Goal: Task Accomplishment & Management: Manage account settings

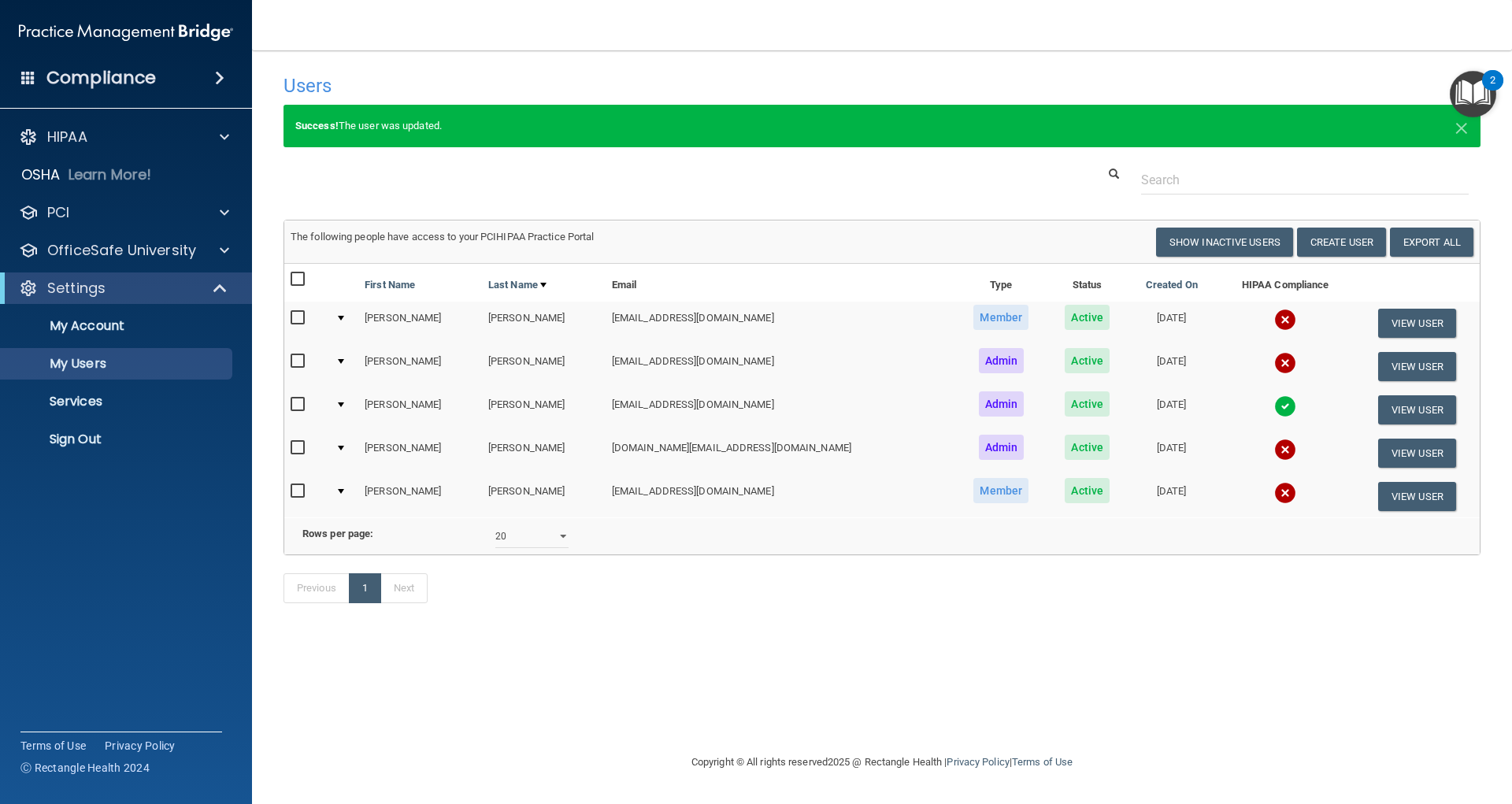
select select "20"
click at [660, 725] on div "Users Success! New user created. × Error! The user couldn't be created. × Succe…" at bounding box center [882, 401] width 1197 height 670
click at [856, 199] on div "Users Success! New user created. × Error! The user couldn't be created. × Succe…" at bounding box center [882, 347] width 1197 height 561
click at [149, 248] on p "OfficeSafe University" at bounding box center [121, 250] width 149 height 19
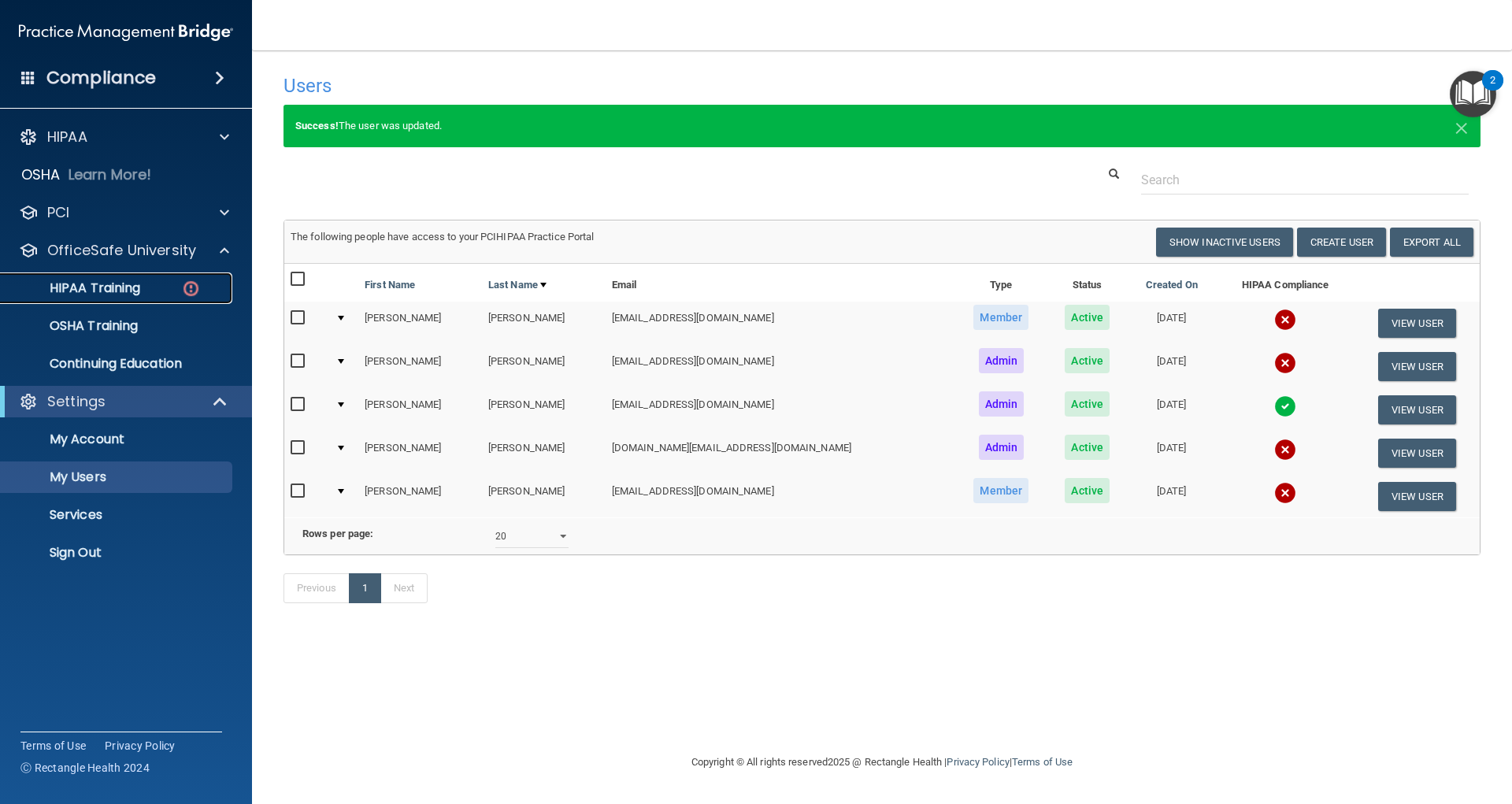
click at [142, 282] on div "HIPAA Training" at bounding box center [117, 288] width 215 height 15
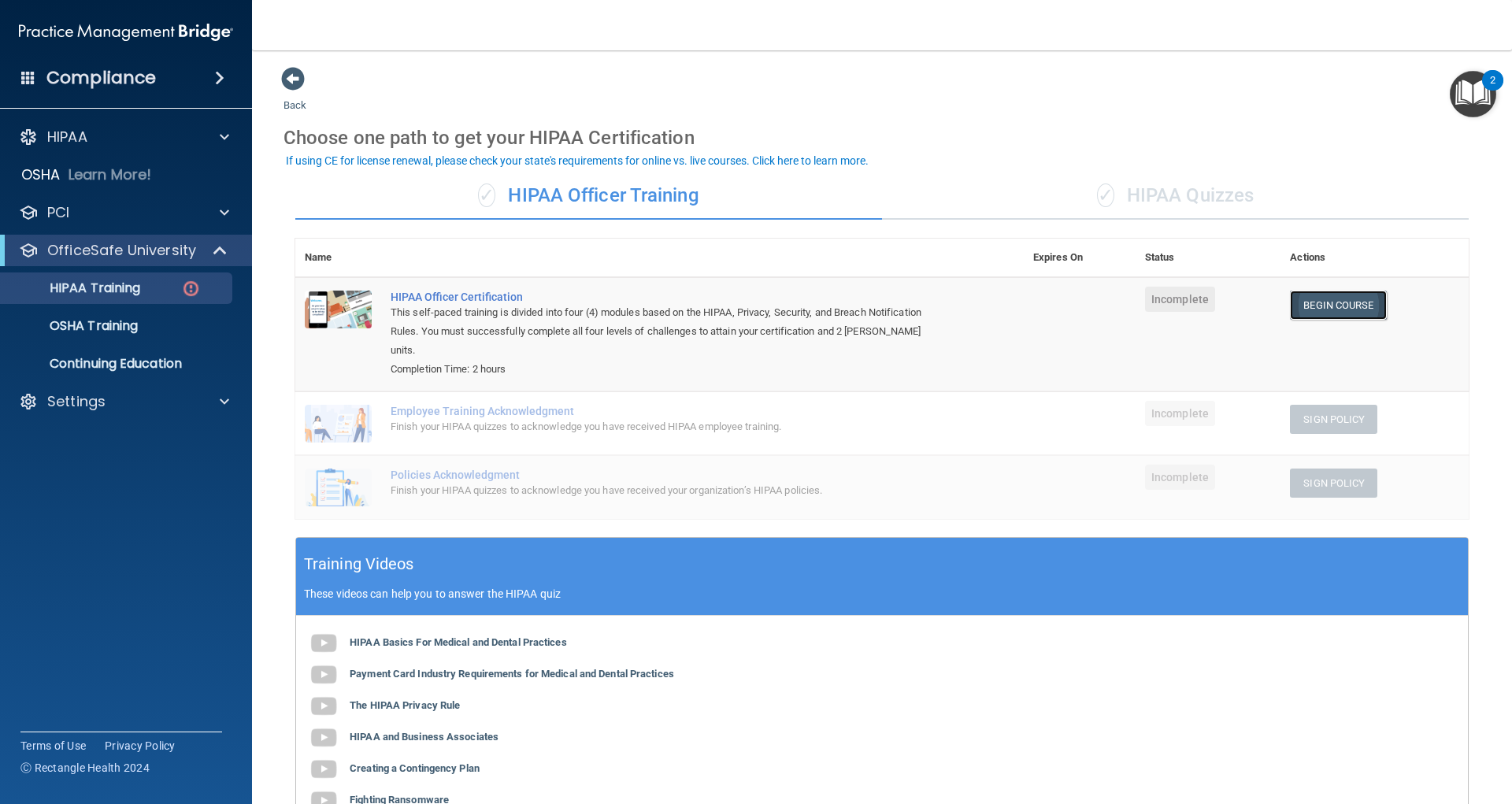
click at [1332, 310] on link "Begin Course" at bounding box center [1338, 305] width 96 height 29
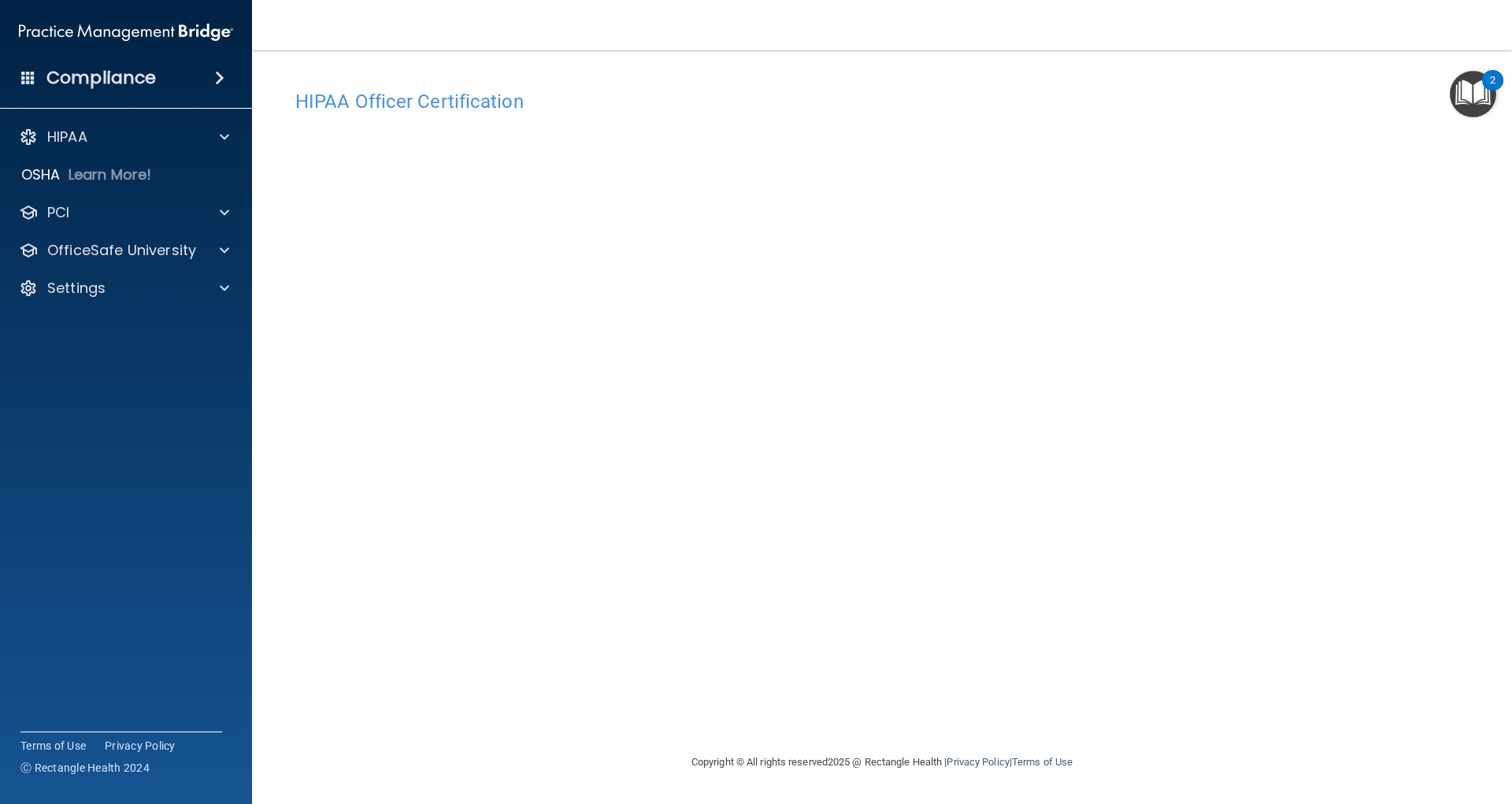
drag, startPoint x: 57, startPoint y: 411, endPoint x: 57, endPoint y: 398, distance: 13.0
click at [59, 411] on accordion "HIPAA Documents and Policies Report an Incident Business Associates Emergency P…" at bounding box center [126, 356] width 253 height 485
click at [164, 141] on div "HIPAA" at bounding box center [105, 136] width 195 height 19
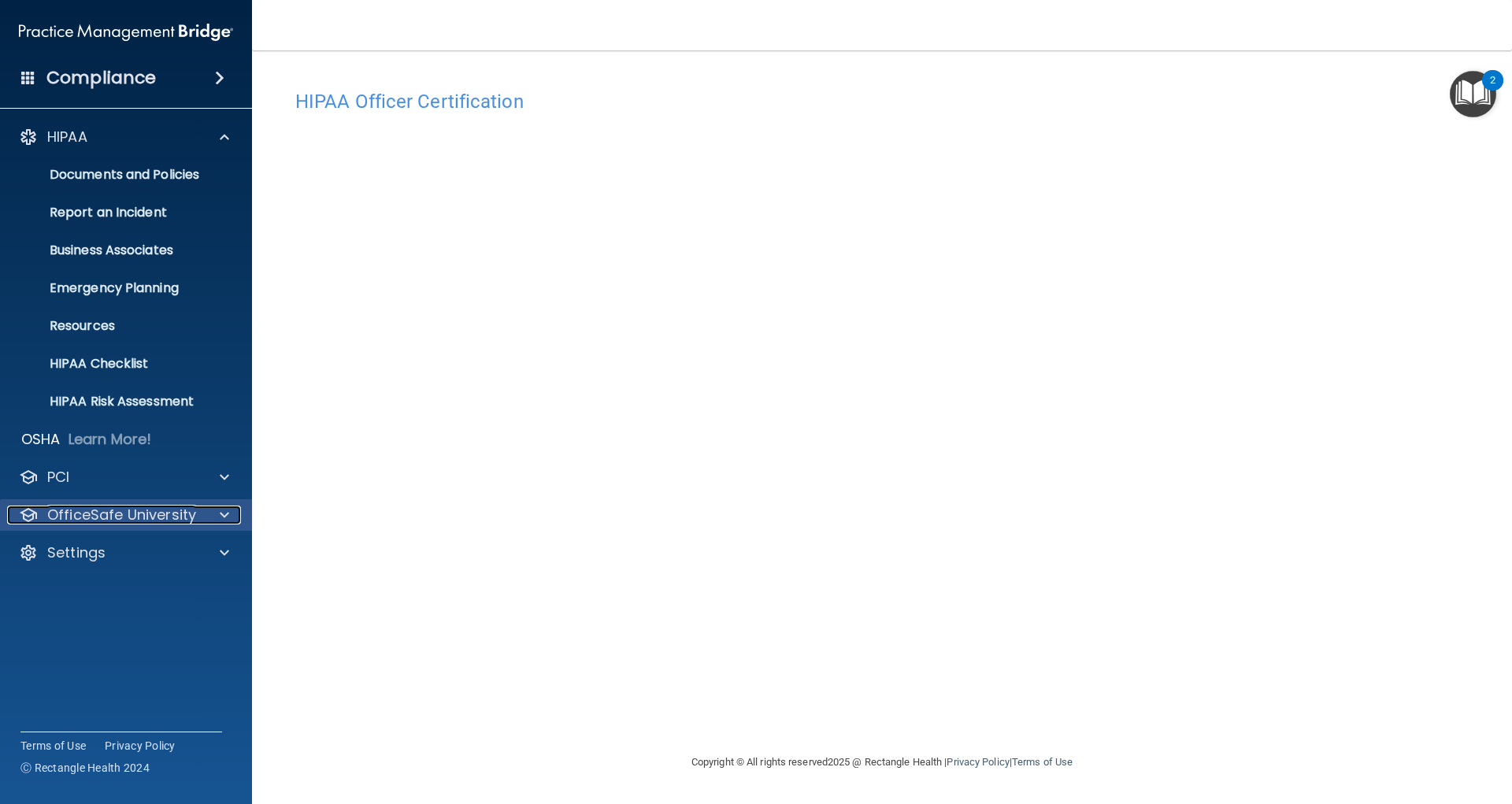
click at [226, 512] on span at bounding box center [224, 514] width 9 height 19
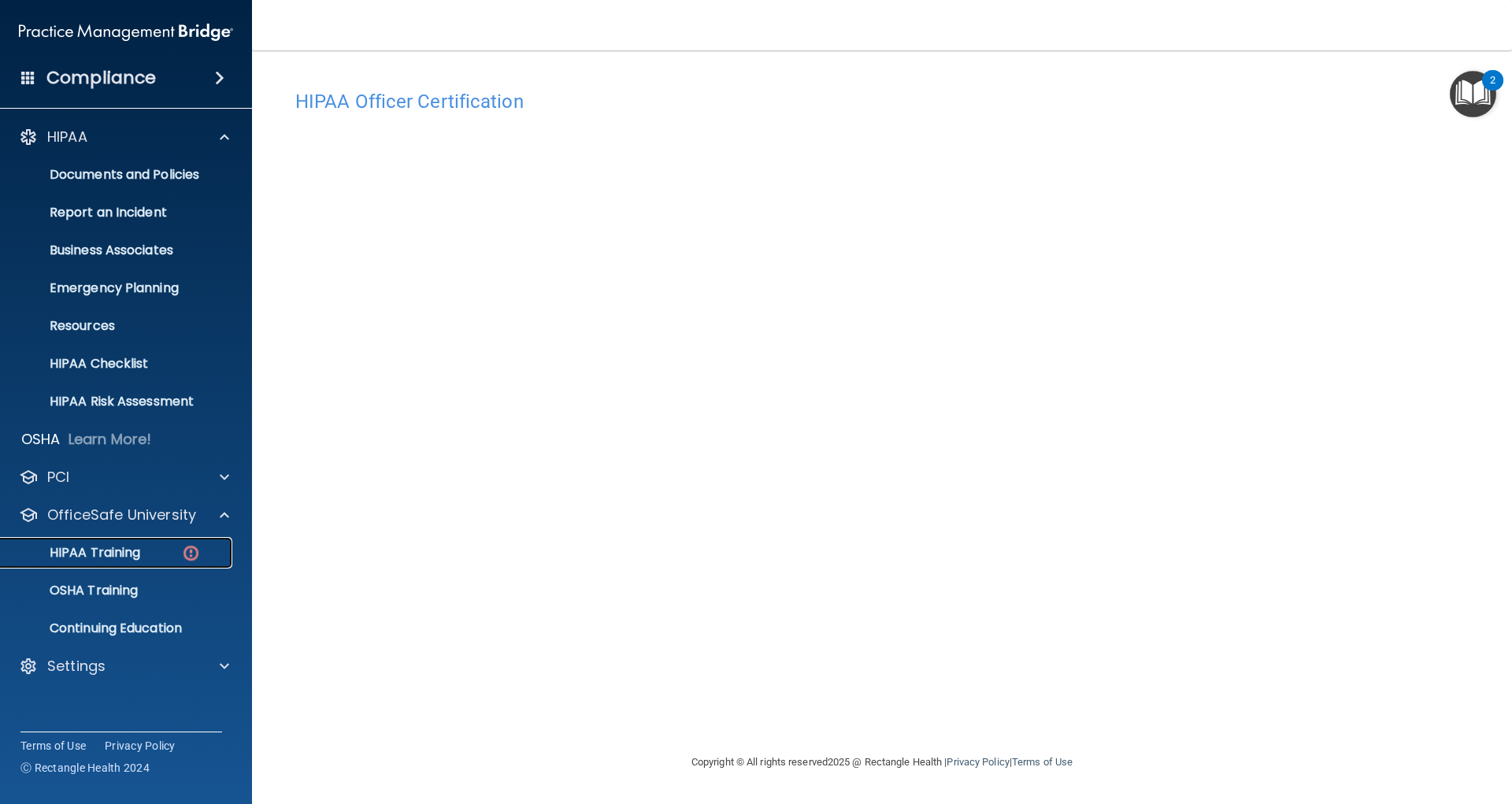
click at [175, 555] on div "HIPAA Training" at bounding box center [117, 552] width 215 height 15
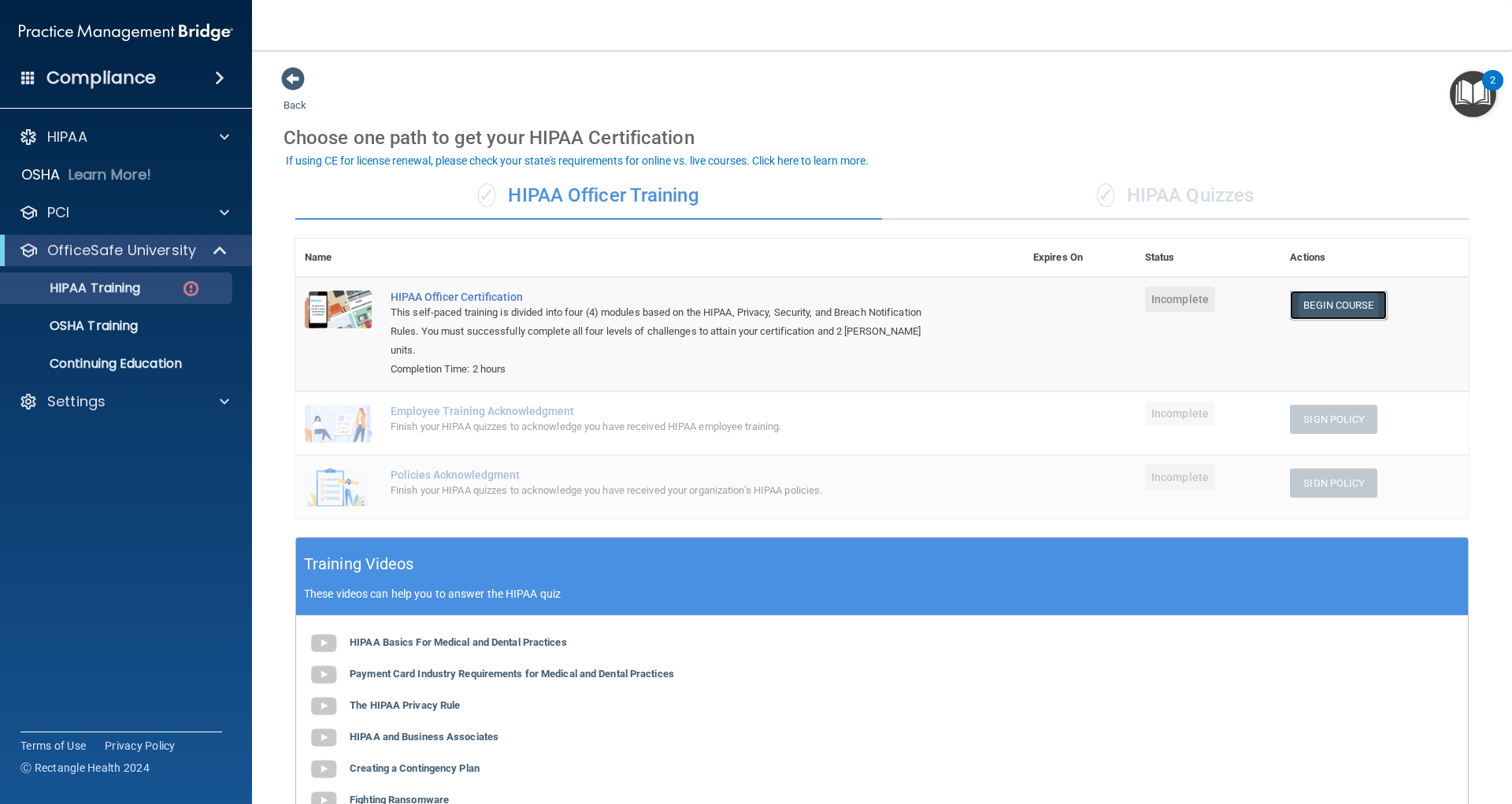
click at [1301, 311] on link "Begin Course" at bounding box center [1338, 305] width 96 height 29
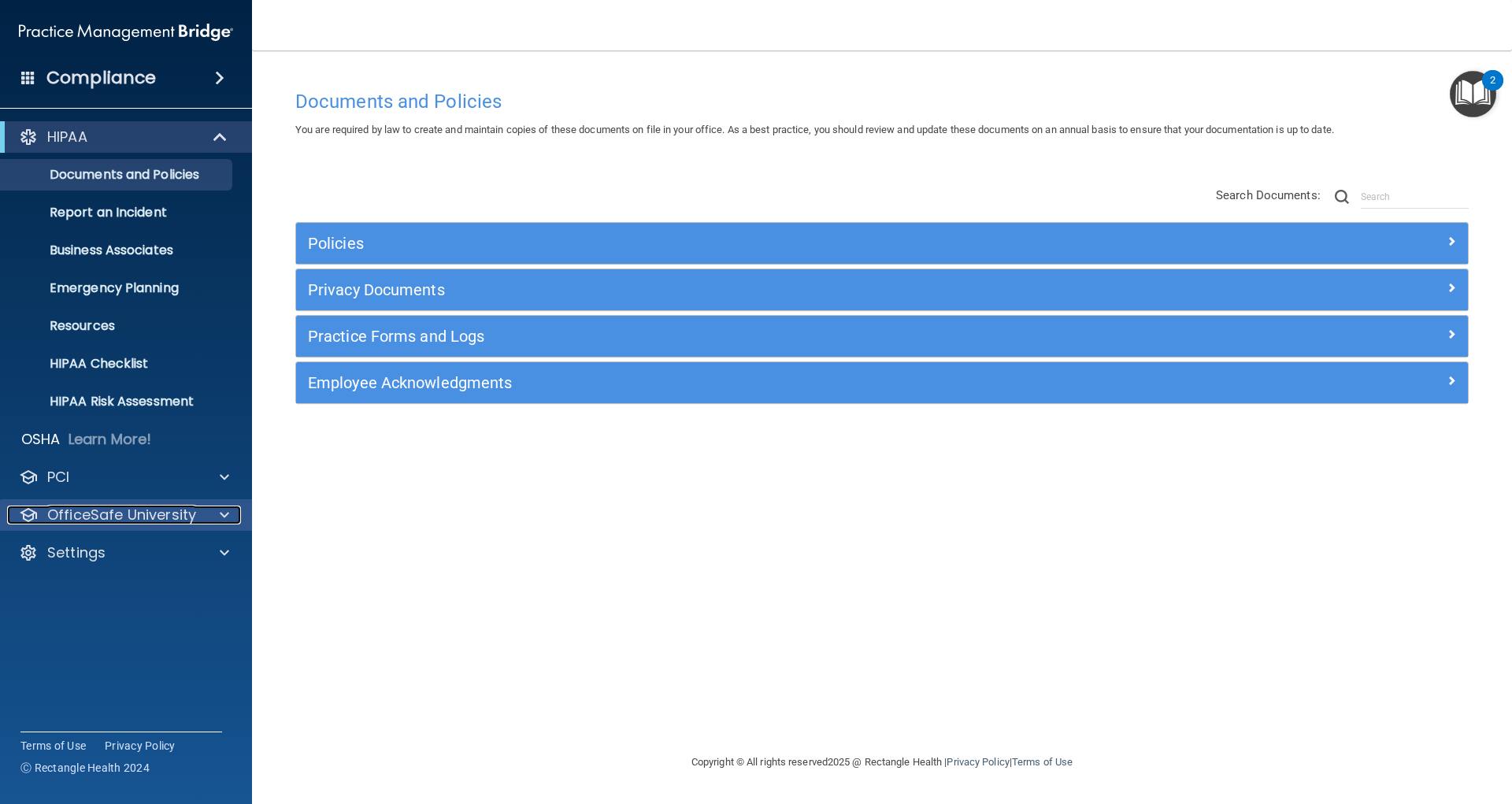
click at [192, 515] on p "OfficeSafe University" at bounding box center [121, 514] width 149 height 19
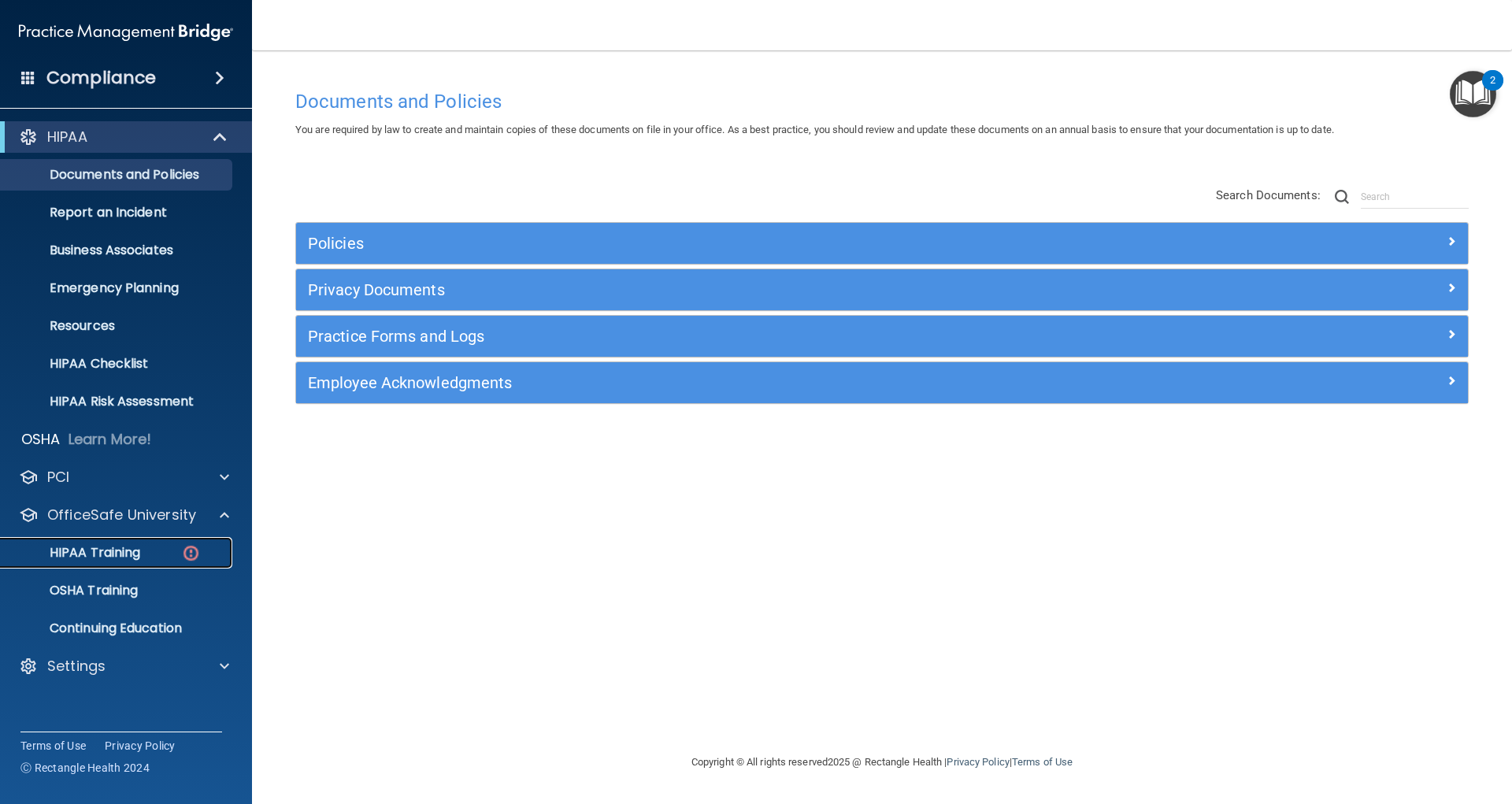
click at [122, 551] on p "HIPAA Training" at bounding box center [75, 552] width 130 height 15
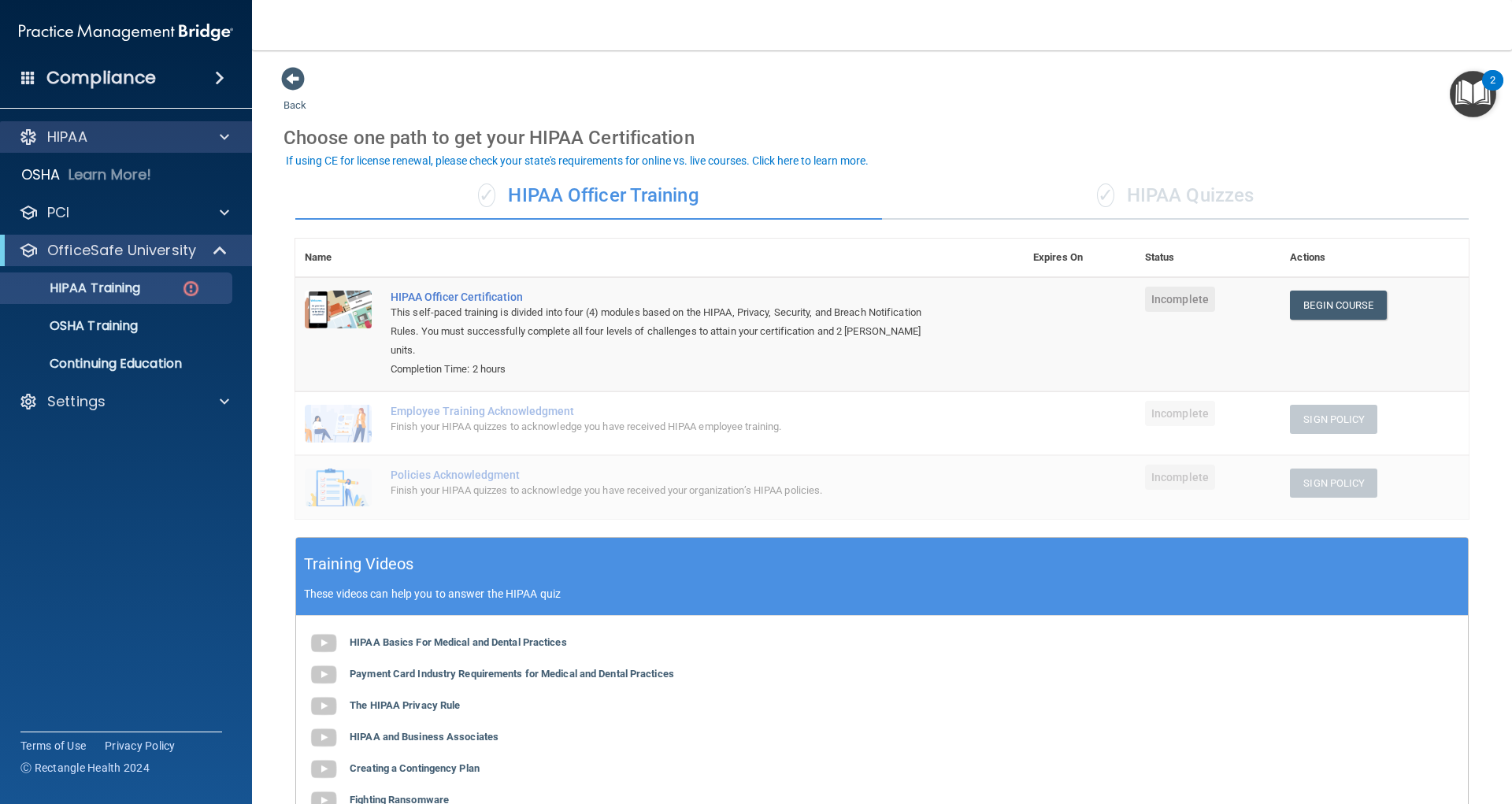
click at [159, 147] on div "HIPAA" at bounding box center [126, 136] width 253 height 32
click at [290, 77] on span at bounding box center [292, 79] width 23 height 23
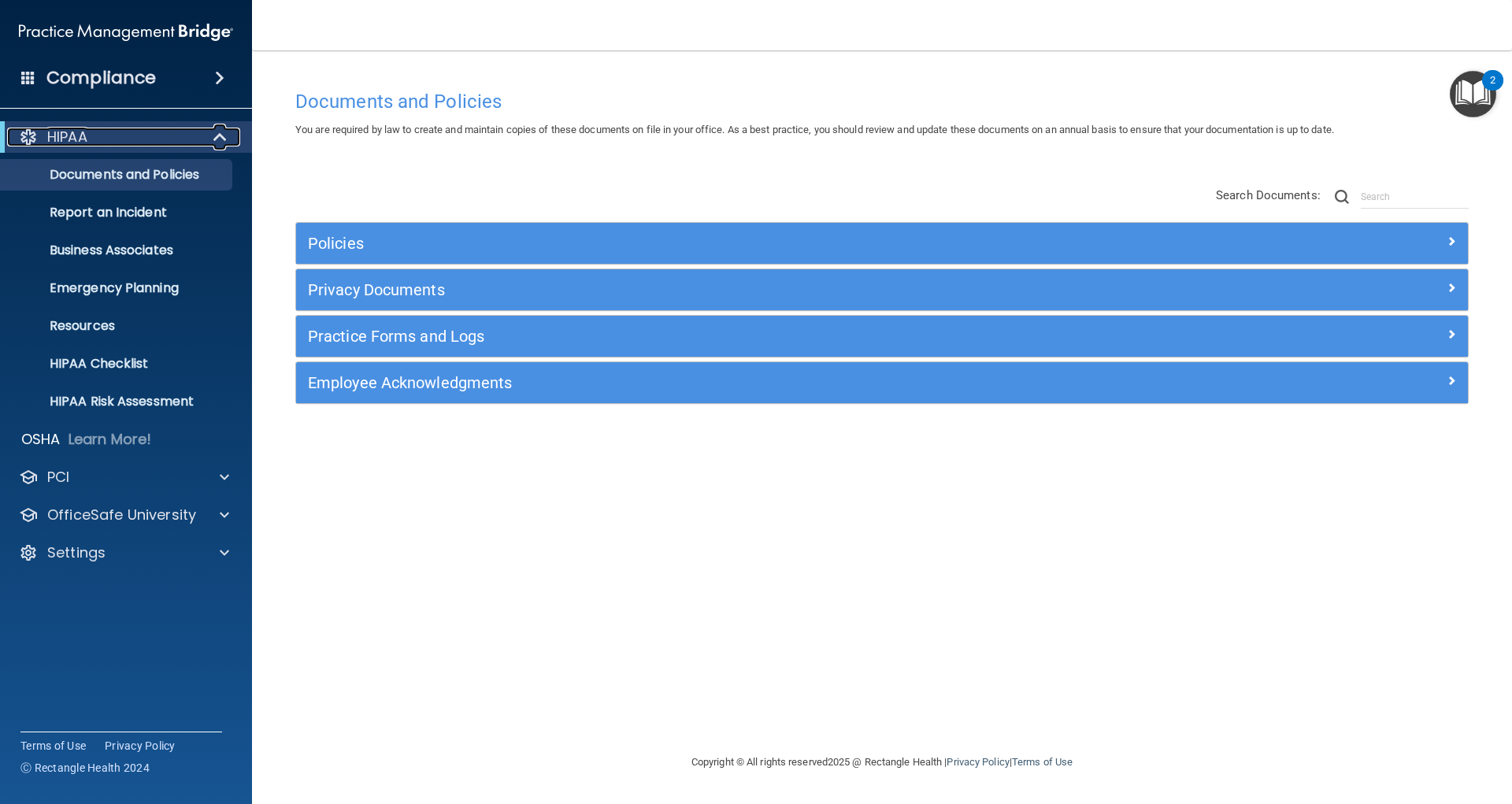
click at [164, 137] on div "HIPAA" at bounding box center [104, 136] width 194 height 19
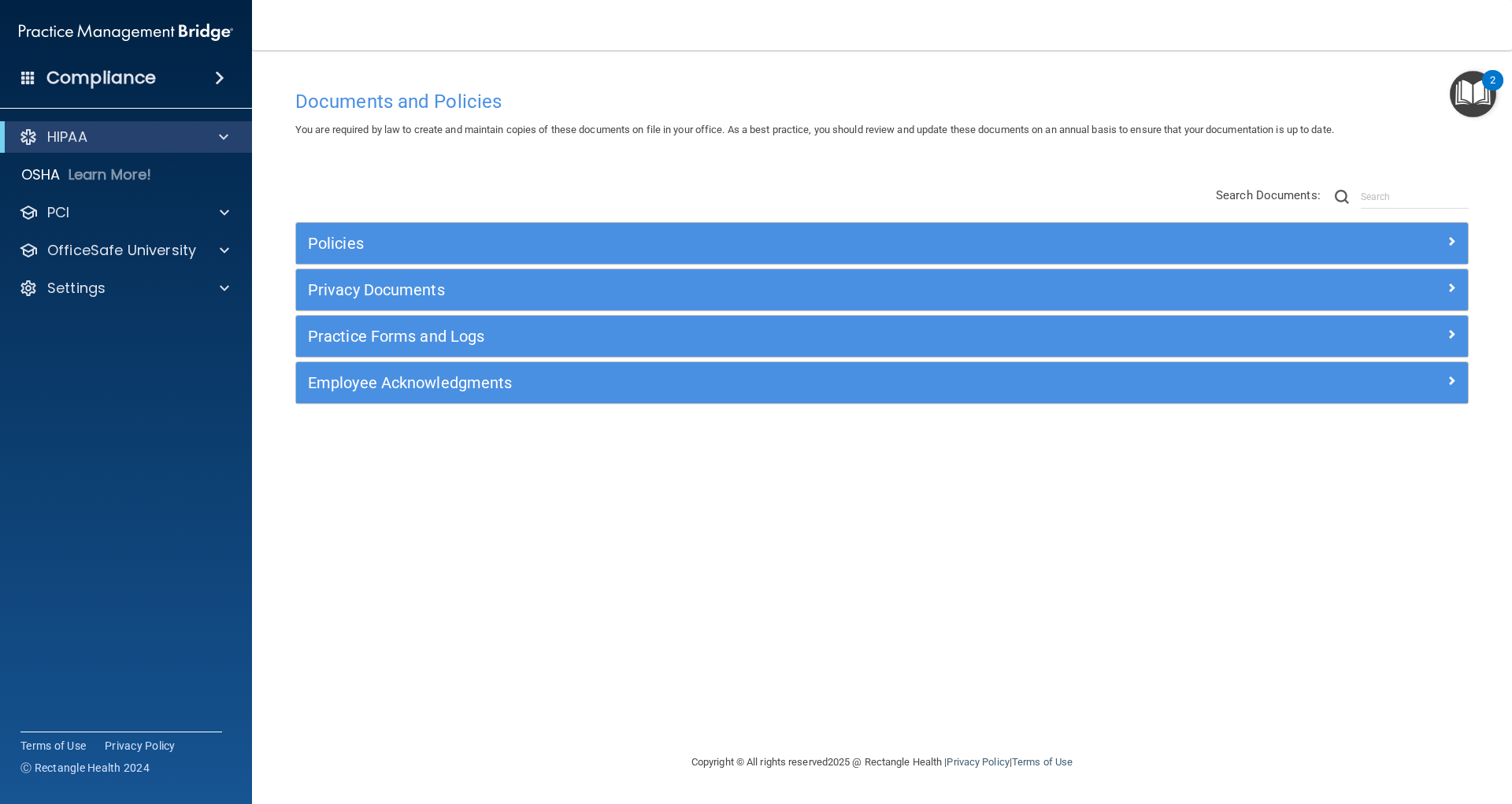
click at [220, 71] on span at bounding box center [219, 78] width 9 height 19
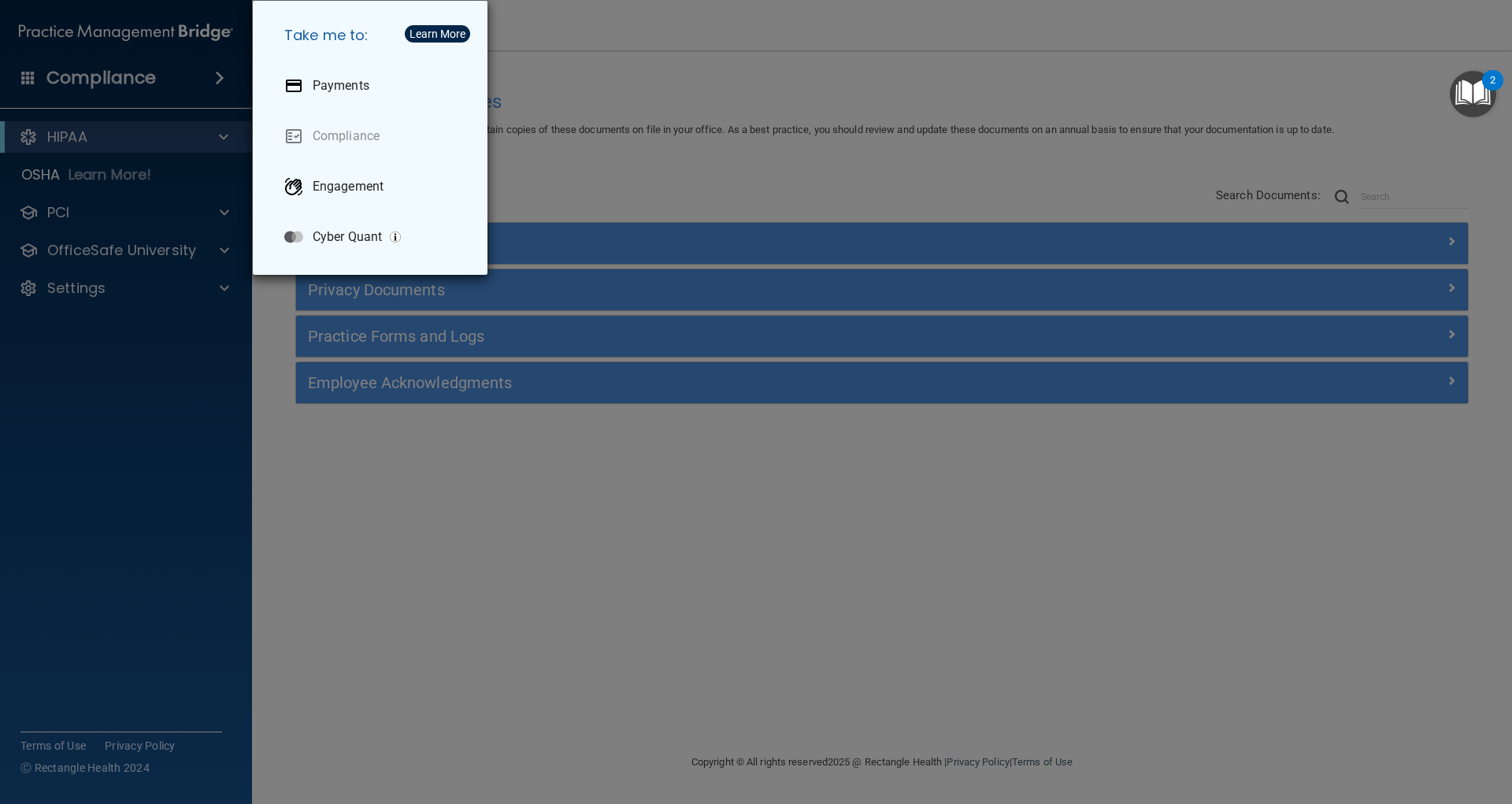
click at [886, 140] on div "Take me to: Payments Compliance Engagement Cyber Quant" at bounding box center [756, 402] width 1512 height 804
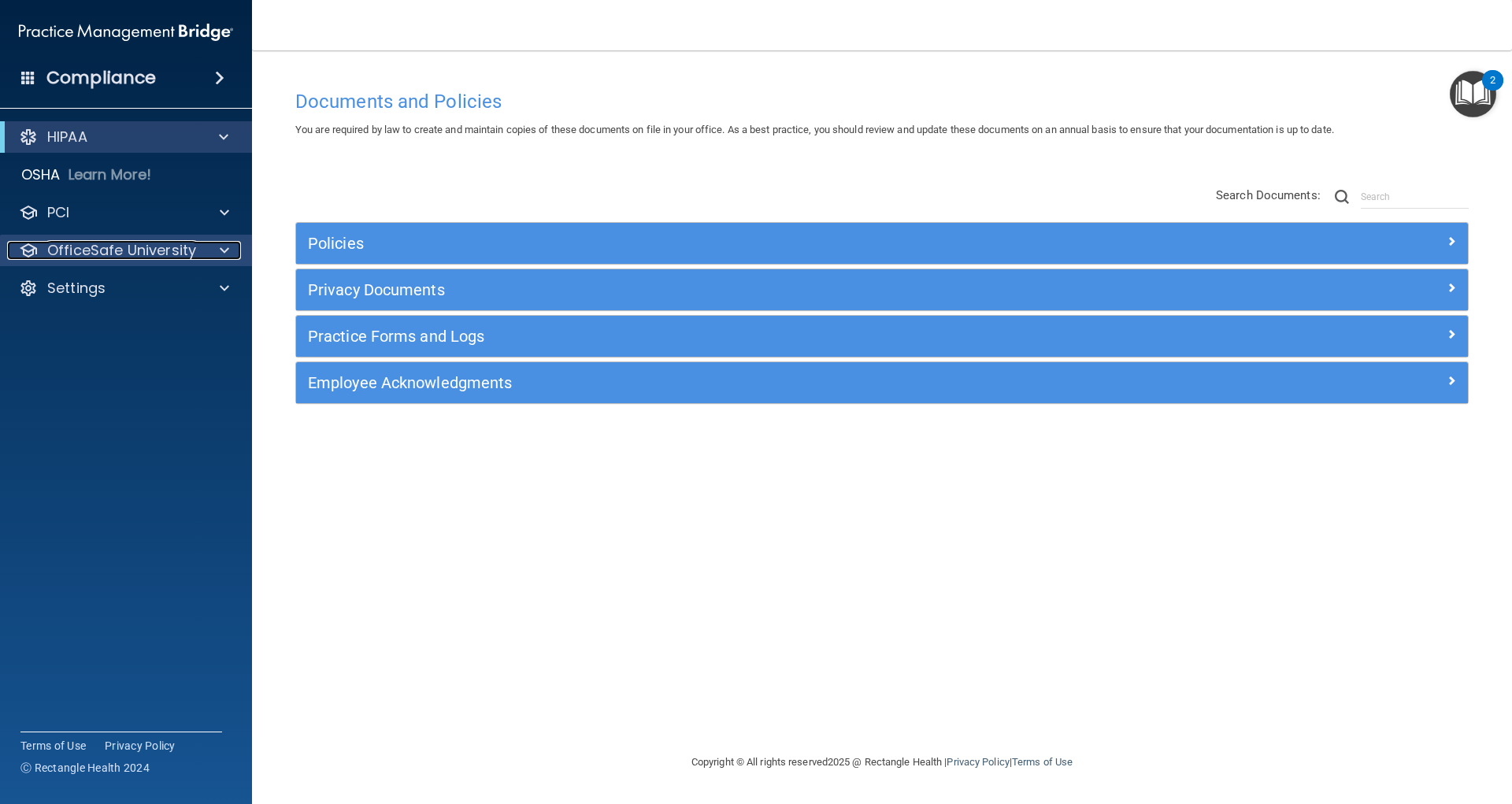
click at [182, 252] on p "OfficeSafe University" at bounding box center [121, 250] width 149 height 19
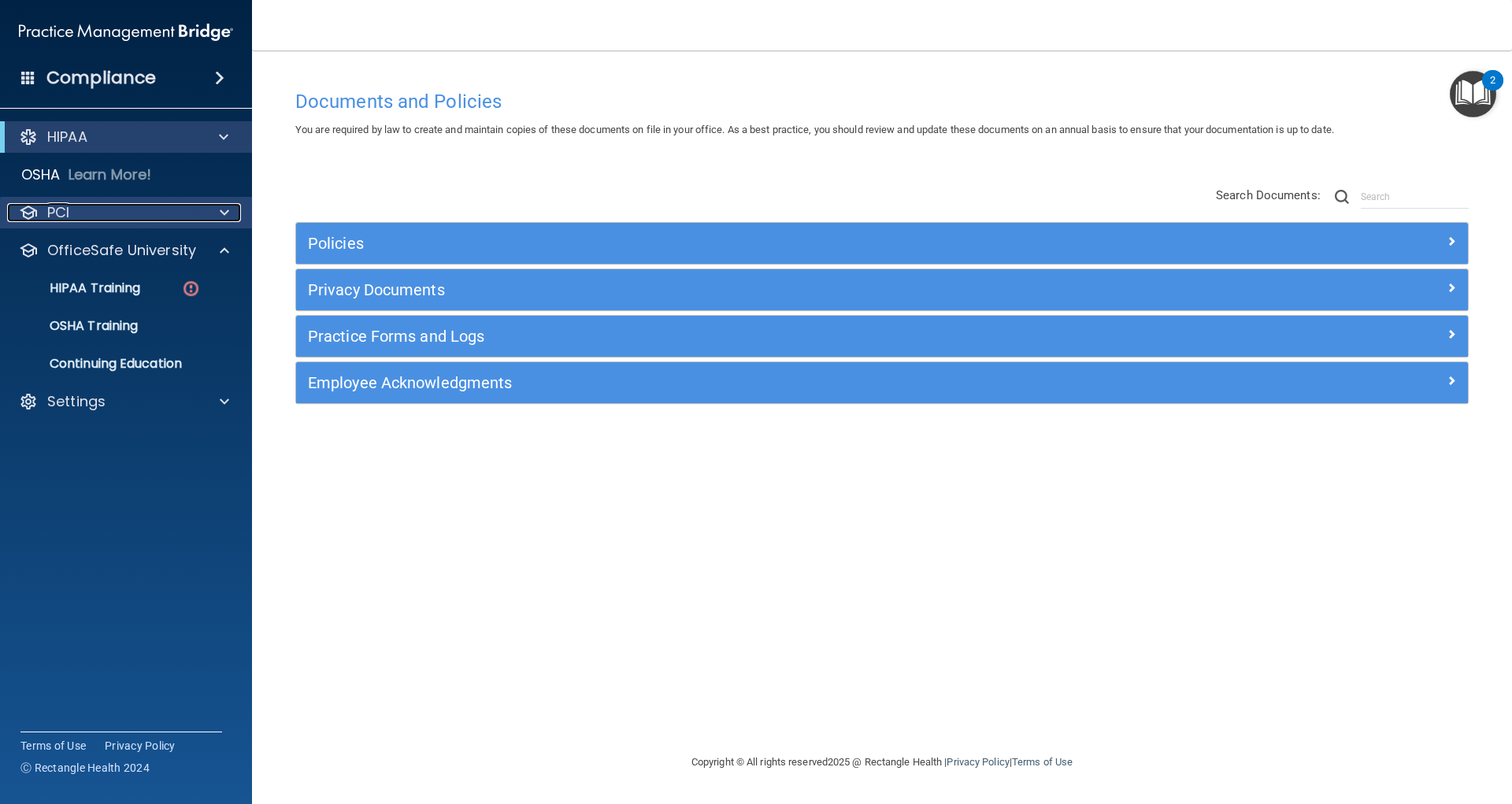
click at [128, 212] on div "PCI" at bounding box center [105, 212] width 195 height 19
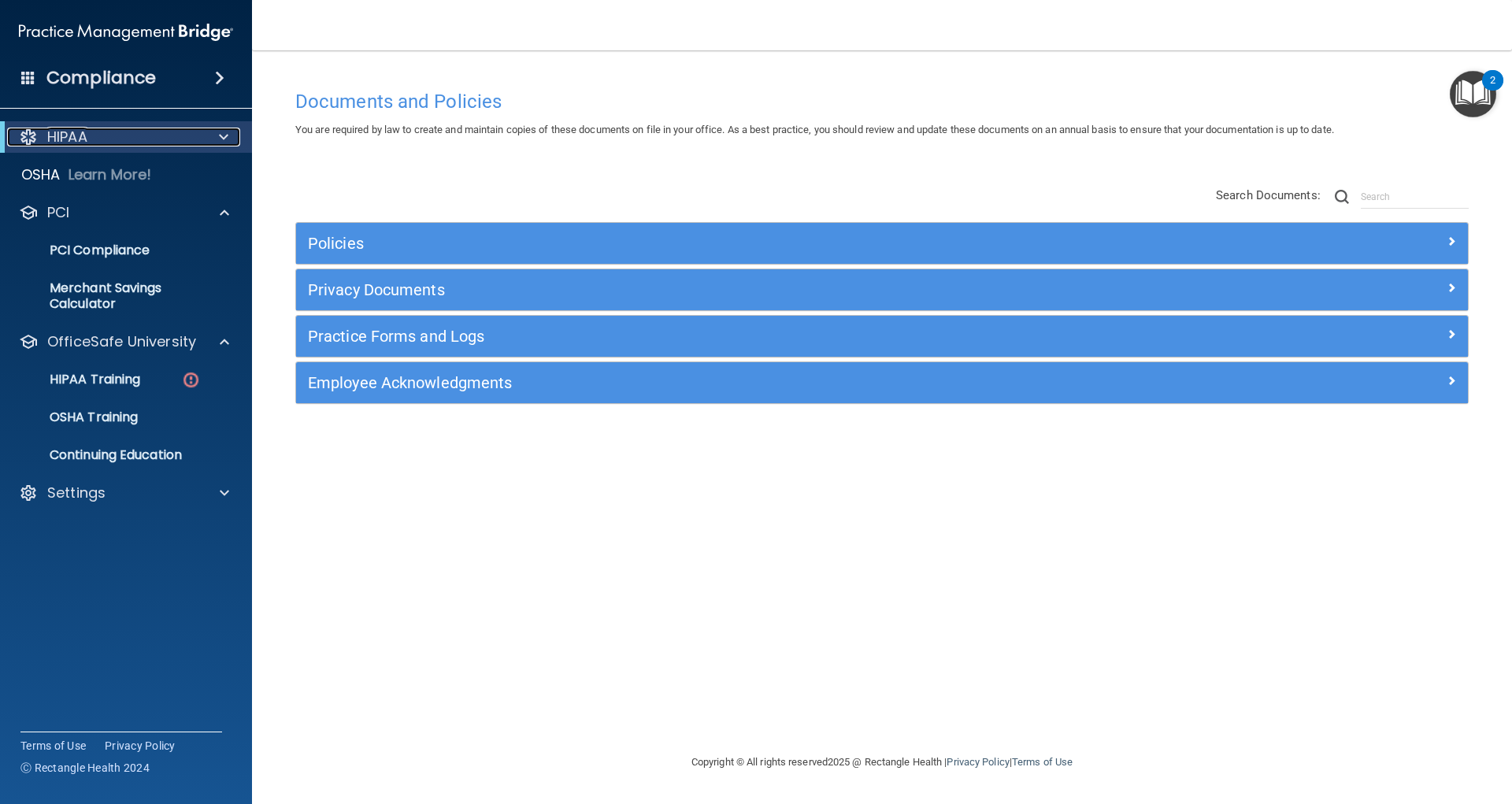
click at [185, 144] on div "HIPAA" at bounding box center [104, 136] width 194 height 19
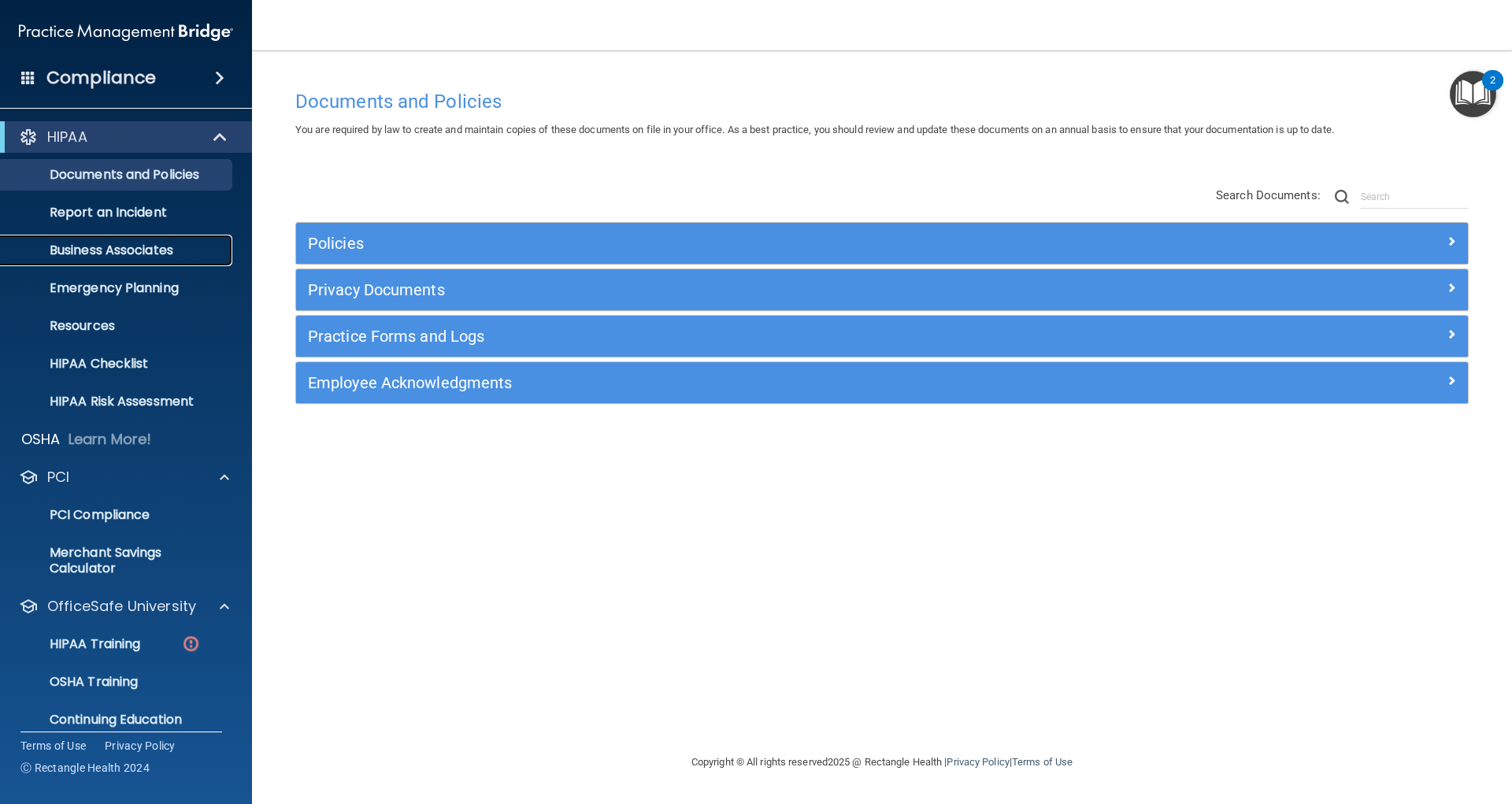
click at [155, 244] on p "Business Associates" at bounding box center [117, 250] width 215 height 15
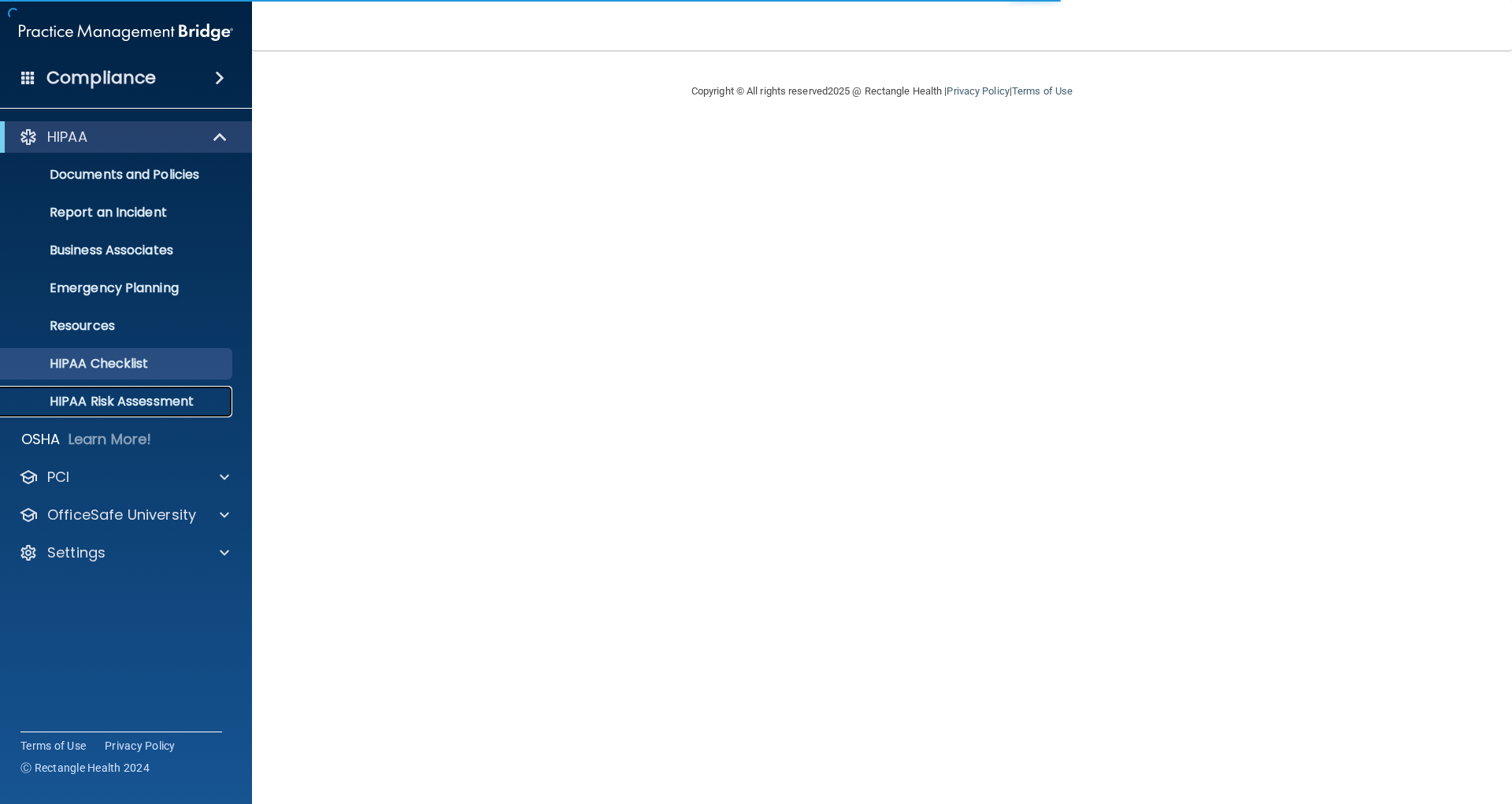
click at [117, 398] on p "HIPAA Risk Assessment" at bounding box center [117, 401] width 215 height 15
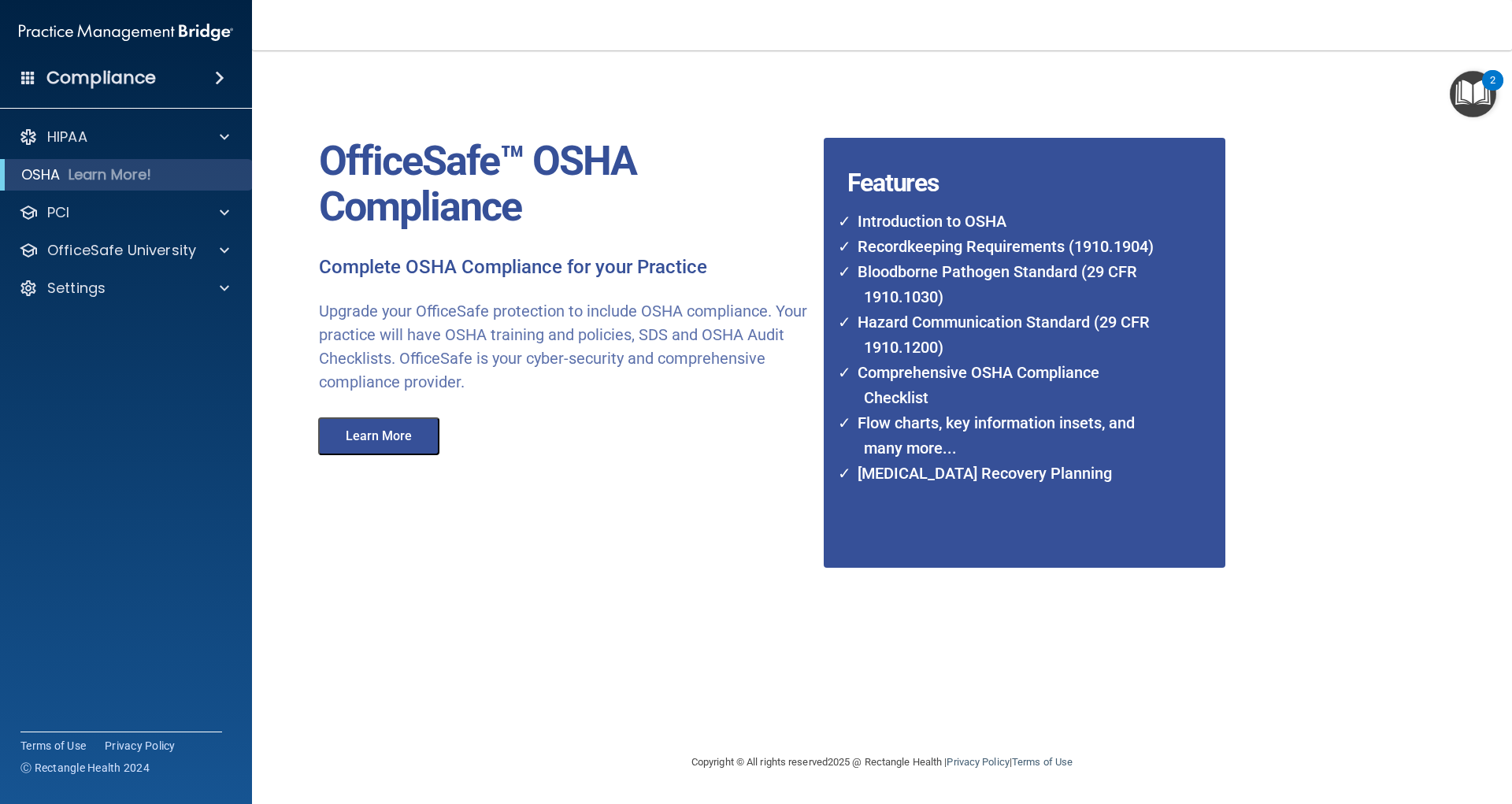
click at [396, 441] on button "Learn More" at bounding box center [378, 436] width 121 height 38
click at [172, 217] on div "PCI" at bounding box center [105, 212] width 195 height 19
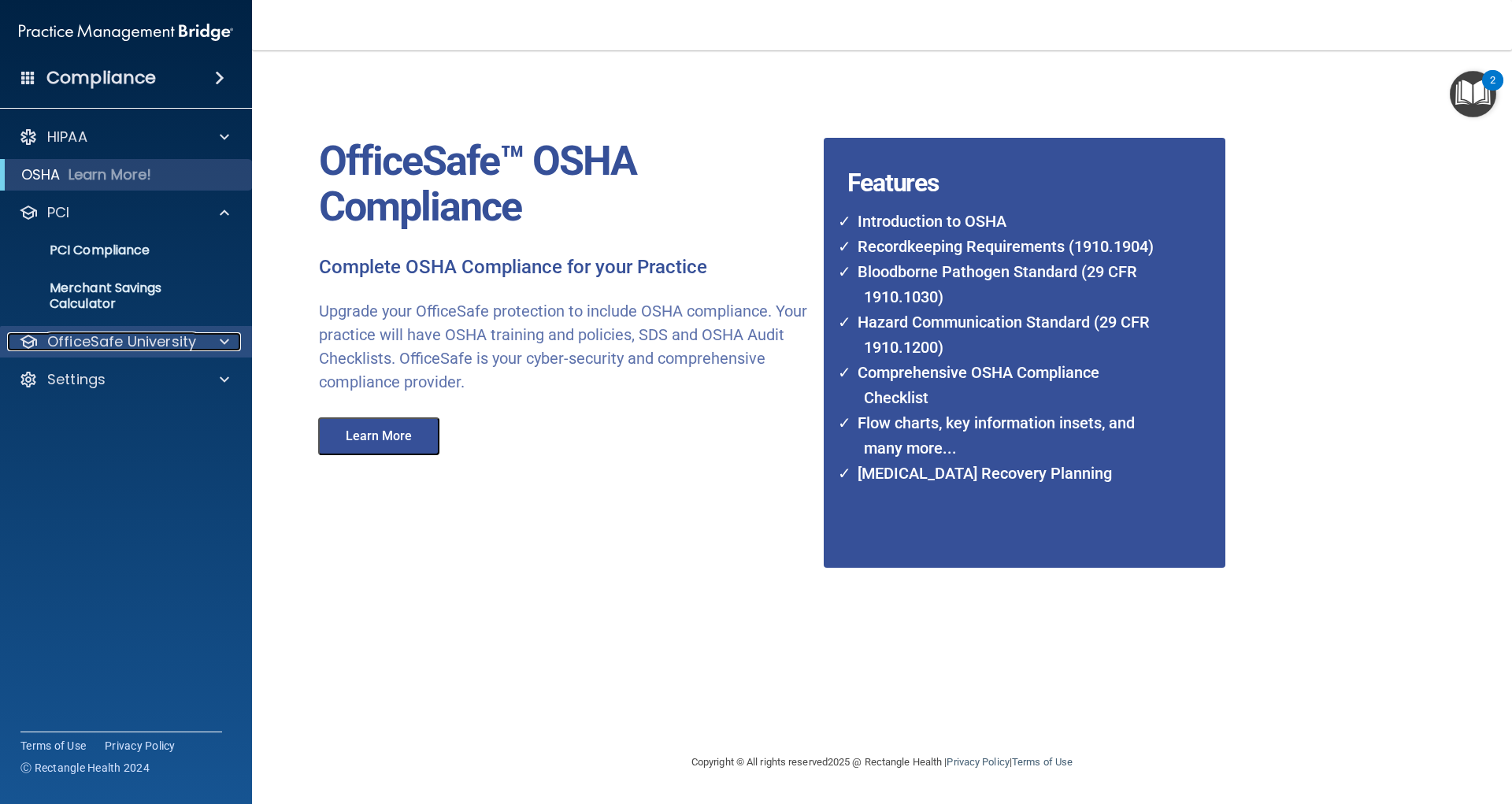
click at [216, 346] on div at bounding box center [222, 341] width 40 height 19
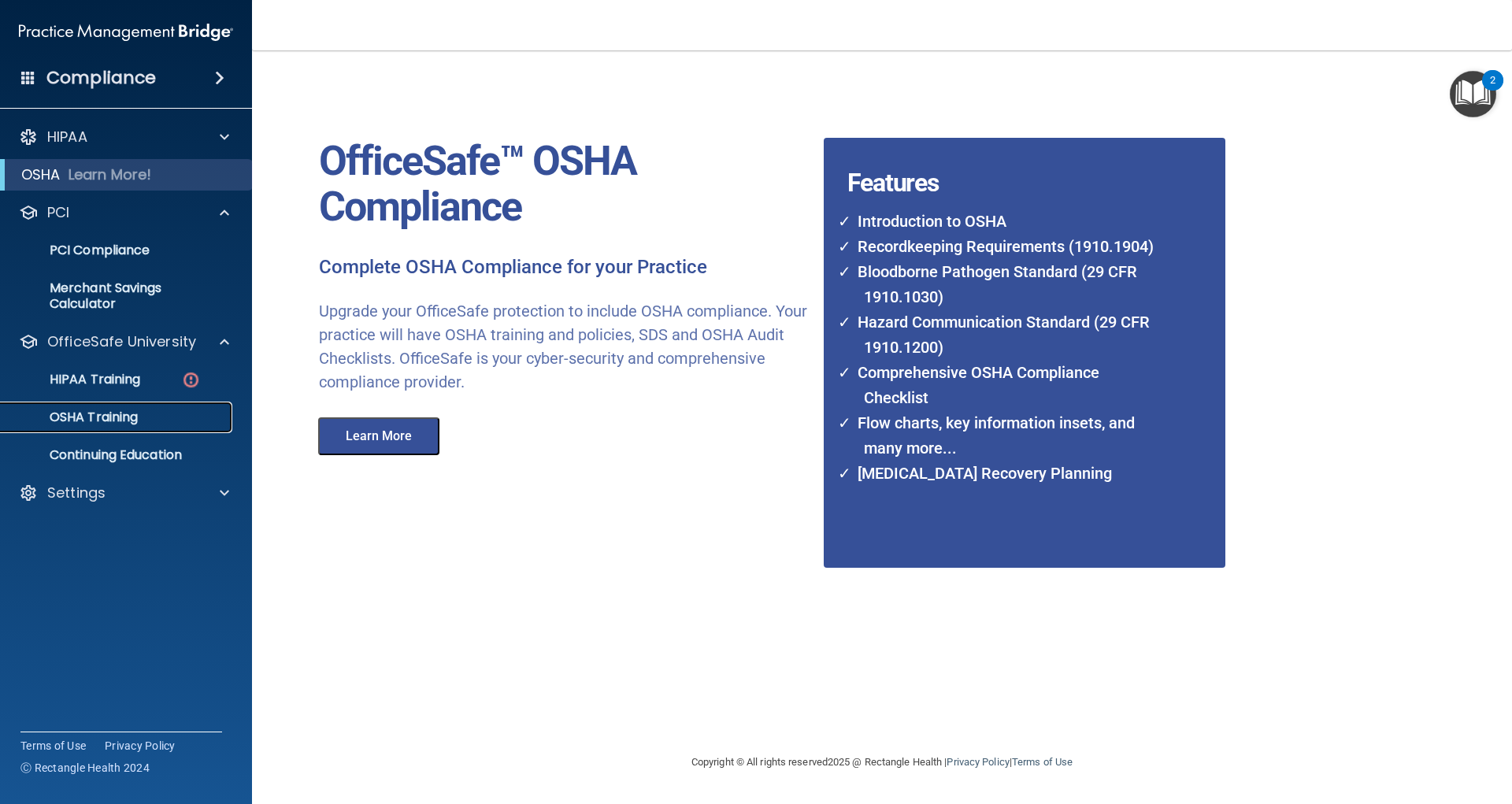
click at [132, 419] on p "OSHA Training" at bounding box center [73, 417] width 127 height 15
click at [86, 417] on p "OSHA Training" at bounding box center [73, 417] width 127 height 15
click at [105, 427] on link "OSHA Training" at bounding box center [108, 417] width 248 height 32
click at [101, 416] on p "OSHA Training" at bounding box center [73, 417] width 127 height 15
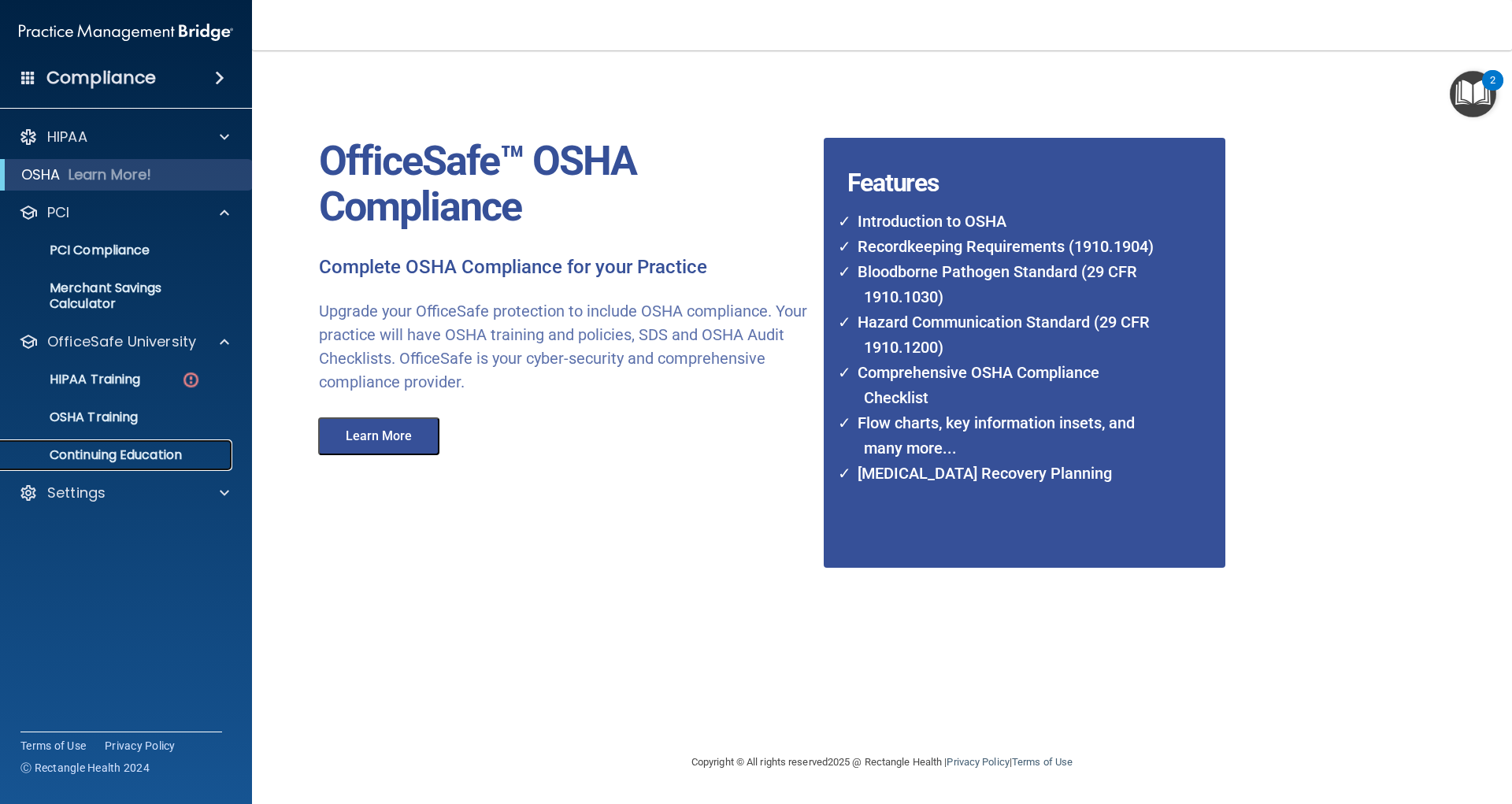
click at [108, 448] on p "Continuing Education" at bounding box center [117, 454] width 215 height 15
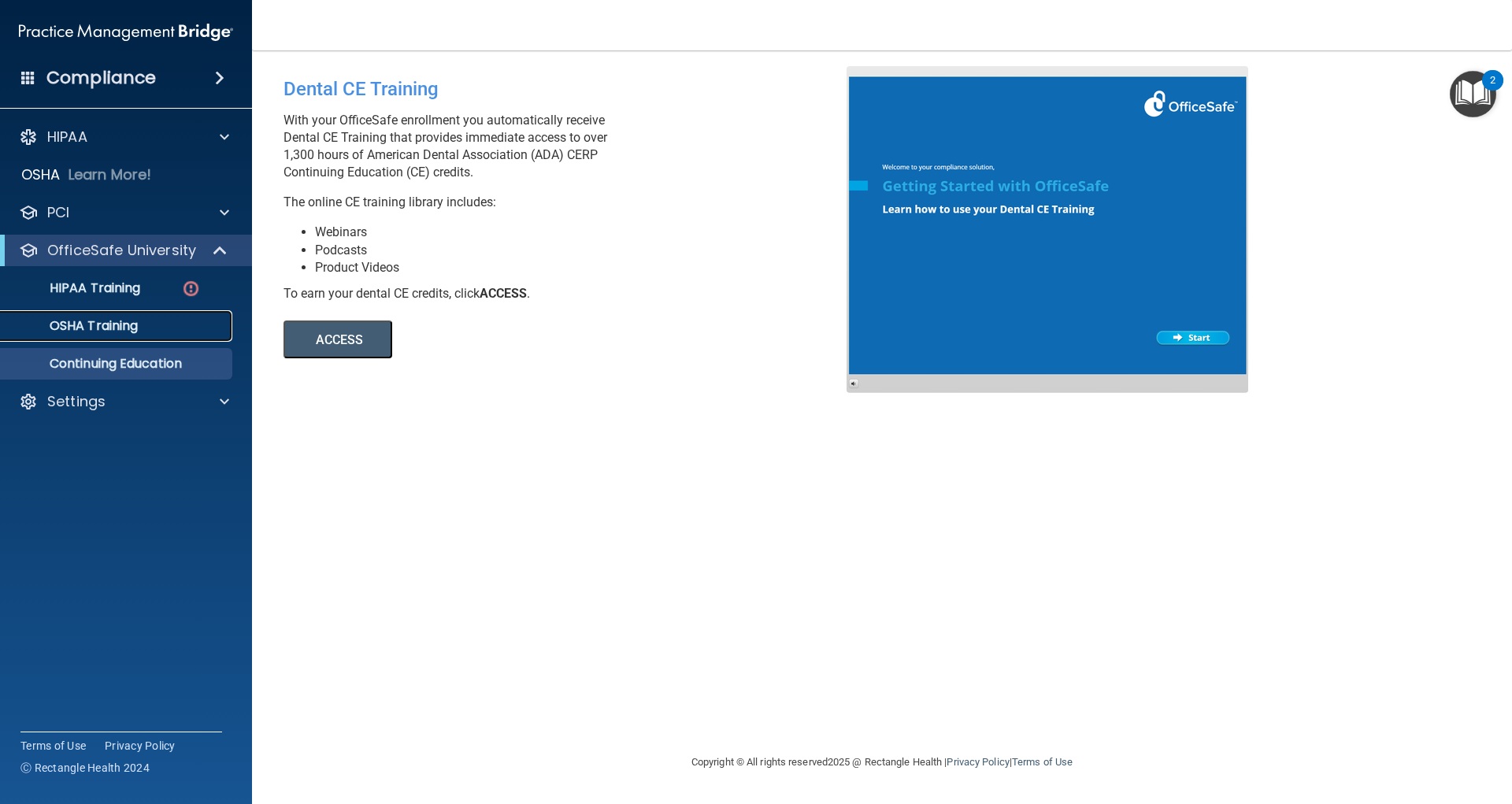
click at [89, 328] on p "OSHA Training" at bounding box center [73, 325] width 127 height 15
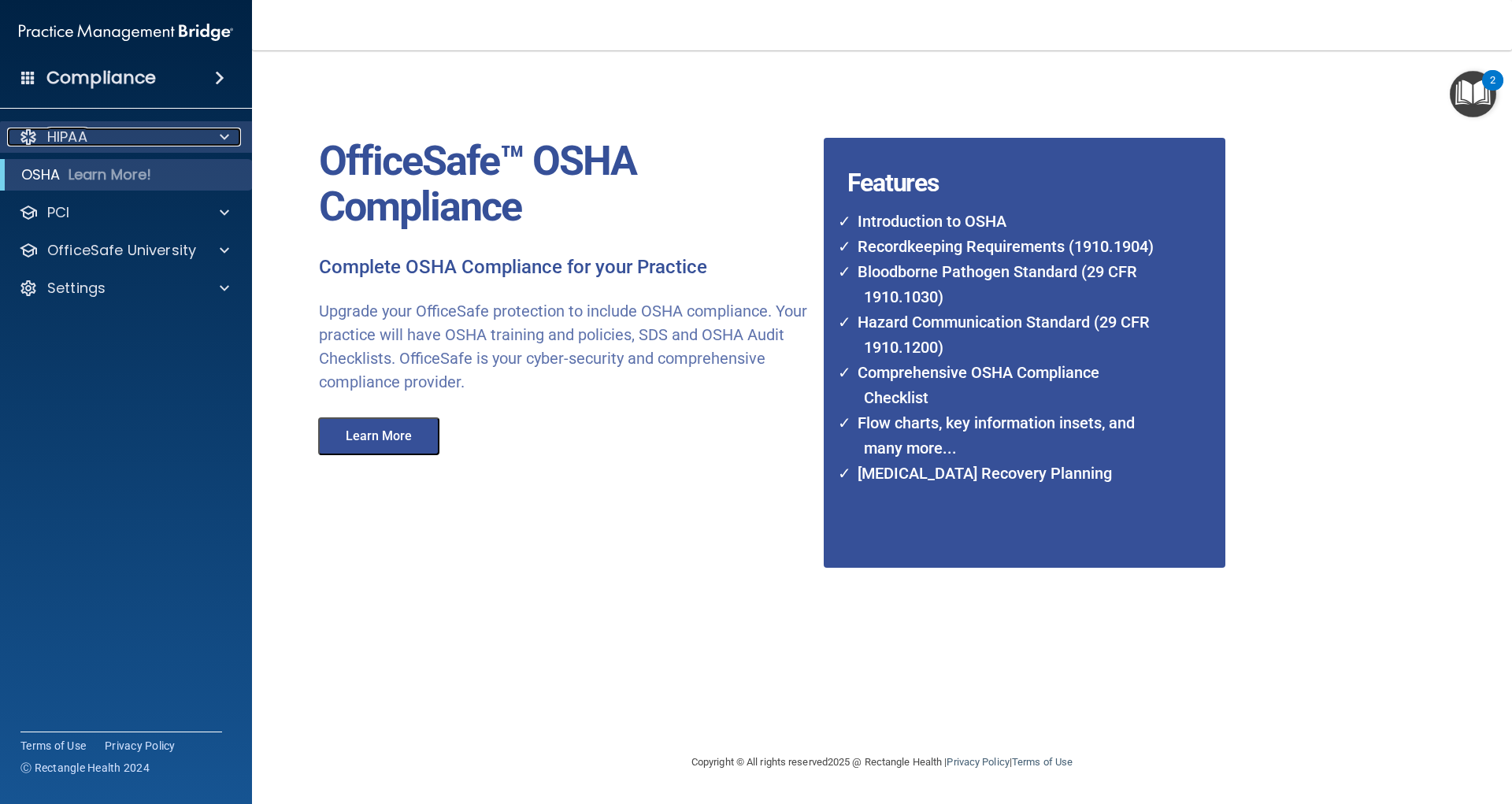
click at [199, 137] on div "HIPAA" at bounding box center [105, 136] width 195 height 19
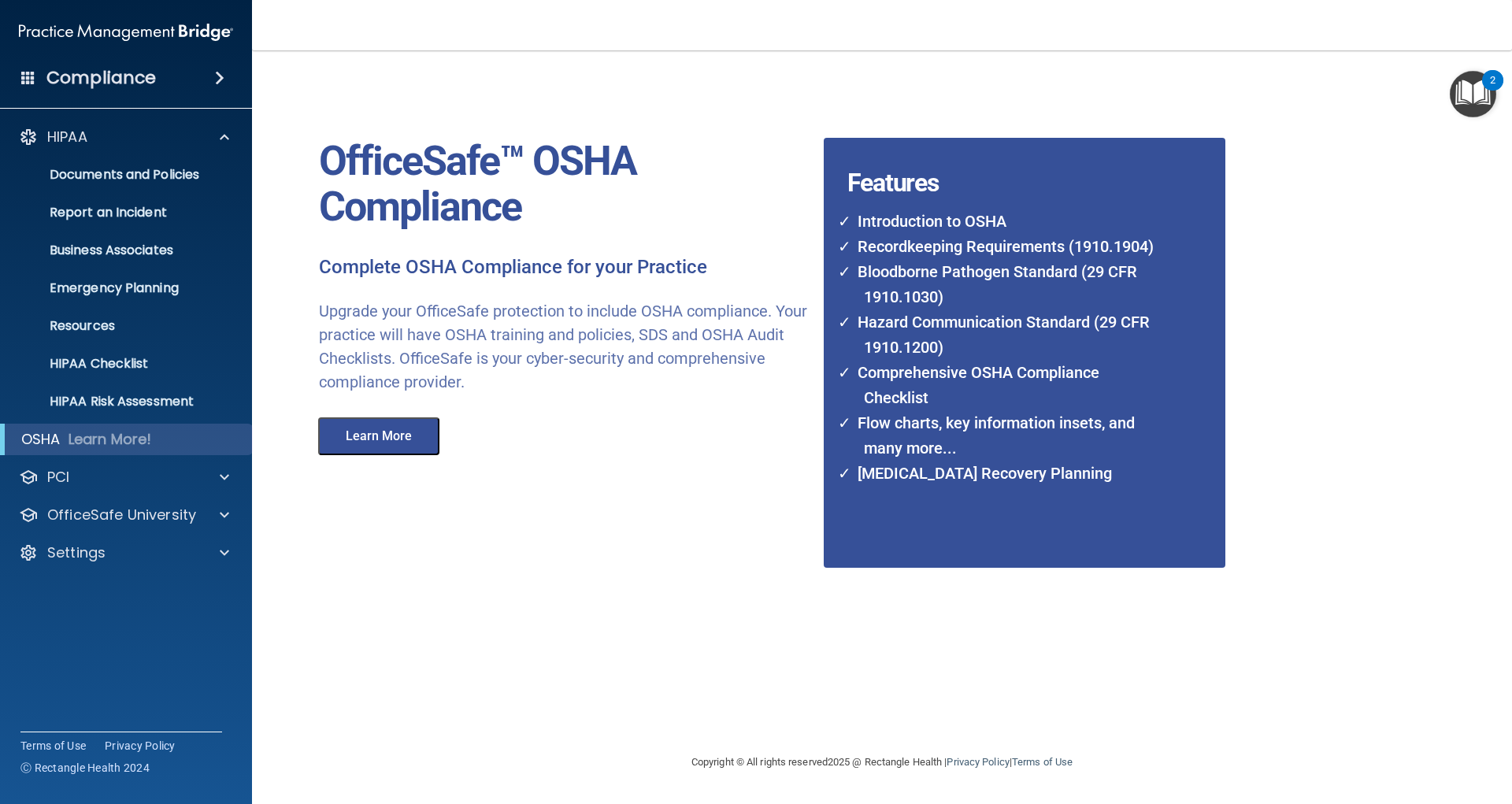
click at [384, 561] on div "OfficeSafe™ OSHA Compliance Complete OSHA Compliance for your Practice Upgrade …" at bounding box center [847, 401] width 1103 height 670
click at [557, 594] on div "OfficeSafe™ OSHA Compliance Complete OSHA Compliance for your Practice Upgrade …" at bounding box center [847, 401] width 1103 height 670
click at [64, 83] on h4 "Compliance" at bounding box center [100, 78] width 109 height 22
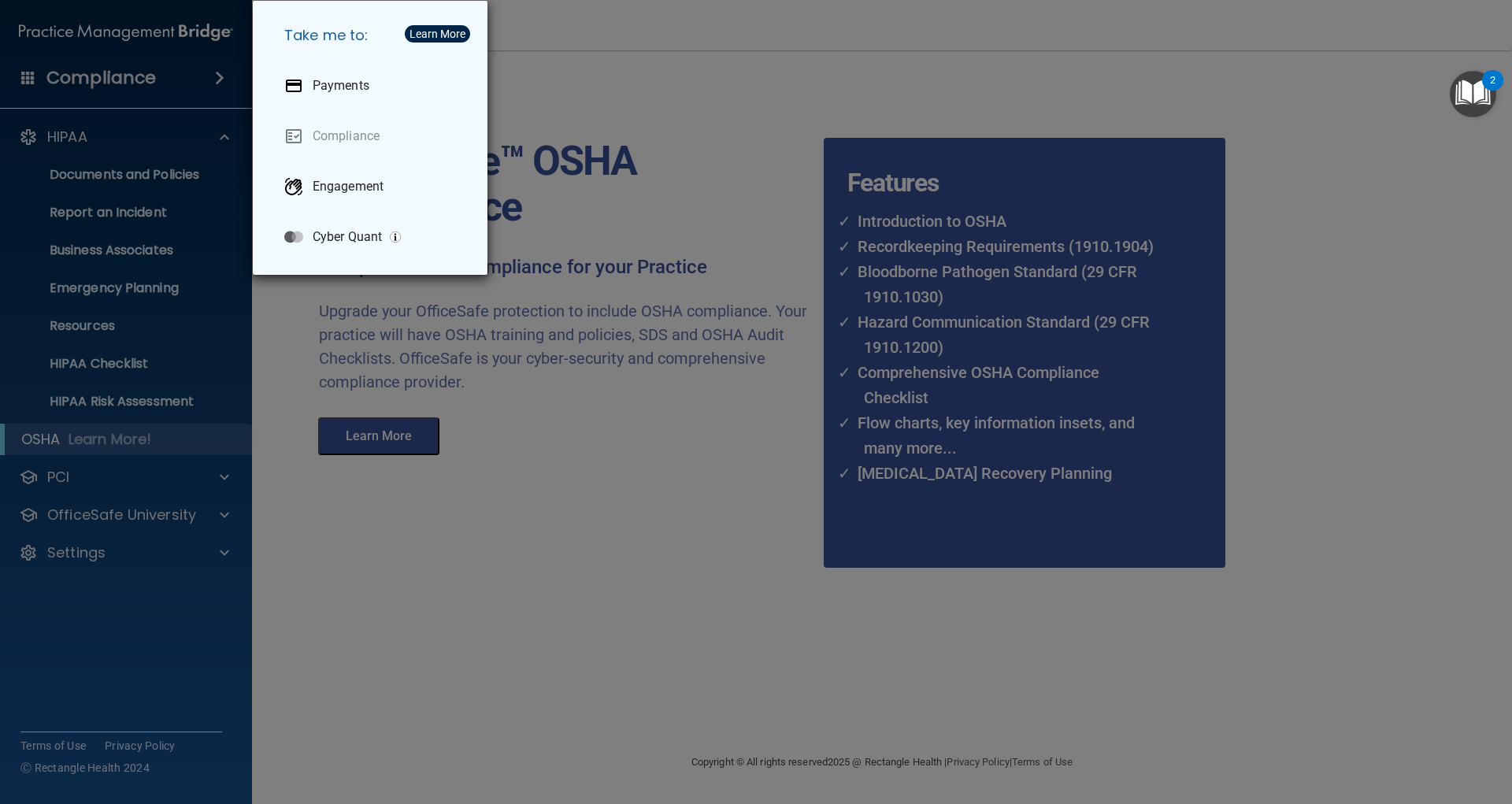
click at [701, 96] on div "Take me to: Payments Compliance Engagement Cyber Quant" at bounding box center [756, 402] width 1512 height 804
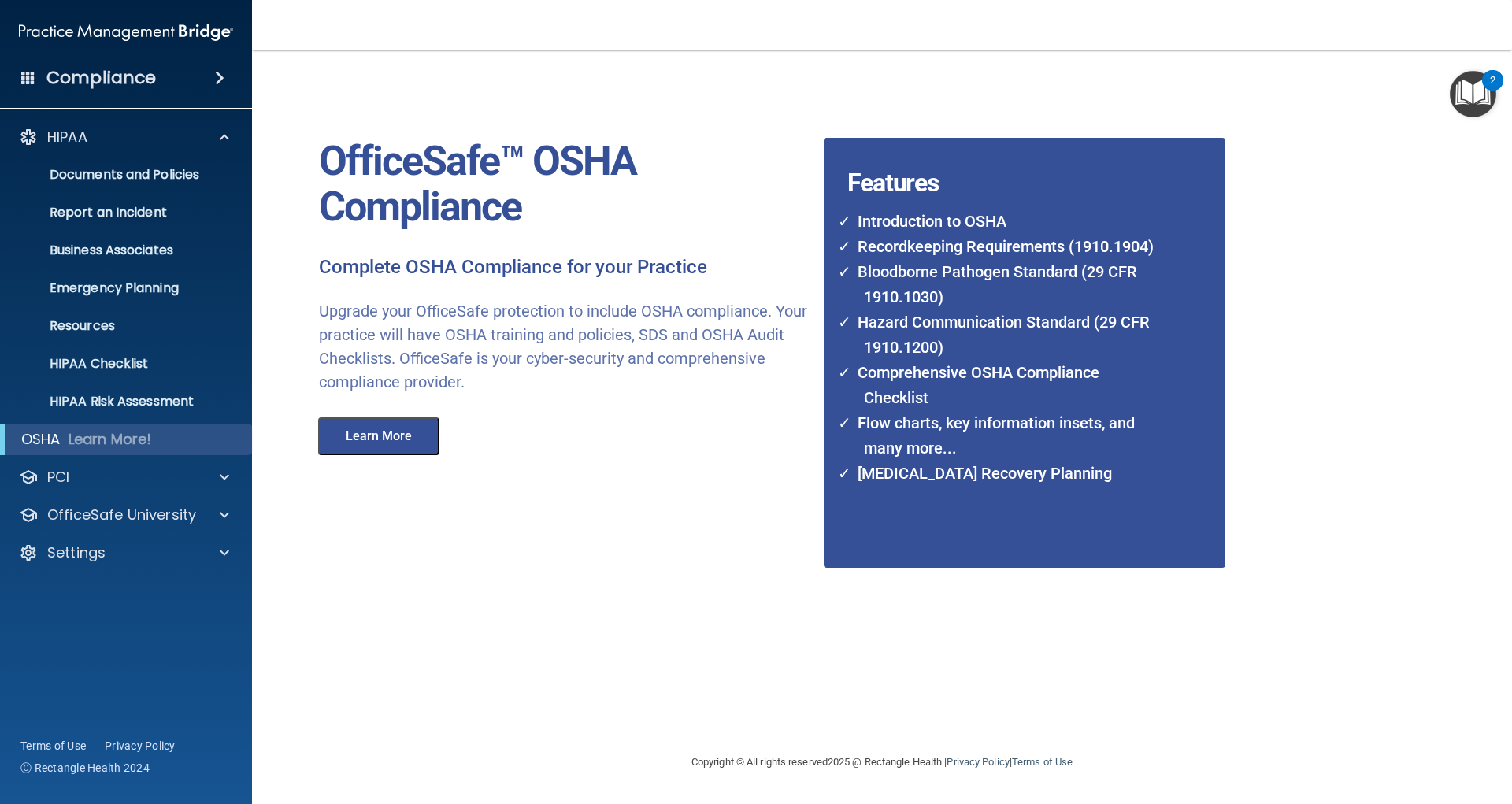
click at [194, 89] on div "Compliance" at bounding box center [125, 78] width 252 height 34
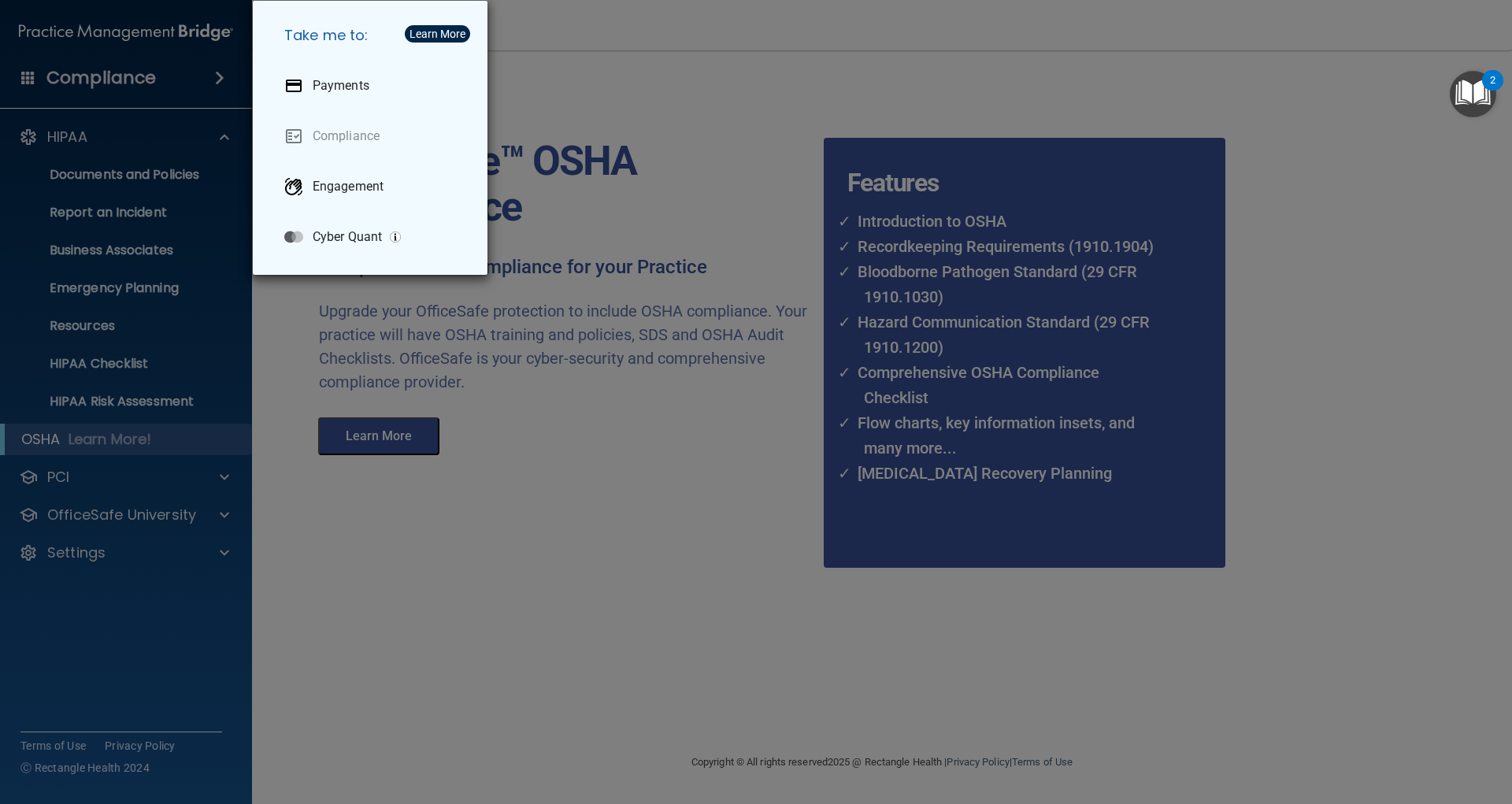
drag, startPoint x: 595, startPoint y: 760, endPoint x: 552, endPoint y: 700, distance: 73.8
click at [595, 758] on div "Take me to: Payments Compliance Engagement Cyber Quant" at bounding box center [756, 402] width 1512 height 804
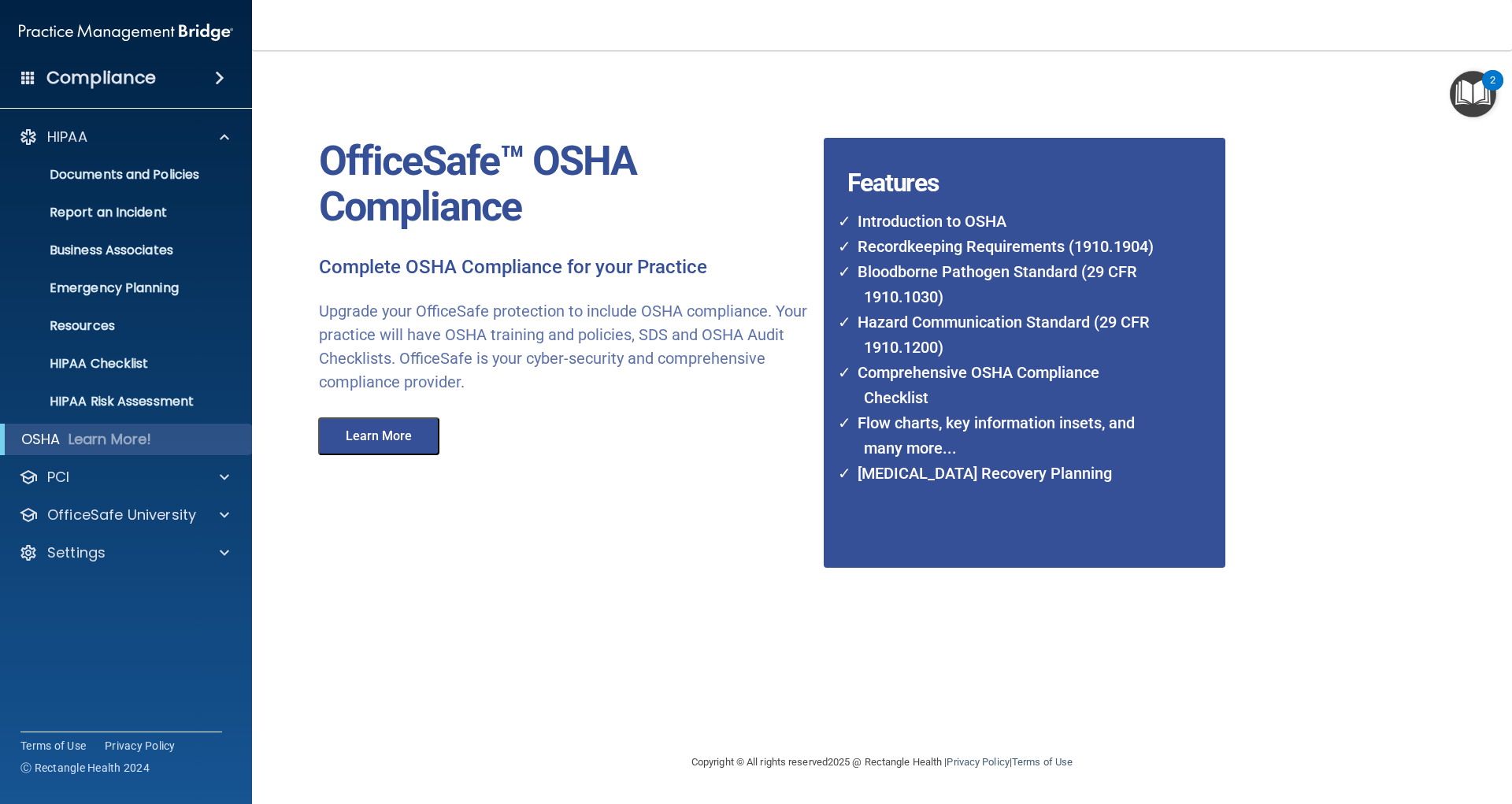
click at [399, 454] on button "Learn More" at bounding box center [378, 436] width 121 height 38
click at [28, 77] on span at bounding box center [29, 78] width 14 height 14
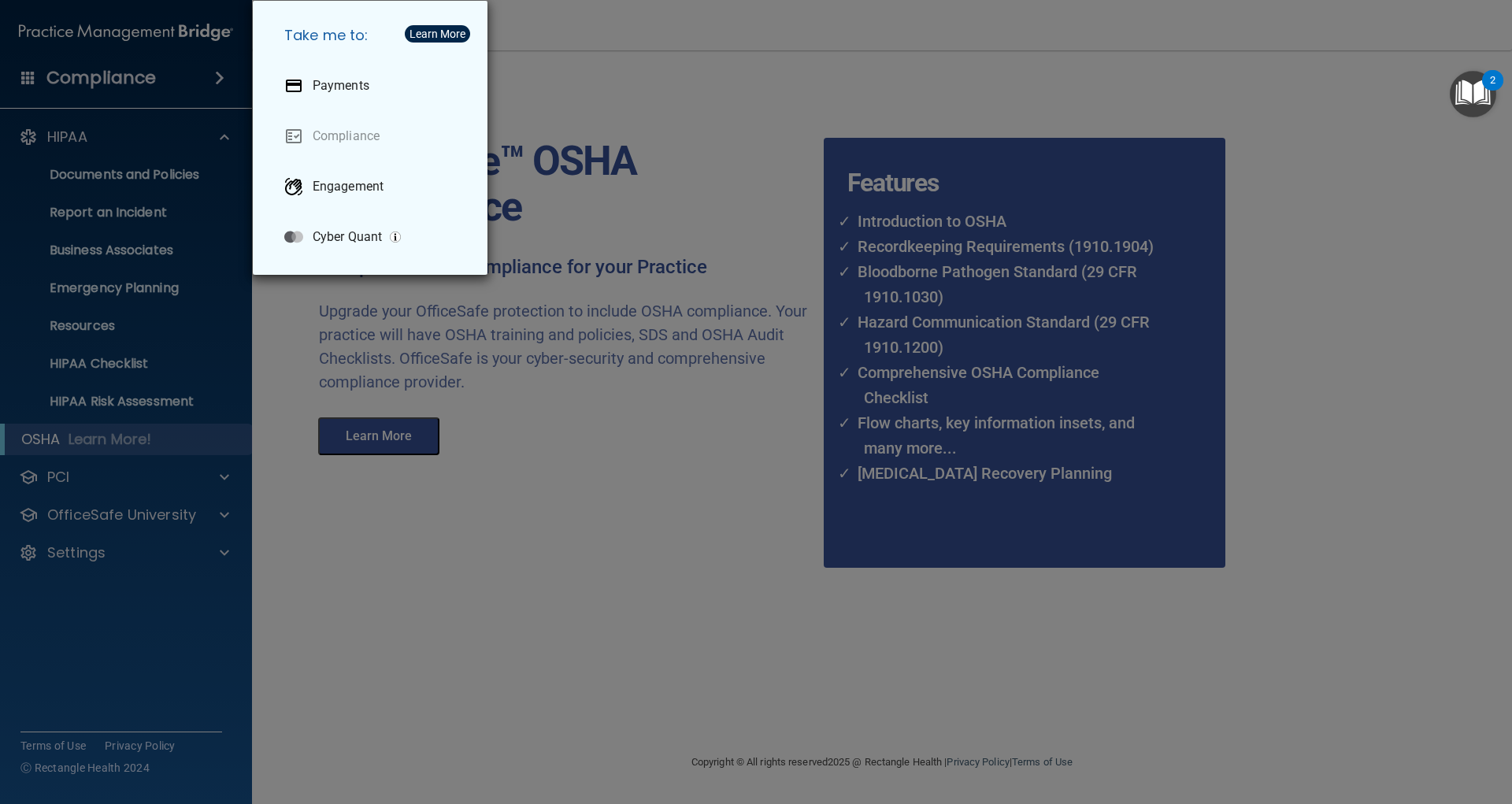
click at [744, 157] on div "Take me to: Payments Compliance Engagement Cyber Quant" at bounding box center [756, 402] width 1512 height 804
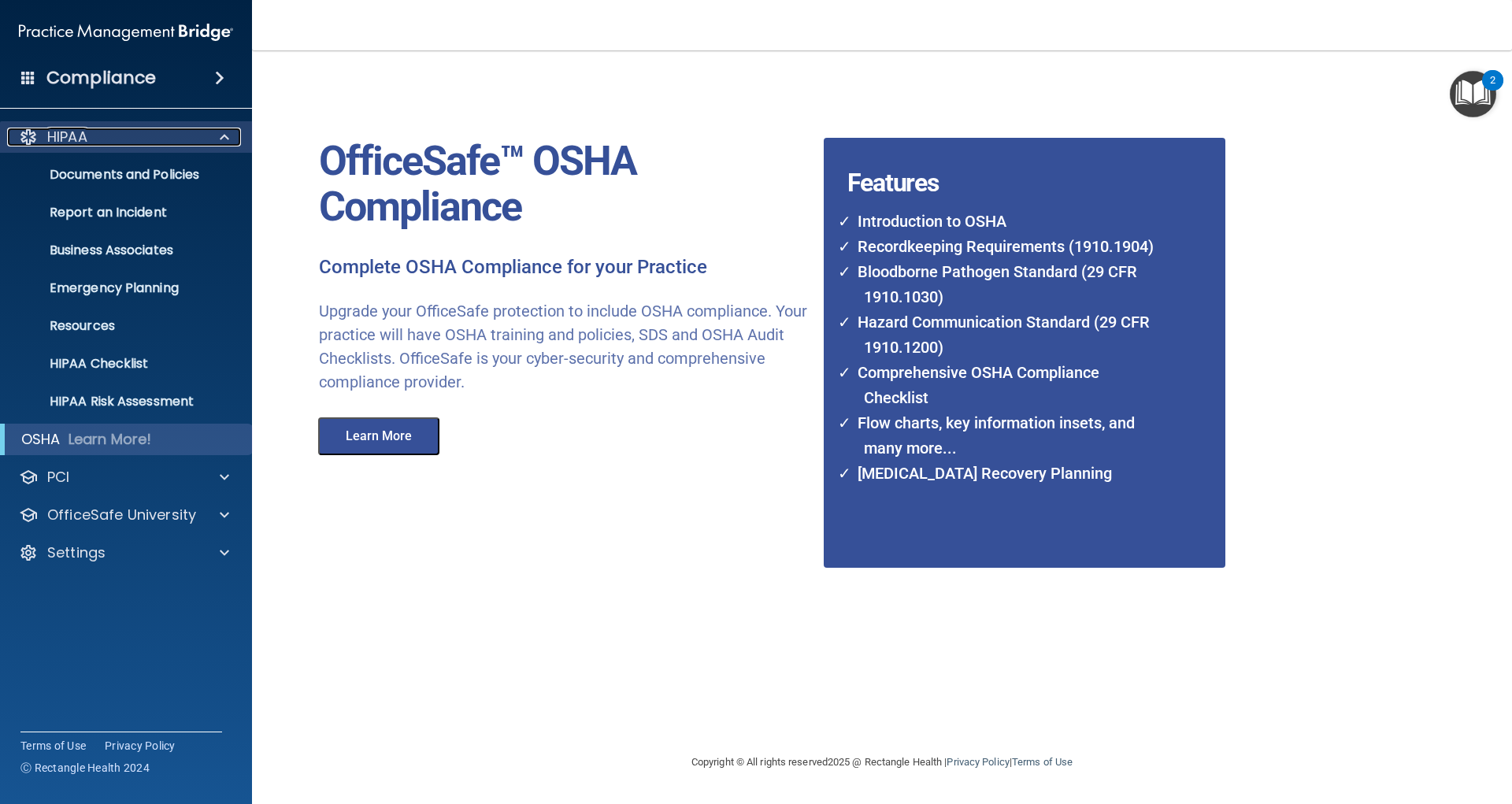
click at [62, 140] on p "HIPAA" at bounding box center [67, 136] width 40 height 19
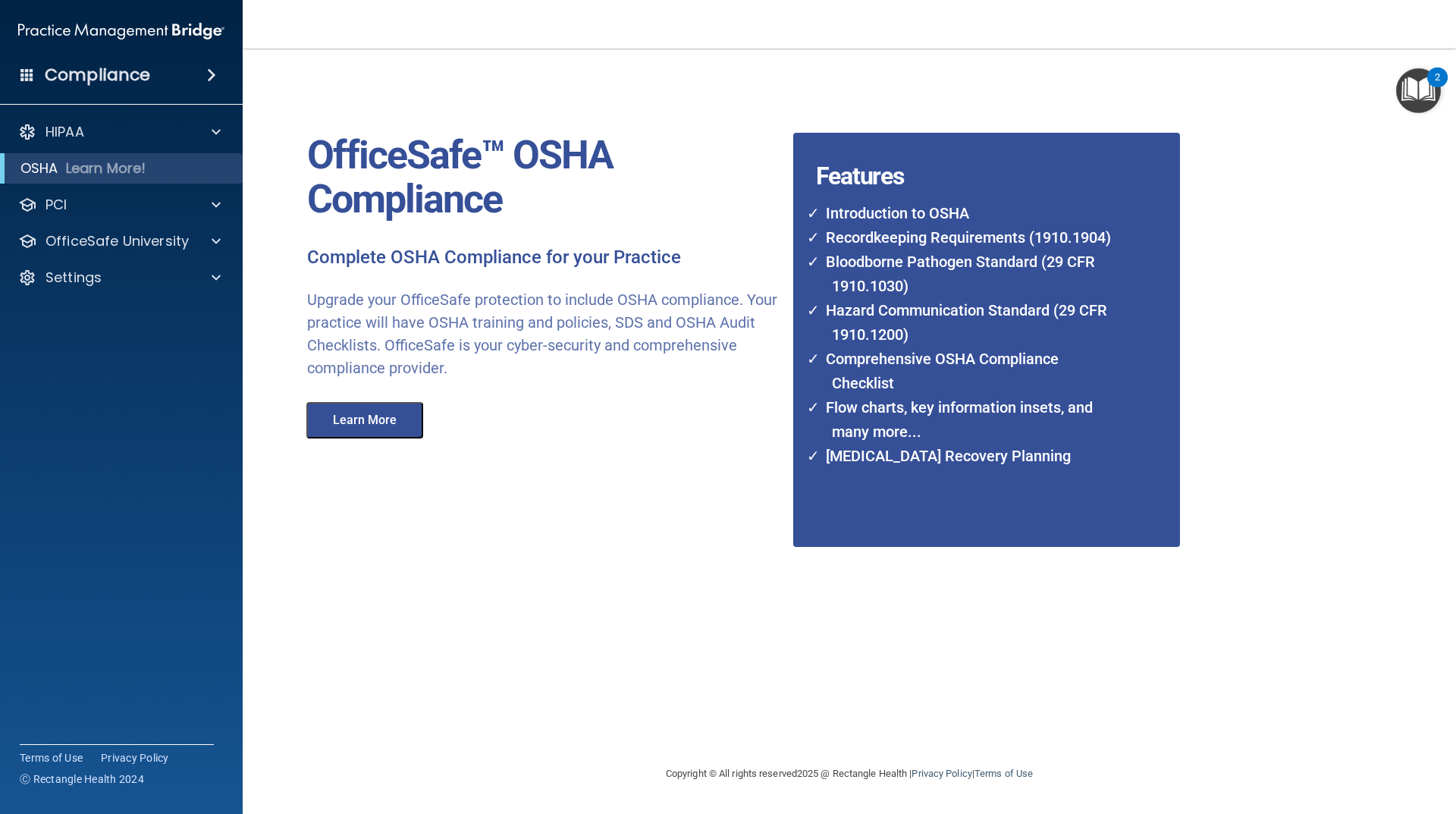
click at [57, 38] on img at bounding box center [121, 30] width 206 height 30
click at [77, 23] on img at bounding box center [121, 30] width 206 height 30
click at [156, 475] on accordion "HIPAA Documents and Policies Report an Incident Business Associates Emergency P…" at bounding box center [122, 364] width 243 height 507
click at [538, 544] on div "OfficeSafe™ OSHA Compliance Complete OSHA Compliance for your Practice Upgrade …" at bounding box center [815, 406] width 1062 height 686
click at [68, 132] on p "HIPAA" at bounding box center [64, 131] width 38 height 18
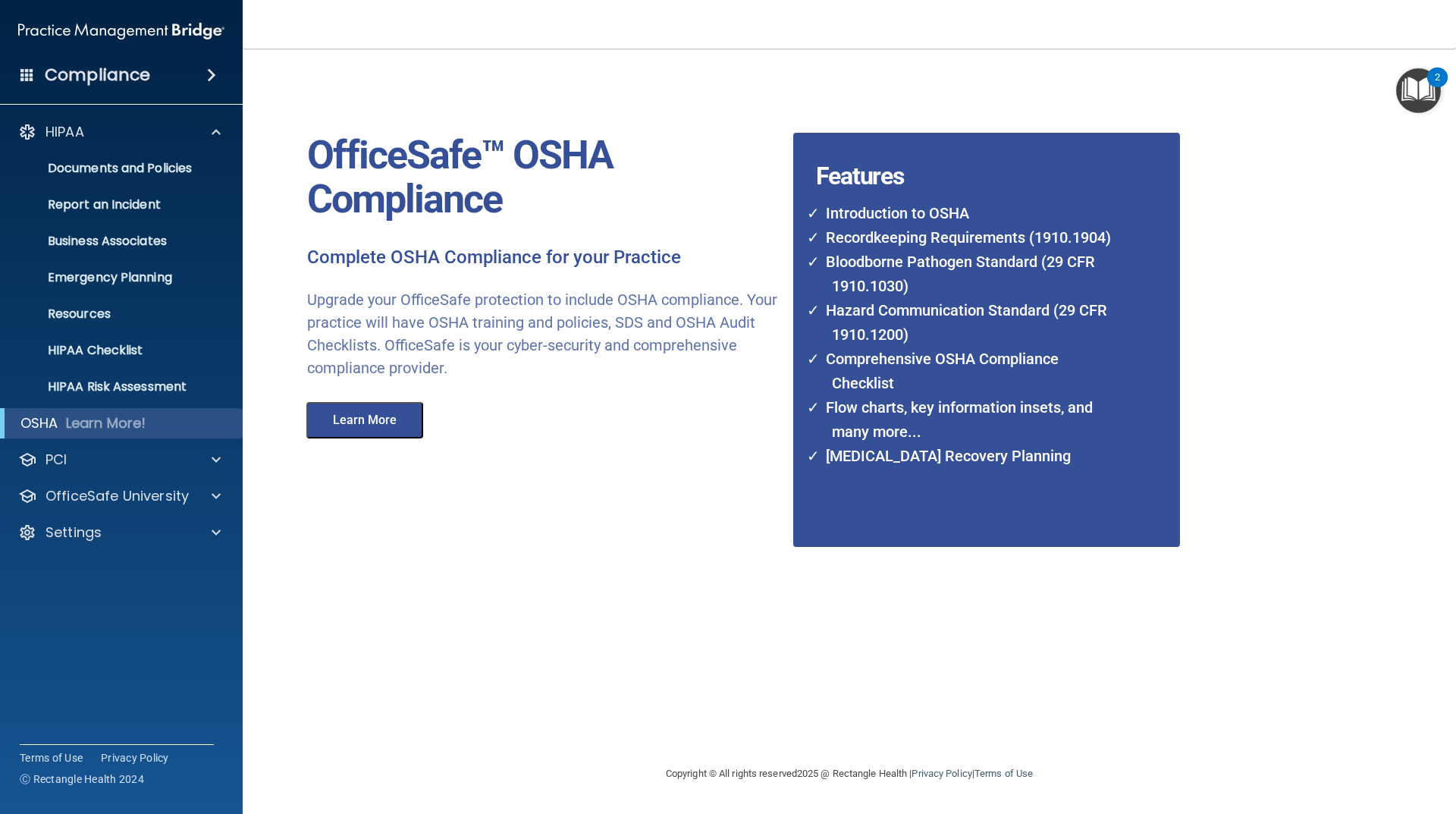
drag, startPoint x: 475, startPoint y: 732, endPoint x: 401, endPoint y: 499, distance: 244.5
click at [475, 728] on div "OfficeSafe™ OSHA Compliance Complete OSHA Compliance for your Practice Upgrade …" at bounding box center [815, 406] width 1062 height 686
click at [50, 164] on p "Documents and Policies" at bounding box center [113, 168] width 207 height 15
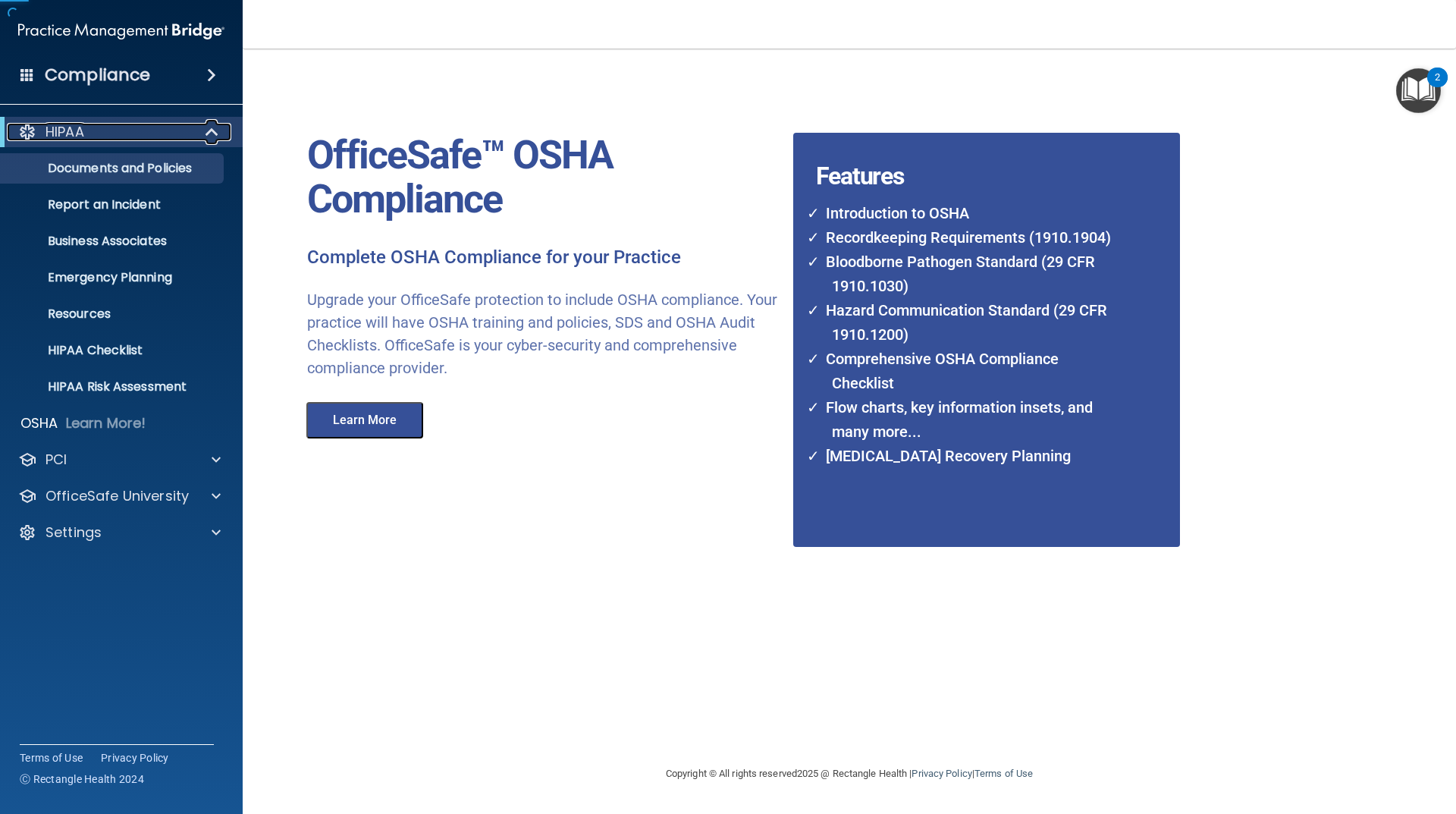
click at [76, 132] on p "HIPAA" at bounding box center [64, 131] width 38 height 18
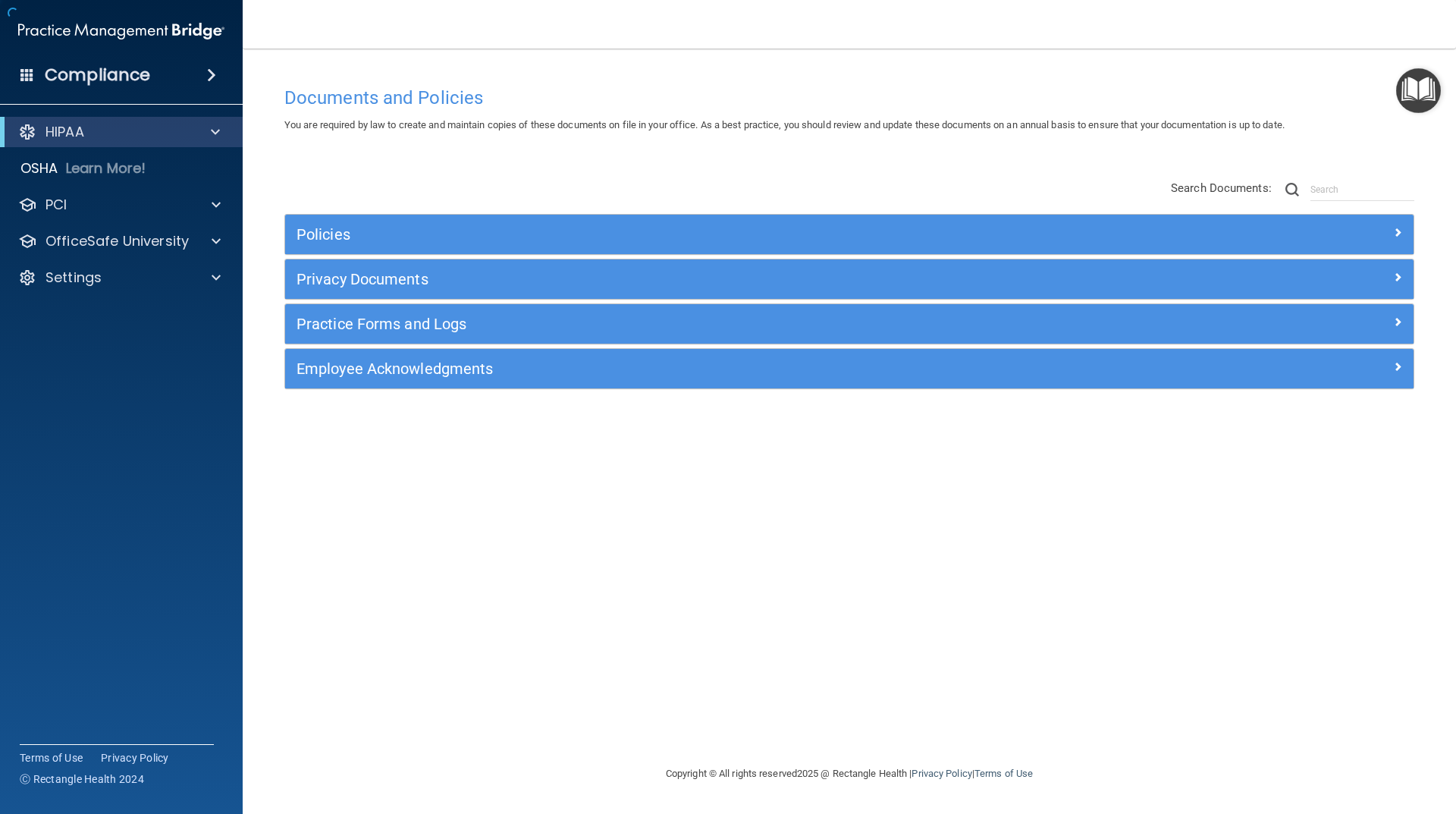
click at [73, 149] on div "HIPAA Documents and Policies Report an Incident Business Associates Emergency P…" at bounding box center [122, 207] width 243 height 194
click at [95, 131] on div "HIPAA" at bounding box center [100, 131] width 187 height 18
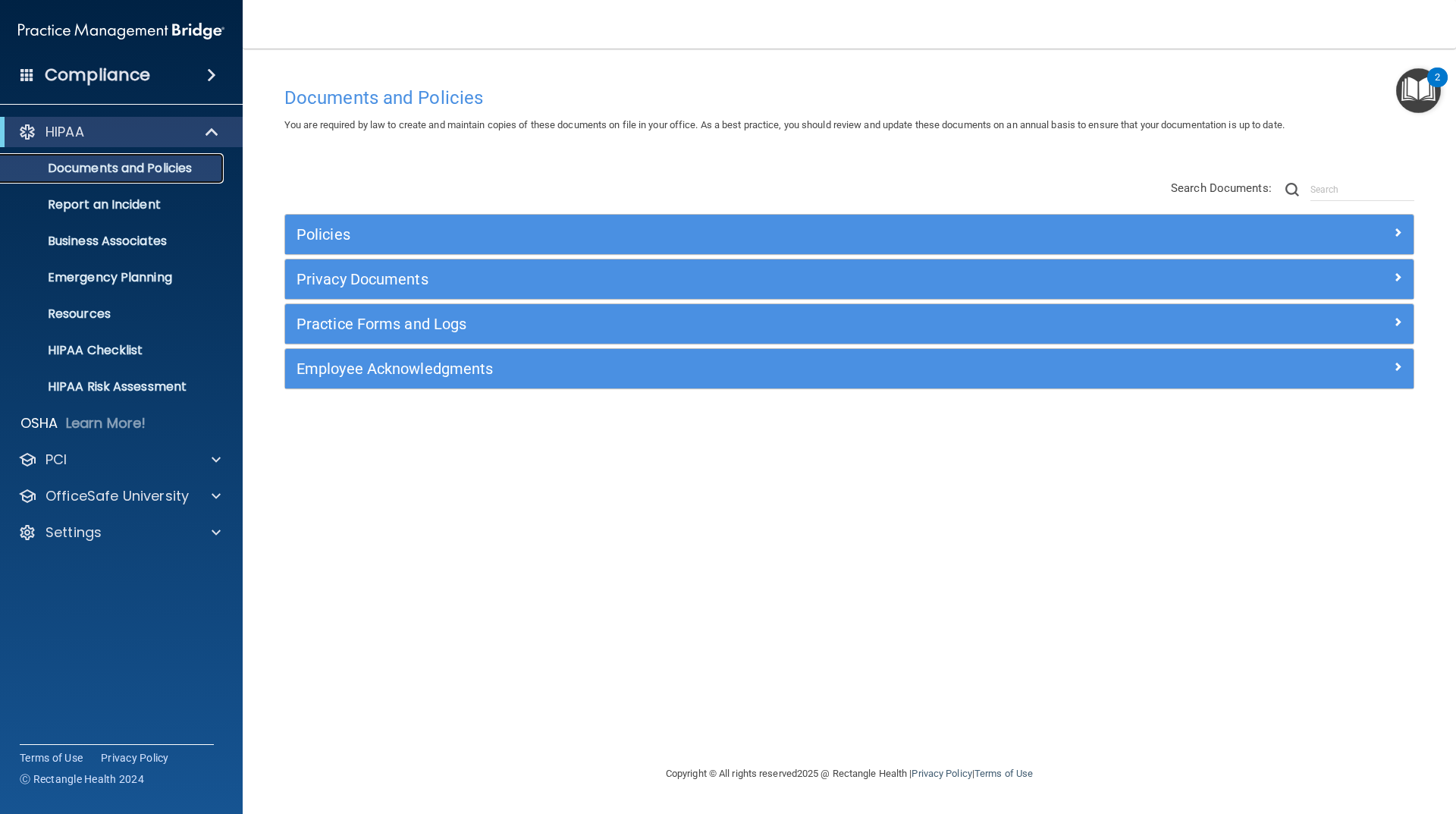
click at [132, 175] on p "Documents and Policies" at bounding box center [113, 168] width 207 height 15
click at [77, 490] on p "OfficeSafe University" at bounding box center [116, 496] width 143 height 18
click at [86, 532] on p "HIPAA Training" at bounding box center [72, 532] width 125 height 15
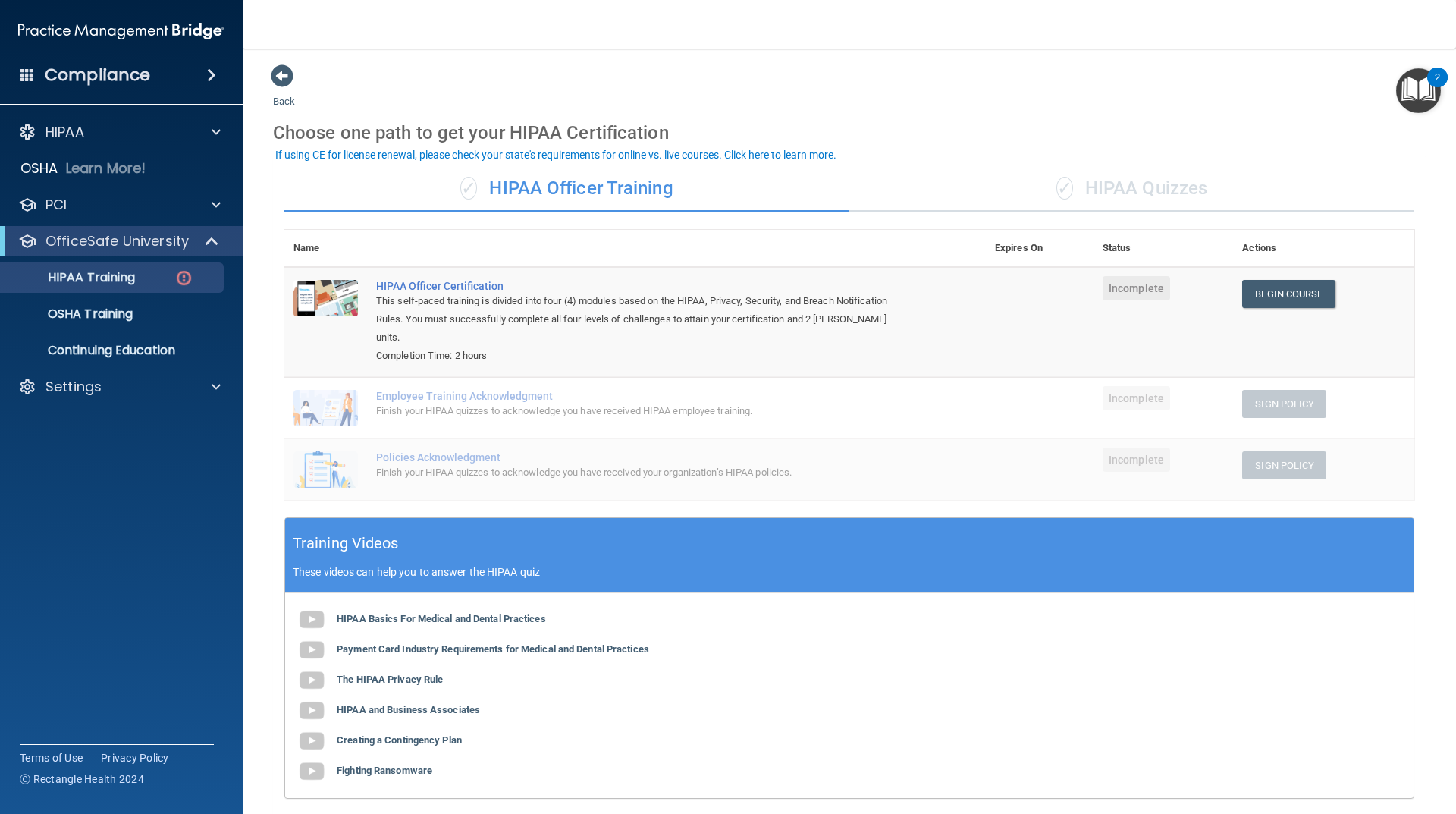
click at [1180, 193] on div "✓ HIPAA Quizzes" at bounding box center [1132, 189] width 565 height 45
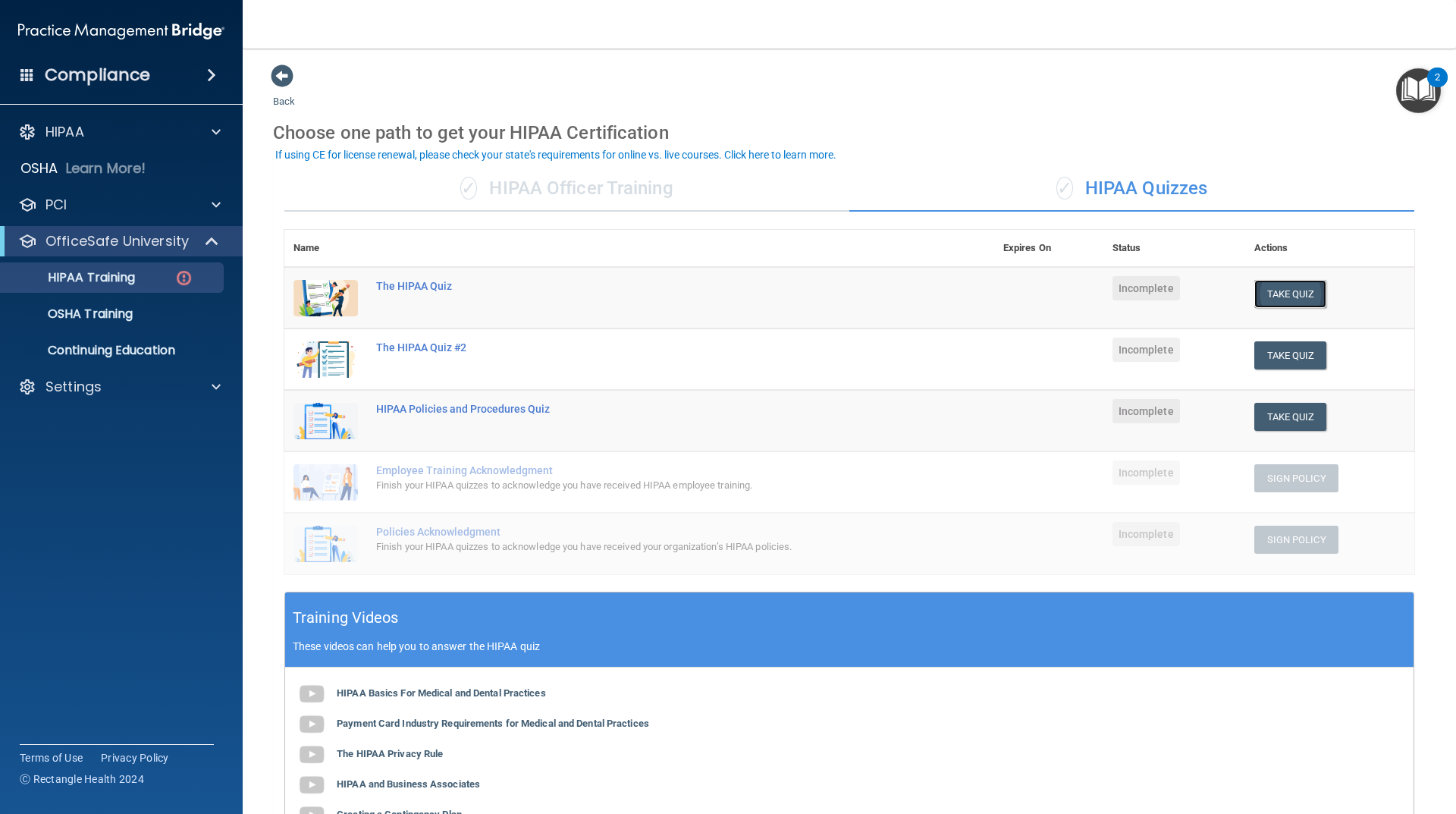
click at [1280, 297] on button "Take Quiz" at bounding box center [1291, 294] width 73 height 28
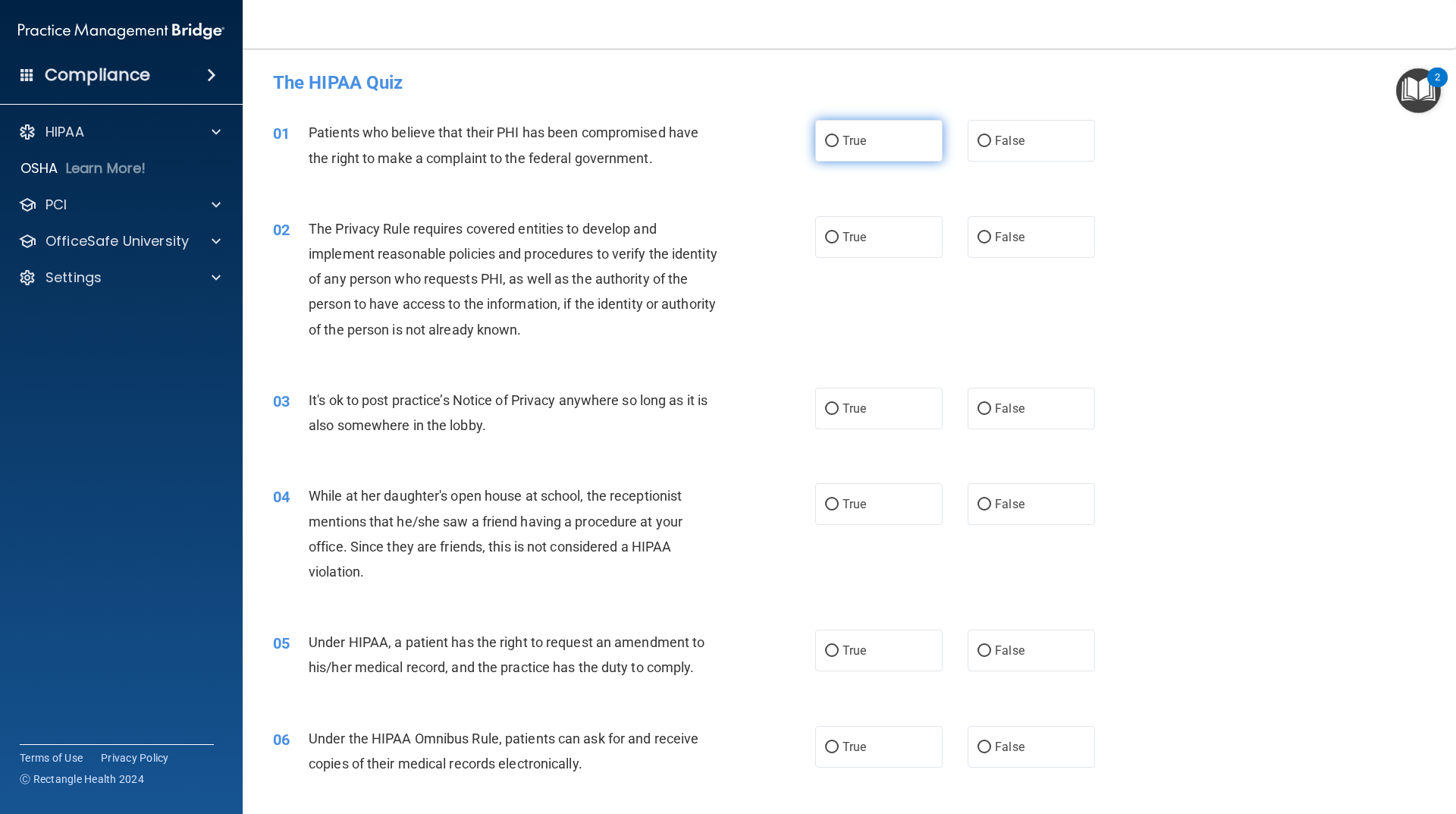
click at [830, 143] on input "True" at bounding box center [832, 141] width 14 height 11
radio input "true"
click at [825, 236] on input "True" at bounding box center [832, 237] width 14 height 11
radio input "true"
click at [983, 407] on input "False" at bounding box center [984, 409] width 14 height 11
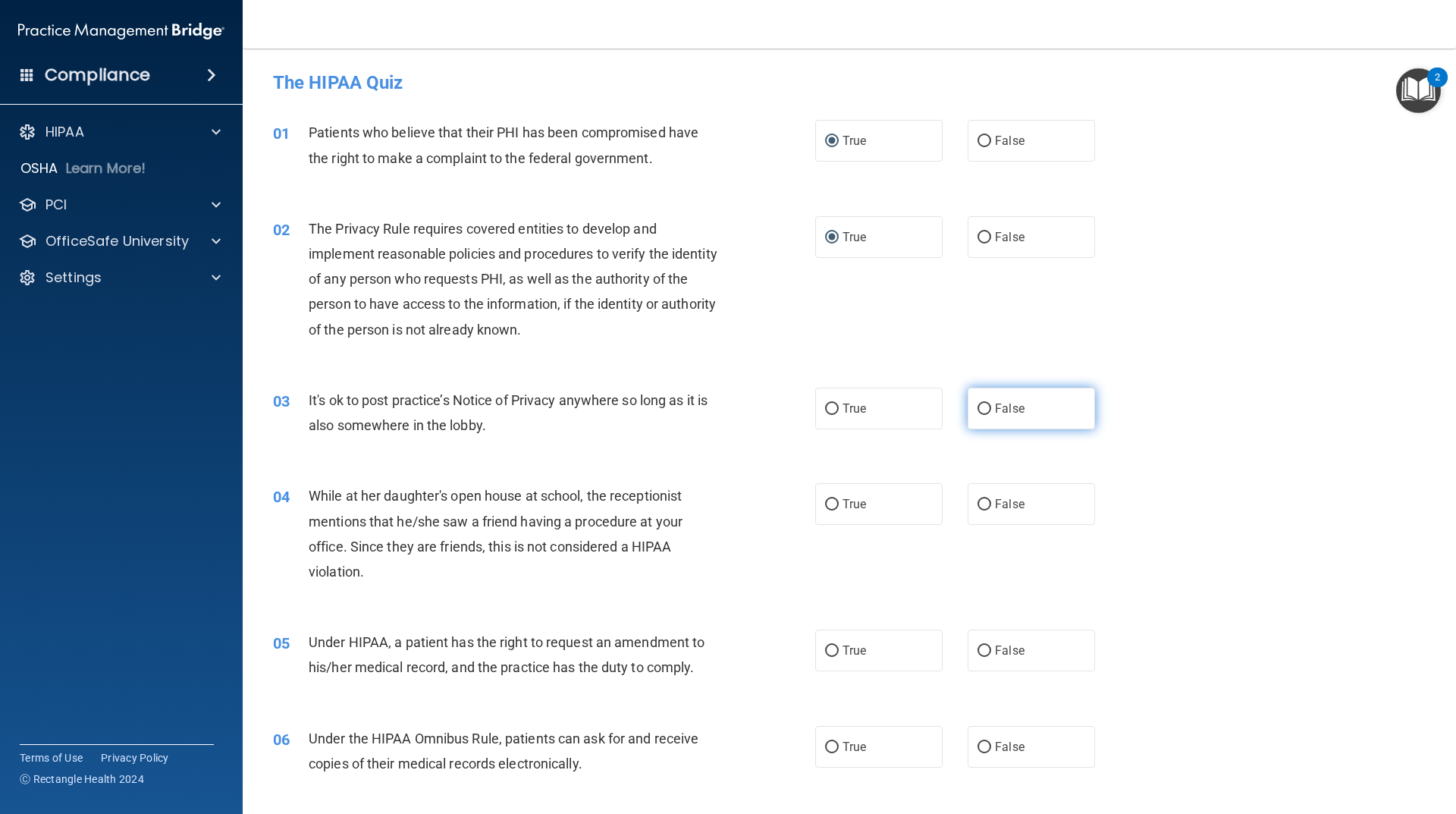
radio input "true"
click at [985, 504] on label "False" at bounding box center [1031, 504] width 128 height 42
click at [985, 504] on input "False" at bounding box center [984, 504] width 14 height 11
radio input "true"
click at [978, 654] on input "False" at bounding box center [984, 651] width 14 height 11
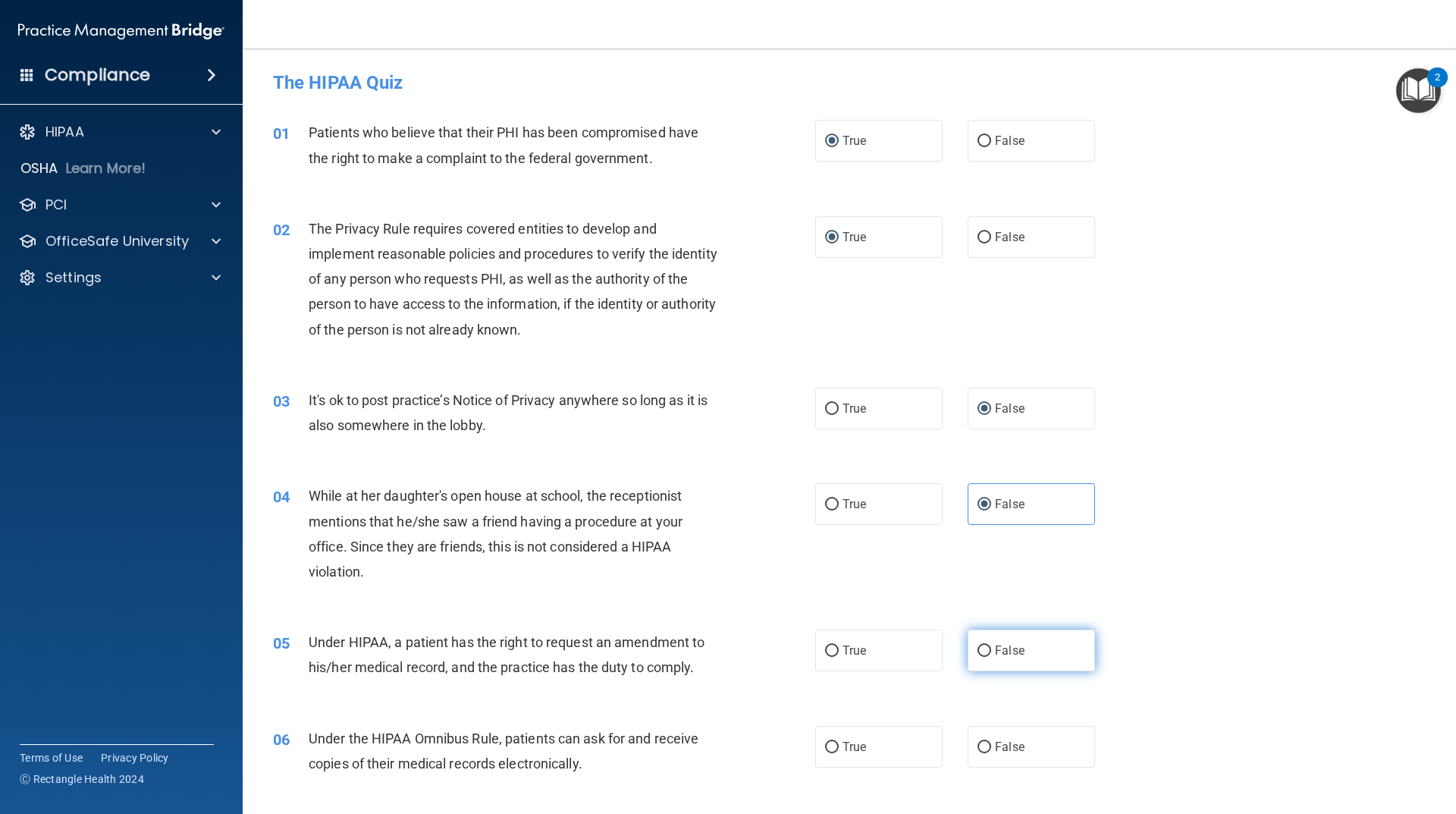
radio input "true"
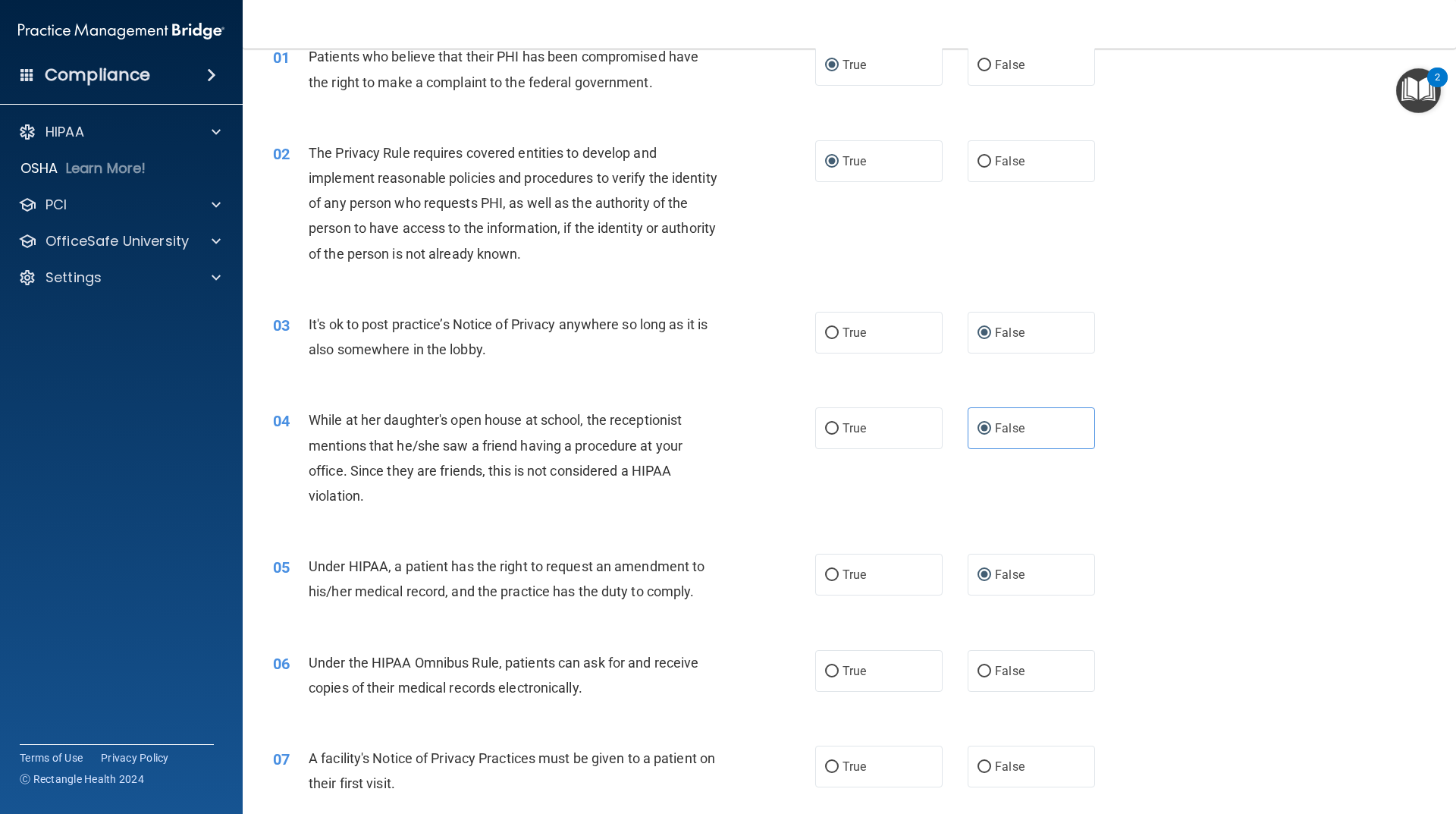
scroll to position [151, 0]
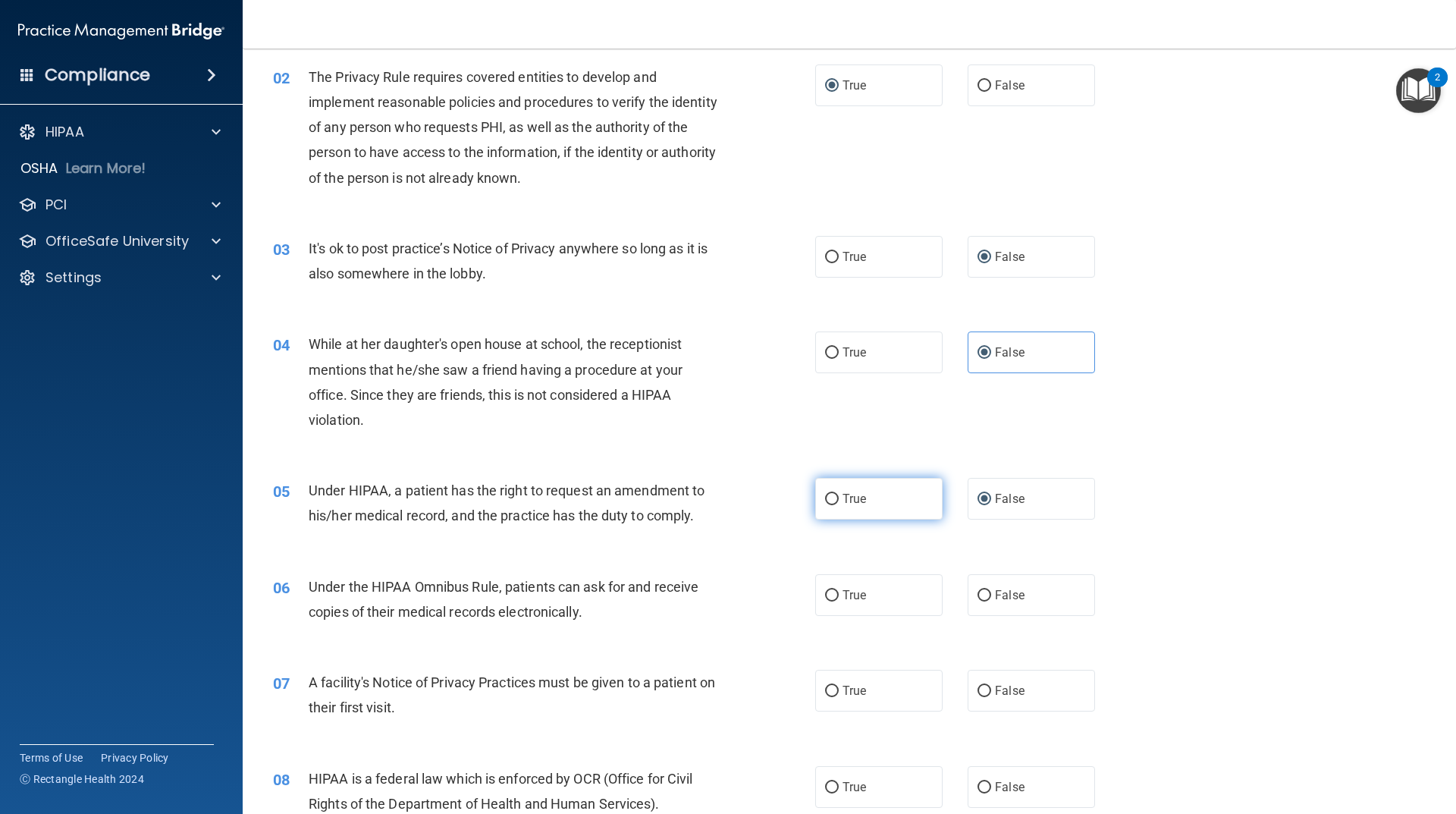
click at [828, 496] on input "True" at bounding box center [832, 499] width 14 height 11
radio input "true"
click at [978, 498] on input "False" at bounding box center [984, 499] width 14 height 11
radio input "true"
radio input "false"
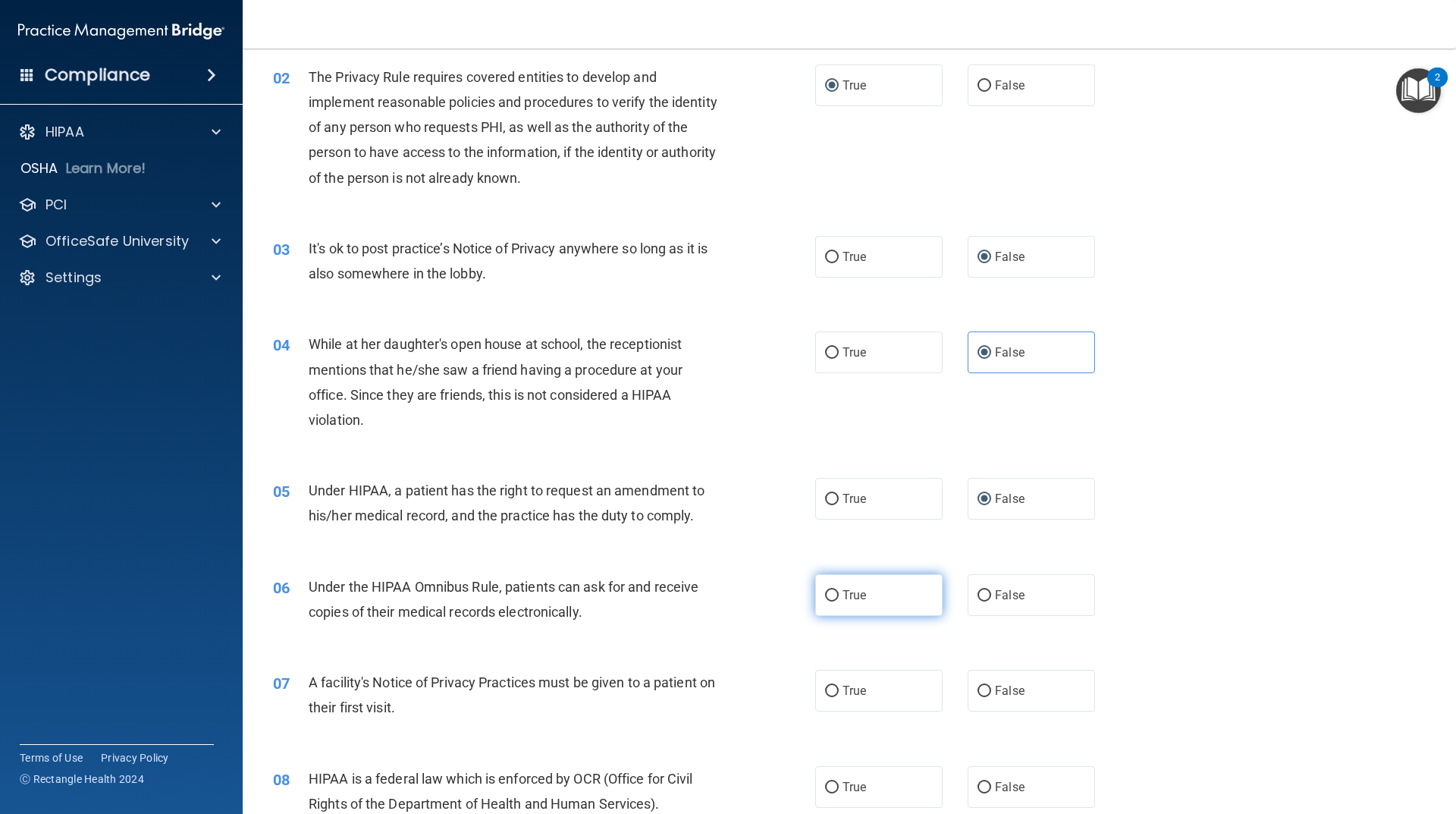
click at [828, 595] on input "True" at bounding box center [832, 596] width 14 height 11
radio input "true"
click at [824, 698] on label "True" at bounding box center [879, 691] width 128 height 42
click at [825, 697] on input "True" at bounding box center [832, 691] width 14 height 11
radio input "true"
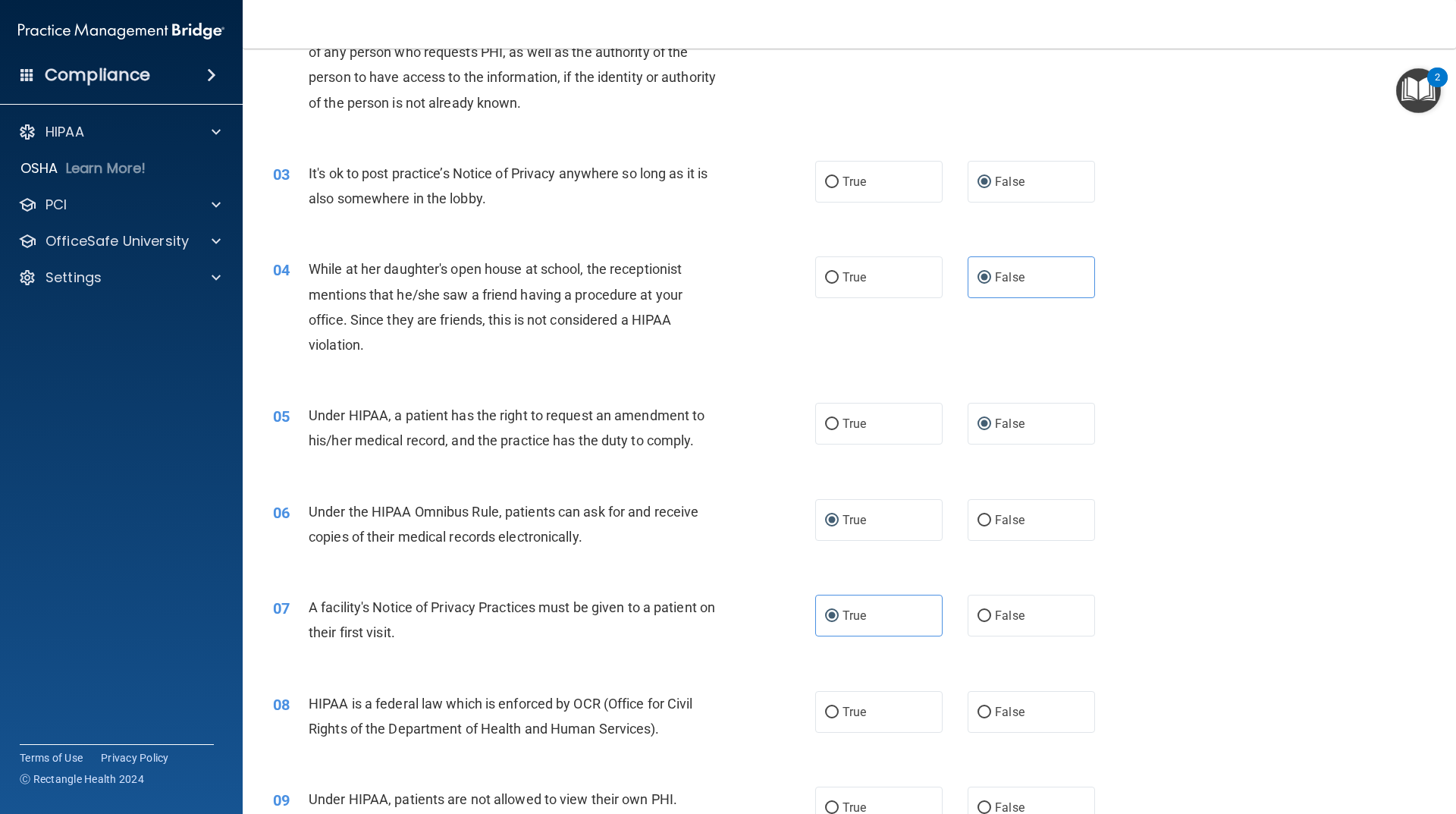
scroll to position [379, 0]
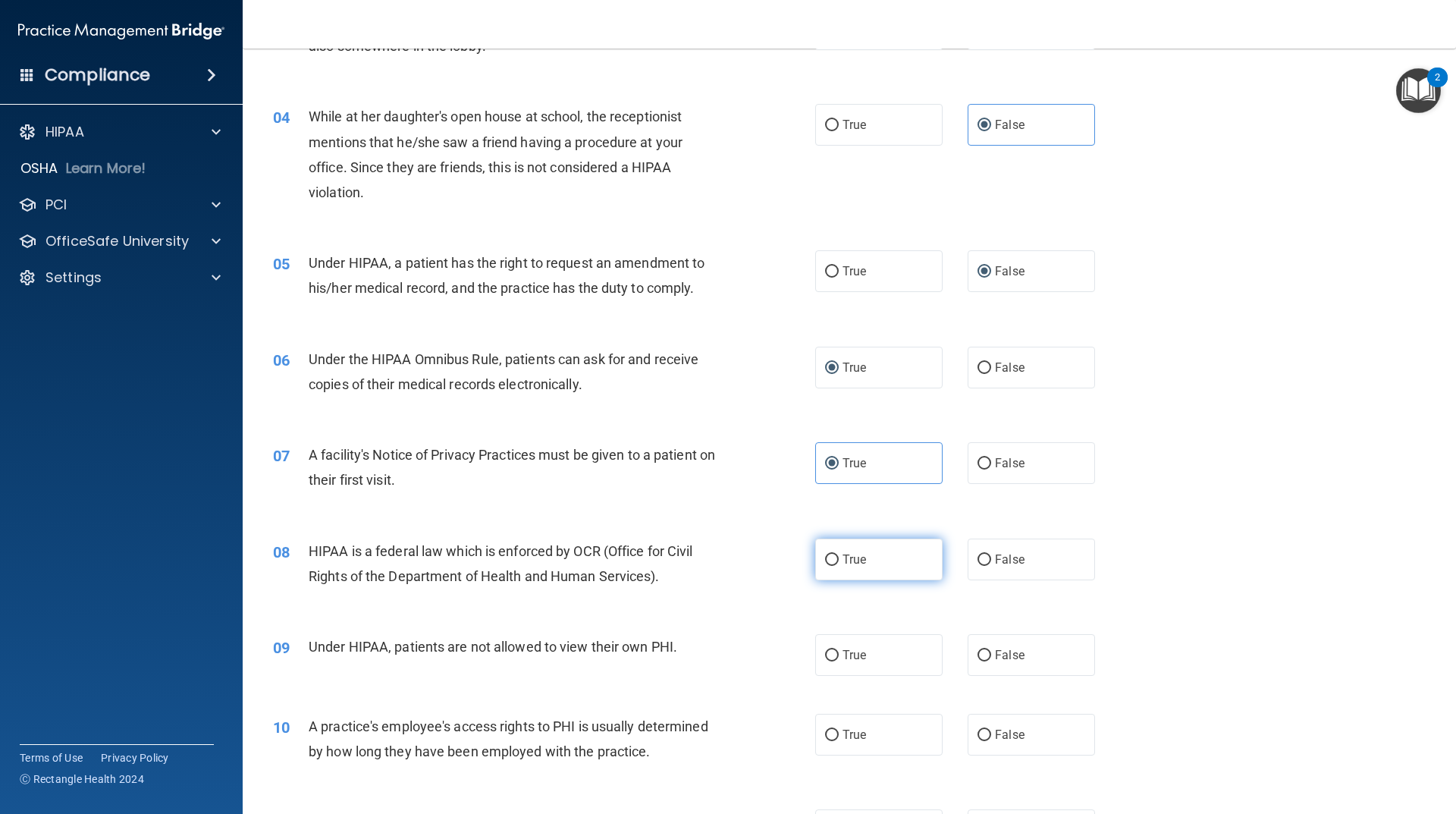
click at [828, 556] on input "True" at bounding box center [832, 560] width 14 height 11
radio input "true"
click at [978, 655] on input "False" at bounding box center [984, 656] width 14 height 11
radio input "true"
click at [983, 731] on input "False" at bounding box center [984, 735] width 14 height 11
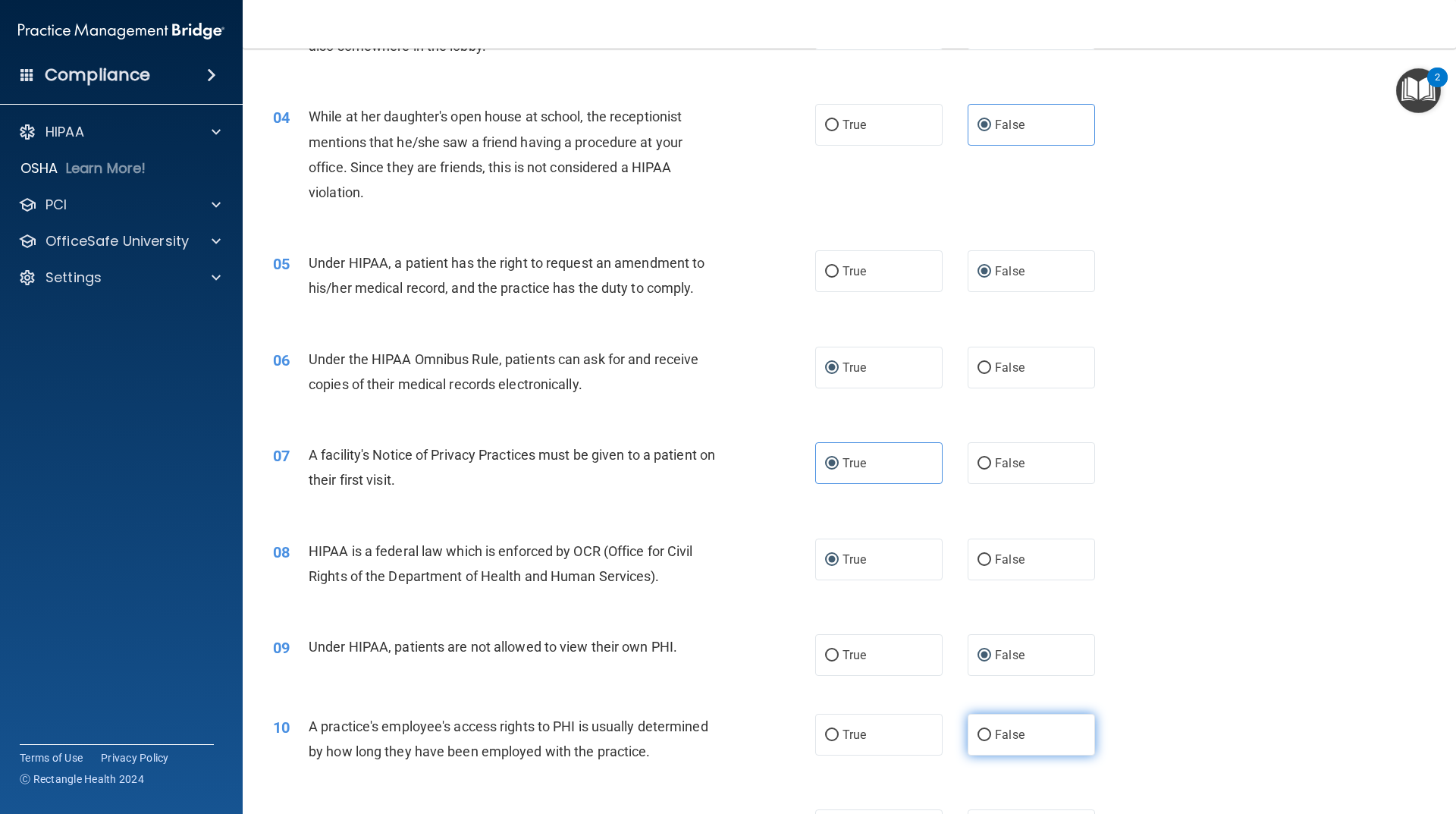
radio input "true"
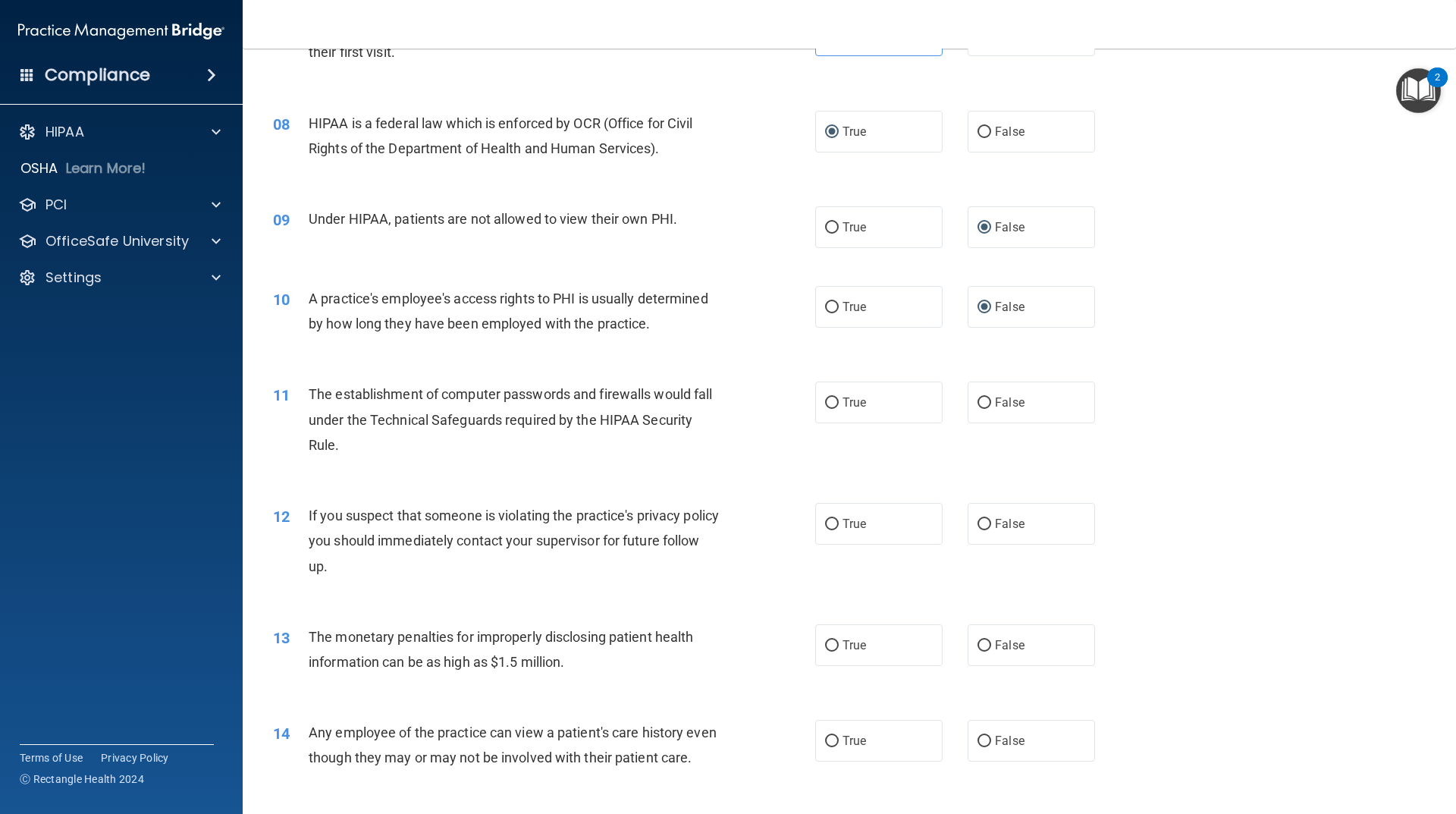
scroll to position [835, 0]
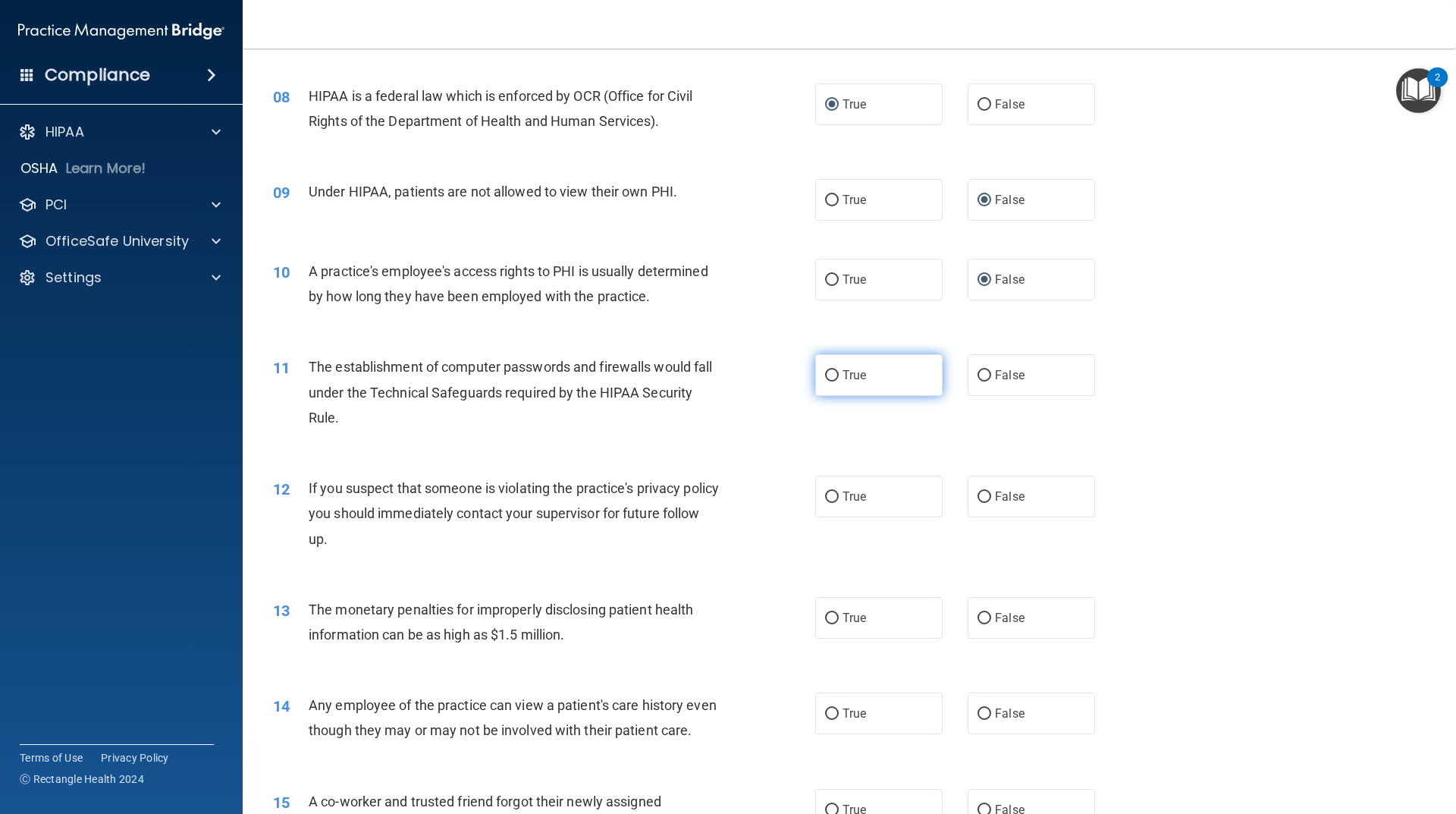
click at [825, 378] on input "True" at bounding box center [832, 376] width 14 height 11
radio input "true"
click at [827, 493] on input "True" at bounding box center [832, 497] width 14 height 11
radio input "true"
click at [833, 626] on label "True" at bounding box center [879, 618] width 128 height 42
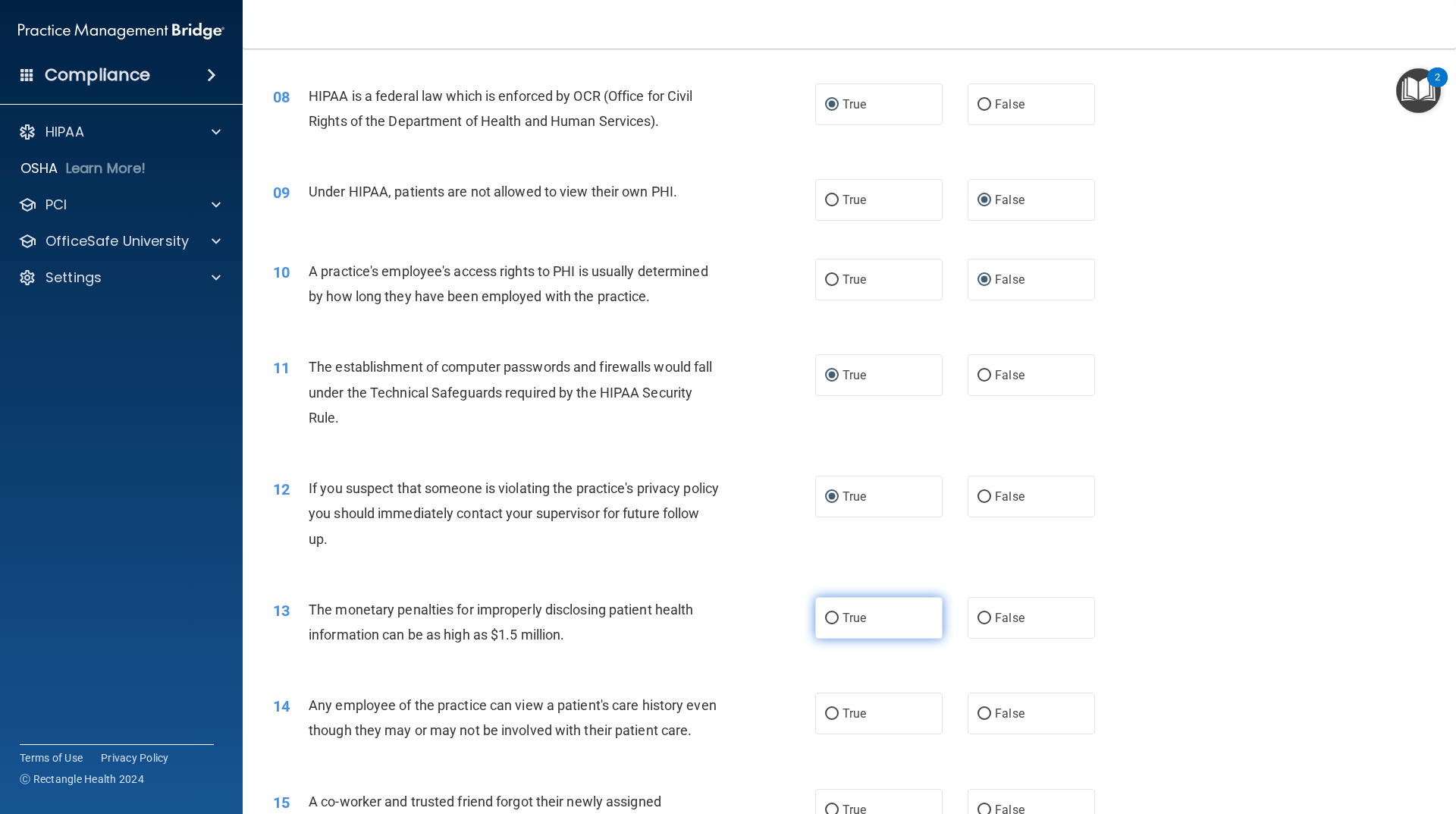
click at [833, 624] on input "True" at bounding box center [832, 618] width 14 height 11
radio input "true"
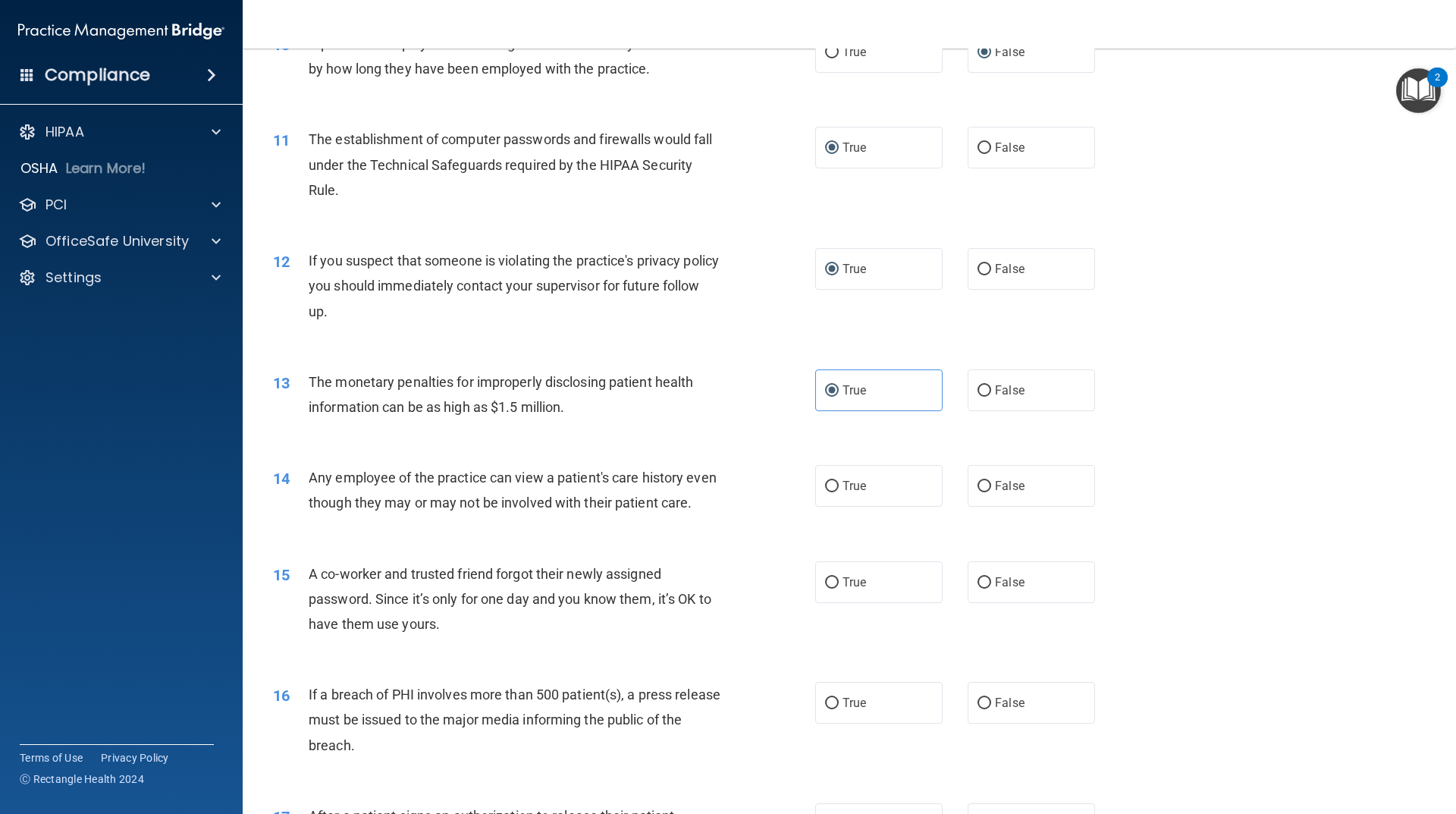
scroll to position [1290, 0]
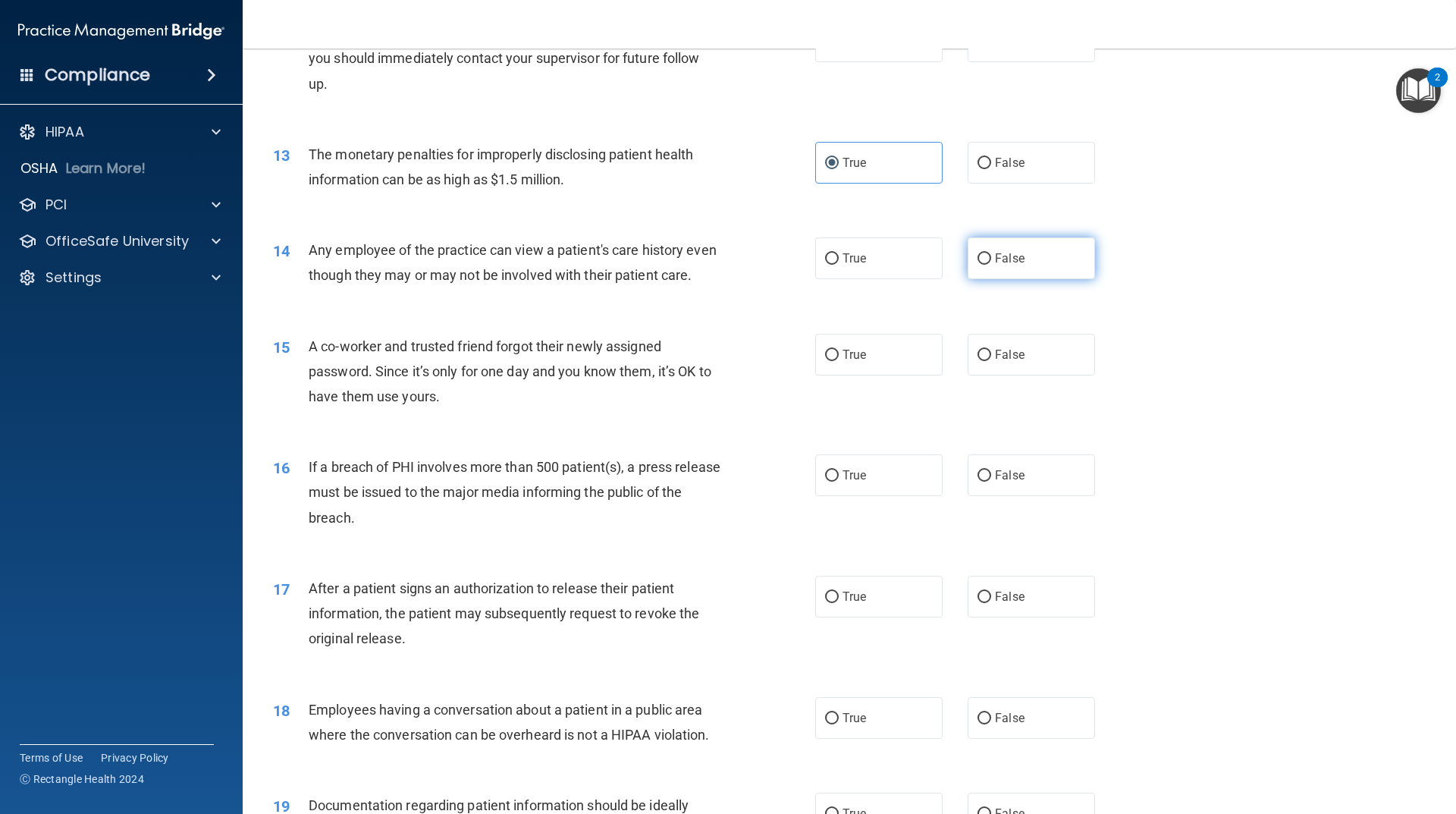
click at [980, 254] on input "False" at bounding box center [984, 258] width 14 height 11
radio input "true"
click at [980, 361] on input "False" at bounding box center [984, 355] width 14 height 11
radio input "true"
click at [829, 482] on input "True" at bounding box center [832, 476] width 14 height 11
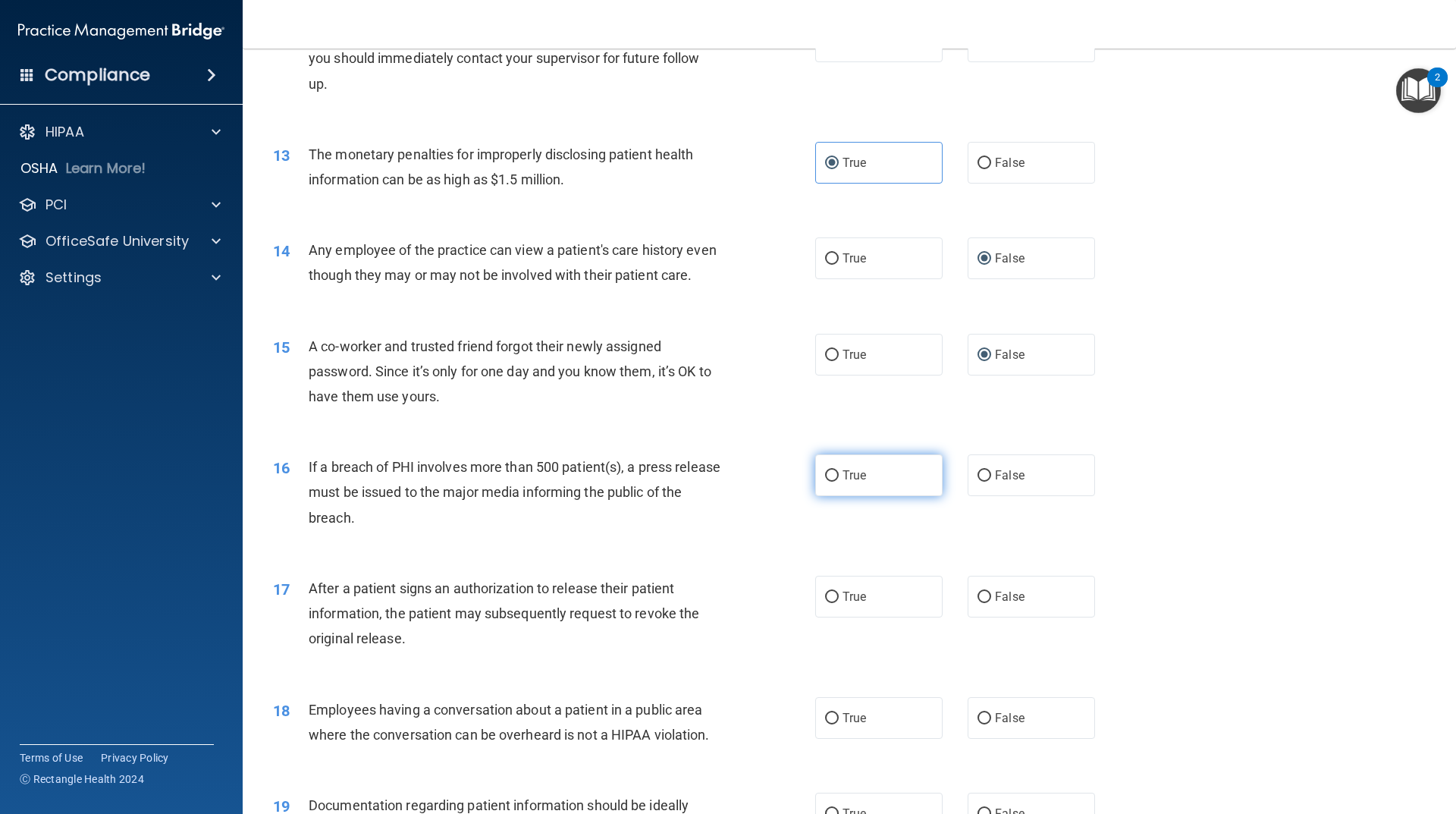
radio input "true"
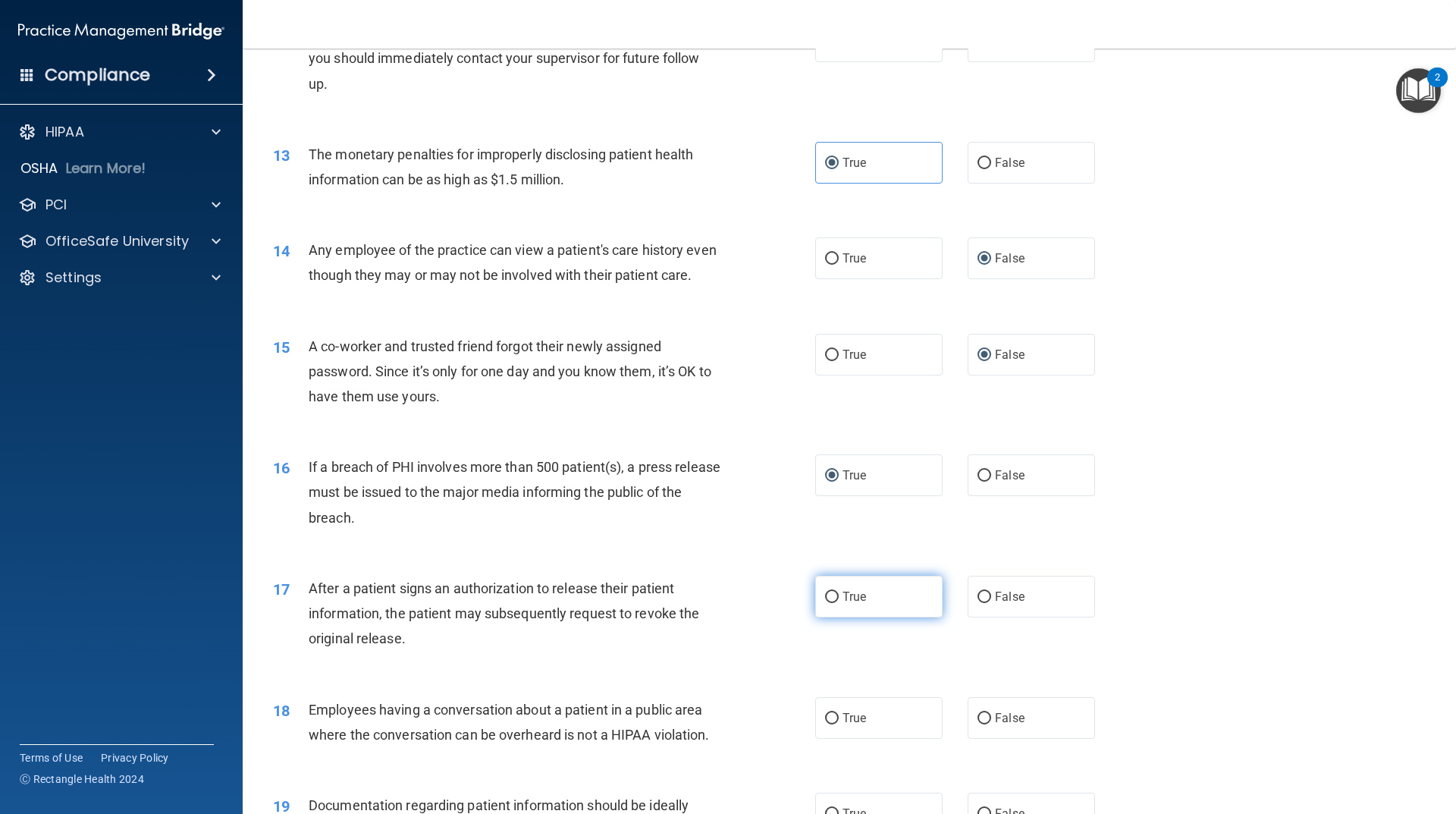
click at [826, 604] on input "True" at bounding box center [832, 597] width 14 height 11
radio input "true"
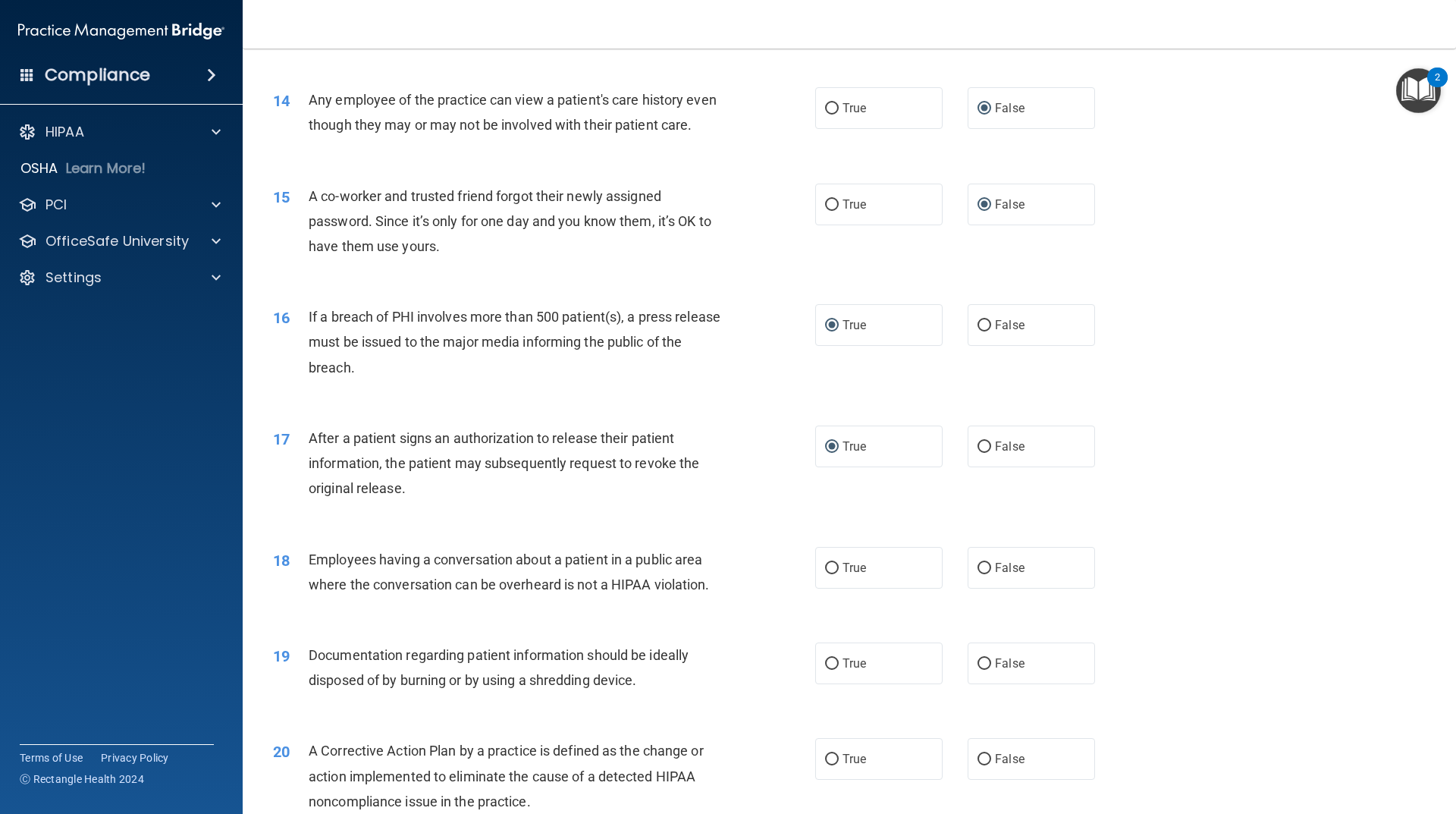
scroll to position [1441, 0]
click at [977, 573] on input "False" at bounding box center [984, 567] width 14 height 11
radio input "true"
click at [835, 683] on label "True" at bounding box center [879, 662] width 128 height 42
click at [835, 669] on input "True" at bounding box center [832, 662] width 14 height 11
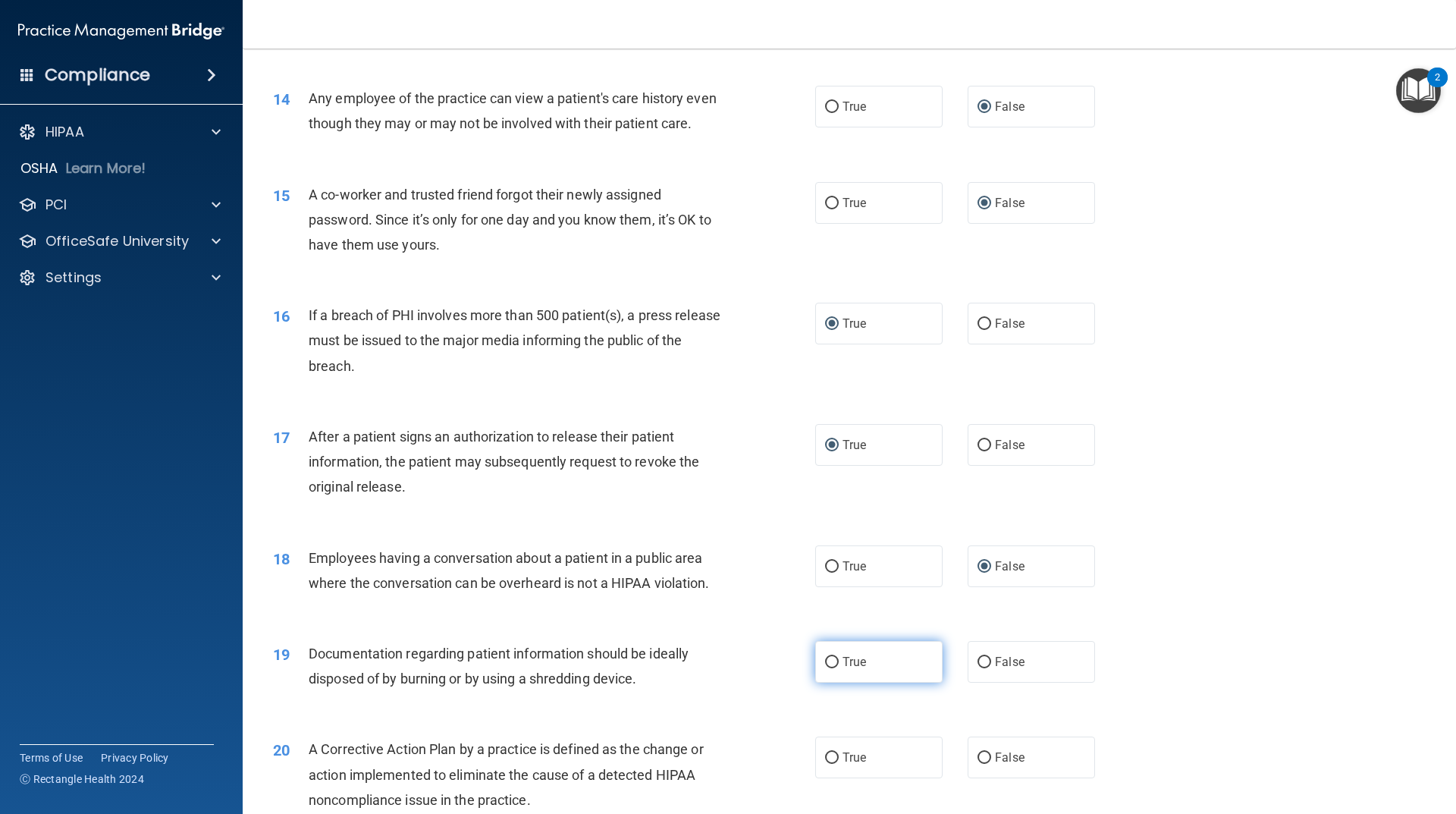
radio input "true"
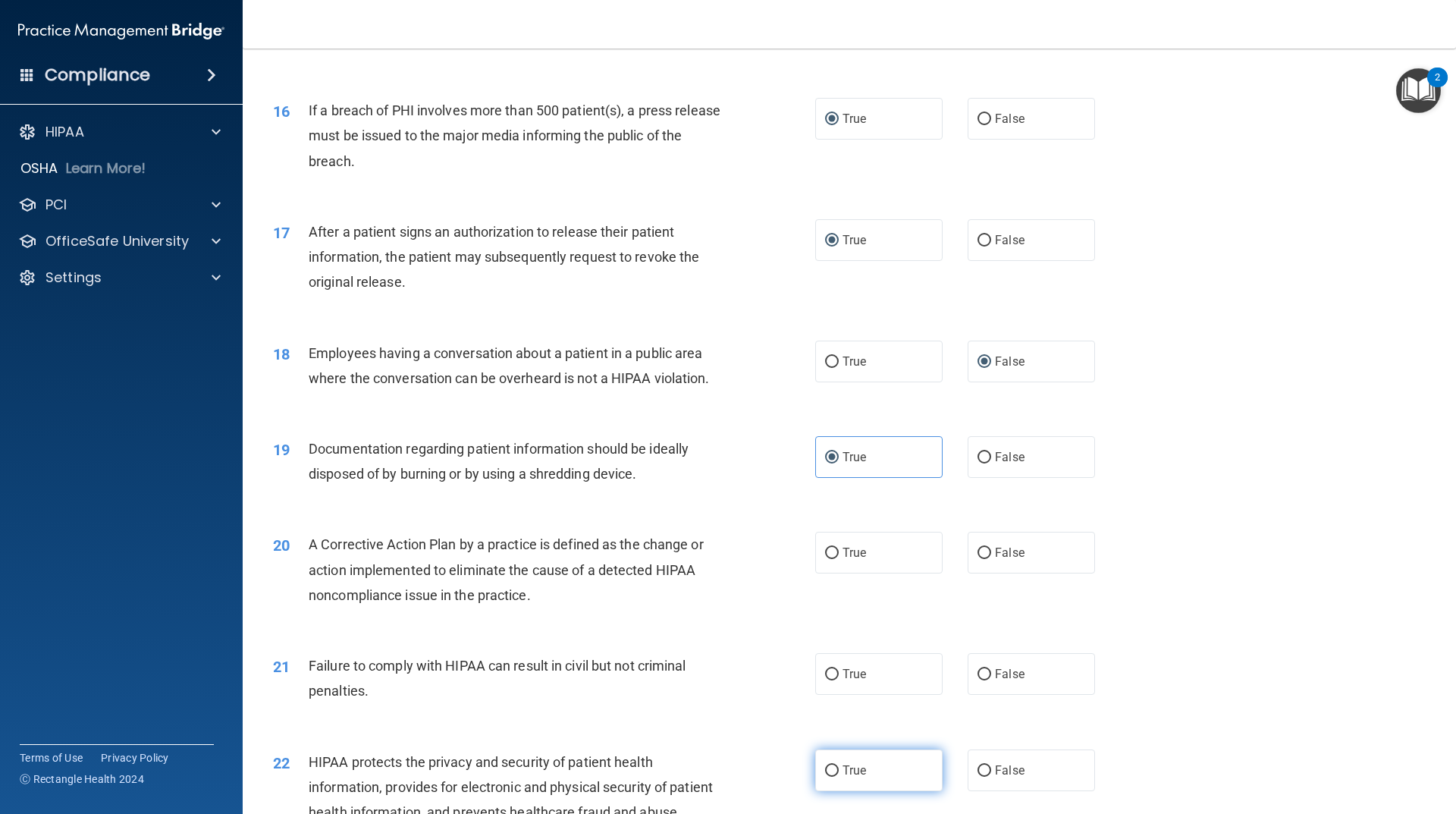
scroll to position [1745, 0]
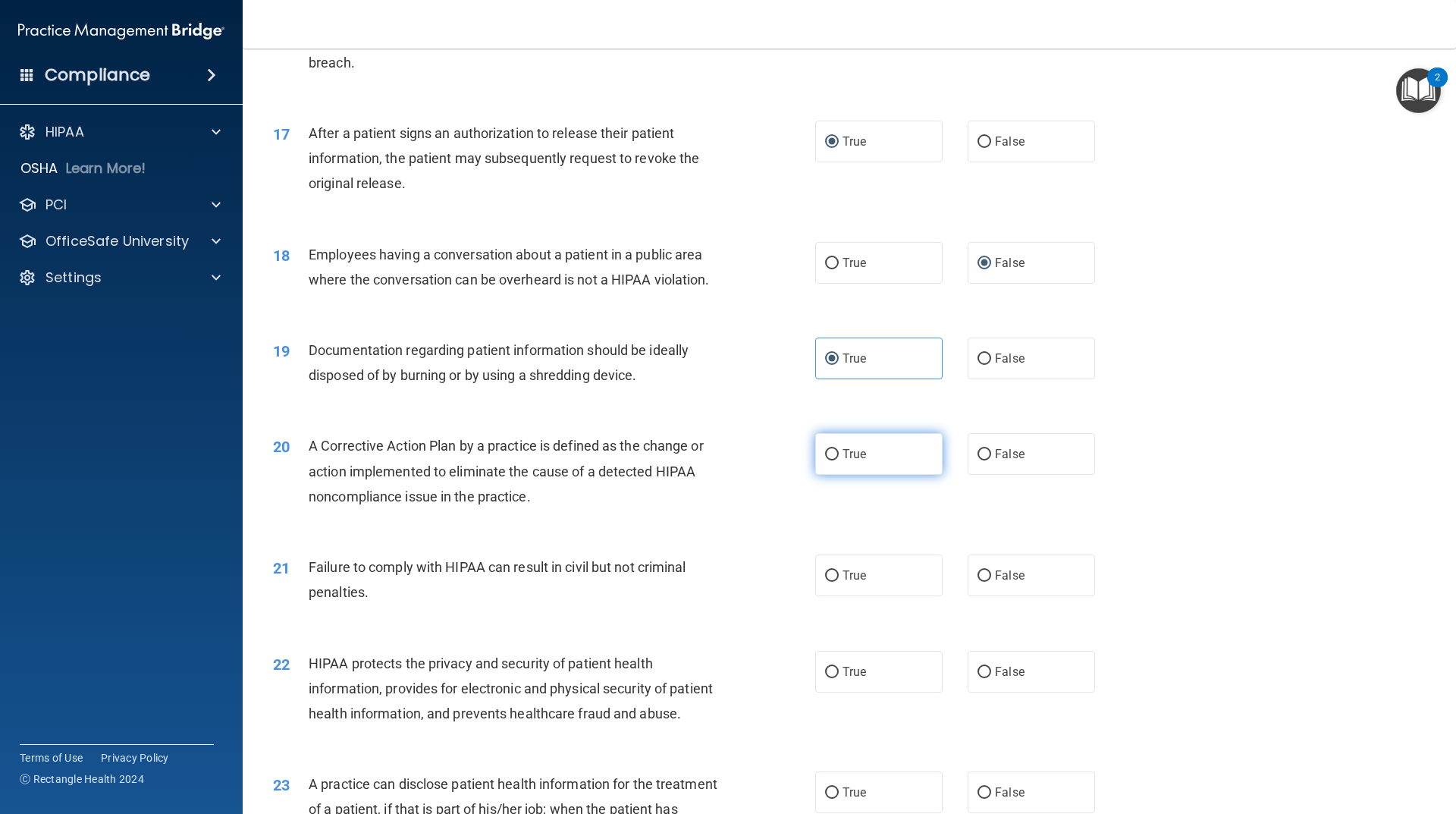
click at [830, 461] on input "True" at bounding box center [832, 454] width 14 height 11
radio input "true"
click at [987, 595] on label "False" at bounding box center [1031, 576] width 128 height 42
click at [987, 582] on input "False" at bounding box center [984, 576] width 14 height 11
radio input "true"
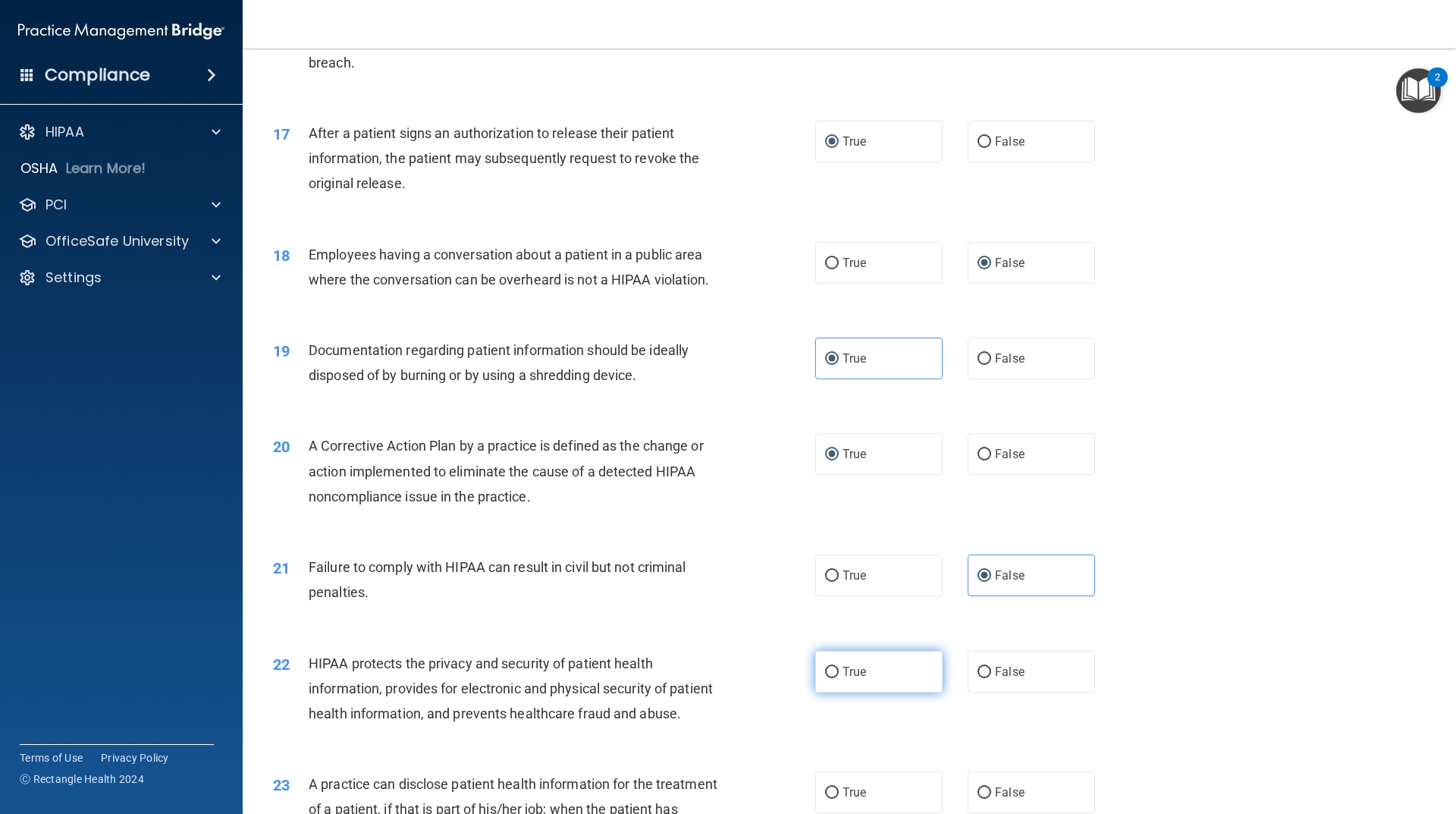
click at [826, 678] on input "True" at bounding box center [832, 672] width 14 height 11
radio input "true"
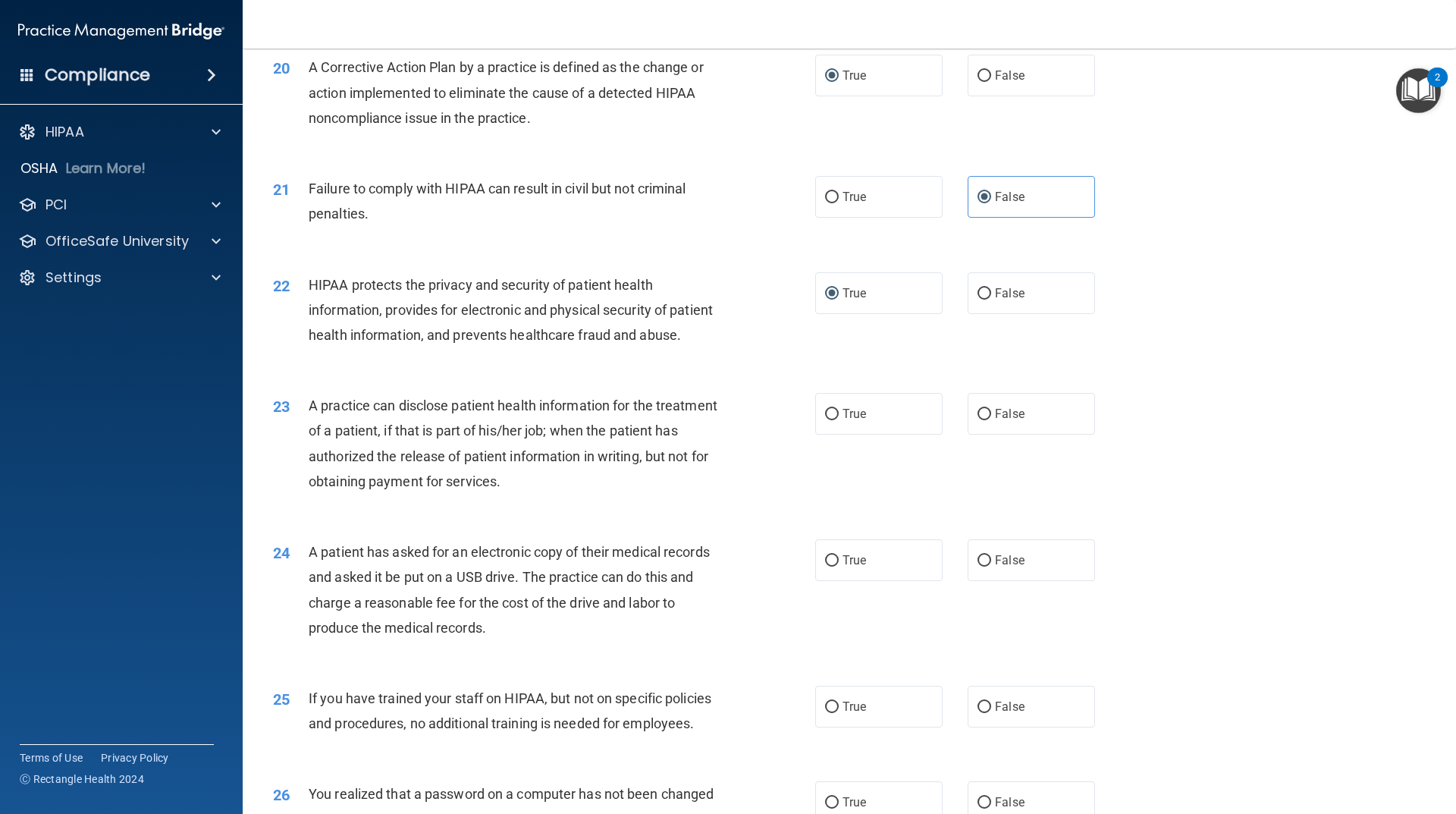
scroll to position [2125, 0]
click at [978, 419] on input "False" at bounding box center [984, 413] width 14 height 11
radio input "true"
click at [828, 566] on input "True" at bounding box center [832, 560] width 14 height 11
radio input "true"
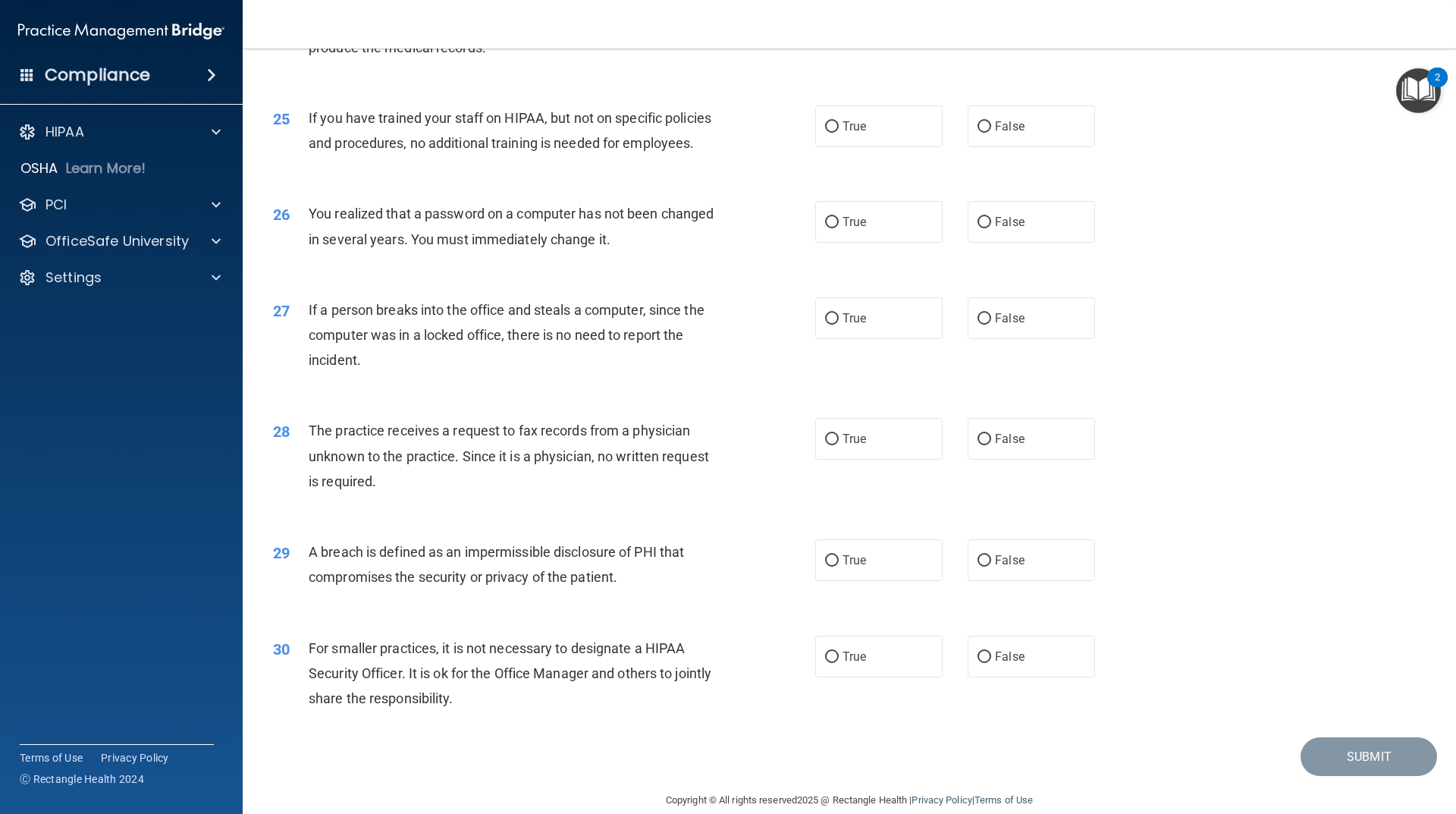
scroll to position [2731, 0]
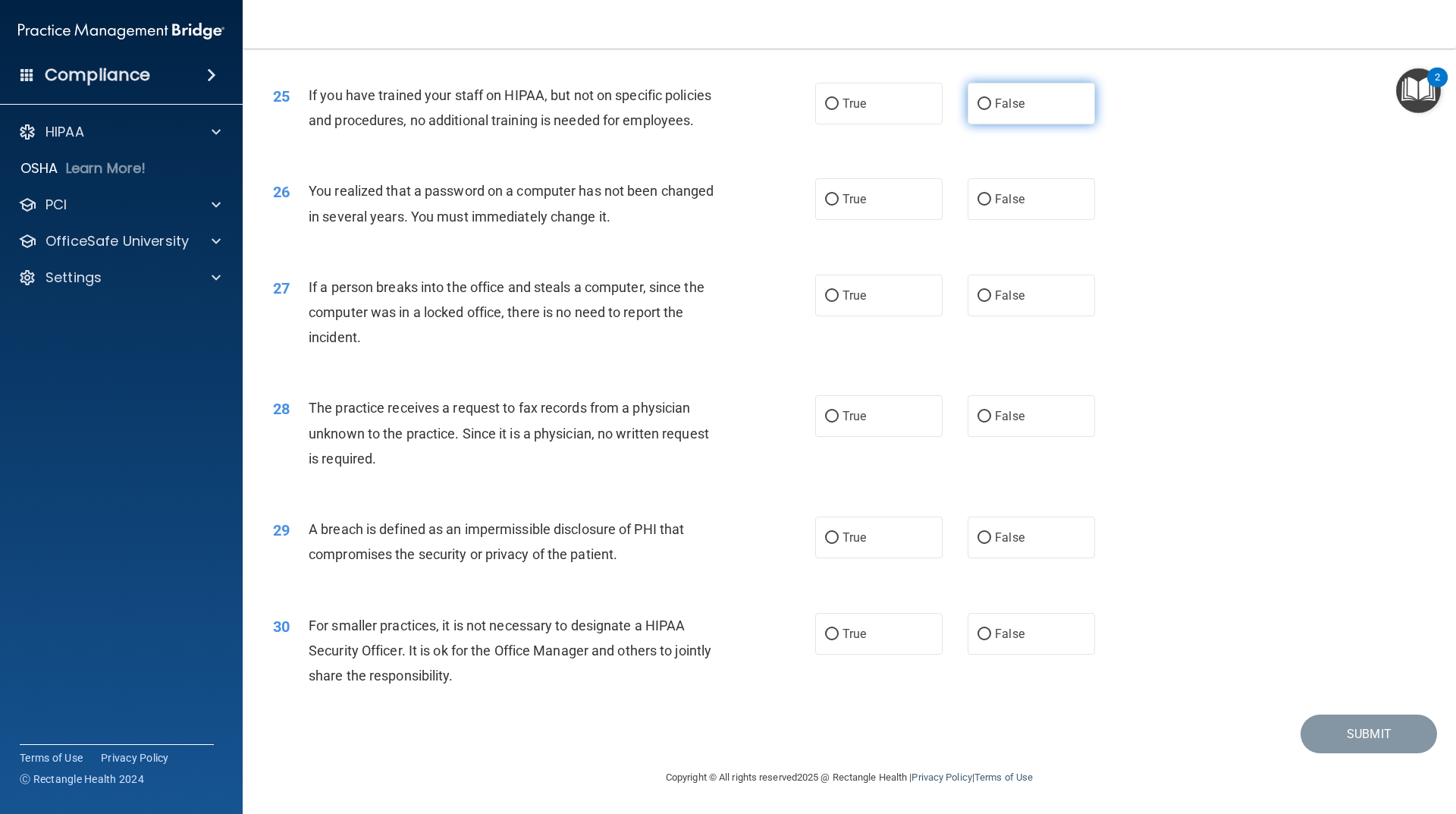
click at [985, 124] on label "False" at bounding box center [1031, 103] width 128 height 42
click at [985, 110] on input "False" at bounding box center [984, 103] width 14 height 11
radio input "true"
click at [833, 205] on input "True" at bounding box center [832, 199] width 14 height 11
radio input "true"
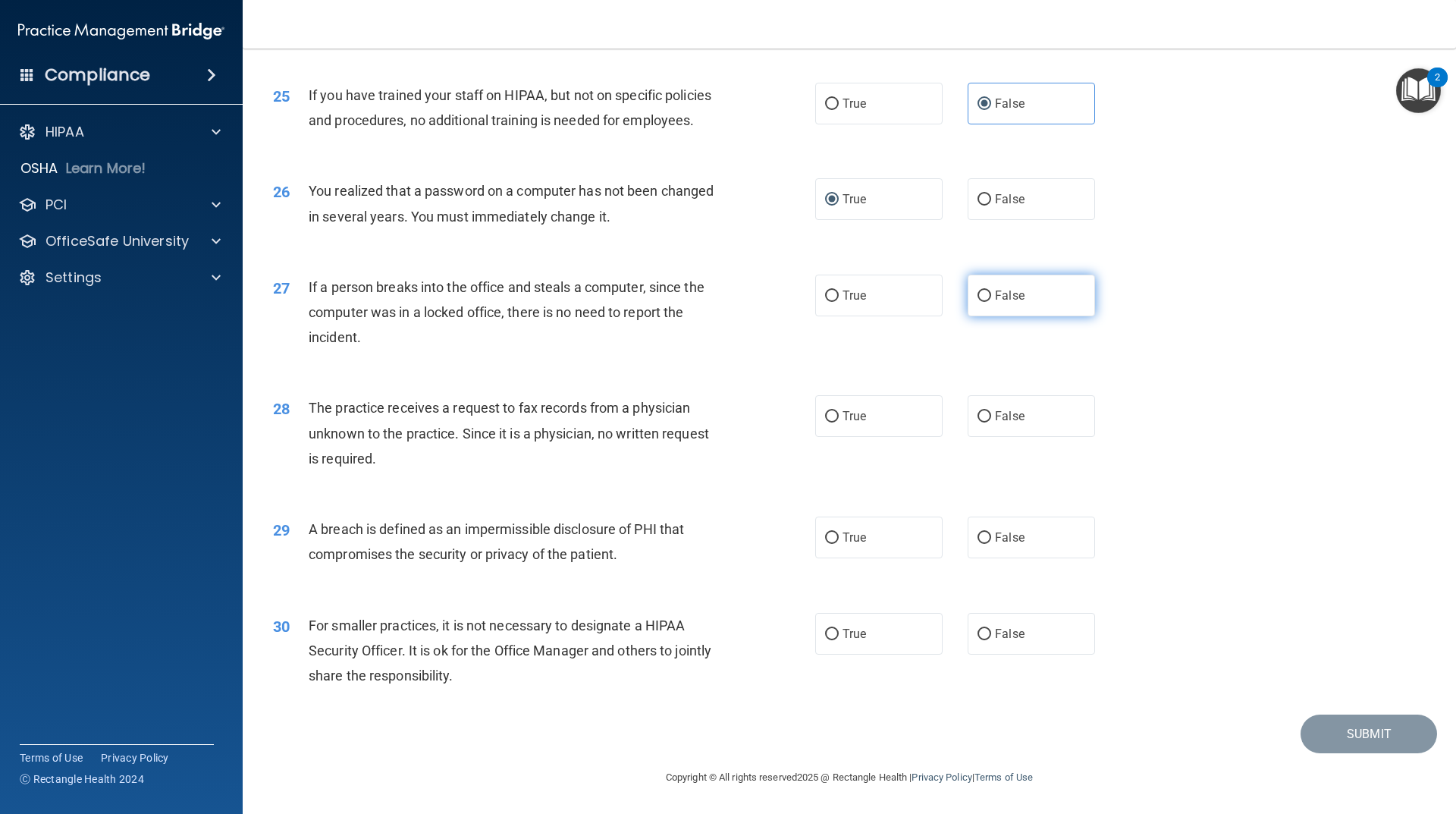
click at [982, 302] on input "False" at bounding box center [984, 296] width 14 height 11
radio input "true"
click at [832, 419] on input "True" at bounding box center [832, 417] width 14 height 11
radio input "true"
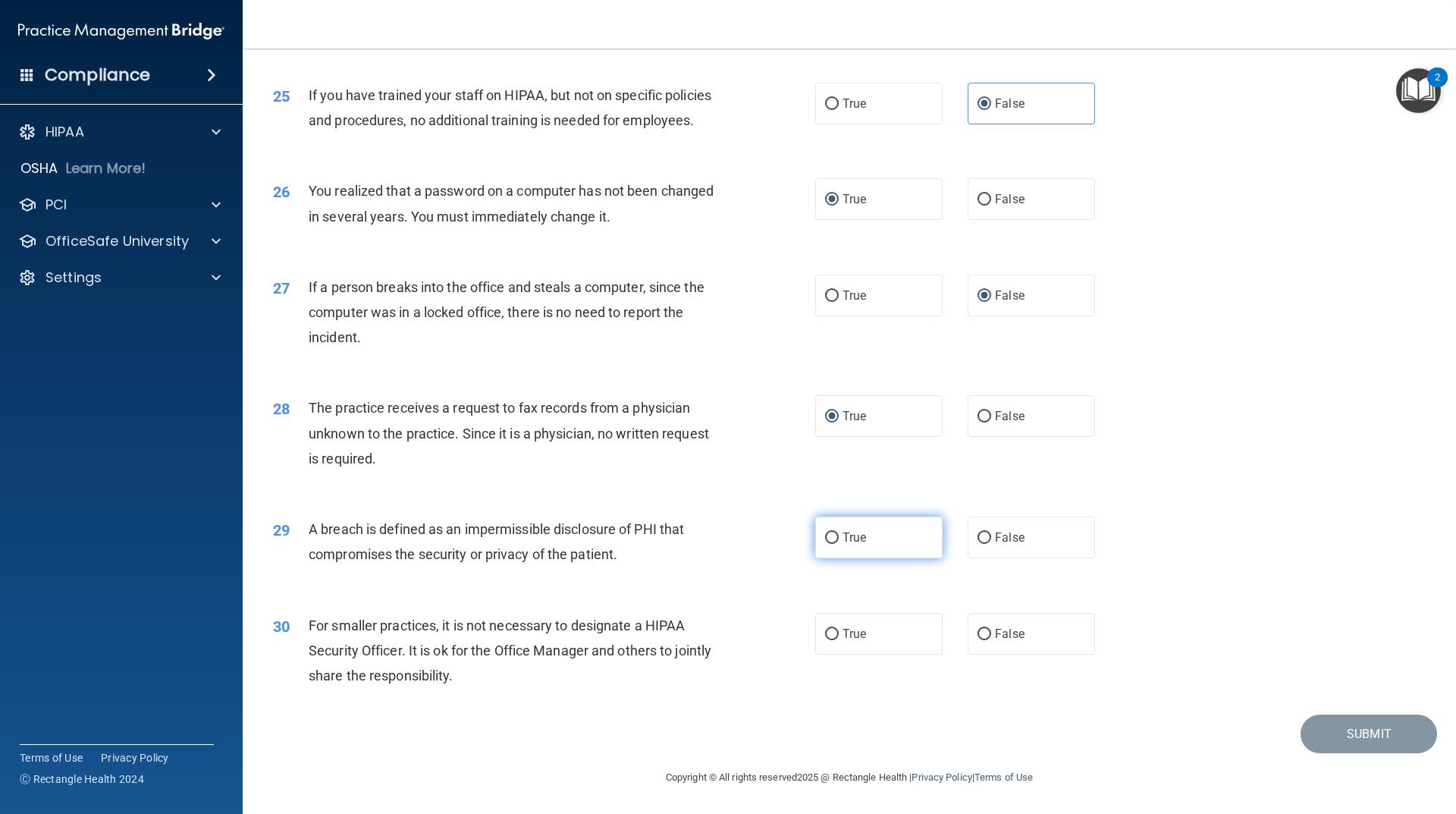
click at [828, 548] on label "True" at bounding box center [879, 537] width 128 height 42
click at [828, 544] on input "True" at bounding box center [832, 537] width 14 height 11
radio input "true"
click at [827, 634] on input "True" at bounding box center [832, 634] width 14 height 11
radio input "true"
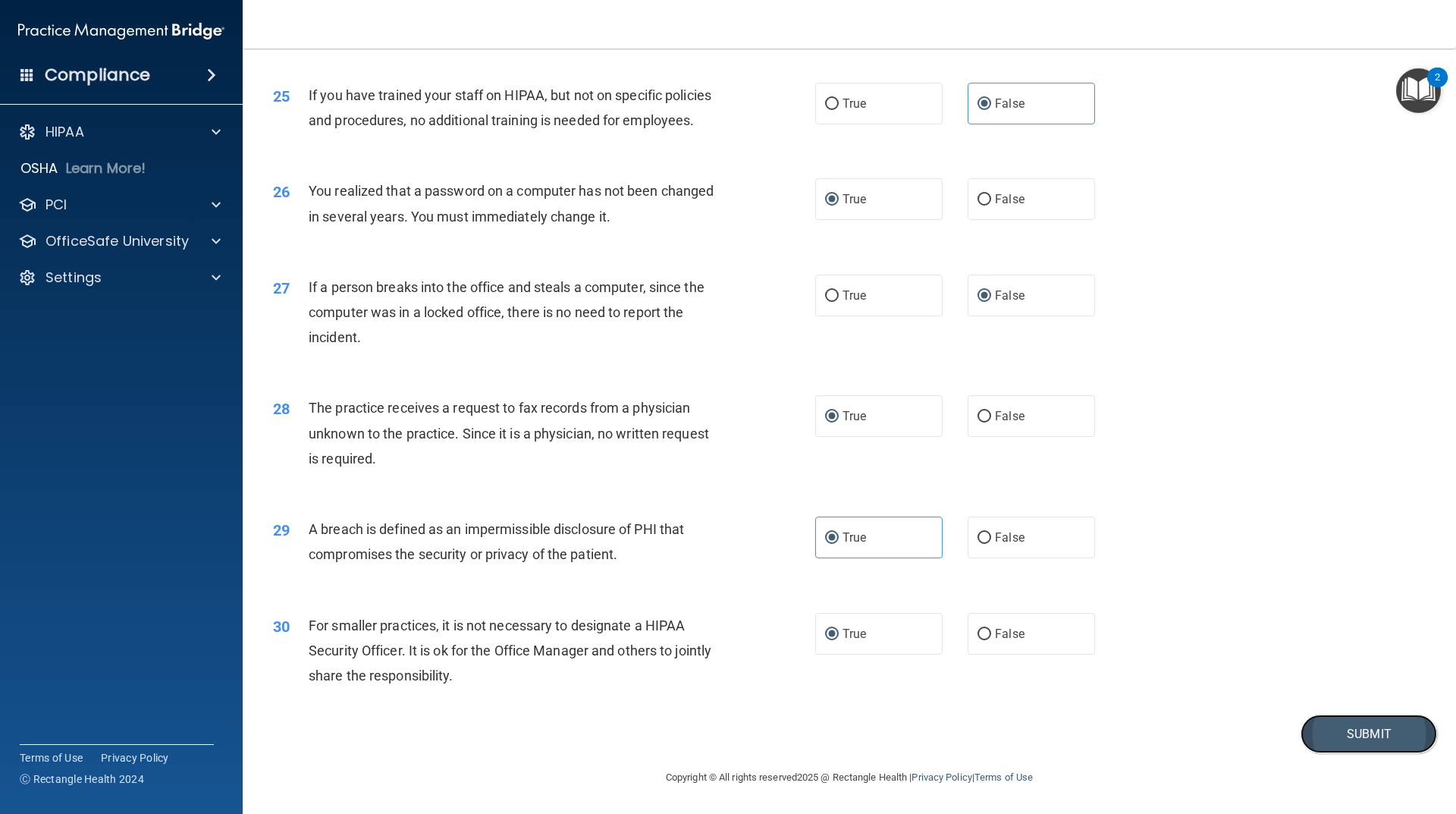
click at [1365, 740] on button "Submit" at bounding box center [1368, 734] width 136 height 38
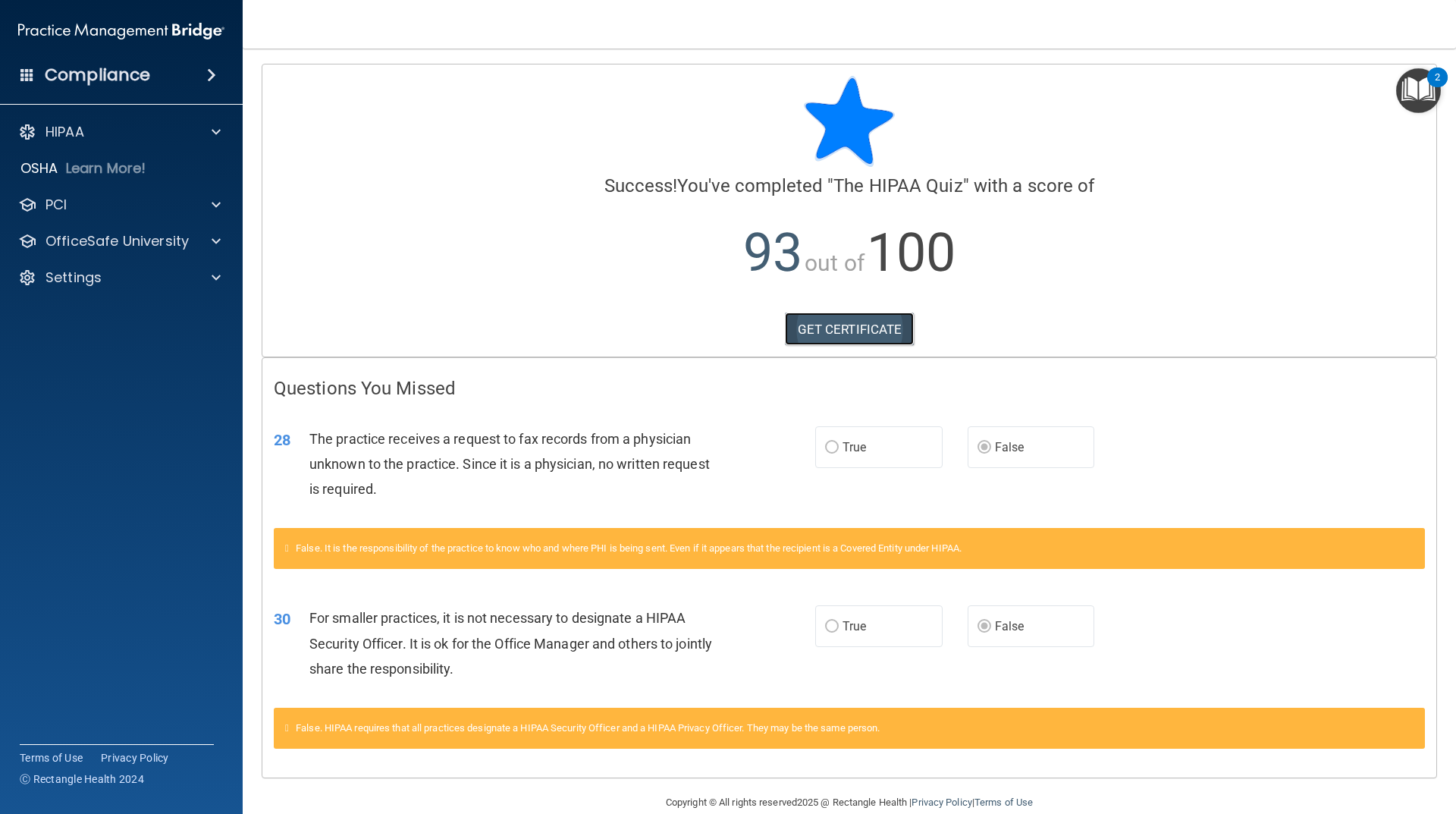
click at [853, 335] on link "GET CERTIFICATE" at bounding box center [849, 329] width 130 height 33
click at [104, 193] on div "PCI" at bounding box center [122, 204] width 243 height 30
click at [153, 242] on p "OfficeSafe University" at bounding box center [116, 241] width 143 height 18
click at [141, 277] on div "HIPAA Training" at bounding box center [113, 277] width 207 height 15
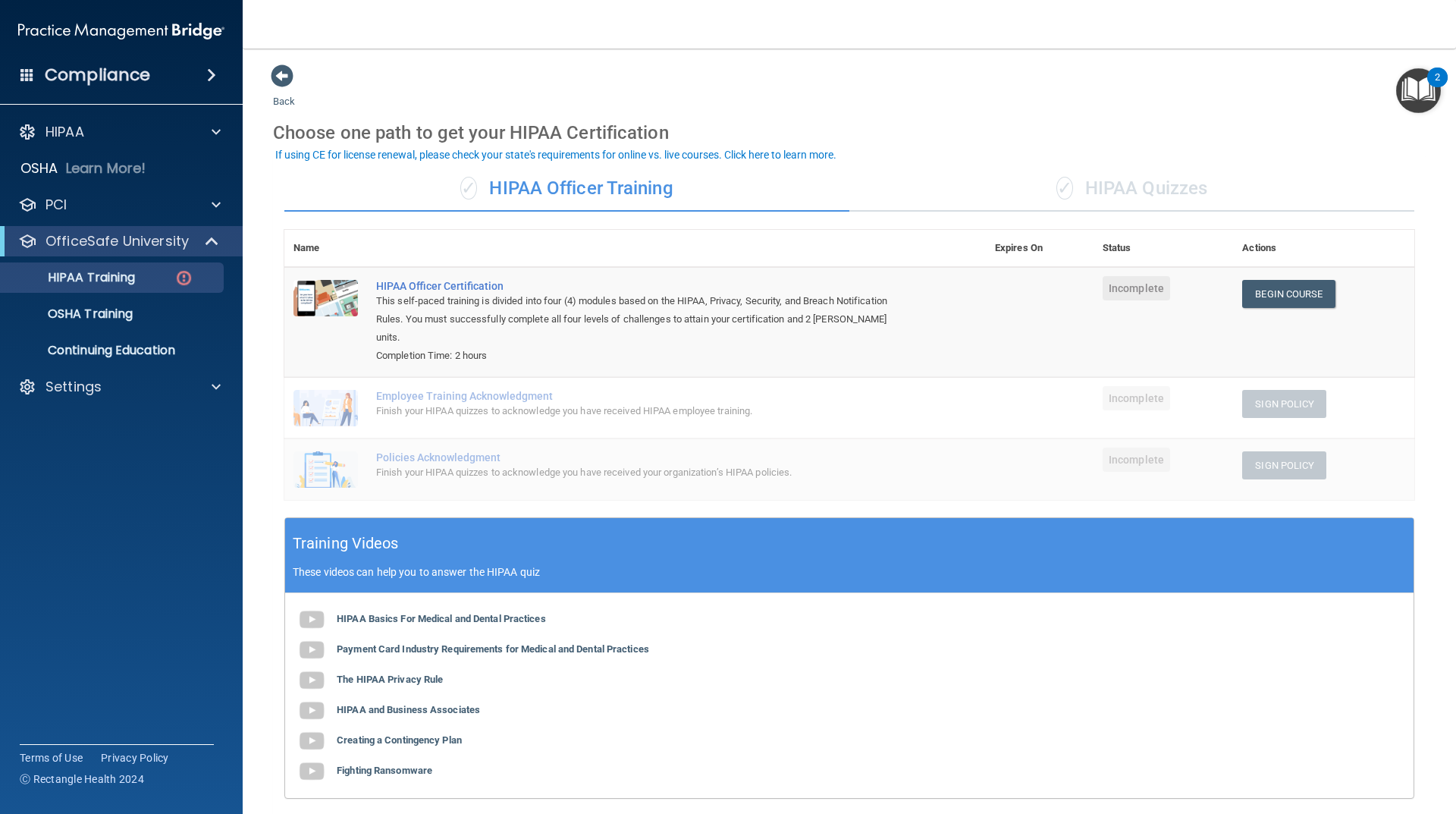
click at [1154, 187] on div "✓ HIPAA Quizzes" at bounding box center [1132, 189] width 565 height 45
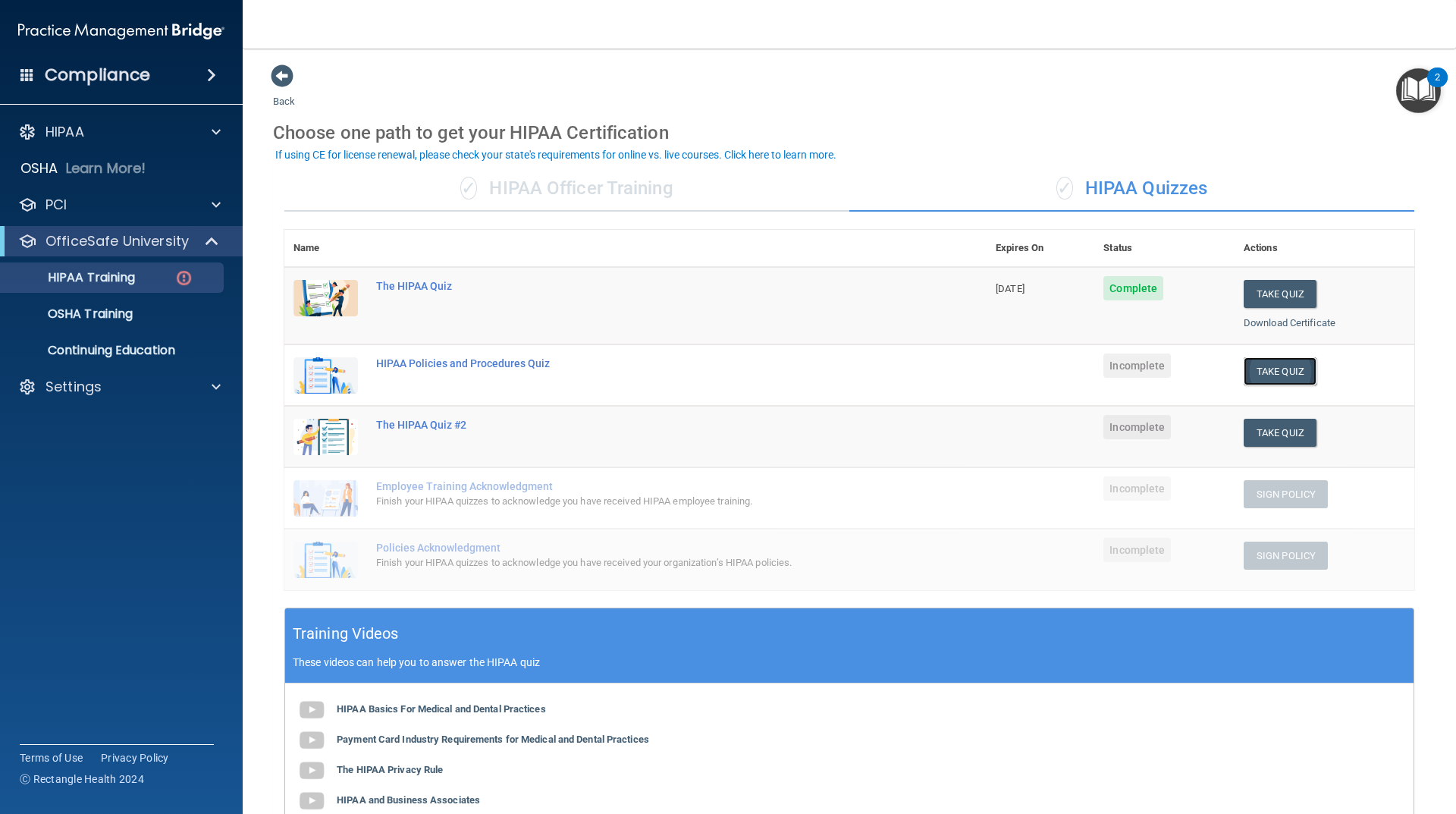
click at [1283, 373] on button "Take Quiz" at bounding box center [1280, 371] width 73 height 28
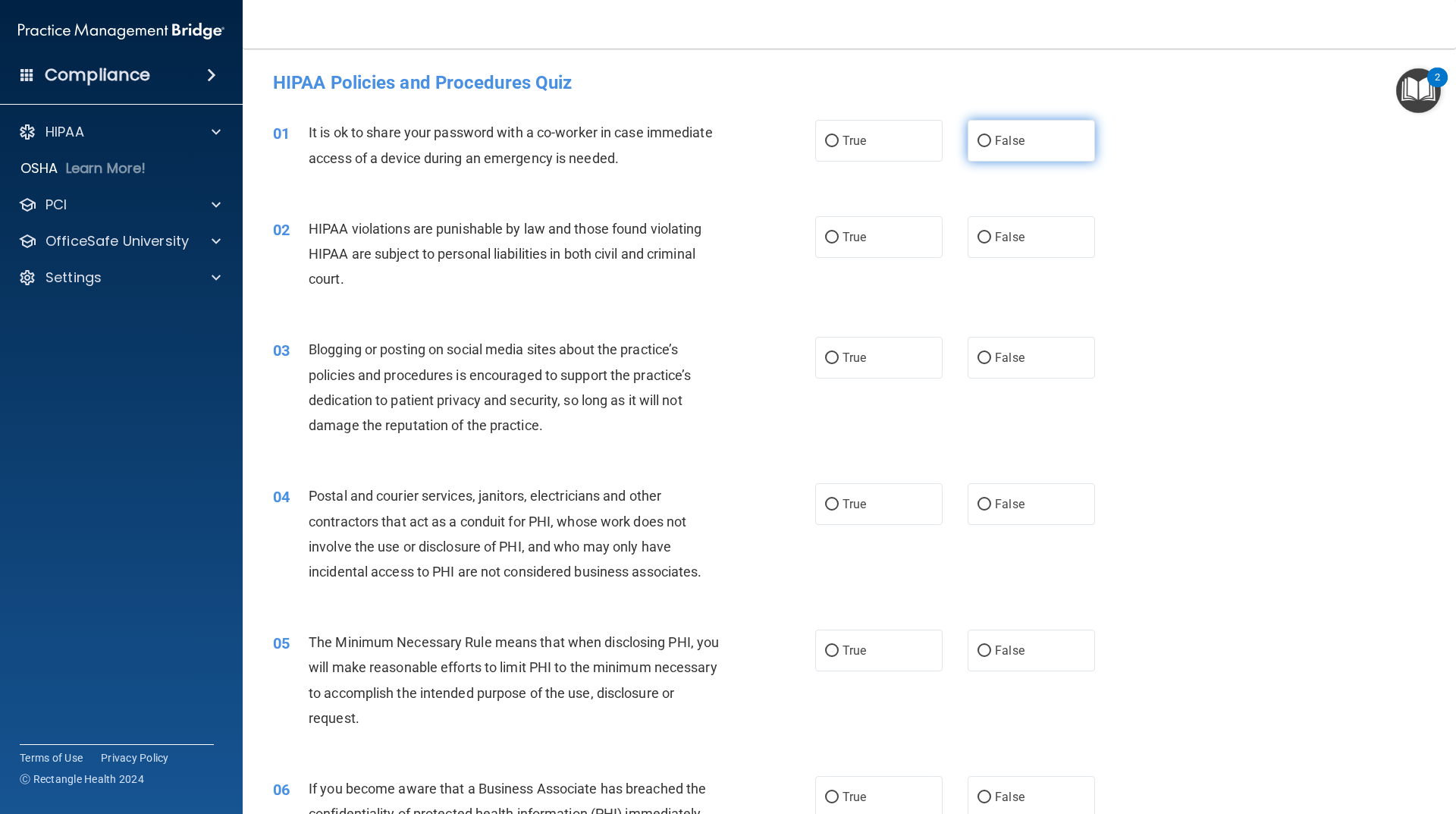
click at [981, 140] on input "False" at bounding box center [984, 141] width 14 height 11
radio input "true"
click at [830, 238] on input "True" at bounding box center [832, 237] width 14 height 11
radio input "true"
click at [969, 239] on label "False" at bounding box center [1031, 237] width 128 height 42
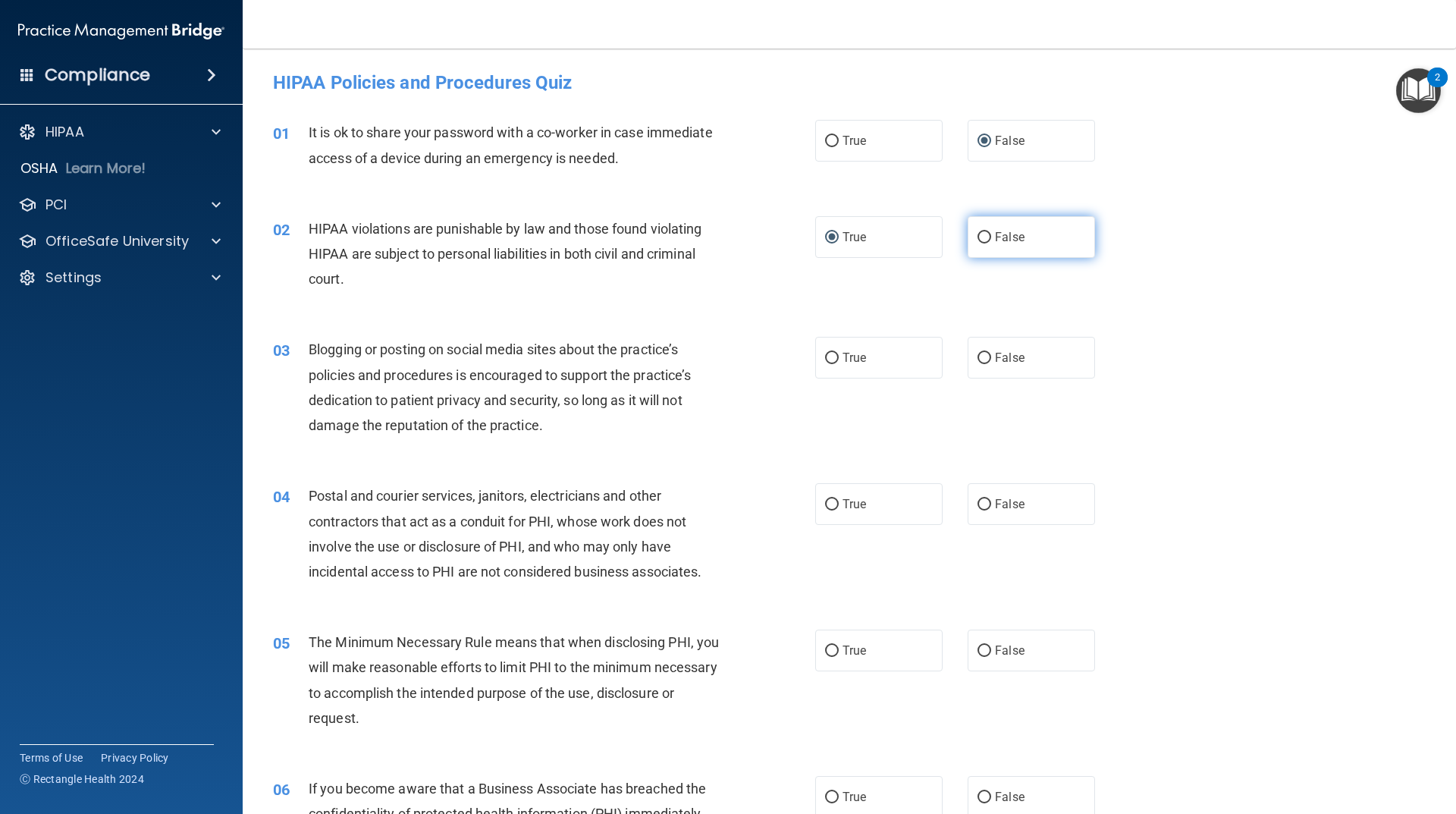
click at [977, 239] on input "False" at bounding box center [984, 237] width 14 height 11
radio input "true"
click at [816, 236] on label "True" at bounding box center [879, 237] width 128 height 42
click at [825, 236] on input "True" at bounding box center [832, 237] width 14 height 11
radio input "true"
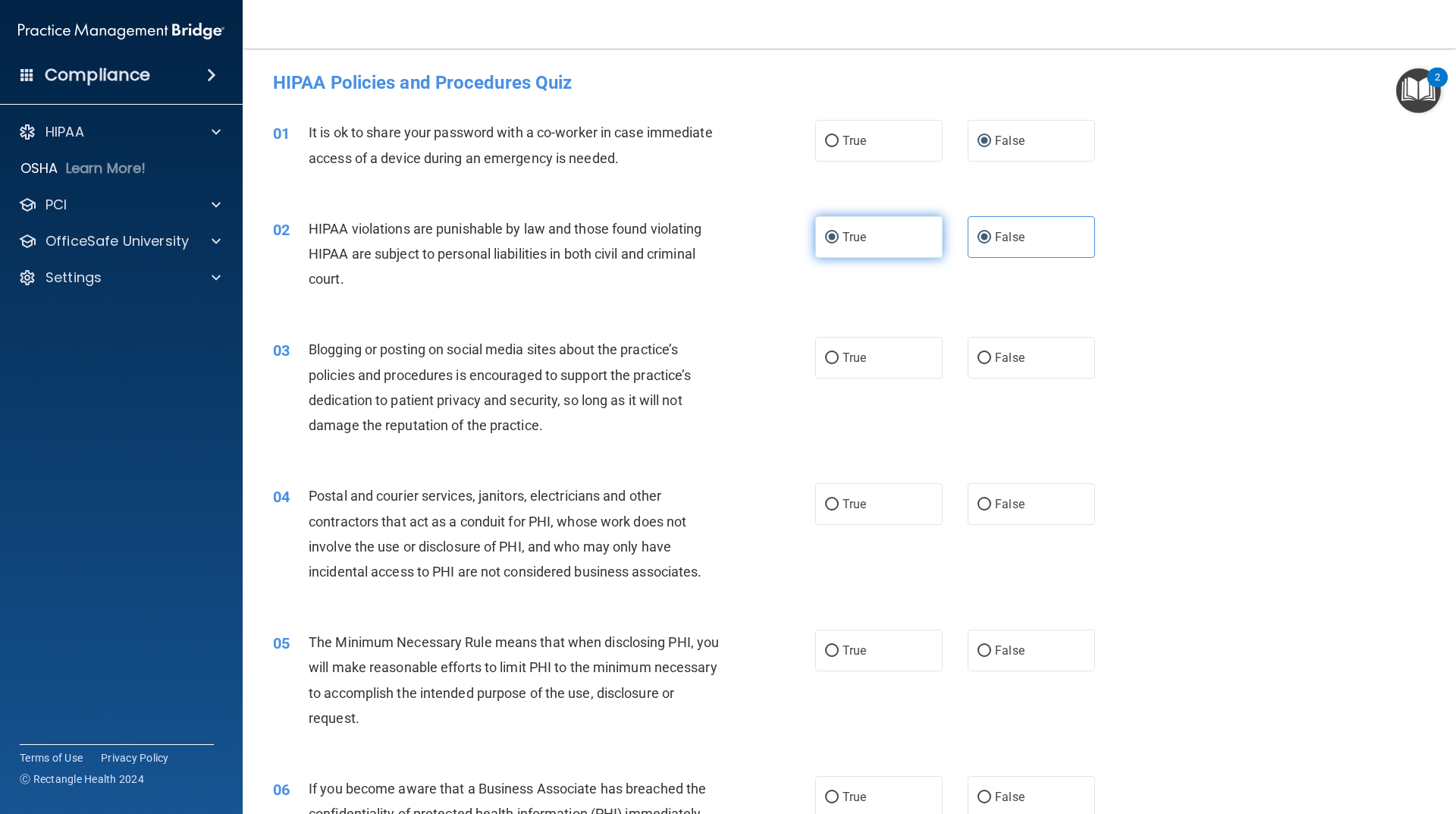
radio input "false"
click at [987, 363] on label "False" at bounding box center [1031, 357] width 128 height 42
click at [987, 363] on input "False" at bounding box center [984, 358] width 14 height 11
radio input "true"
click at [826, 504] on input "True" at bounding box center [832, 504] width 14 height 11
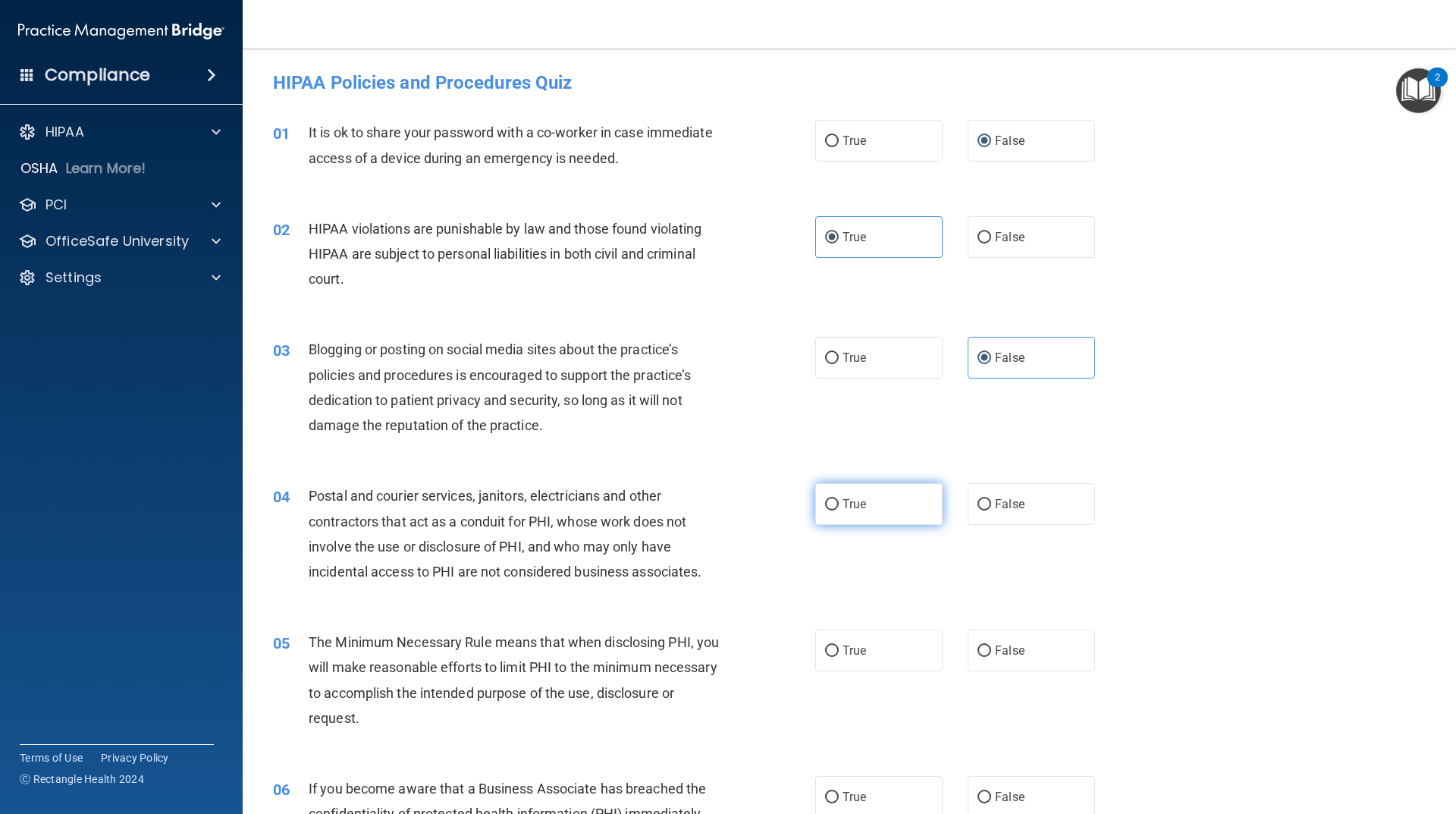
radio input "true"
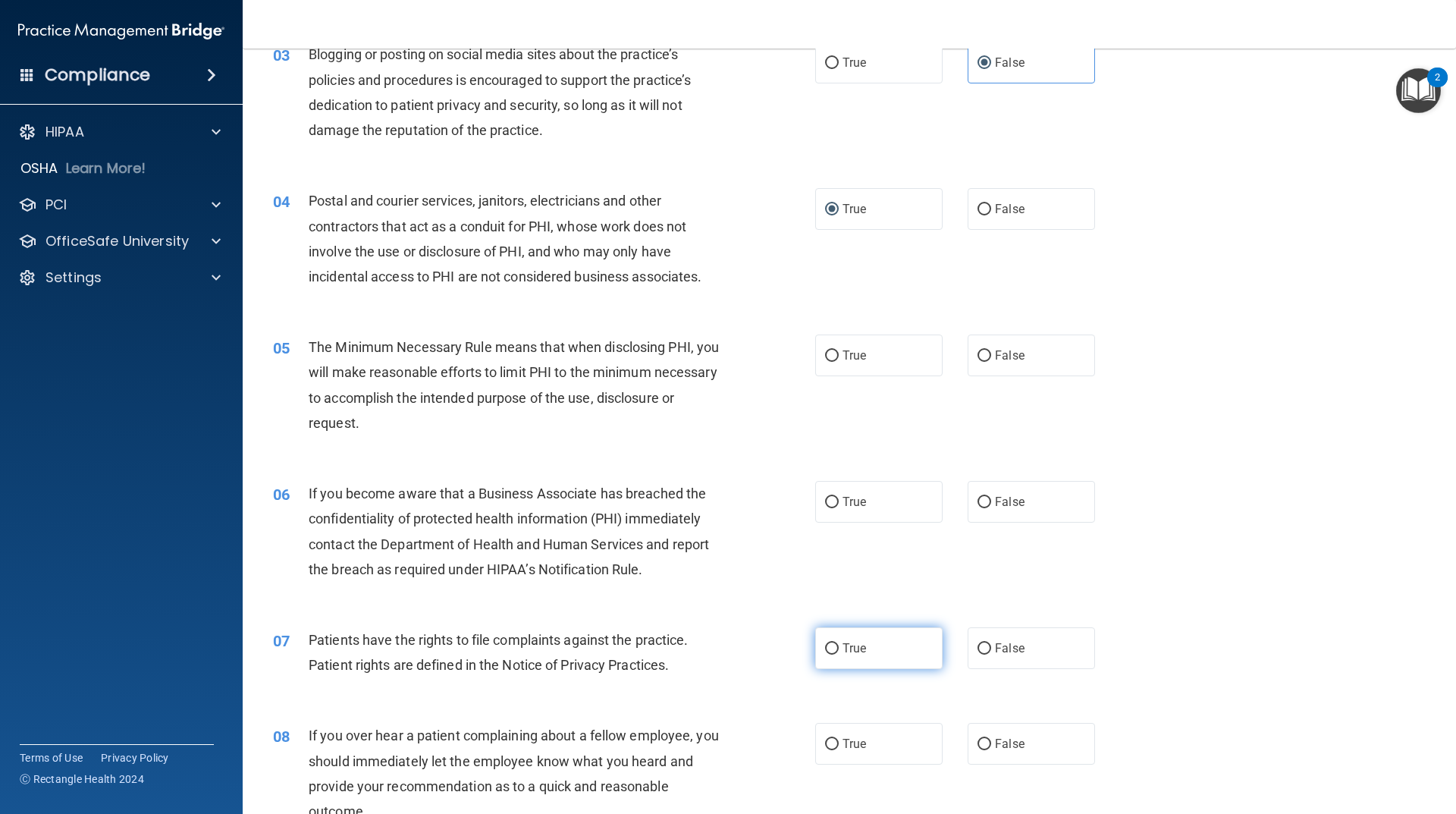
scroll to position [304, 0]
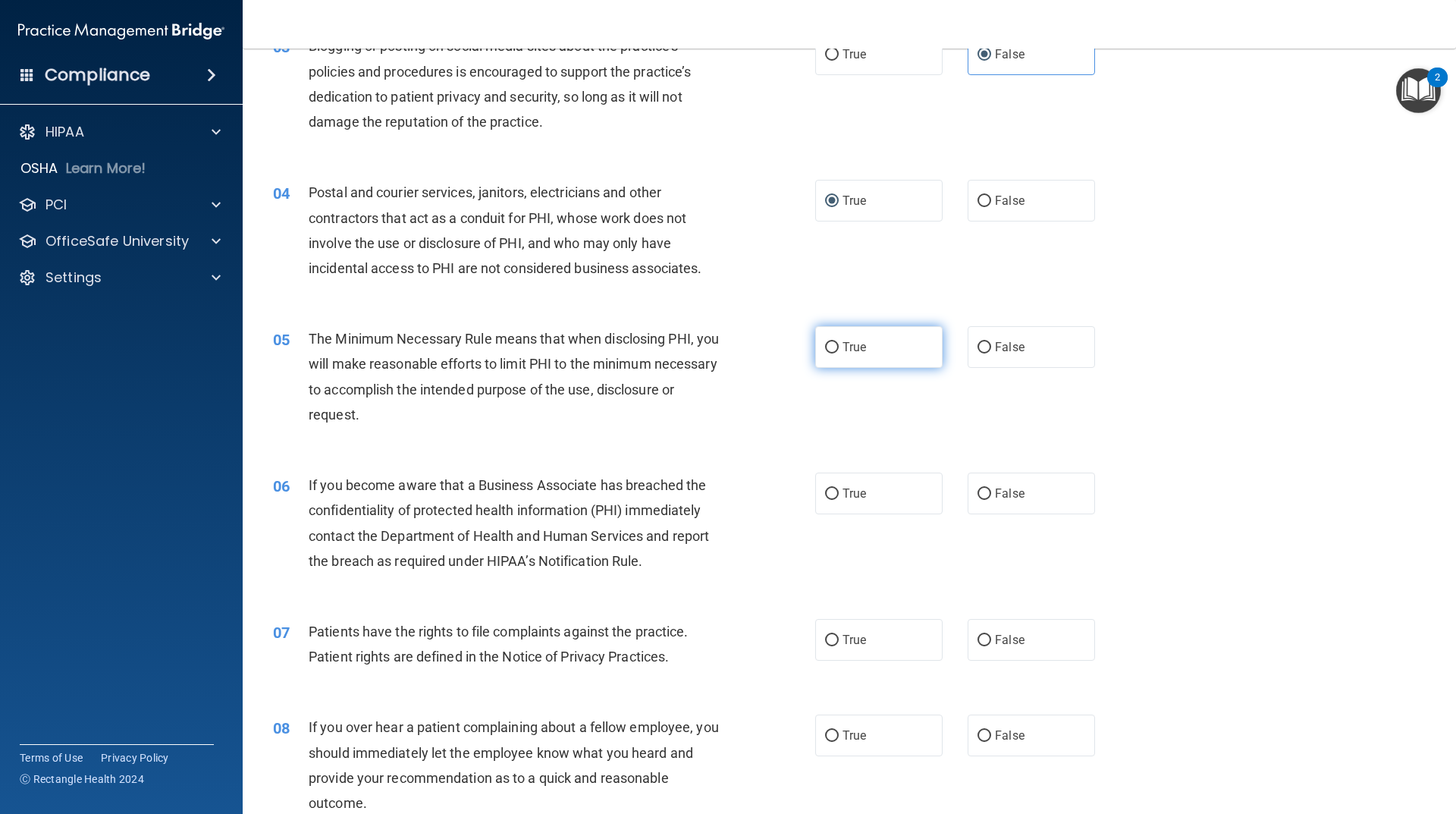
click at [828, 348] on input "True" at bounding box center [832, 347] width 14 height 11
radio input "true"
click at [983, 493] on input "False" at bounding box center [984, 494] width 14 height 11
radio input "true"
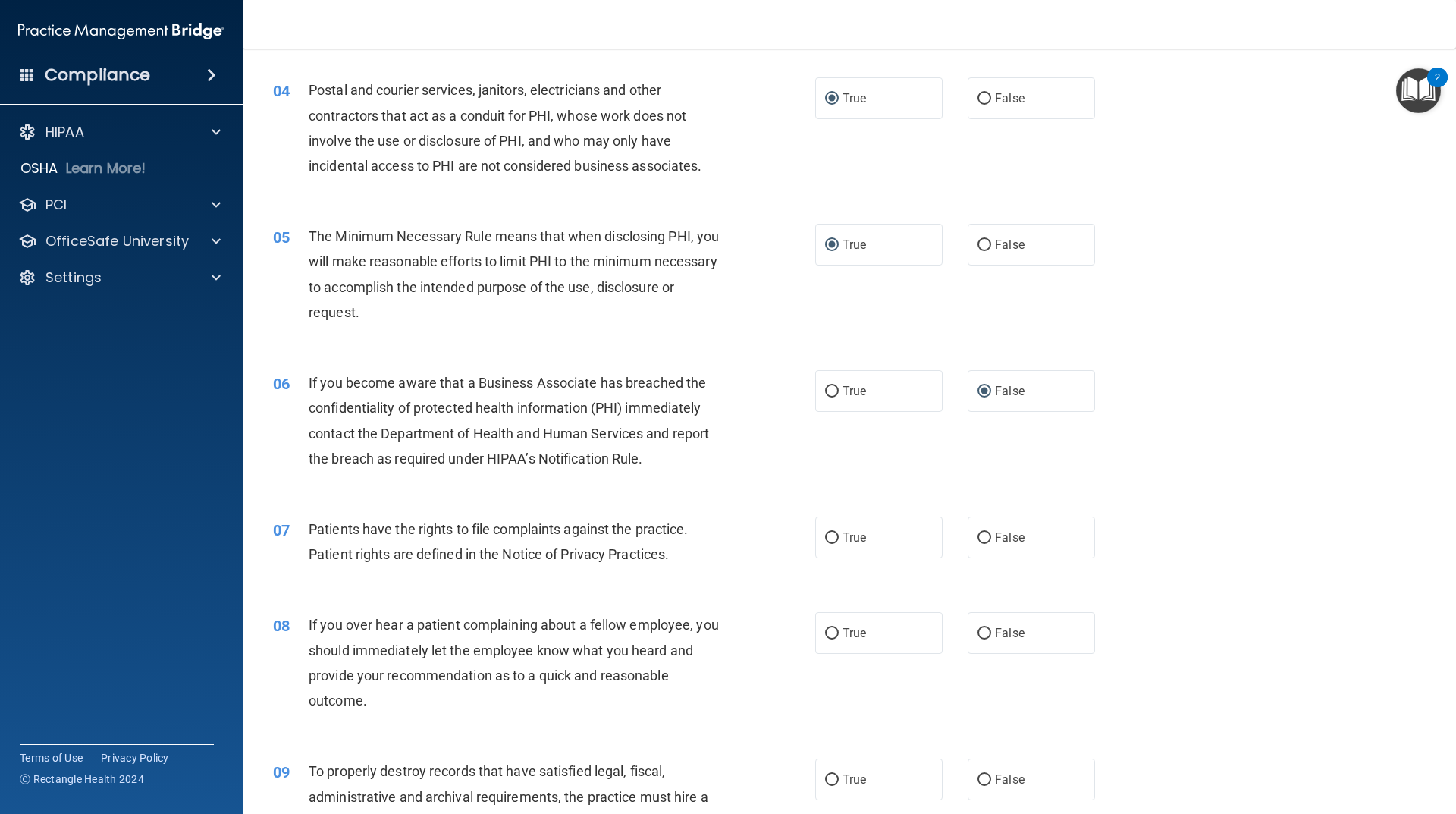
scroll to position [531, 0]
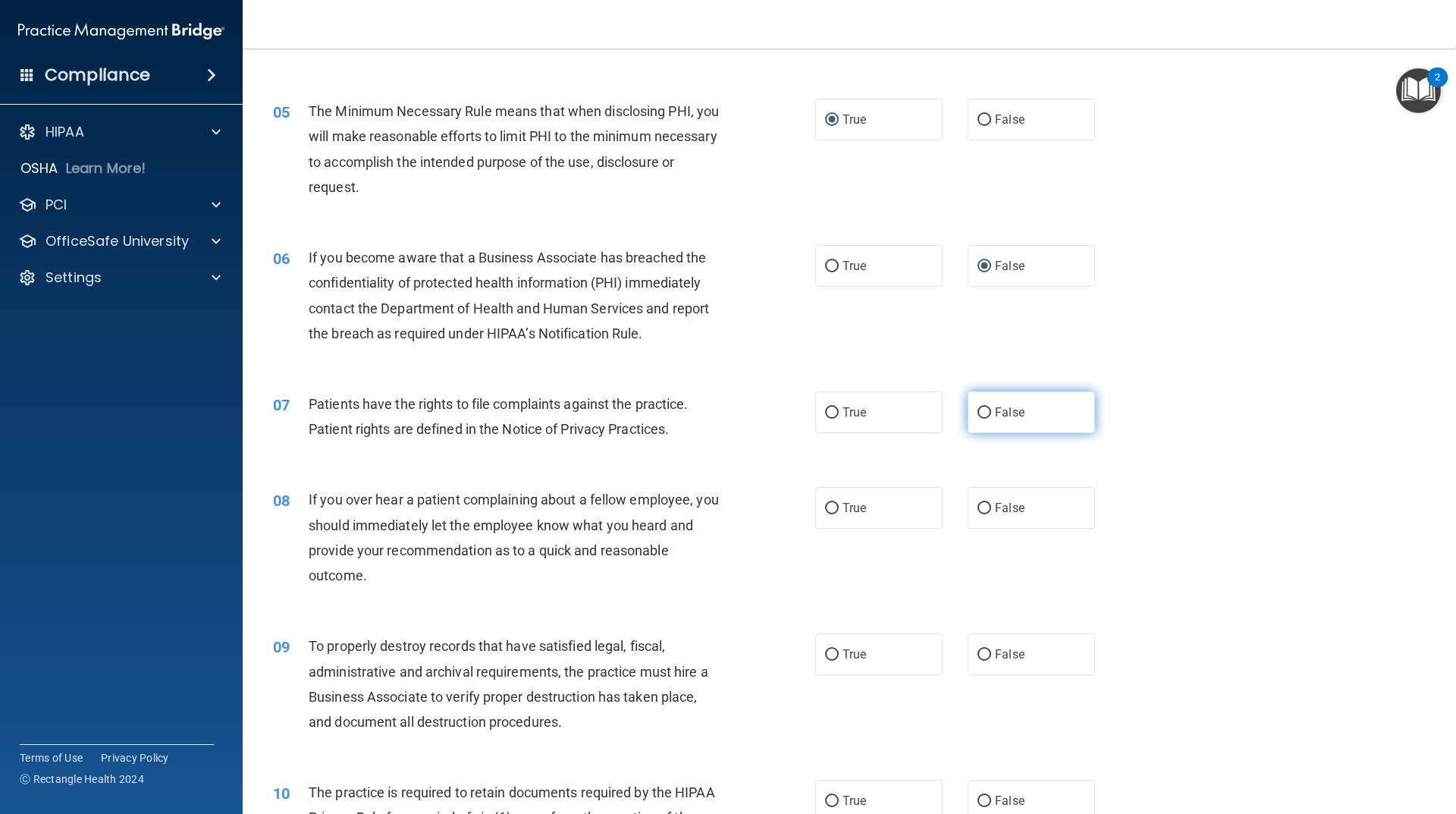
click at [981, 410] on input "False" at bounding box center [984, 412] width 14 height 11
radio input "true"
click at [981, 508] on input "False" at bounding box center [984, 508] width 14 height 11
radio input "true"
click at [985, 651] on label "False" at bounding box center [1031, 654] width 128 height 42
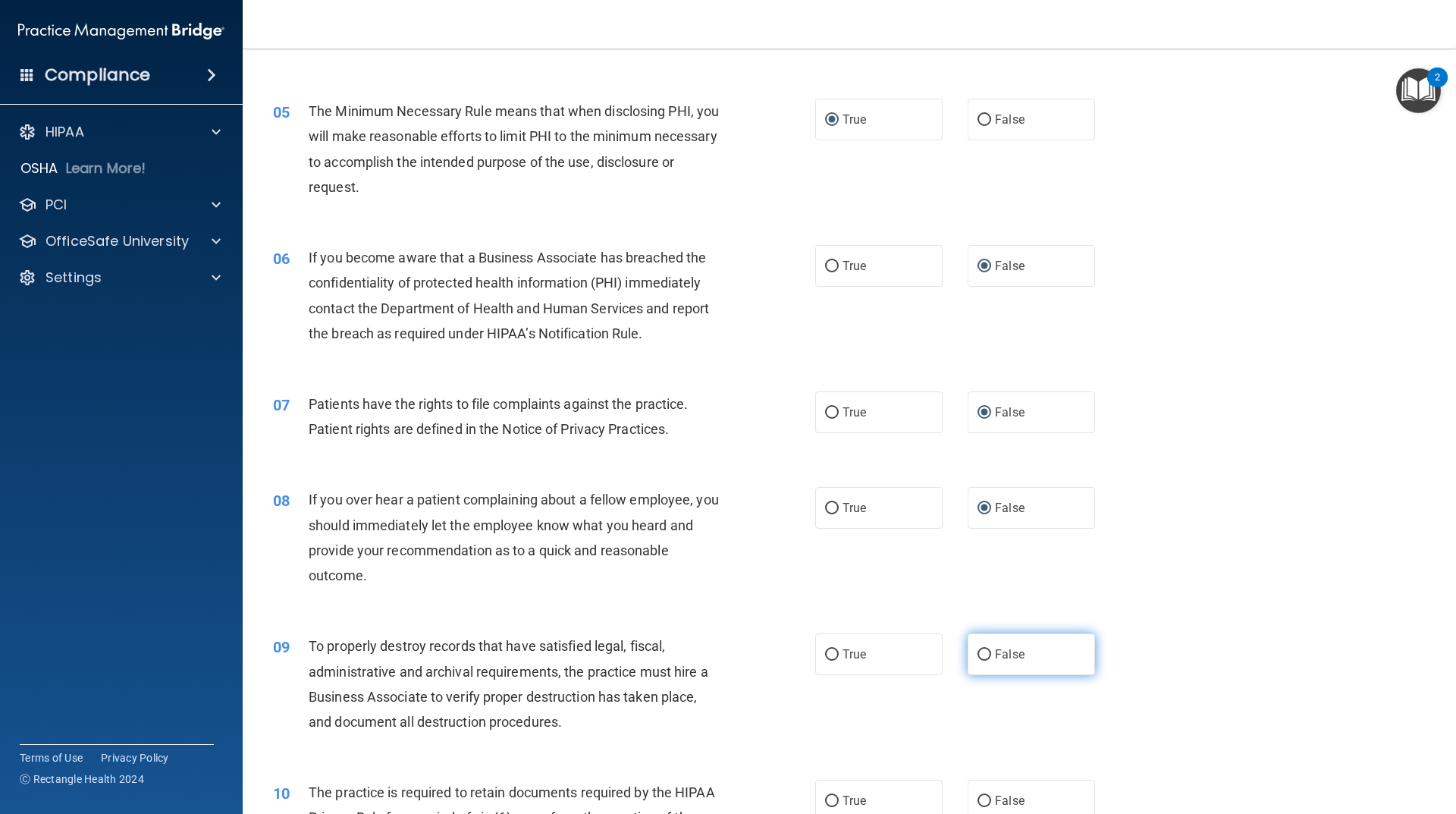
click at [985, 651] on input "False" at bounding box center [984, 655] width 14 height 11
radio input "true"
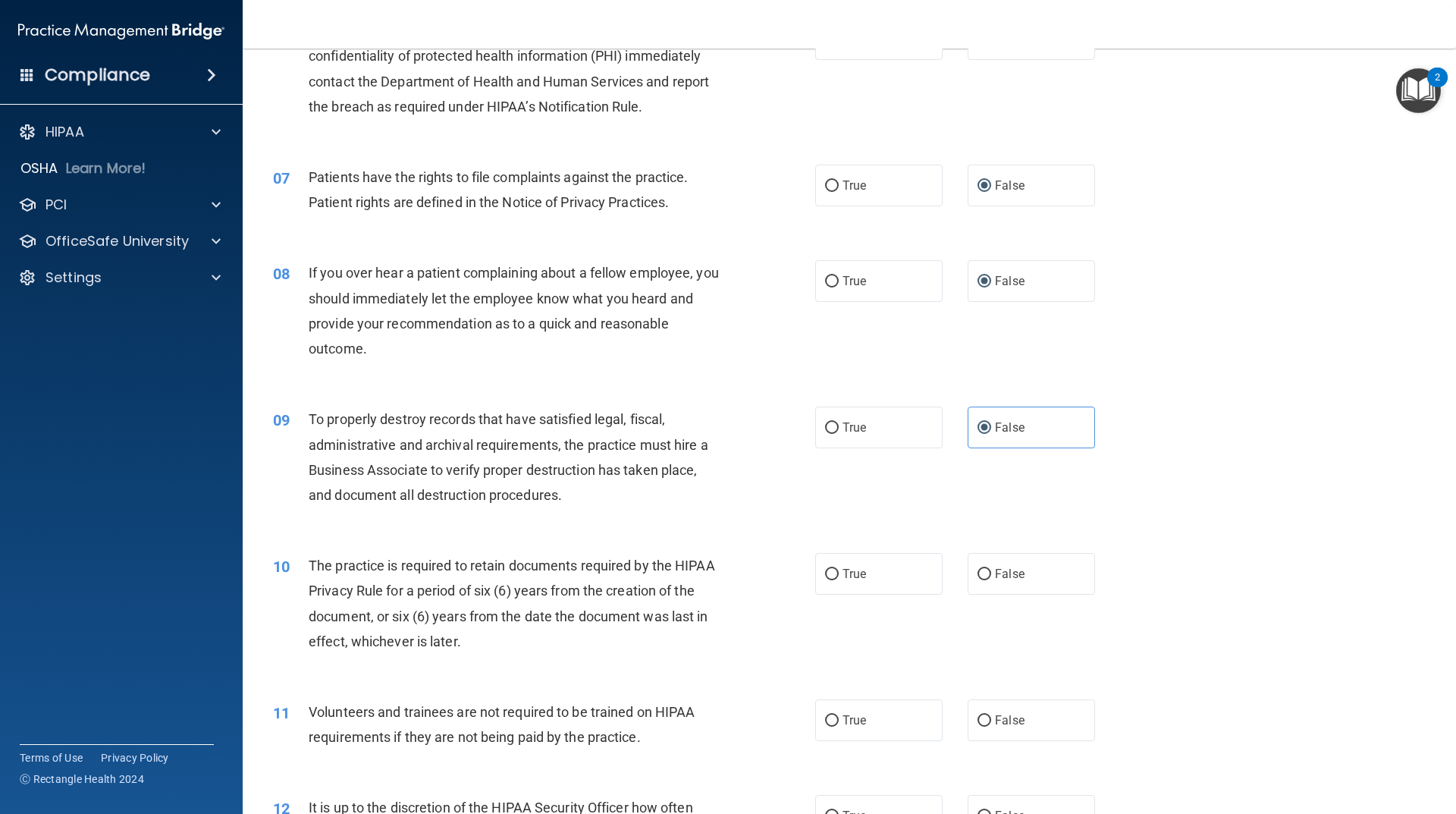
scroll to position [758, 0]
click at [828, 573] on input "True" at bounding box center [832, 573] width 14 height 11
radio input "true"
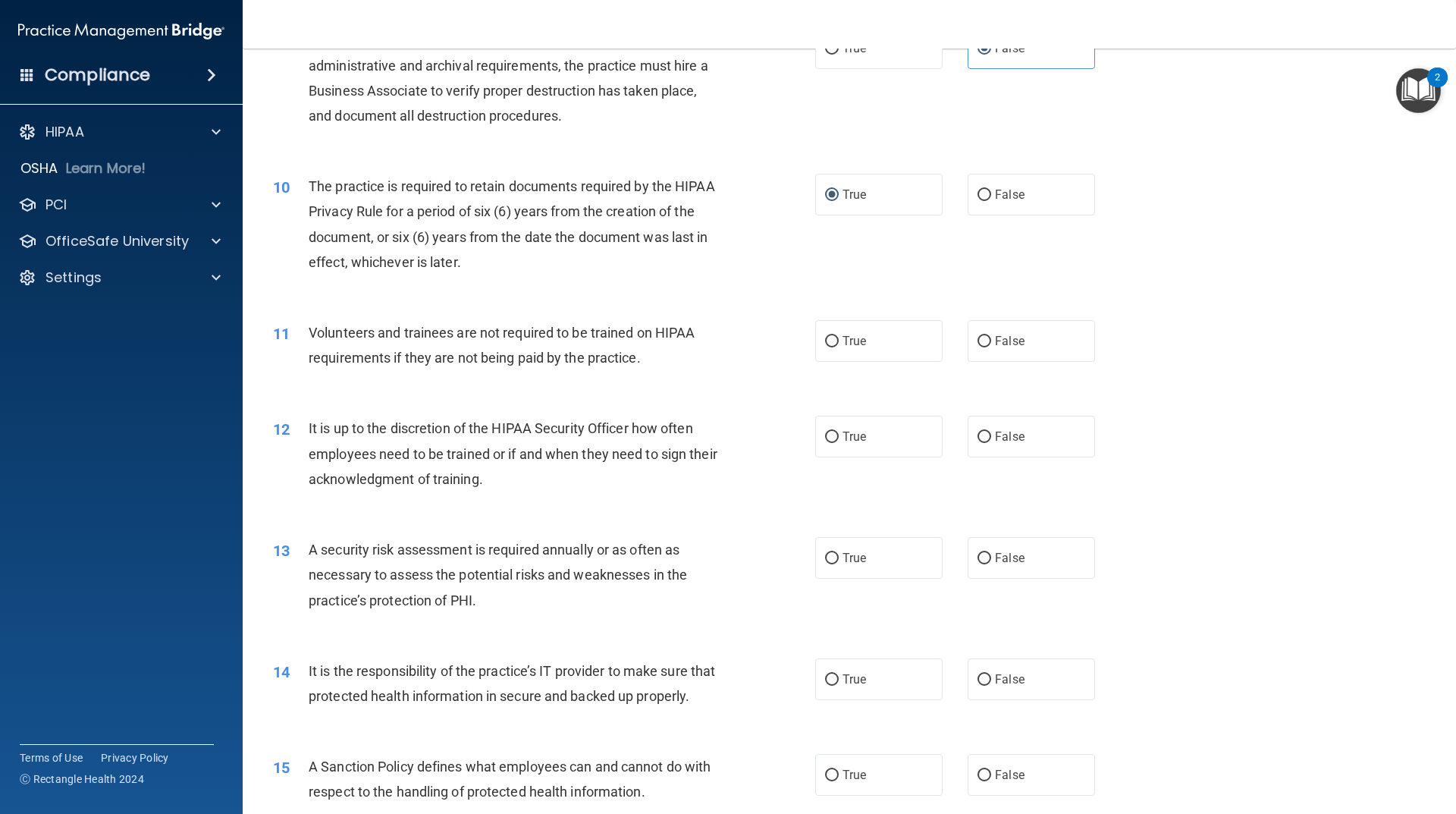
scroll to position [1138, 0]
click at [828, 338] on input "True" at bounding box center [832, 341] width 14 height 11
radio input "true"
click at [830, 437] on input "True" at bounding box center [832, 436] width 14 height 11
radio input "true"
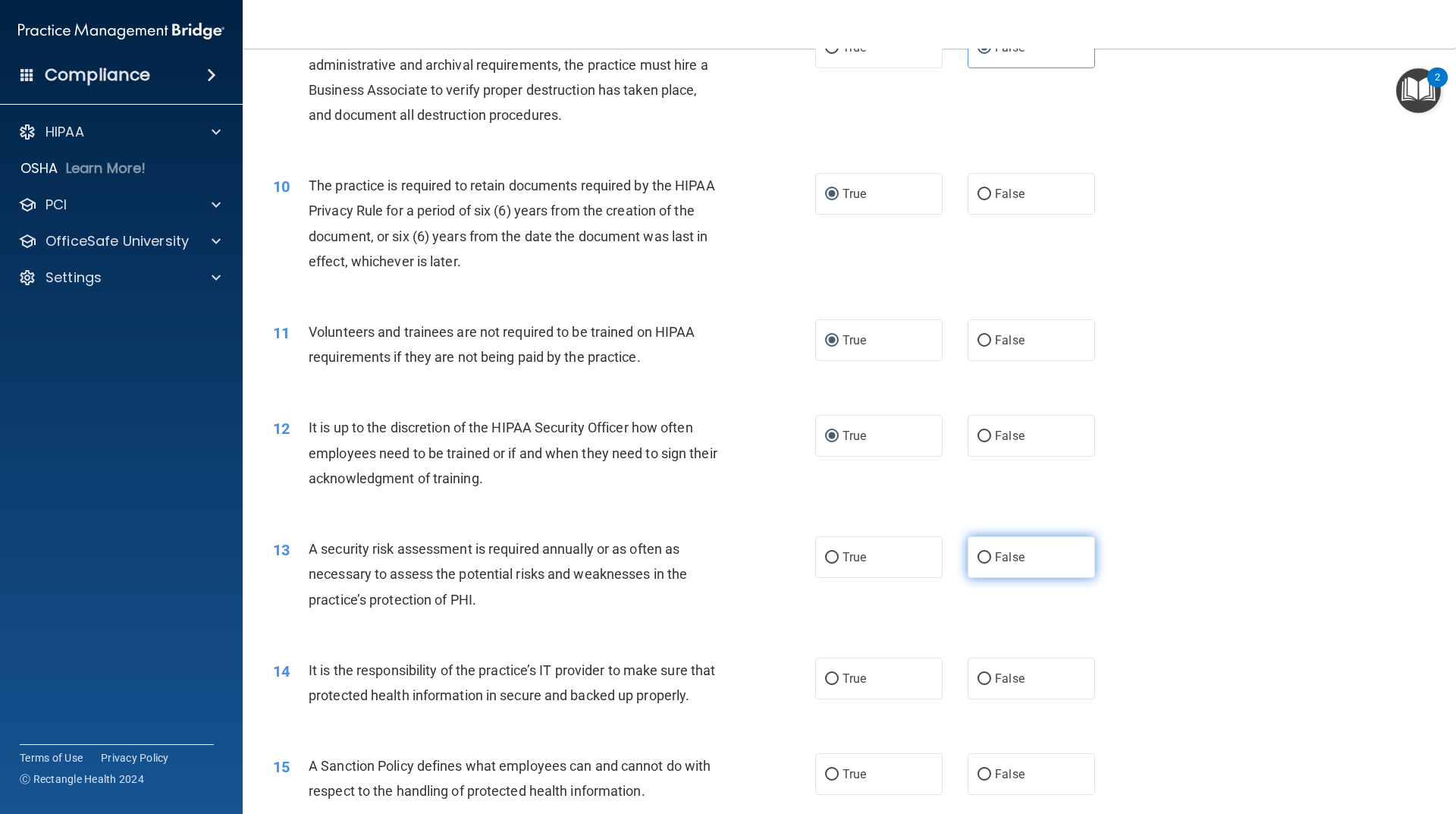
click at [979, 554] on input "False" at bounding box center [984, 557] width 14 height 11
radio input "true"
click at [978, 680] on input "False" at bounding box center [984, 679] width 14 height 11
radio input "true"
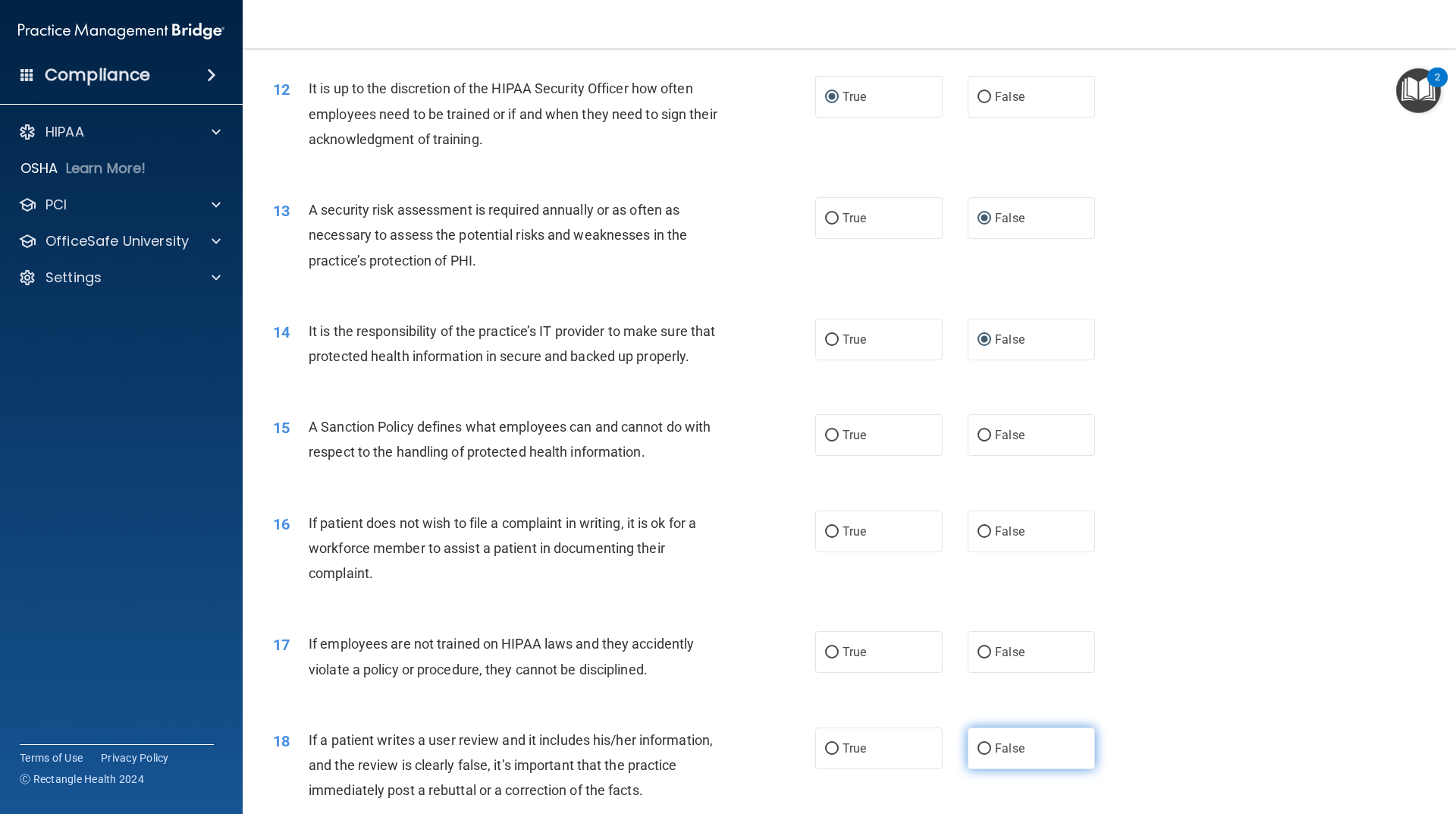
scroll to position [1593, 0]
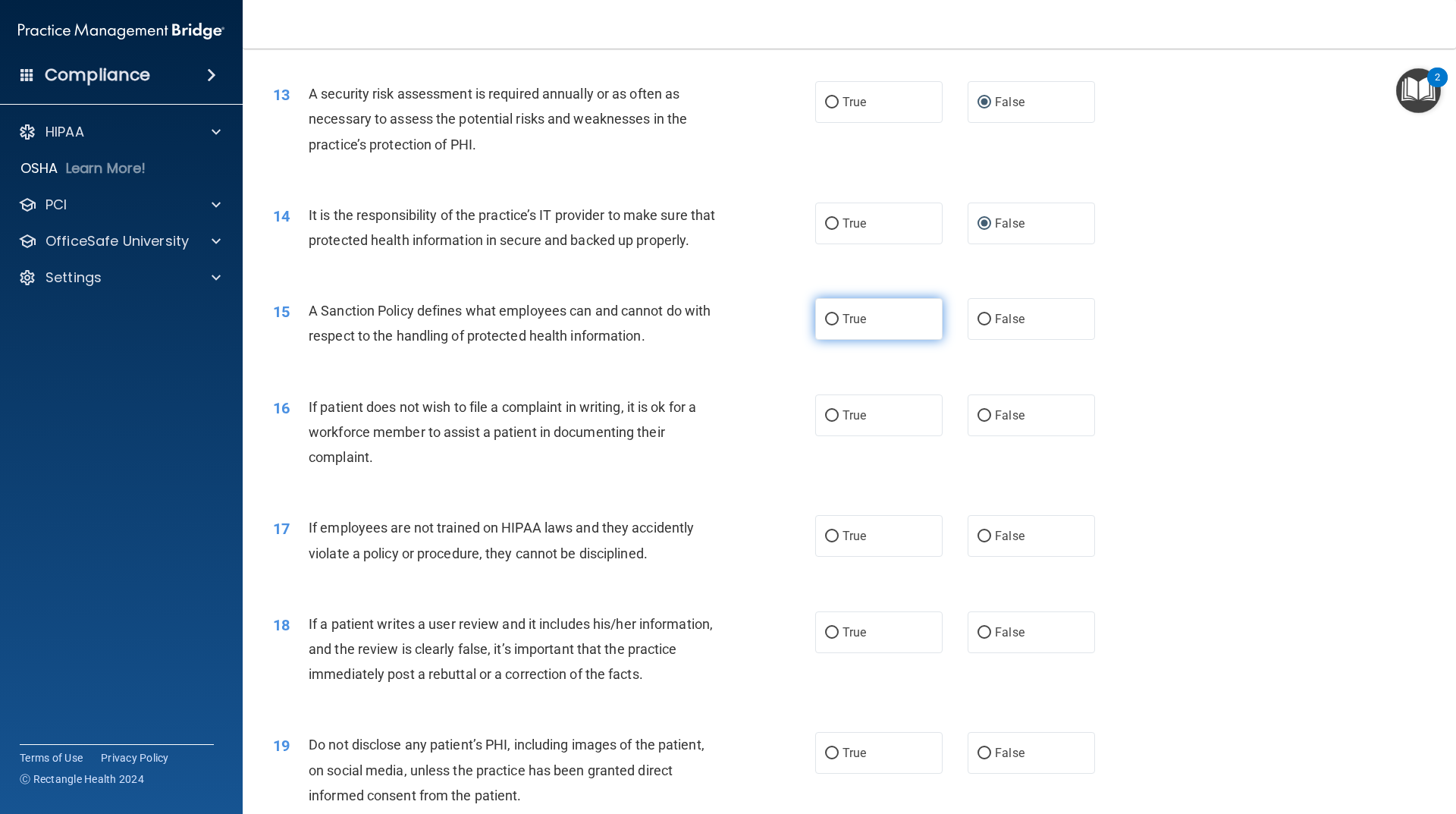
click at [825, 325] on input "True" at bounding box center [832, 319] width 14 height 11
radio input "true"
click at [831, 422] on input "True" at bounding box center [832, 416] width 14 height 11
radio input "true"
click at [833, 543] on input "True" at bounding box center [832, 537] width 14 height 11
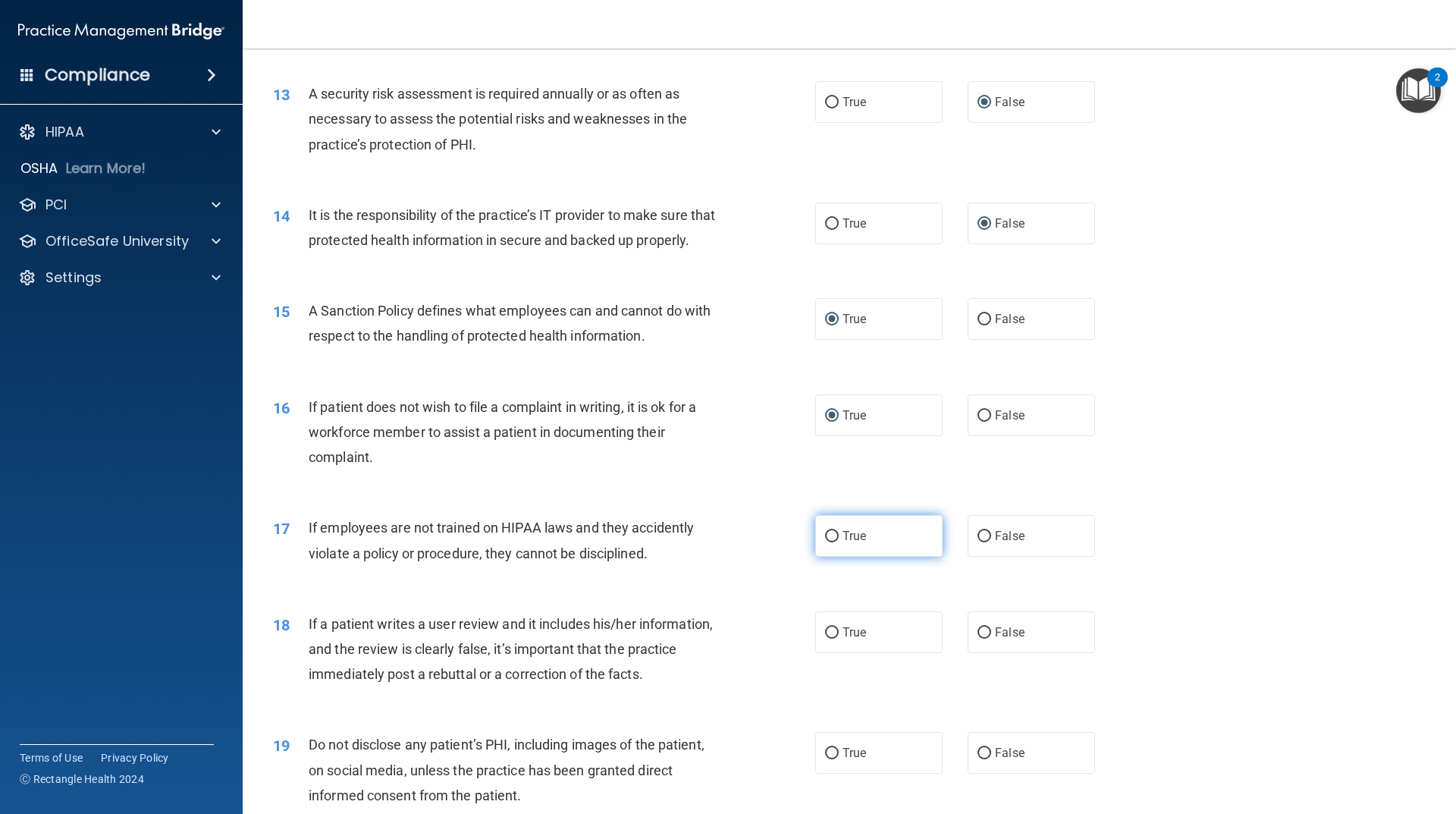
radio input "true"
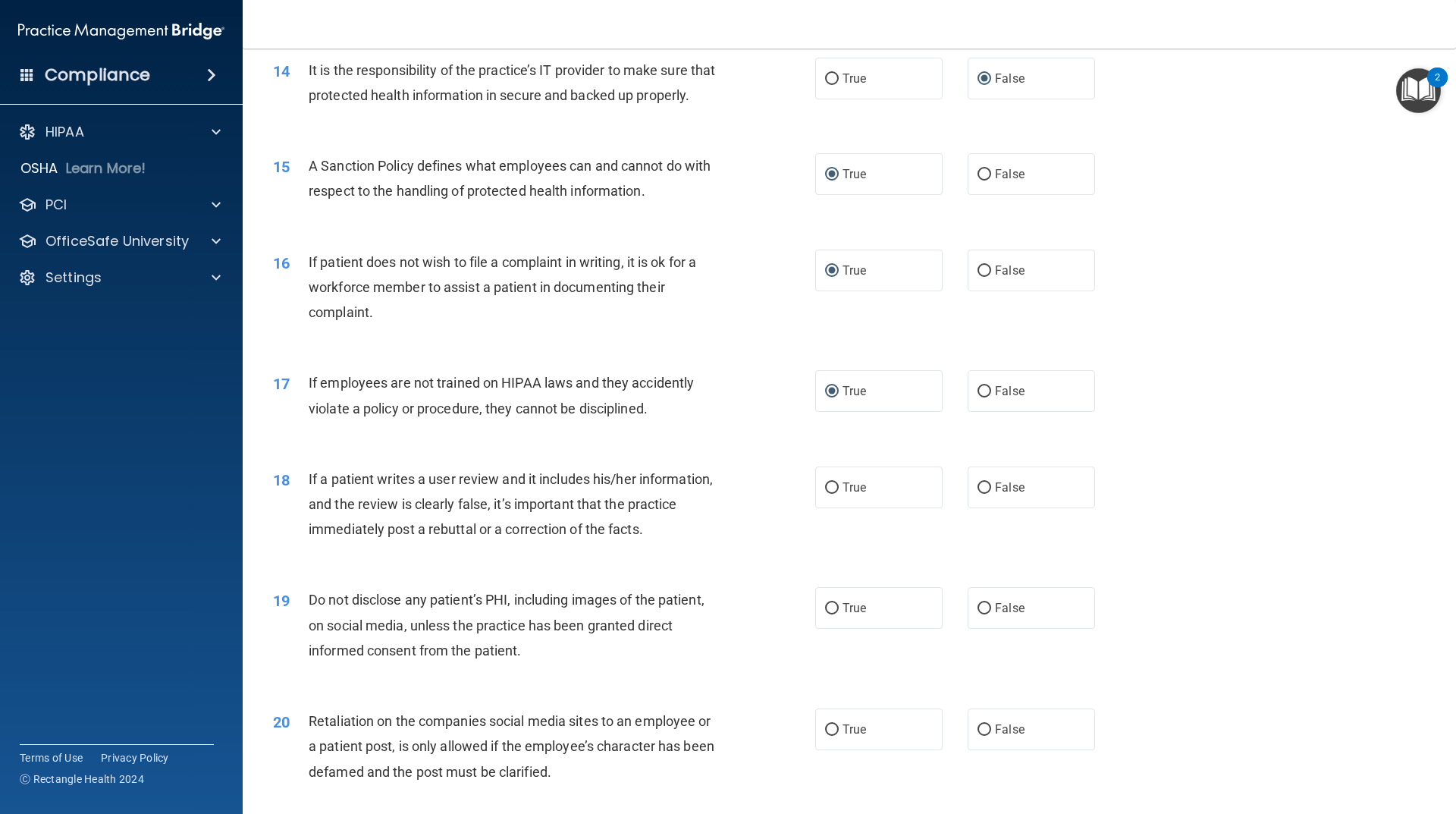
scroll to position [1745, 0]
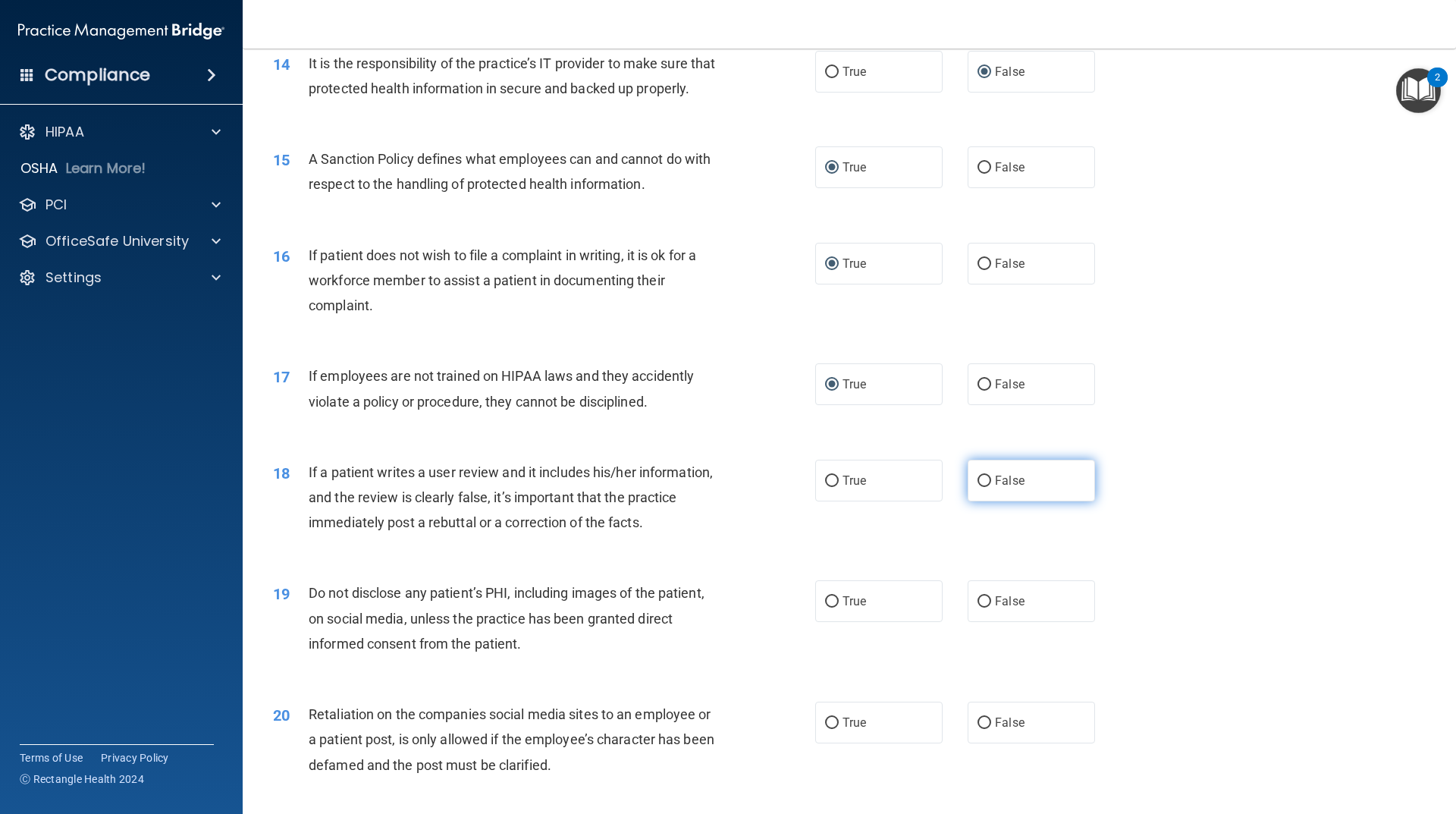
click at [977, 487] on input "False" at bounding box center [984, 481] width 14 height 11
radio input "true"
click at [984, 622] on label "False" at bounding box center [1031, 601] width 128 height 42
click at [984, 608] on input "False" at bounding box center [984, 602] width 14 height 11
radio input "true"
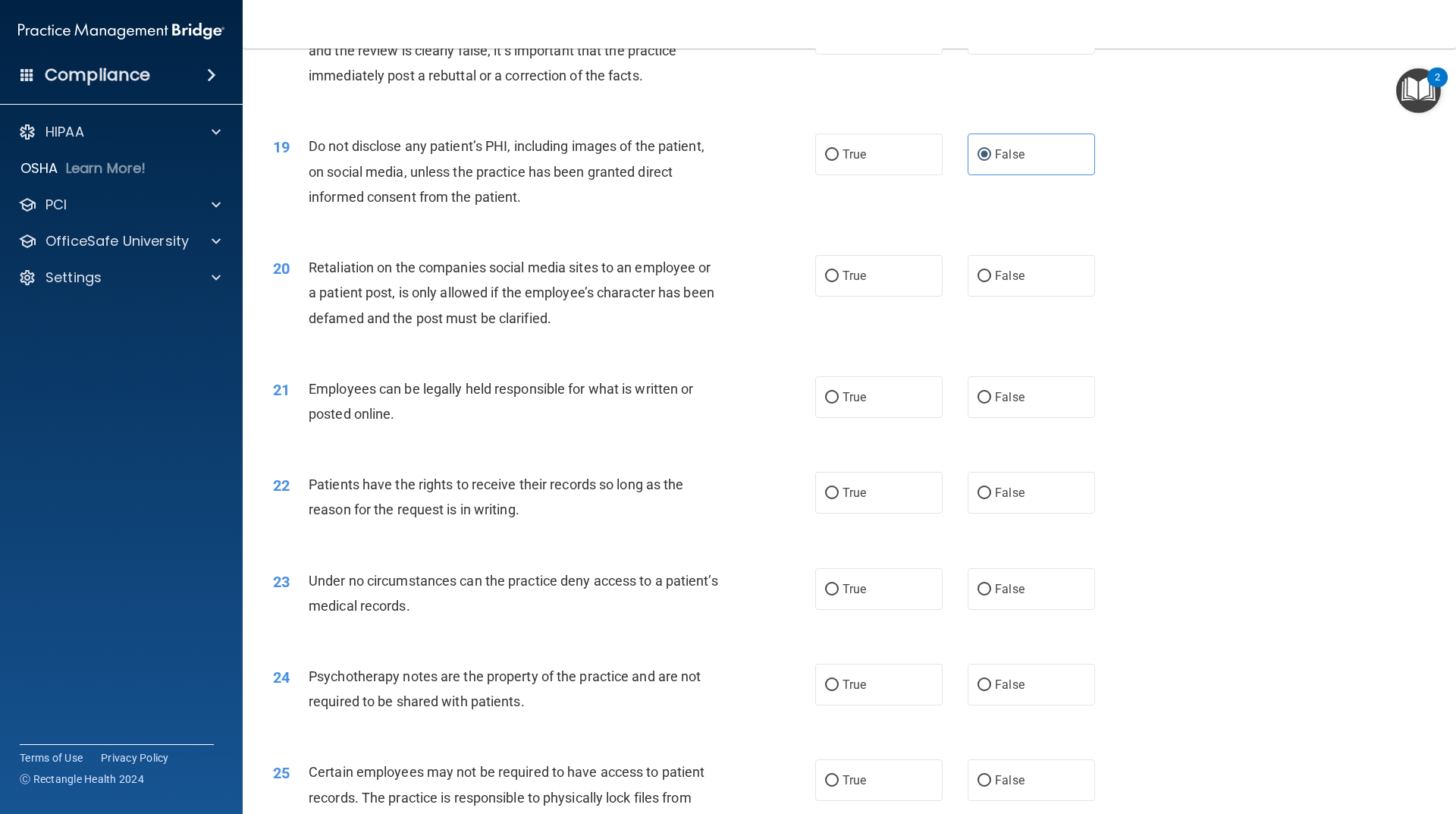
scroll to position [2200, 0]
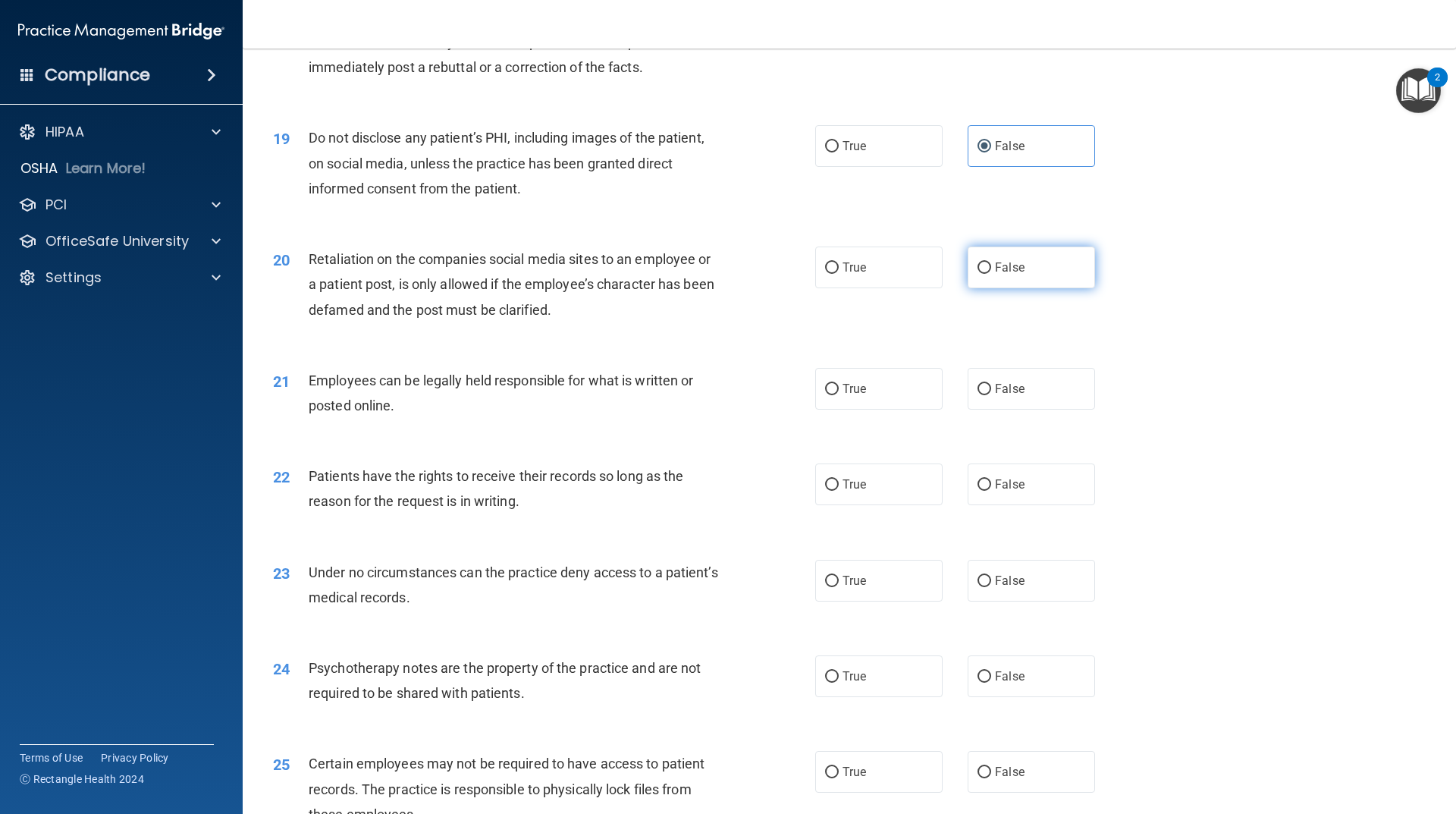
click at [985, 288] on label "False" at bounding box center [1031, 268] width 128 height 42
click at [985, 274] on input "False" at bounding box center [984, 268] width 14 height 11
radio input "true"
click at [833, 395] on input "True" at bounding box center [832, 389] width 14 height 11
radio input "true"
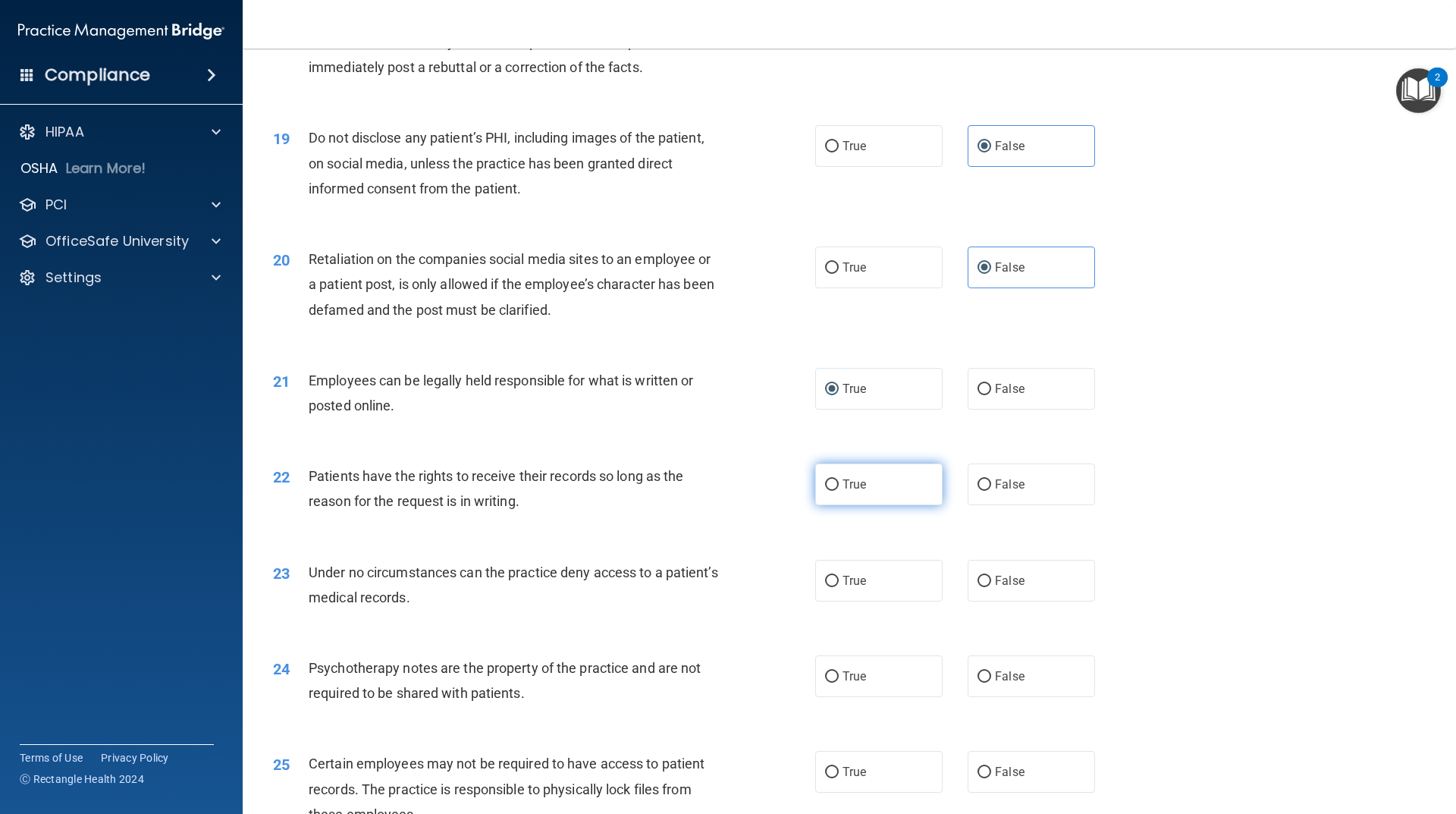
click at [830, 490] on input "True" at bounding box center [832, 484] width 14 height 11
radio input "true"
click at [987, 602] on label "False" at bounding box center [1031, 581] width 128 height 42
click at [987, 587] on input "False" at bounding box center [984, 581] width 14 height 11
radio input "true"
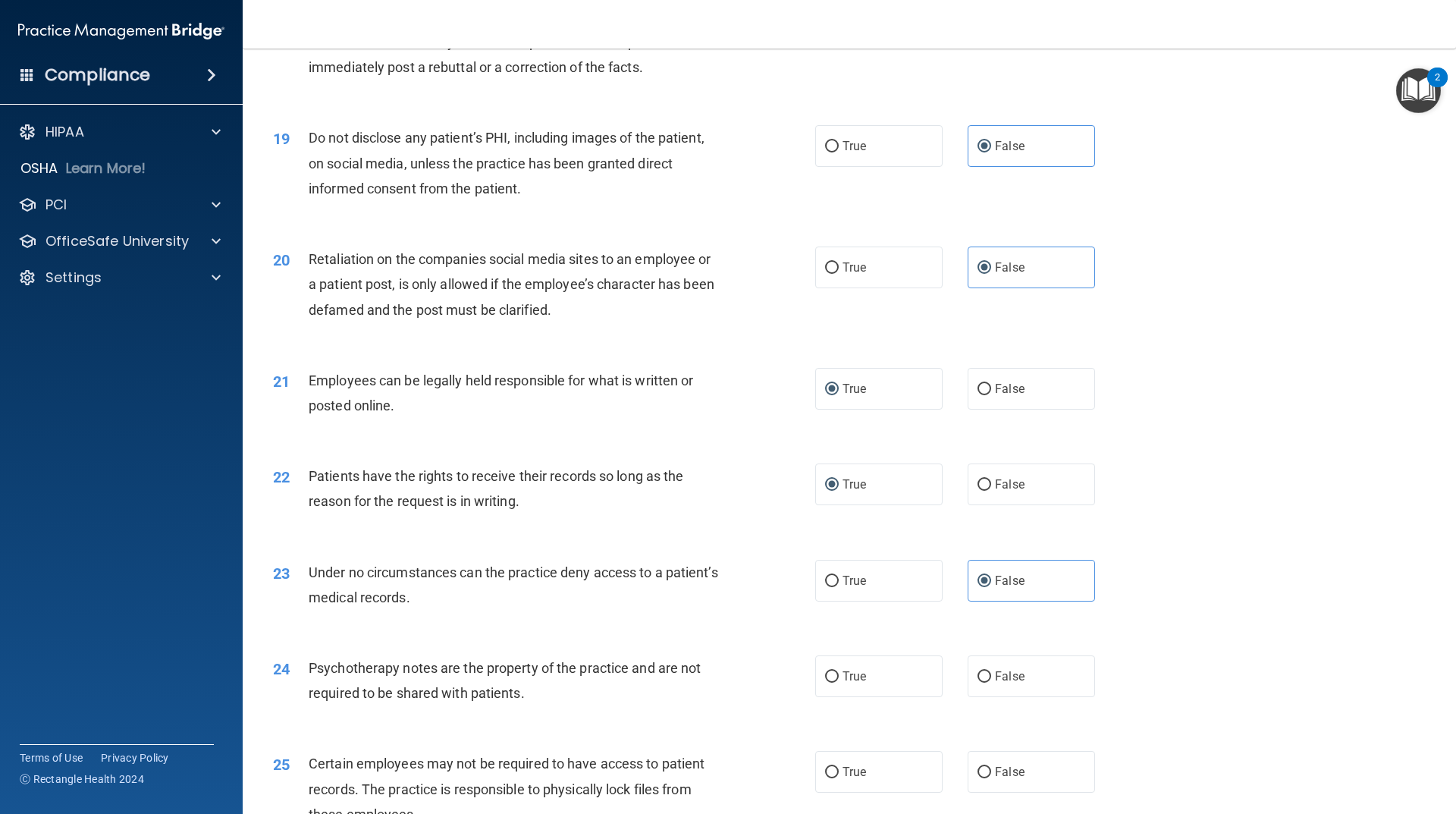
scroll to position [2427, 0]
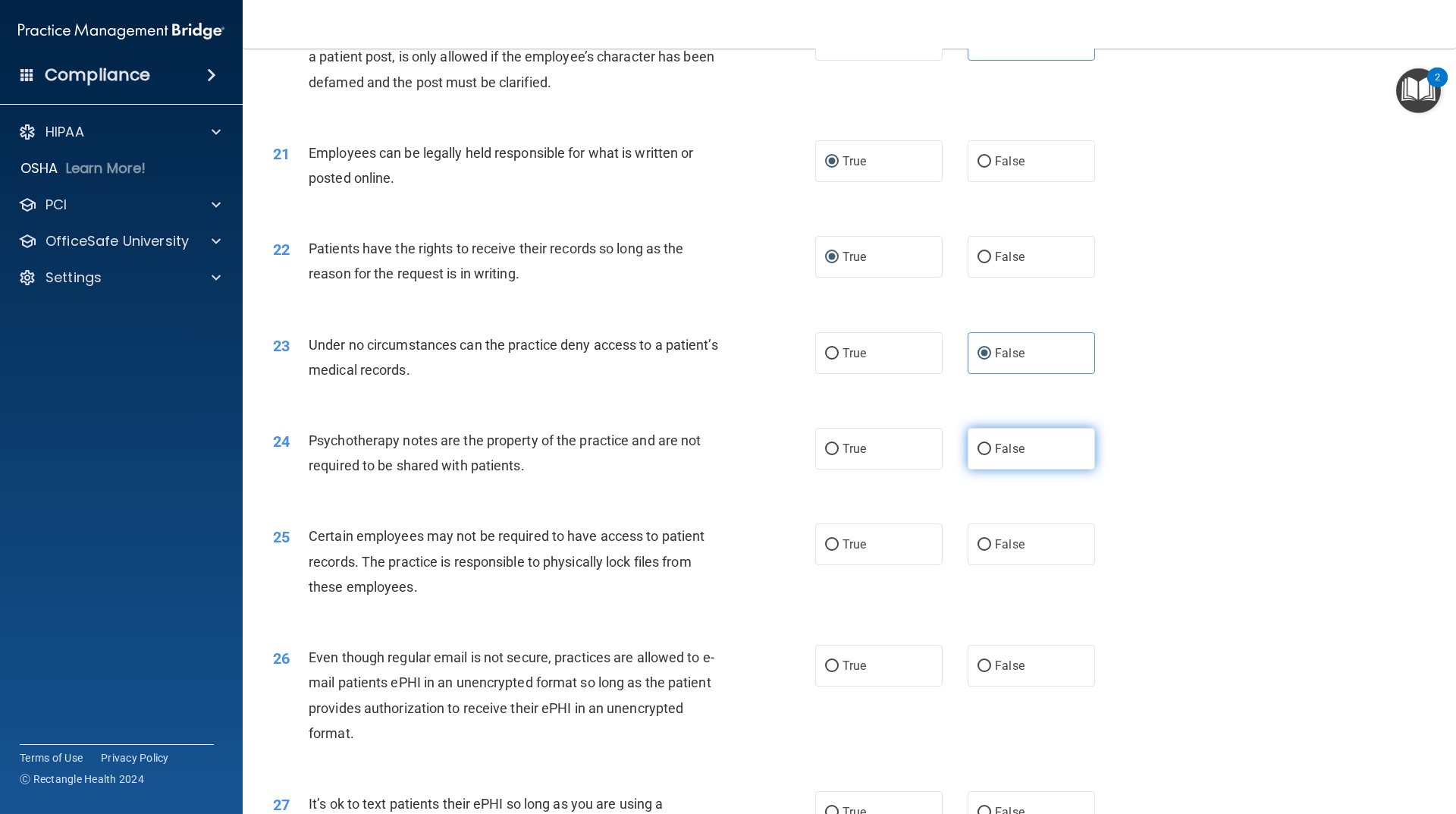
click at [979, 455] on input "False" at bounding box center [984, 449] width 14 height 11
radio input "true"
click at [823, 565] on label "True" at bounding box center [879, 544] width 128 height 42
click at [825, 550] on input "True" at bounding box center [832, 544] width 14 height 11
radio input "true"
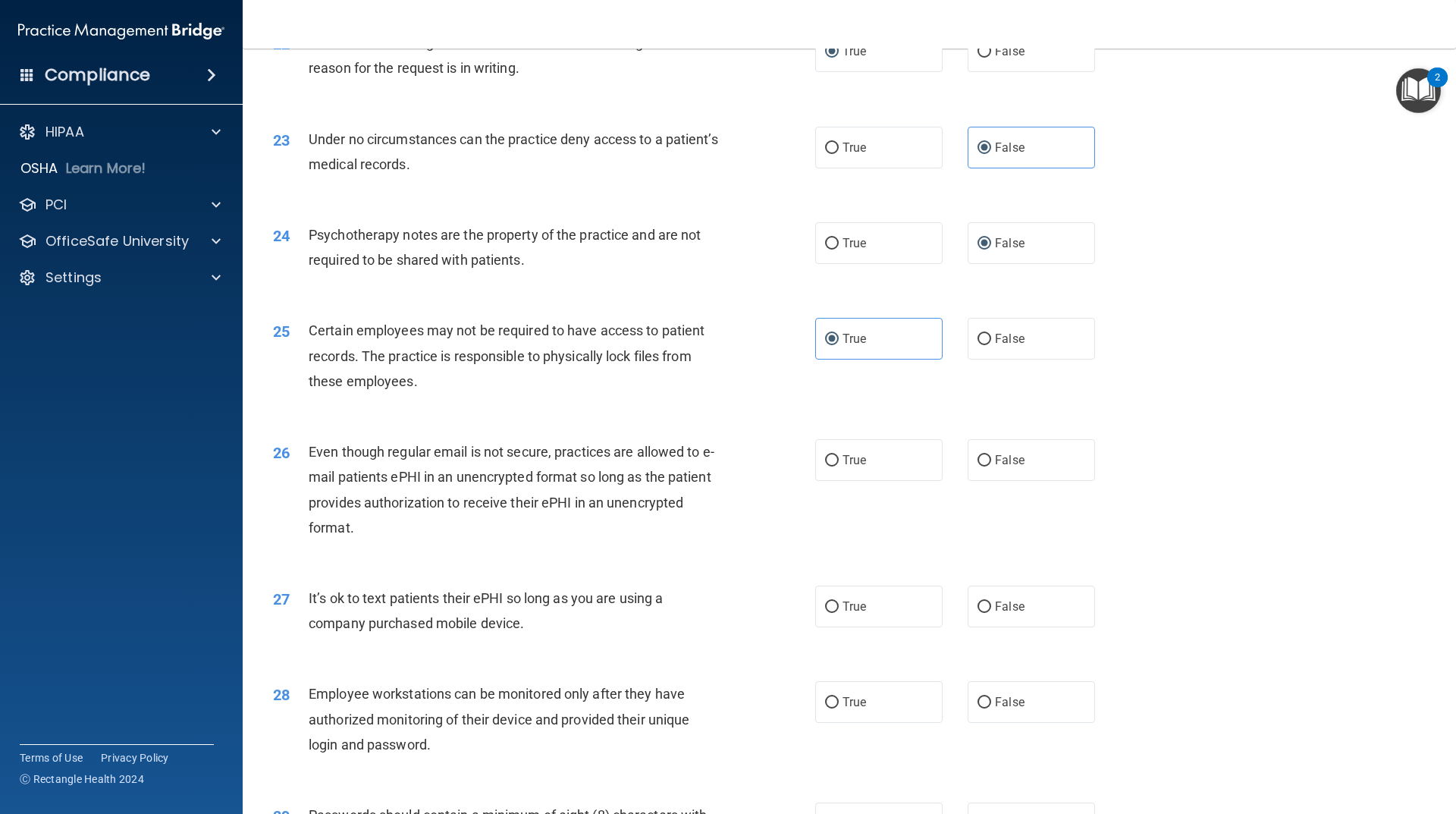
scroll to position [2655, 0]
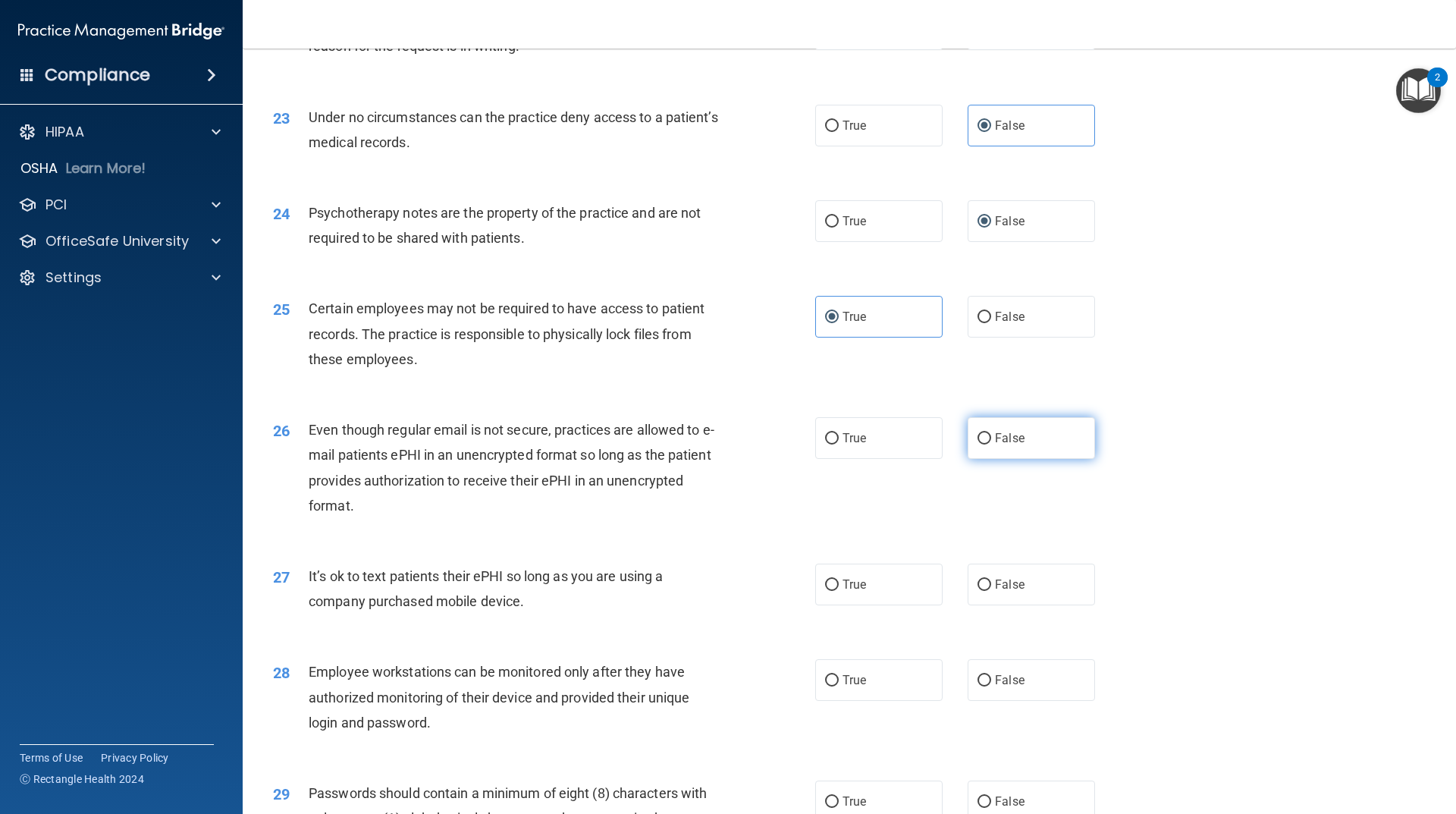
click at [977, 444] on input "False" at bounding box center [984, 438] width 14 height 11
radio input "true"
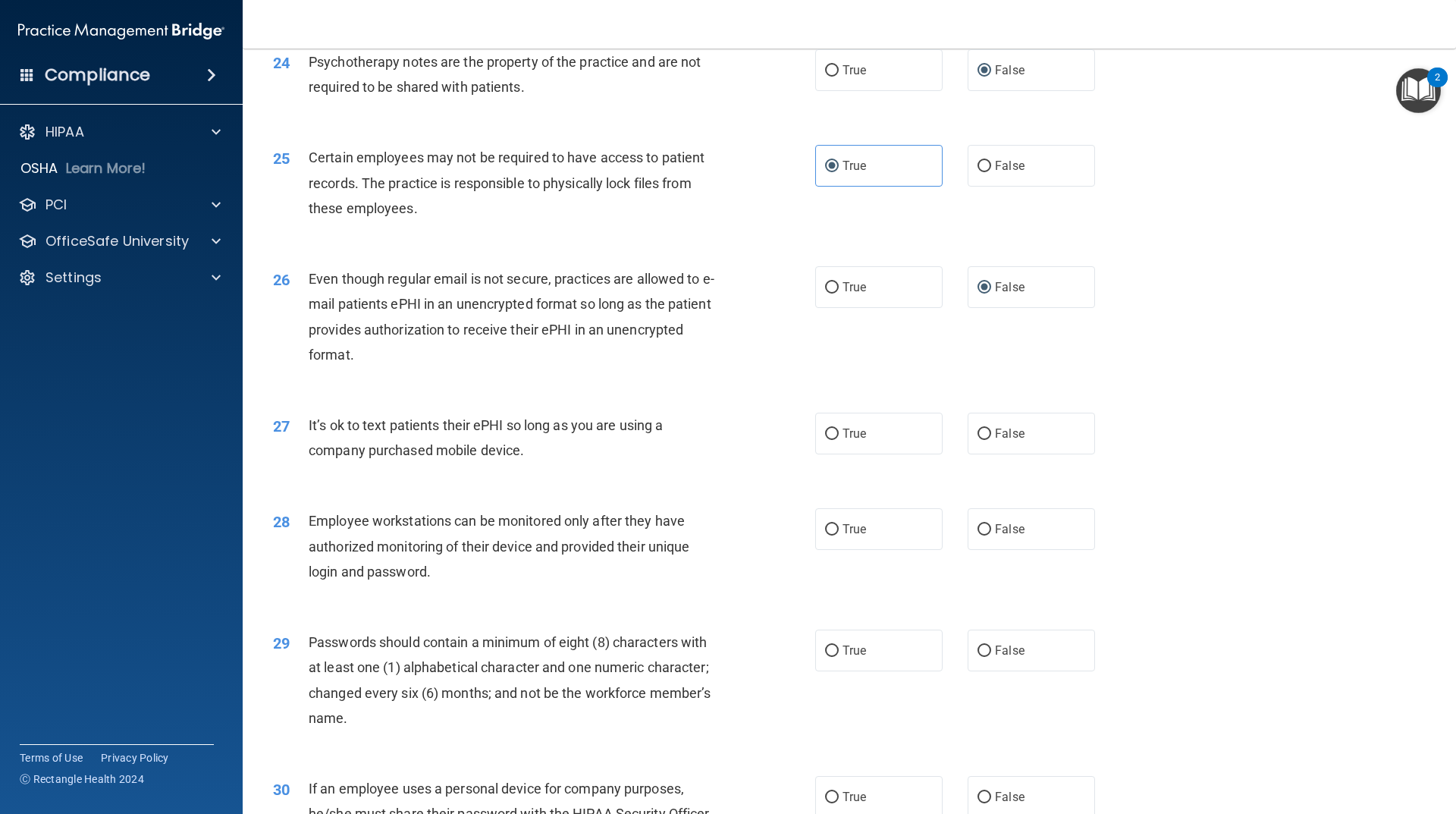
scroll to position [2807, 0]
click at [977, 439] on input "False" at bounding box center [984, 433] width 14 height 11
radio input "true"
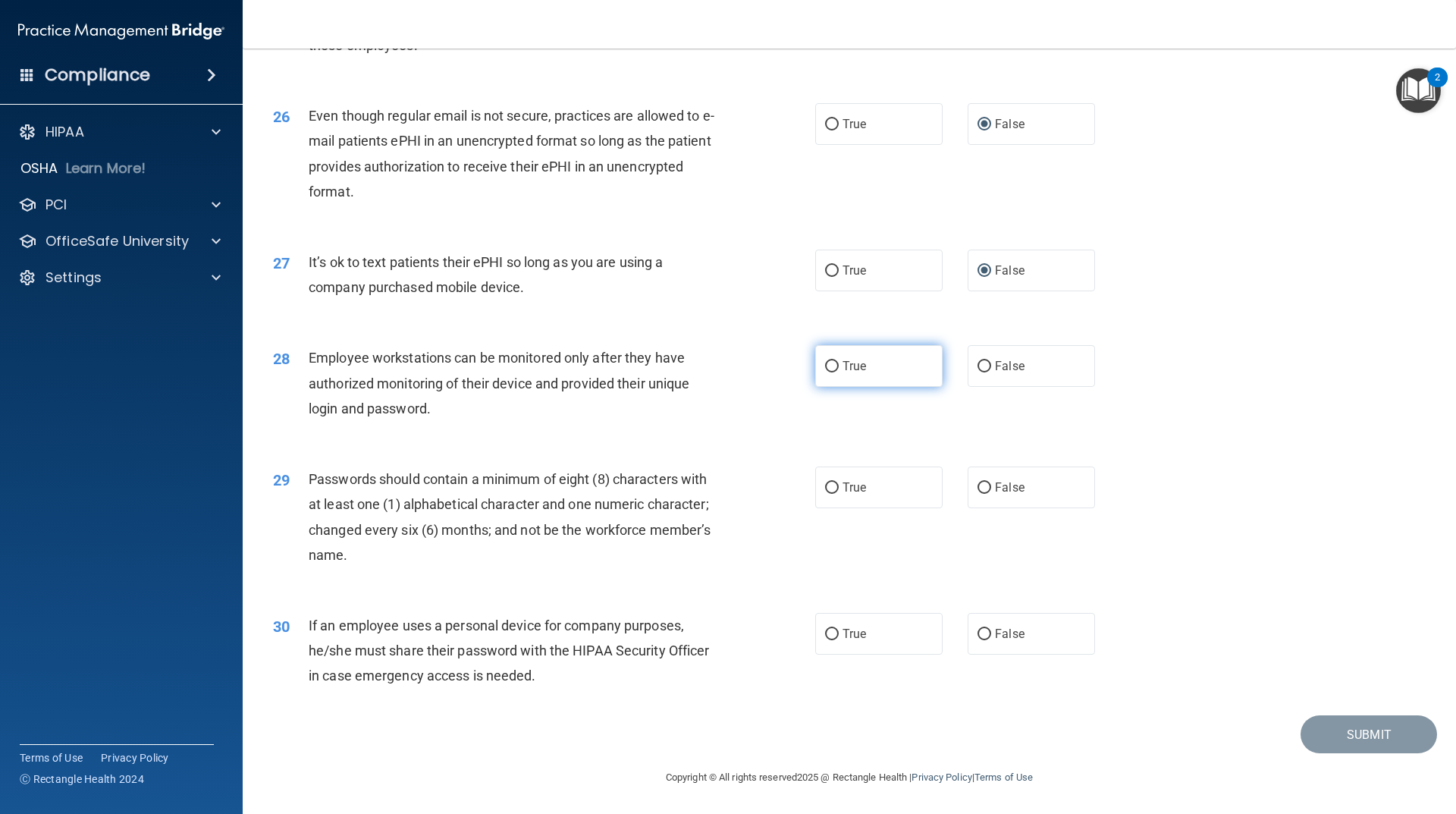
scroll to position [2994, 0]
click at [828, 365] on input "True" at bounding box center [832, 366] width 14 height 11
radio input "true"
click at [834, 485] on label "True" at bounding box center [879, 487] width 128 height 42
click at [834, 485] on input "True" at bounding box center [832, 488] width 14 height 11
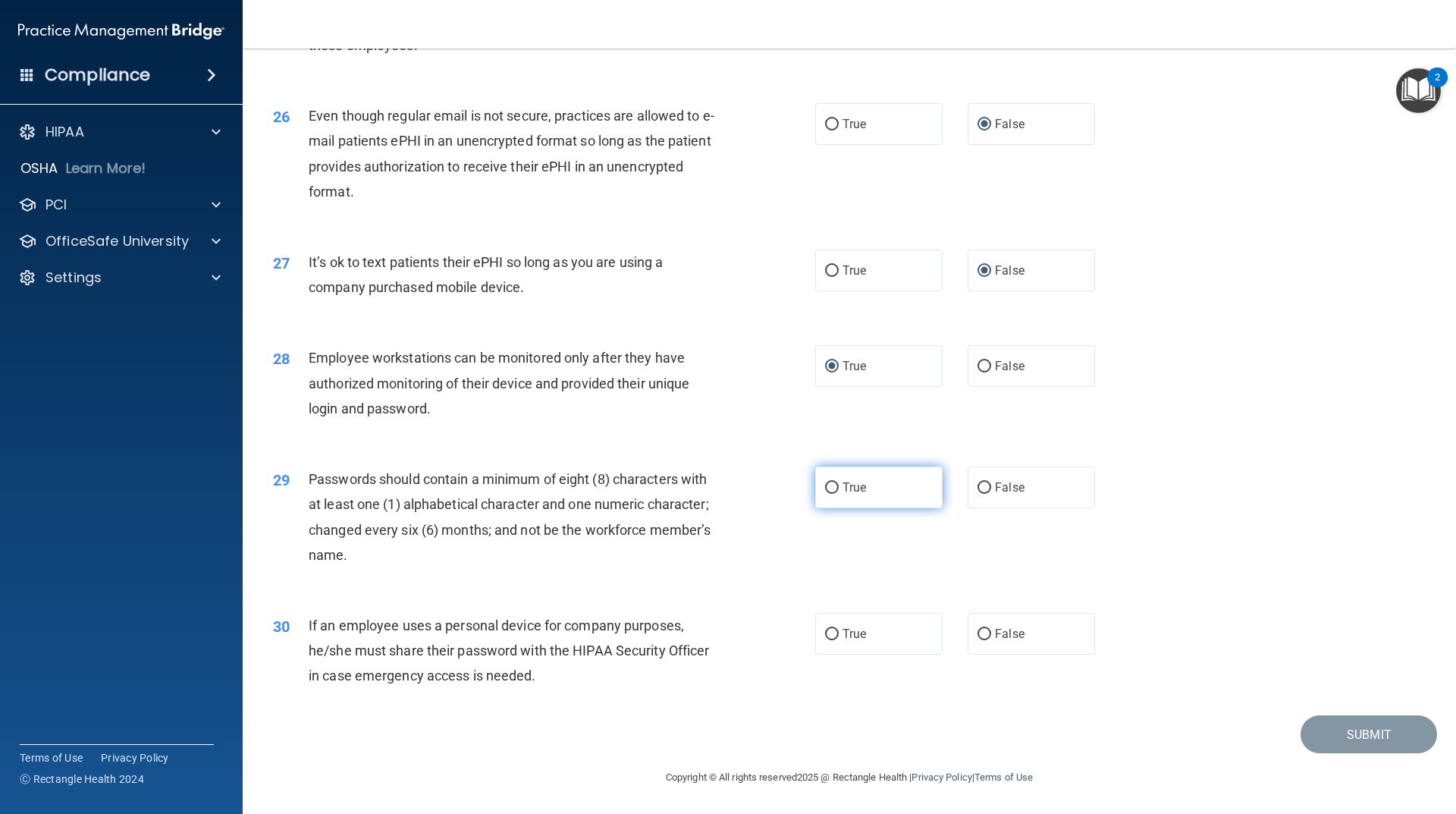
radio input "true"
click at [831, 635] on input "True" at bounding box center [832, 634] width 14 height 11
radio input "true"
drag, startPoint x: 1394, startPoint y: 737, endPoint x: 1373, endPoint y: 737, distance: 21.0
click at [1393, 736] on button "Submit" at bounding box center [1368, 735] width 136 height 38
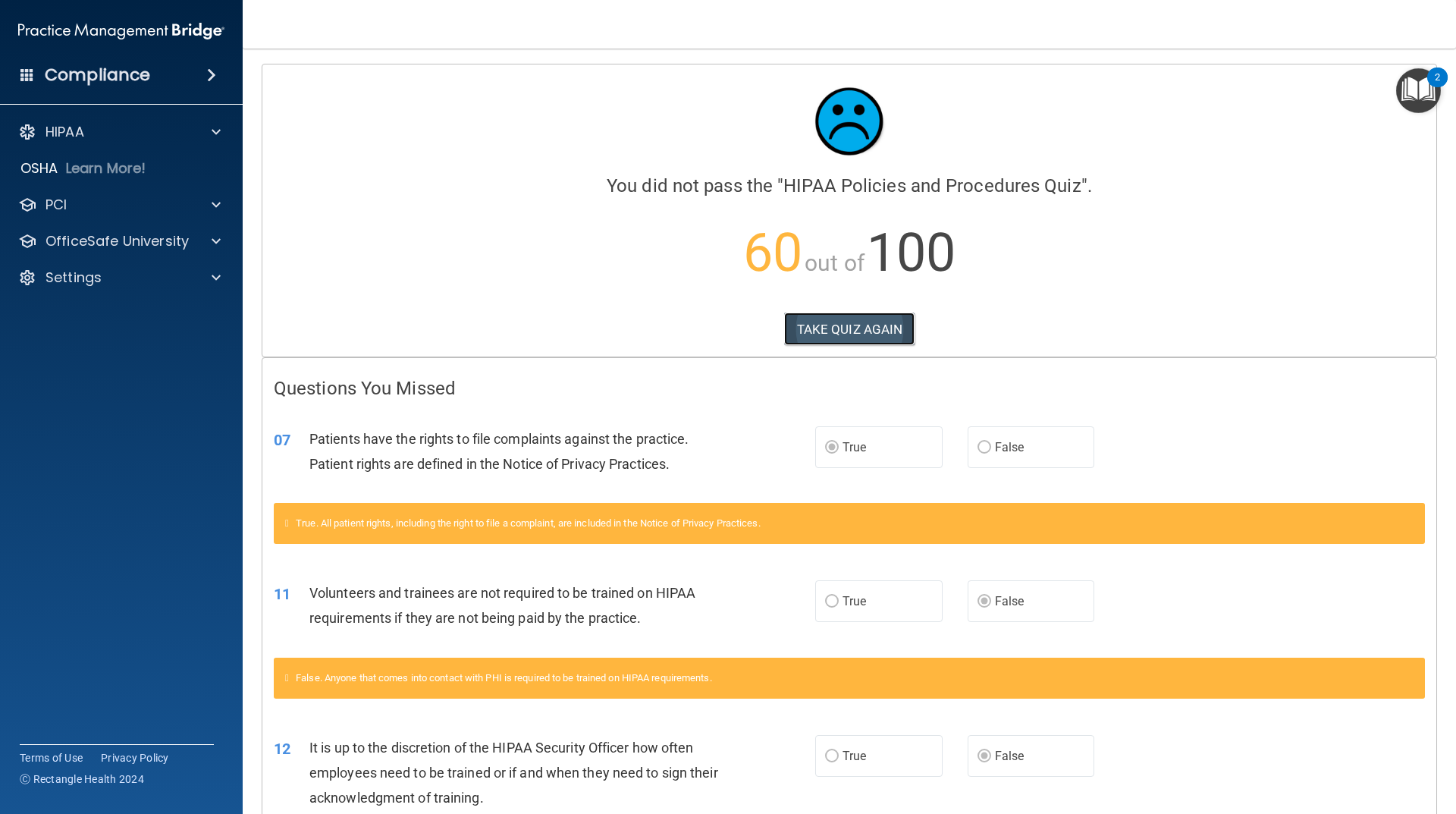
drag, startPoint x: 854, startPoint y: 324, endPoint x: 870, endPoint y: 312, distance: 20.0
click at [861, 317] on button "TAKE QUIZ AGAIN" at bounding box center [849, 329] width 131 height 33
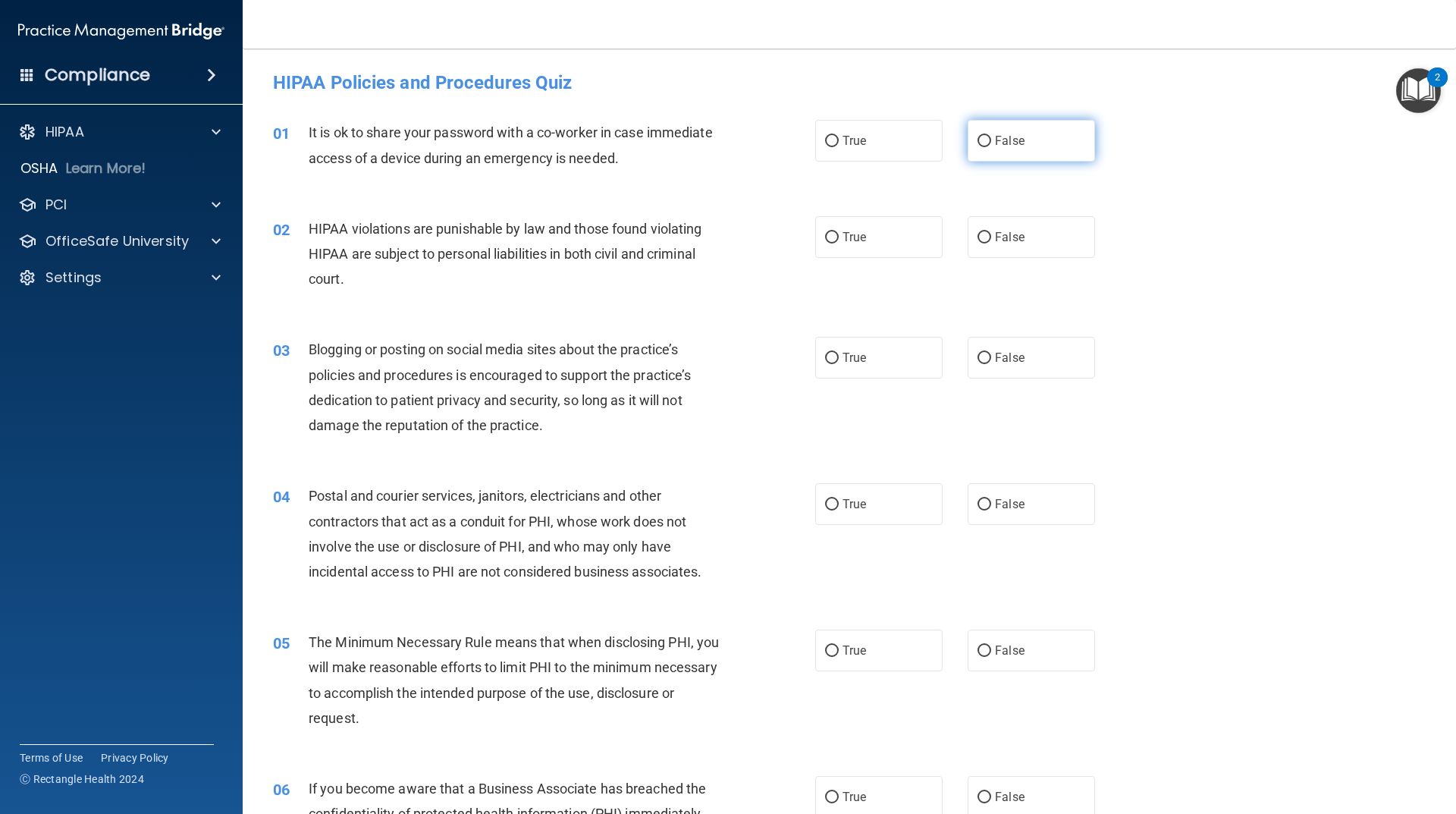
click at [982, 141] on input "False" at bounding box center [984, 141] width 14 height 11
radio input "true"
click at [825, 232] on input "True" at bounding box center [832, 237] width 14 height 11
radio input "true"
click at [980, 361] on input "False" at bounding box center [984, 358] width 14 height 11
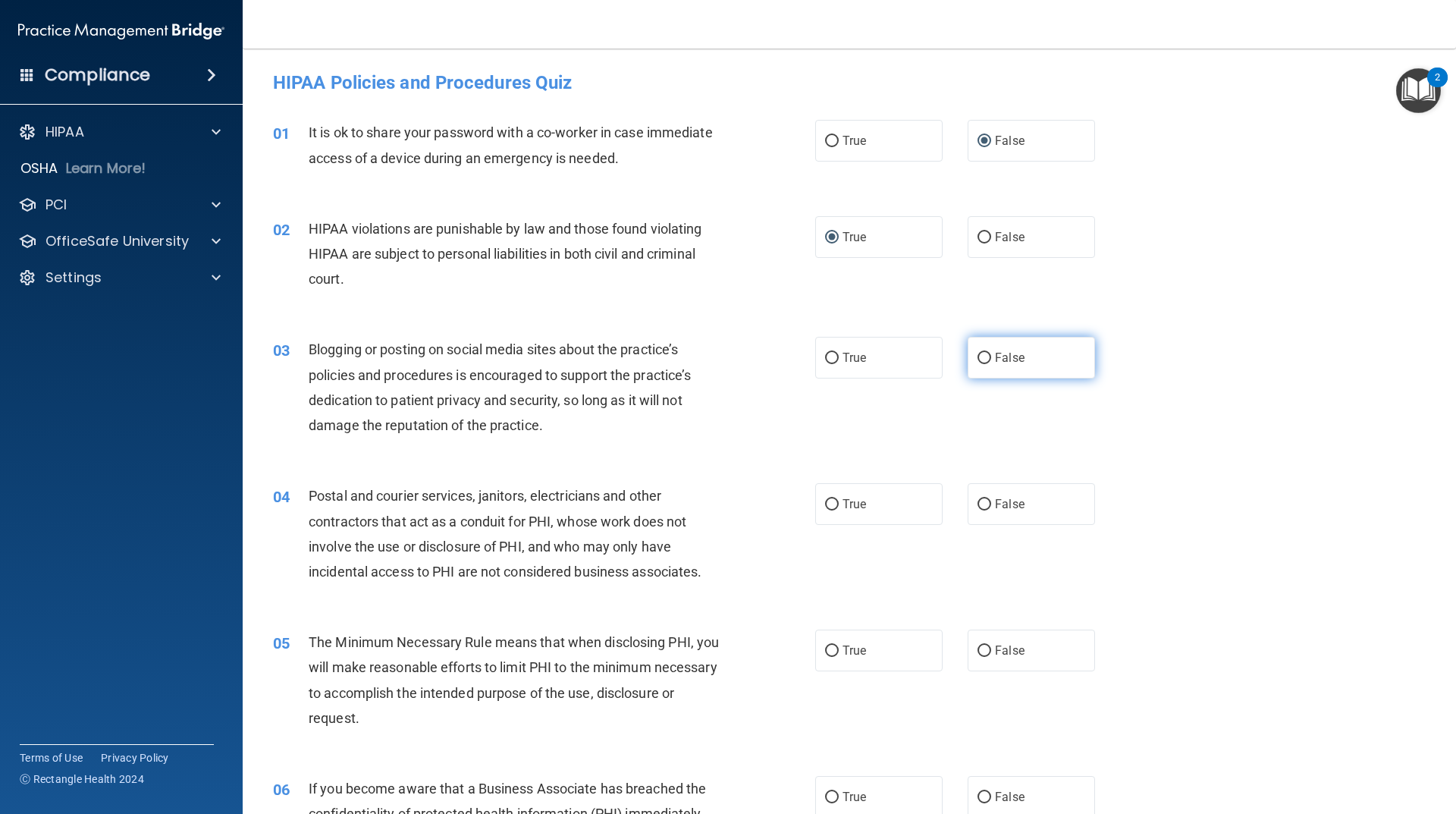
radio input "true"
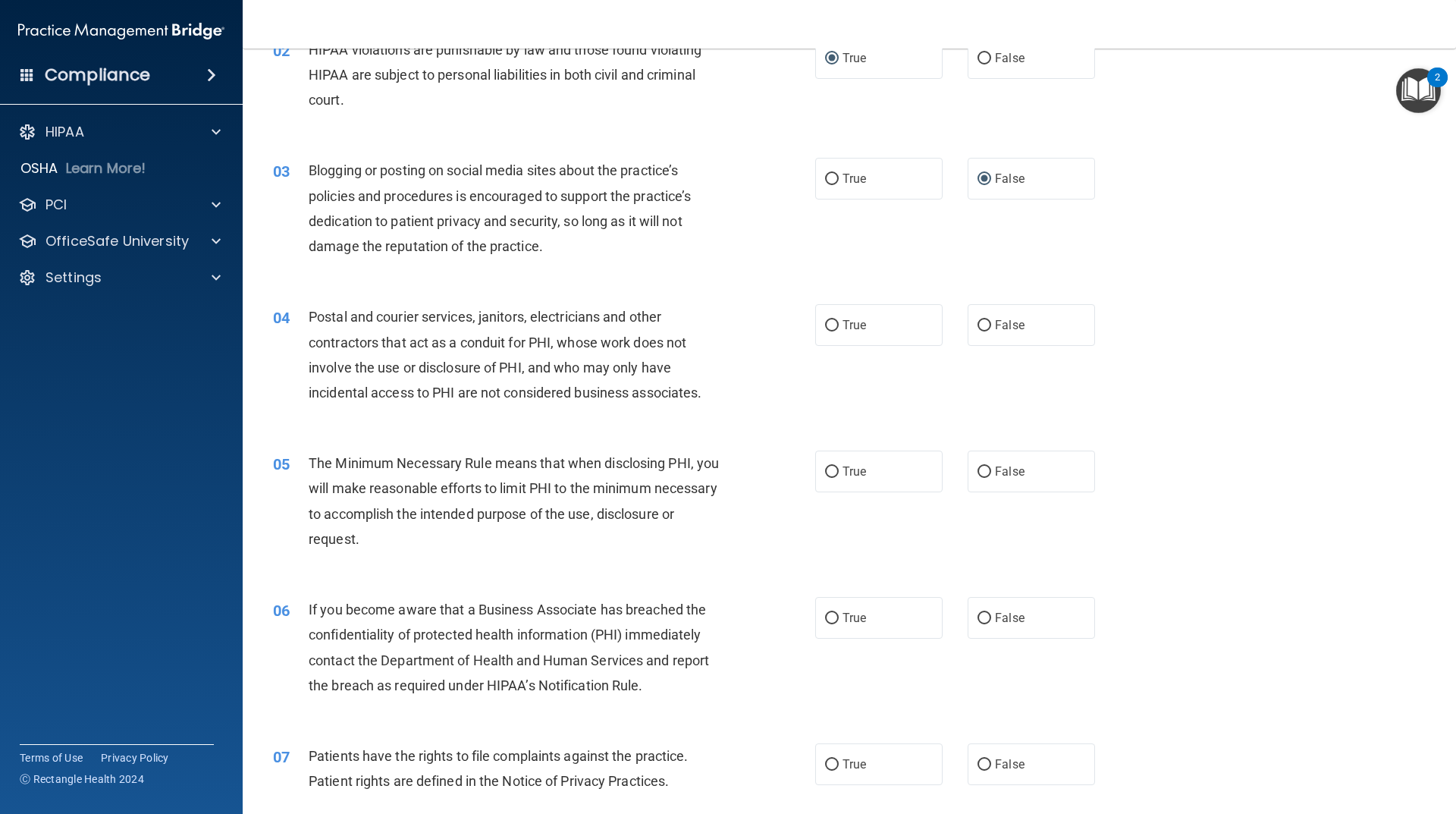
scroll to position [304, 0]
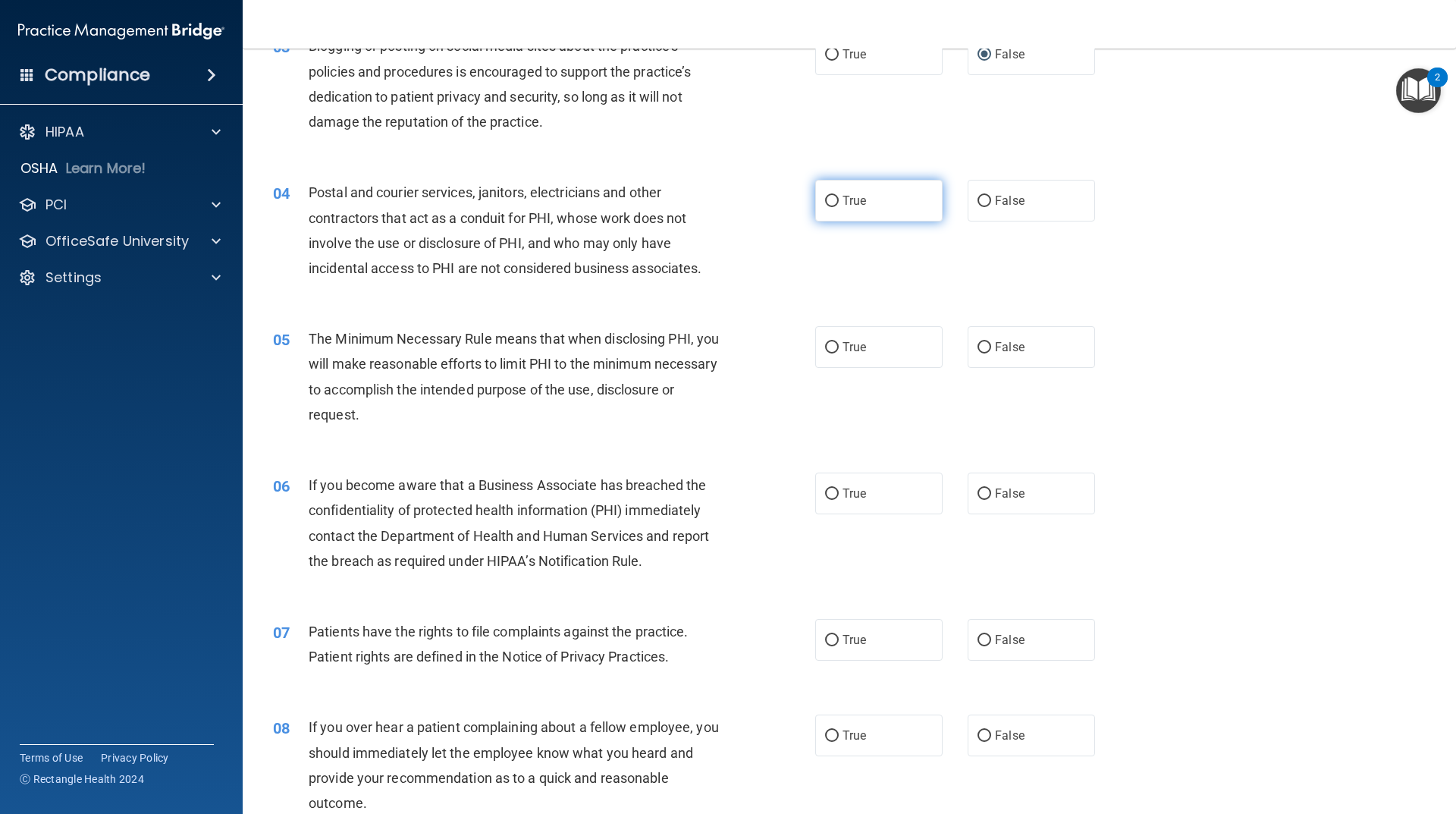
click at [825, 202] on input "True" at bounding box center [832, 201] width 14 height 11
radio input "true"
click at [830, 345] on input "True" at bounding box center [832, 347] width 14 height 11
radio input "true"
click at [977, 496] on input "False" at bounding box center [984, 494] width 14 height 11
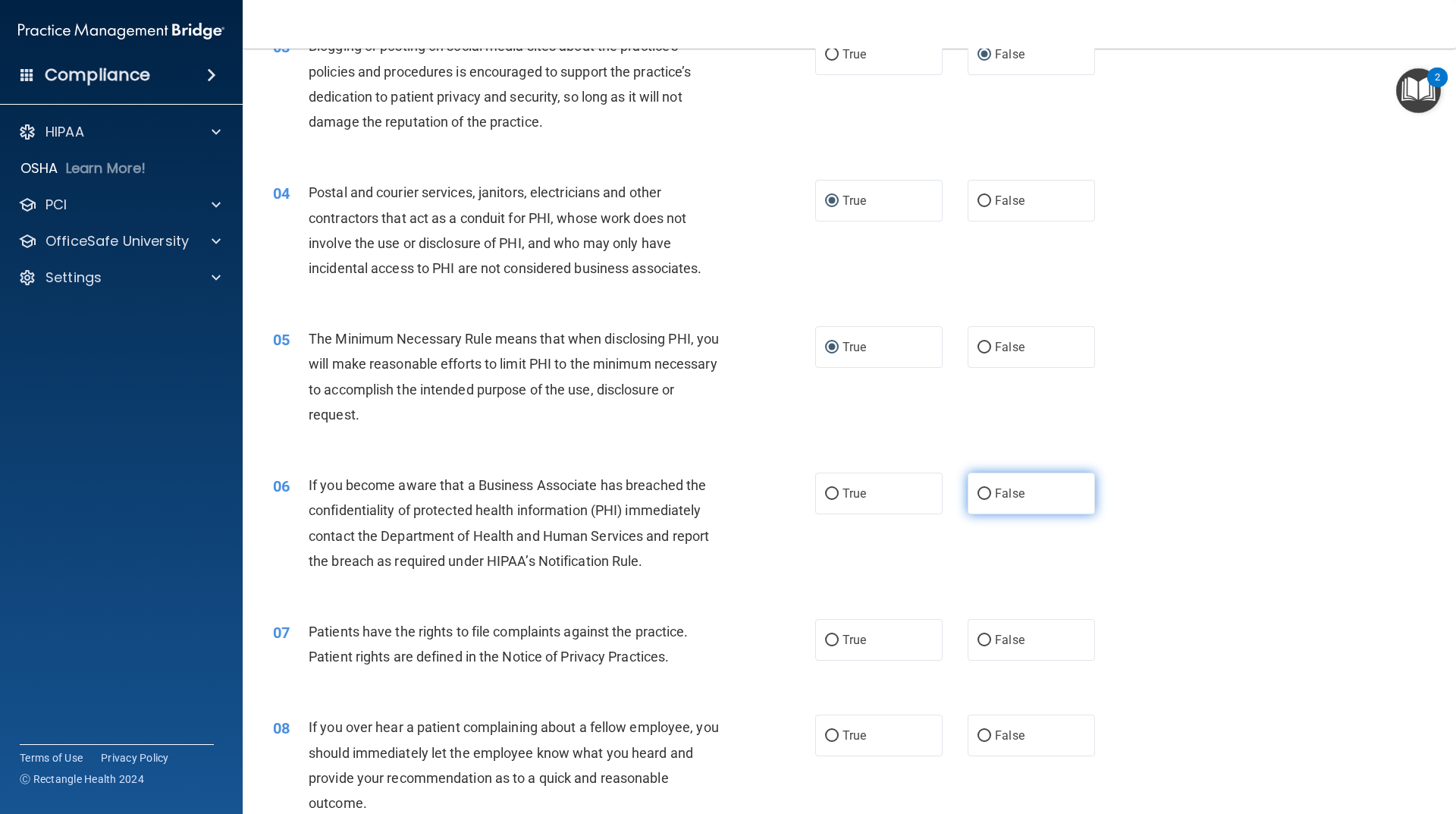
radio input "true"
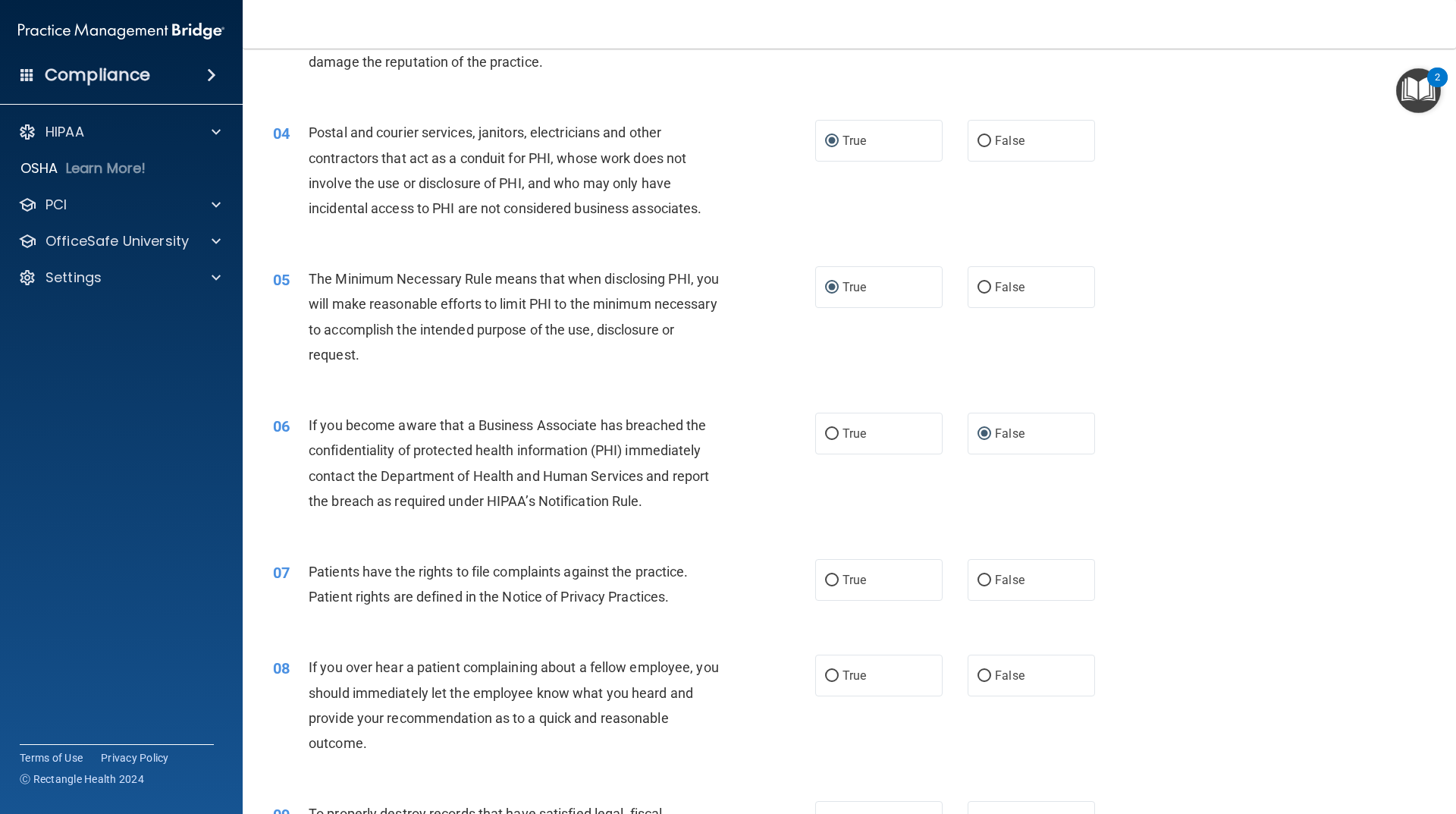
scroll to position [455, 0]
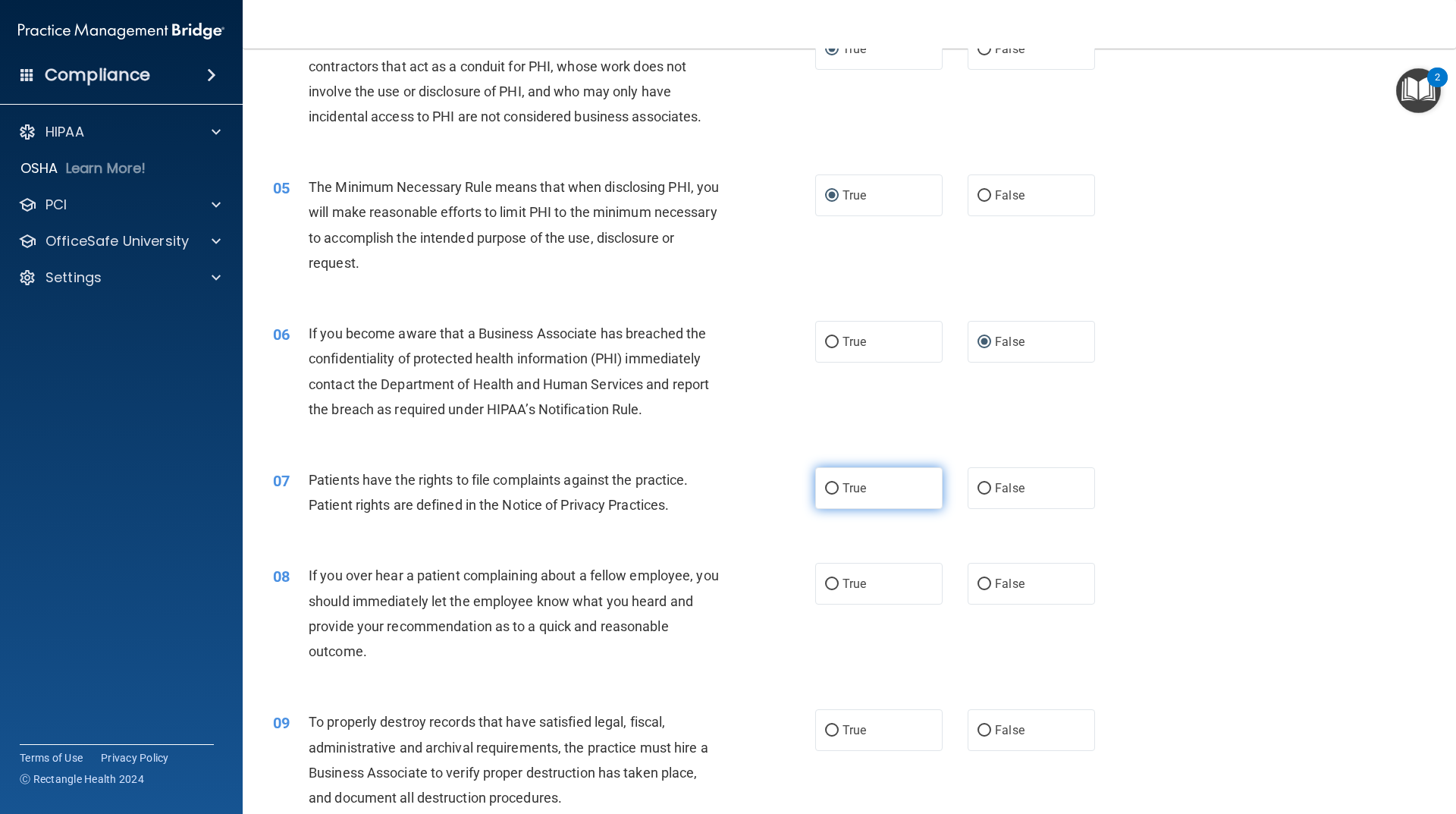
click at [827, 487] on input "True" at bounding box center [832, 489] width 14 height 11
radio input "true"
click at [980, 589] on input "False" at bounding box center [984, 584] width 14 height 11
radio input "true"
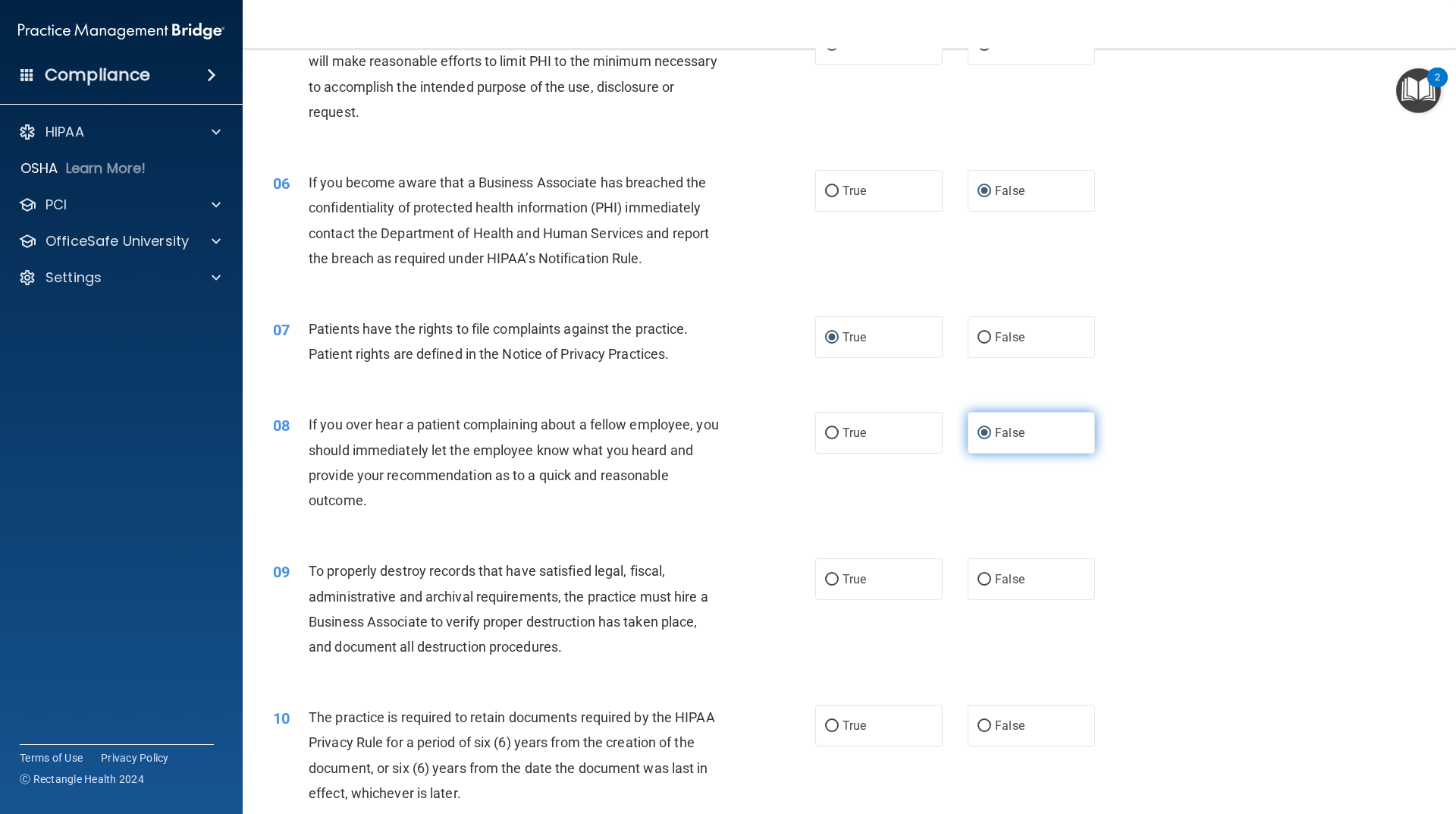
scroll to position [607, 0]
click at [986, 584] on label "False" at bounding box center [1031, 578] width 128 height 42
click at [986, 584] on input "False" at bounding box center [984, 578] width 14 height 11
radio input "true"
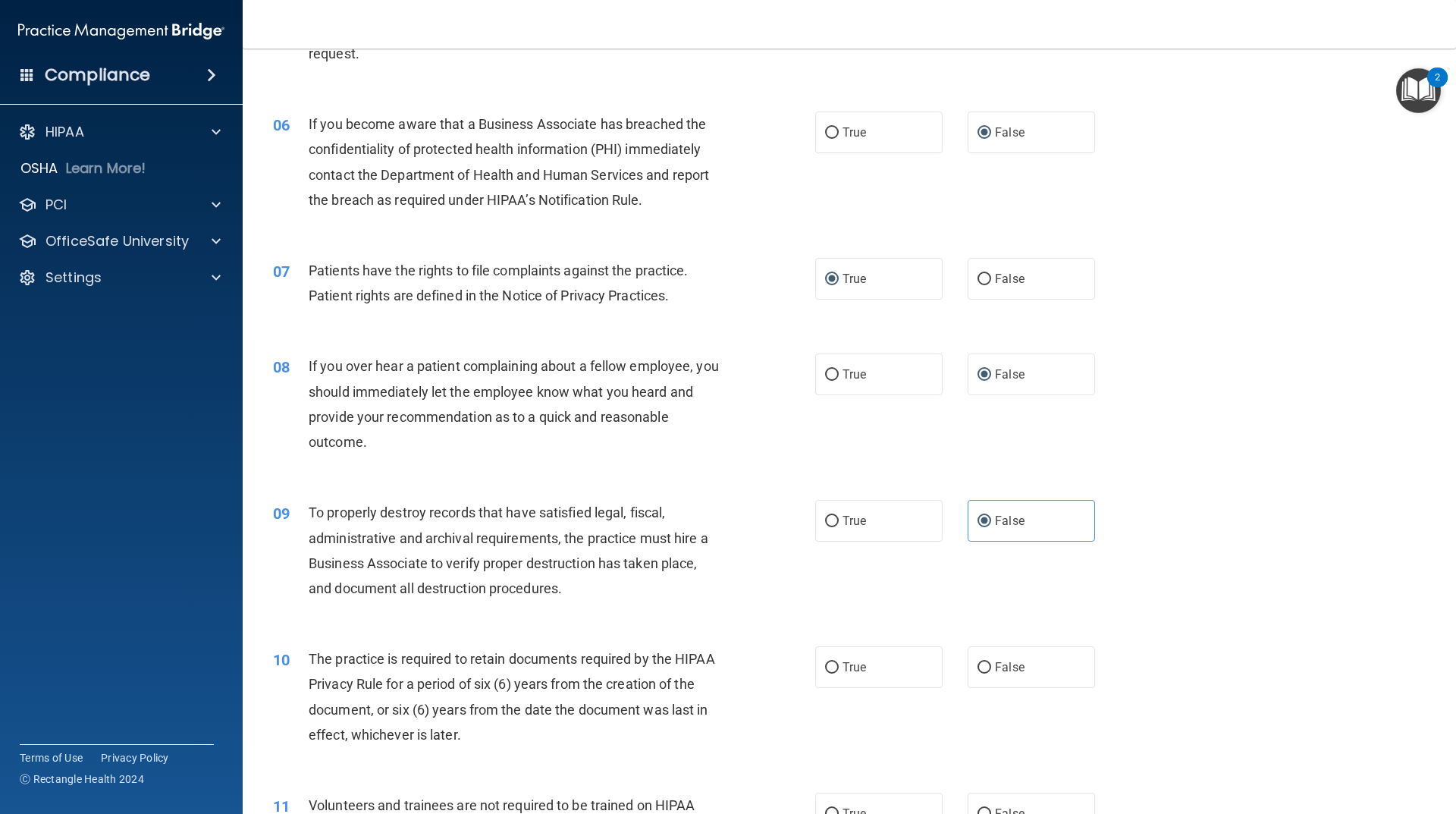
scroll to position [758, 0]
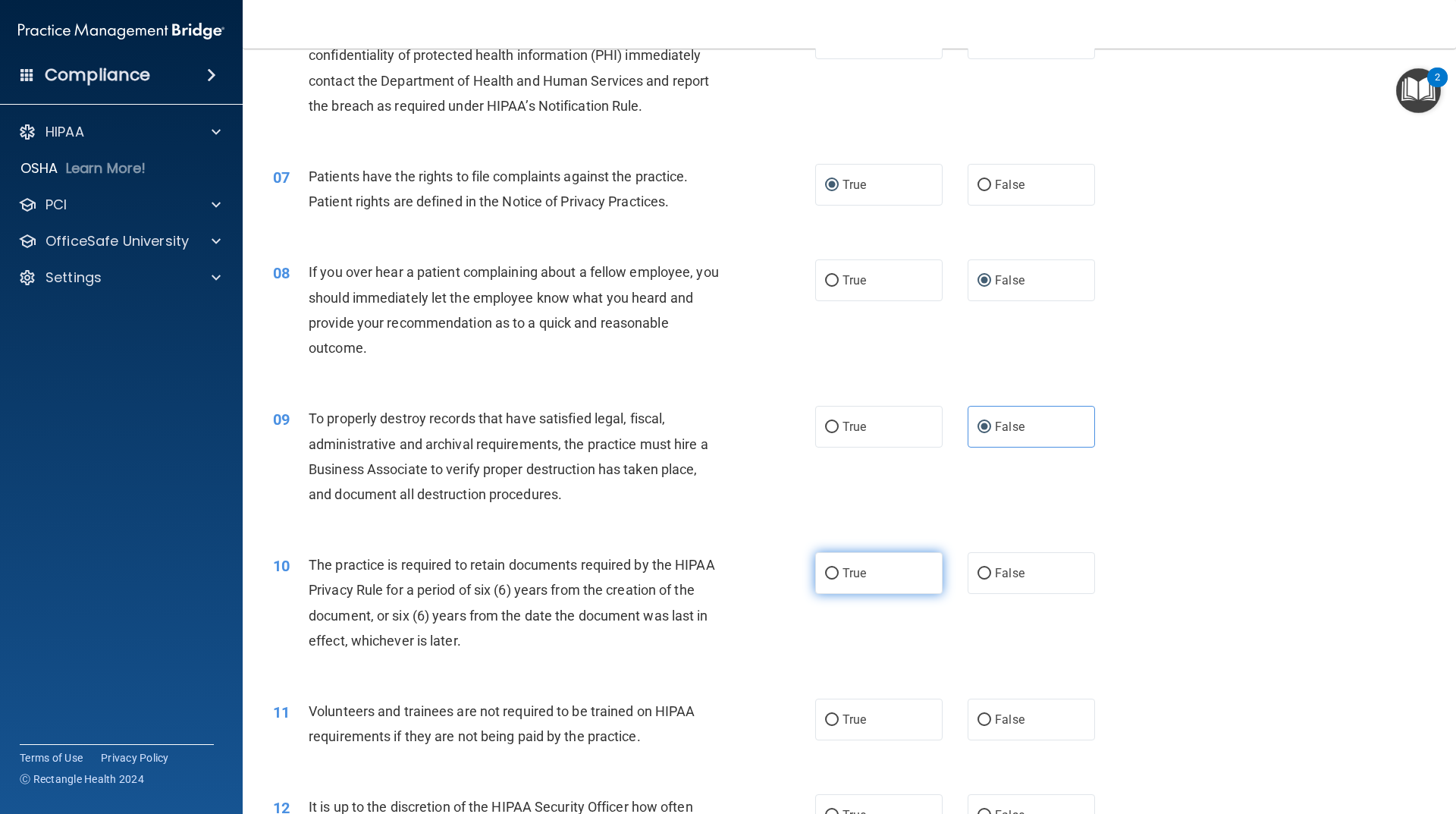
click at [825, 572] on input "True" at bounding box center [832, 573] width 14 height 11
radio input "true"
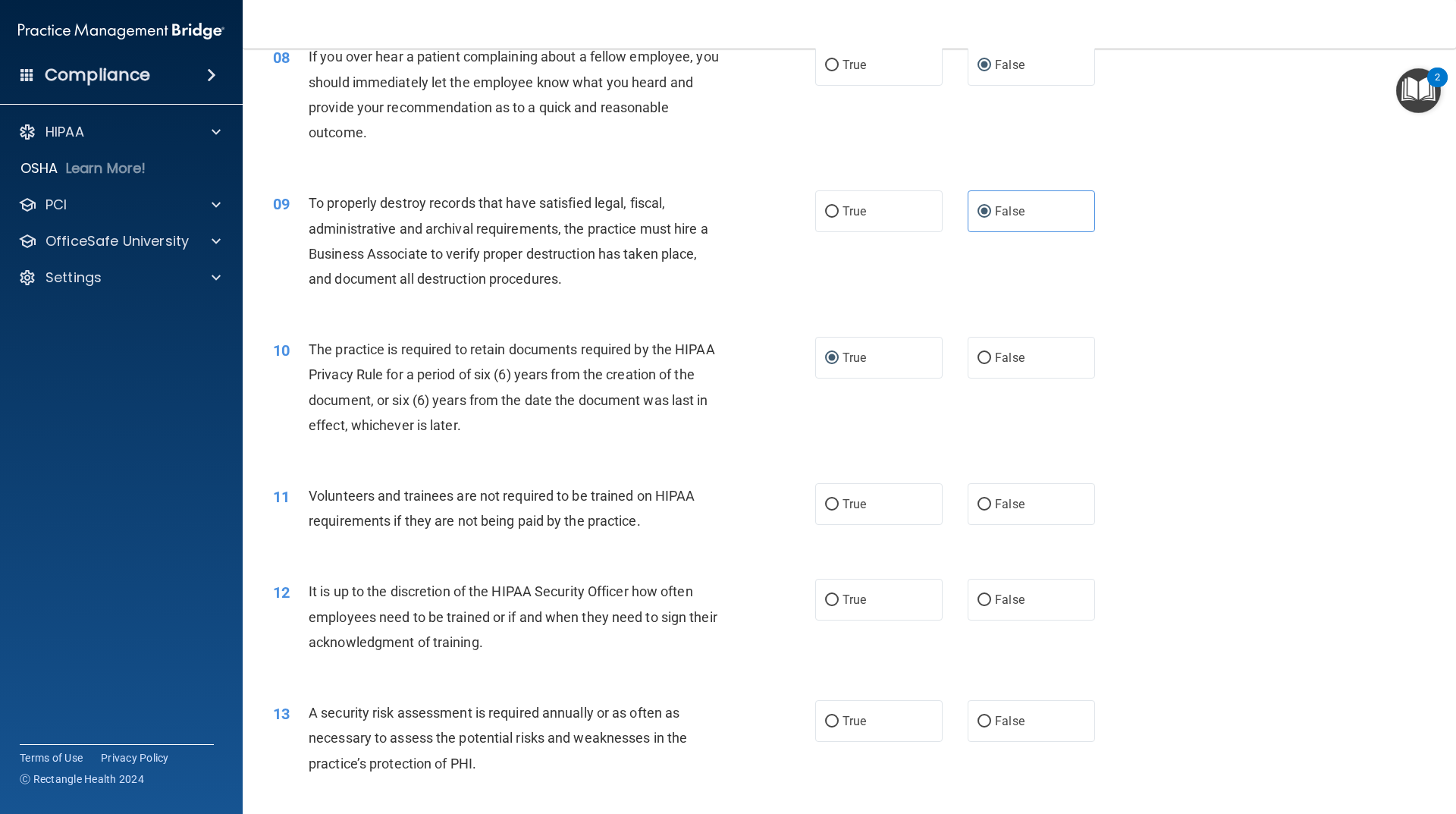
scroll to position [986, 0]
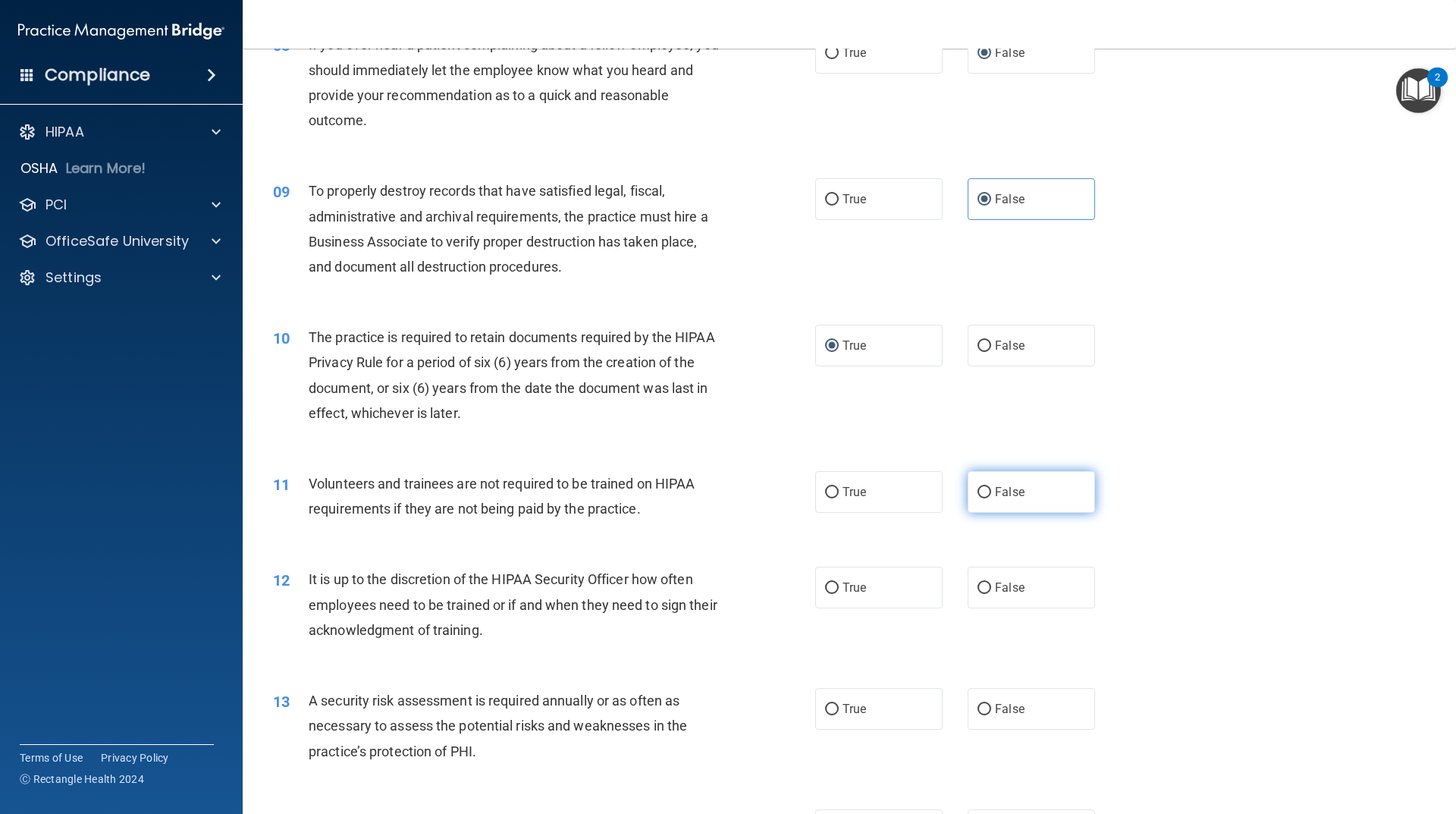
click at [984, 491] on label "False" at bounding box center [1031, 492] width 128 height 42
click at [984, 491] on input "False" at bounding box center [984, 492] width 14 height 11
radio input "true"
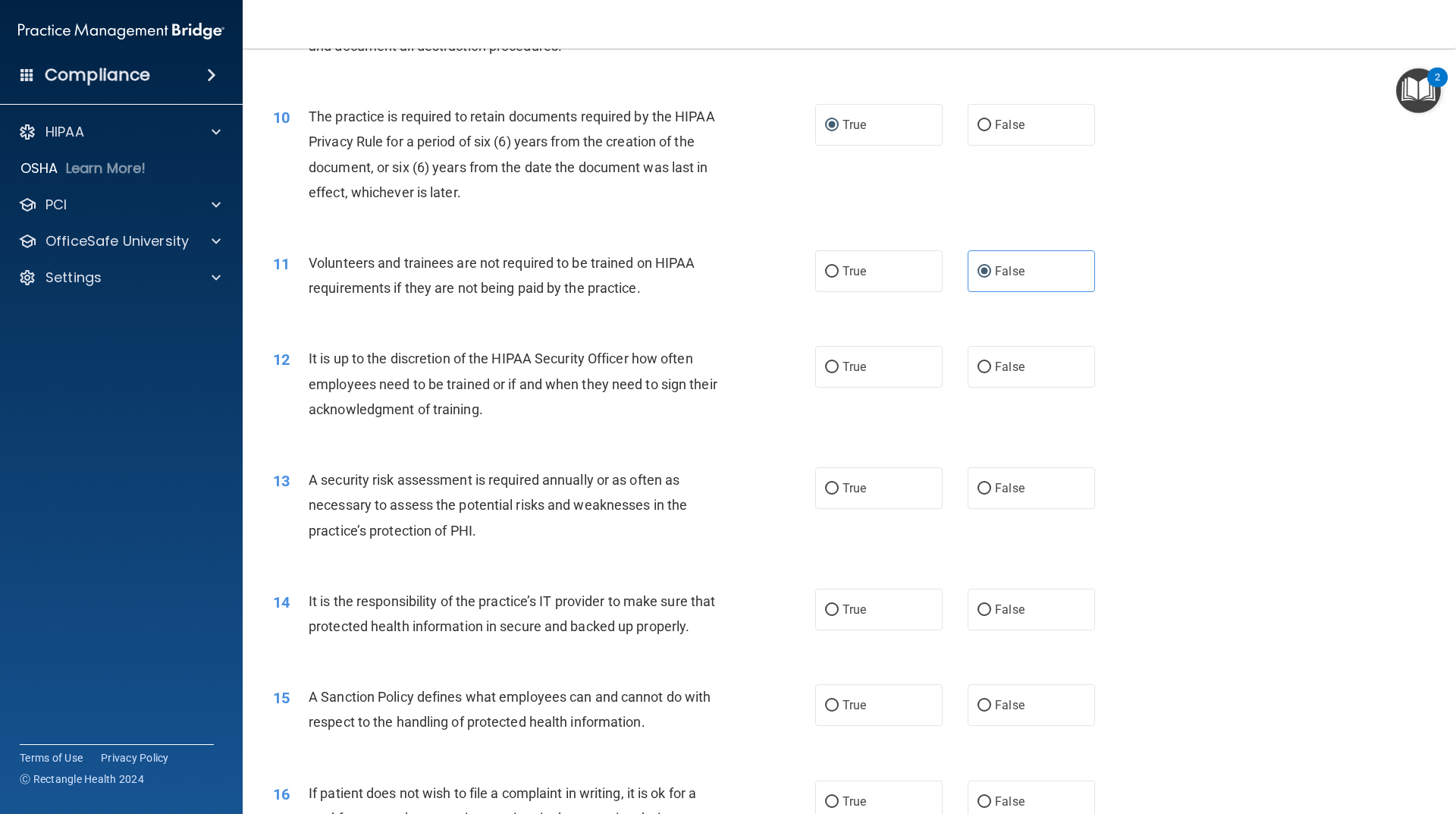
scroll to position [1214, 0]
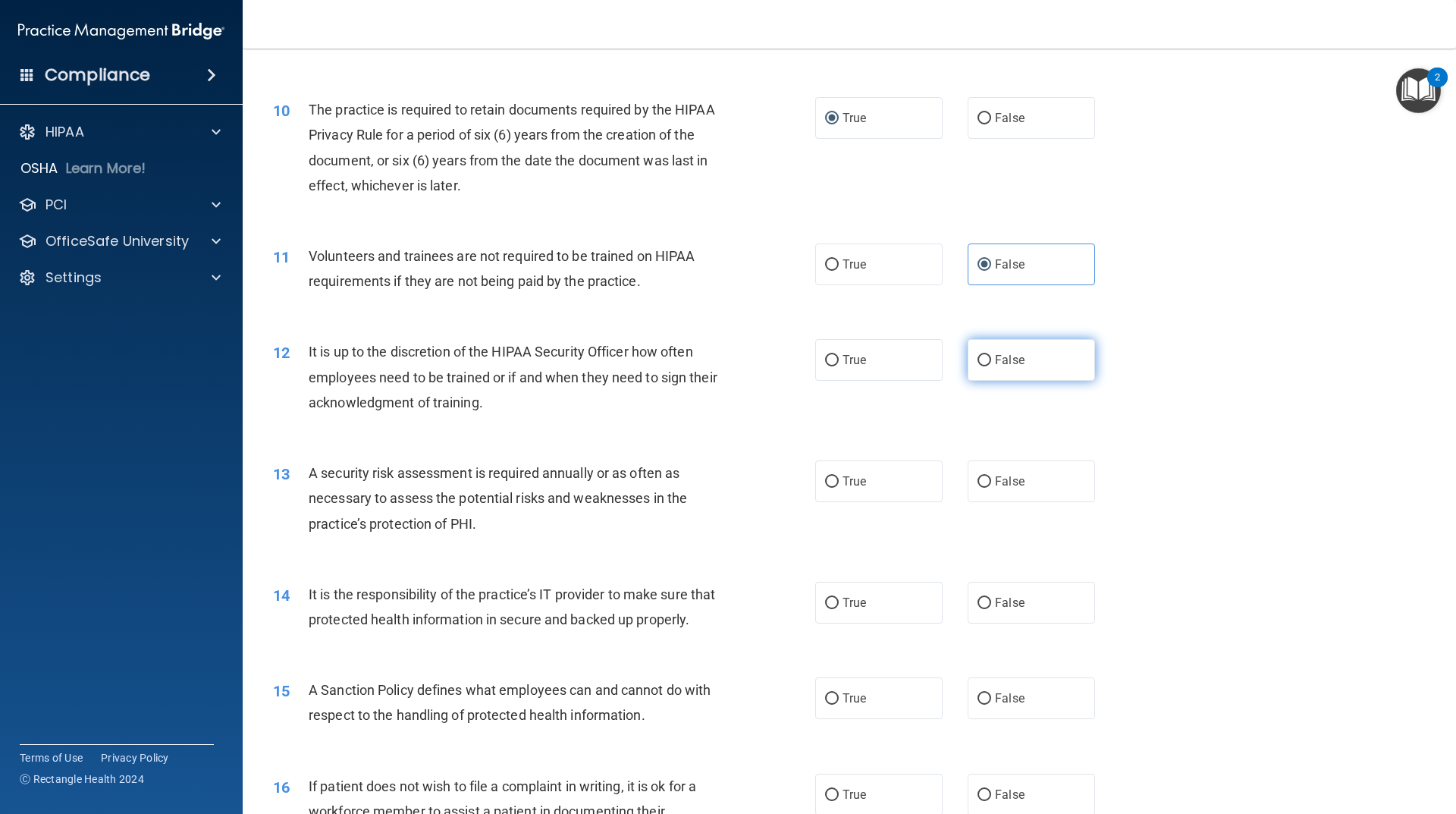
click at [983, 364] on input "False" at bounding box center [984, 360] width 14 height 11
radio input "true"
click at [986, 489] on label "False" at bounding box center [1031, 482] width 128 height 42
click at [986, 488] on input "False" at bounding box center [984, 482] width 14 height 11
radio input "true"
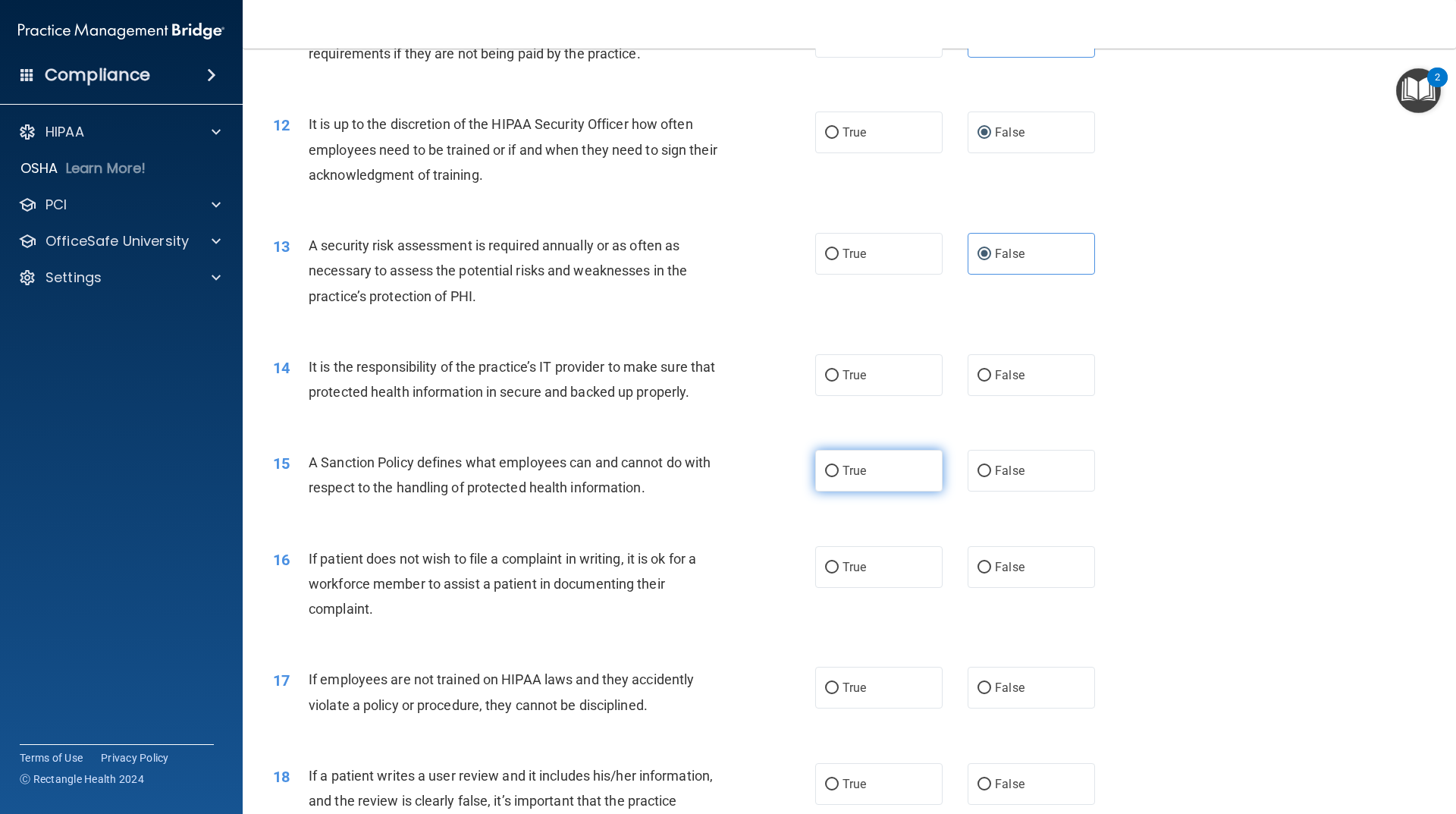
scroll to position [1518, 0]
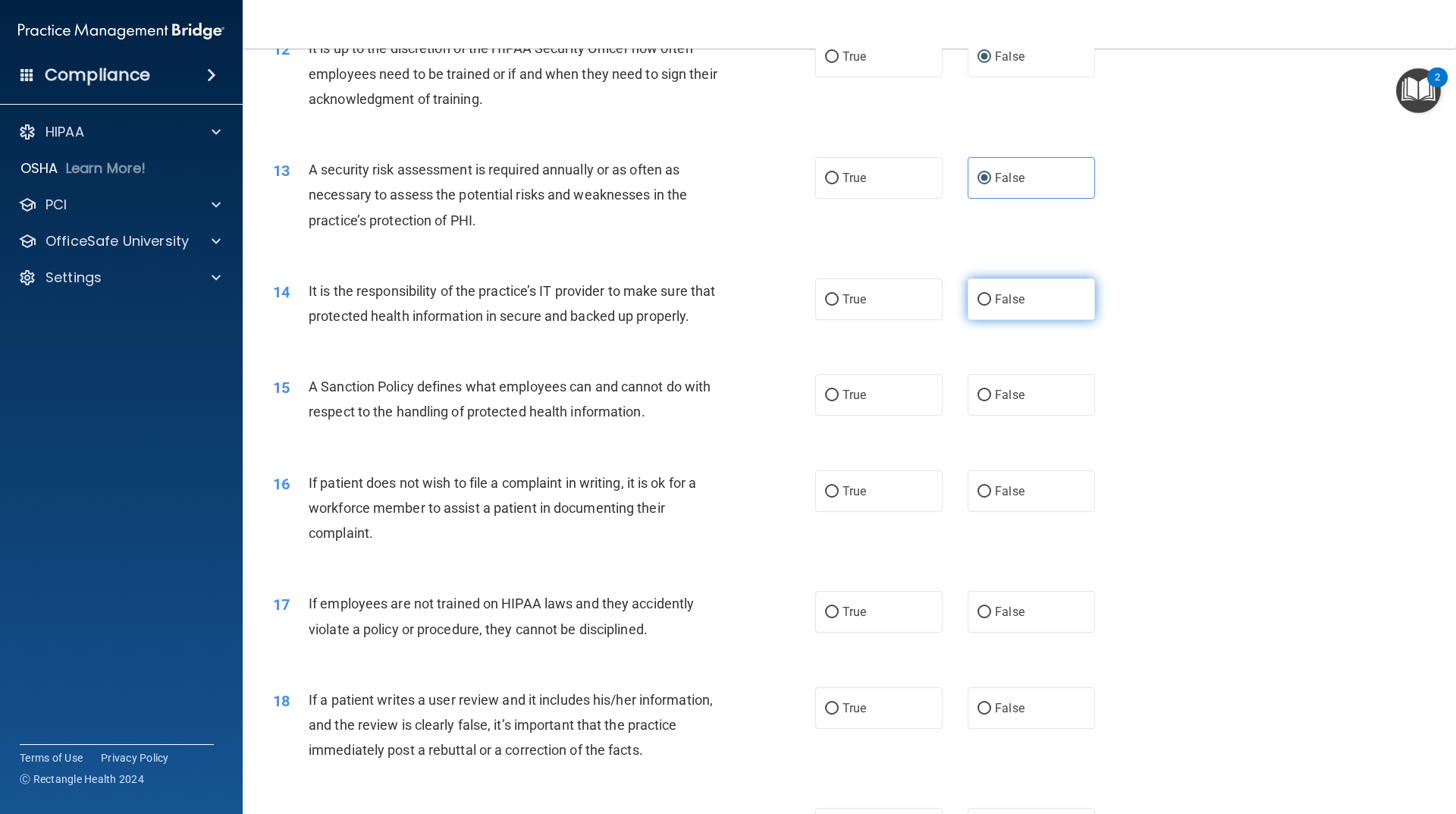
click at [983, 302] on input "False" at bounding box center [984, 299] width 14 height 11
radio input "true"
click at [977, 401] on input "False" at bounding box center [984, 395] width 14 height 11
radio input "true"
click at [828, 497] on input "True" at bounding box center [832, 491] width 14 height 11
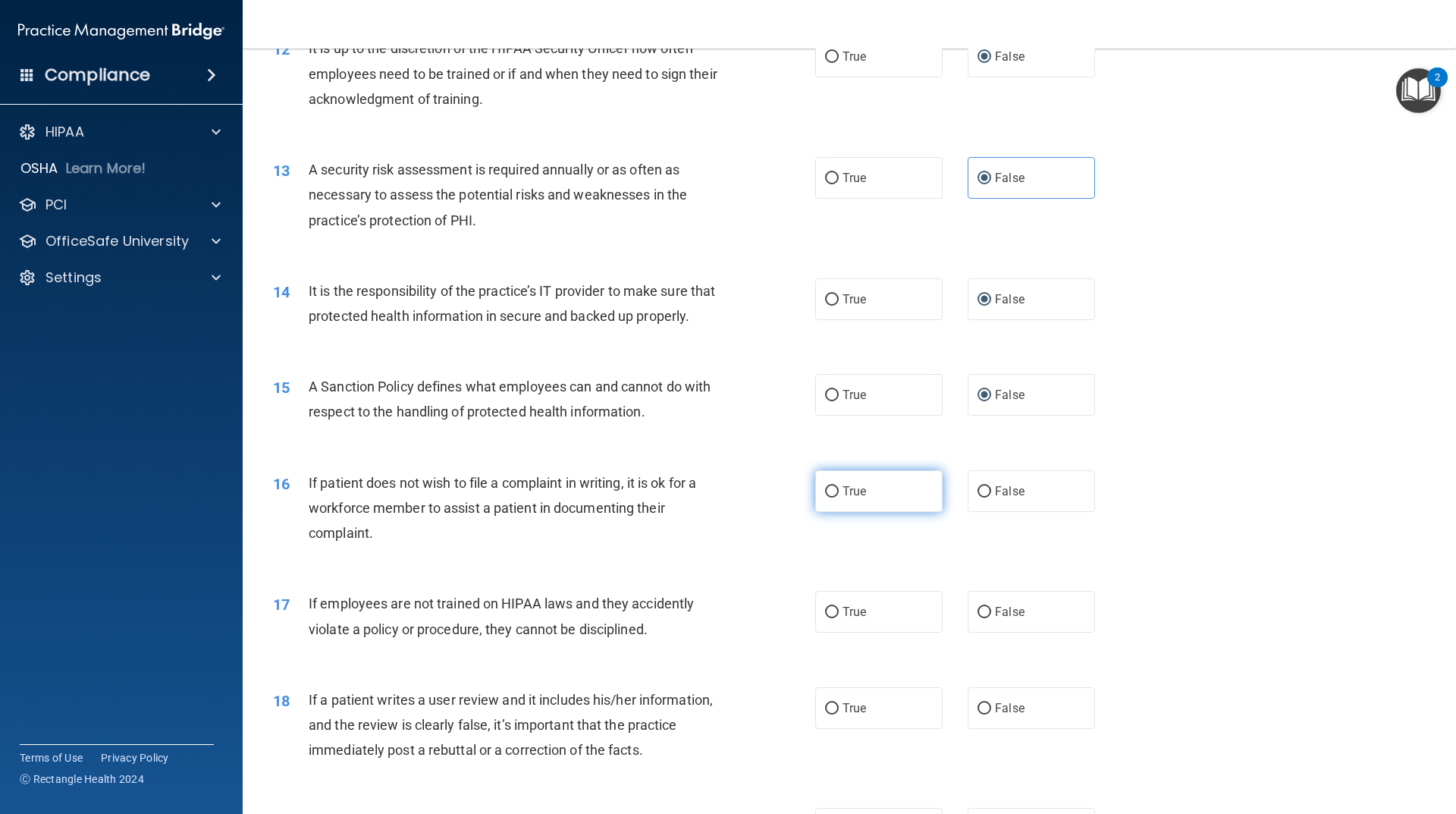
radio input "true"
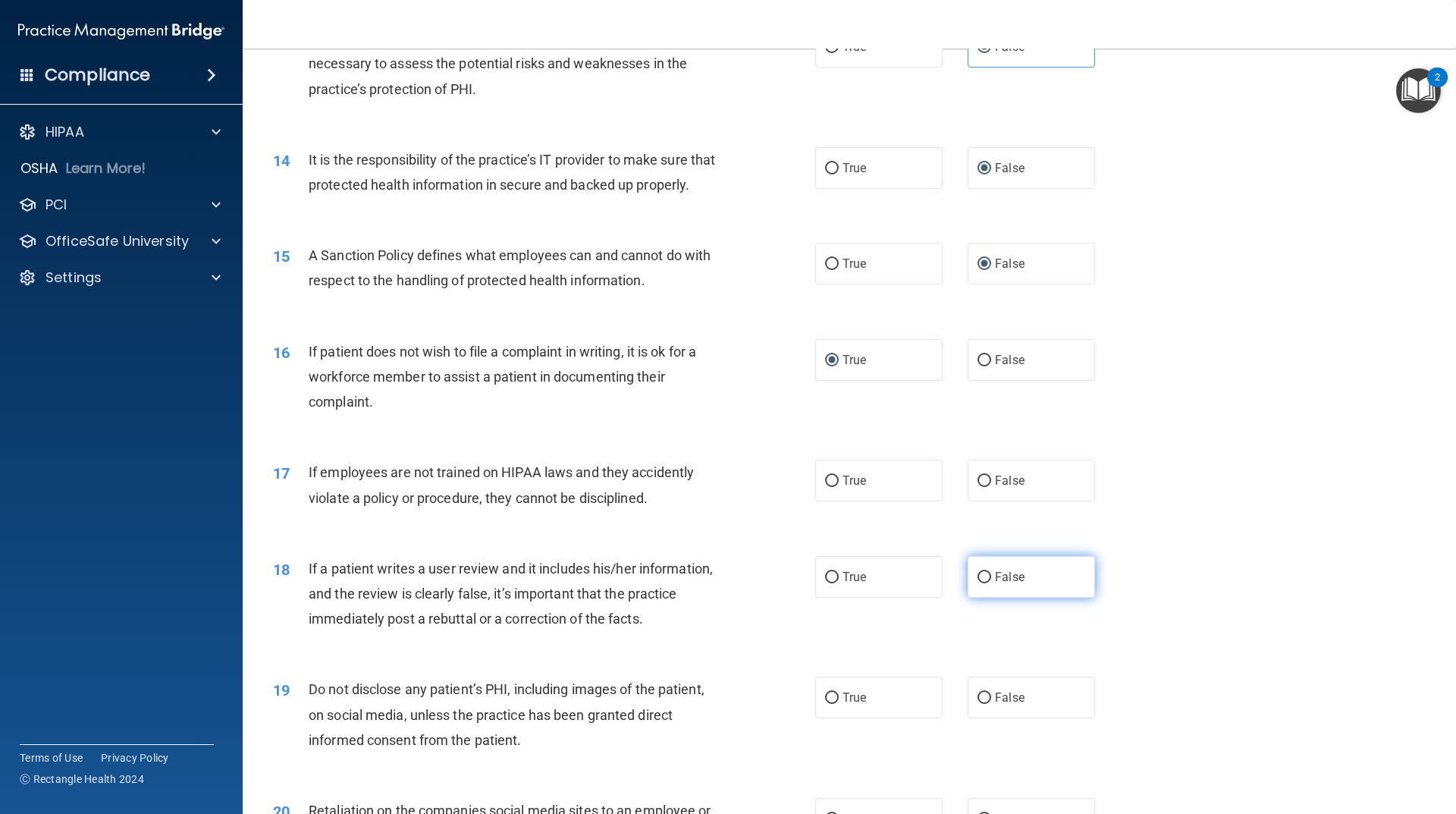
scroll to position [1669, 0]
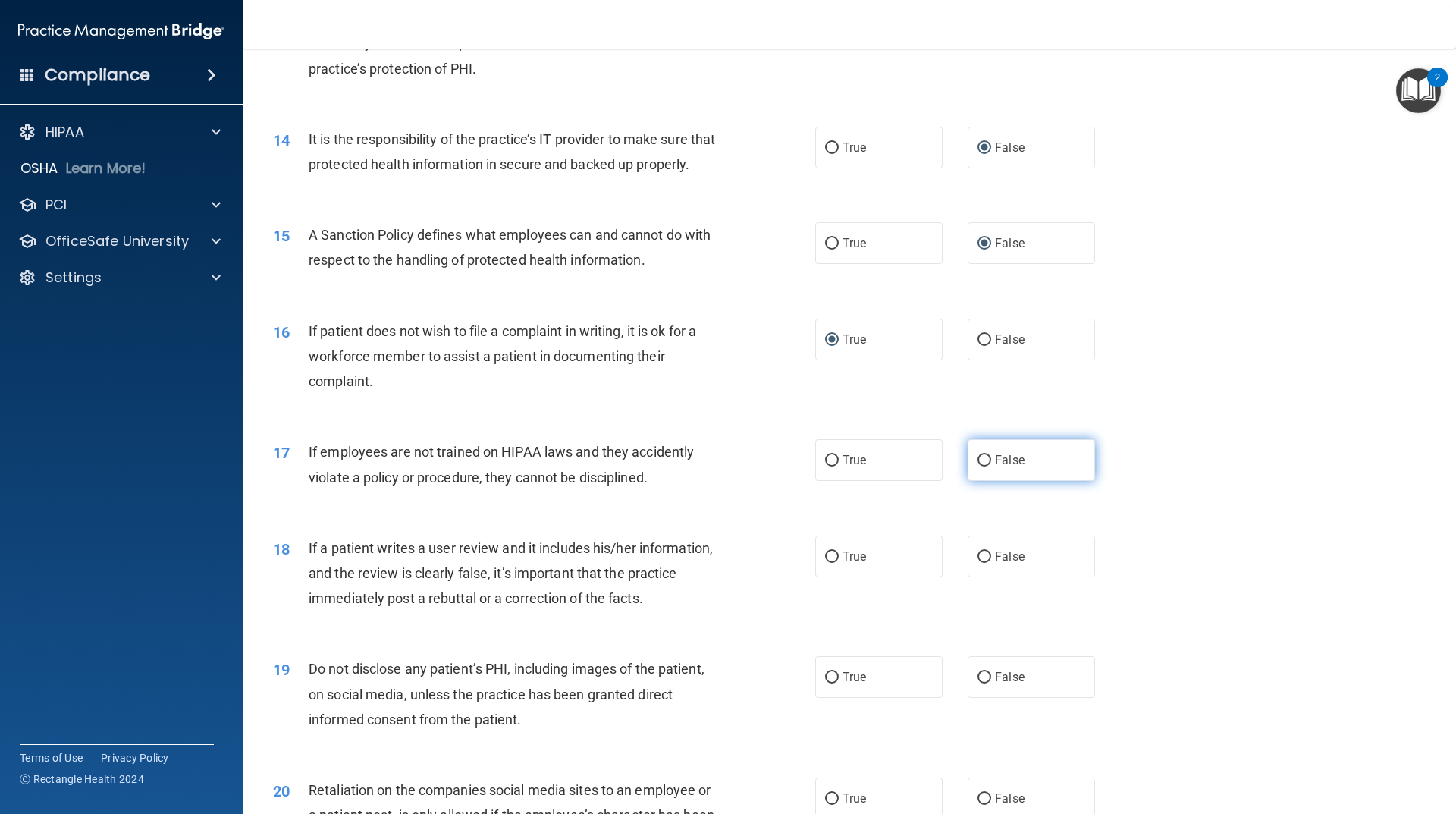
click at [985, 481] on label "False" at bounding box center [1031, 460] width 128 height 42
click at [985, 466] on input "False" at bounding box center [984, 460] width 14 height 11
radio input "true"
click at [977, 563] on input "False" at bounding box center [984, 557] width 14 height 11
radio input "true"
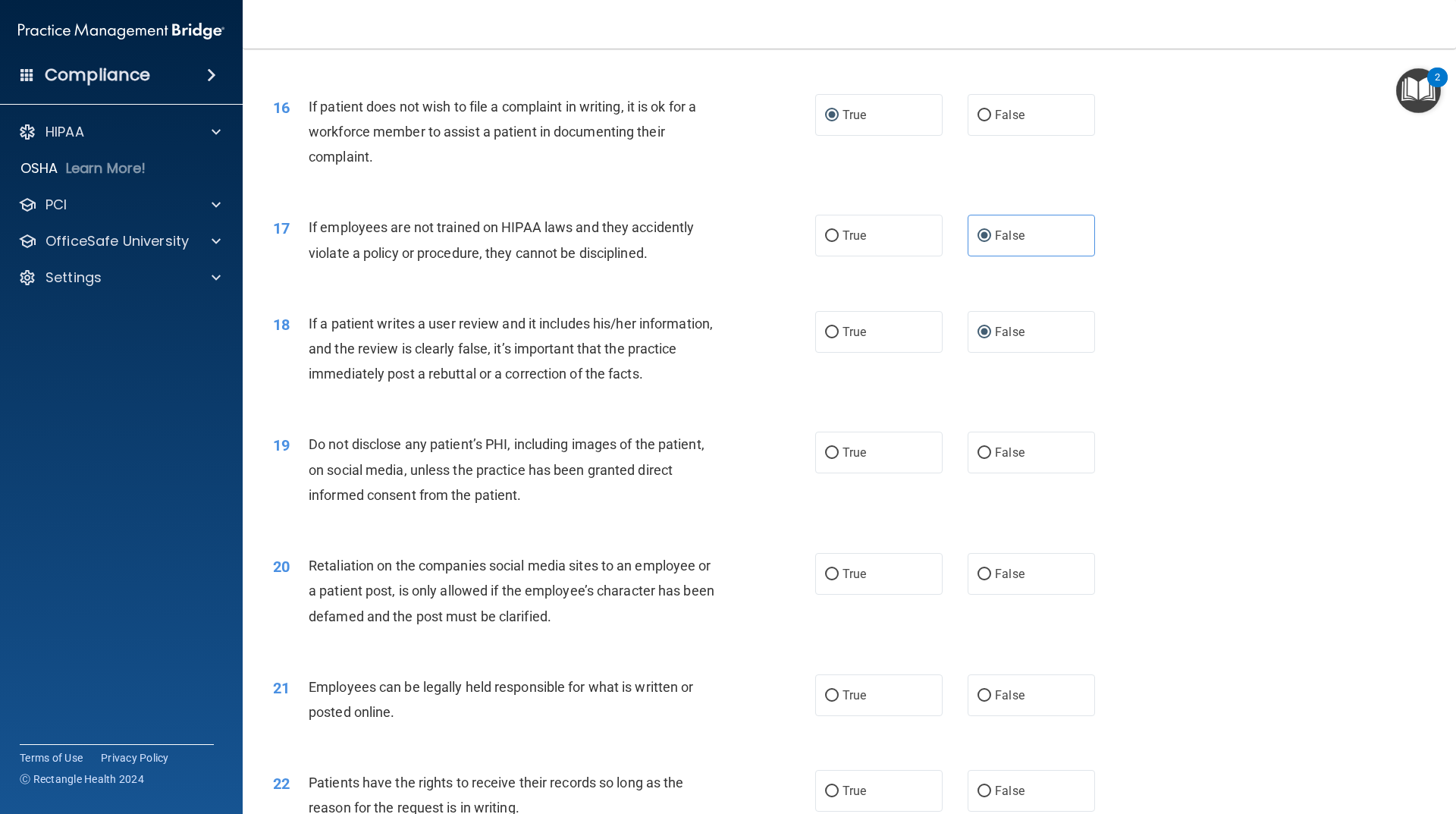
scroll to position [1897, 0]
click at [830, 456] on input "True" at bounding box center [832, 450] width 14 height 11
radio input "true"
click at [995, 578] on span "False" at bounding box center [1010, 570] width 30 height 15
click at [990, 577] on input "False" at bounding box center [984, 571] width 14 height 11
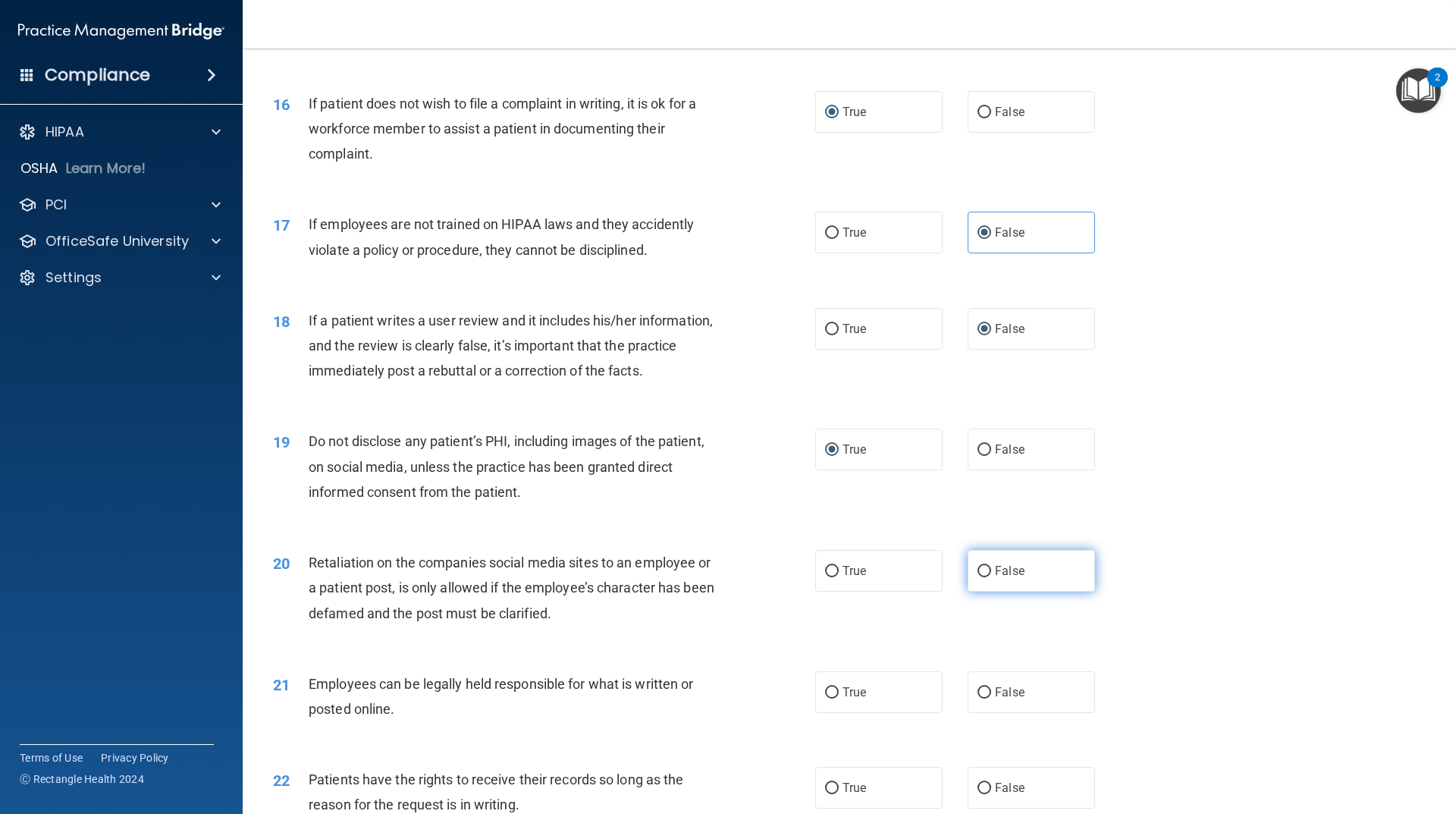
radio input "true"
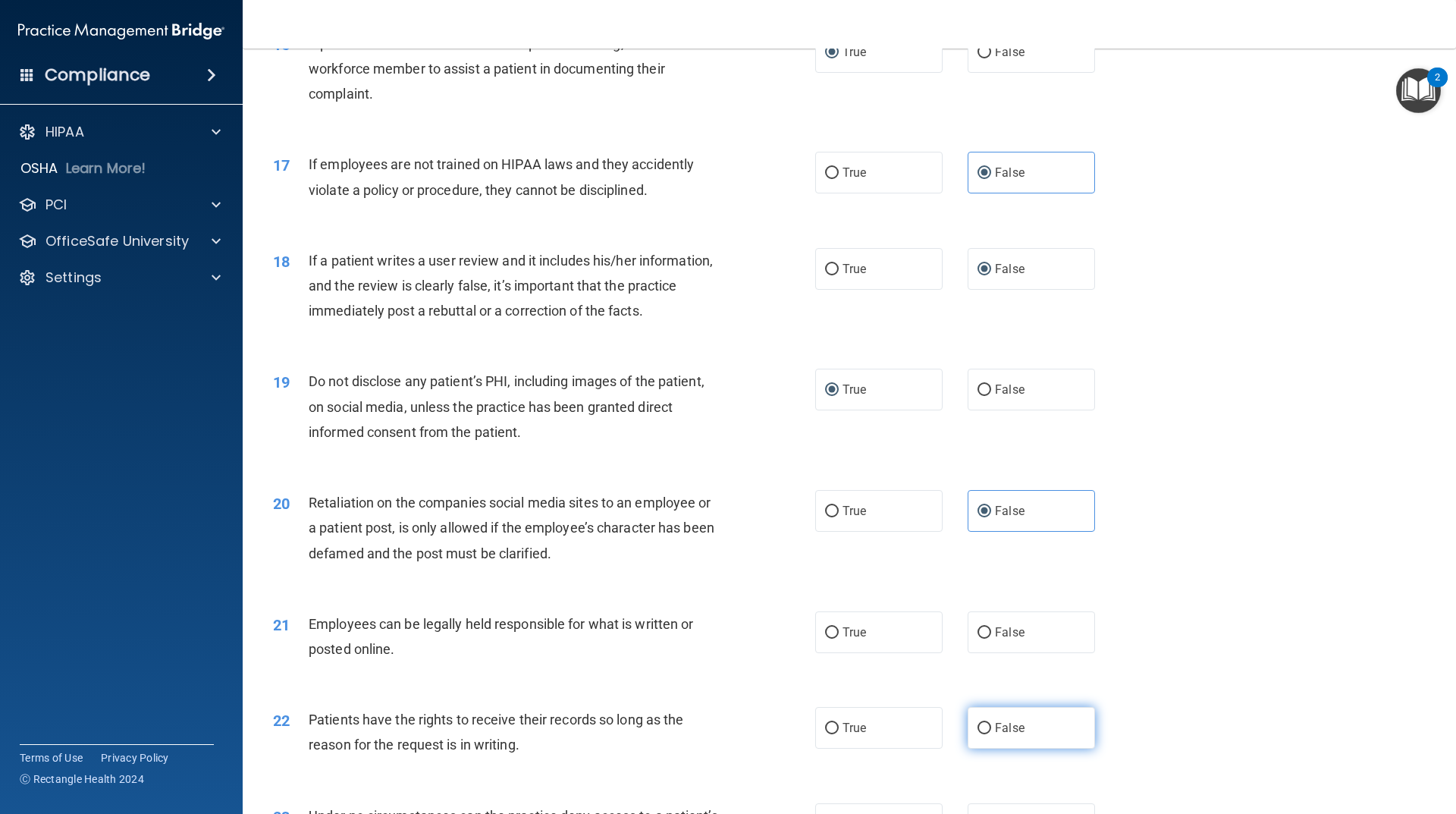
scroll to position [2125, 0]
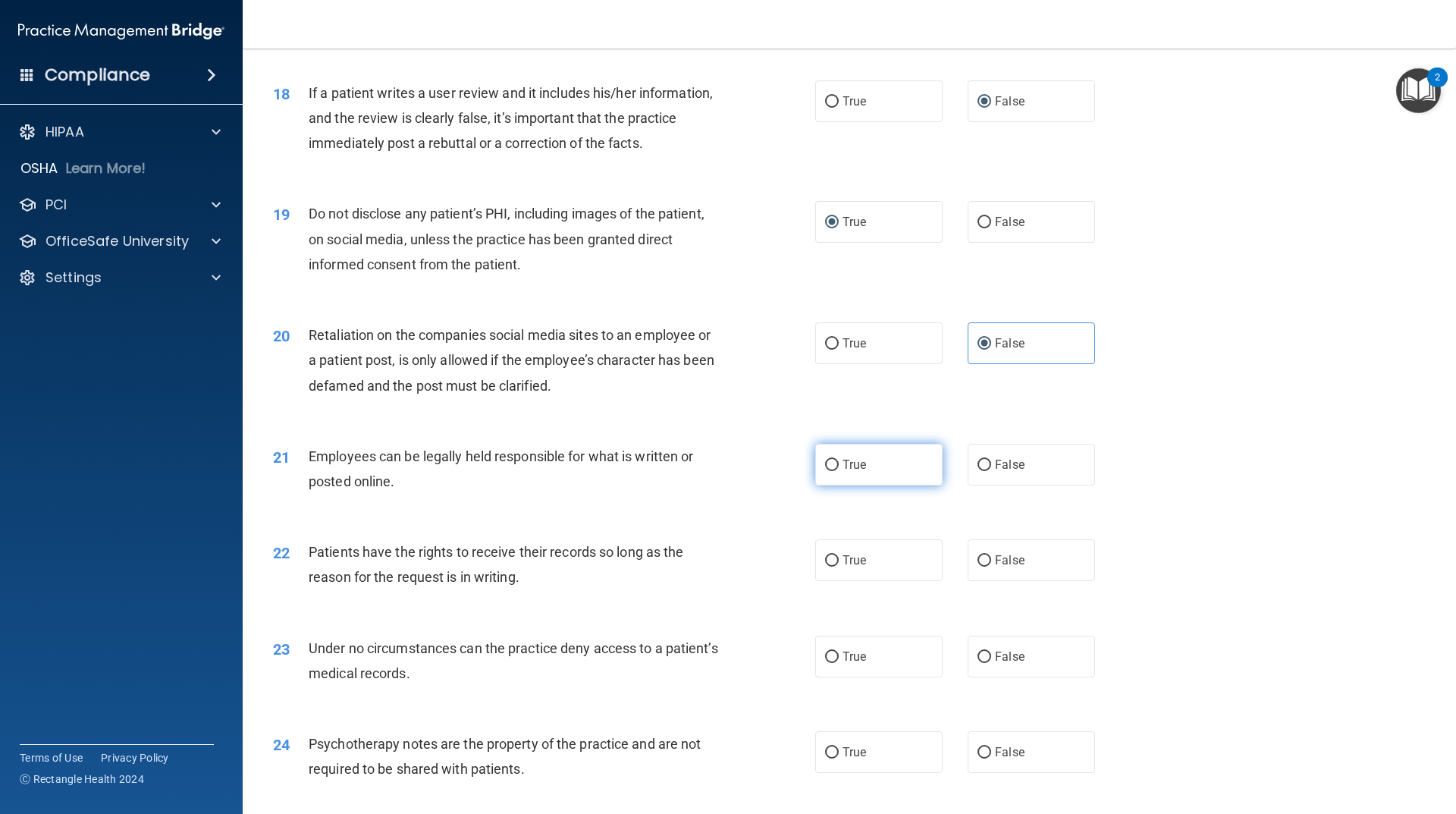
click at [828, 471] on input "True" at bounding box center [832, 465] width 14 height 11
radio input "true"
click at [977, 567] on input "False" at bounding box center [984, 561] width 14 height 11
radio input "true"
click at [981, 677] on label "False" at bounding box center [1031, 657] width 128 height 42
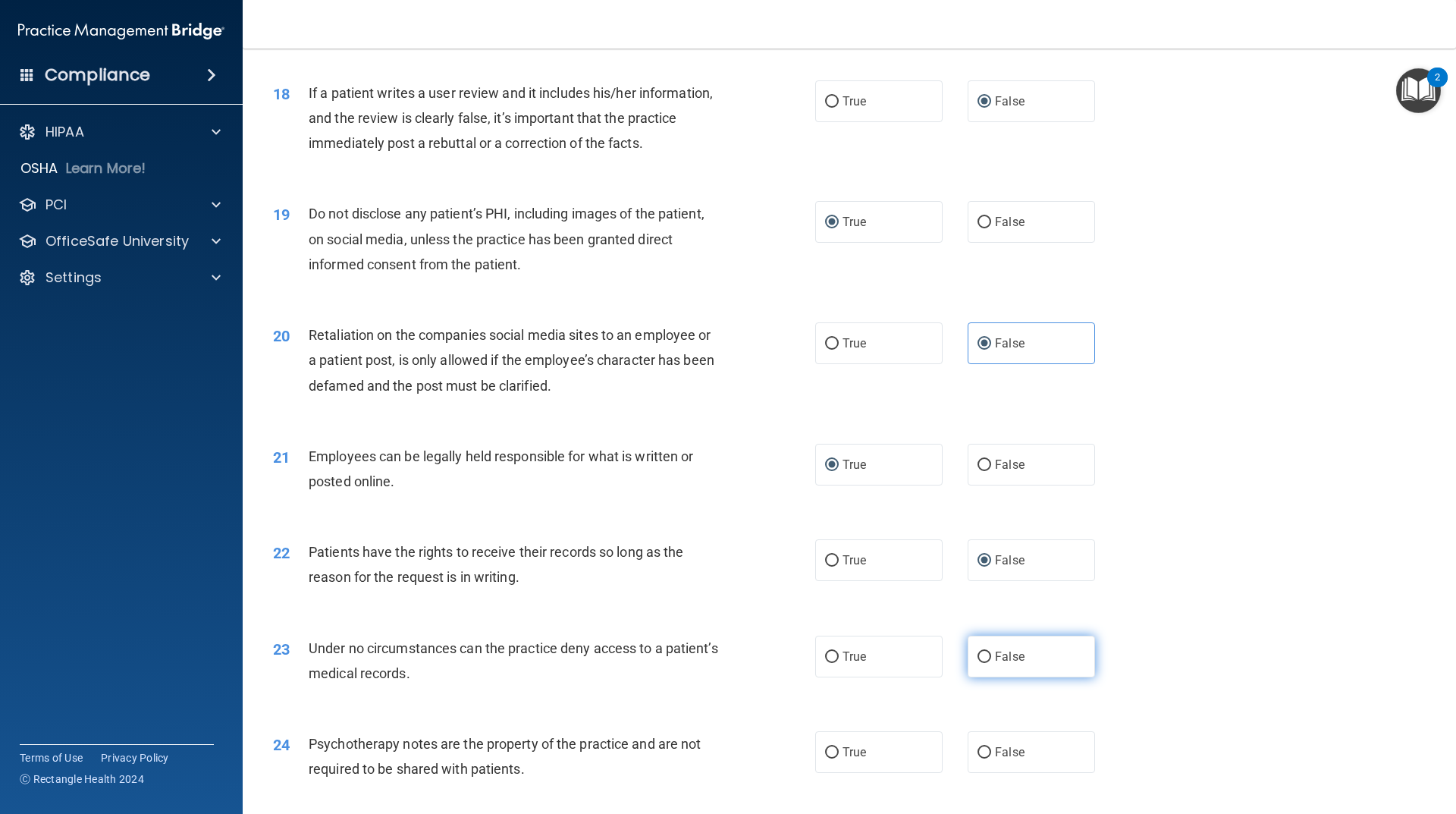
click at [981, 663] on input "False" at bounding box center [984, 657] width 14 height 11
radio input "true"
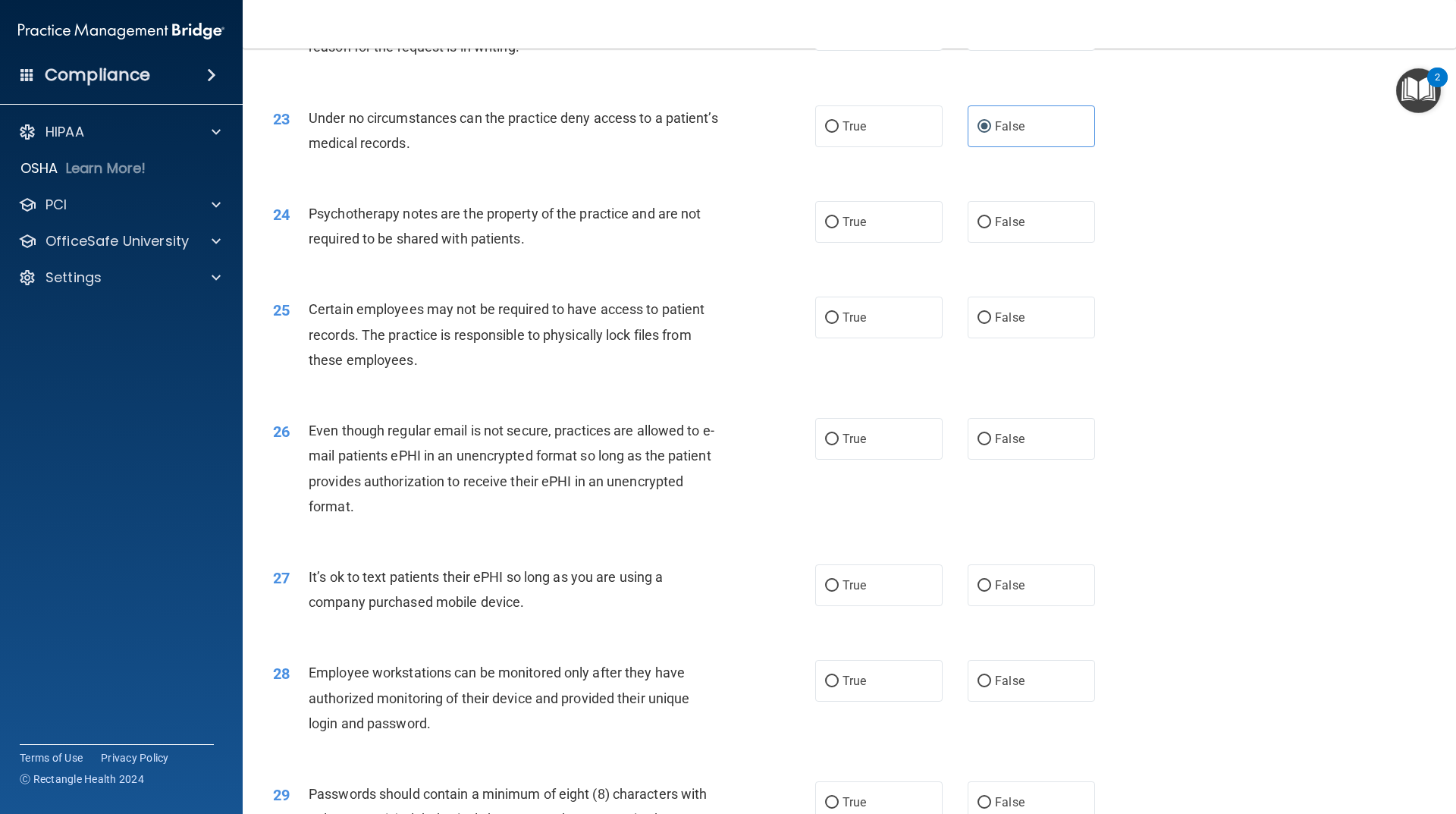
scroll to position [2655, 0]
click at [825, 228] on input "True" at bounding box center [832, 222] width 14 height 11
radio input "true"
click at [826, 324] on input "True" at bounding box center [832, 317] width 14 height 11
radio input "true"
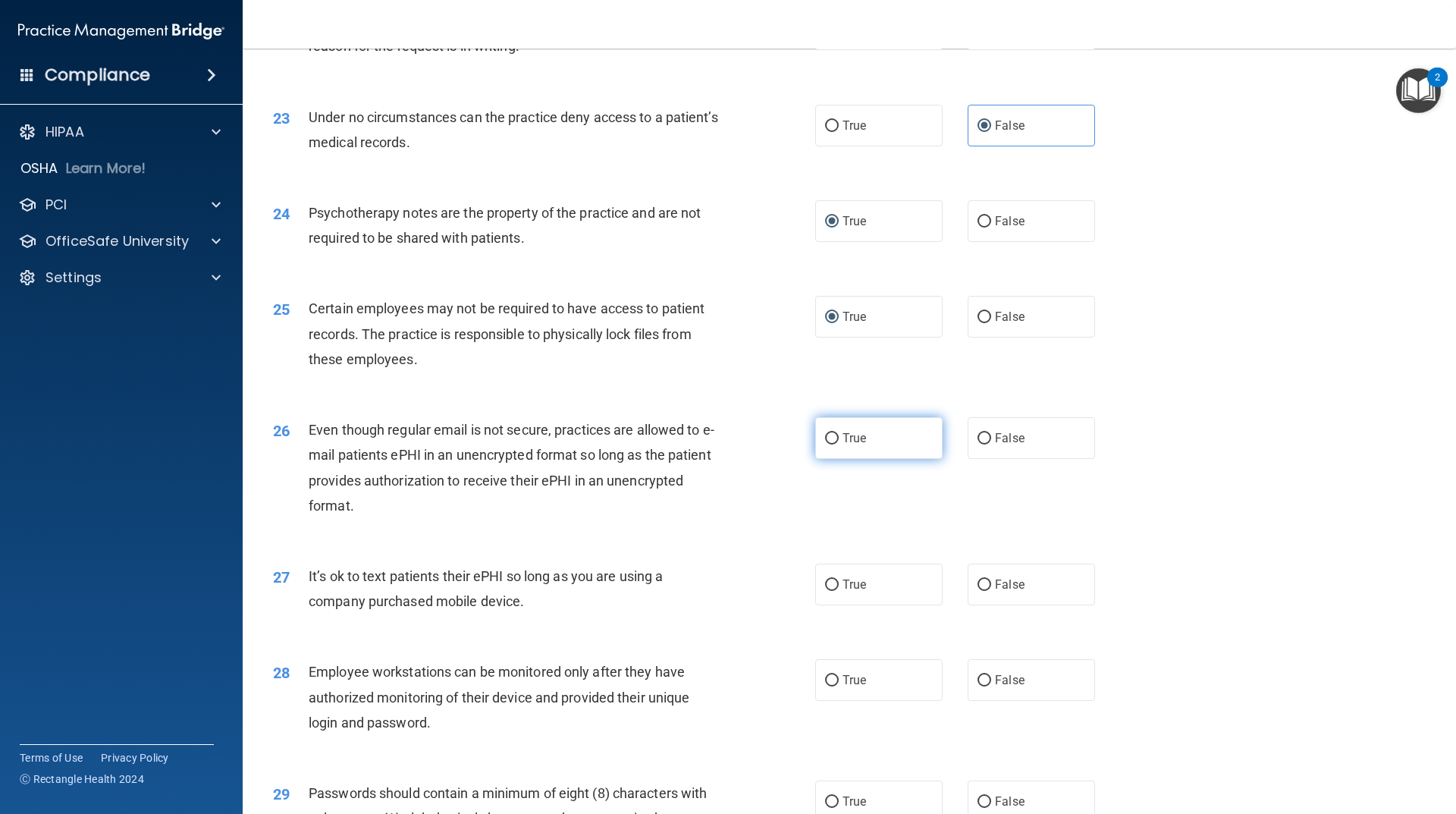
click at [825, 444] on input "True" at bounding box center [832, 438] width 14 height 11
radio input "true"
click at [987, 605] on label "False" at bounding box center [1031, 584] width 128 height 42
click at [987, 591] on input "False" at bounding box center [984, 584] width 14 height 11
radio input "true"
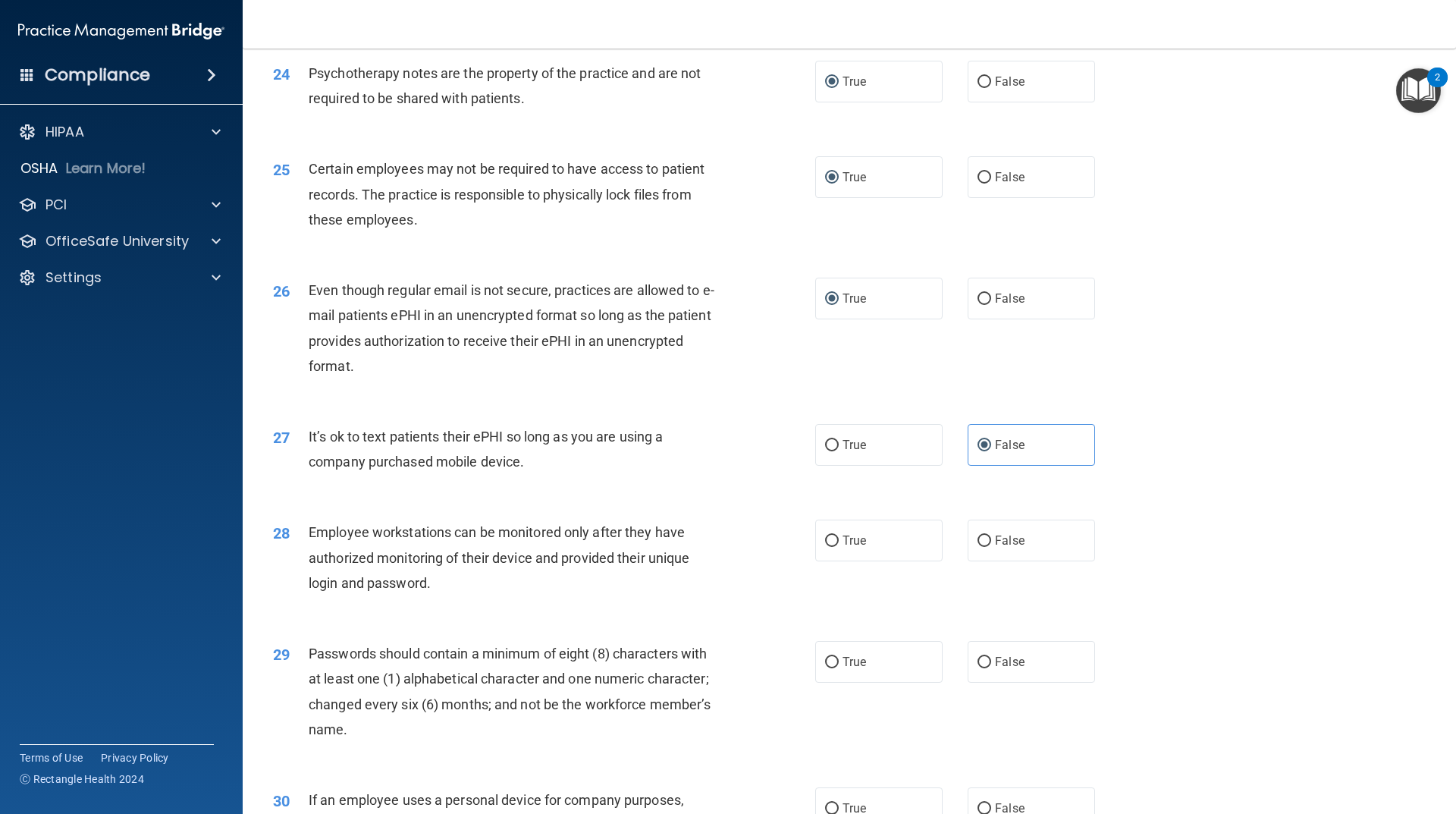
scroll to position [2807, 0]
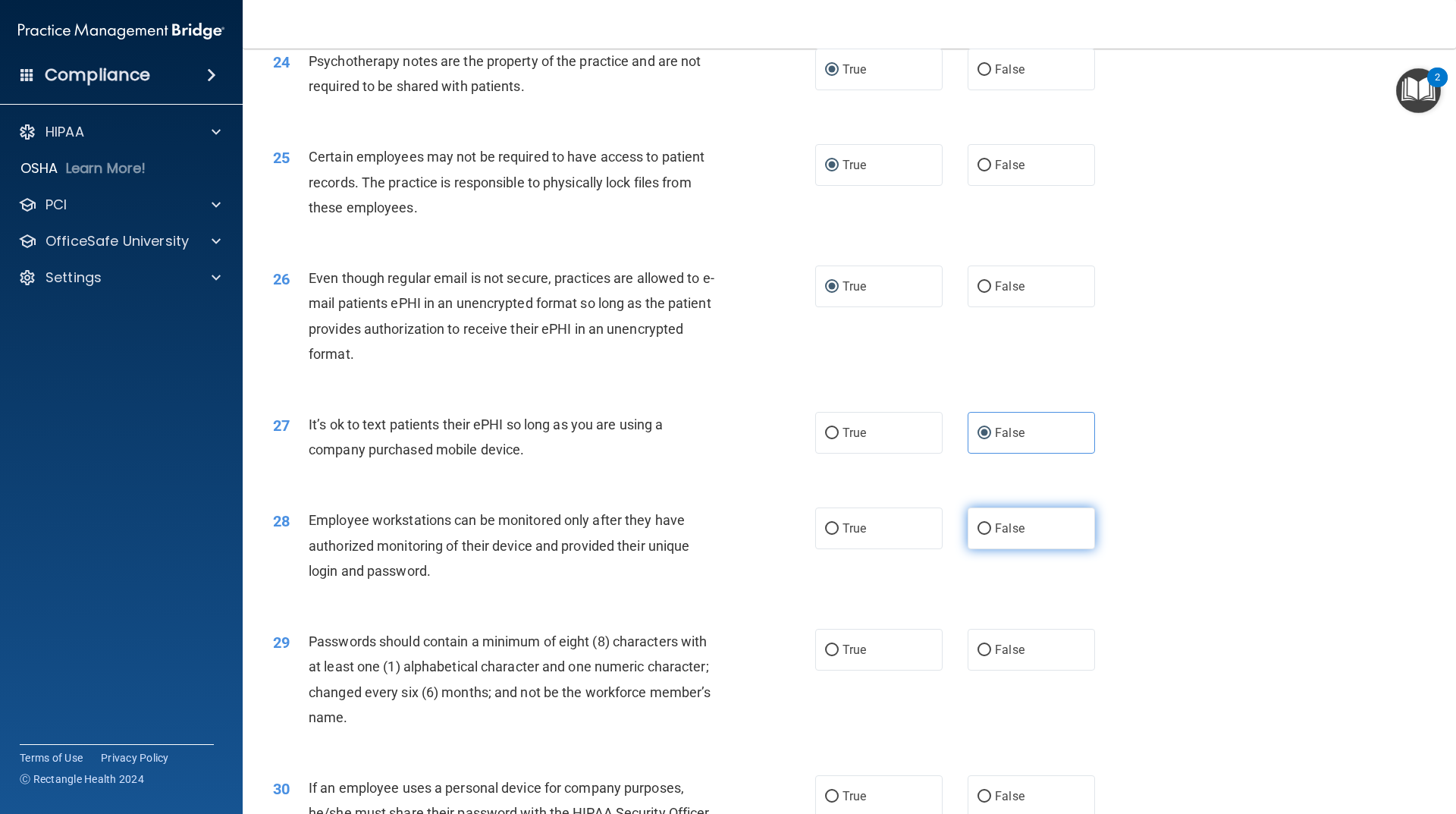
click at [978, 535] on input "False" at bounding box center [984, 529] width 14 height 11
radio input "true"
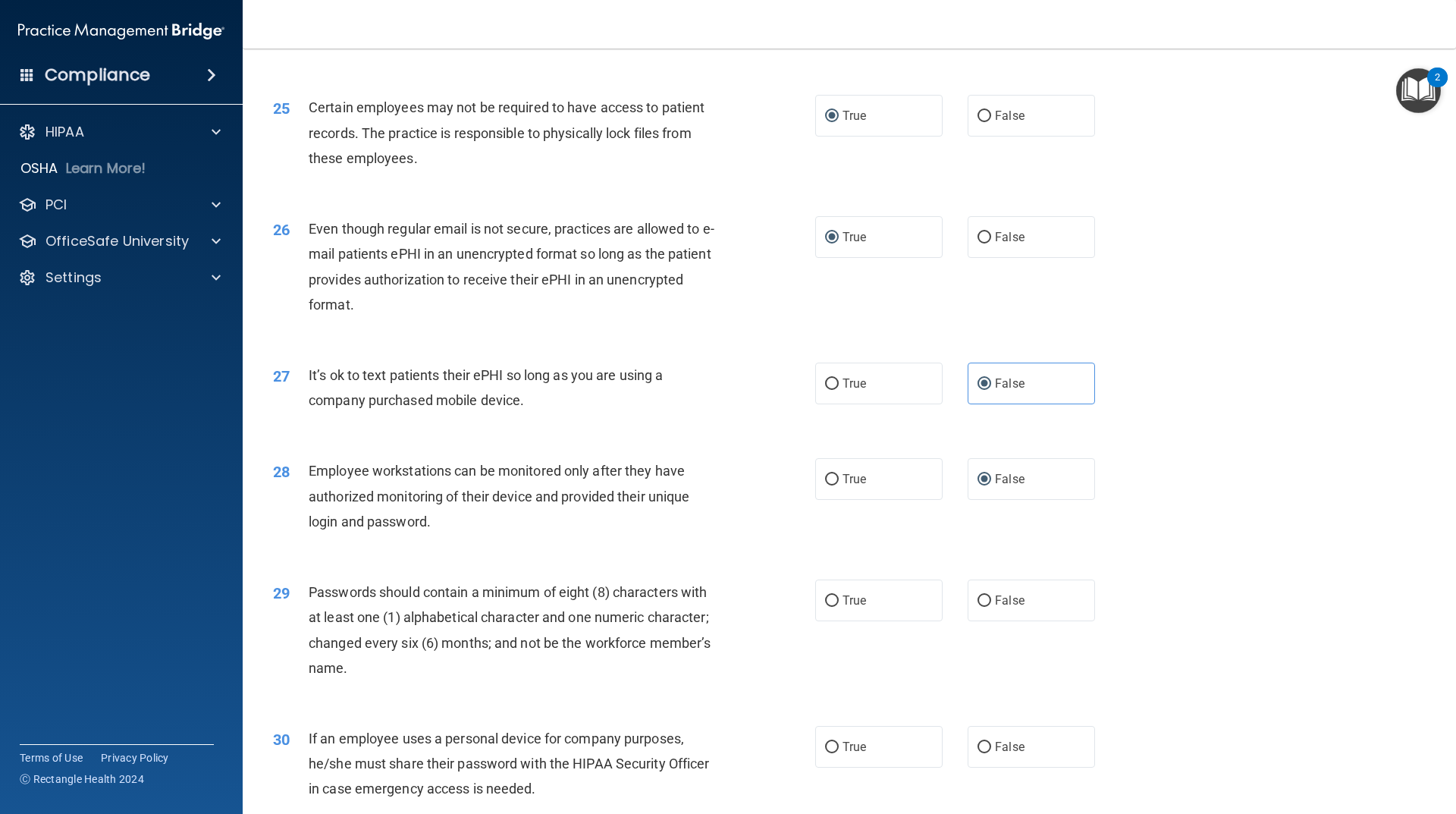
scroll to position [2994, 0]
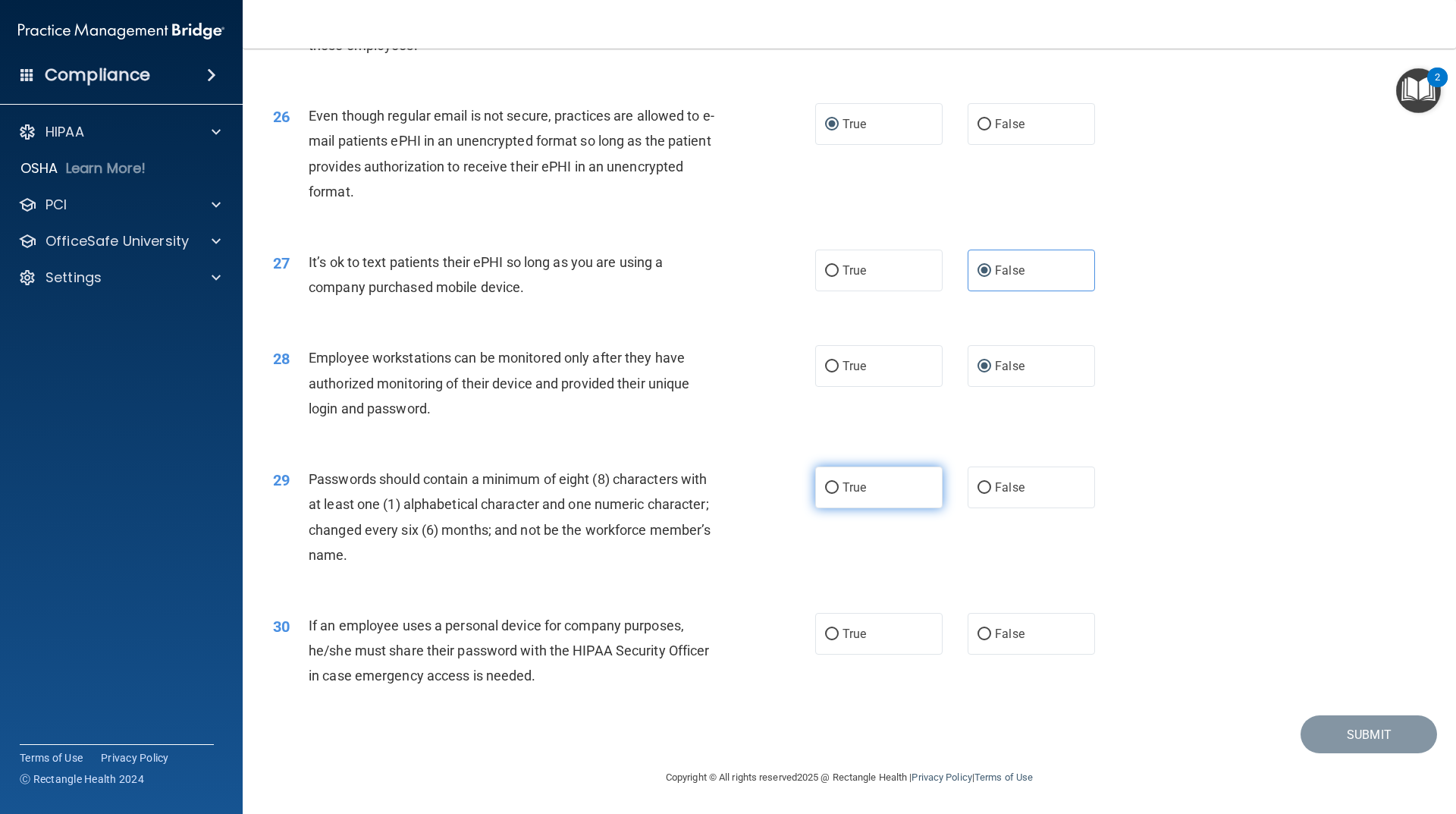
drag, startPoint x: 830, startPoint y: 484, endPoint x: 855, endPoint y: 495, distance: 27.3
click at [831, 484] on input "True" at bounding box center [832, 488] width 14 height 11
radio input "true"
click at [977, 633] on input "False" at bounding box center [984, 634] width 14 height 11
radio input "true"
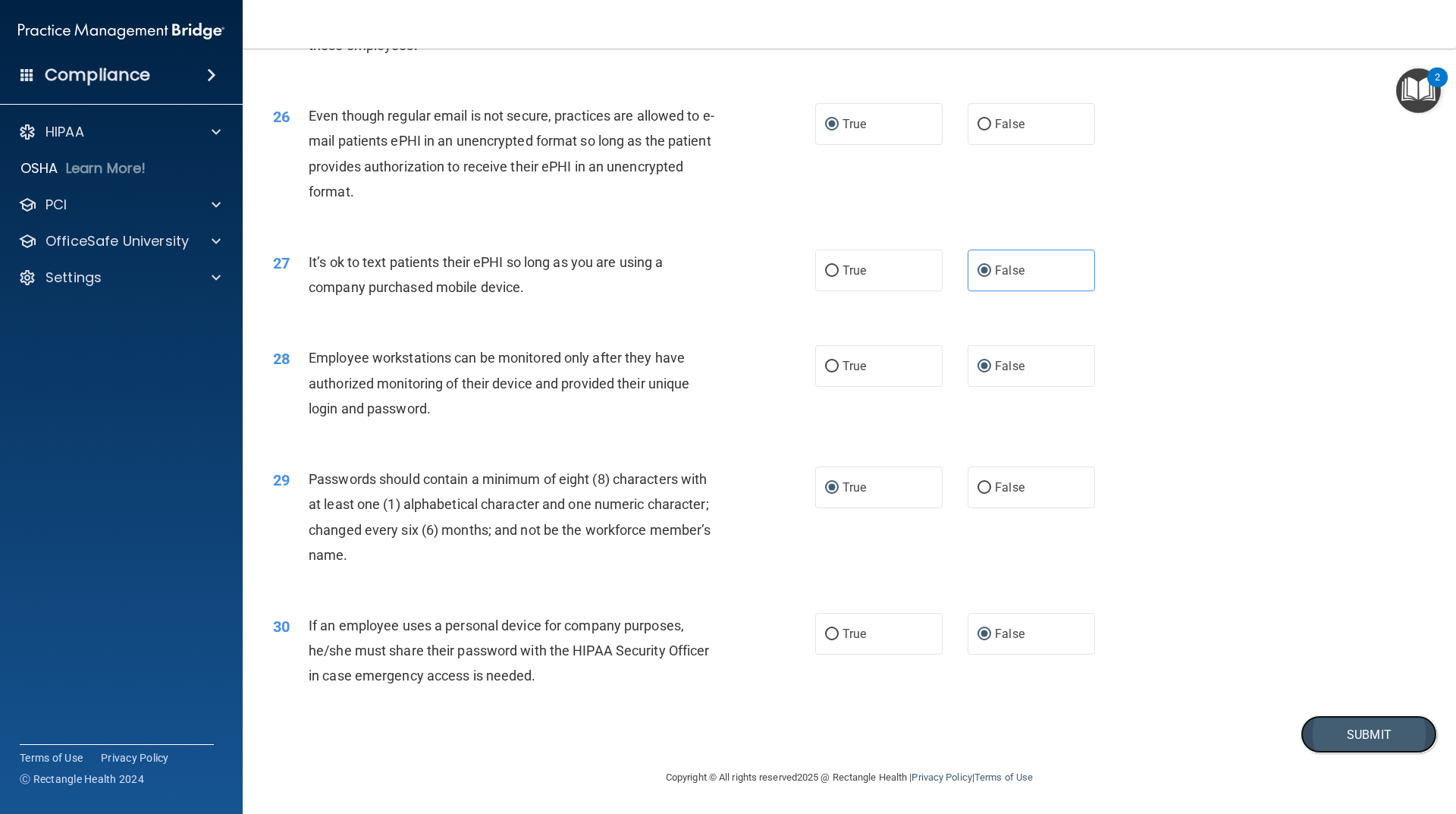
drag, startPoint x: 1393, startPoint y: 734, endPoint x: 1384, endPoint y: 725, distance: 12.7
click at [1393, 735] on button "Submit" at bounding box center [1368, 735] width 136 height 38
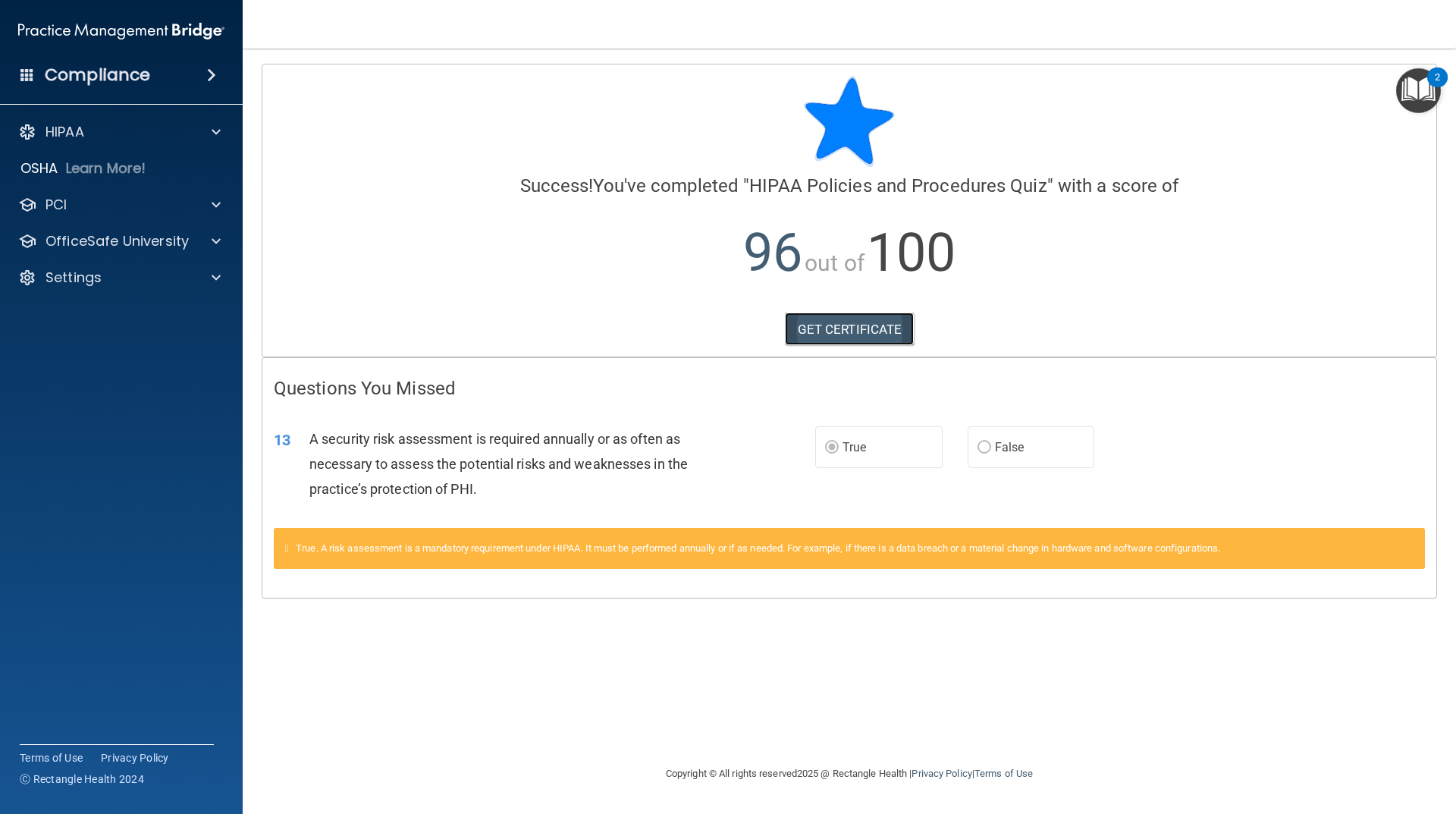
click at [841, 330] on link "GET CERTIFICATE" at bounding box center [849, 329] width 130 height 33
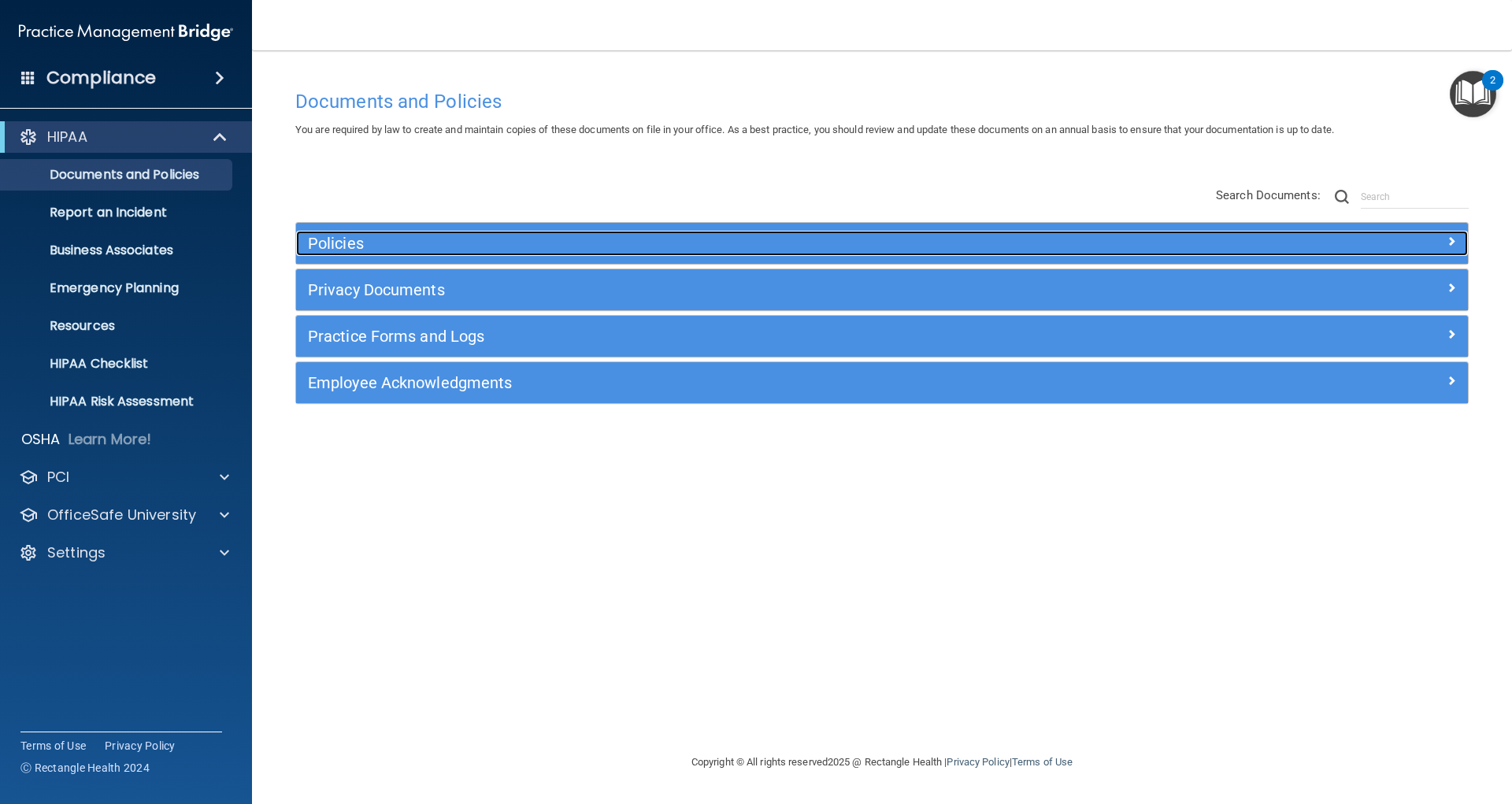
click at [336, 238] on h5 "Policies" at bounding box center [735, 243] width 855 height 17
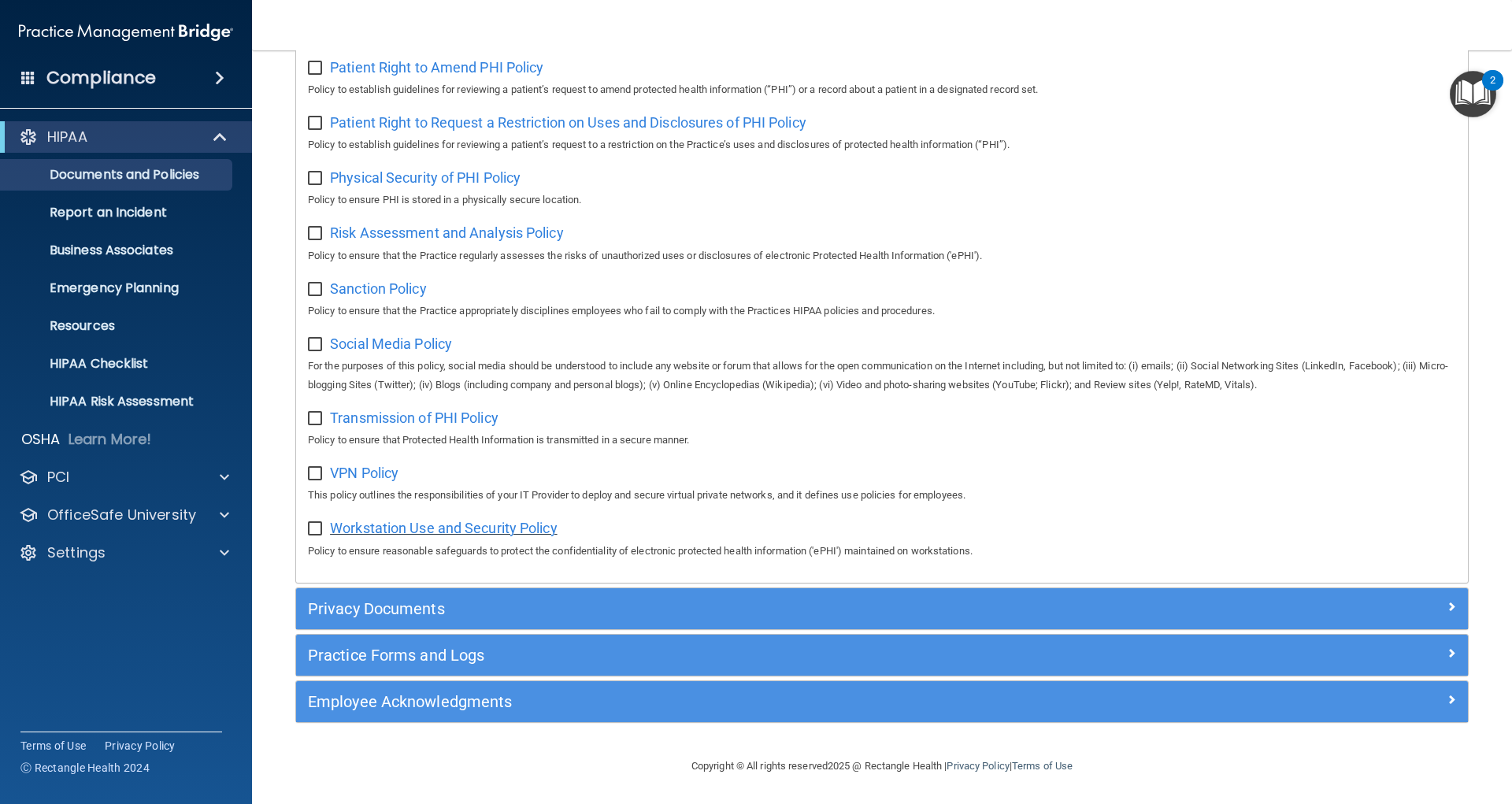
scroll to position [966, 0]
click at [192, 485] on div "PCI" at bounding box center [105, 476] width 195 height 19
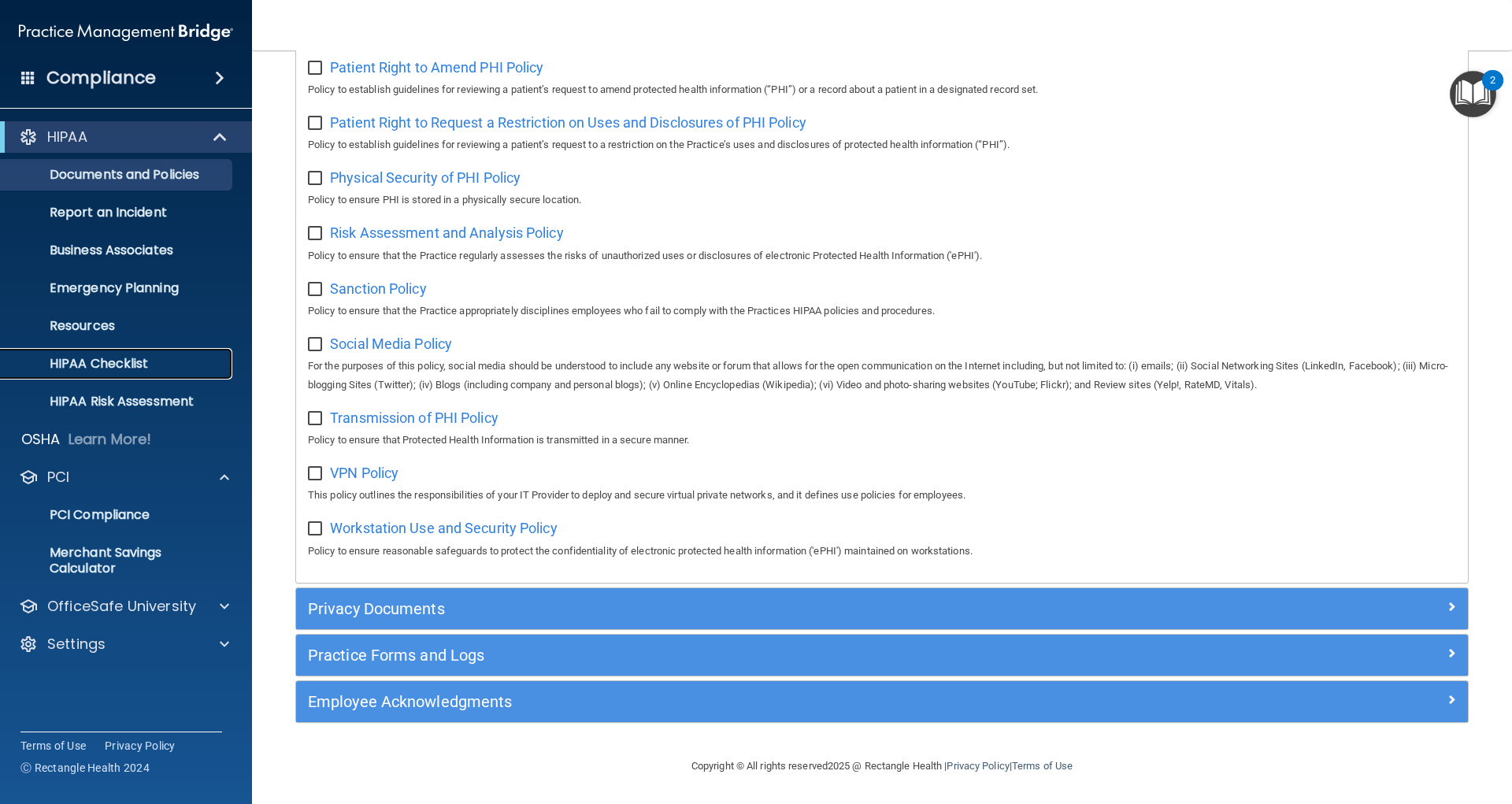
click at [108, 356] on p "HIPAA Checklist" at bounding box center [117, 363] width 215 height 15
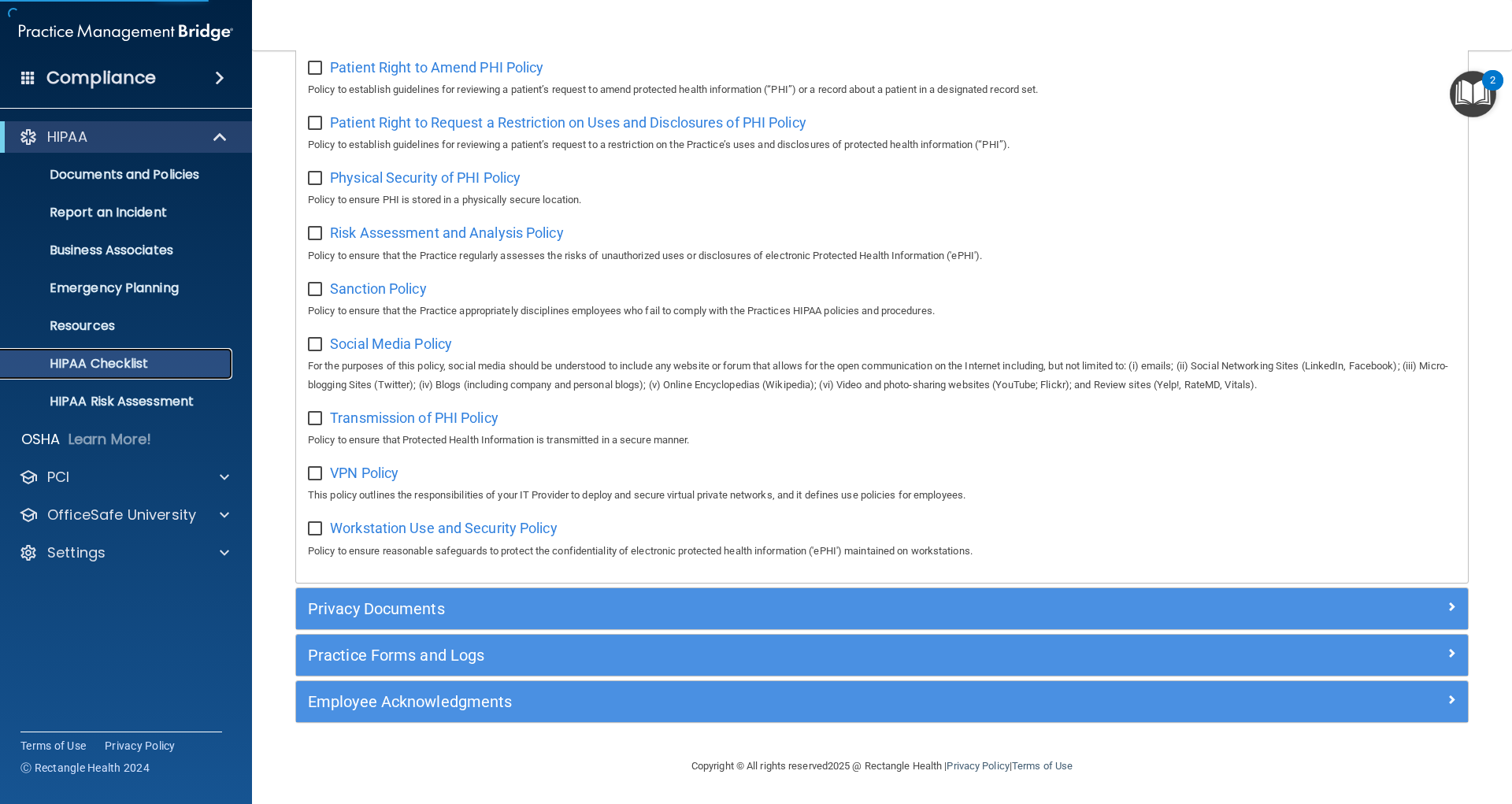
click at [125, 356] on p "HIPAA Checklist" at bounding box center [117, 363] width 215 height 15
click at [129, 407] on p "HIPAA Risk Assessment" at bounding box center [117, 401] width 215 height 15
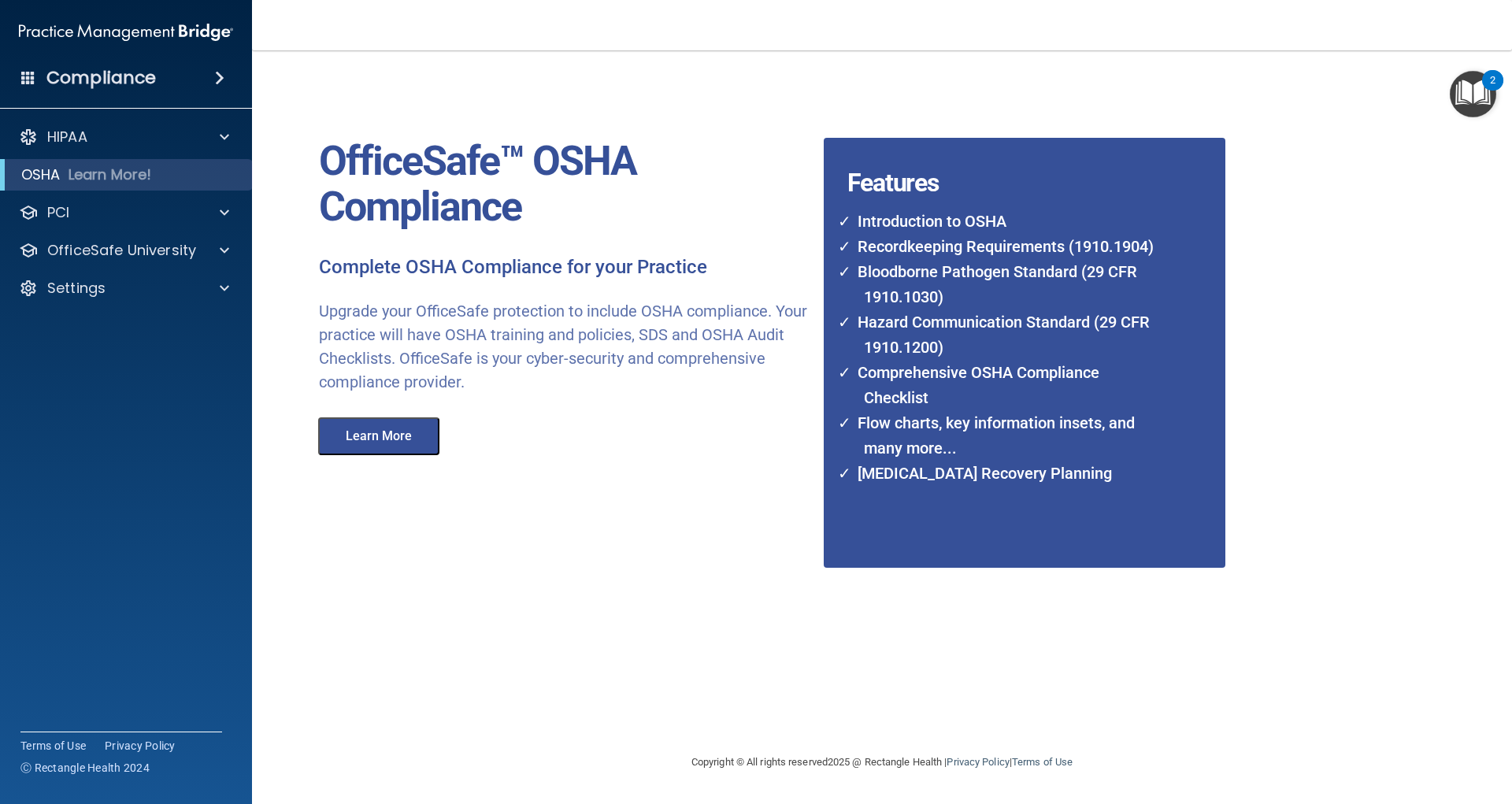
click at [404, 445] on button "Learn More" at bounding box center [378, 436] width 121 height 38
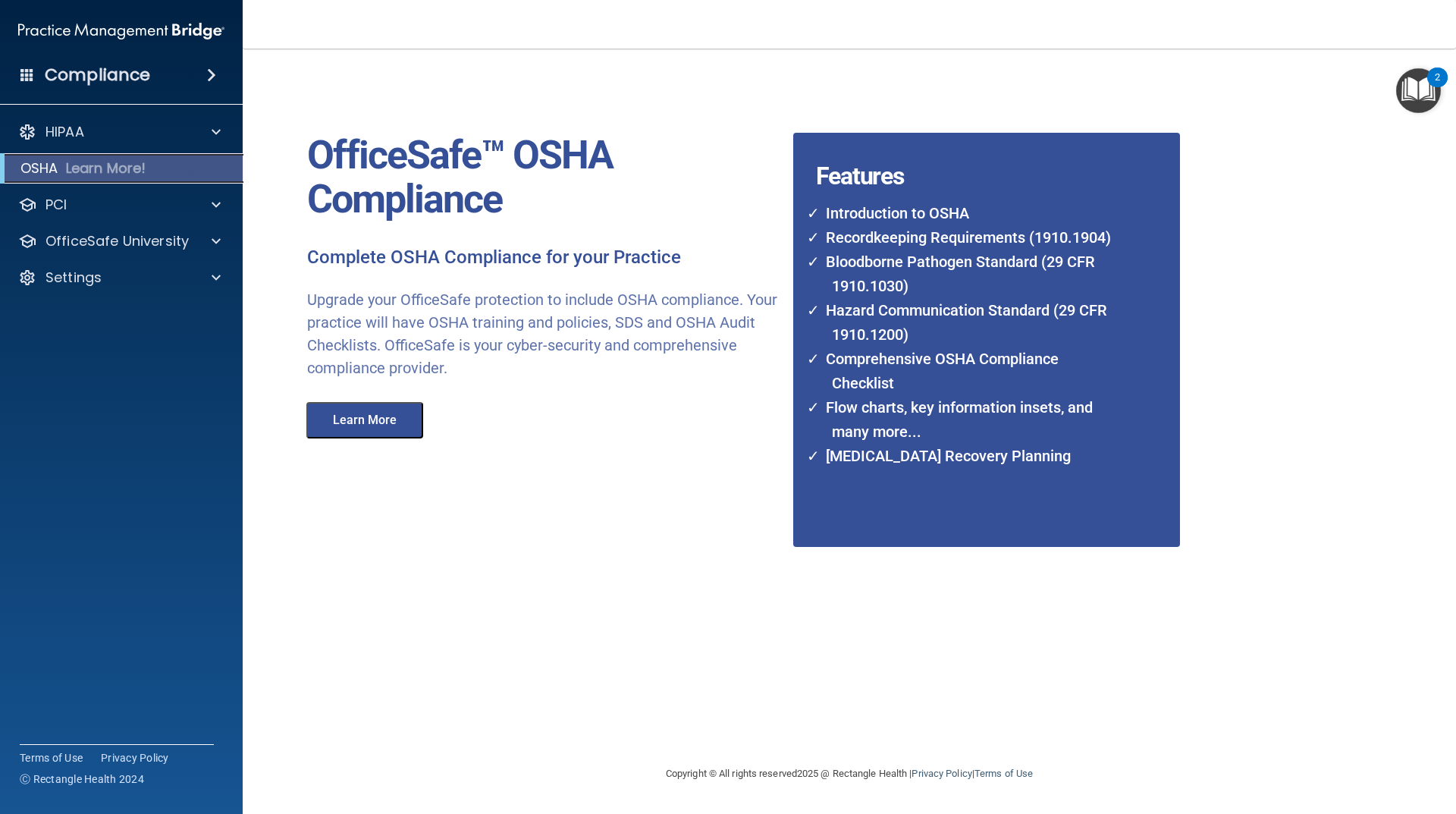
click at [98, 169] on p "Learn More!" at bounding box center [106, 168] width 80 height 18
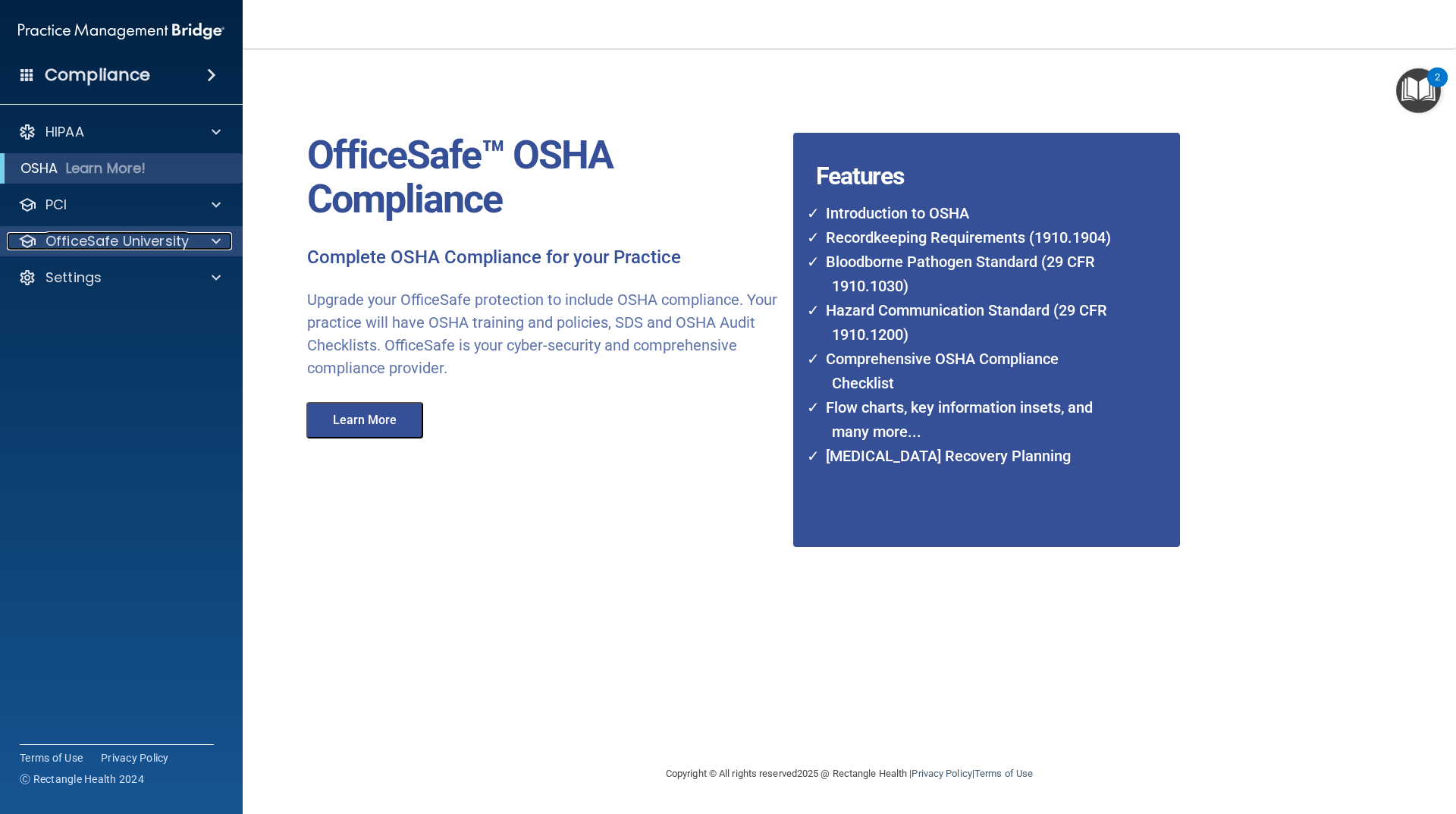
click at [87, 246] on p "OfficeSafe University" at bounding box center [116, 241] width 143 height 18
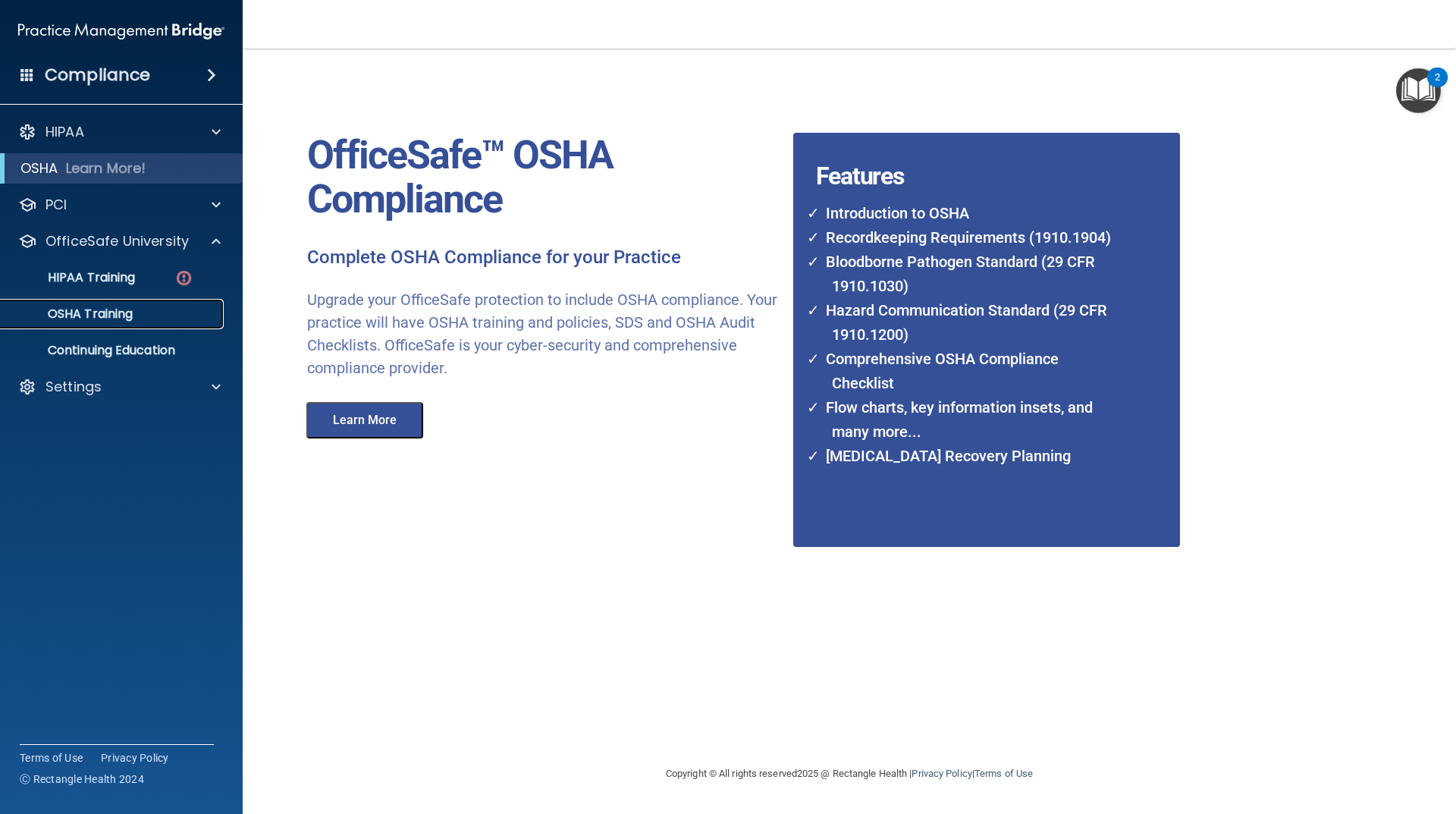
click at [120, 320] on p "OSHA Training" at bounding box center [70, 313] width 123 height 15
click at [71, 311] on p "OSHA Training" at bounding box center [70, 313] width 123 height 15
click at [63, 280] on p "HIPAA Training" at bounding box center [72, 277] width 125 height 15
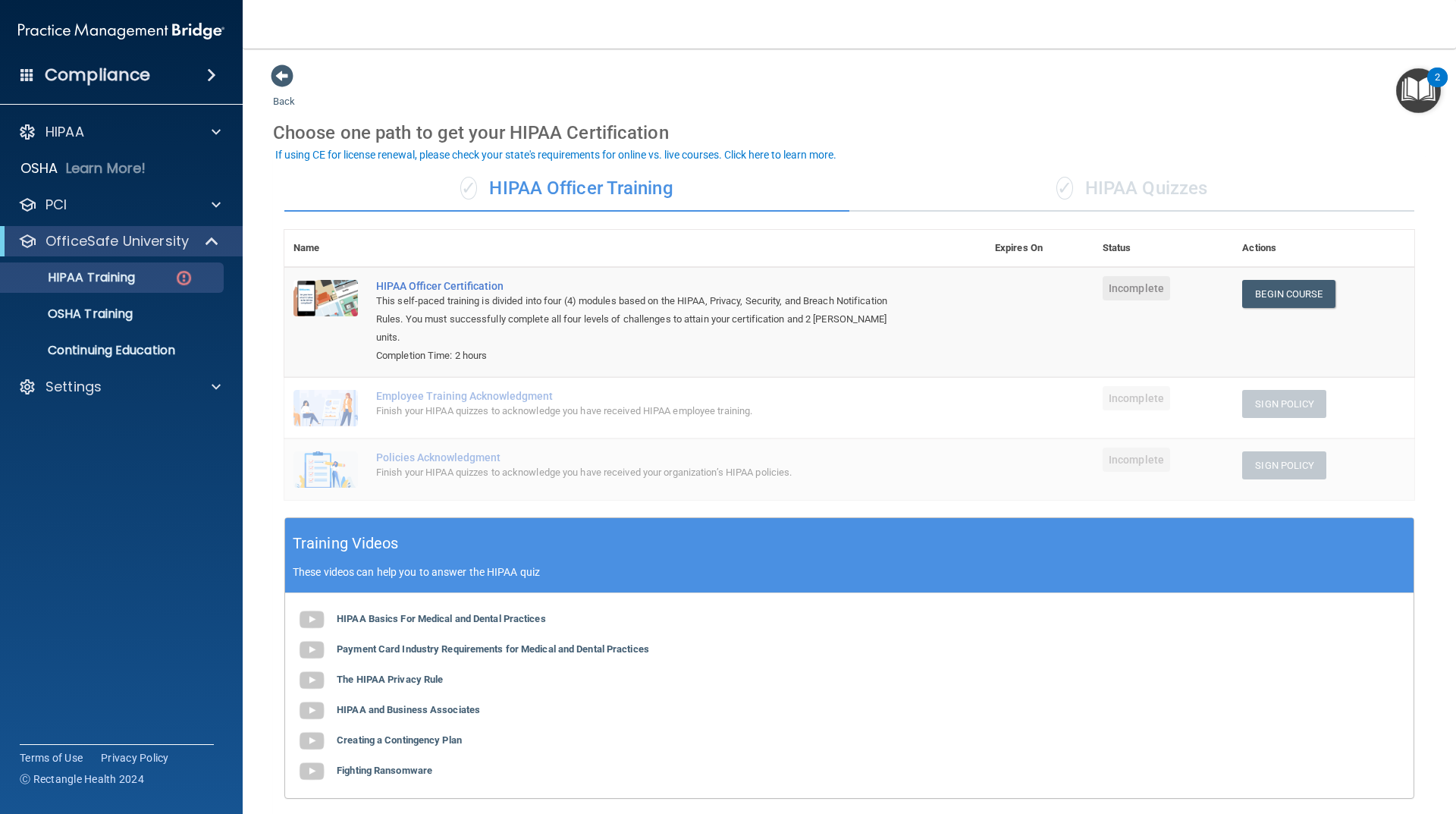
click at [1147, 181] on div "✓ HIPAA Quizzes" at bounding box center [1132, 189] width 565 height 45
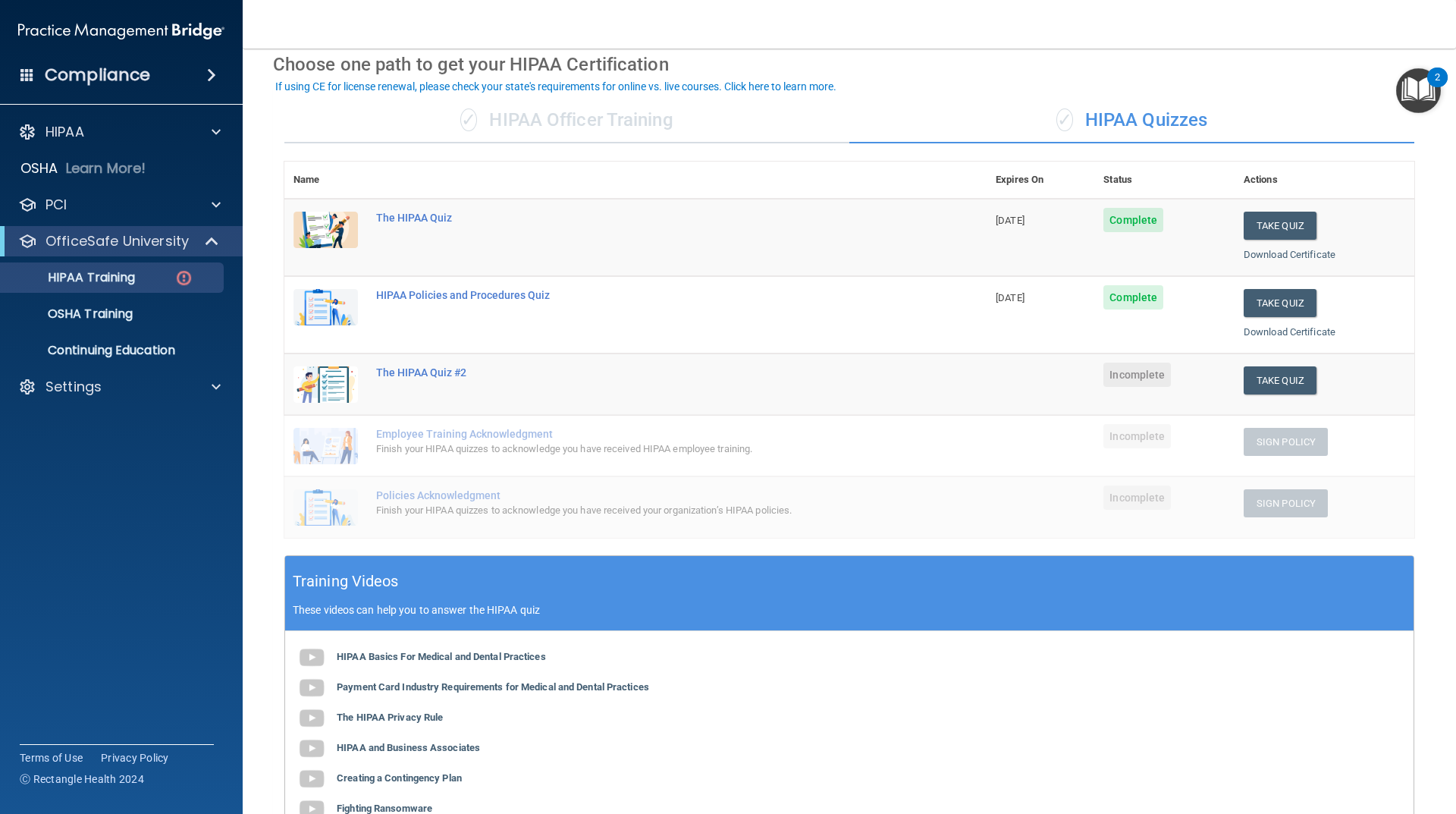
scroll to position [228, 0]
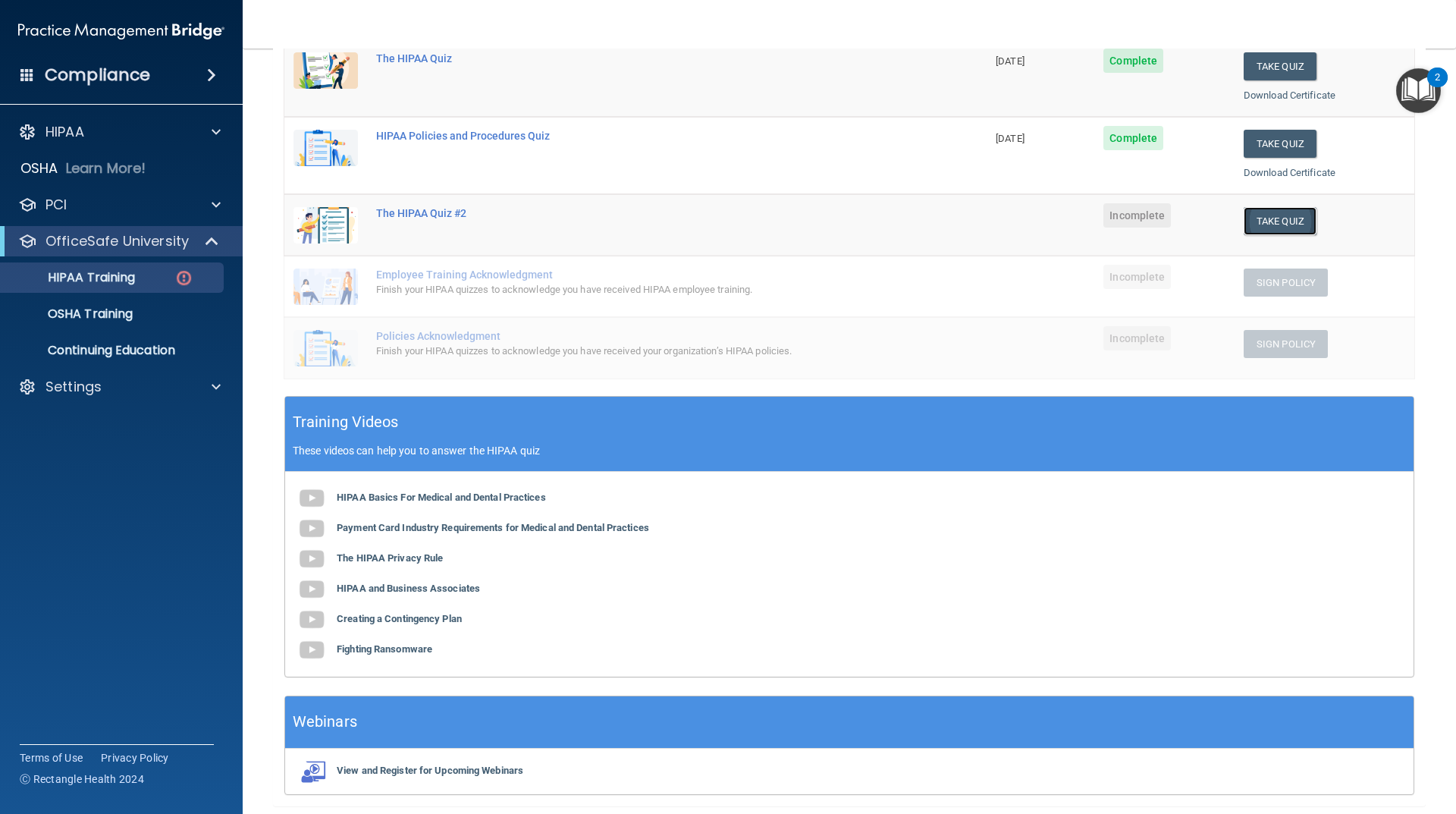
click at [1269, 225] on button "Take Quiz" at bounding box center [1280, 221] width 73 height 28
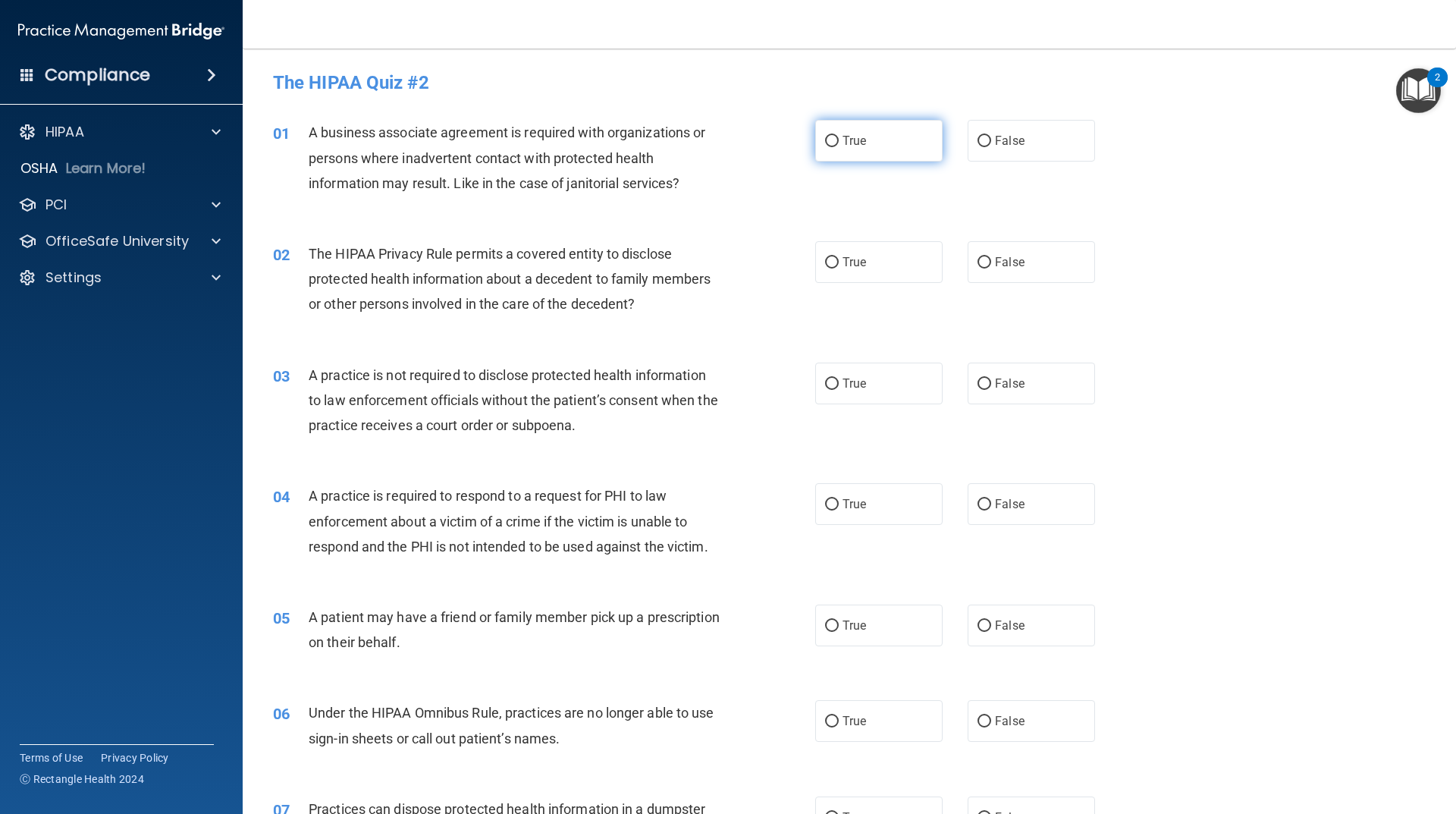
click at [828, 137] on input "True" at bounding box center [832, 141] width 14 height 11
radio input "true"
click at [829, 261] on input "True" at bounding box center [832, 263] width 14 height 11
radio input "true"
click at [980, 382] on input "False" at bounding box center [984, 384] width 14 height 11
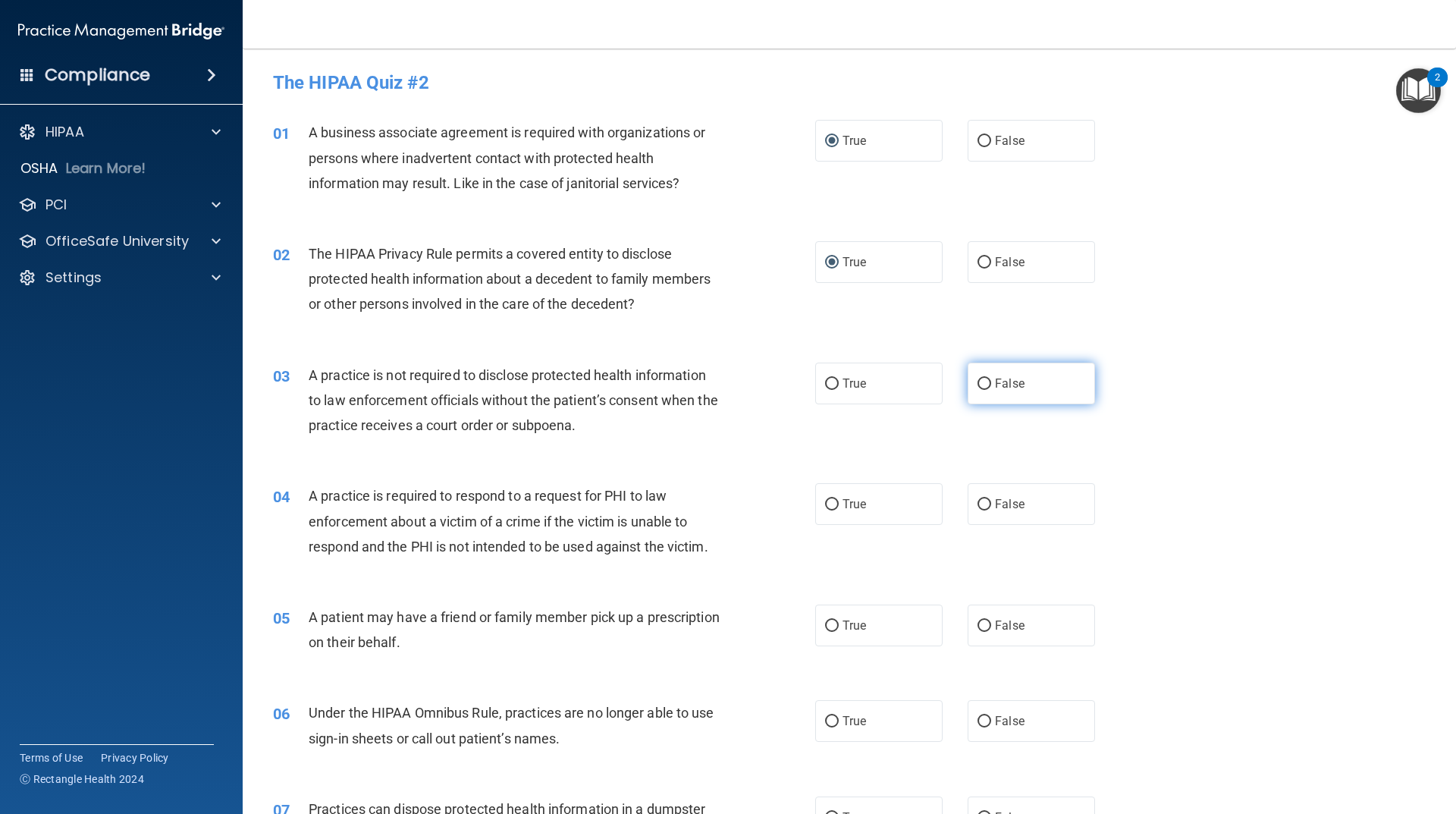
radio input "true"
click at [981, 510] on input "False" at bounding box center [984, 504] width 14 height 11
radio input "true"
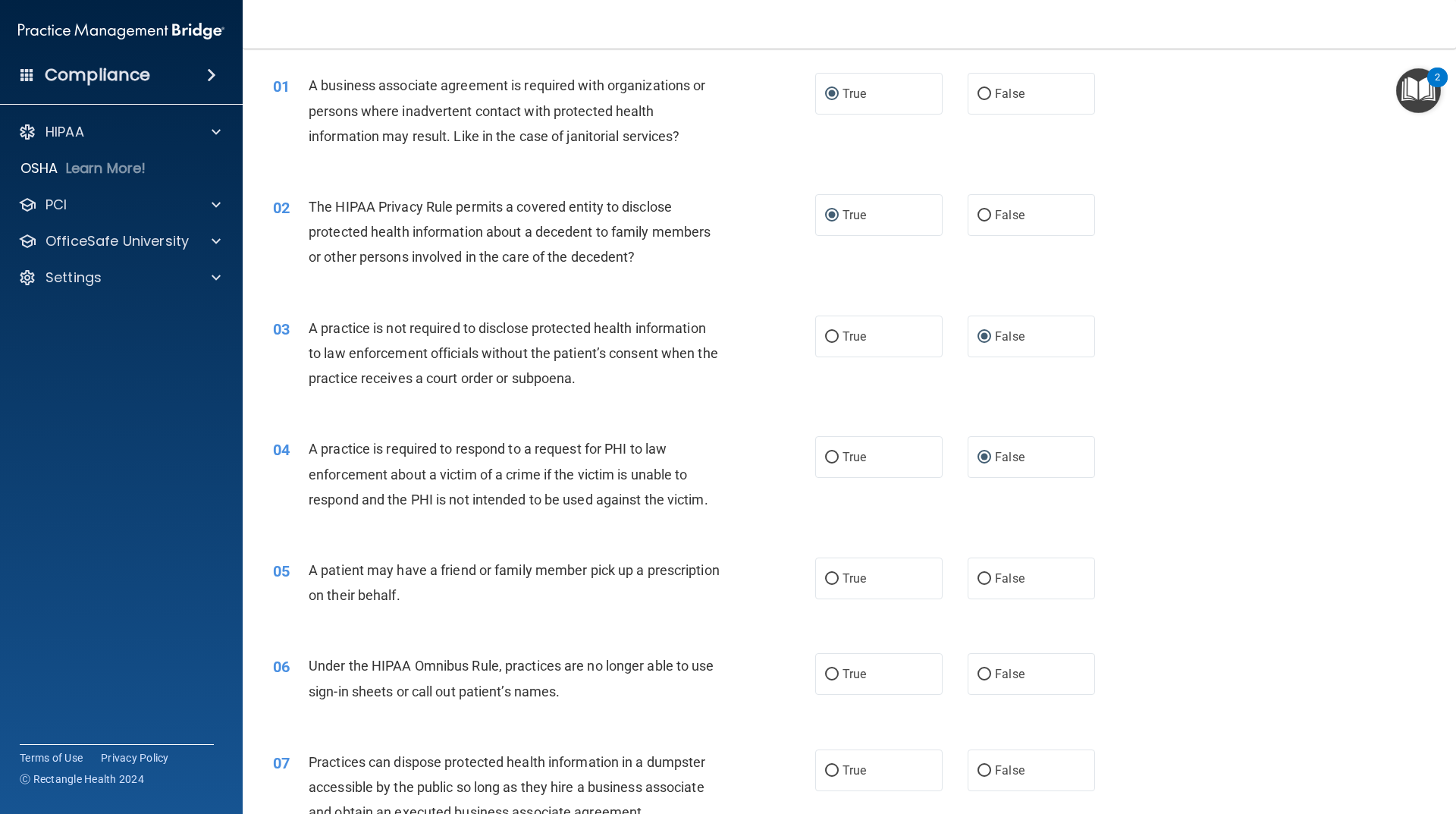
scroll to position [151, 0]
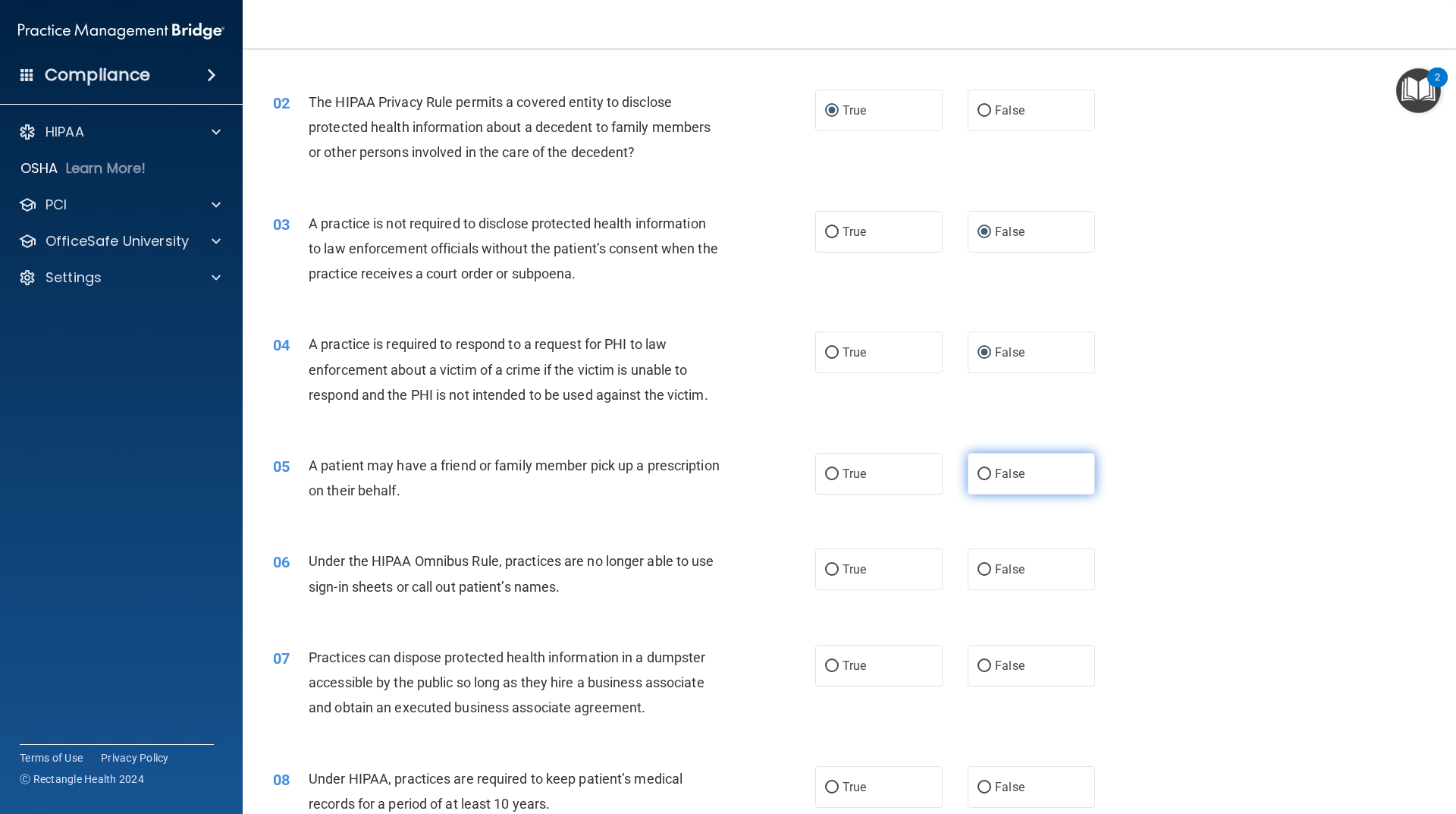
click at [979, 476] on input "False" at bounding box center [984, 474] width 14 height 11
radio input "true"
click at [828, 568] on input "True" at bounding box center [832, 570] width 14 height 11
radio input "true"
click at [831, 675] on label "True" at bounding box center [879, 665] width 128 height 42
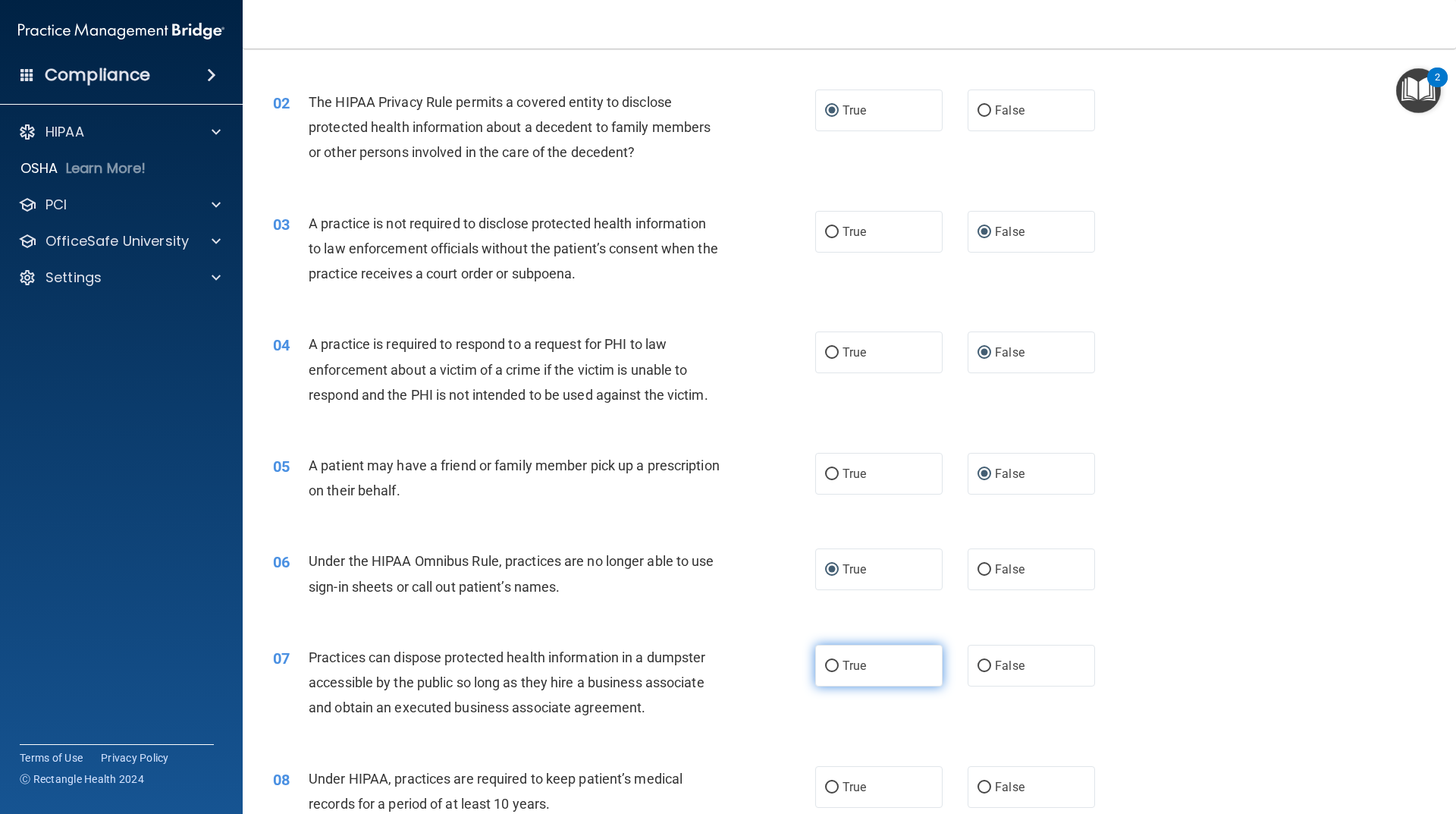
click at [831, 672] on input "True" at bounding box center [832, 666] width 14 height 11
radio input "true"
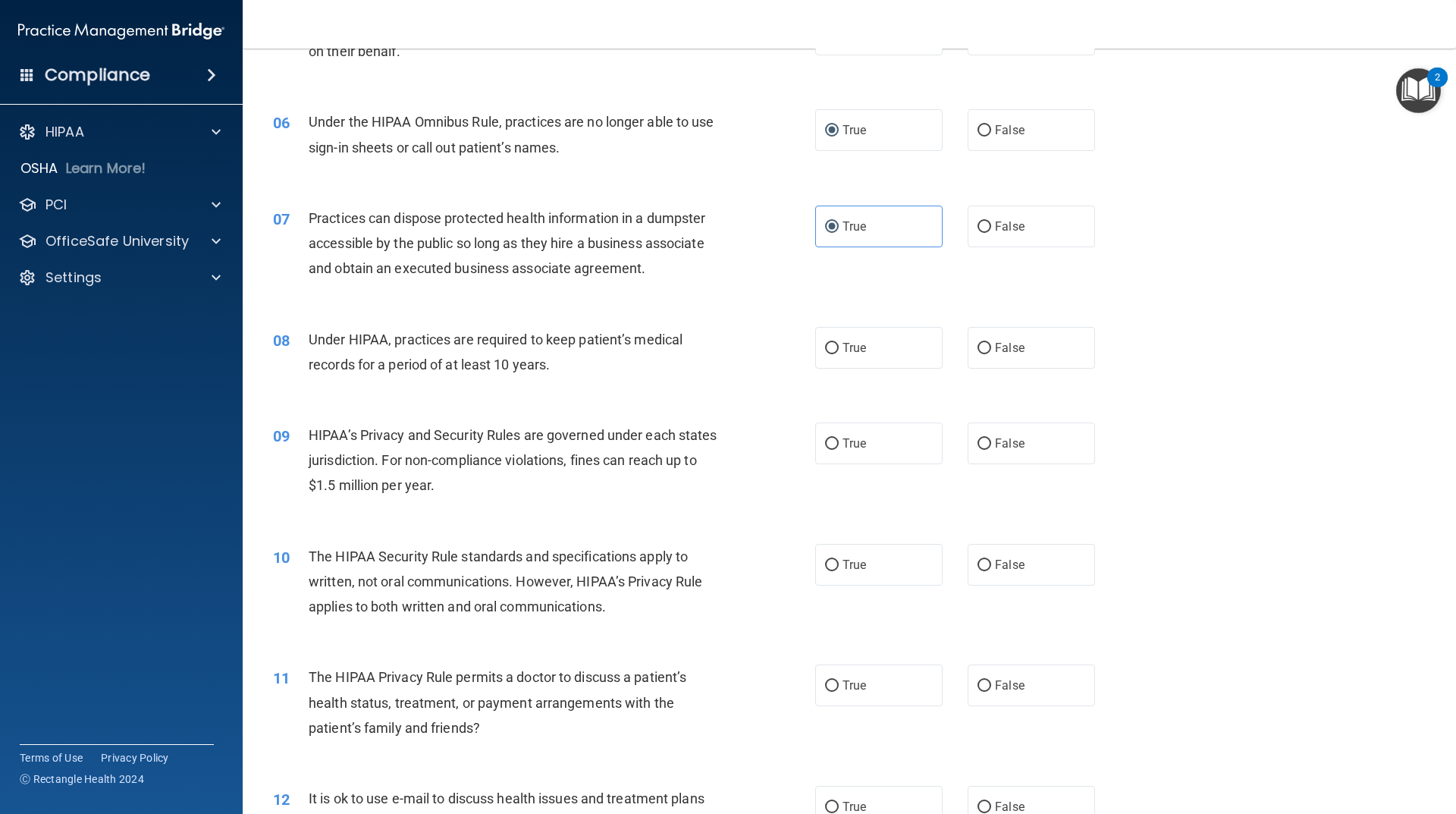
scroll to position [607, 0]
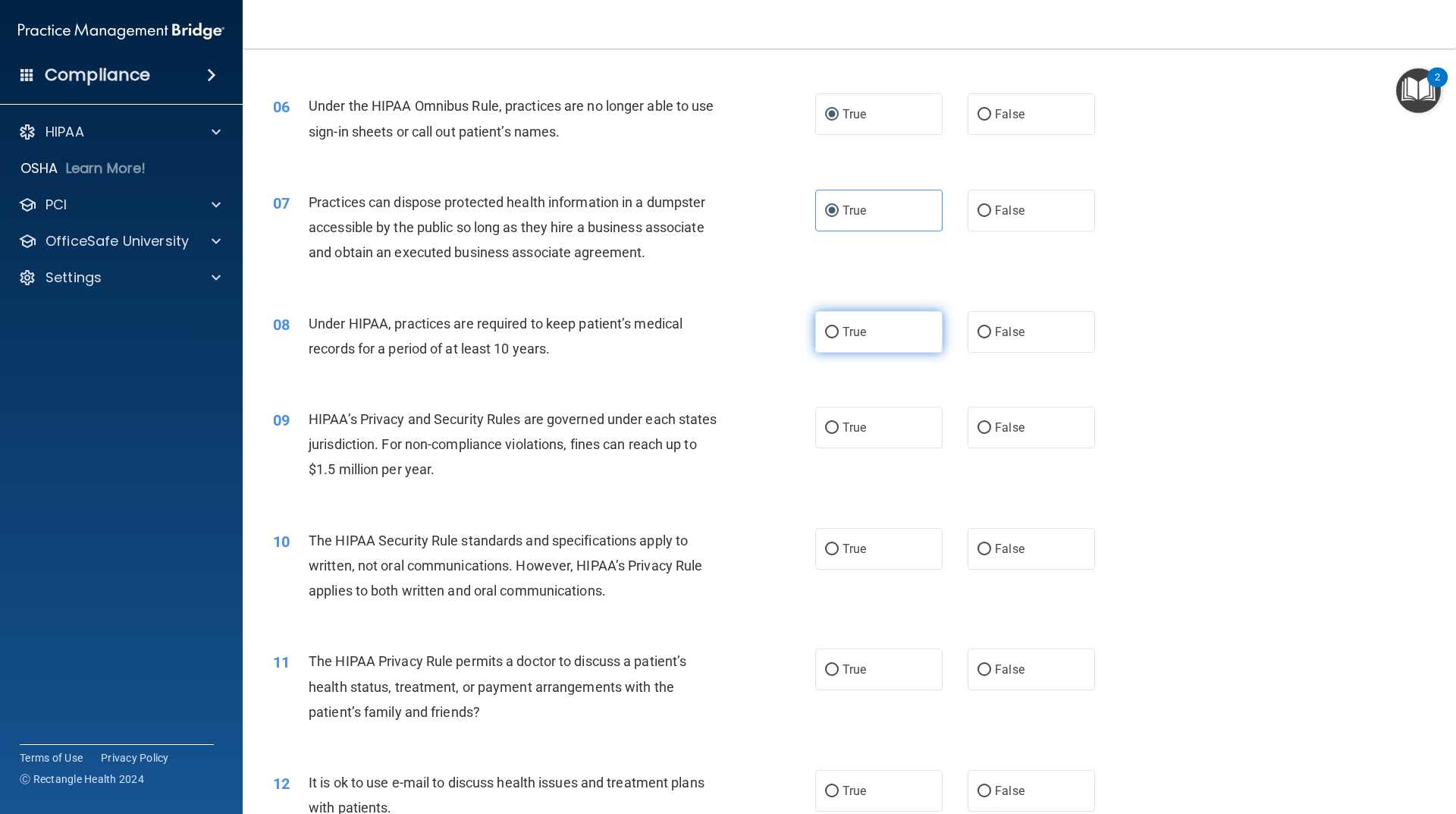
click at [825, 330] on input "True" at bounding box center [832, 332] width 14 height 11
radio input "true"
click at [978, 427] on input "False" at bounding box center [984, 428] width 14 height 11
radio input "true"
click at [977, 552] on input "False" at bounding box center [984, 549] width 14 height 11
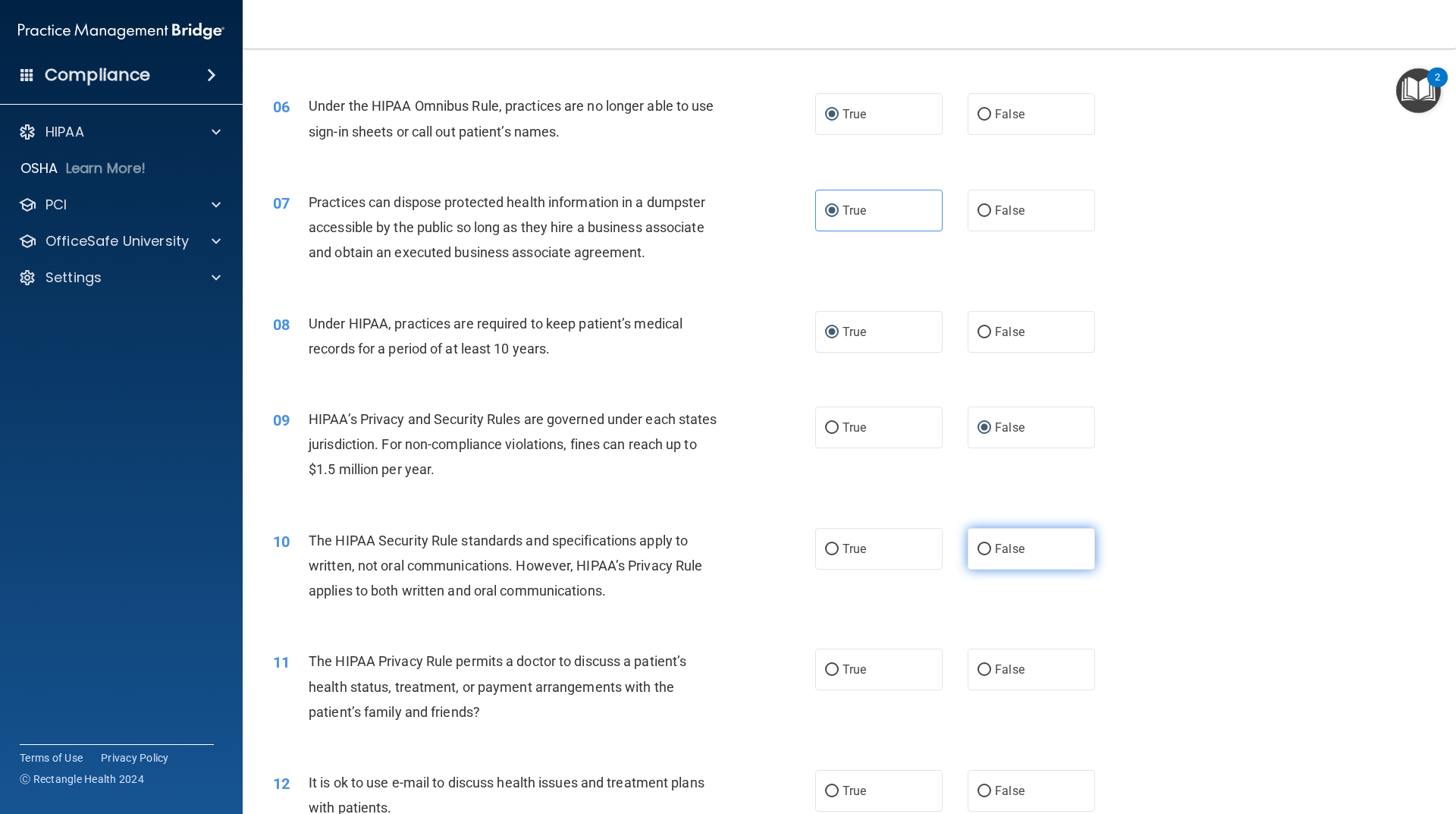
radio input "true"
click at [981, 669] on input "False" at bounding box center [984, 670] width 14 height 11
radio input "true"
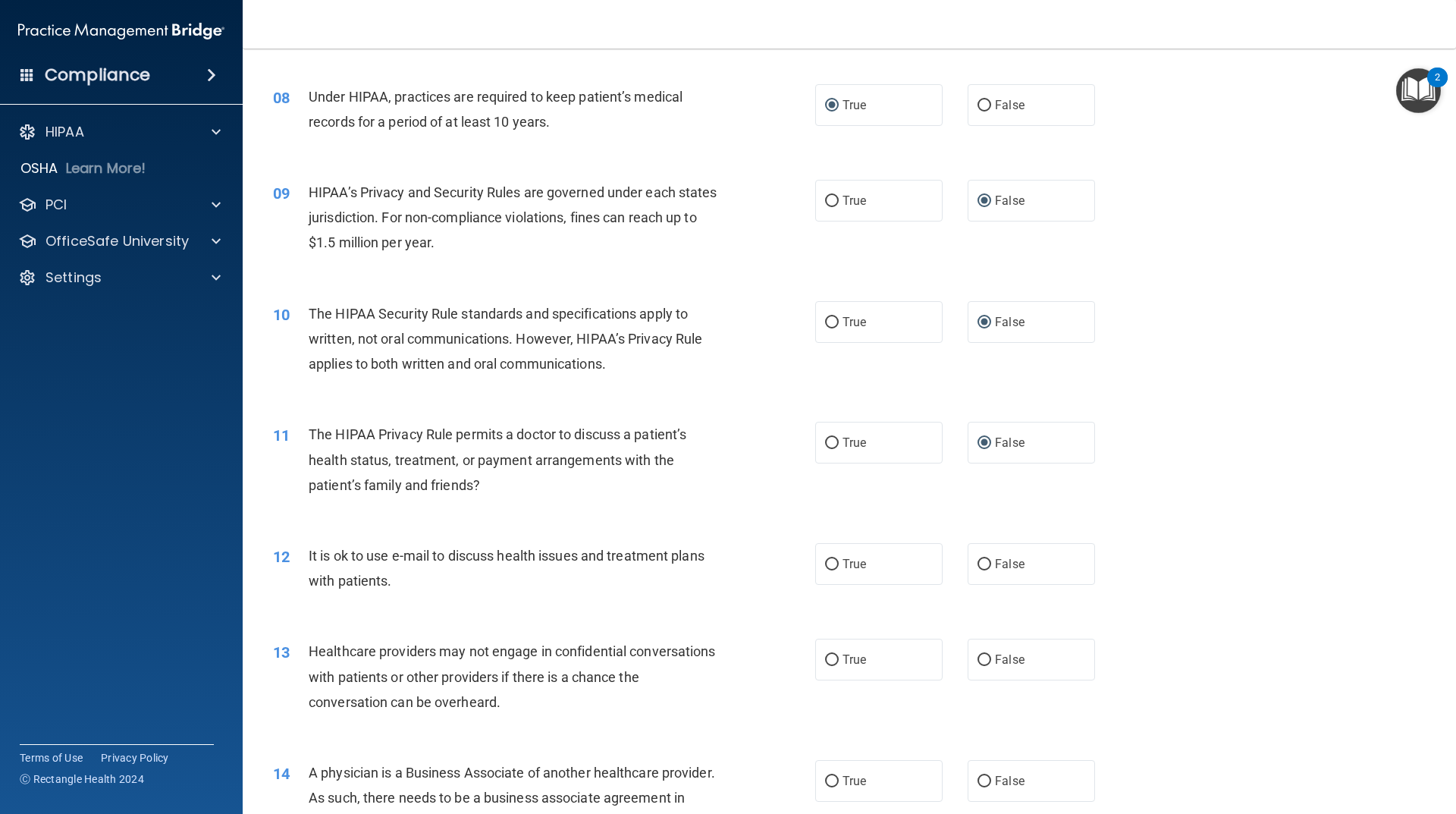
scroll to position [835, 0]
click at [828, 443] on input "True" at bounding box center [832, 442] width 14 height 11
radio input "true"
radio input "false"
click at [826, 568] on input "True" at bounding box center [832, 564] width 14 height 11
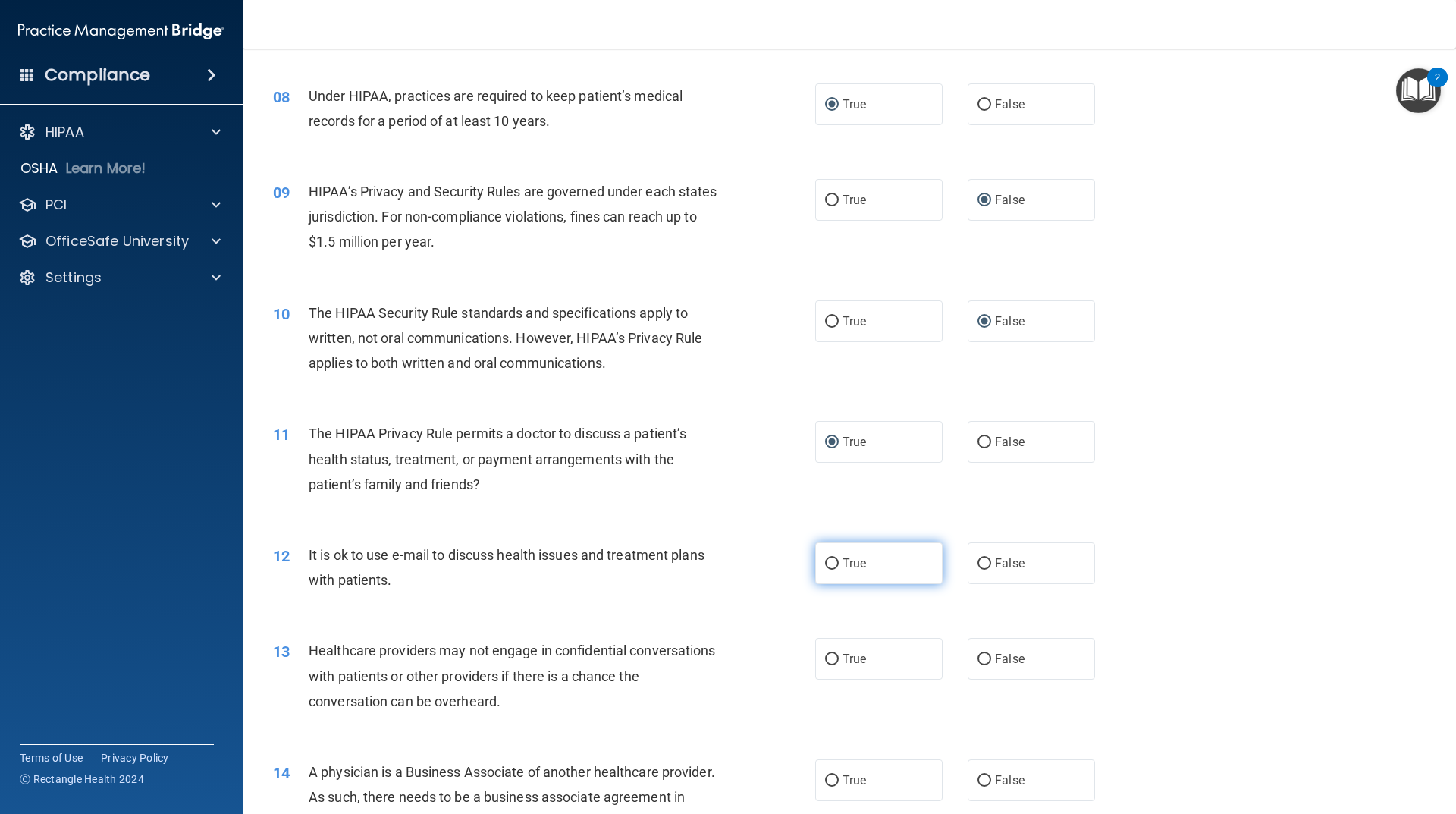
radio input "true"
click at [827, 664] on input "True" at bounding box center [832, 659] width 14 height 11
radio input "true"
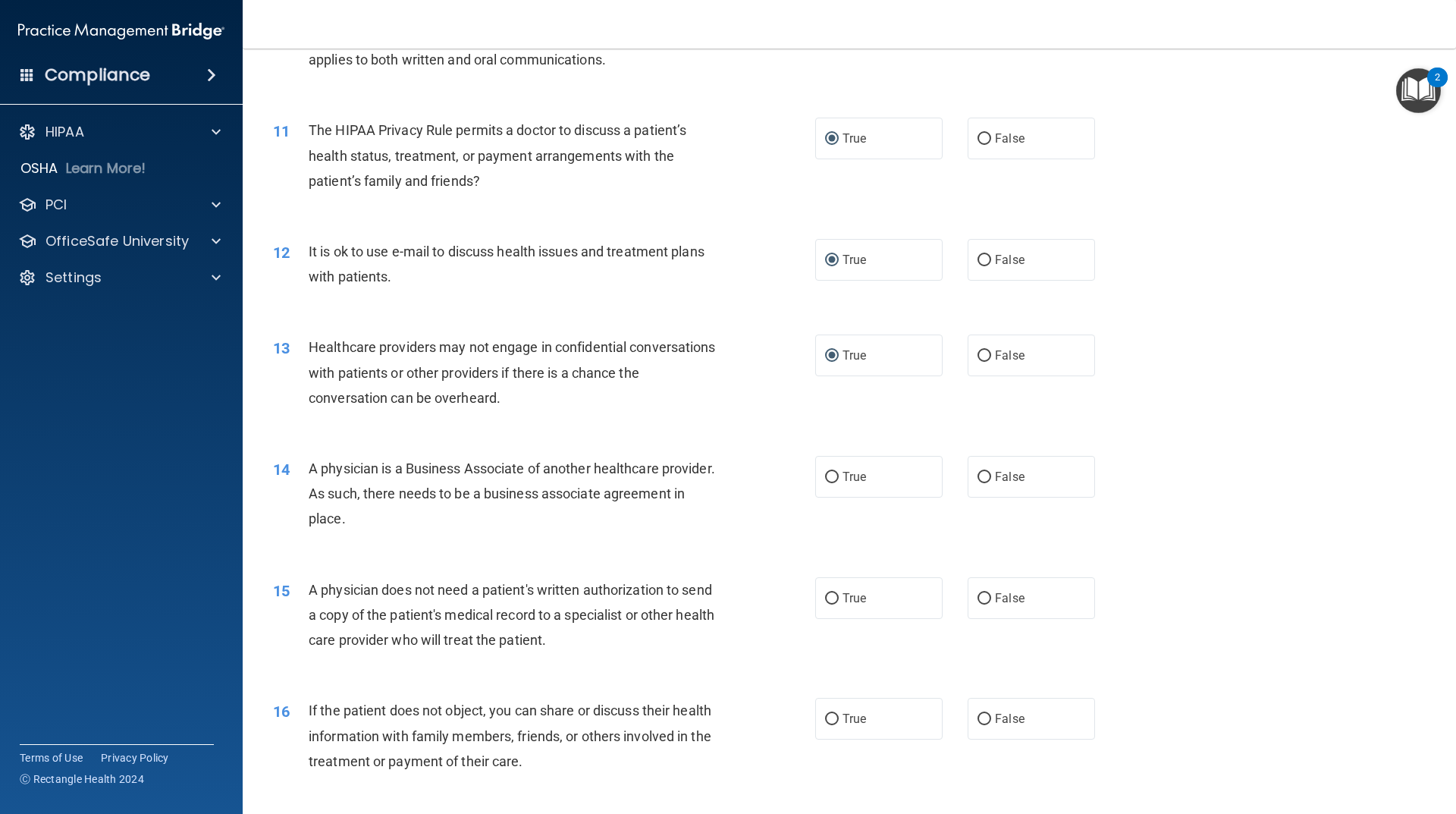
scroll to position [1365, 0]
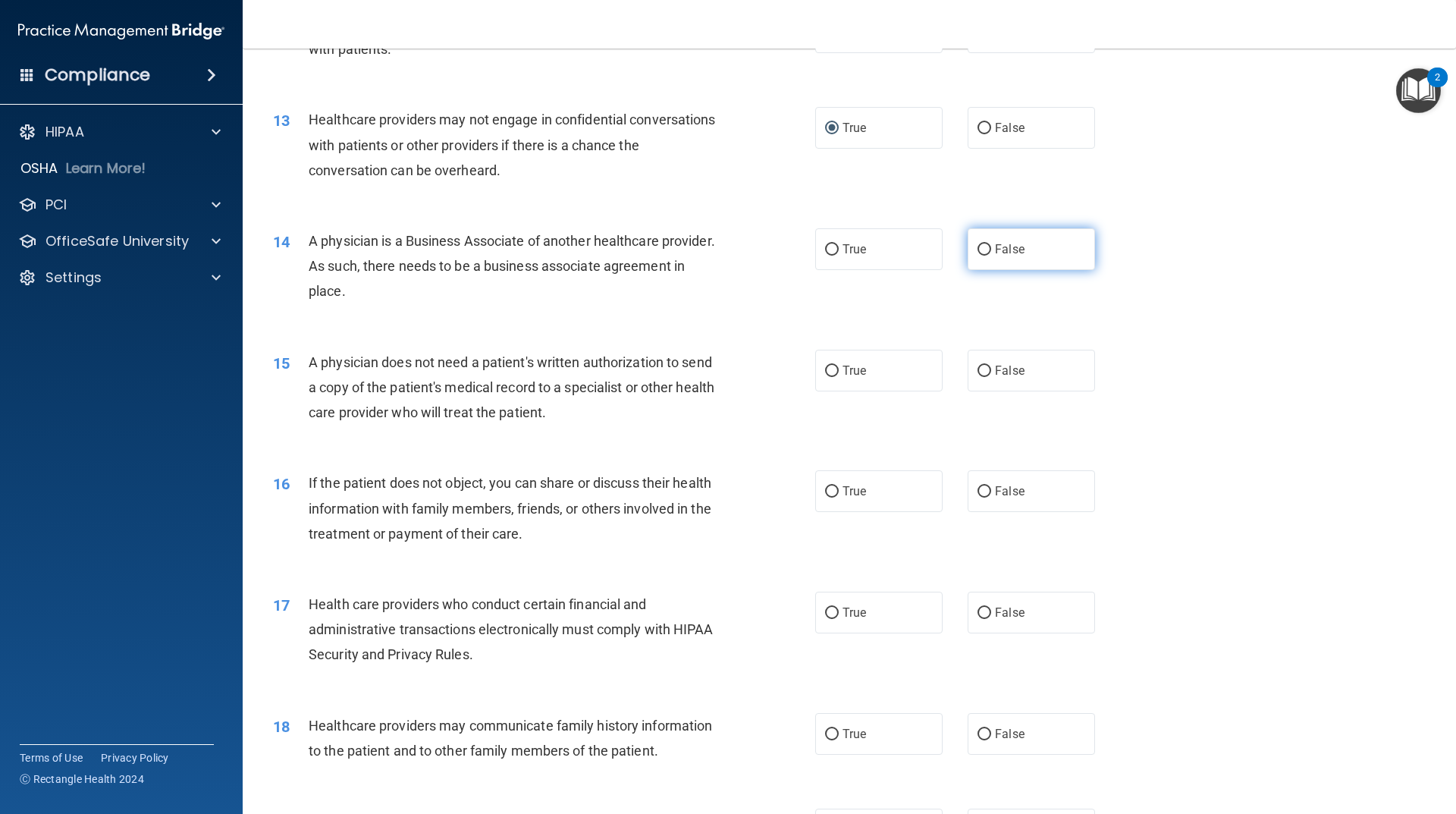
click at [987, 250] on label "False" at bounding box center [1031, 250] width 128 height 42
click at [987, 250] on input "False" at bounding box center [984, 250] width 14 height 11
radio input "true"
click at [977, 371] on input "False" at bounding box center [984, 370] width 14 height 11
radio input "true"
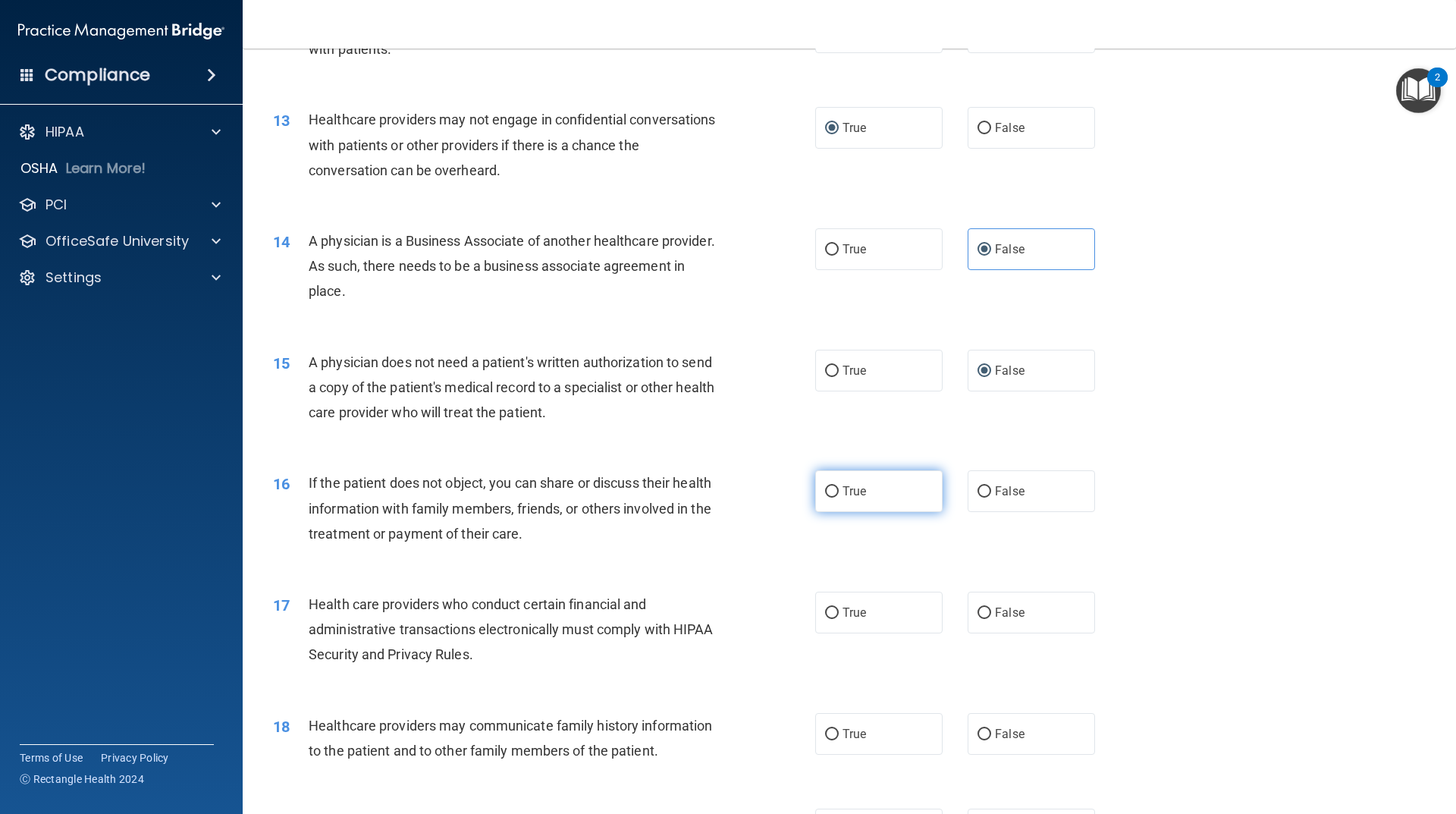
click at [825, 497] on input "True" at bounding box center [832, 491] width 14 height 11
radio input "true"
click at [835, 612] on label "True" at bounding box center [879, 612] width 128 height 42
click at [835, 612] on input "True" at bounding box center [832, 613] width 14 height 11
radio input "true"
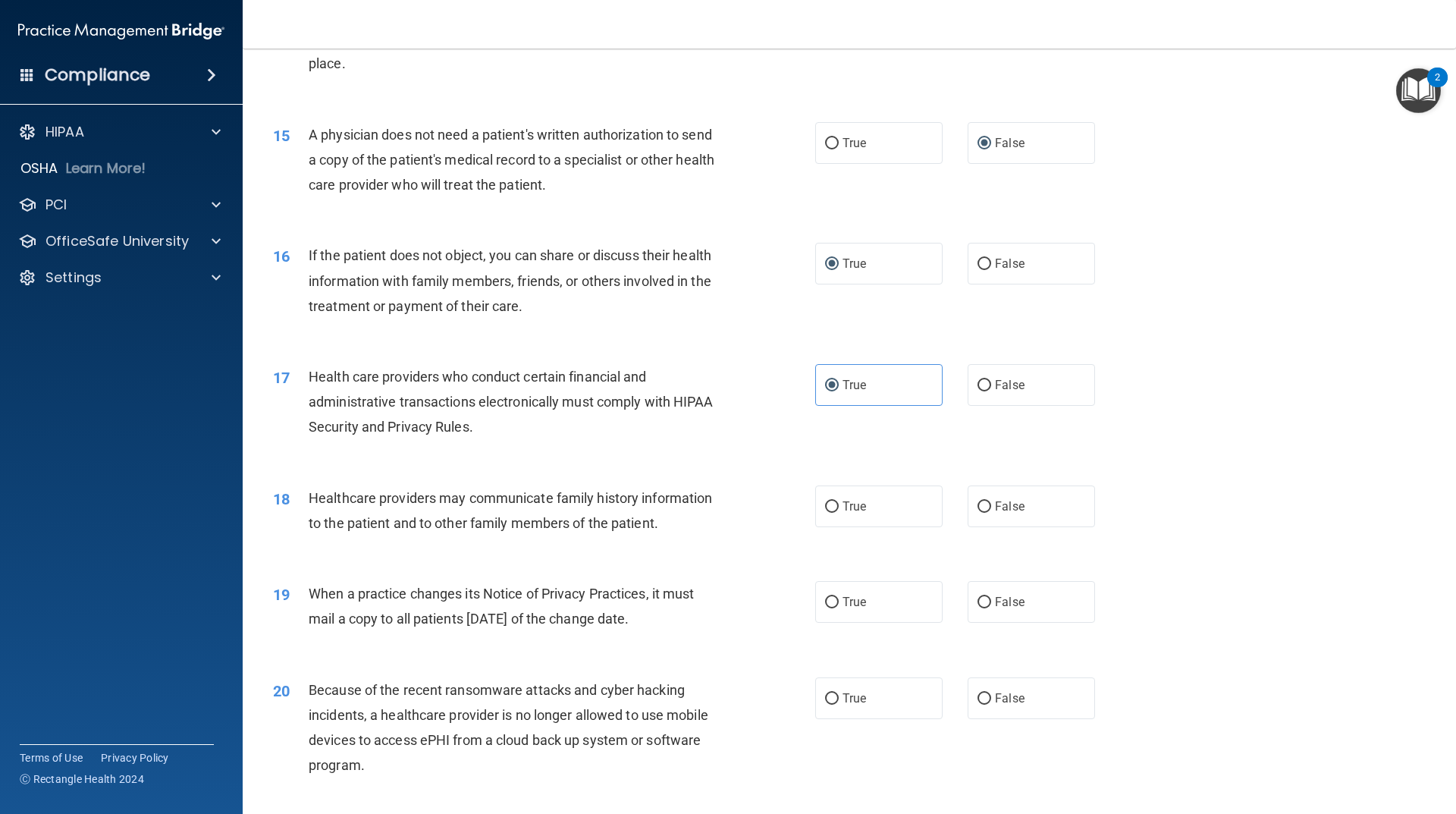
scroll to position [1821, 0]
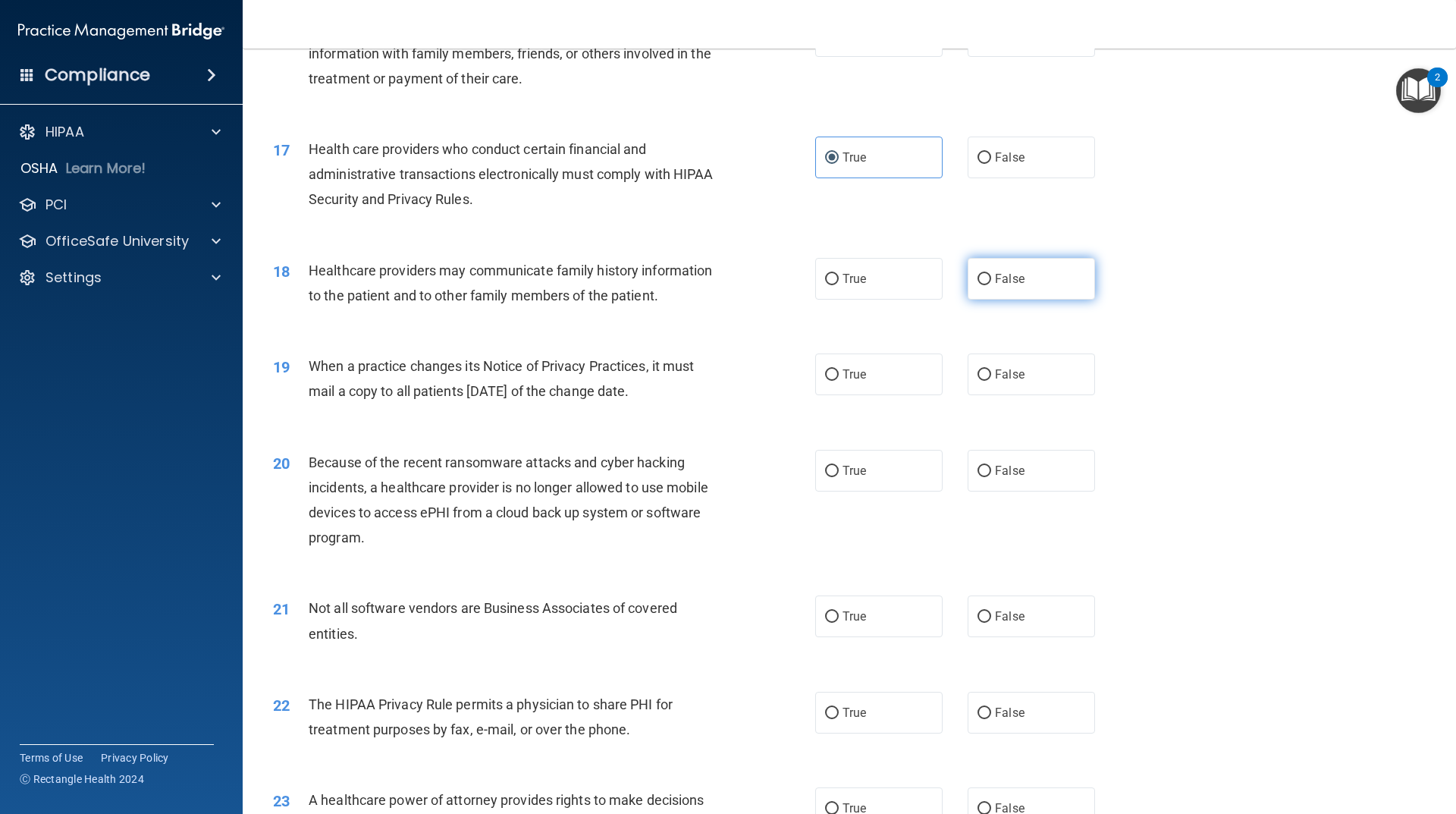
click at [979, 282] on input "False" at bounding box center [984, 279] width 14 height 11
radio input "true"
click at [832, 372] on input "True" at bounding box center [832, 375] width 14 height 11
radio input "true"
click at [842, 469] on span "True" at bounding box center [854, 470] width 23 height 15
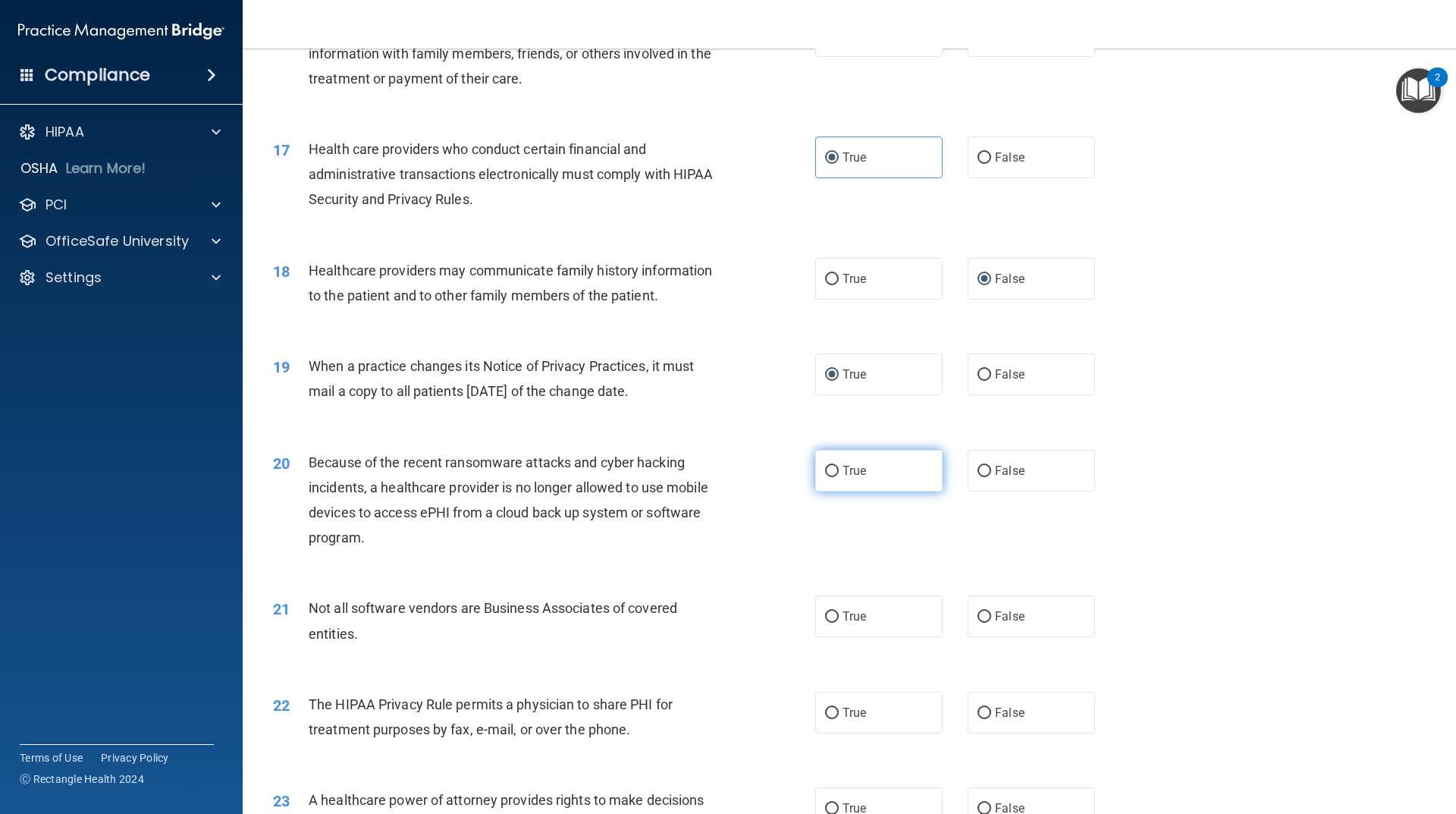
click at [839, 469] on input "True" at bounding box center [832, 471] width 14 height 11
radio input "true"
click at [1060, 623] on label "False" at bounding box center [1031, 617] width 128 height 42
click at [991, 623] on input "False" at bounding box center [984, 617] width 14 height 11
radio input "true"
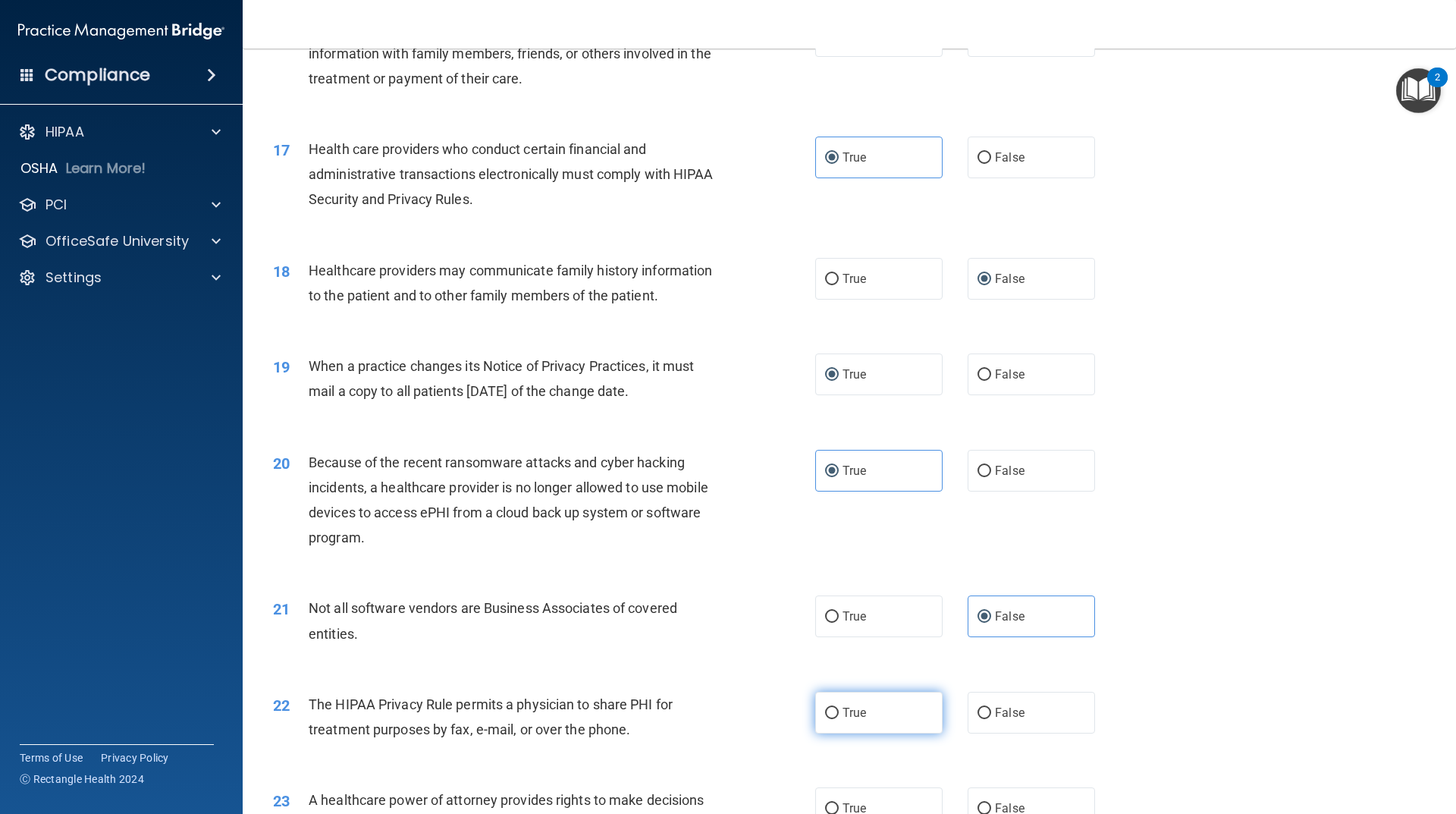
click at [828, 721] on label "True" at bounding box center [879, 713] width 128 height 42
click at [828, 719] on input "True" at bounding box center [832, 713] width 14 height 11
radio input "true"
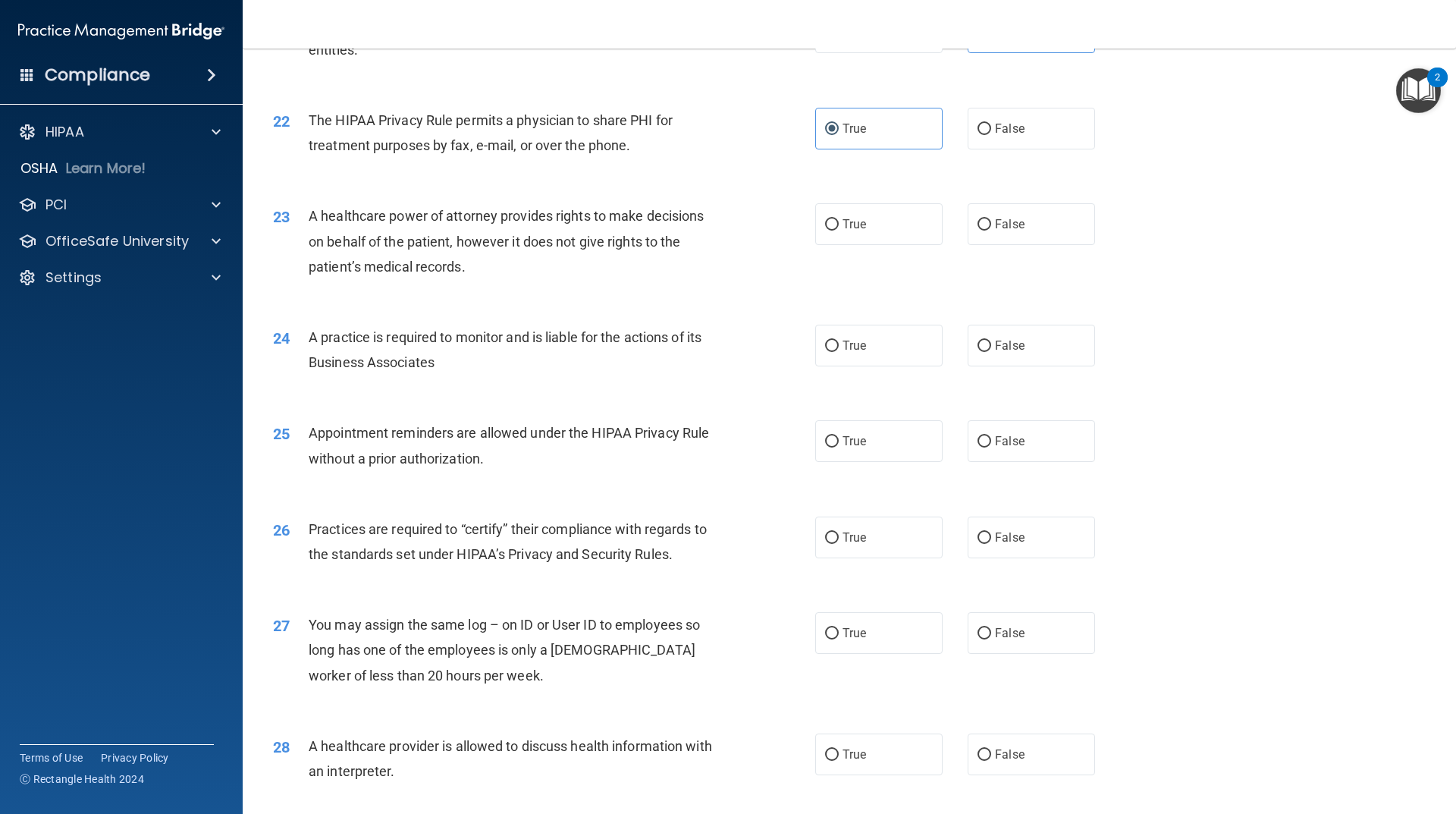
scroll to position [2427, 0]
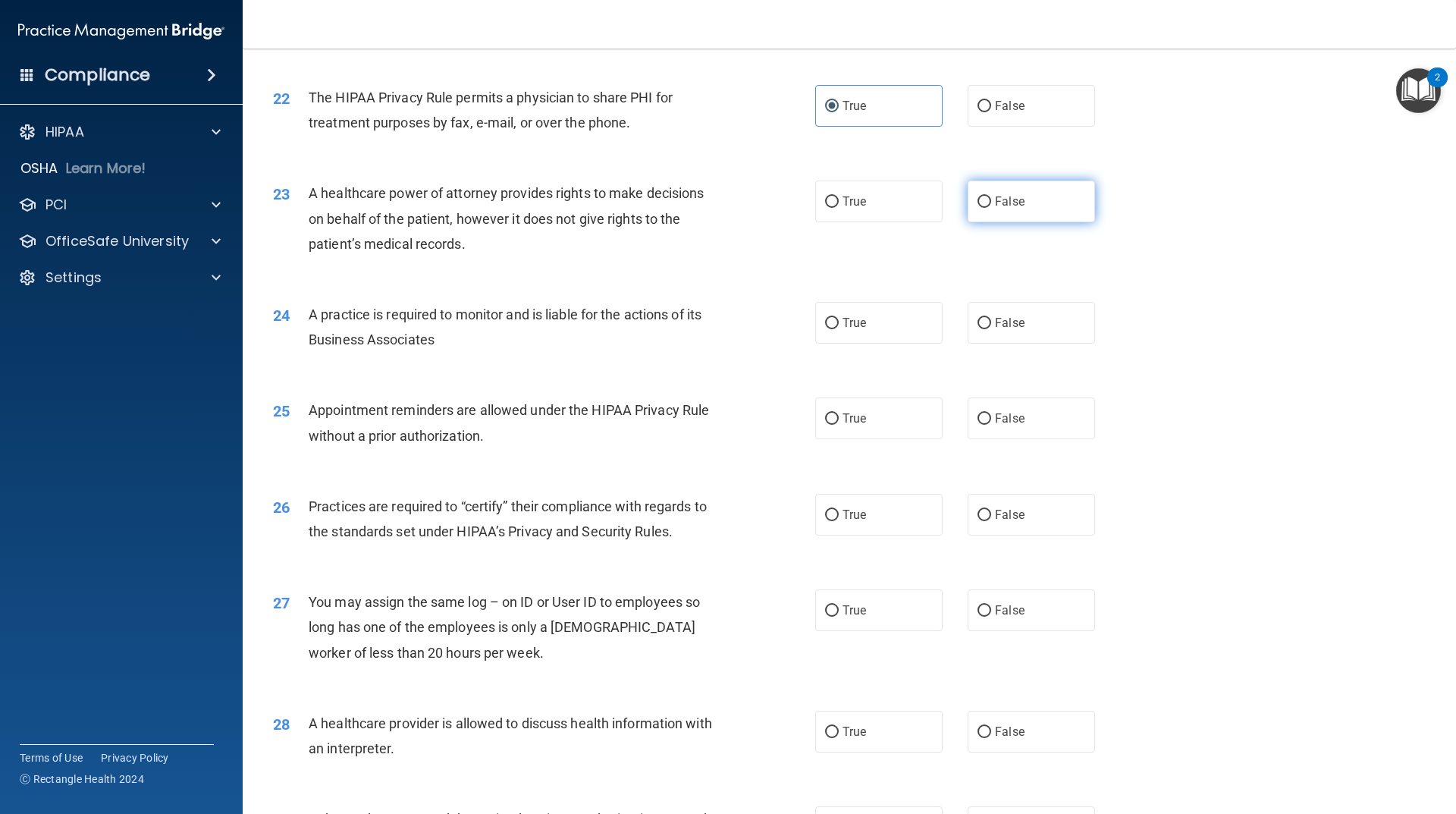
click at [1005, 210] on label "False" at bounding box center [1031, 202] width 128 height 42
click at [991, 208] on input "False" at bounding box center [984, 202] width 14 height 11
radio input "true"
click at [856, 336] on label "True" at bounding box center [879, 323] width 128 height 42
click at [839, 330] on input "True" at bounding box center [832, 324] width 14 height 11
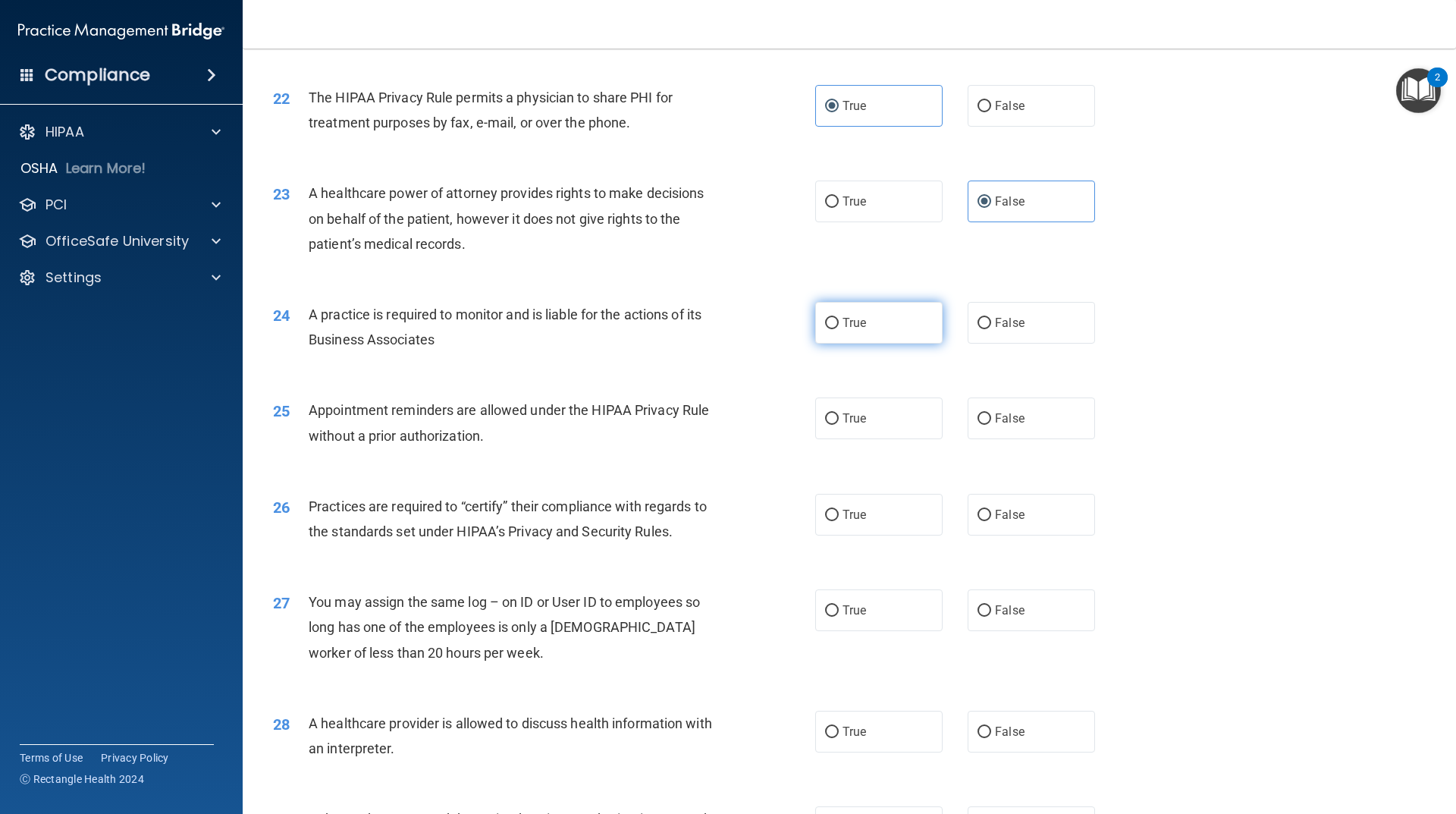
radio input "true"
click at [1017, 425] on label "False" at bounding box center [1031, 418] width 128 height 42
click at [991, 425] on input "False" at bounding box center [984, 418] width 14 height 11
radio input "true"
click at [861, 515] on label "True" at bounding box center [879, 515] width 128 height 42
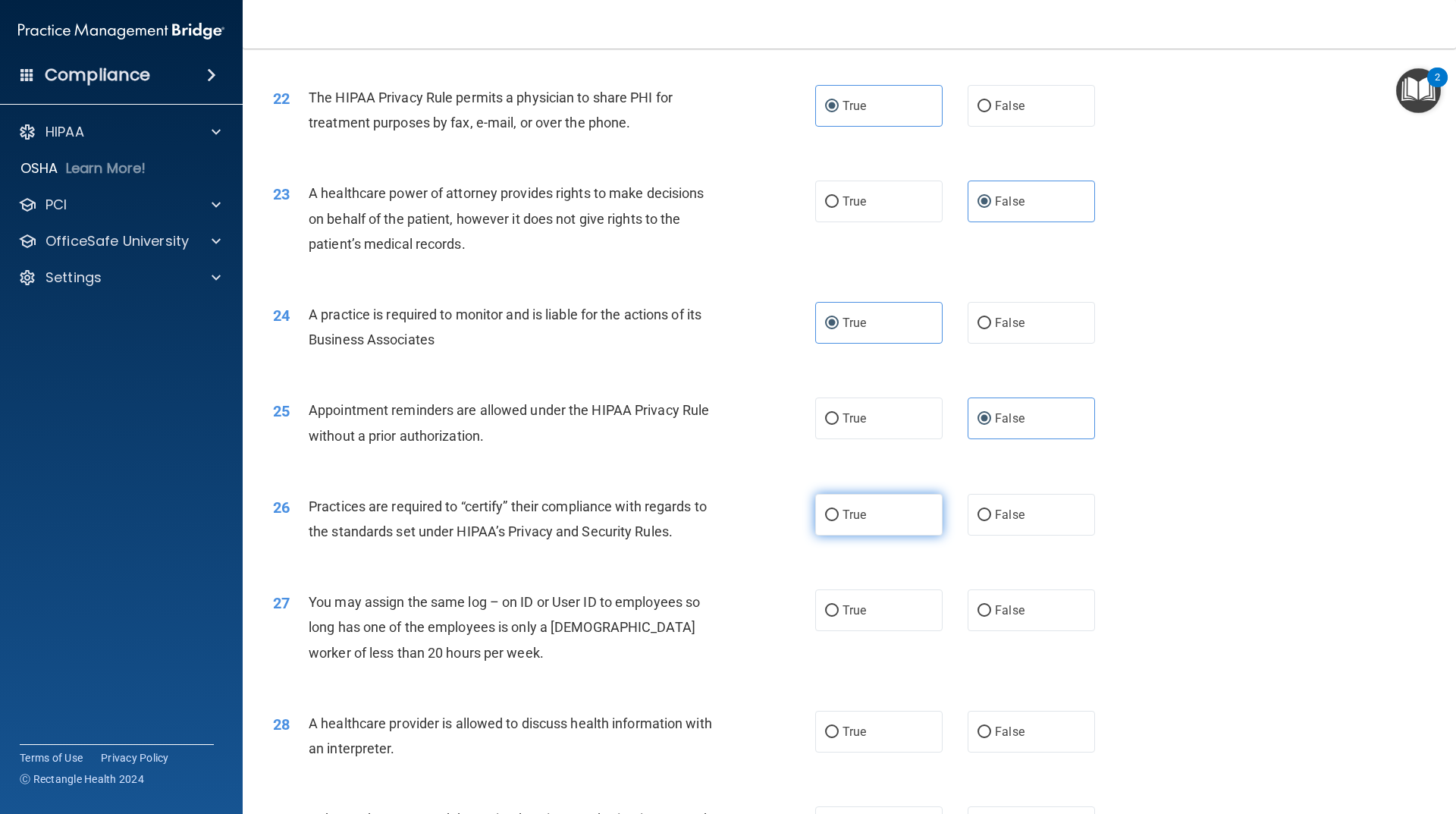
click at [839, 515] on input "True" at bounding box center [832, 515] width 14 height 11
radio input "true"
click at [1001, 615] on span "False" at bounding box center [1010, 610] width 30 height 15
click at [991, 615] on input "False" at bounding box center [984, 610] width 14 height 11
radio input "true"
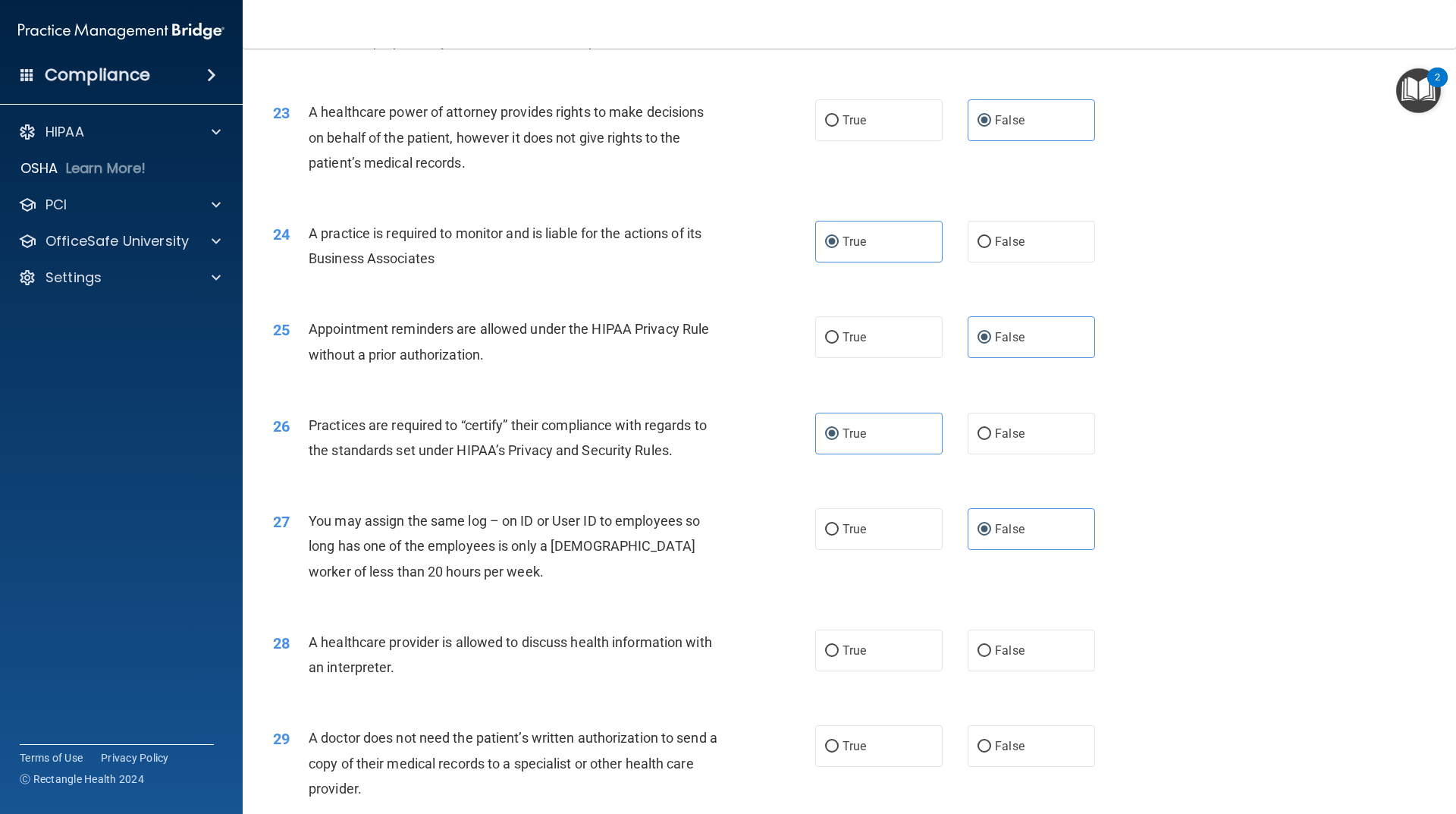
scroll to position [2718, 0]
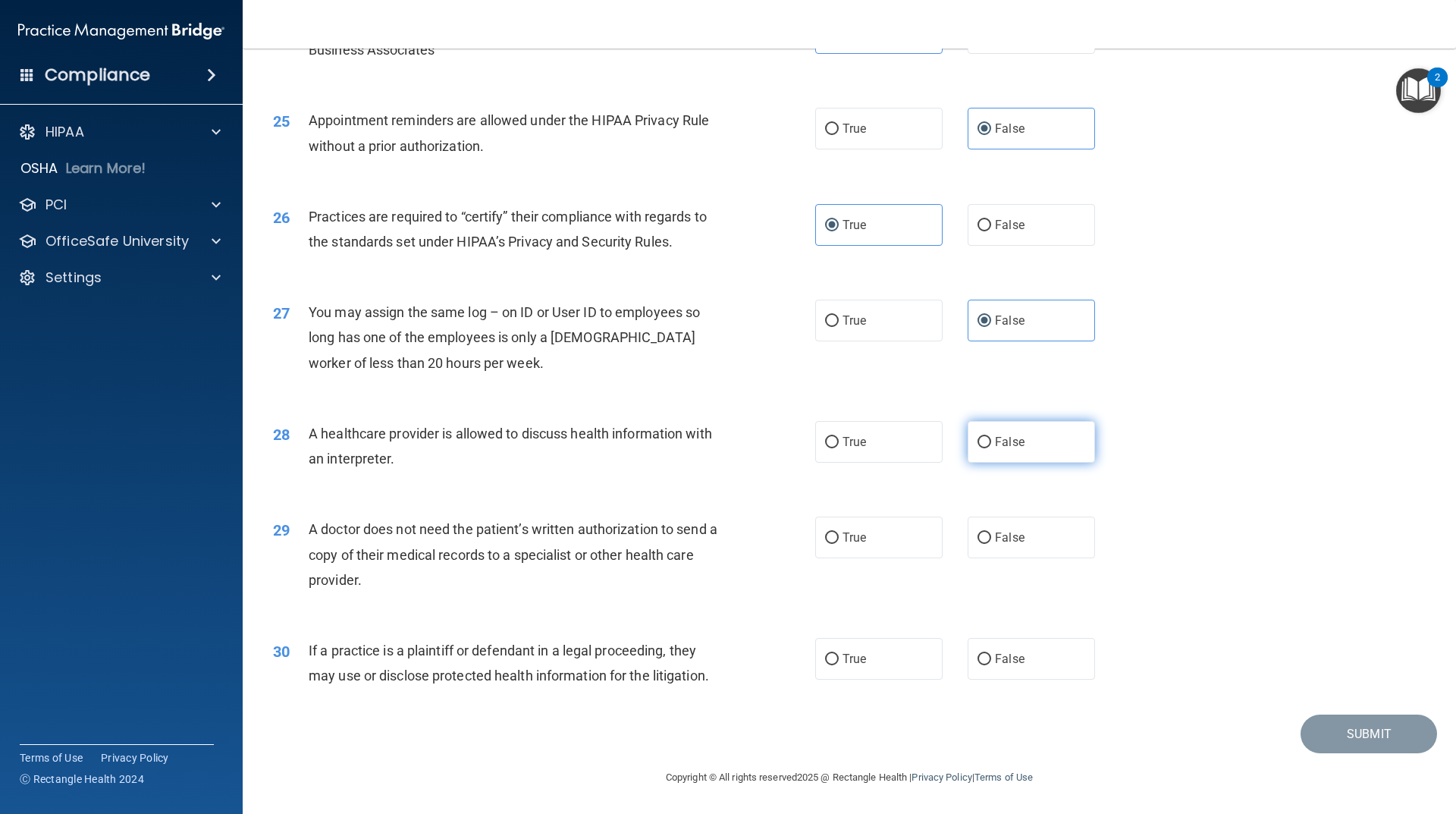
click at [1049, 451] on label "False" at bounding box center [1031, 442] width 128 height 42
click at [991, 449] on input "False" at bounding box center [984, 442] width 14 height 11
radio input "true"
click at [879, 550] on label "True" at bounding box center [879, 537] width 128 height 42
click at [839, 544] on input "True" at bounding box center [832, 537] width 14 height 11
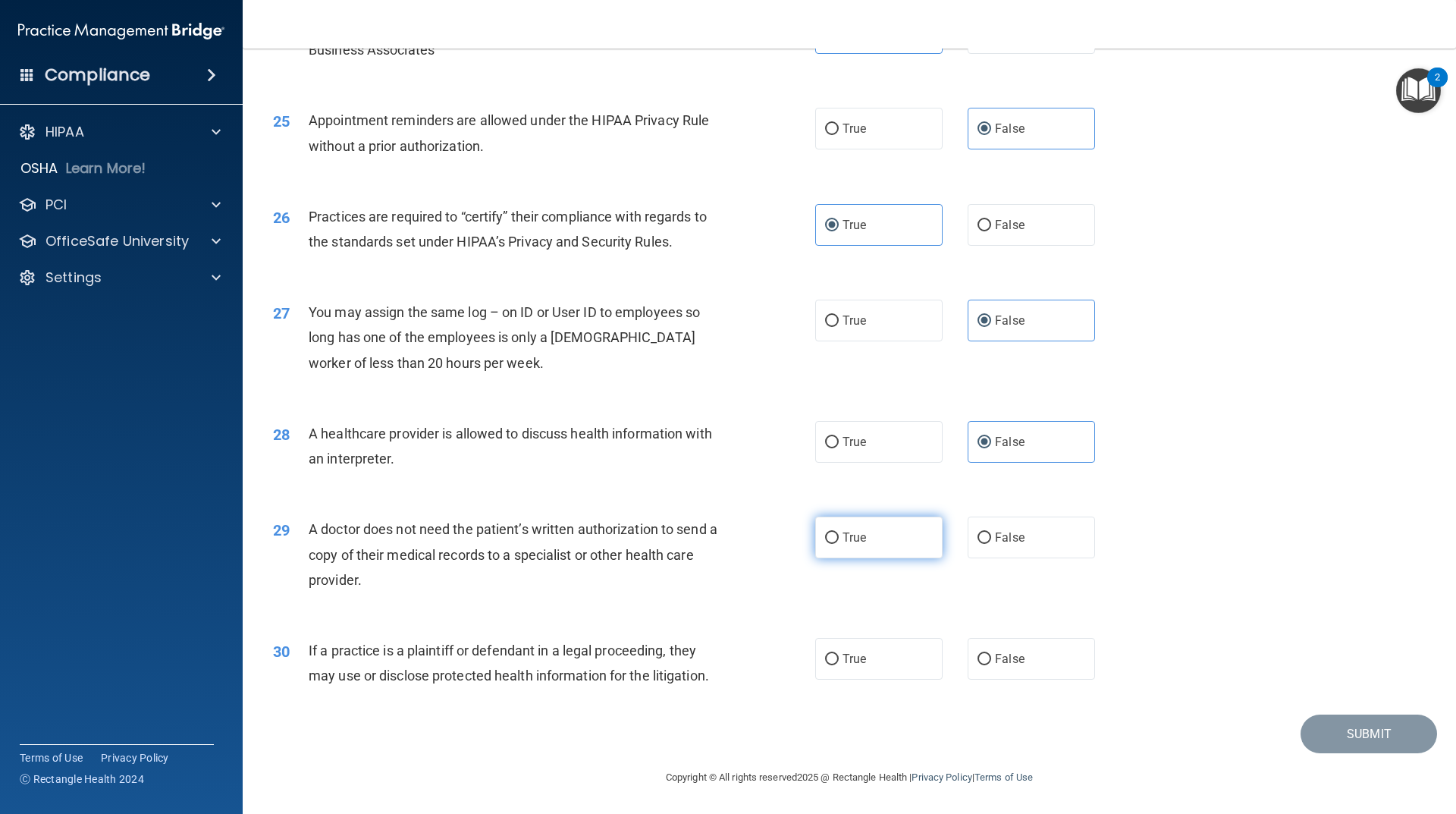
radio input "true"
click at [1006, 669] on label "False" at bounding box center [1031, 659] width 128 height 42
click at [991, 665] on input "False" at bounding box center [984, 659] width 14 height 11
radio input "true"
click at [1377, 739] on button "Submit" at bounding box center [1368, 734] width 136 height 38
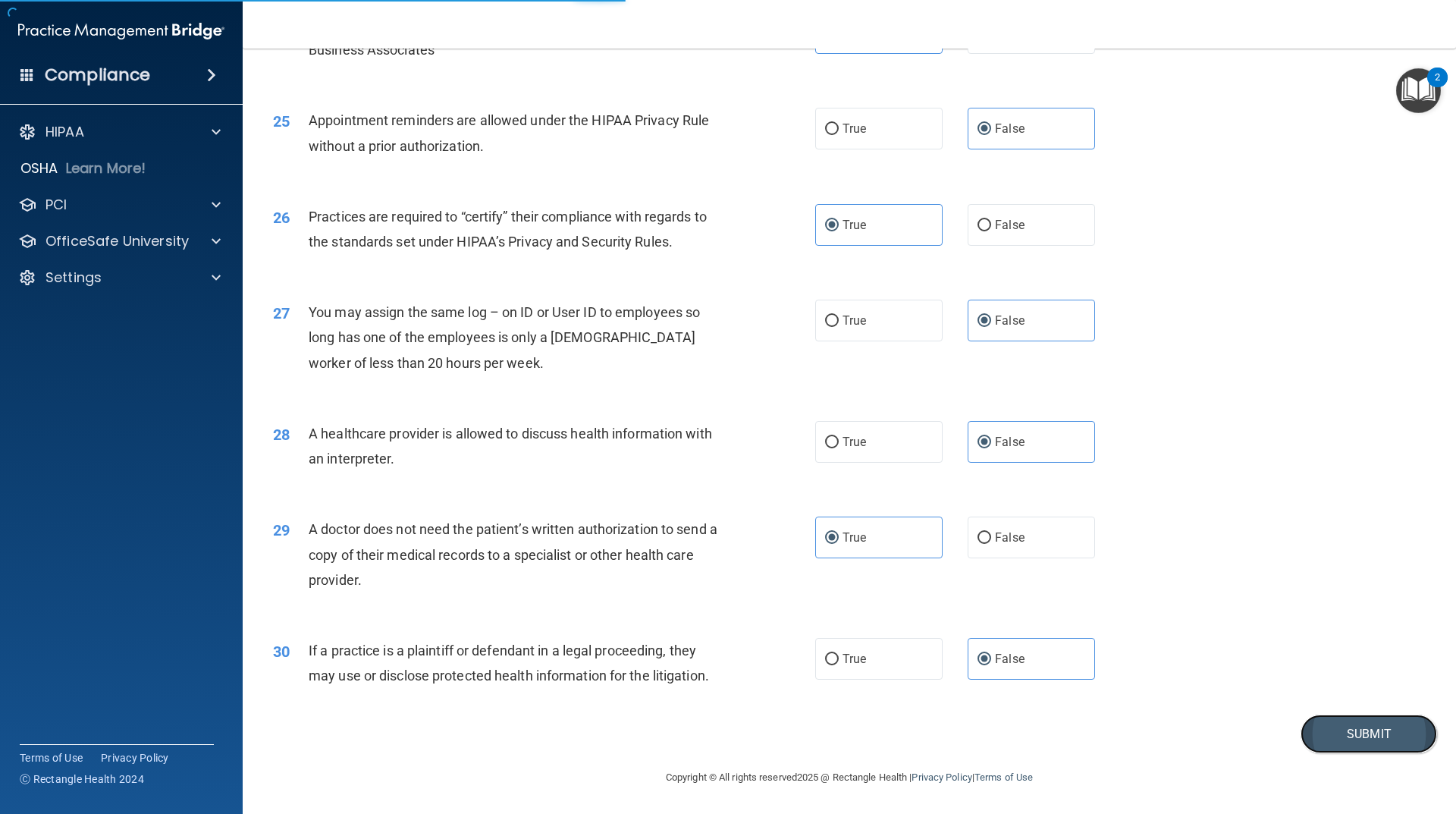
click at [1339, 737] on button "Submit" at bounding box center [1368, 734] width 136 height 38
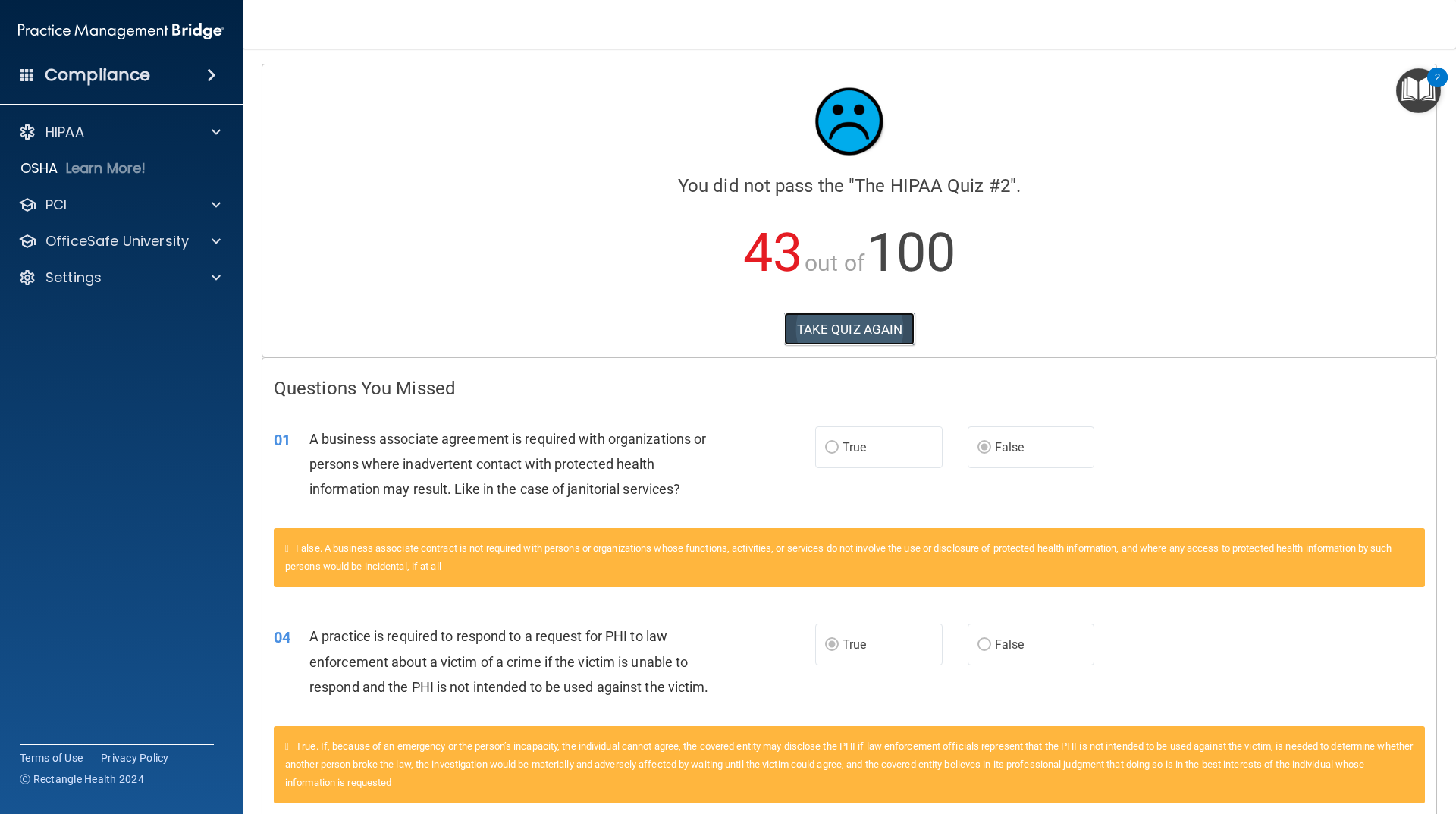
click at [857, 329] on button "TAKE QUIZ AGAIN" at bounding box center [849, 329] width 131 height 33
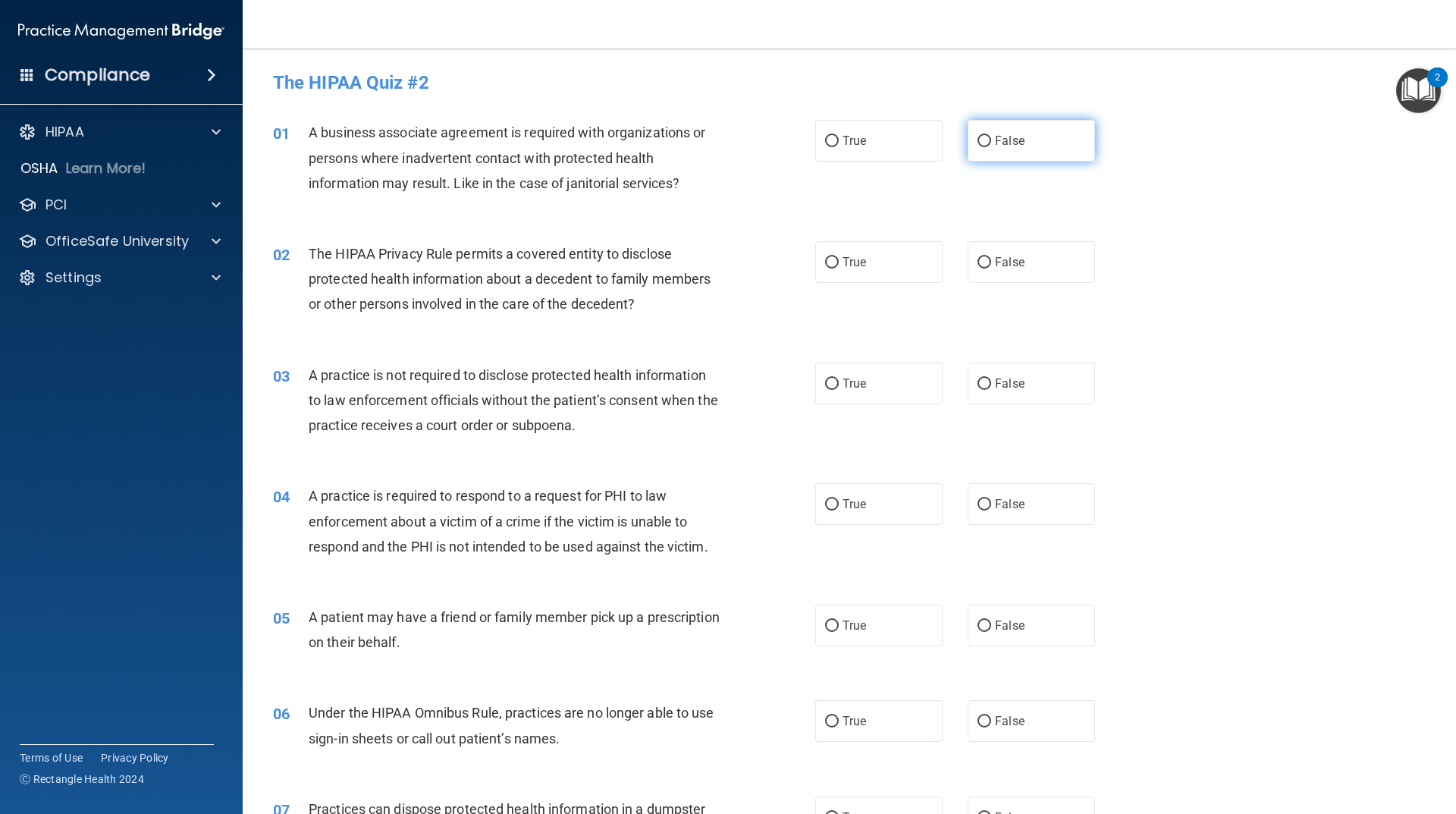
click at [986, 138] on label "False" at bounding box center [1031, 141] width 128 height 42
click at [986, 138] on input "False" at bounding box center [984, 141] width 14 height 11
radio input "true"
click at [845, 258] on span "True" at bounding box center [854, 262] width 23 height 15
click at [839, 258] on input "True" at bounding box center [832, 263] width 14 height 11
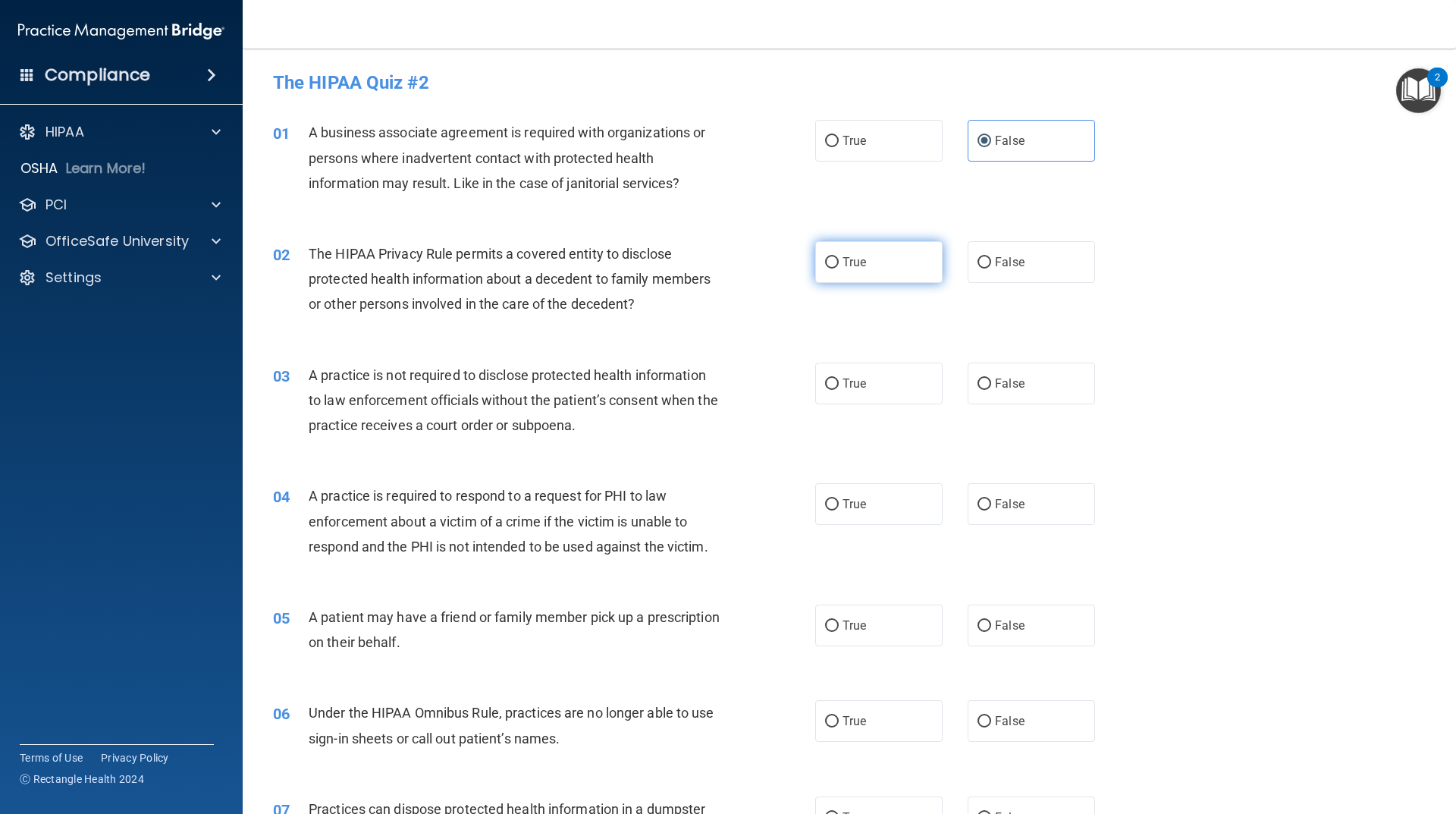
radio input "true"
click at [1049, 388] on label "False" at bounding box center [1031, 384] width 128 height 42
click at [991, 388] on input "False" at bounding box center [984, 384] width 14 height 11
radio input "true"
click at [855, 507] on span "True" at bounding box center [854, 504] width 23 height 15
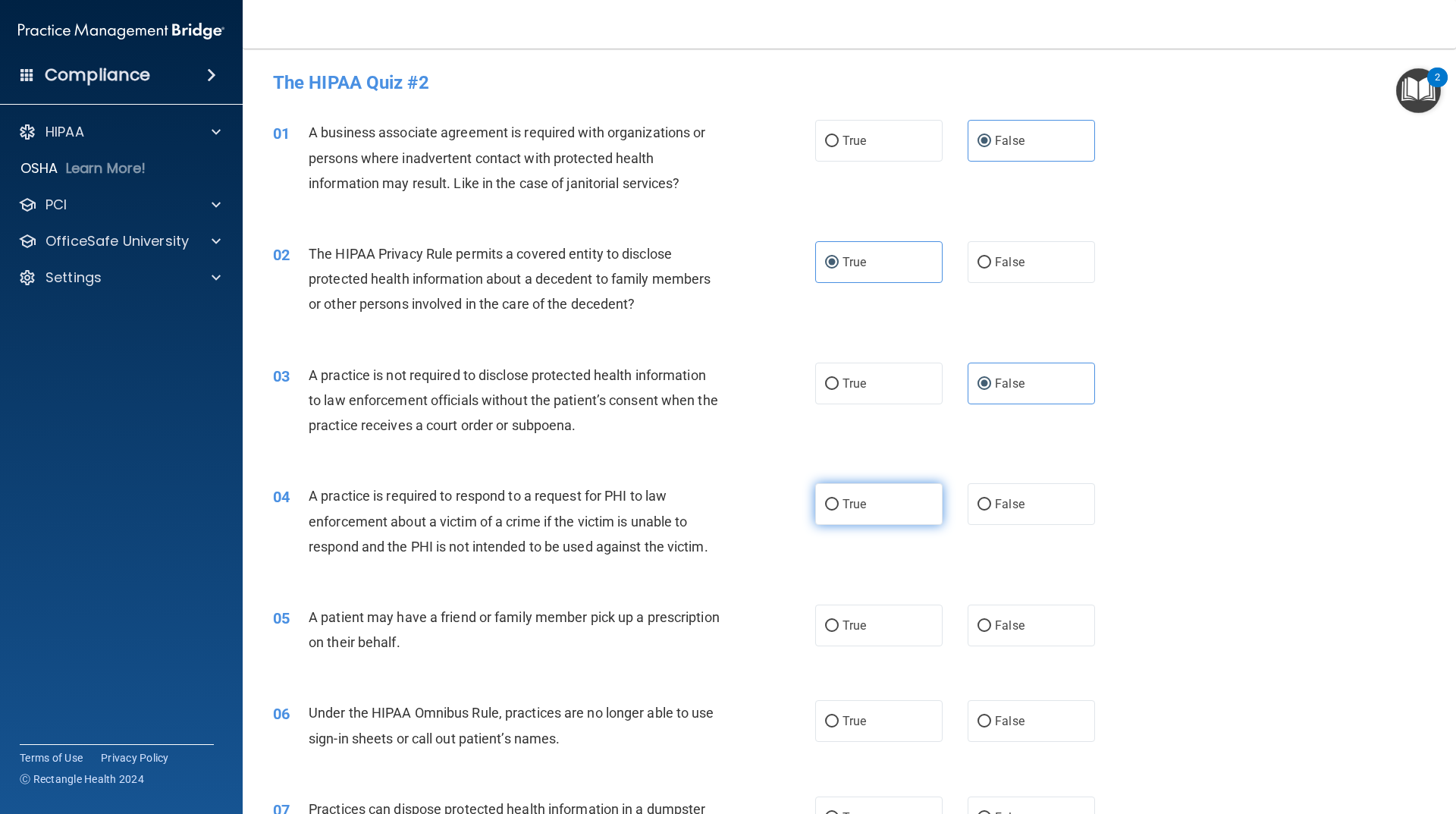
click at [839, 507] on input "True" at bounding box center [832, 504] width 14 height 11
radio input "true"
click at [859, 639] on label "True" at bounding box center [879, 625] width 128 height 42
click at [839, 632] on input "True" at bounding box center [832, 626] width 14 height 11
radio input "true"
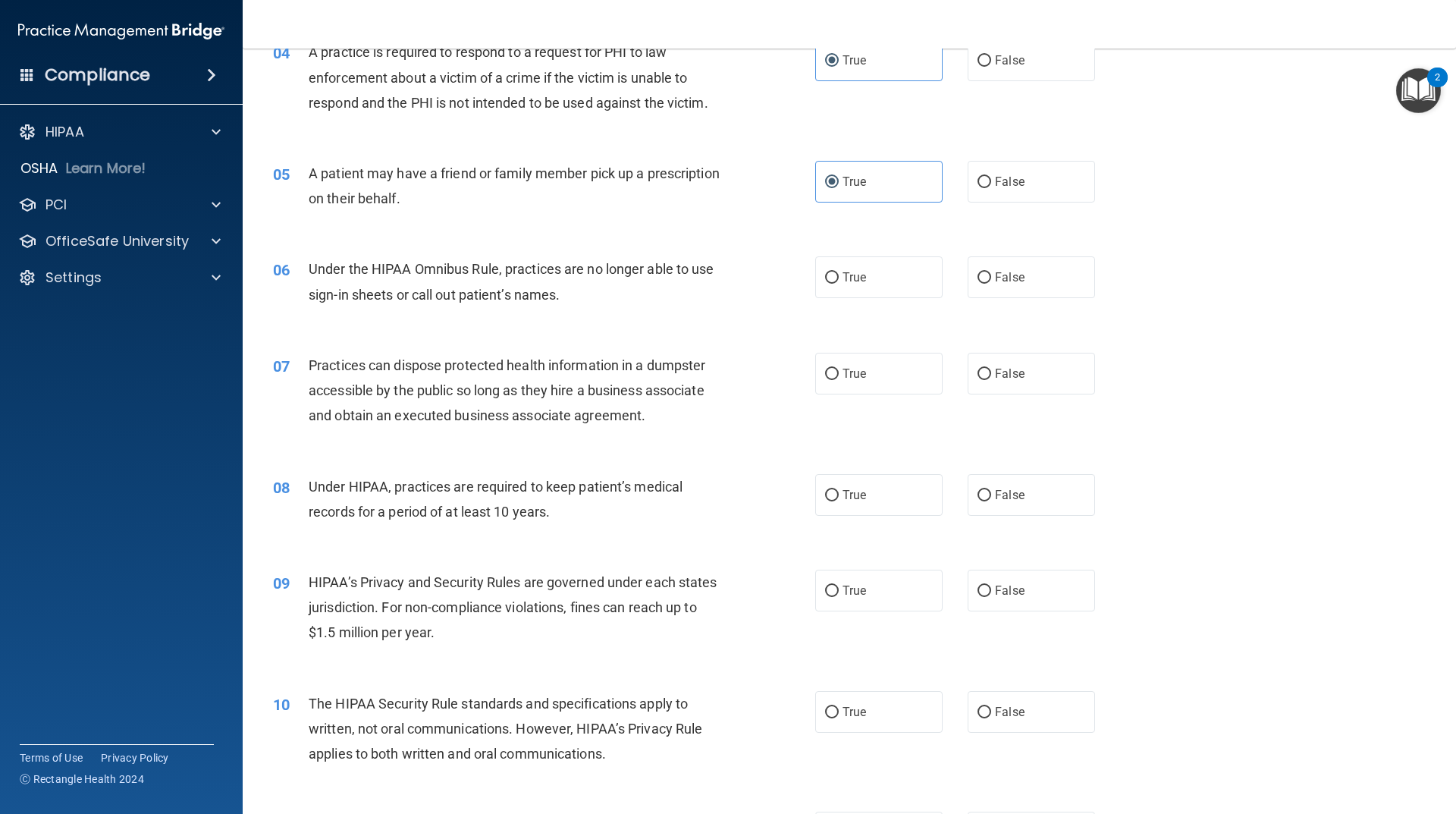
scroll to position [455, 0]
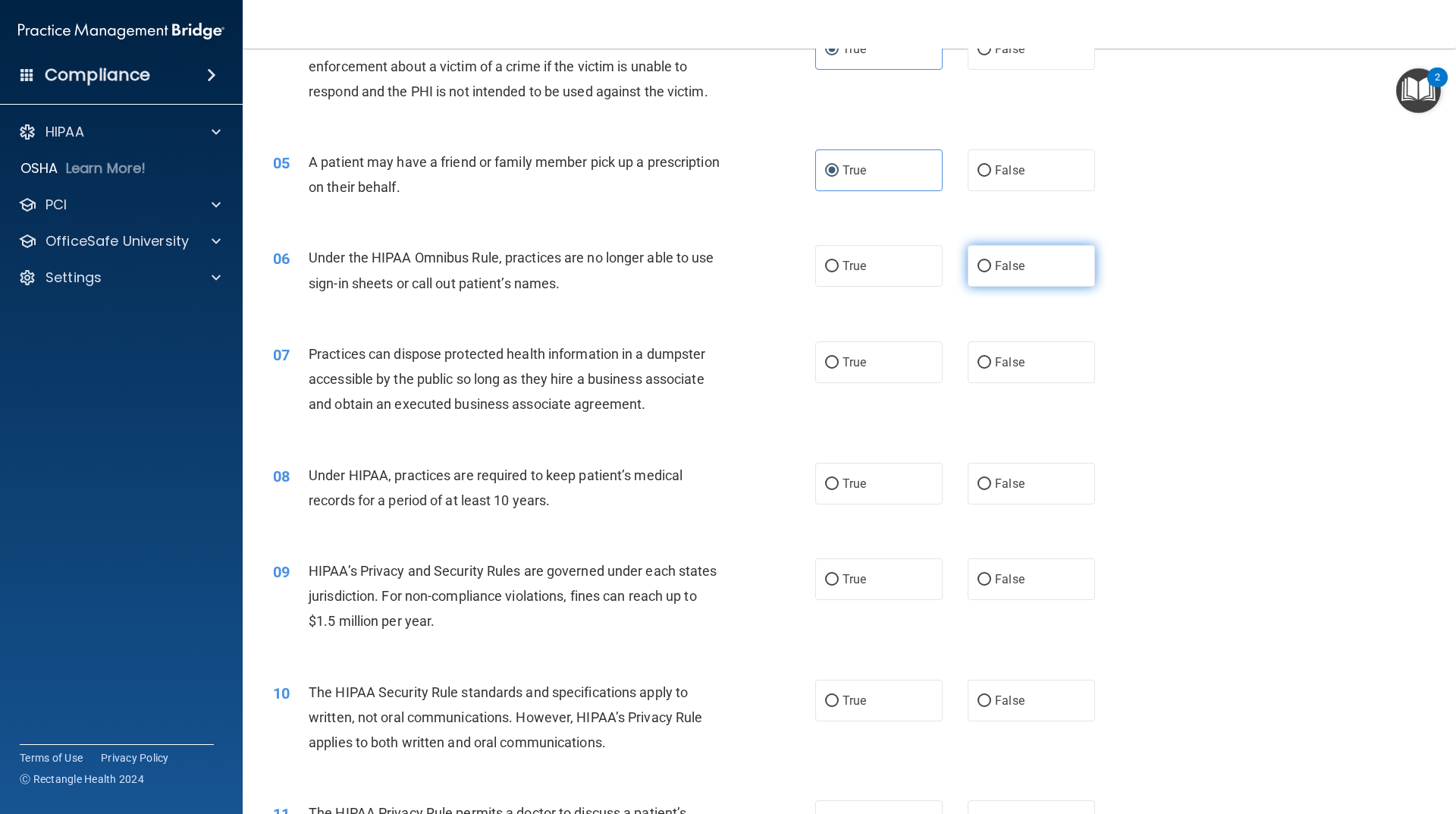
click at [1029, 269] on label "False" at bounding box center [1031, 266] width 128 height 42
click at [991, 269] on input "False" at bounding box center [984, 266] width 14 height 11
radio input "true"
click at [1015, 365] on span "False" at bounding box center [1010, 362] width 30 height 15
click at [991, 365] on input "False" at bounding box center [984, 363] width 14 height 11
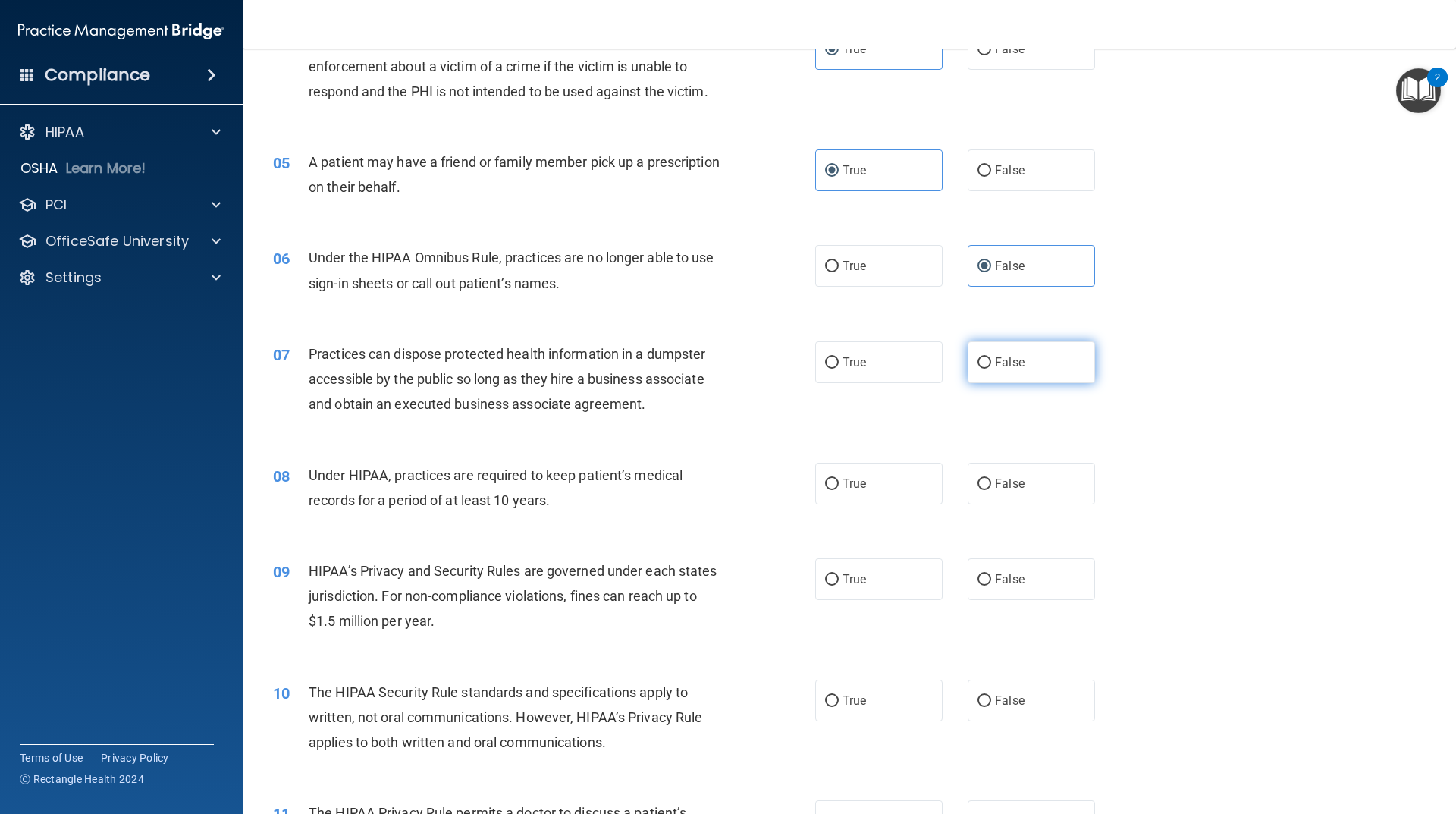
radio input "true"
click at [984, 480] on label "False" at bounding box center [1031, 484] width 128 height 42
click at [984, 480] on input "False" at bounding box center [984, 484] width 14 height 11
radio input "true"
click at [1001, 565] on label "False" at bounding box center [1031, 579] width 128 height 42
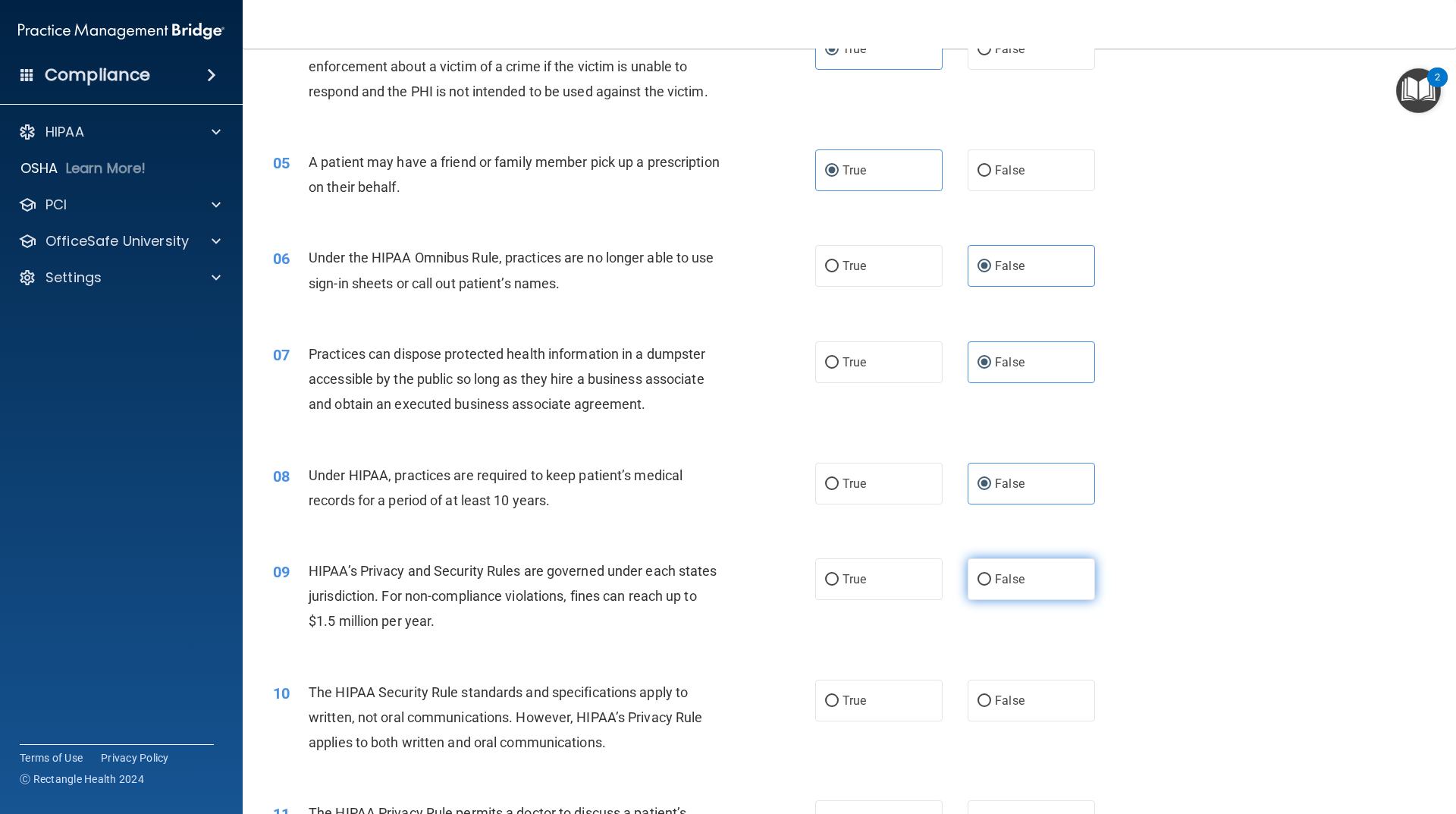
click at [991, 574] on input "False" at bounding box center [984, 579] width 14 height 11
radio input "true"
click at [858, 692] on label "True" at bounding box center [879, 701] width 128 height 42
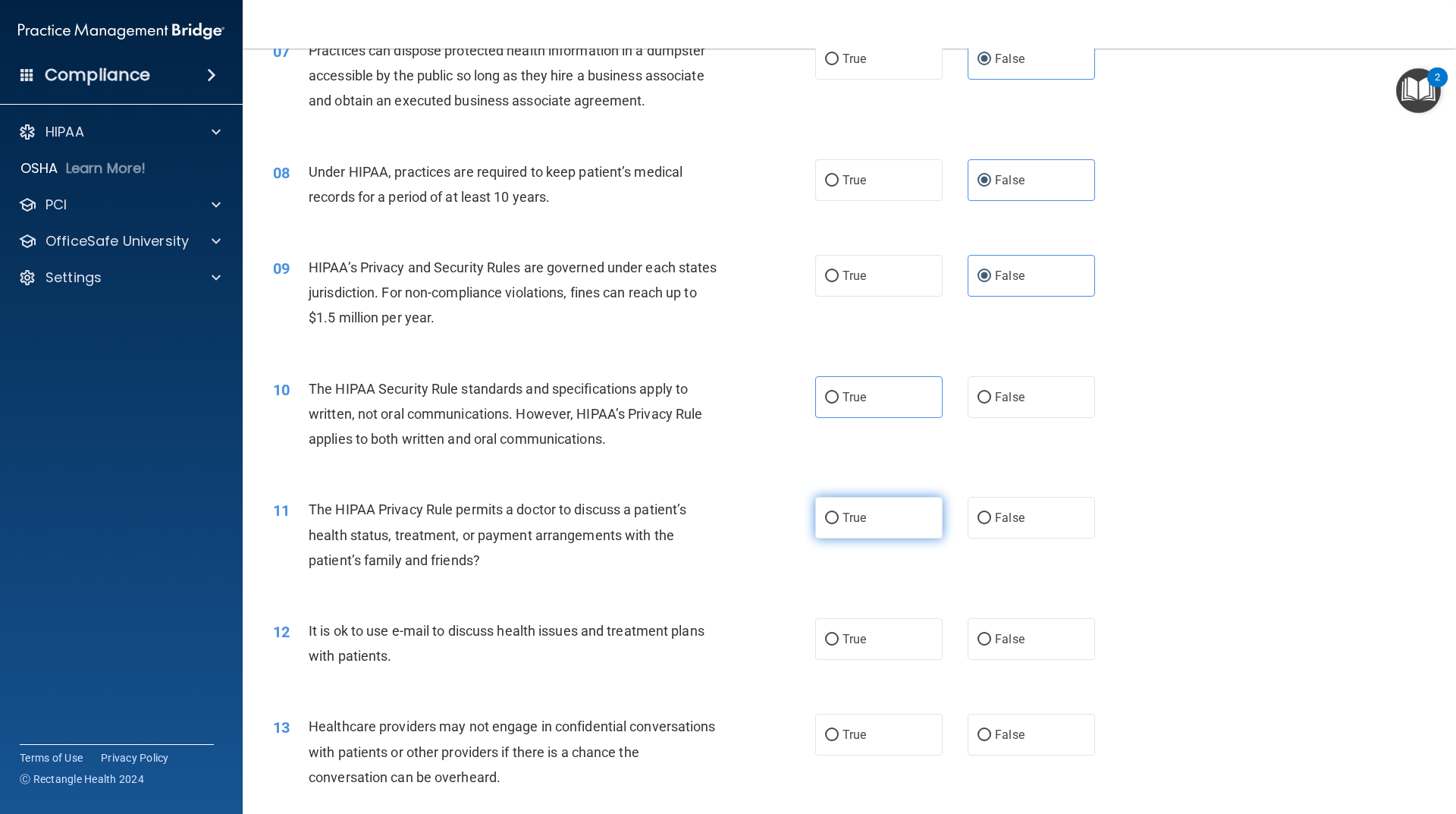
click at [881, 513] on label "True" at bounding box center [879, 517] width 128 height 42
click at [839, 513] on input "True" at bounding box center [832, 518] width 14 height 11
radio input "true"
click at [842, 405] on label "True" at bounding box center [879, 397] width 128 height 42
click at [839, 404] on input "True" at bounding box center [832, 397] width 14 height 11
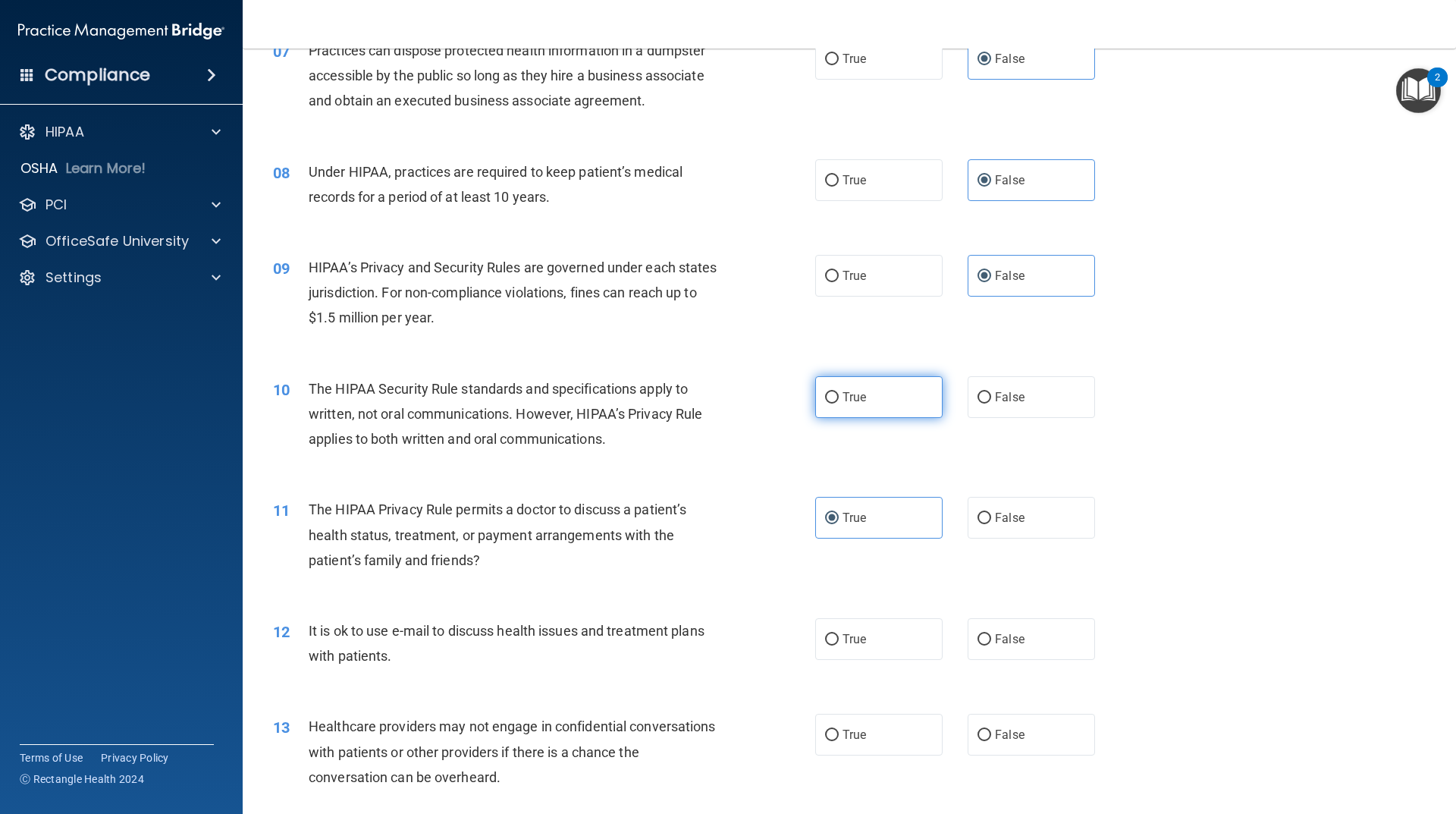
radio input "true"
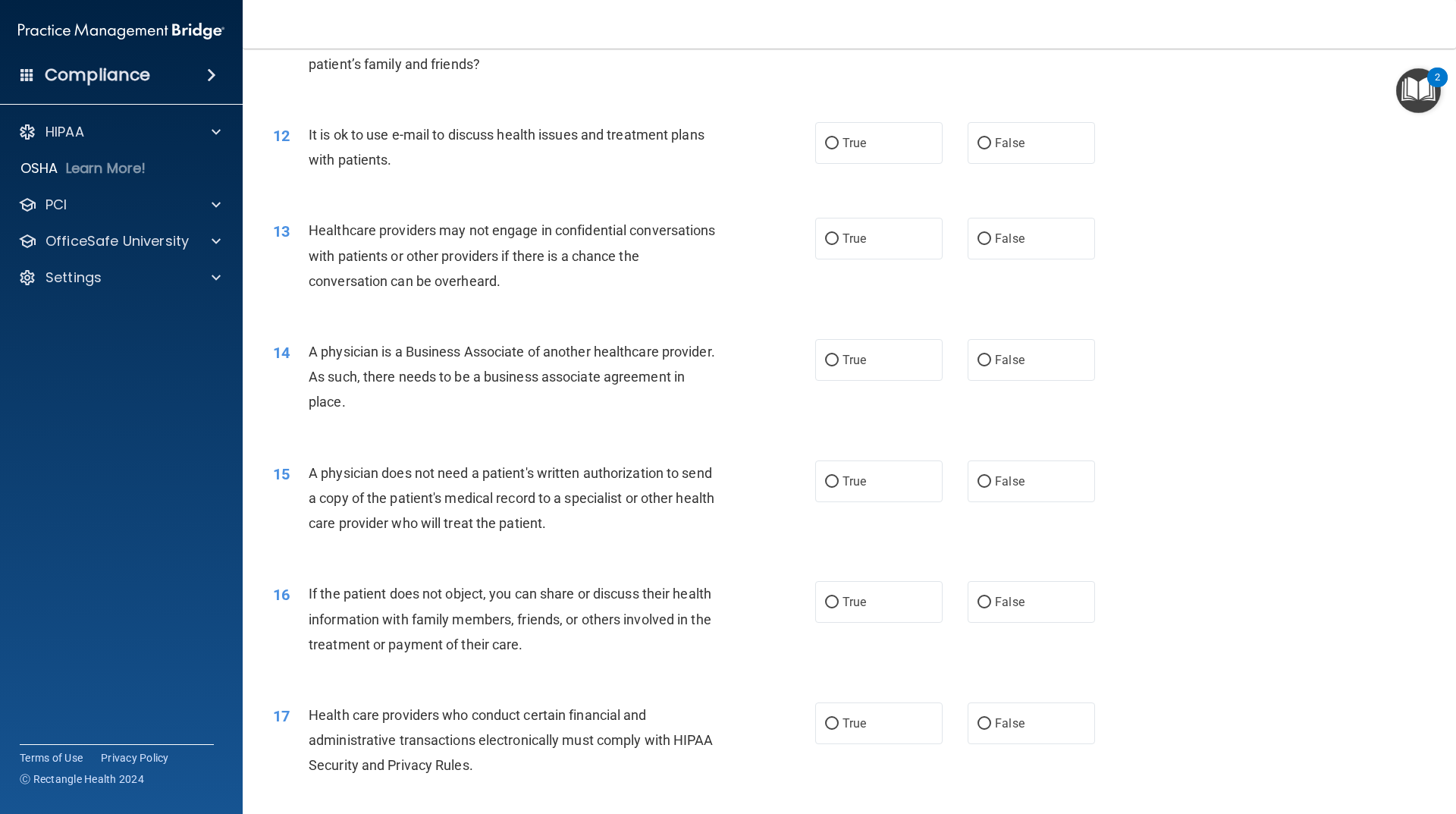
scroll to position [1290, 0]
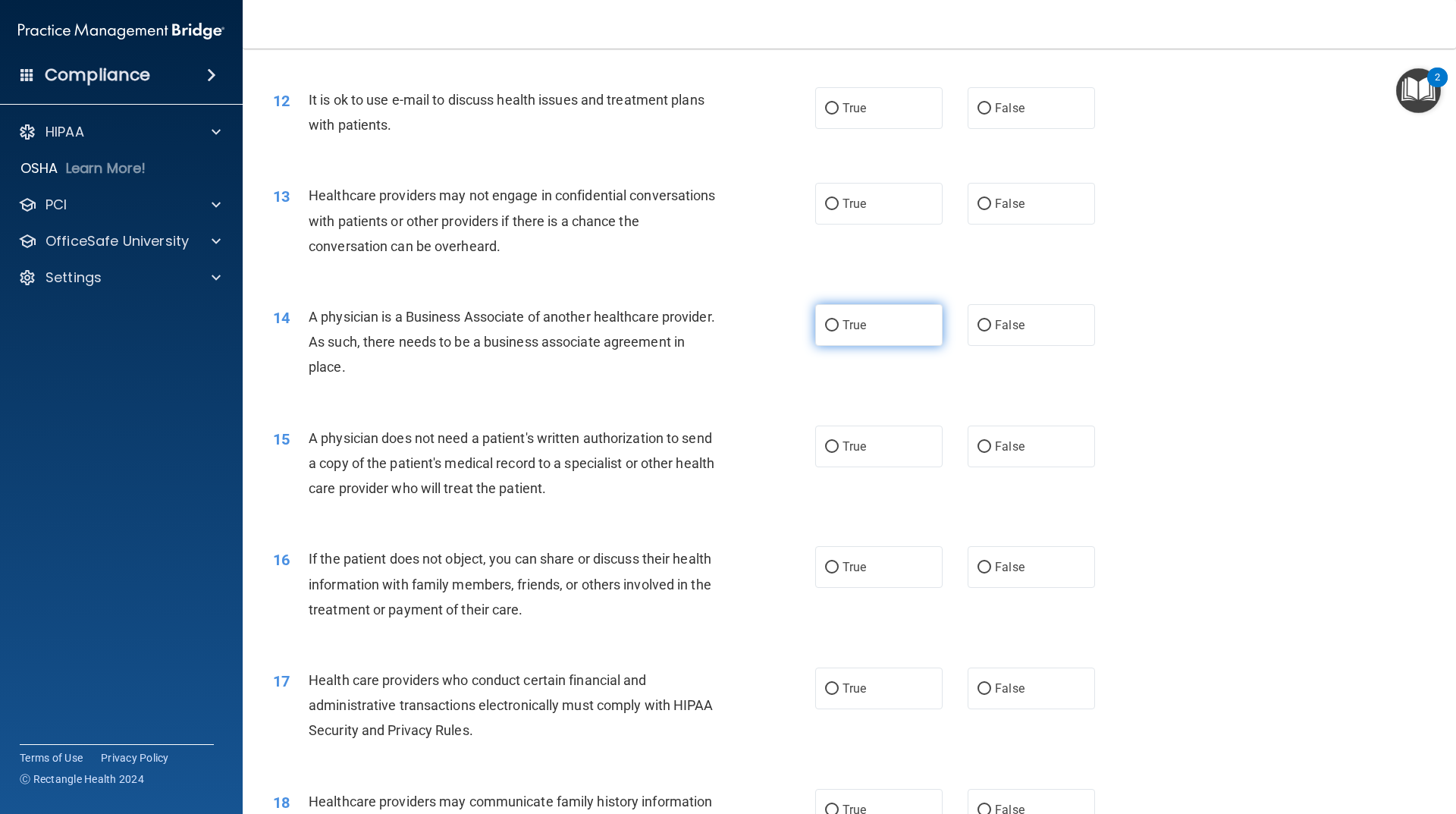
click at [908, 330] on label "True" at bounding box center [879, 325] width 128 height 42
click at [839, 330] on input "True" at bounding box center [832, 325] width 14 height 11
radio input "true"
click at [876, 90] on label "True" at bounding box center [879, 108] width 128 height 42
click at [839, 103] on input "True" at bounding box center [832, 109] width 14 height 11
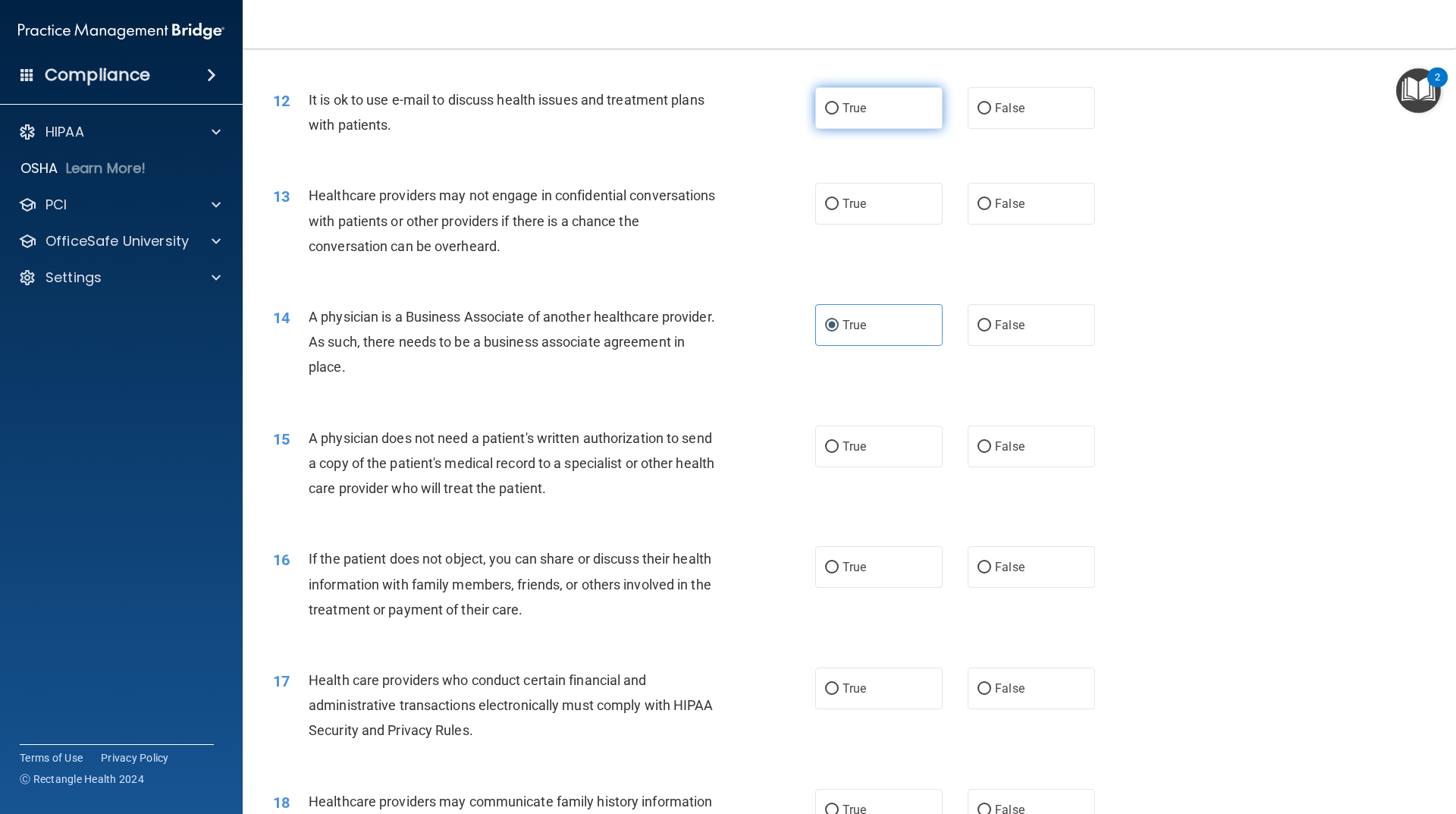
radio input "true"
click at [1023, 217] on label "False" at bounding box center [1031, 204] width 128 height 42
click at [991, 210] on input "False" at bounding box center [984, 204] width 14 height 11
radio input "true"
click at [1021, 330] on label "False" at bounding box center [1031, 325] width 128 height 42
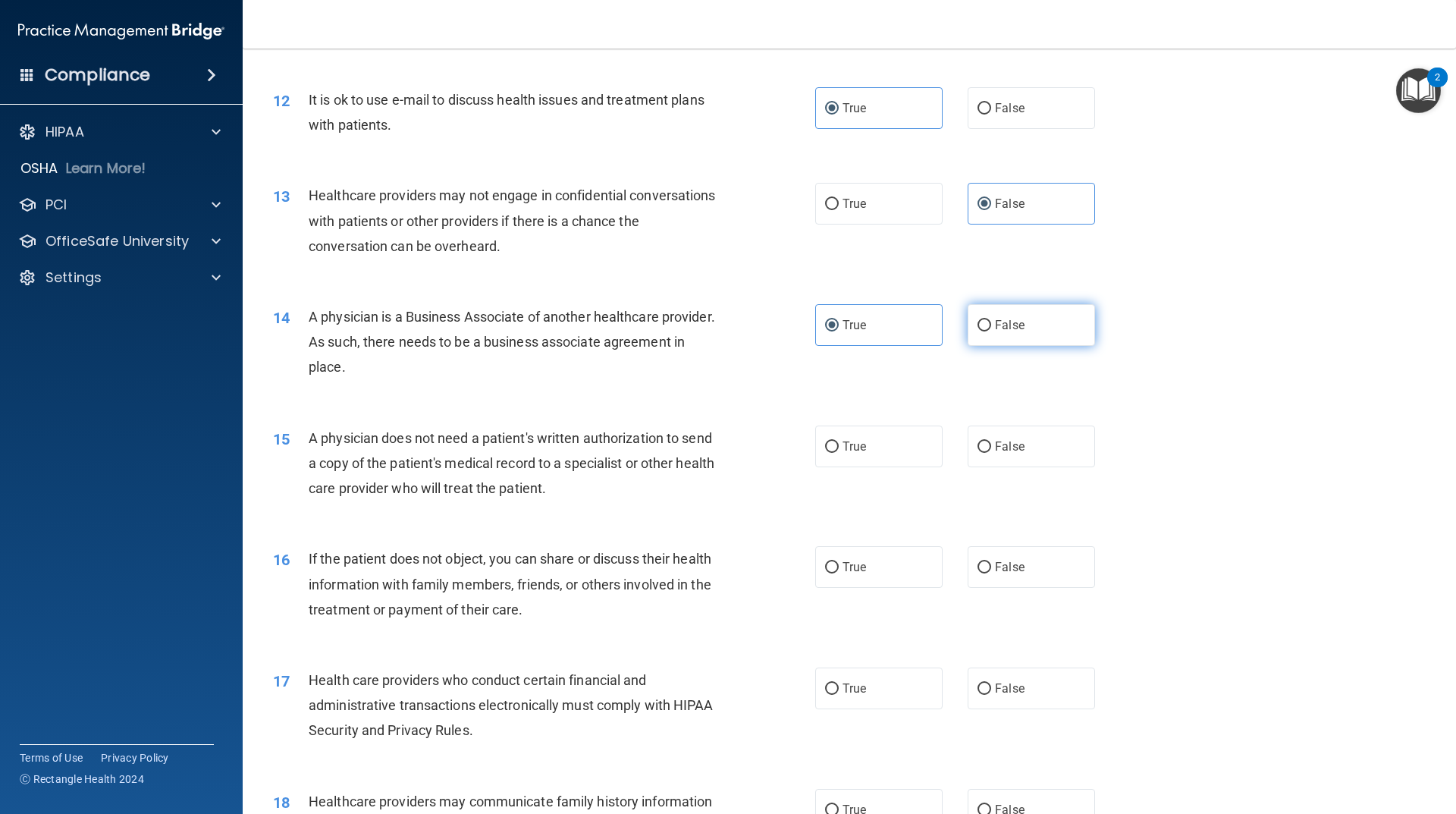
click at [991, 330] on input "False" at bounding box center [984, 325] width 14 height 11
radio input "true"
radio input "false"
click at [876, 459] on label "True" at bounding box center [879, 446] width 128 height 42
click at [839, 453] on input "True" at bounding box center [832, 447] width 14 height 11
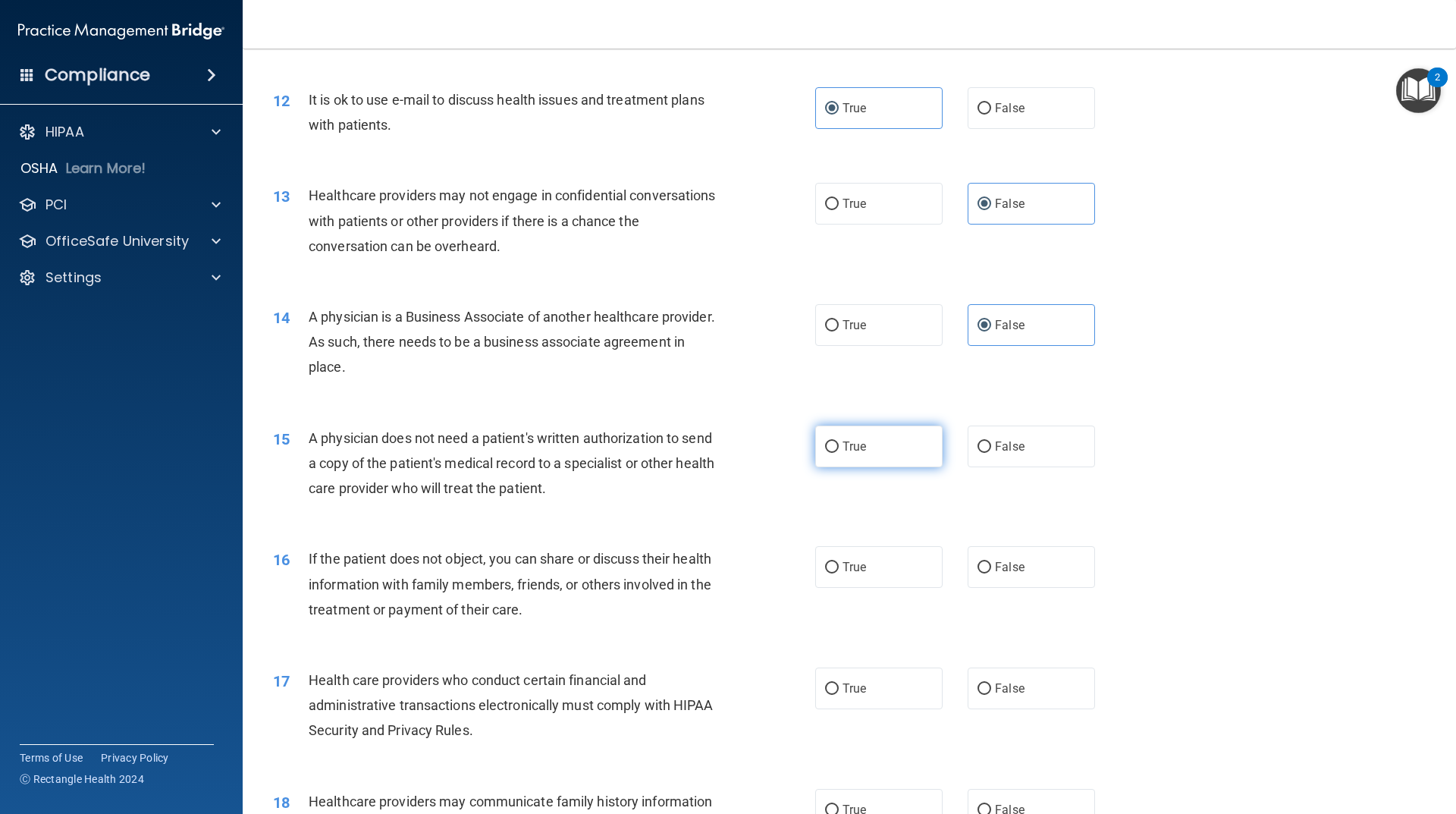
radio input "true"
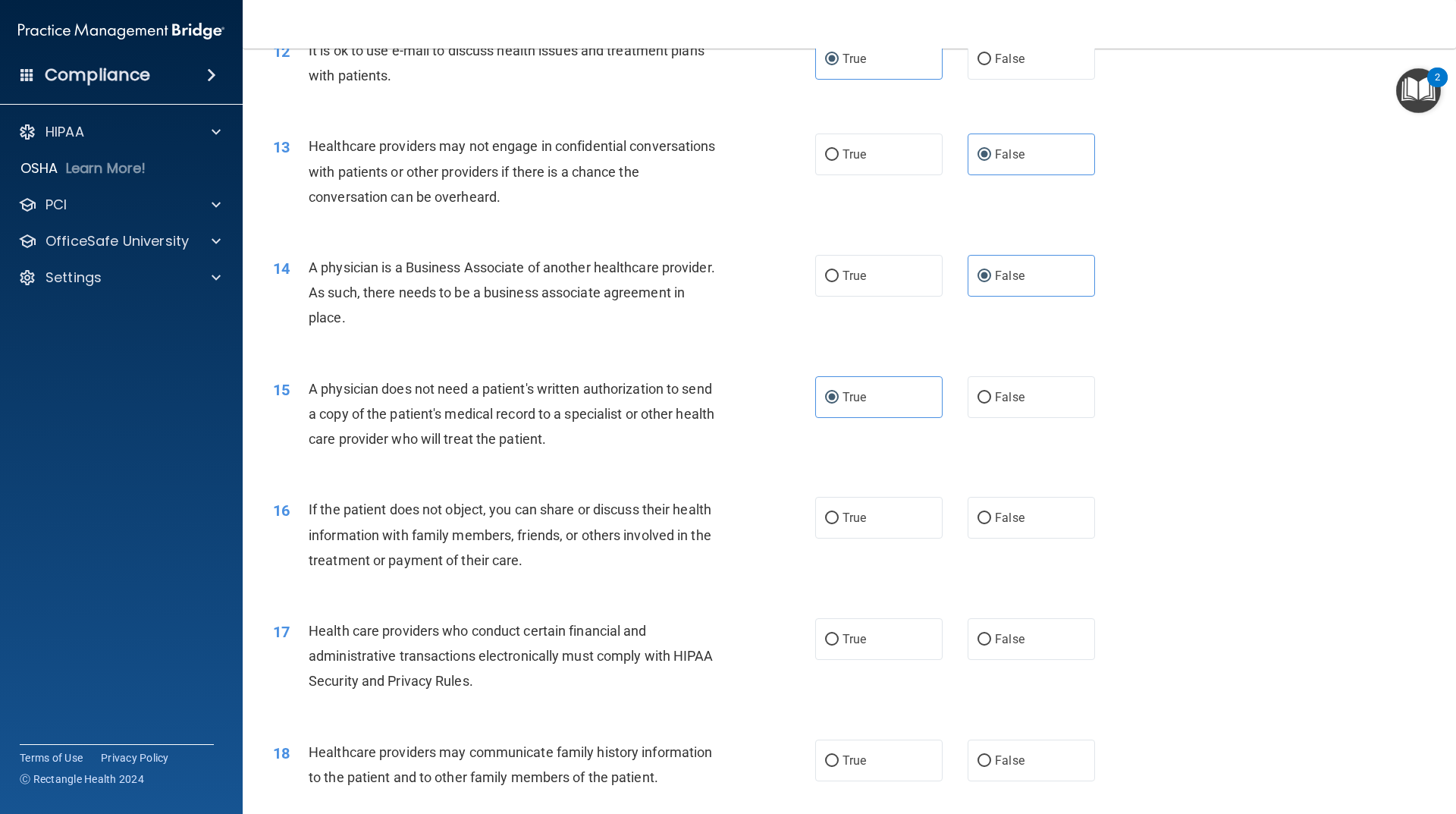
scroll to position [1365, 0]
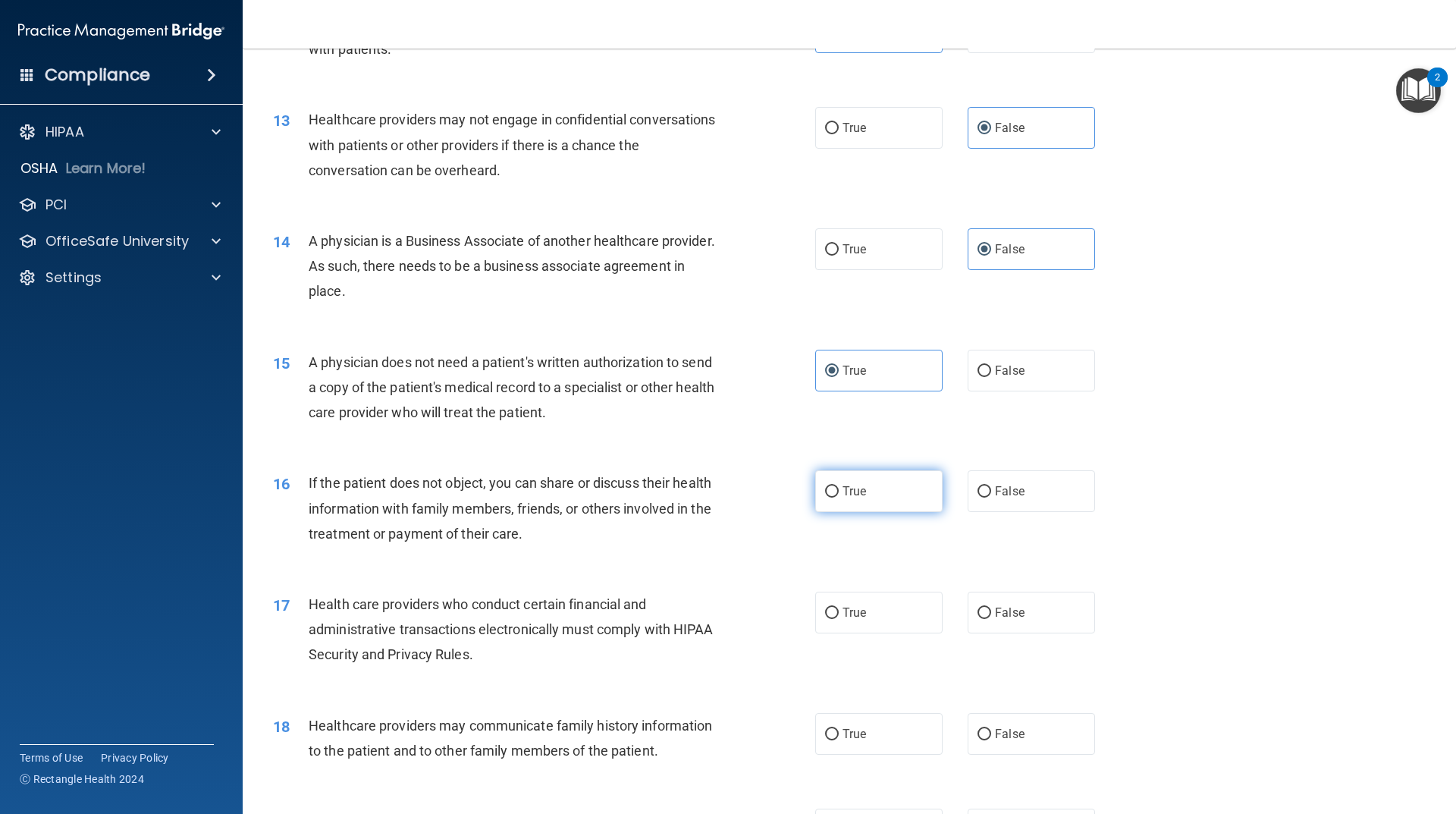
click at [876, 501] on label "True" at bounding box center [879, 491] width 128 height 42
click at [839, 497] on input "True" at bounding box center [832, 491] width 14 height 11
radio input "true"
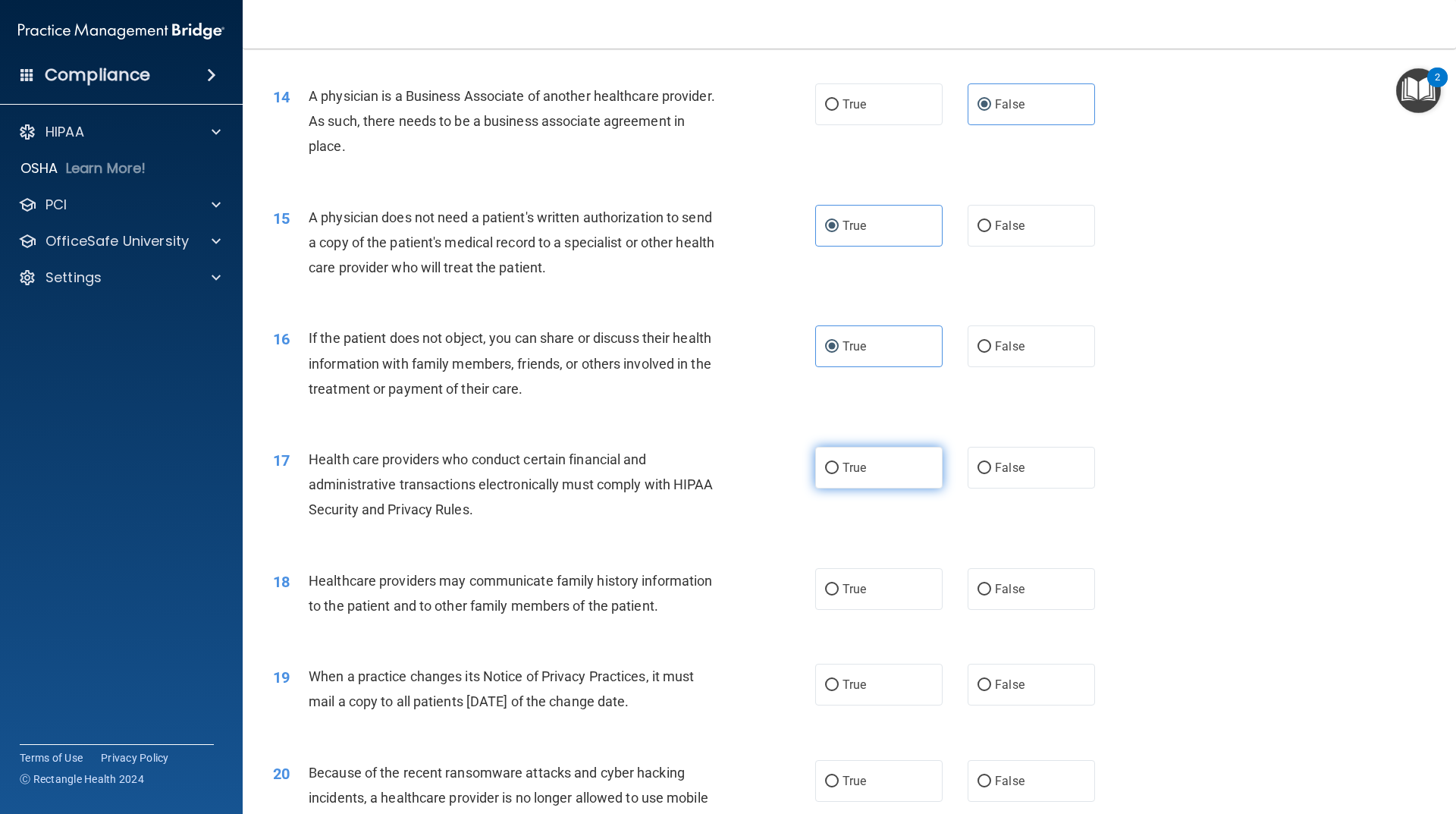
scroll to position [1518, 0]
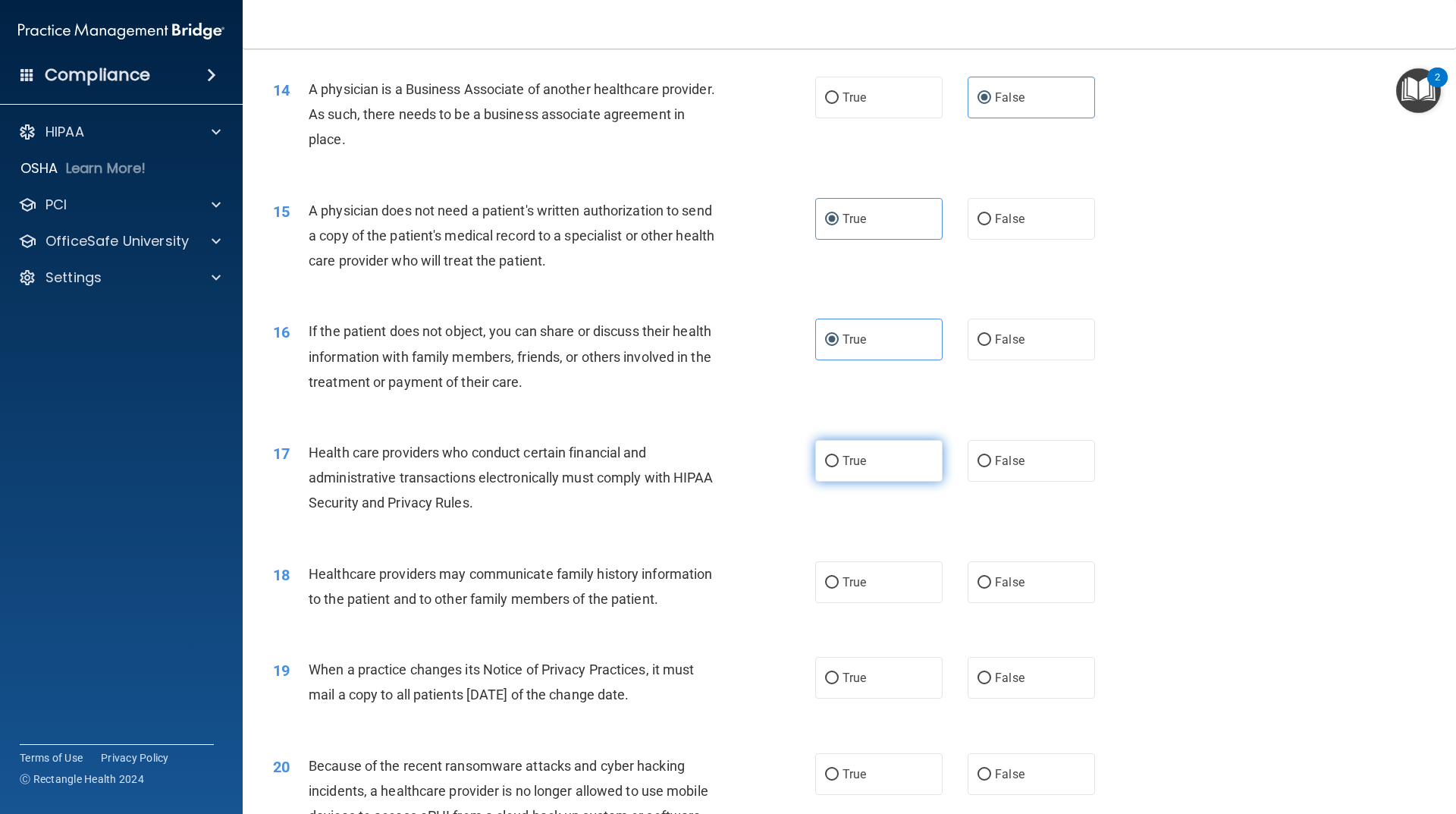
click at [894, 472] on label "True" at bounding box center [879, 461] width 128 height 42
click at [839, 467] on input "True" at bounding box center [832, 461] width 14 height 11
radio input "true"
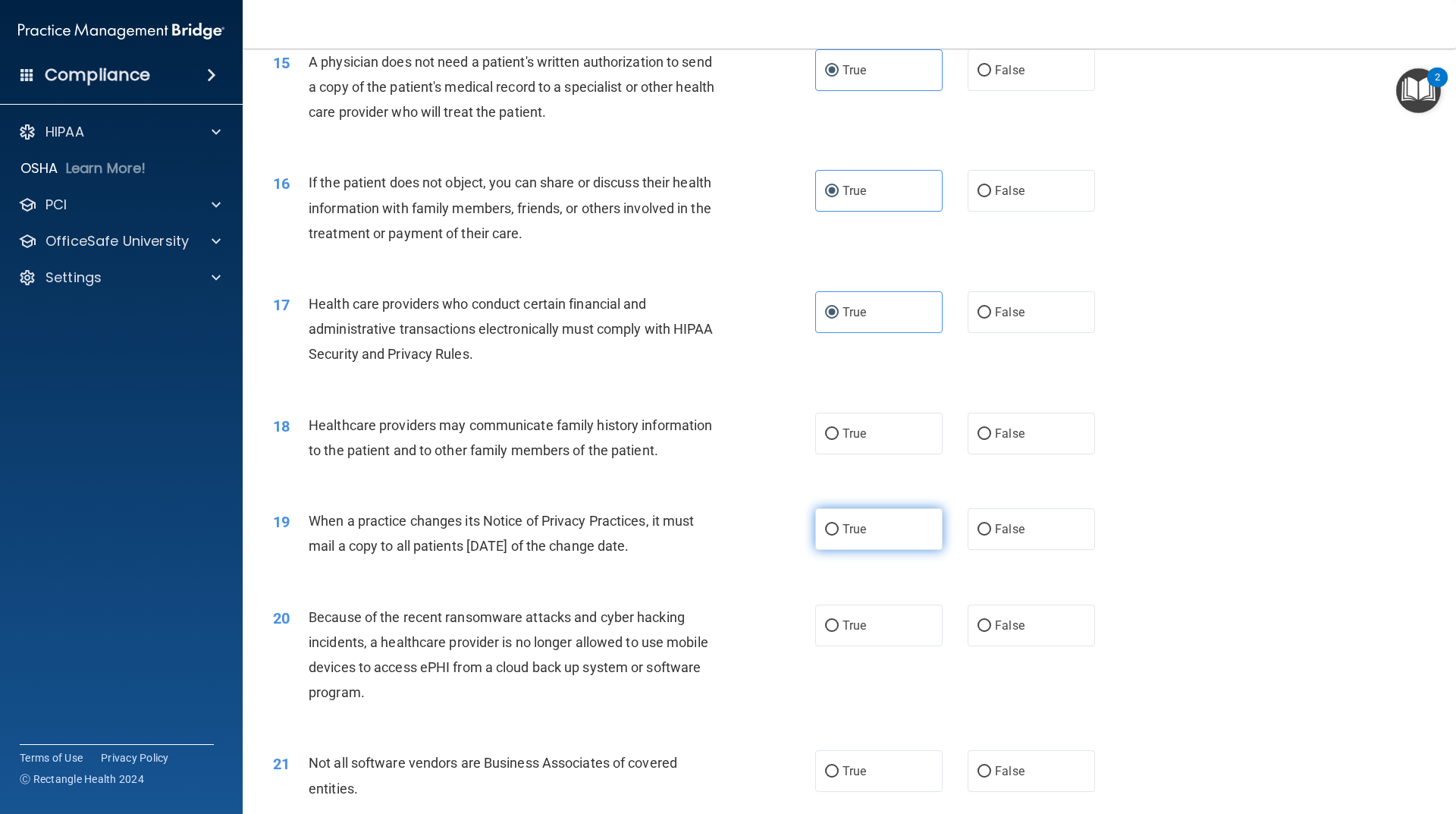
scroll to position [1669, 0]
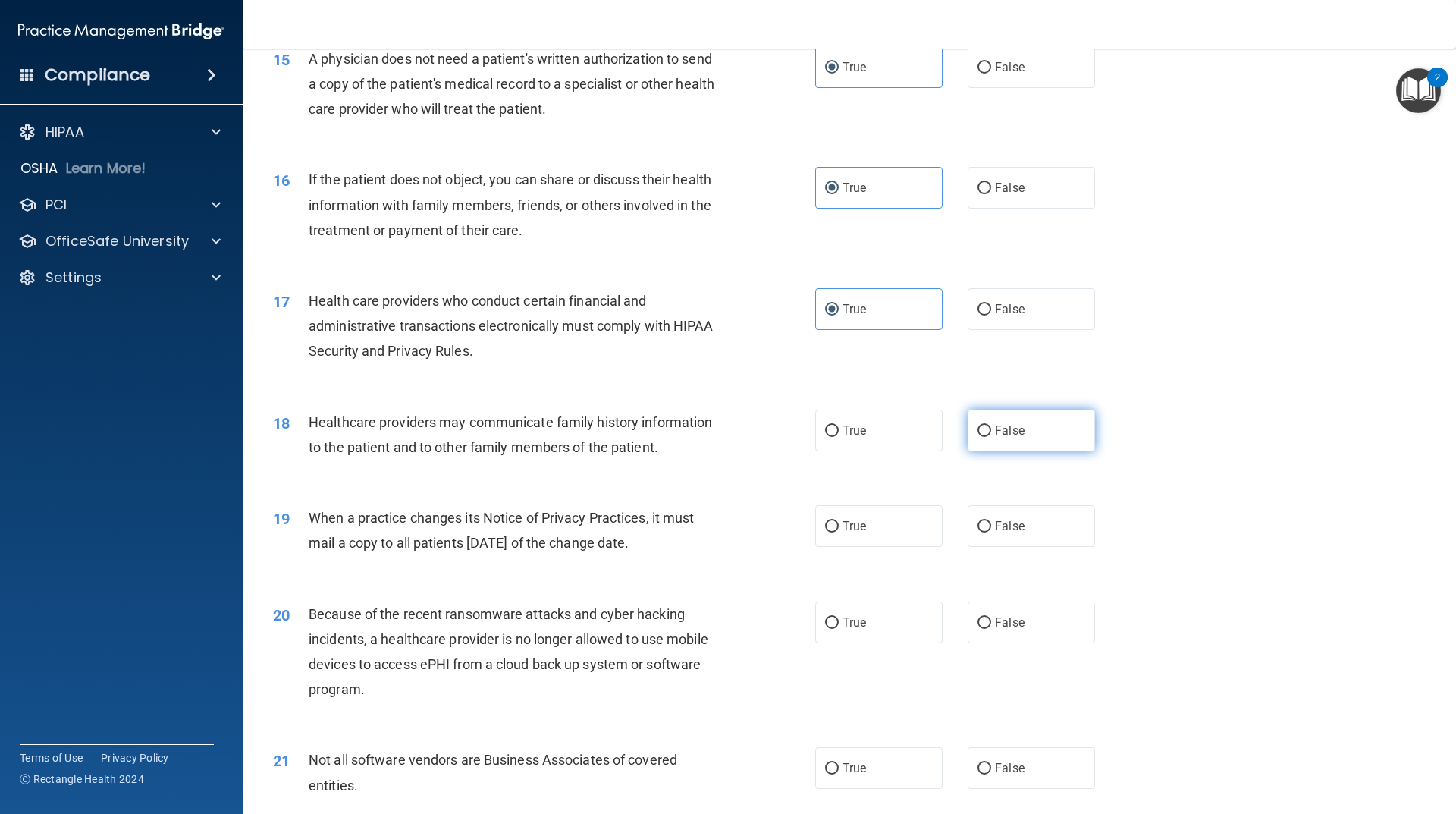
click at [995, 427] on span "False" at bounding box center [1010, 430] width 30 height 15
click at [991, 427] on input "False" at bounding box center [984, 430] width 14 height 11
radio input "true"
click at [981, 534] on label "False" at bounding box center [1031, 526] width 128 height 42
click at [981, 532] on input "False" at bounding box center [984, 526] width 14 height 11
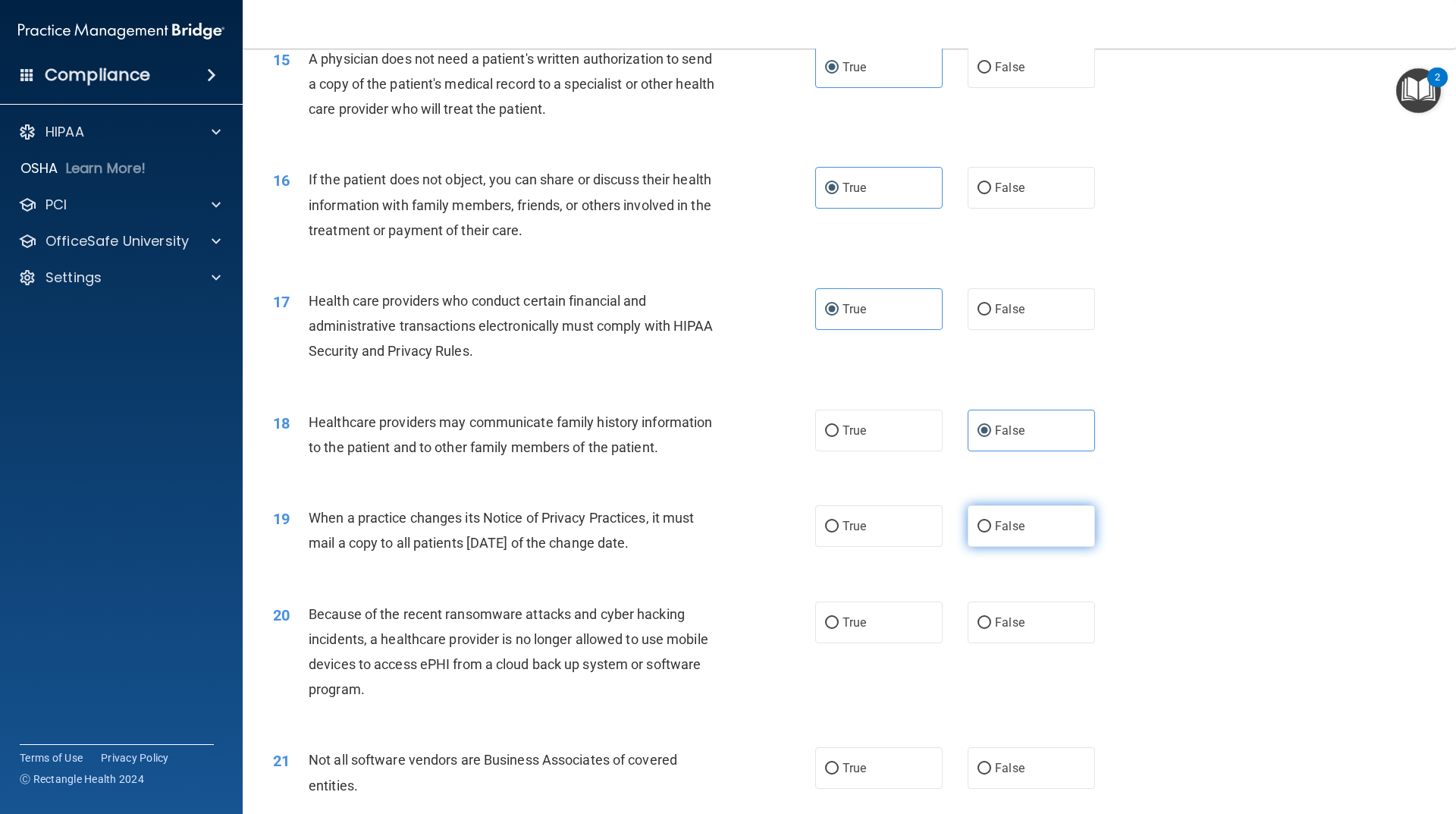
radio input "true"
click at [1029, 625] on label "False" at bounding box center [1031, 623] width 128 height 42
click at [991, 625] on input "False" at bounding box center [984, 623] width 14 height 11
radio input "true"
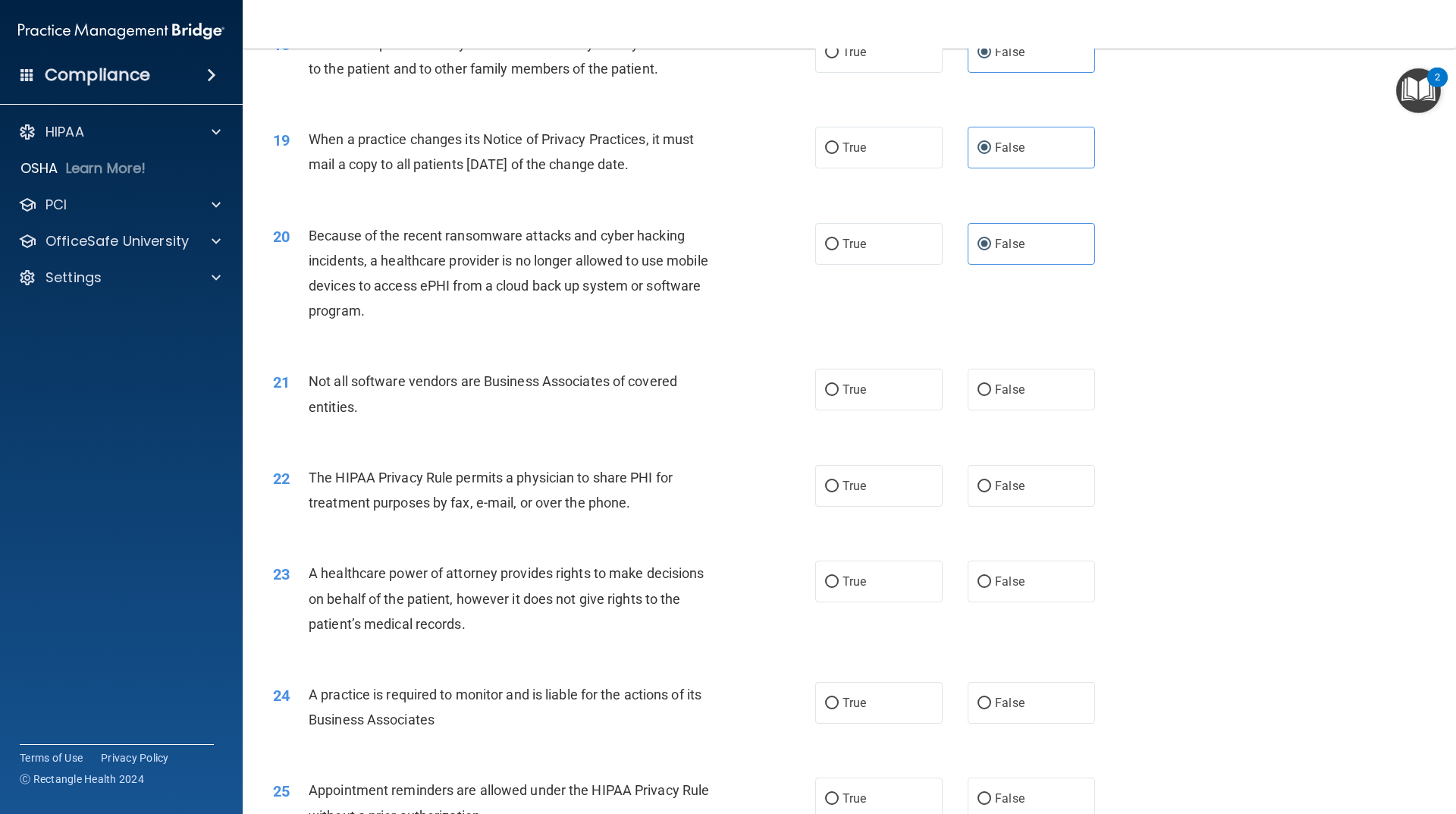
scroll to position [2048, 0]
click at [825, 384] on input "True" at bounding box center [832, 389] width 14 height 11
radio input "true"
click at [864, 486] on label "True" at bounding box center [879, 485] width 128 height 42
click at [839, 486] on input "True" at bounding box center [832, 485] width 14 height 11
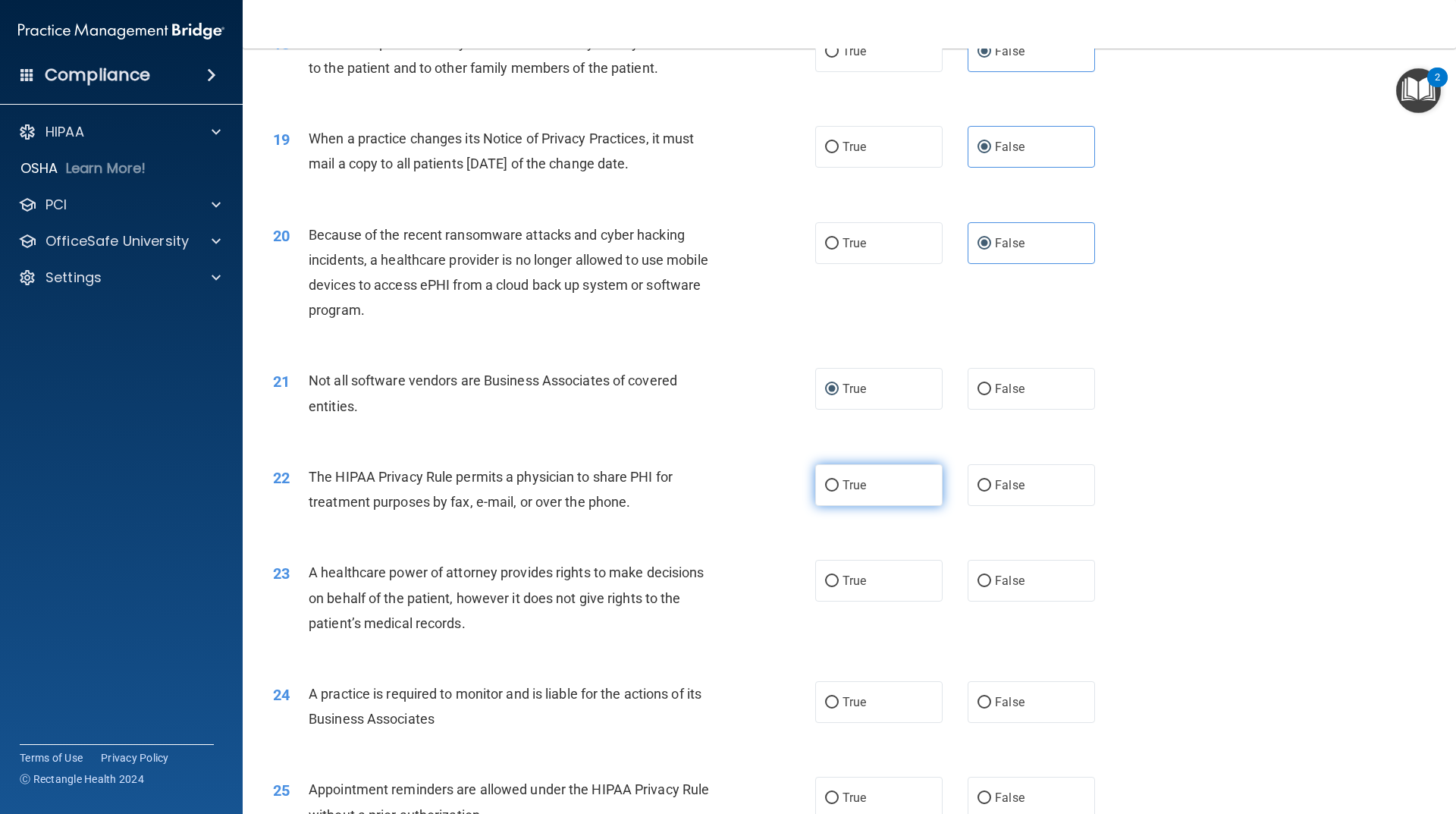
radio input "true"
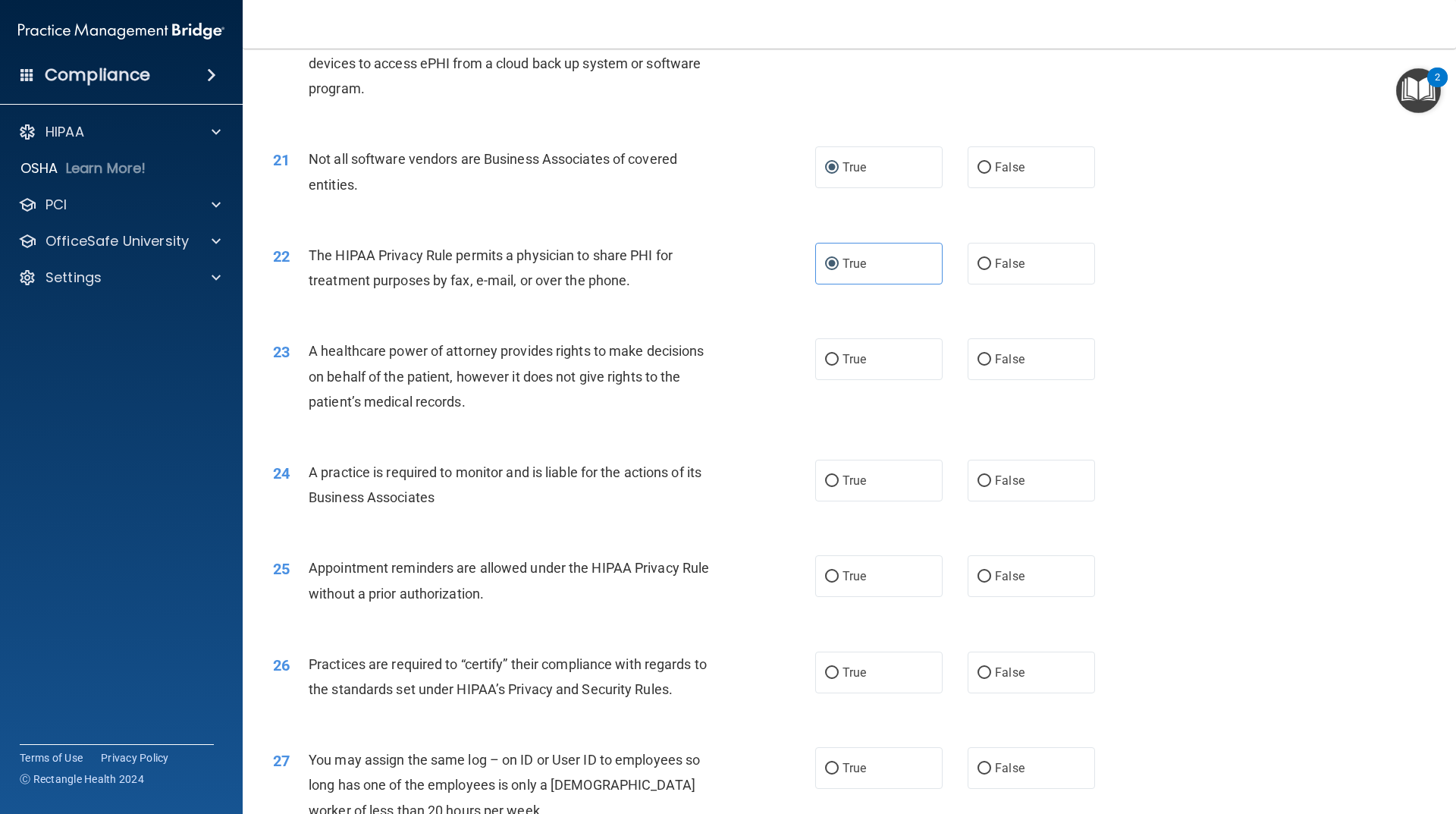
scroll to position [2352, 0]
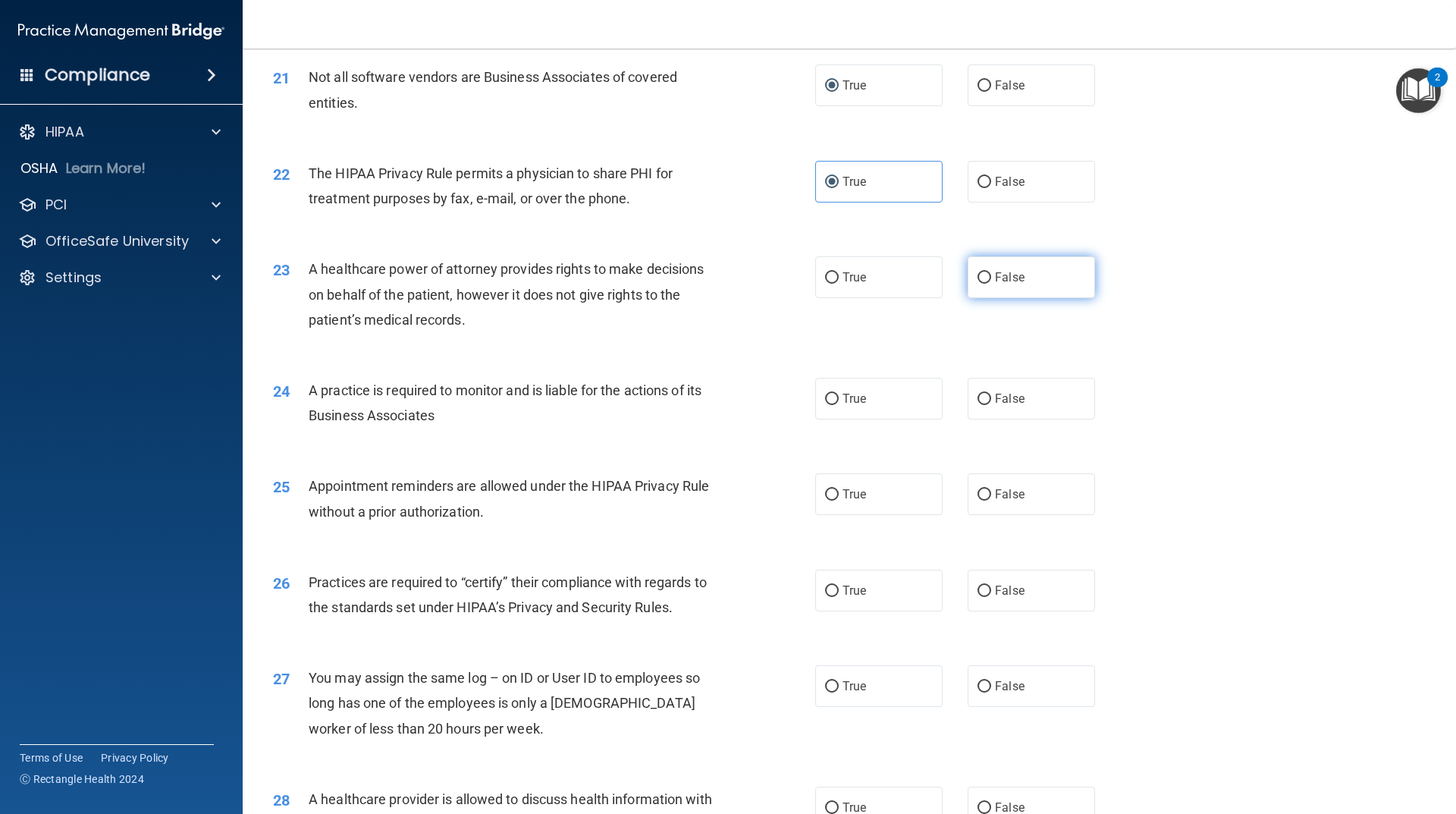
click at [1023, 280] on label "False" at bounding box center [1031, 277] width 128 height 42
click at [991, 280] on input "False" at bounding box center [984, 277] width 14 height 11
radio input "true"
click at [1001, 397] on span "False" at bounding box center [1010, 398] width 30 height 15
click at [991, 397] on input "False" at bounding box center [984, 399] width 14 height 11
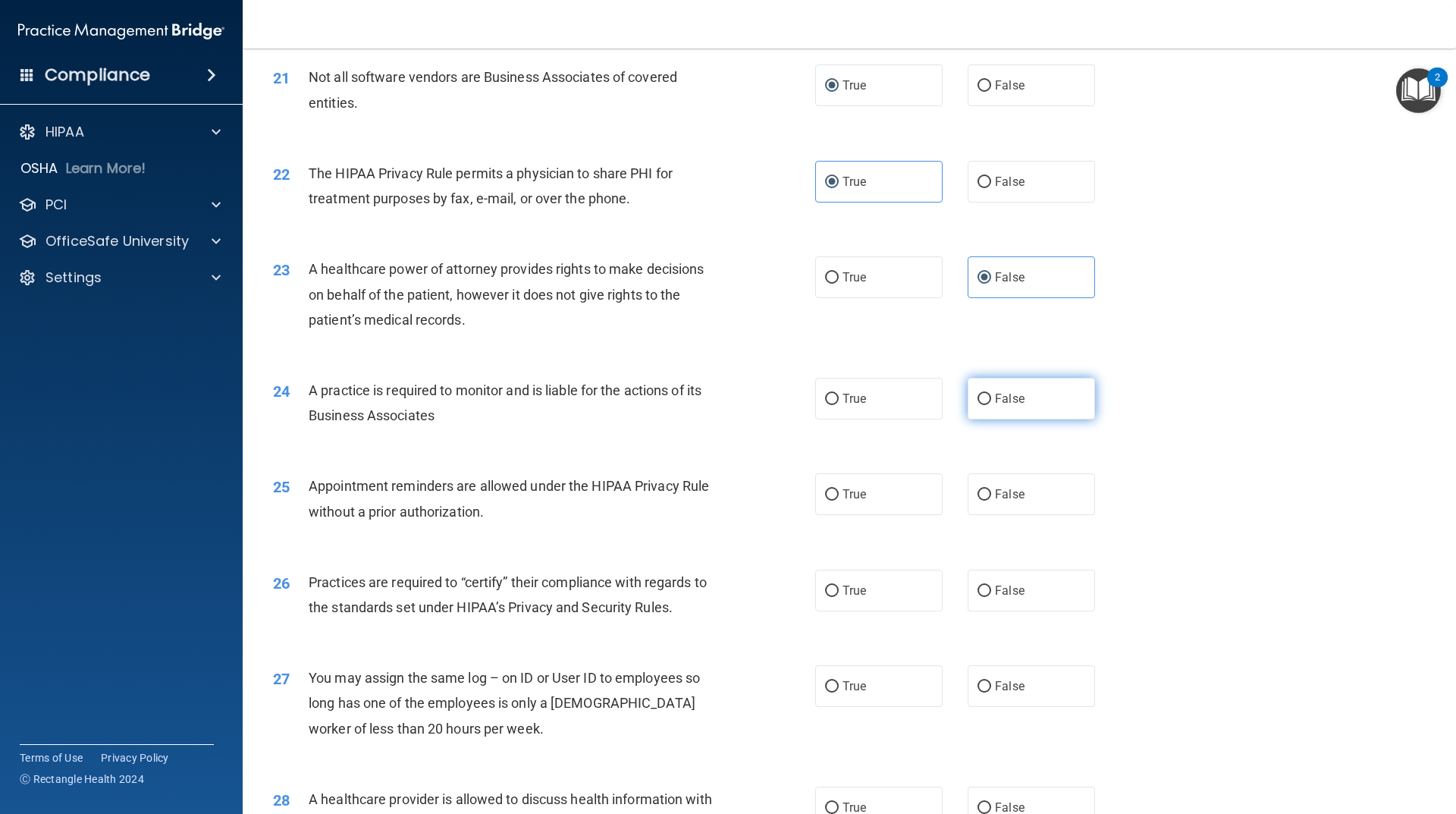
radio input "true"
click at [854, 504] on label "True" at bounding box center [879, 494] width 128 height 42
click at [839, 501] on input "True" at bounding box center [832, 495] width 14 height 11
radio input "true"
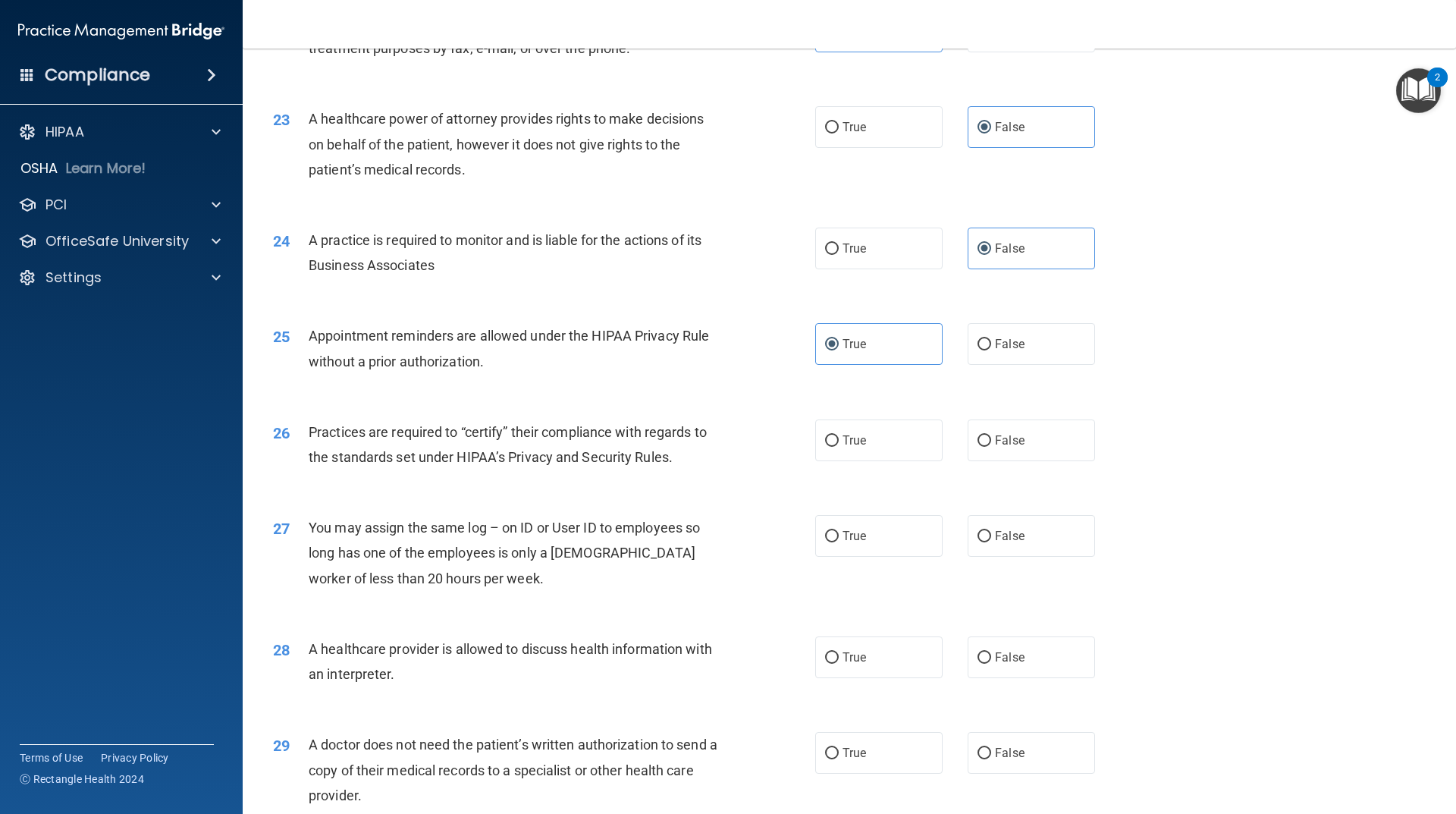
scroll to position [2504, 0]
click at [1025, 436] on label "False" at bounding box center [1031, 439] width 128 height 42
click at [991, 436] on input "False" at bounding box center [984, 439] width 14 height 11
radio input "true"
click at [1001, 550] on label "False" at bounding box center [1031, 535] width 128 height 42
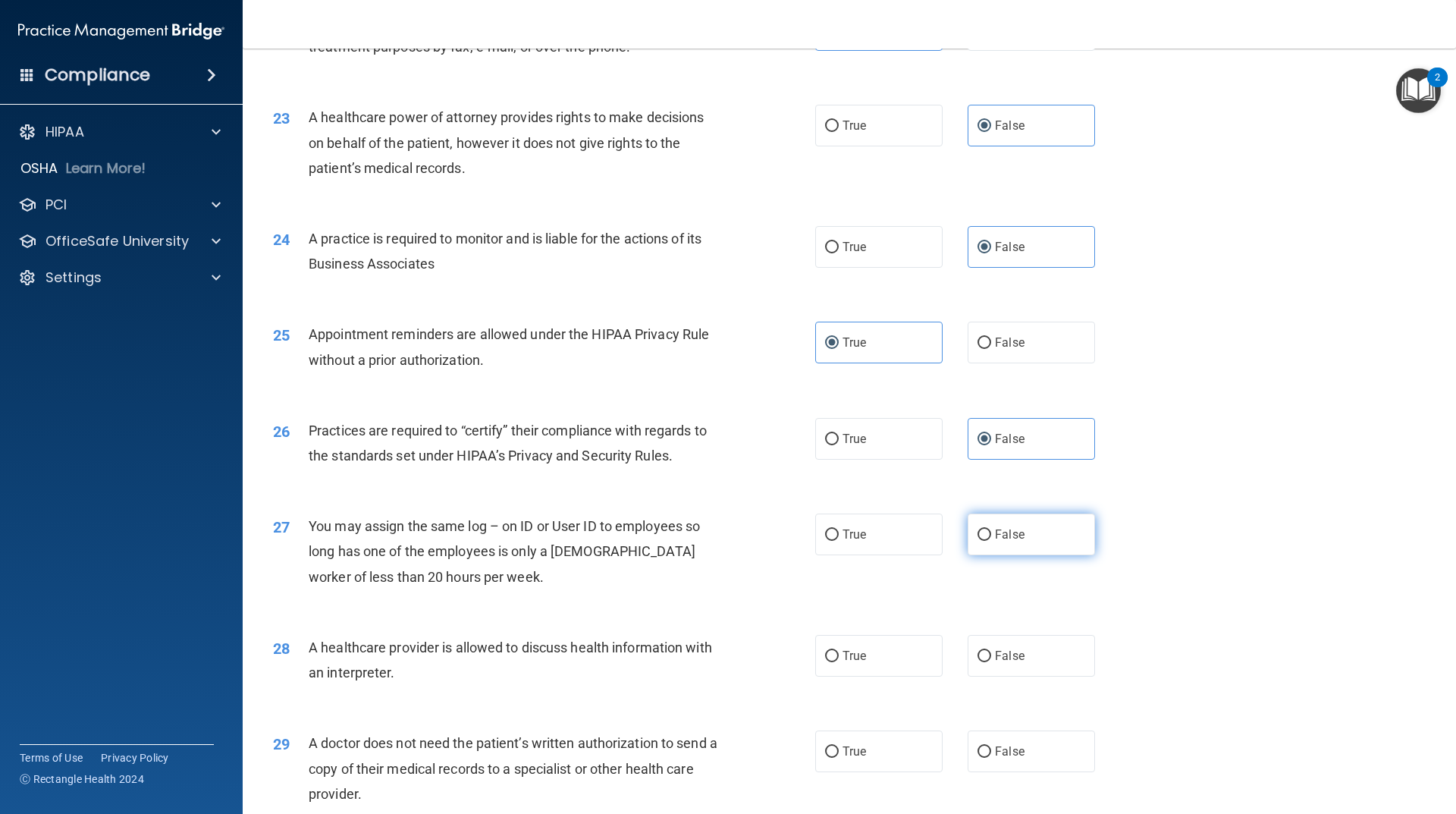
click at [991, 541] on input "False" at bounding box center [984, 535] width 14 height 11
radio input "true"
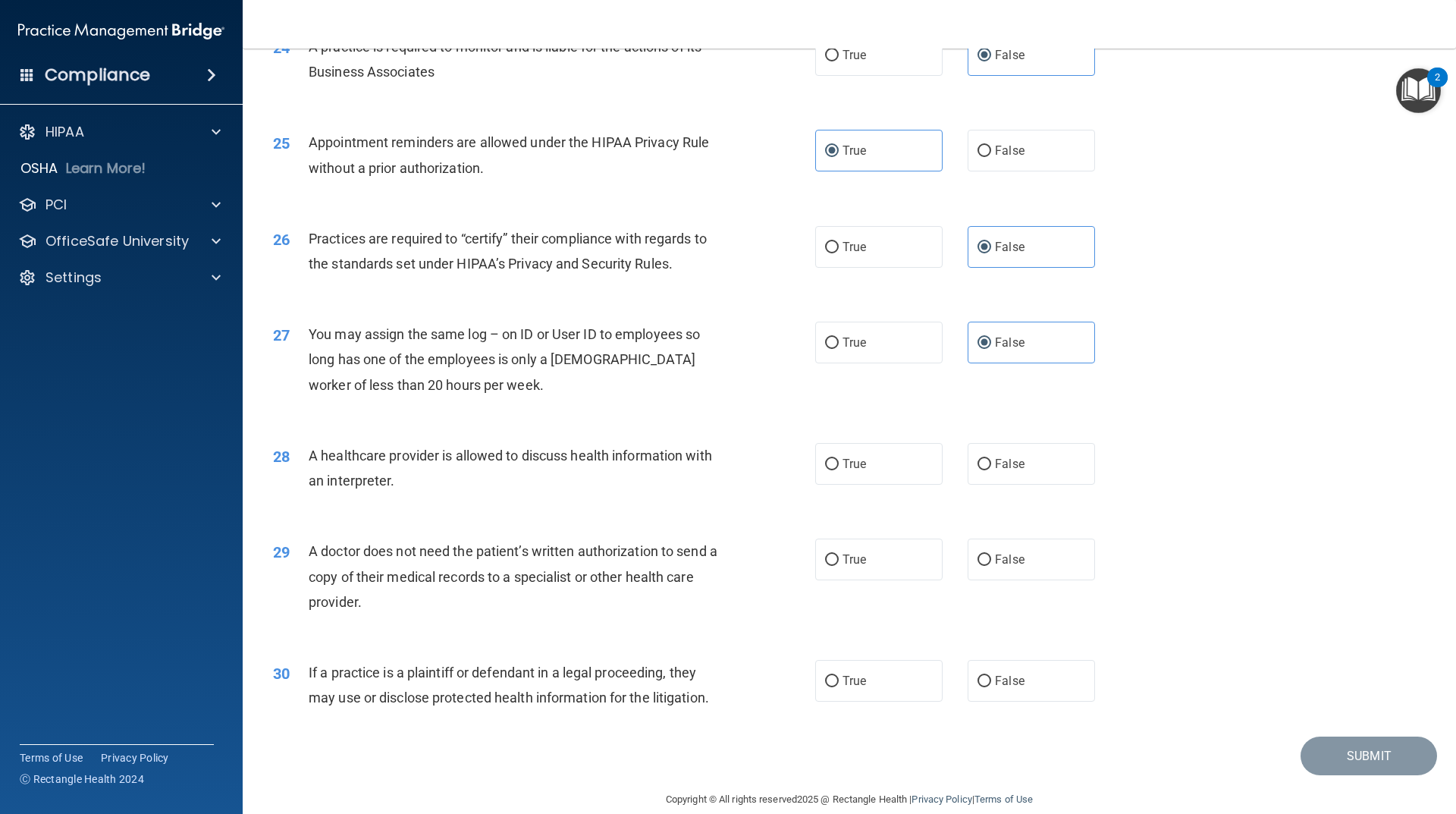
scroll to position [2718, 0]
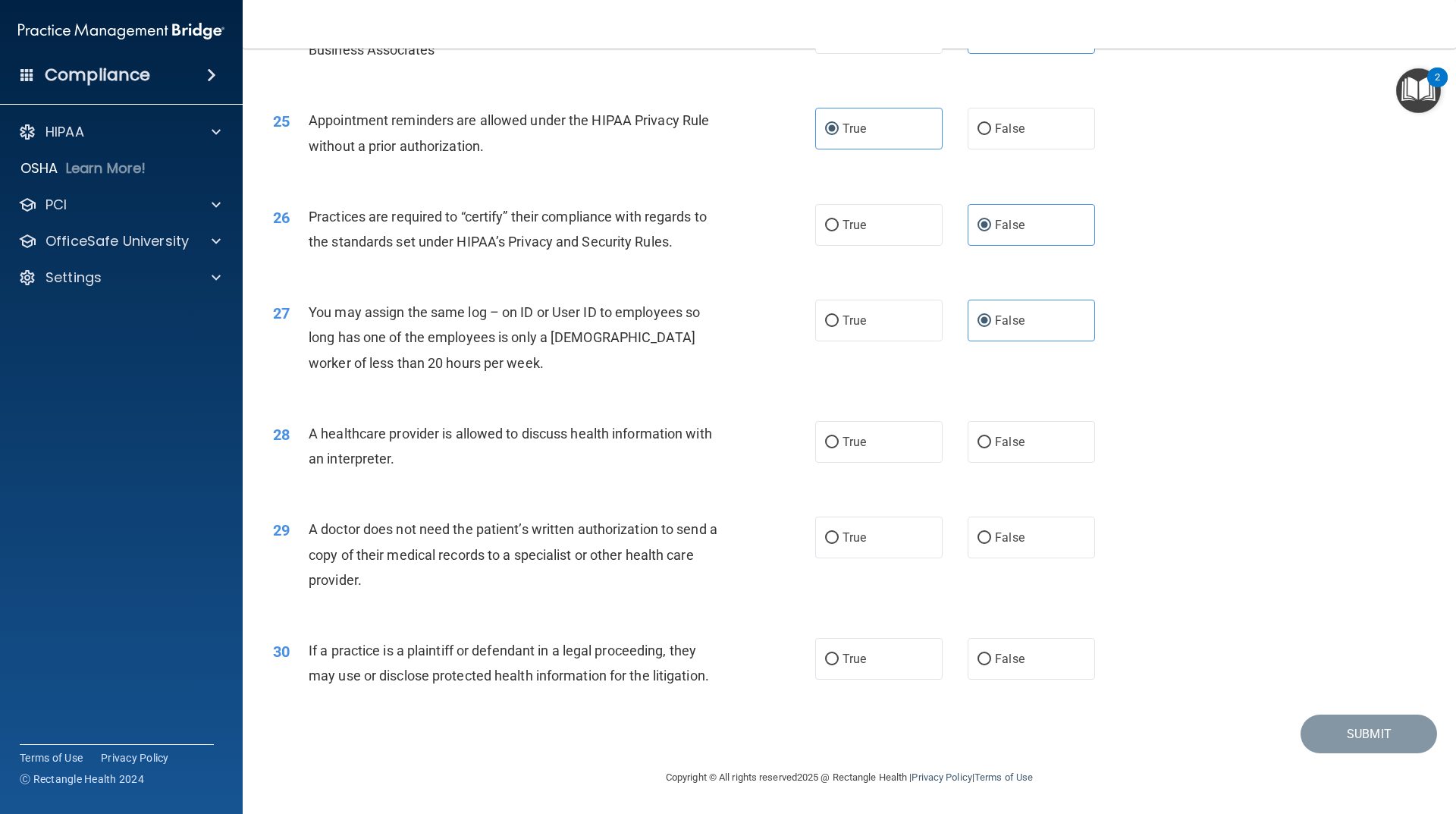
drag, startPoint x: 865, startPoint y: 448, endPoint x: 872, endPoint y: 476, distance: 28.9
click at [865, 449] on label "True" at bounding box center [879, 442] width 128 height 42
click at [839, 449] on input "True" at bounding box center [832, 442] width 14 height 11
radio input "true"
click at [873, 556] on label "True" at bounding box center [879, 537] width 128 height 42
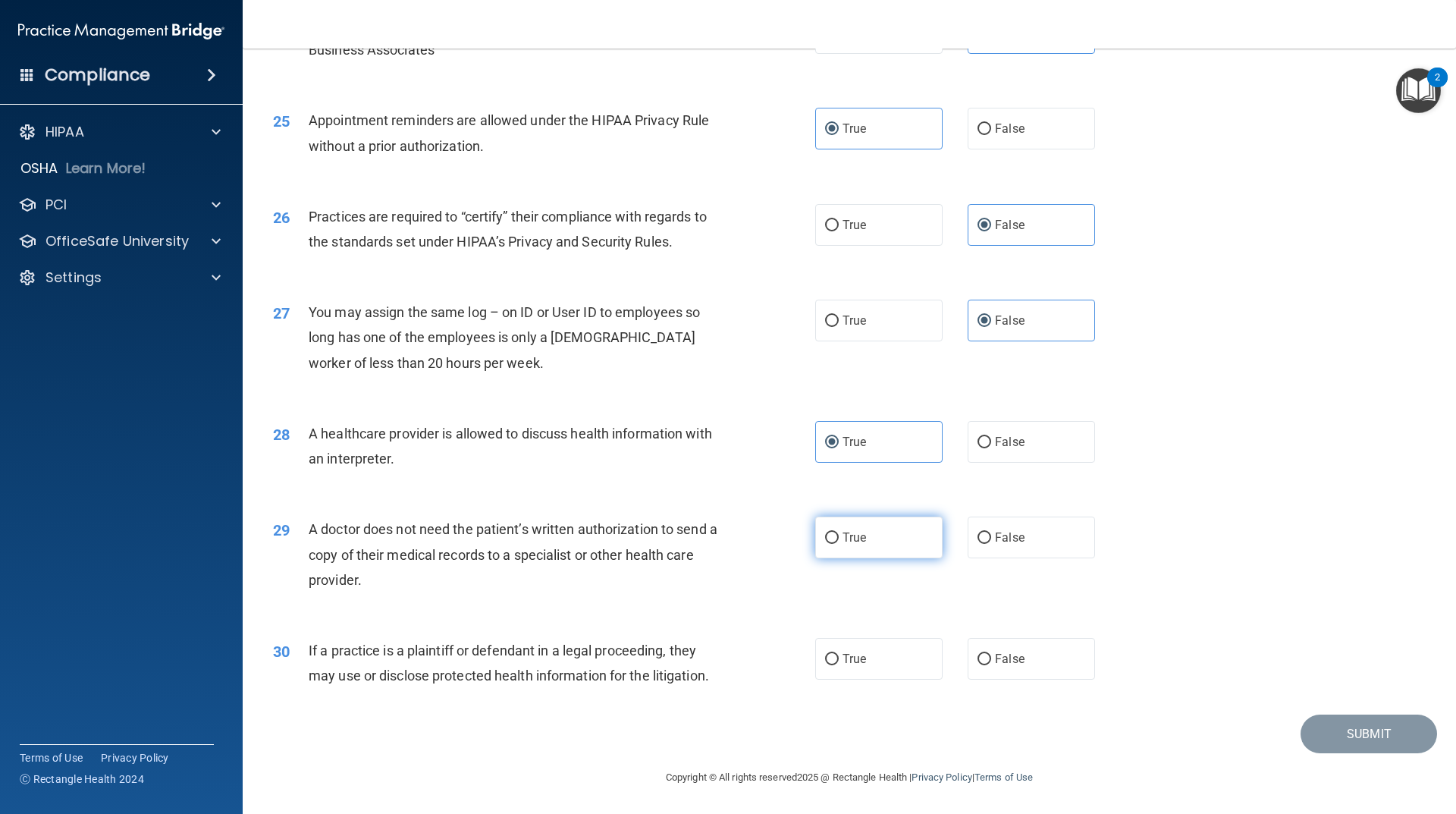
click at [839, 544] on input "True" at bounding box center [832, 537] width 14 height 11
radio input "true"
click at [878, 659] on label "True" at bounding box center [879, 659] width 128 height 42
click at [839, 659] on input "True" at bounding box center [832, 659] width 14 height 11
radio input "true"
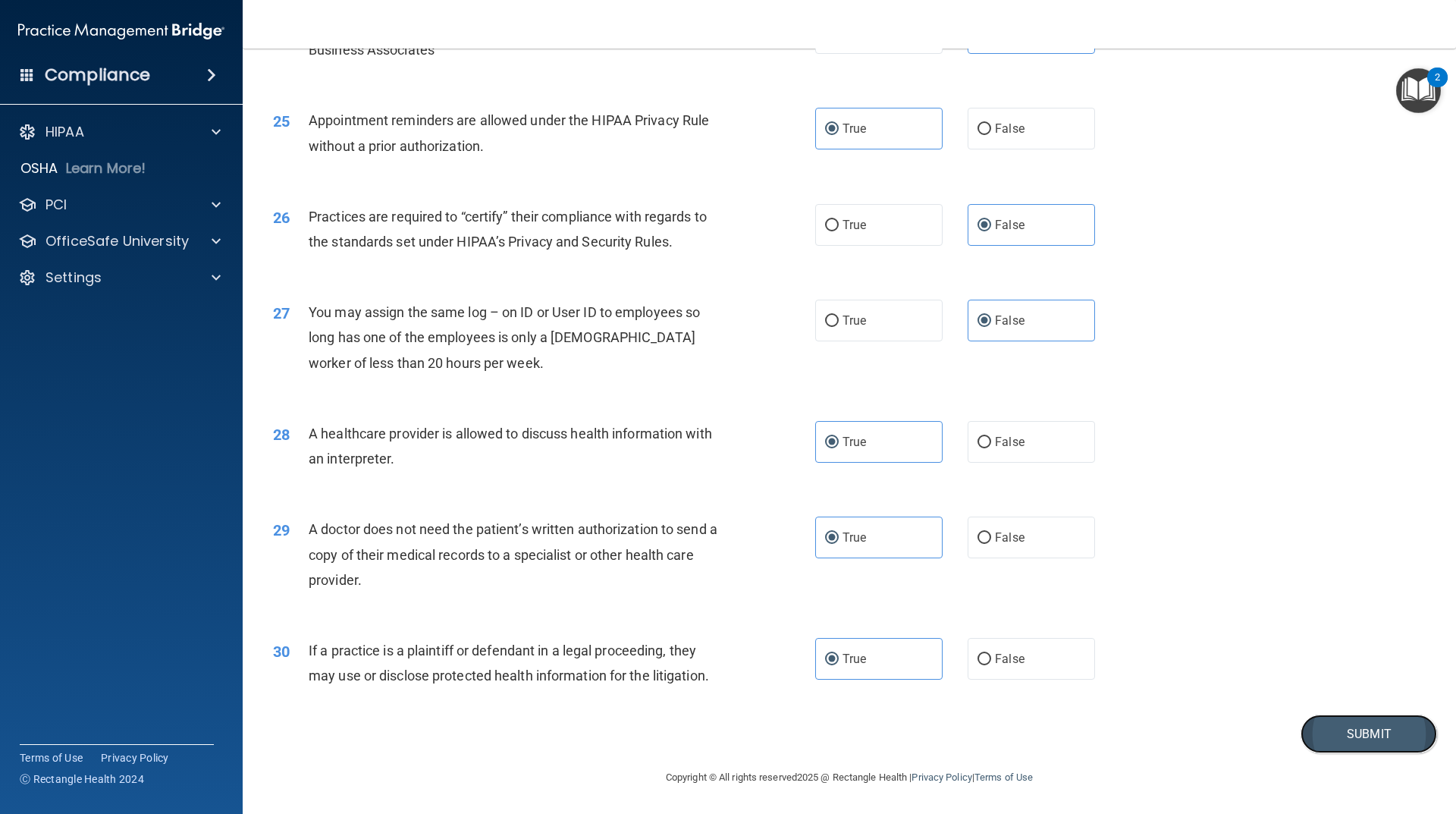
click at [1381, 716] on button "Submit" at bounding box center [1368, 734] width 136 height 38
click at [1379, 730] on button "Submit" at bounding box center [1368, 734] width 136 height 38
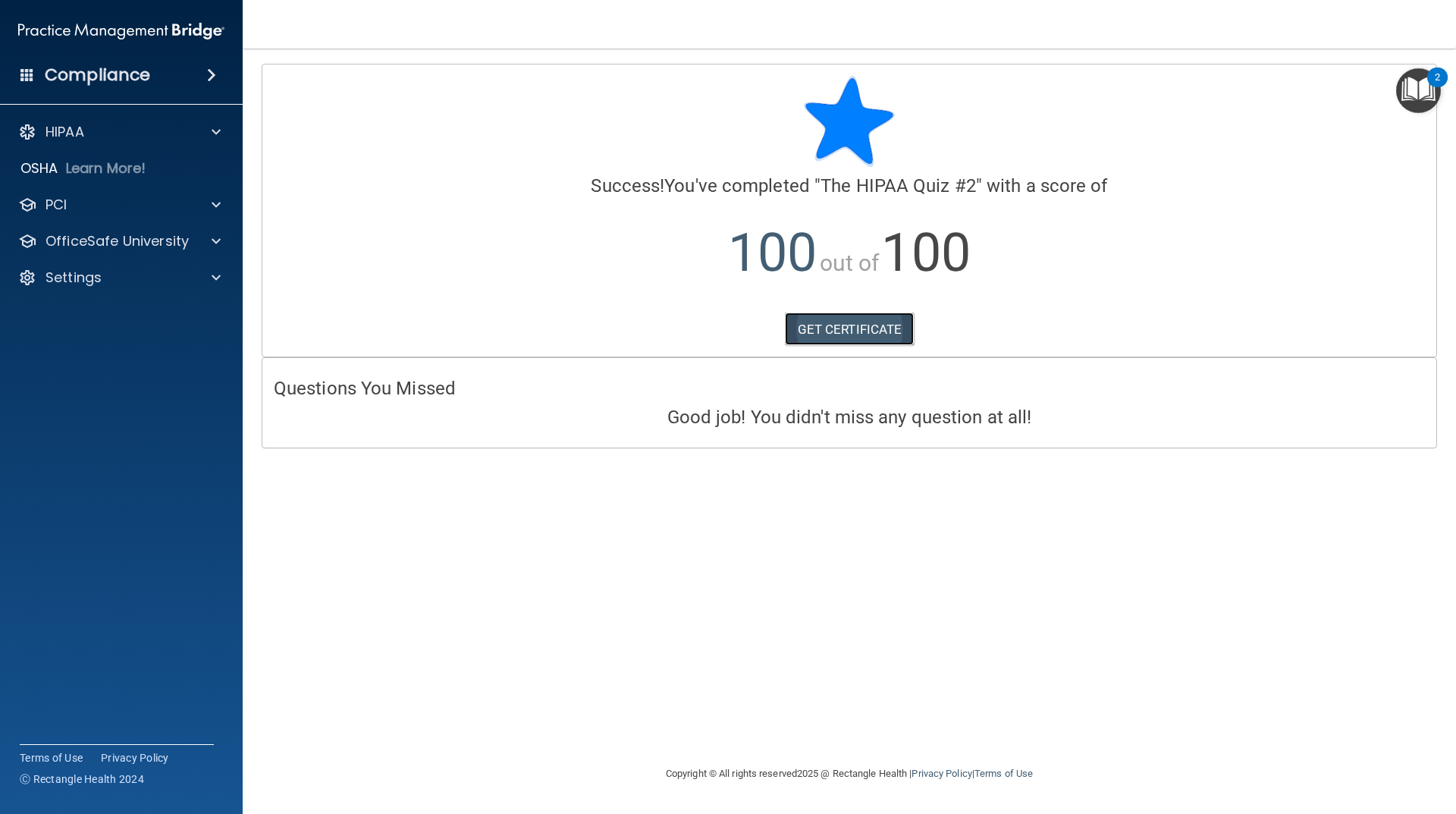
click at [799, 318] on link "GET CERTIFICATE" at bounding box center [849, 329] width 130 height 33
click at [109, 70] on h4 "Compliance" at bounding box center [96, 75] width 105 height 21
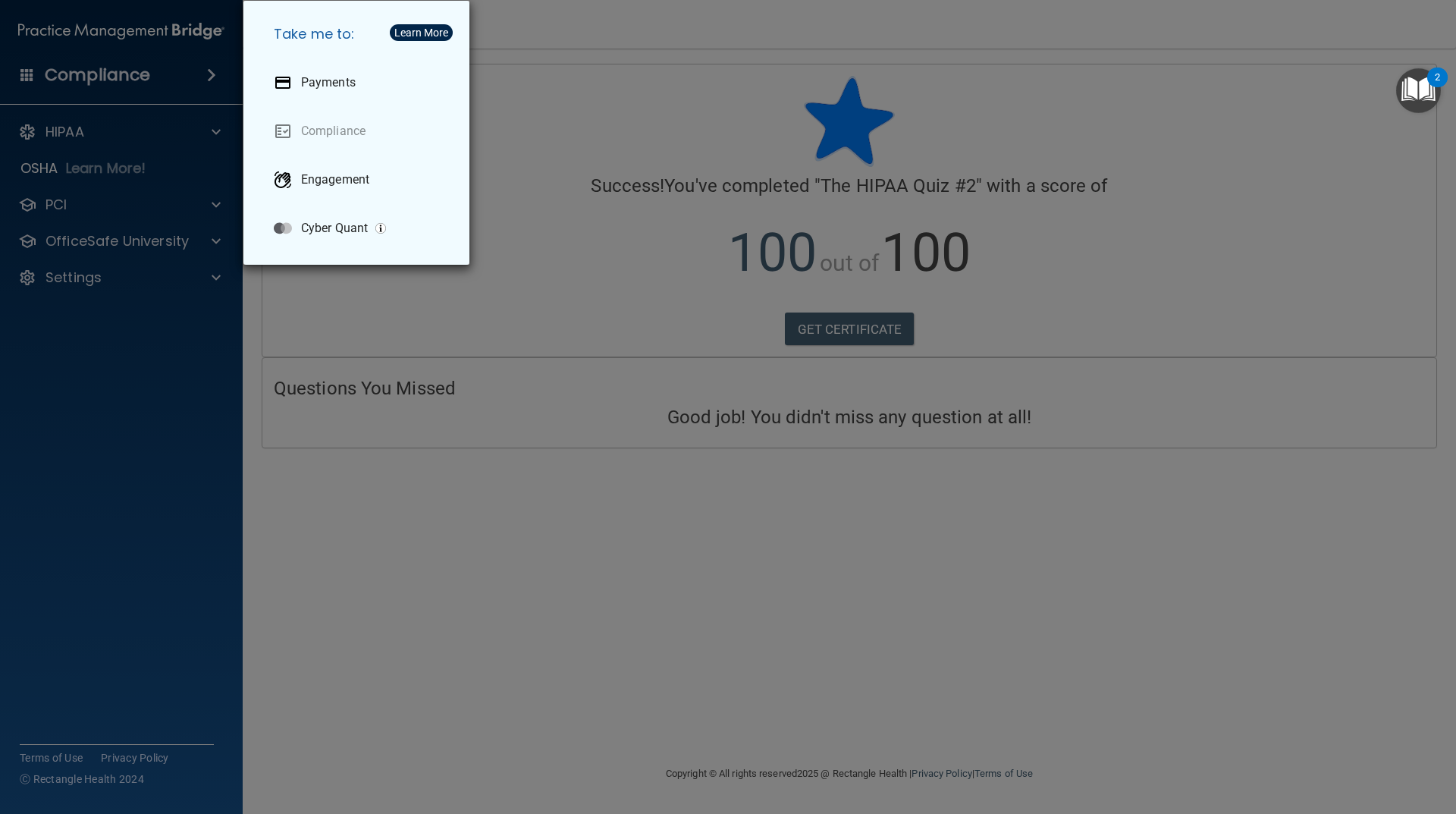
click at [153, 370] on div "Take me to: Payments Compliance Engagement Cyber Quant" at bounding box center [728, 407] width 1456 height 814
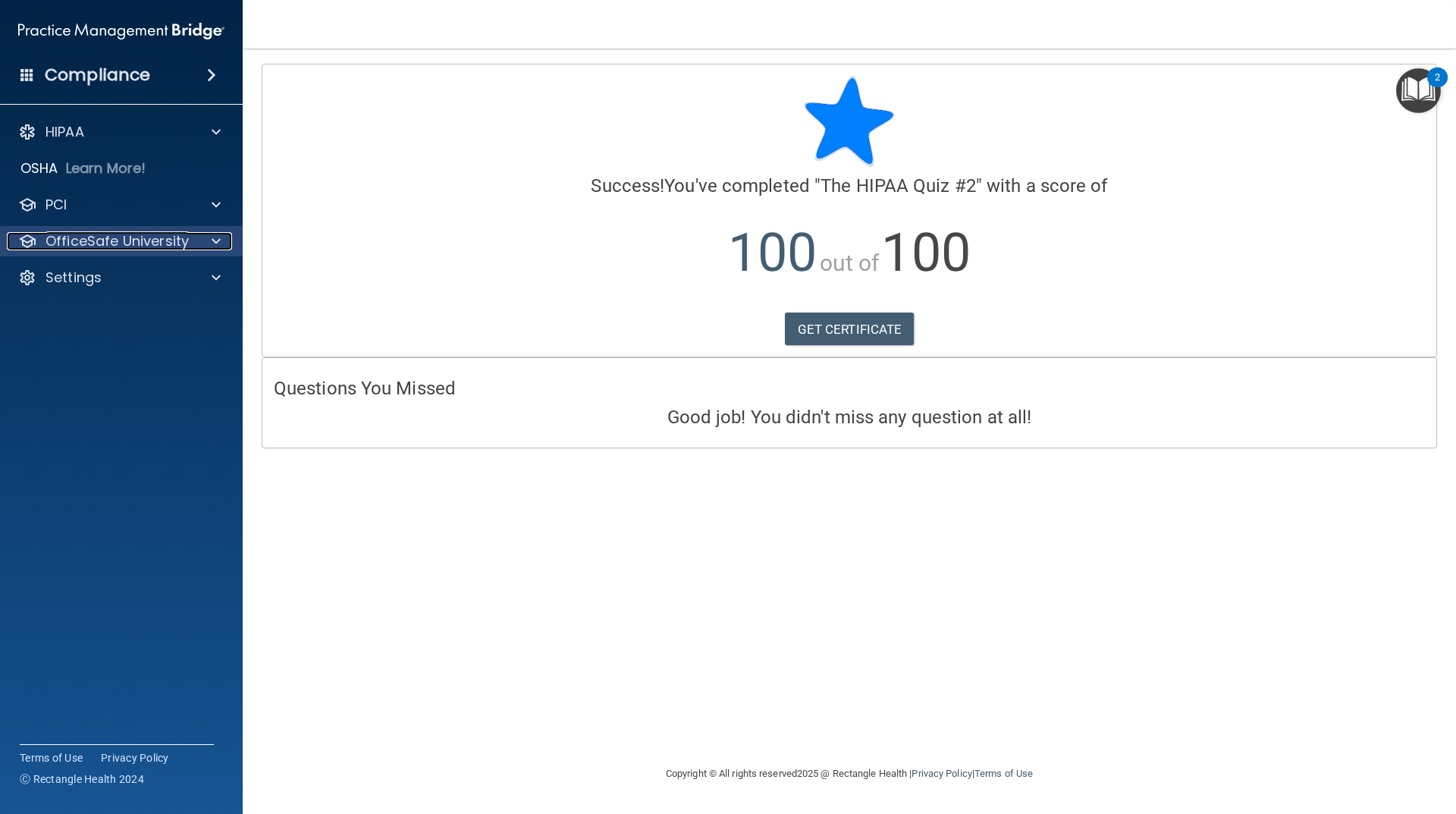
click at [131, 241] on p "OfficeSafe University" at bounding box center [116, 241] width 143 height 18
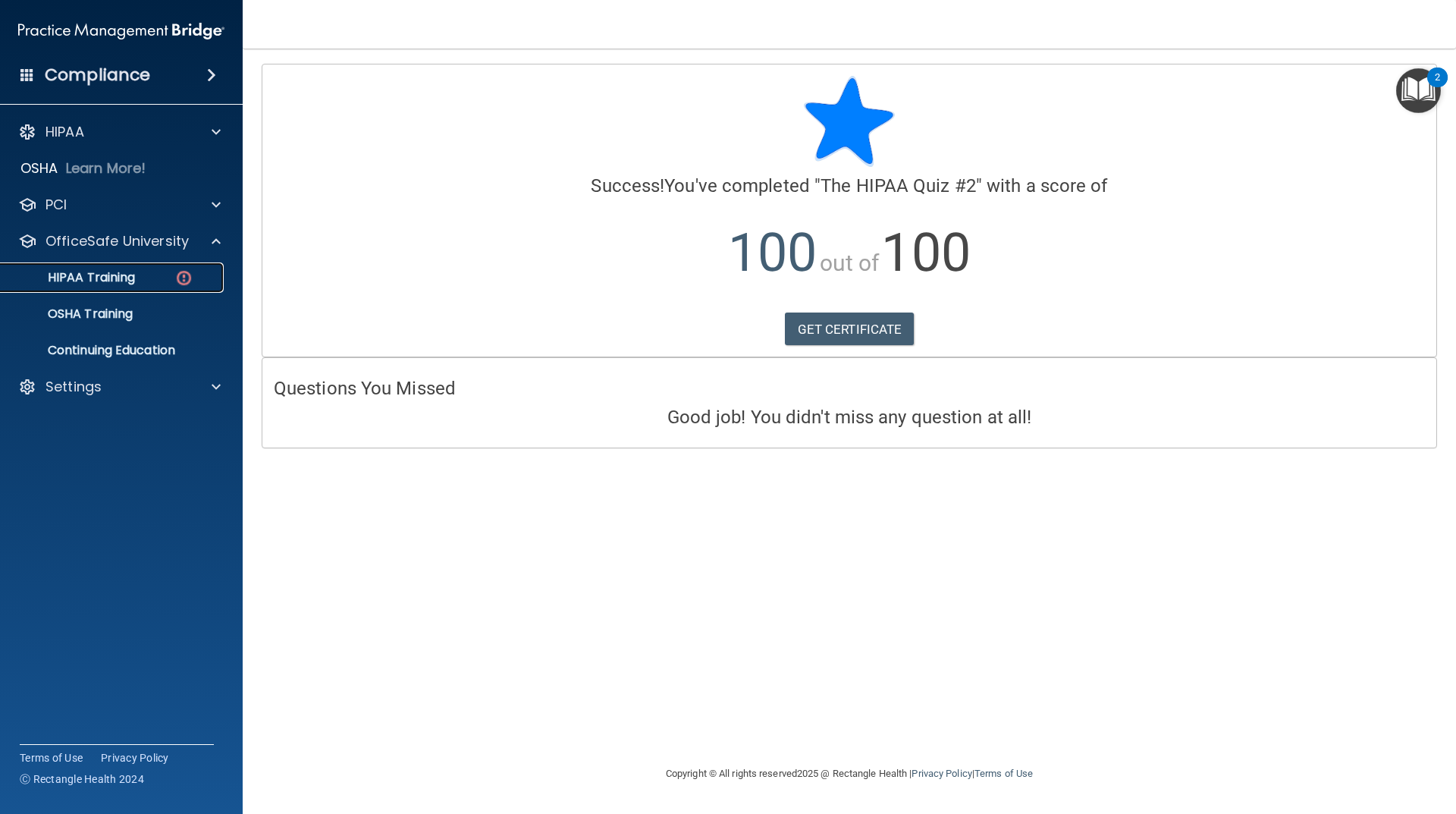
click at [120, 276] on p "HIPAA Training" at bounding box center [72, 277] width 125 height 15
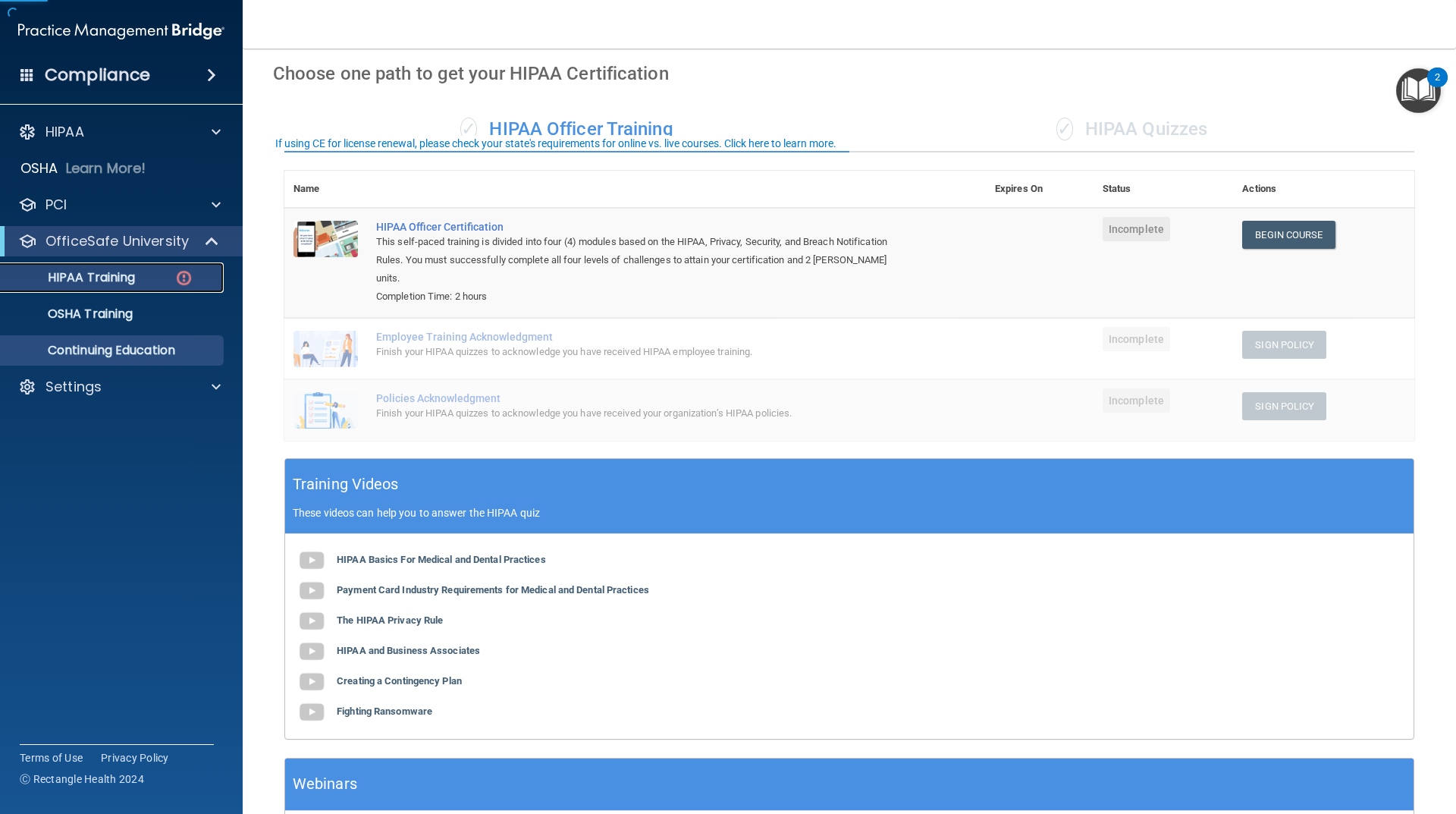
scroll to position [157, 0]
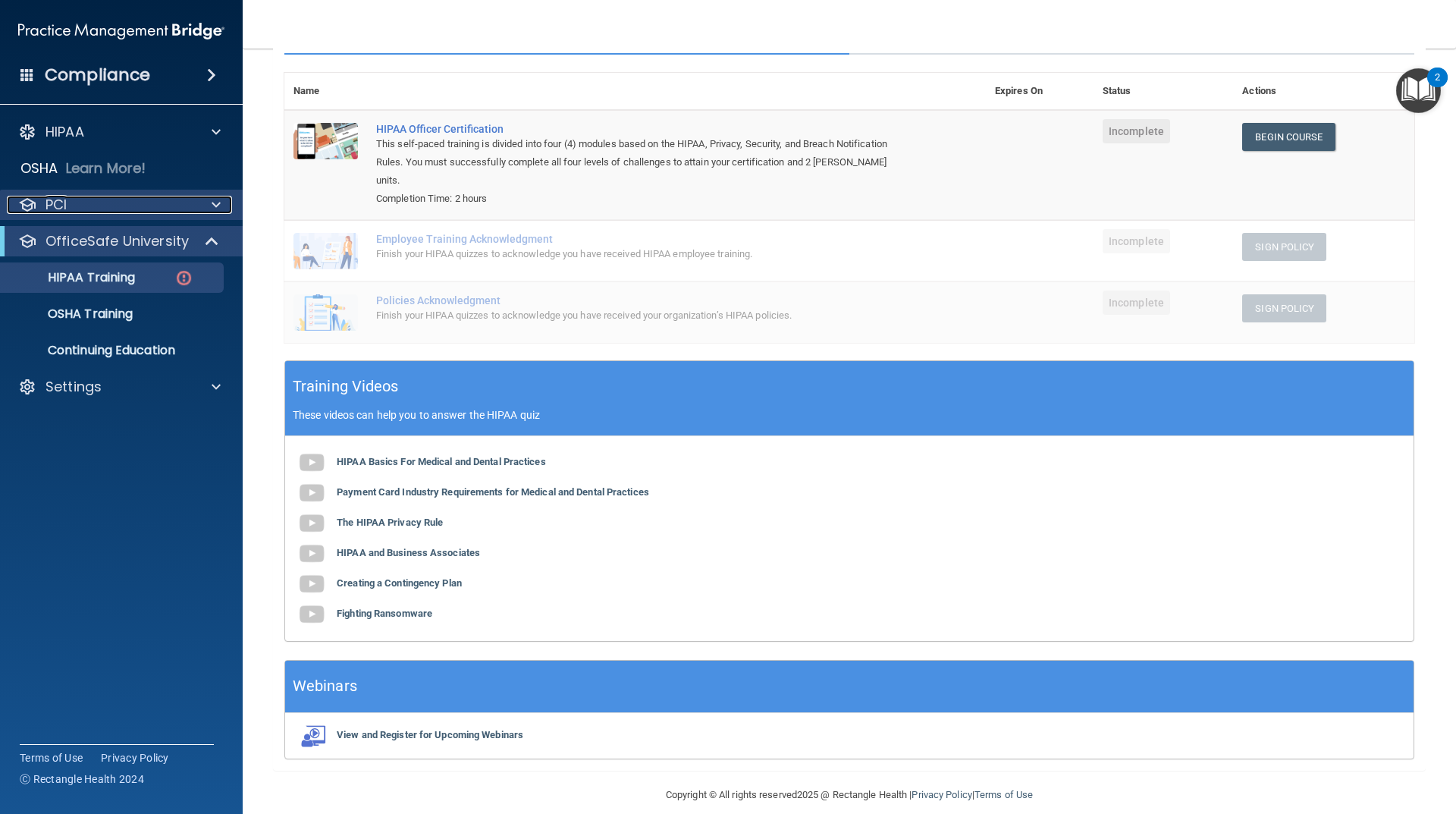
click at [101, 204] on div "PCI" at bounding box center [101, 204] width 188 height 18
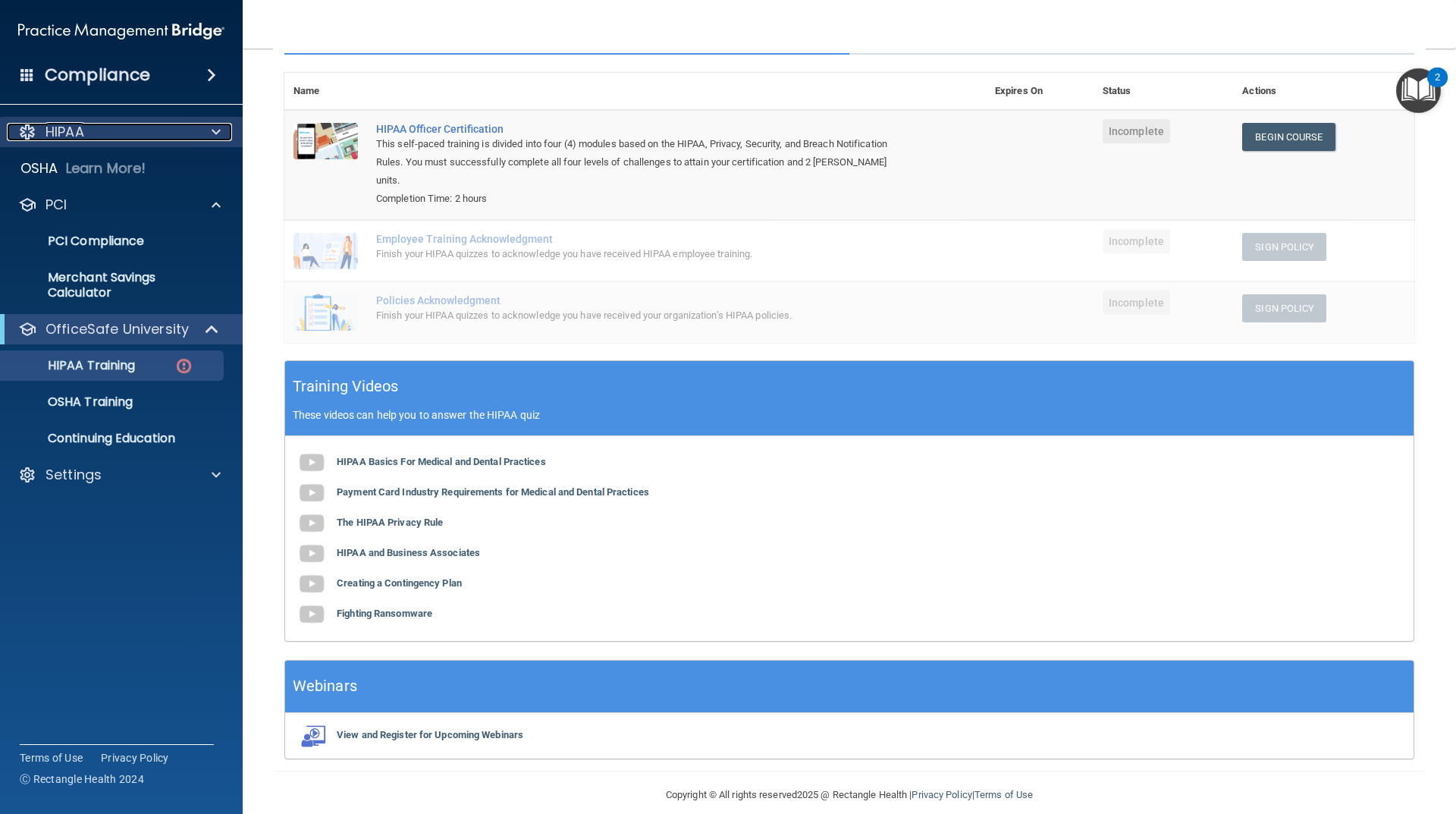
click at [120, 137] on div "HIPAA" at bounding box center [101, 131] width 188 height 18
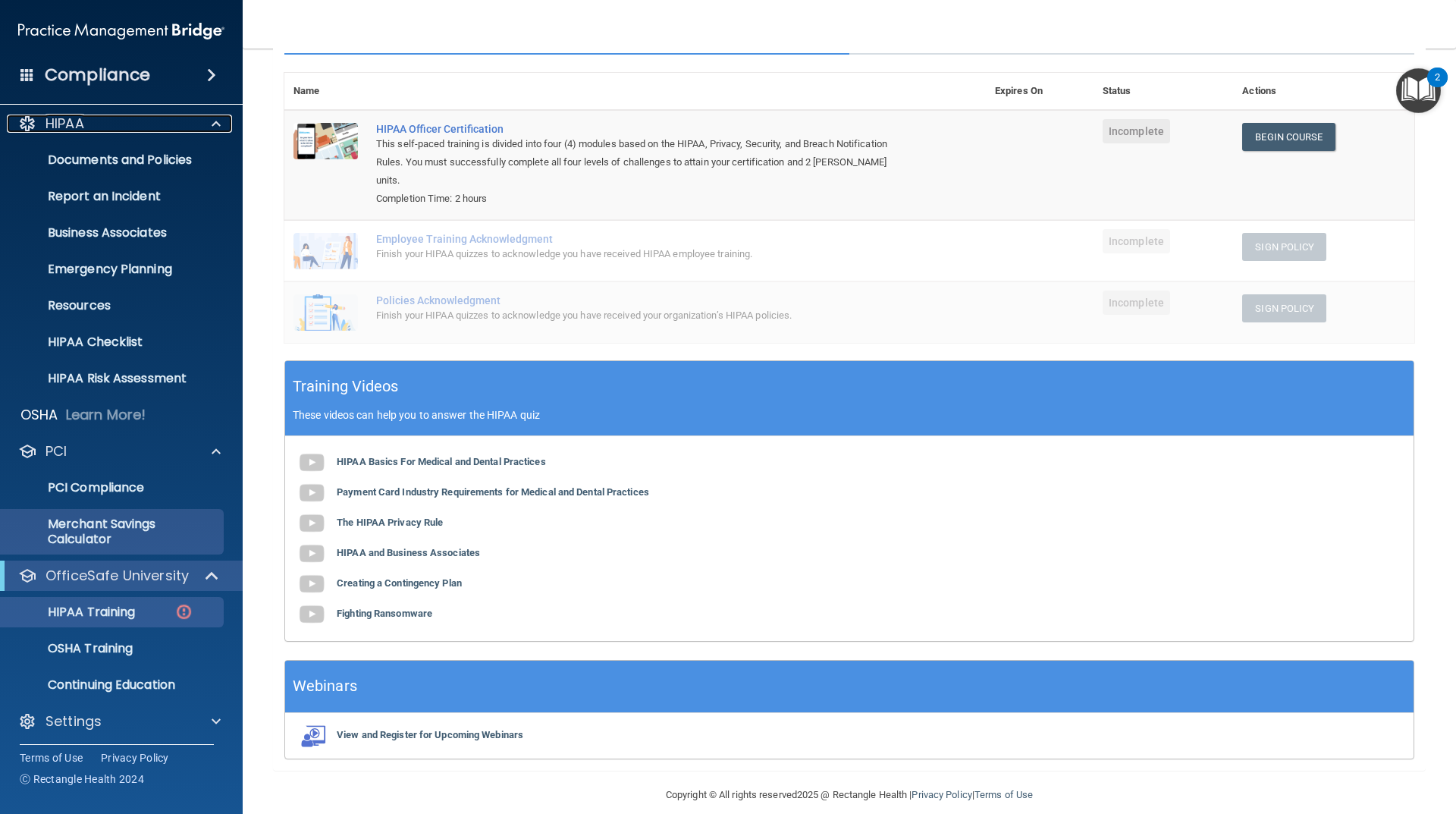
scroll to position [13, 0]
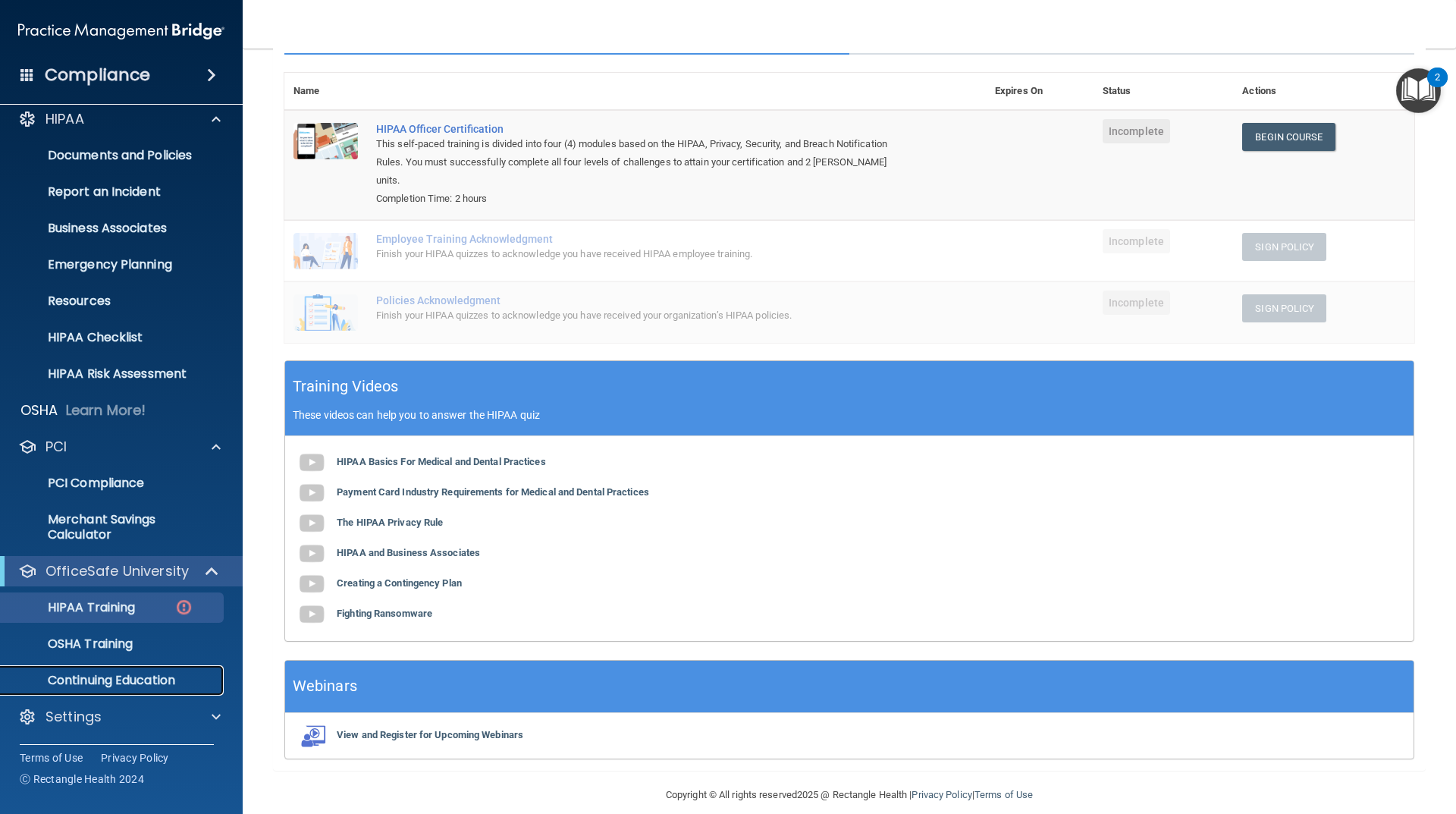
click at [117, 678] on p "Continuing Education" at bounding box center [113, 680] width 207 height 15
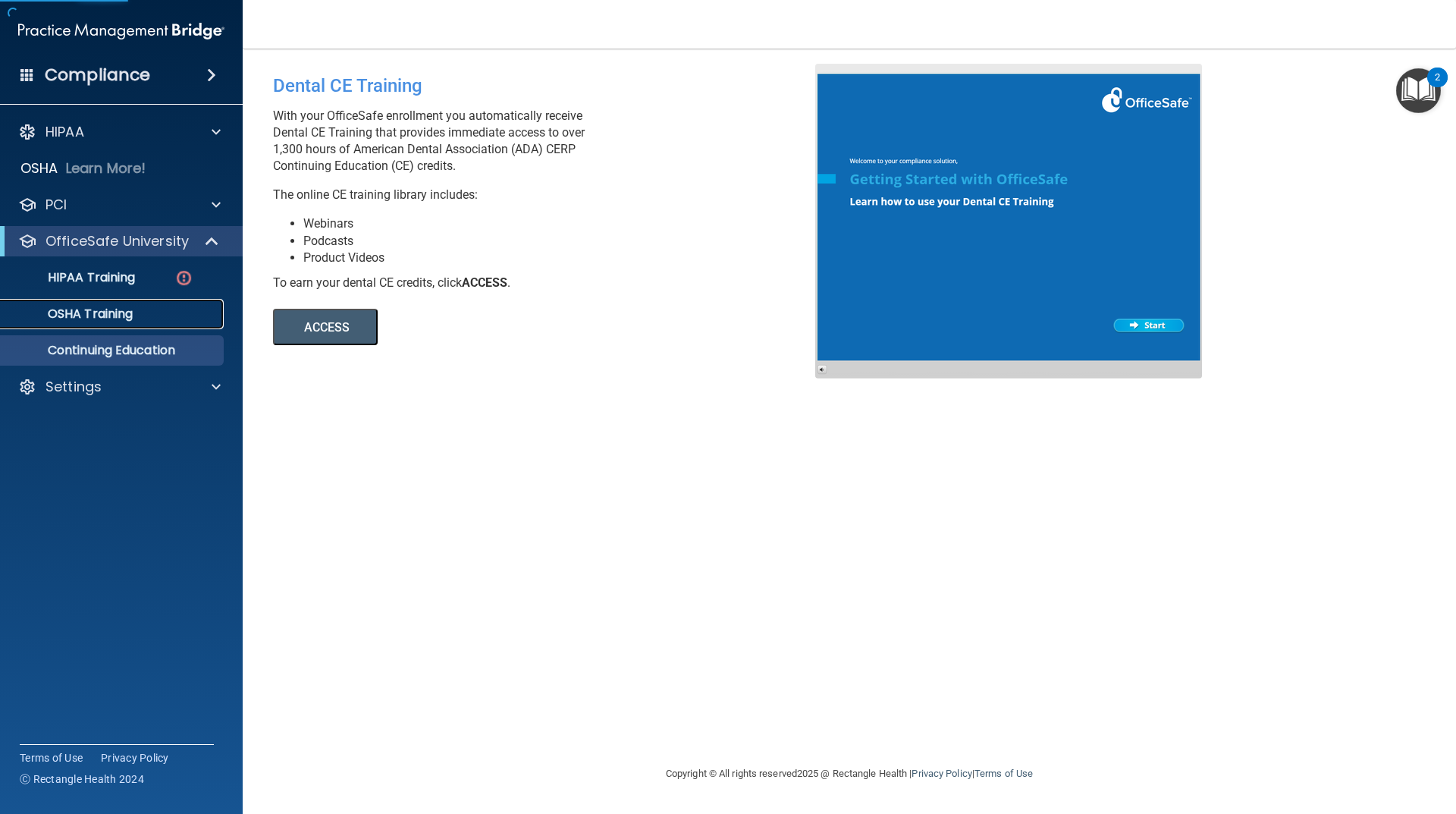
click at [111, 324] on link "OSHA Training" at bounding box center [104, 314] width 239 height 30
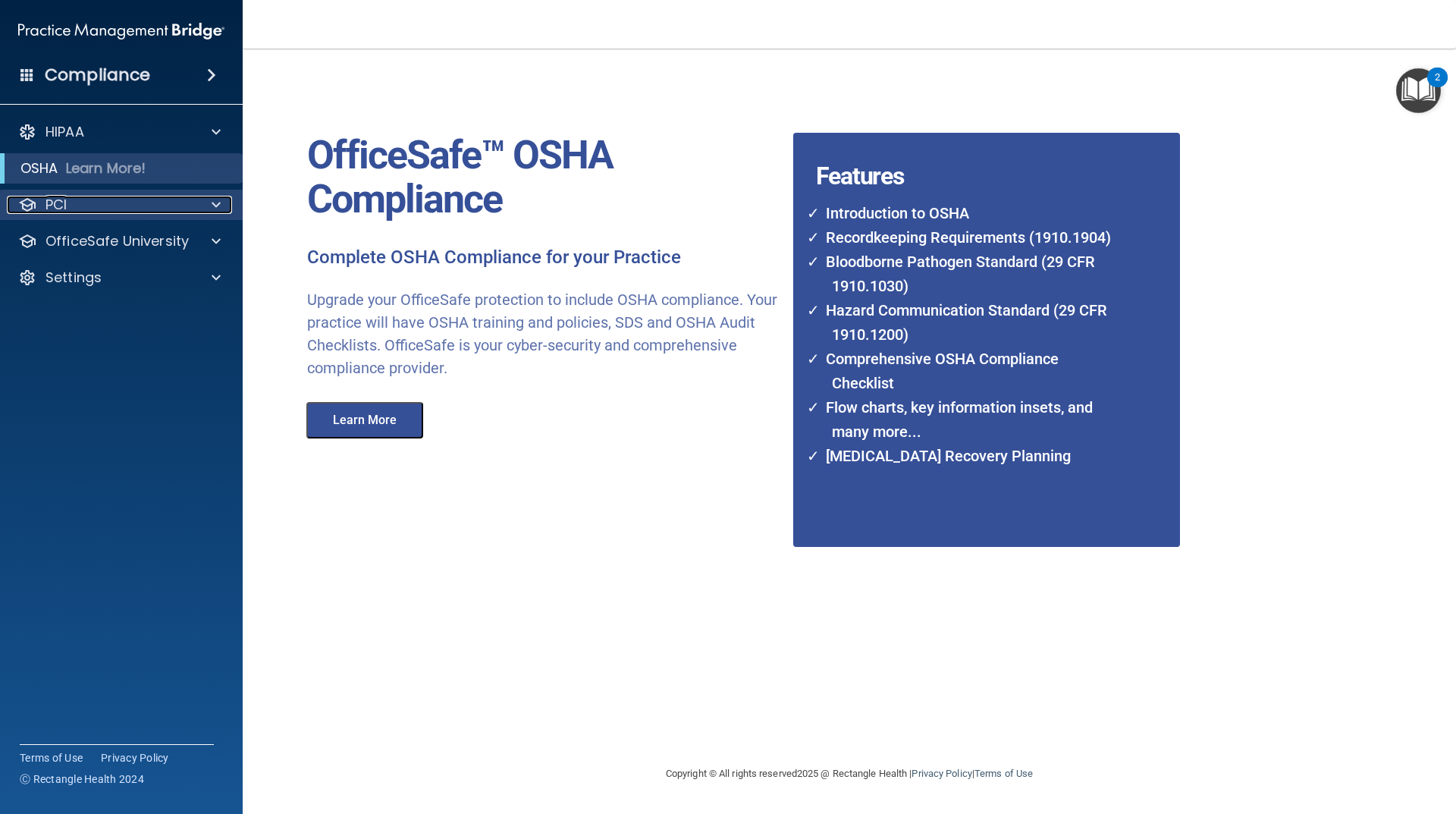
click at [70, 196] on div "PCI" at bounding box center [101, 204] width 188 height 18
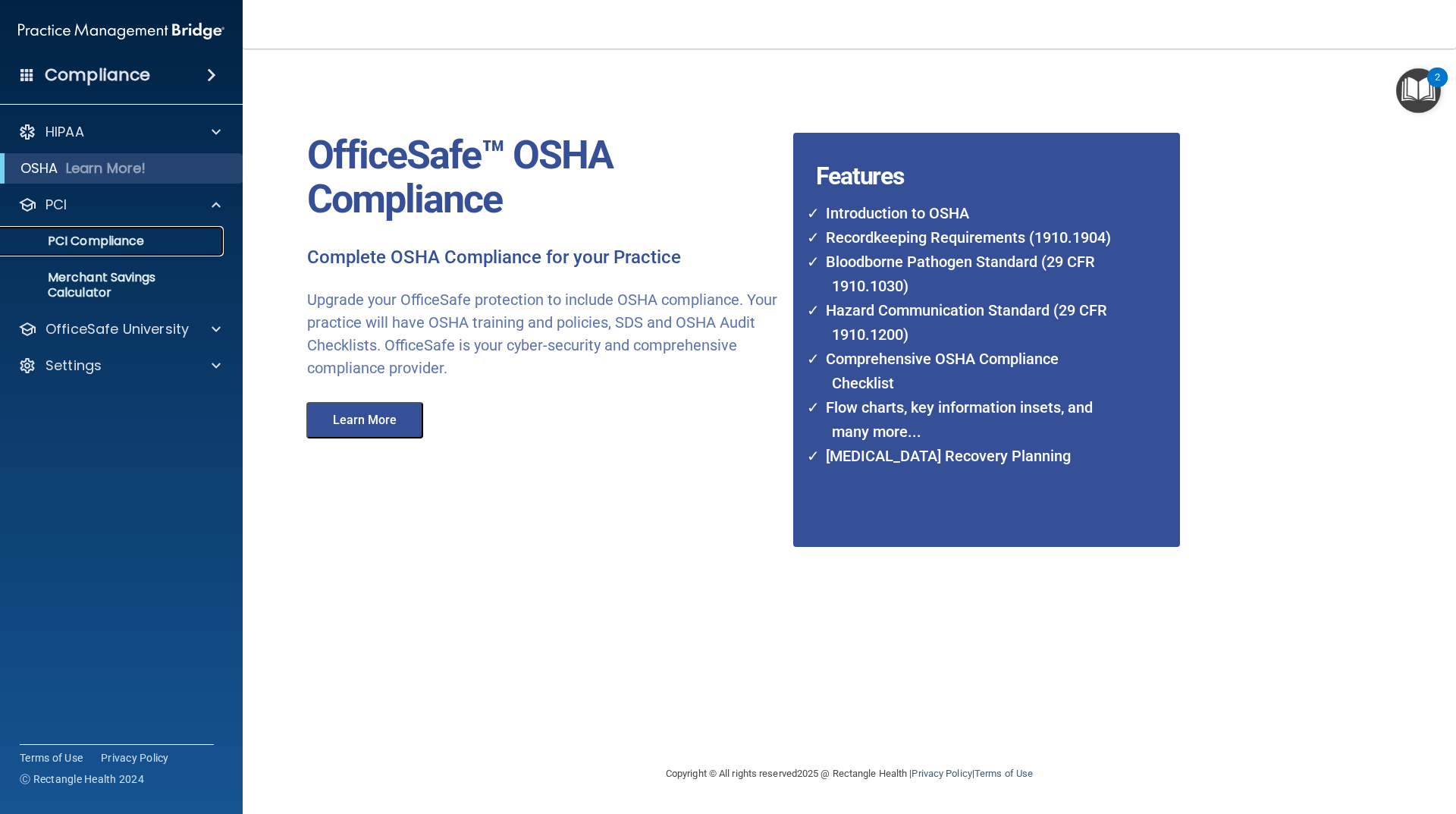
click at [123, 245] on p "PCI Compliance" at bounding box center [113, 241] width 207 height 15
click at [207, 63] on div "Compliance" at bounding box center [121, 75] width 243 height 33
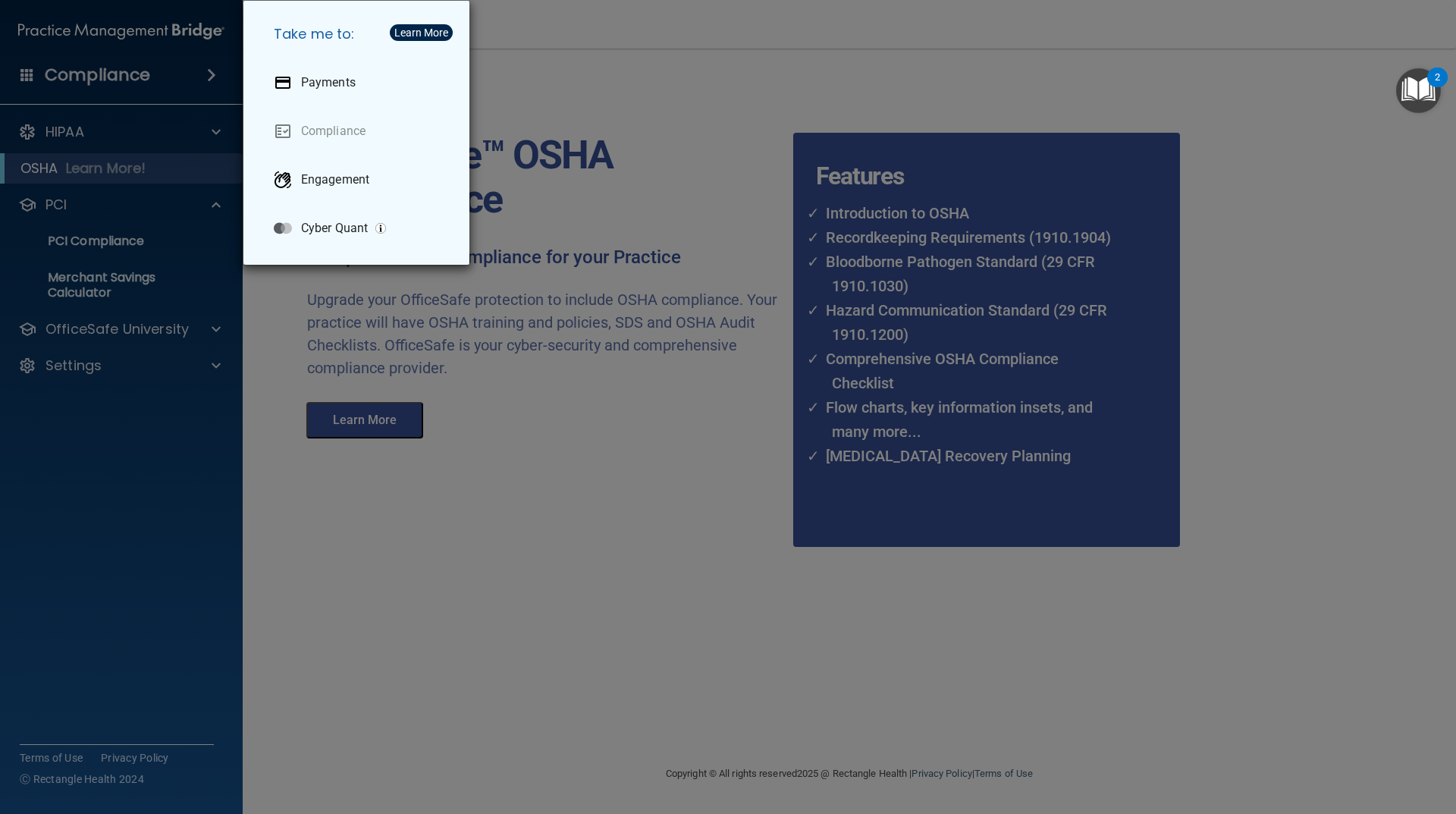
click at [716, 454] on div "Take me to: Payments Compliance Engagement Cyber Quant" at bounding box center [728, 407] width 1456 height 814
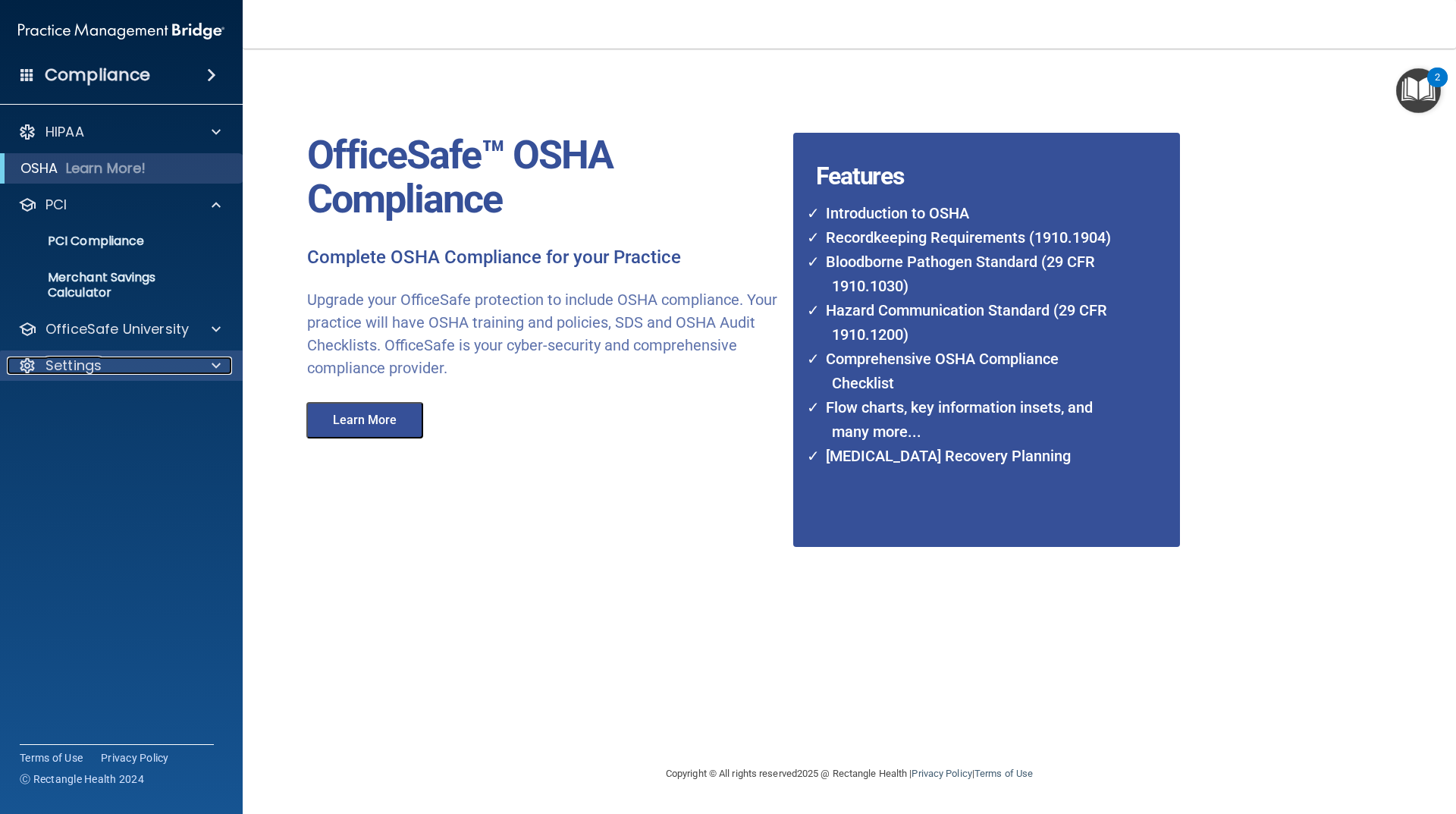
click at [86, 369] on p "Settings" at bounding box center [73, 365] width 57 height 18
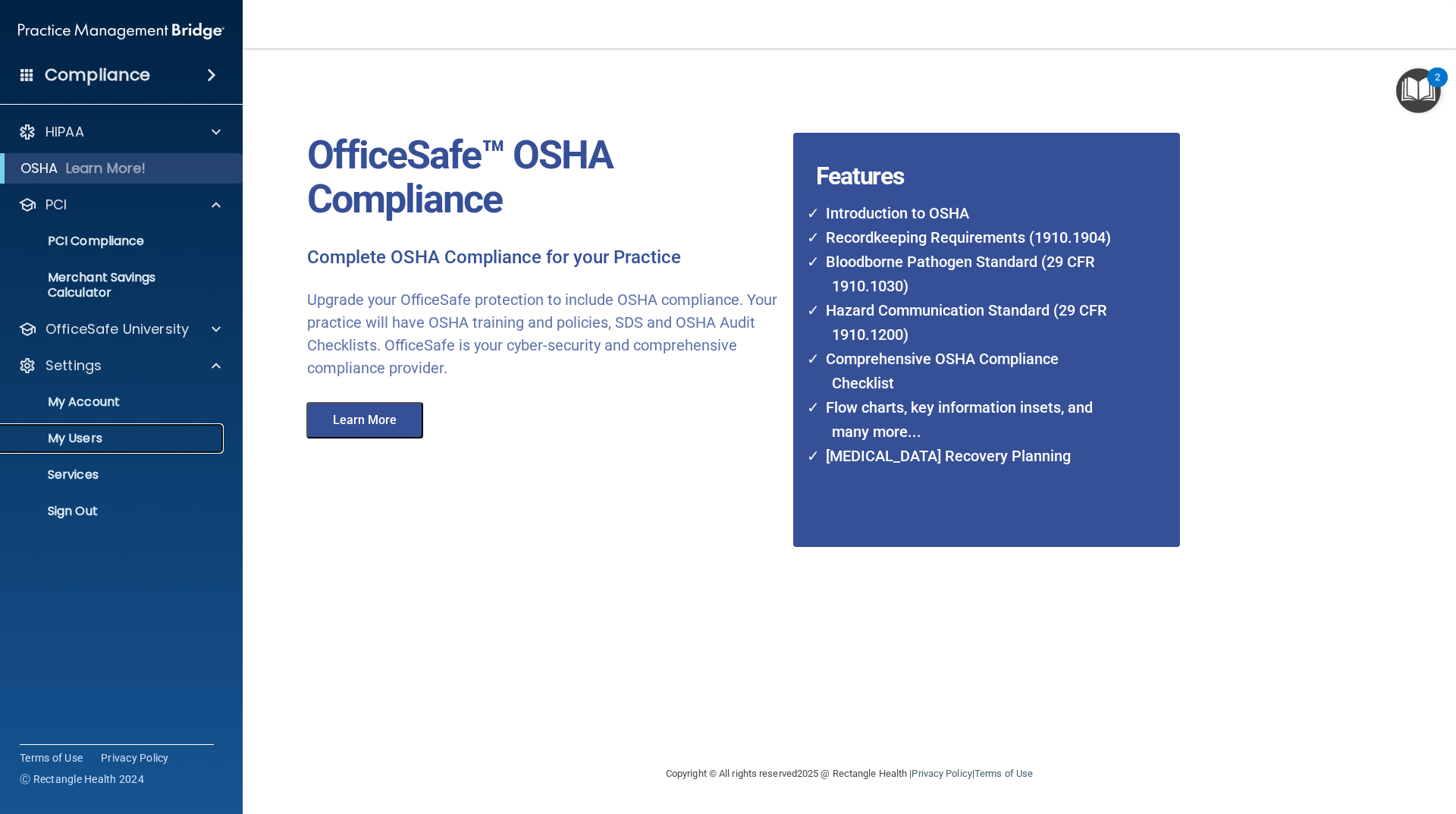
click at [104, 438] on p "My Users" at bounding box center [113, 437] width 207 height 15
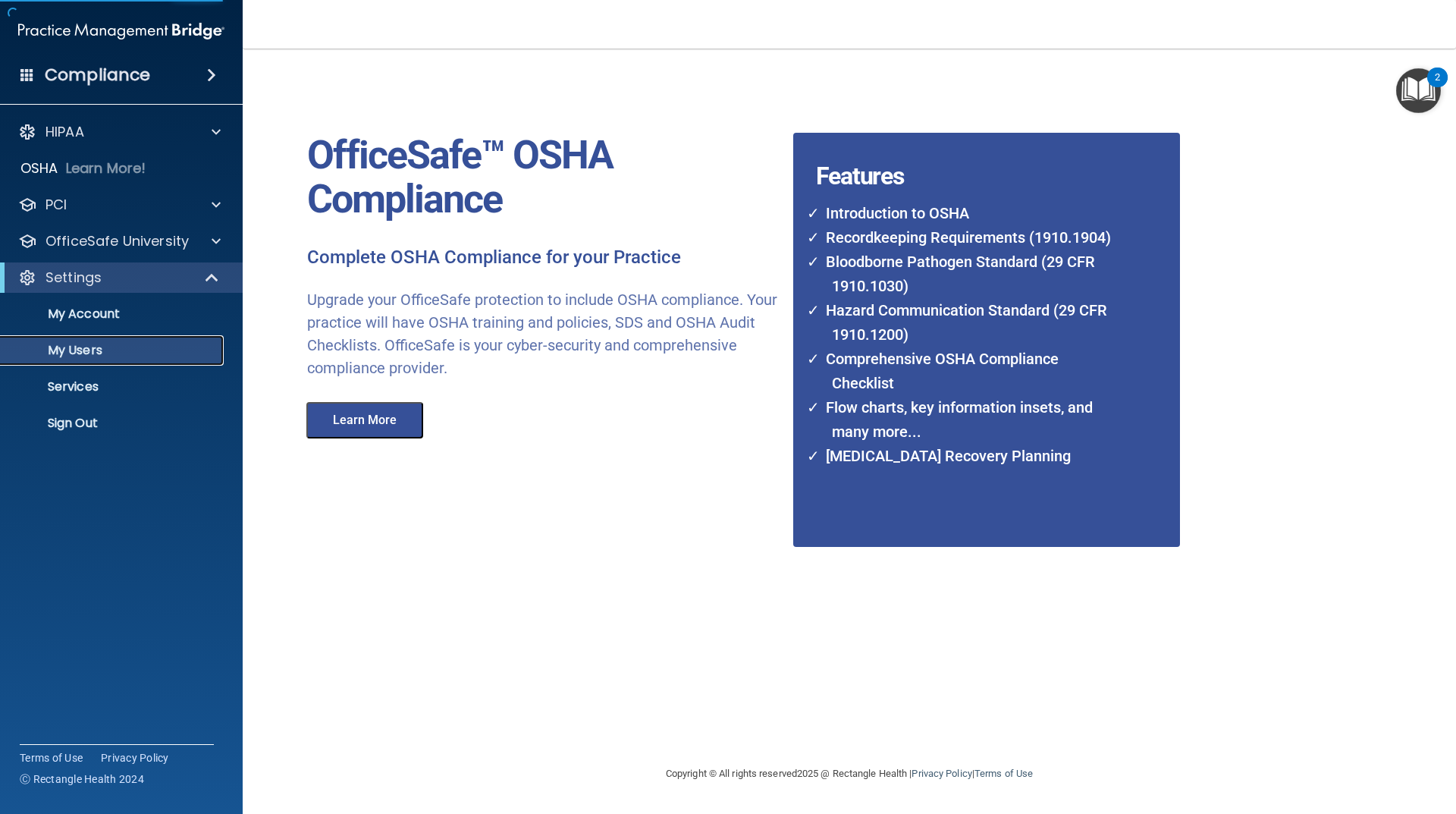
select select "20"
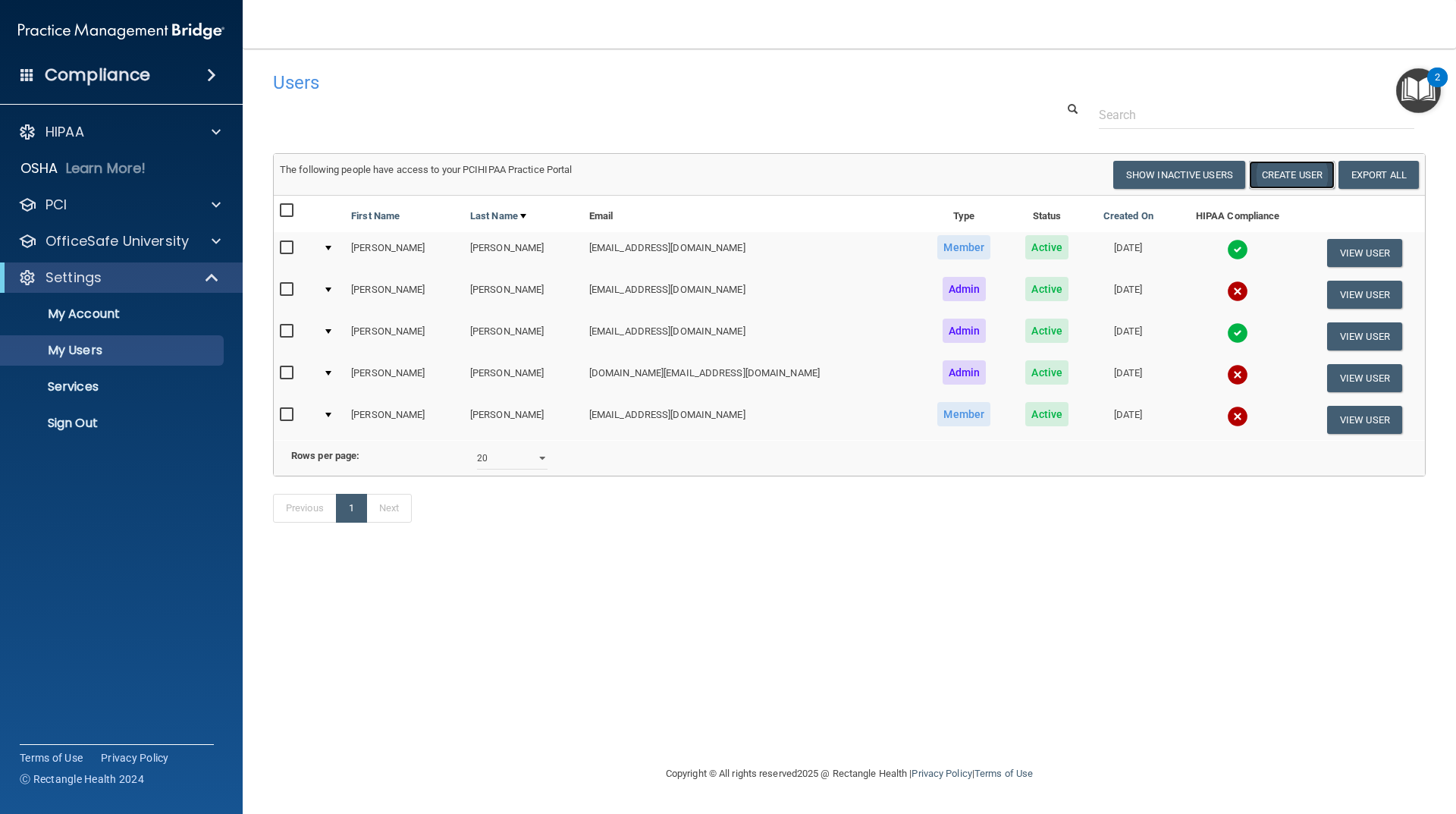
drag, startPoint x: 1313, startPoint y: 177, endPoint x: 1322, endPoint y: 175, distance: 9.2
click at [1312, 177] on button "Create User" at bounding box center [1292, 175] width 86 height 28
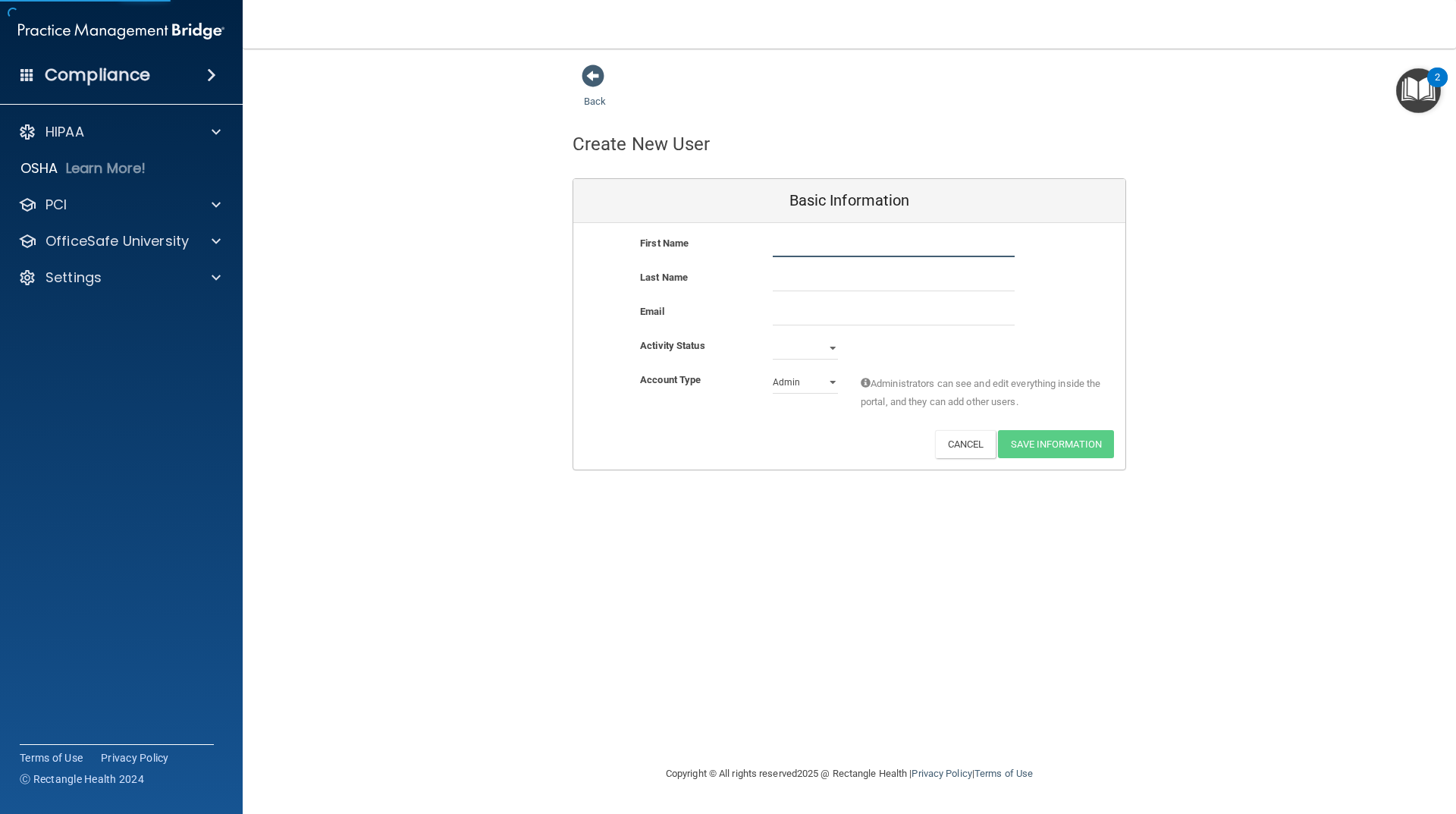
click at [855, 246] on input "text" at bounding box center [894, 246] width 242 height 23
type input "gyuha"
click at [826, 289] on input "text" at bounding box center [894, 280] width 242 height 23
type input "jang"
click at [790, 326] on div "Email" at bounding box center [848, 319] width 552 height 34
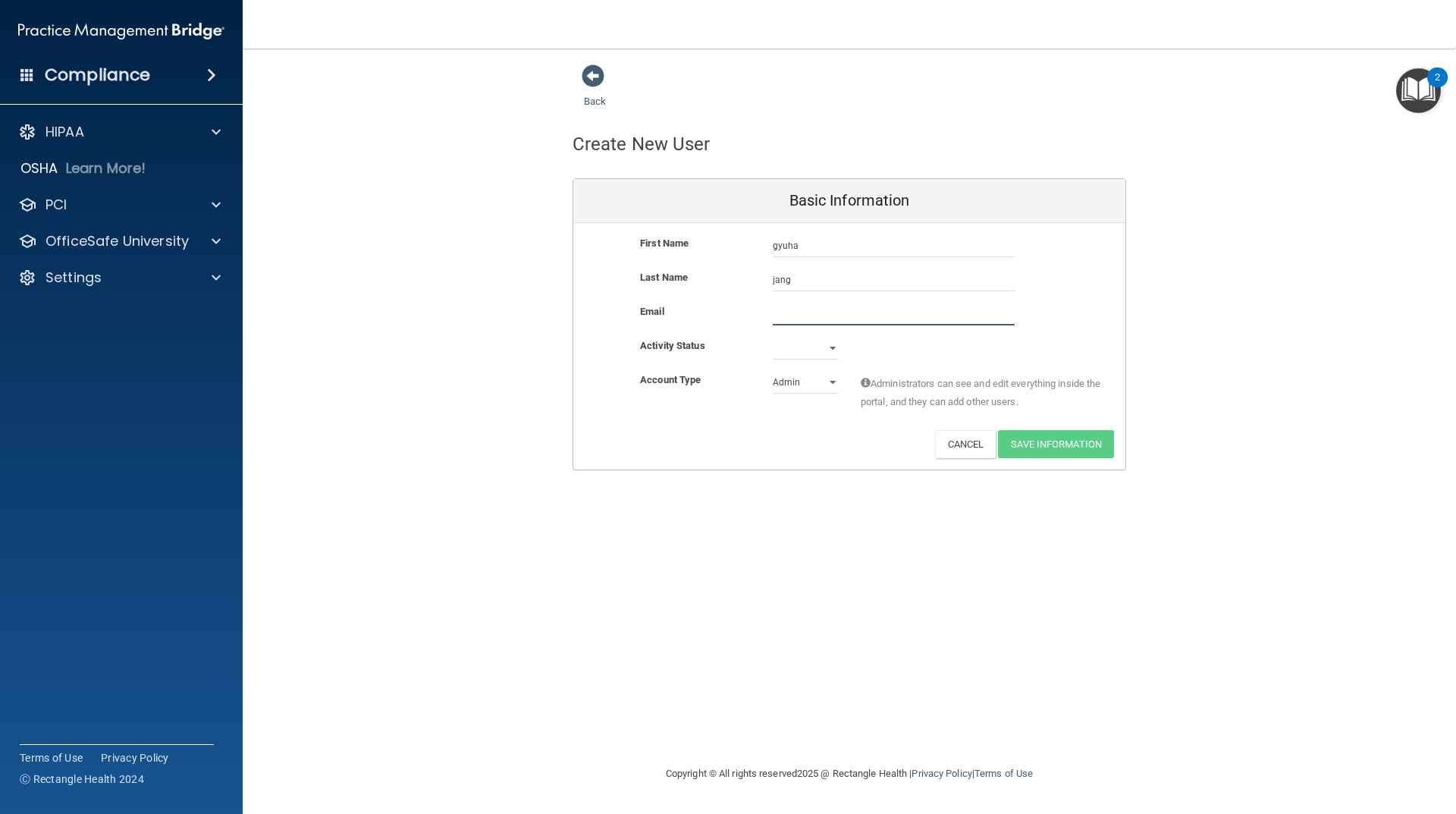
click at [785, 318] on input "email" at bounding box center [894, 314] width 242 height 23
click at [842, 313] on input "dellersmilesofice@gmail.com" at bounding box center [894, 314] width 242 height 23
type input "[EMAIL_ADDRESS][DOMAIN_NAME]"
click at [824, 346] on select "Active Inactive" at bounding box center [805, 348] width 65 height 23
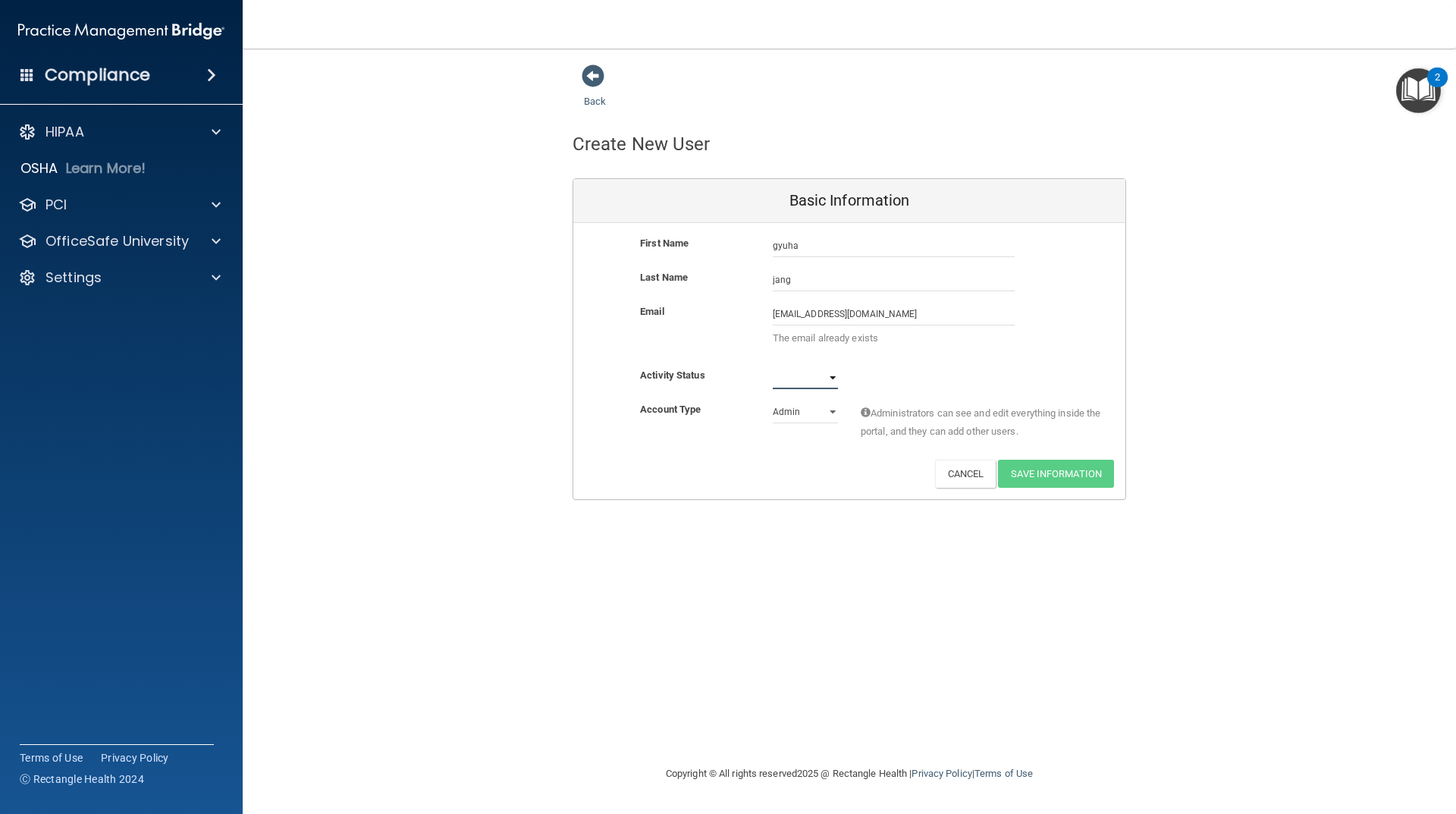
select select "active"
click at [773, 366] on select "Active Inactive" at bounding box center [805, 377] width 65 height 23
click at [805, 411] on select "Admin Member" at bounding box center [805, 412] width 65 height 23
select select "practice_member"
click at [773, 401] on select "Admin Member" at bounding box center [805, 412] width 65 height 23
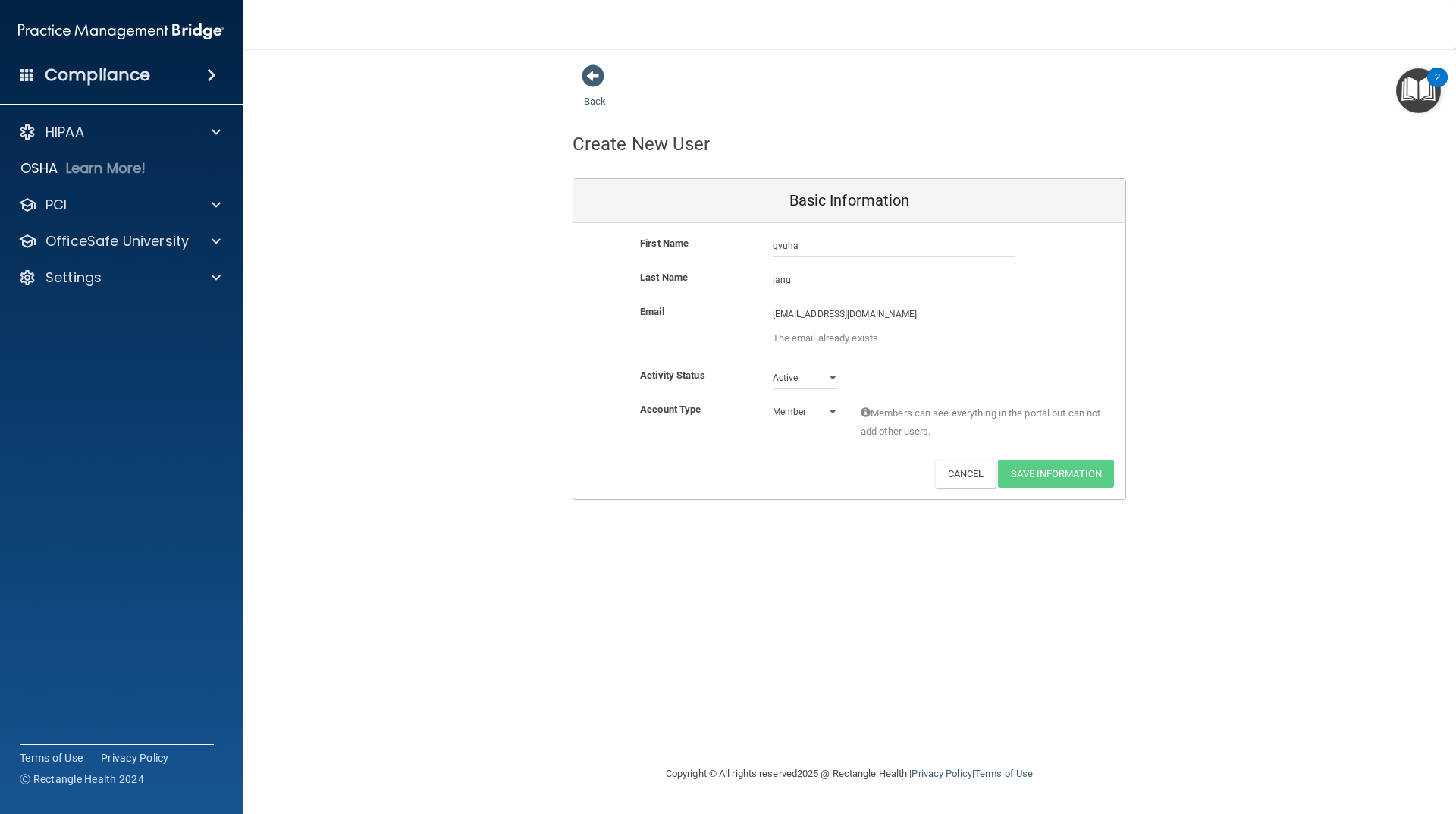
click at [868, 343] on p "The email already exists" at bounding box center [894, 338] width 242 height 18
click at [919, 318] on input "[EMAIL_ADDRESS][DOMAIN_NAME]" at bounding box center [894, 314] width 242 height 23
drag, startPoint x: 961, startPoint y: 319, endPoint x: 608, endPoint y: 324, distance: 353.0
click at [608, 324] on div "Email dellersmilesdental@gmail.com dellersmilesdental@gmail.com The email alrea…" at bounding box center [848, 329] width 552 height 52
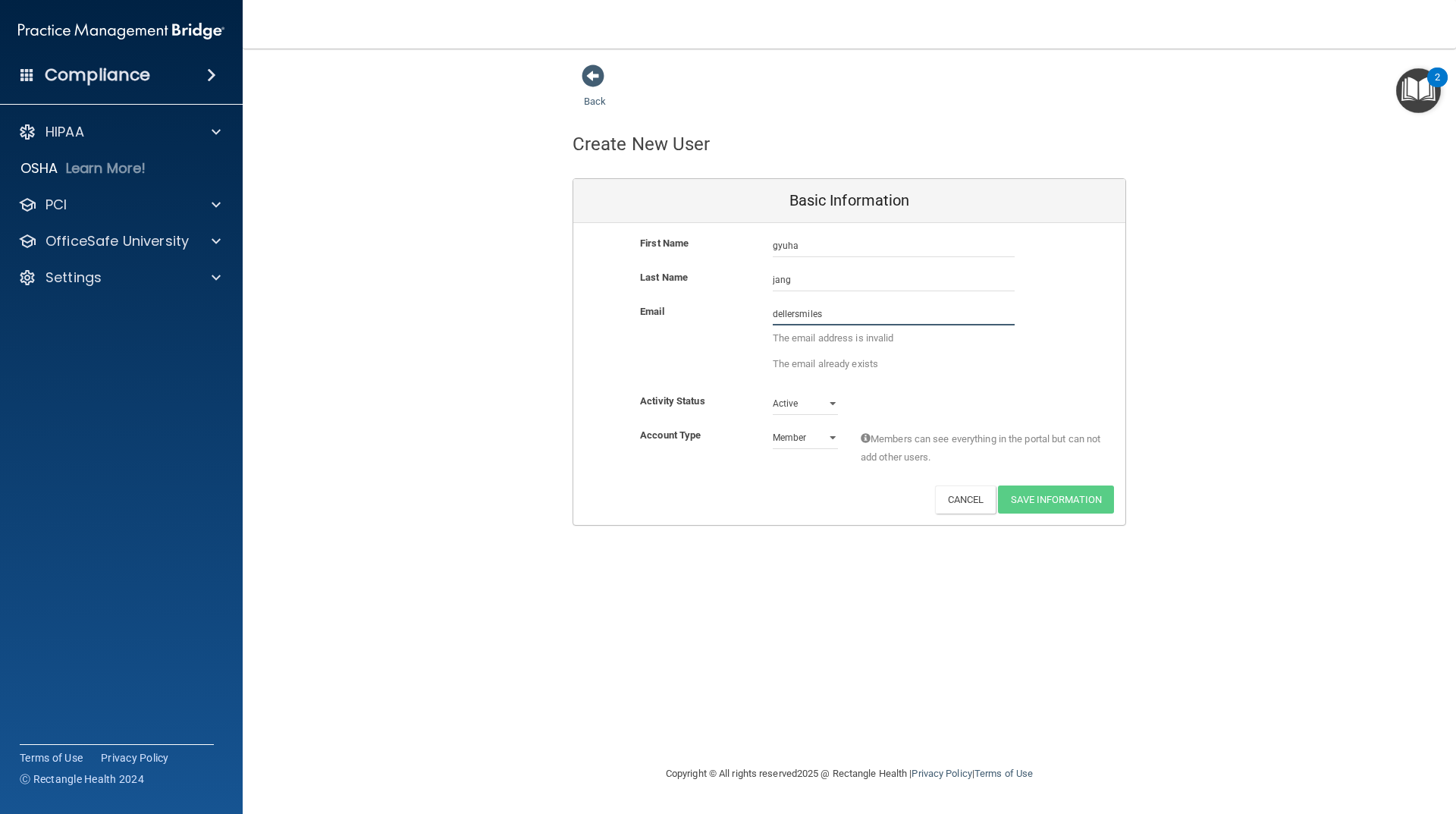
type input "dellersmilesoffice@gmail.com"
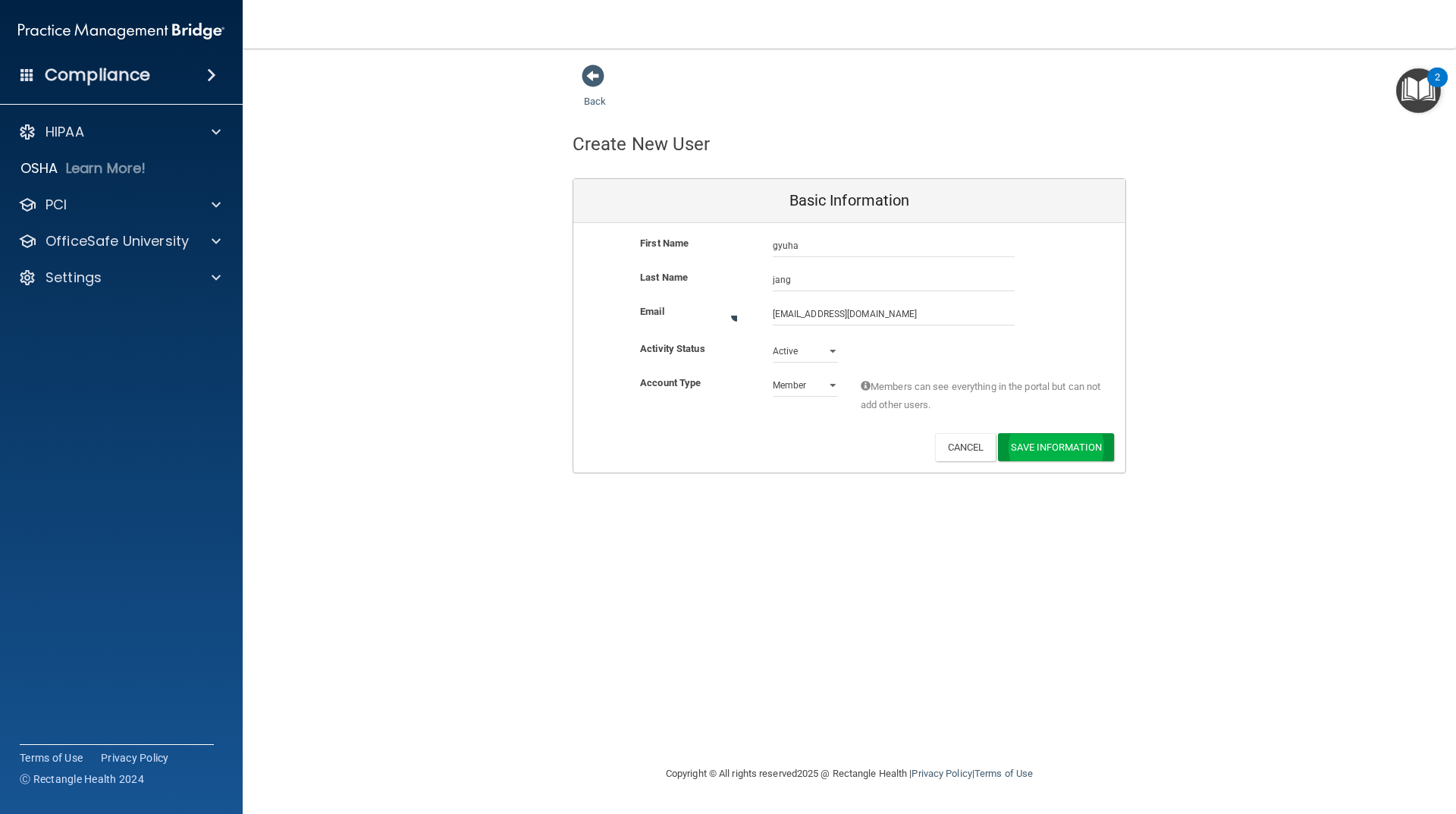
click at [1042, 480] on div "Back Create New User Basic Information First Name gyuha jang gyuha Last Name ja…" at bounding box center [849, 406] width 1153 height 686
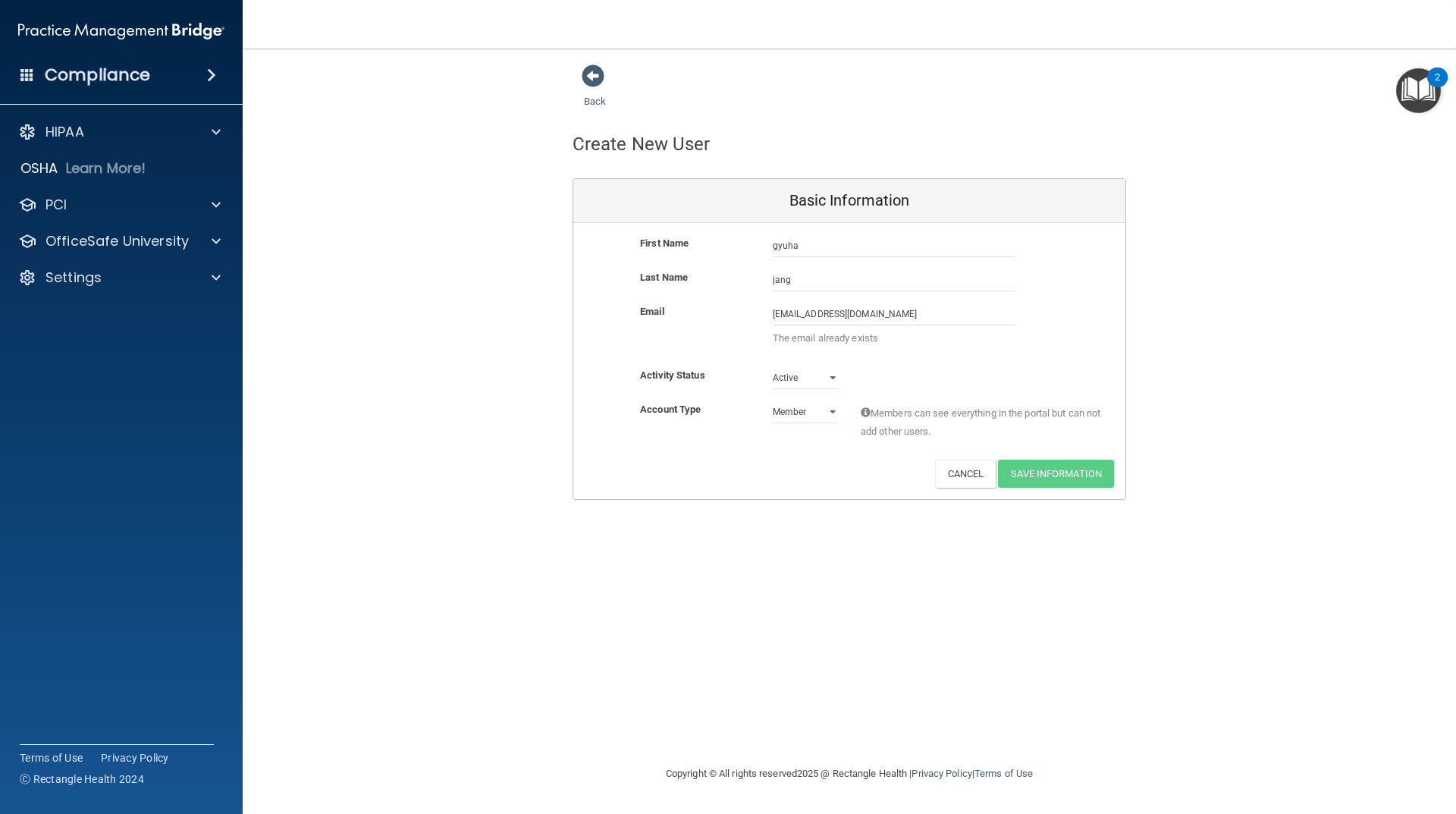
click at [954, 343] on p "The email already exists" at bounding box center [894, 338] width 242 height 18
click at [937, 318] on input "dellersmilesoffice@gmail.com" at bounding box center [894, 314] width 242 height 23
drag, startPoint x: 937, startPoint y: 318, endPoint x: 416, endPoint y: 303, distance: 521.2
click at [416, 303] on div "Back Create New User Basic Information First Name gyuha jang gyuha Last Name ja…" at bounding box center [849, 282] width 1153 height 437
click at [733, 630] on div "Back Create New User Basic Information First Name gyuha jang gyuha Last Name ja…" at bounding box center [849, 406] width 1153 height 686
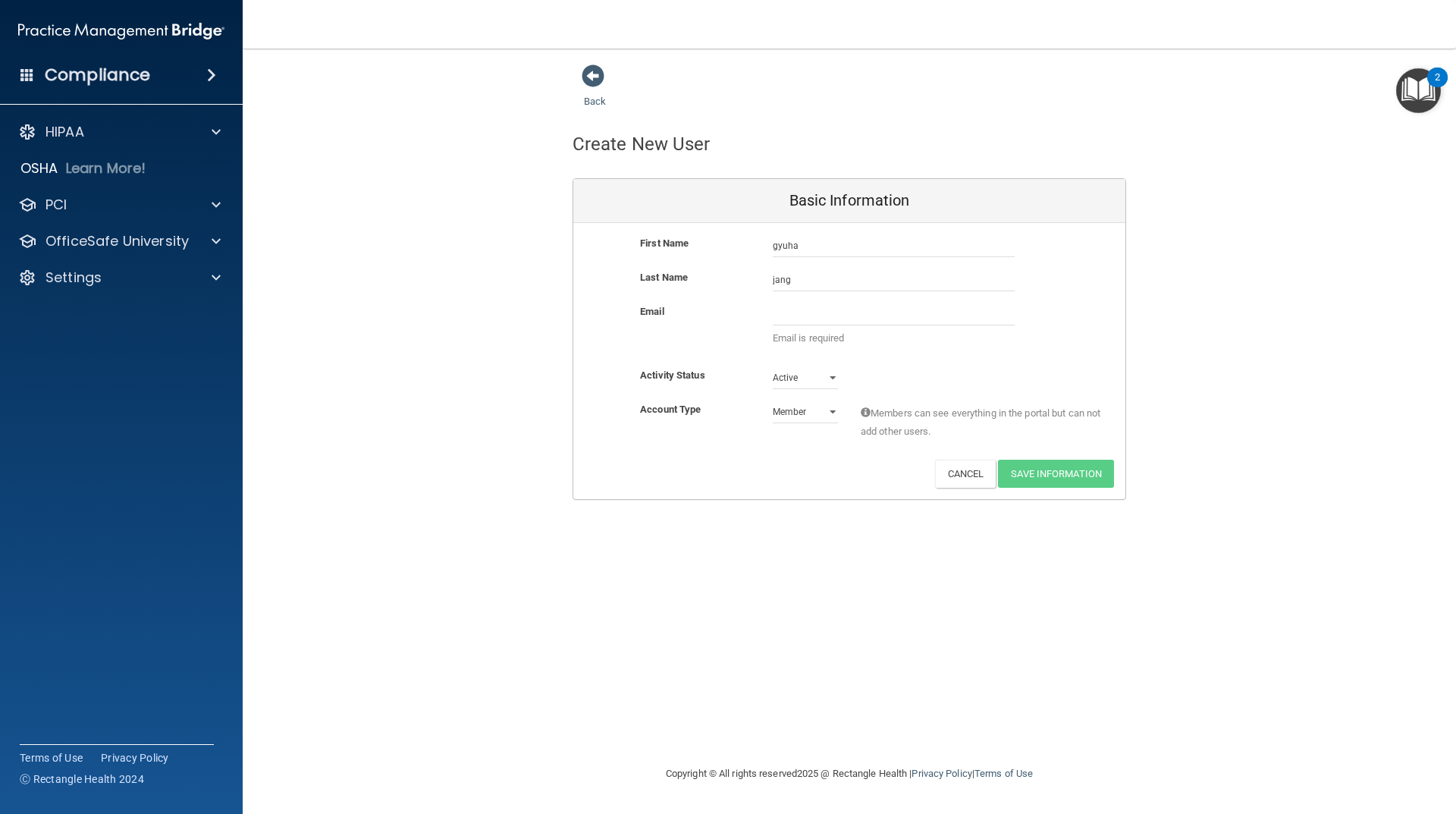
drag, startPoint x: 589, startPoint y: 80, endPoint x: 588, endPoint y: 90, distance: 10.0
click at [591, 80] on span at bounding box center [593, 76] width 23 height 23
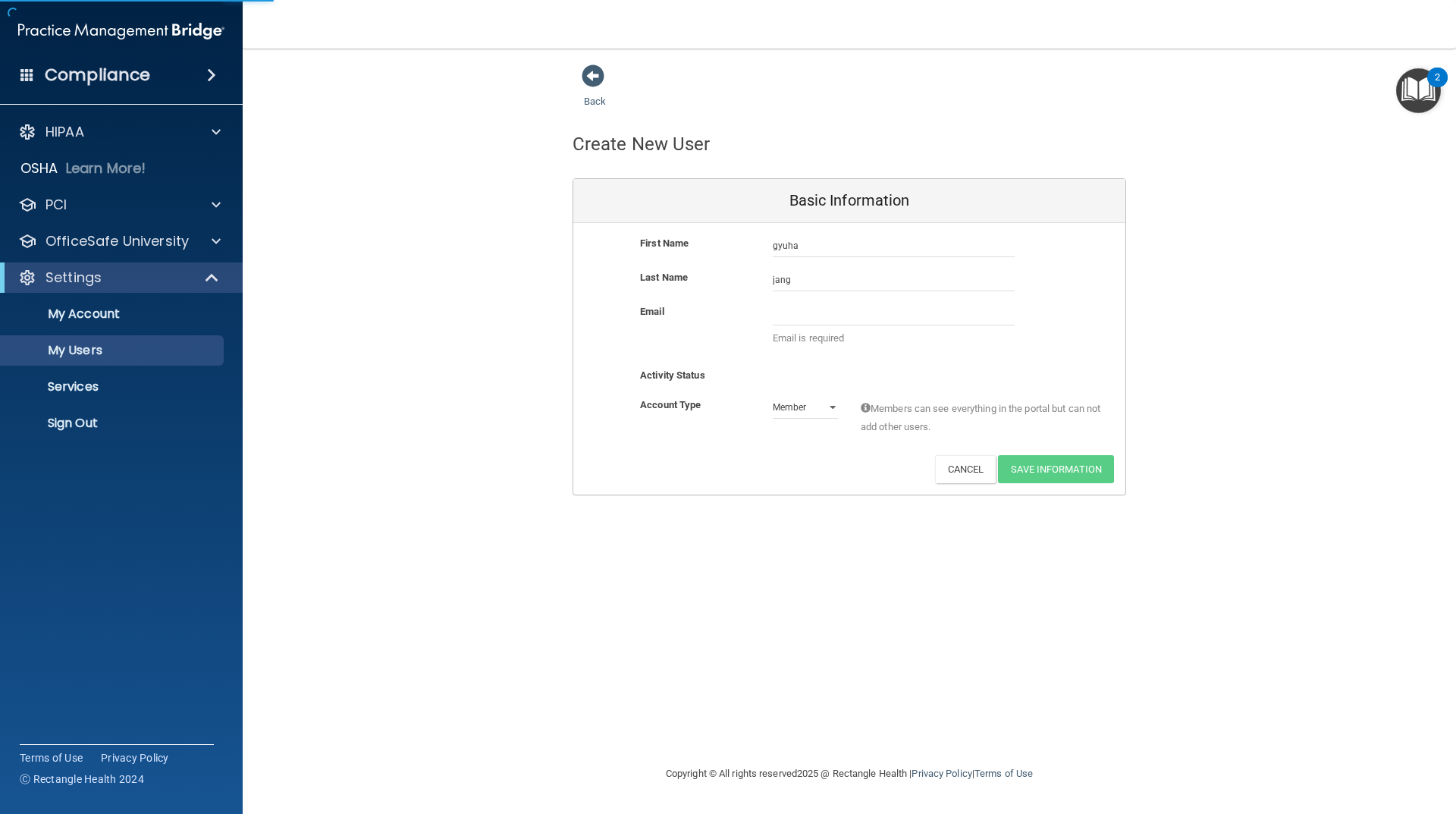
select select "20"
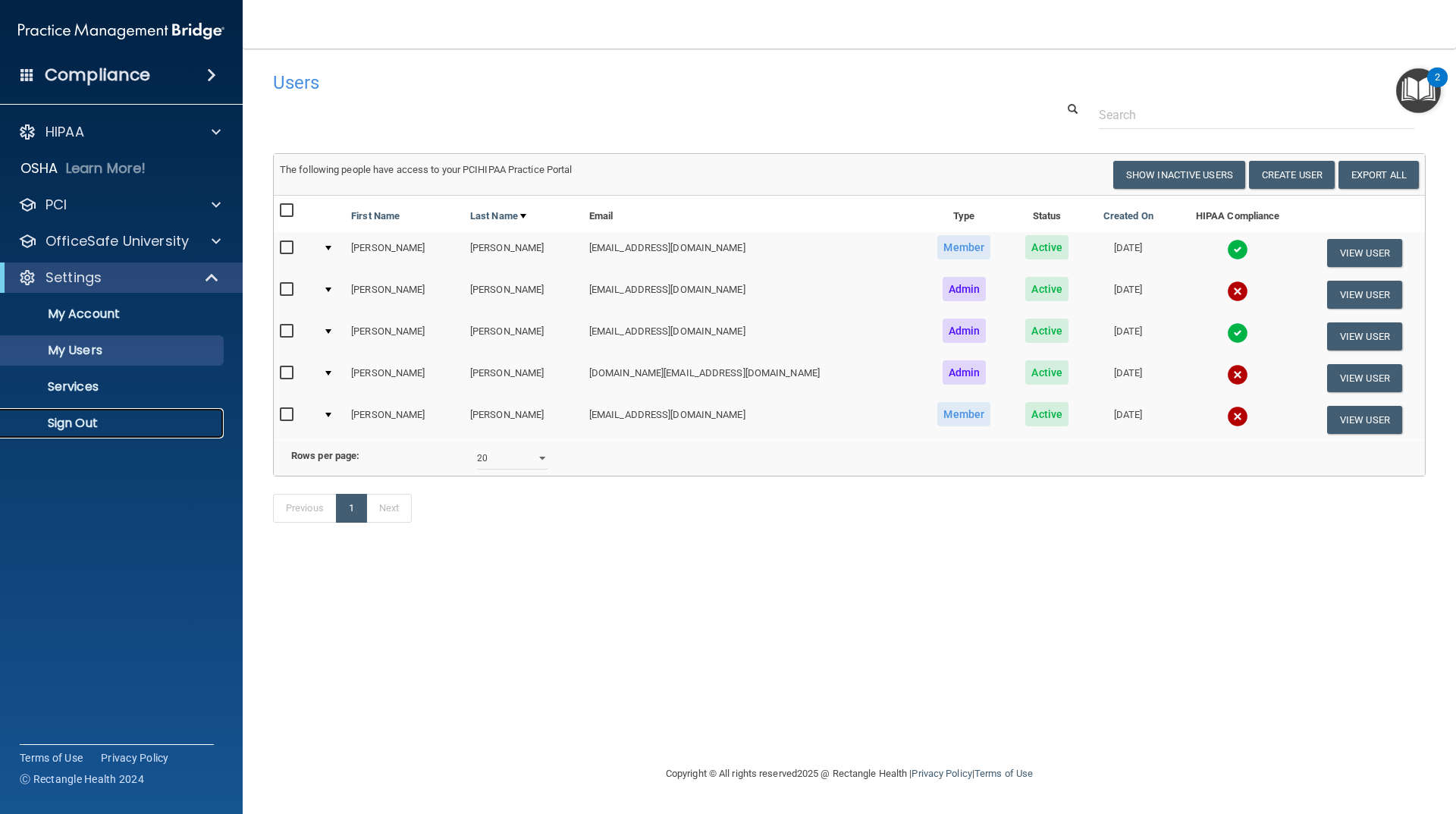
click at [83, 424] on p "Sign Out" at bounding box center [113, 423] width 207 height 15
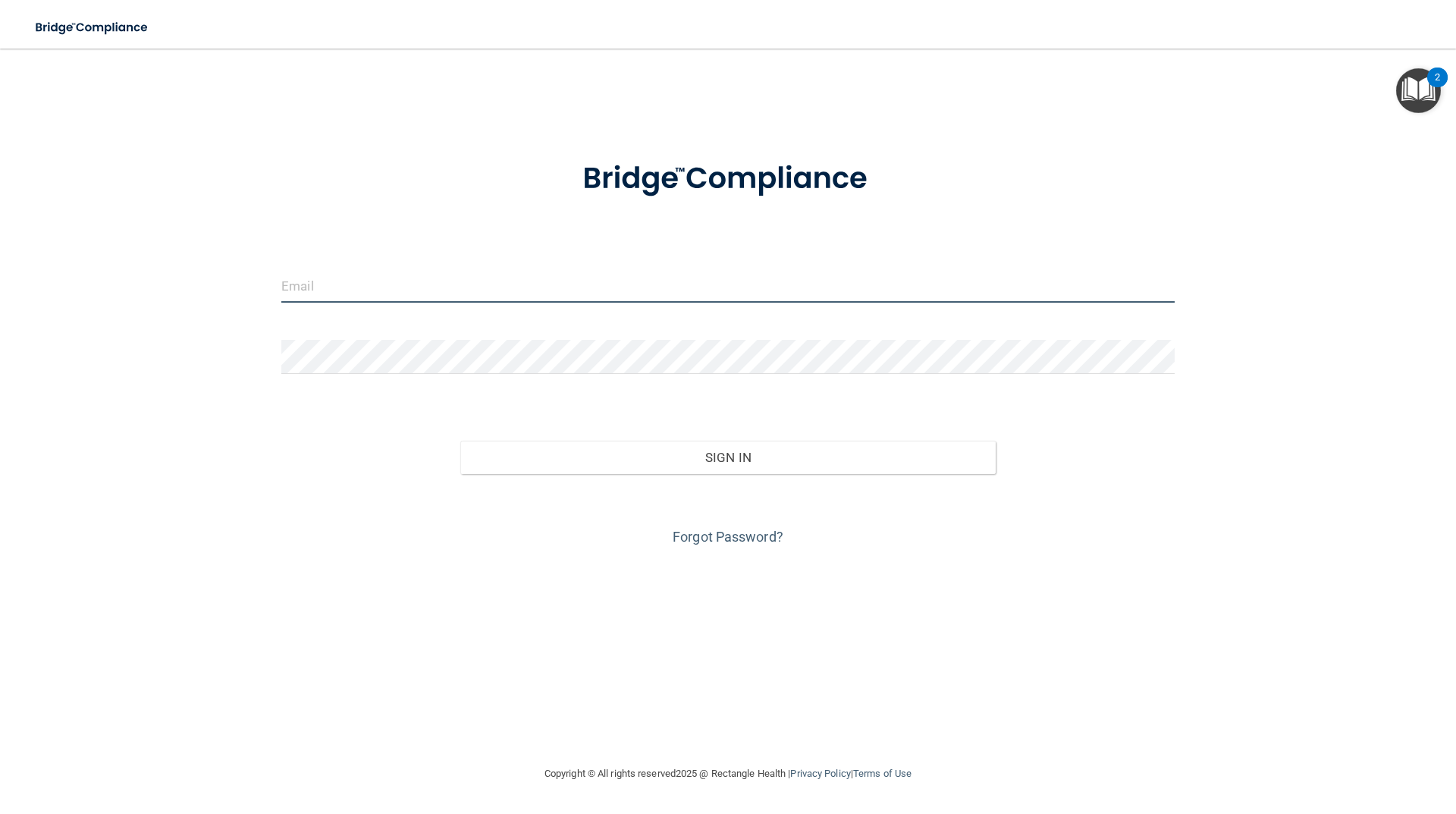
type input "[EMAIL_ADDRESS][DOMAIN_NAME]"
click at [555, 298] on input "[EMAIL_ADDRESS][DOMAIN_NAME]" at bounding box center [728, 285] width 894 height 34
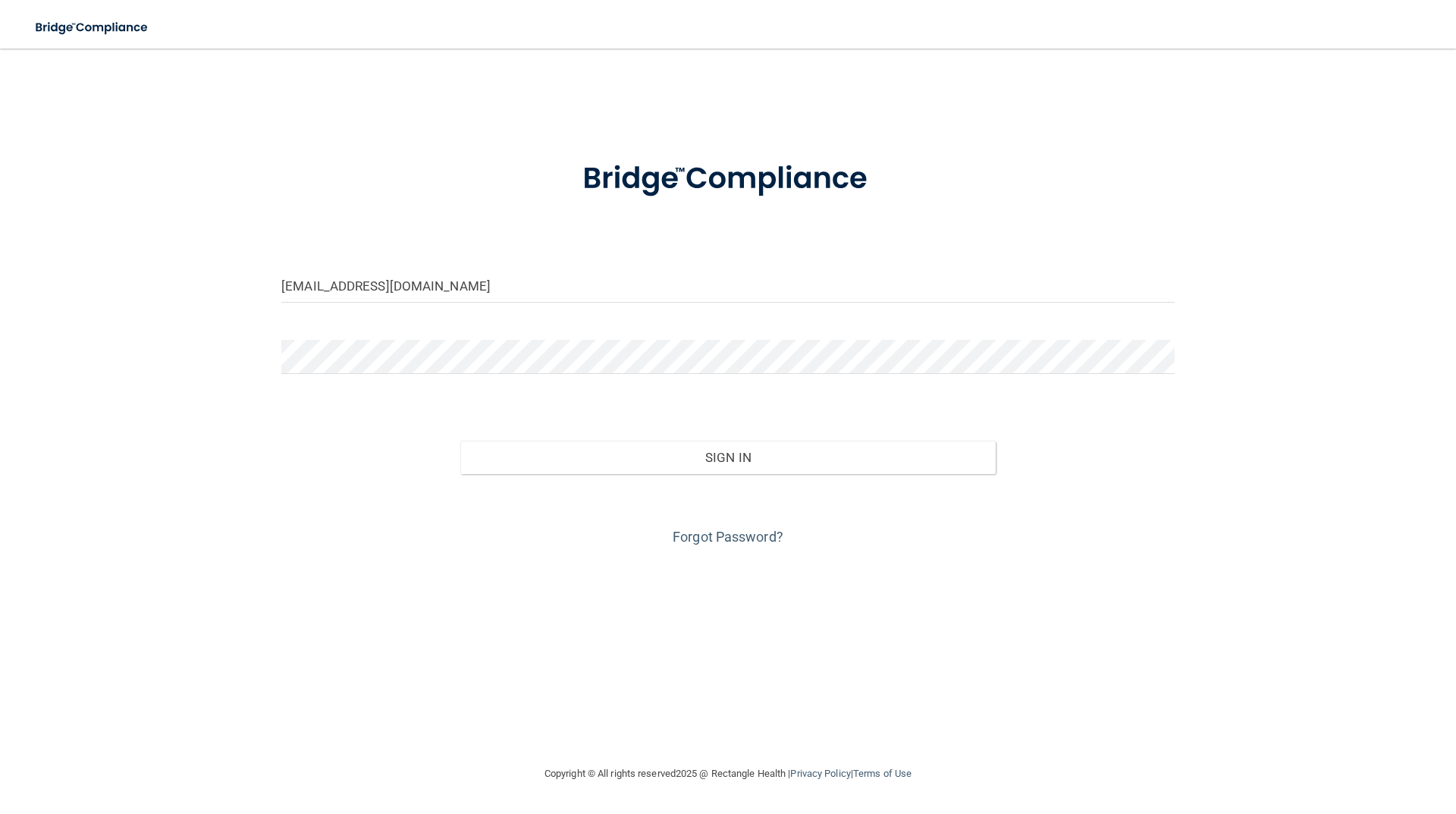
click at [662, 325] on form "dellersmilesdental@gmail.com Invalid email/password. You don't have permission …" at bounding box center [728, 344] width 894 height 410
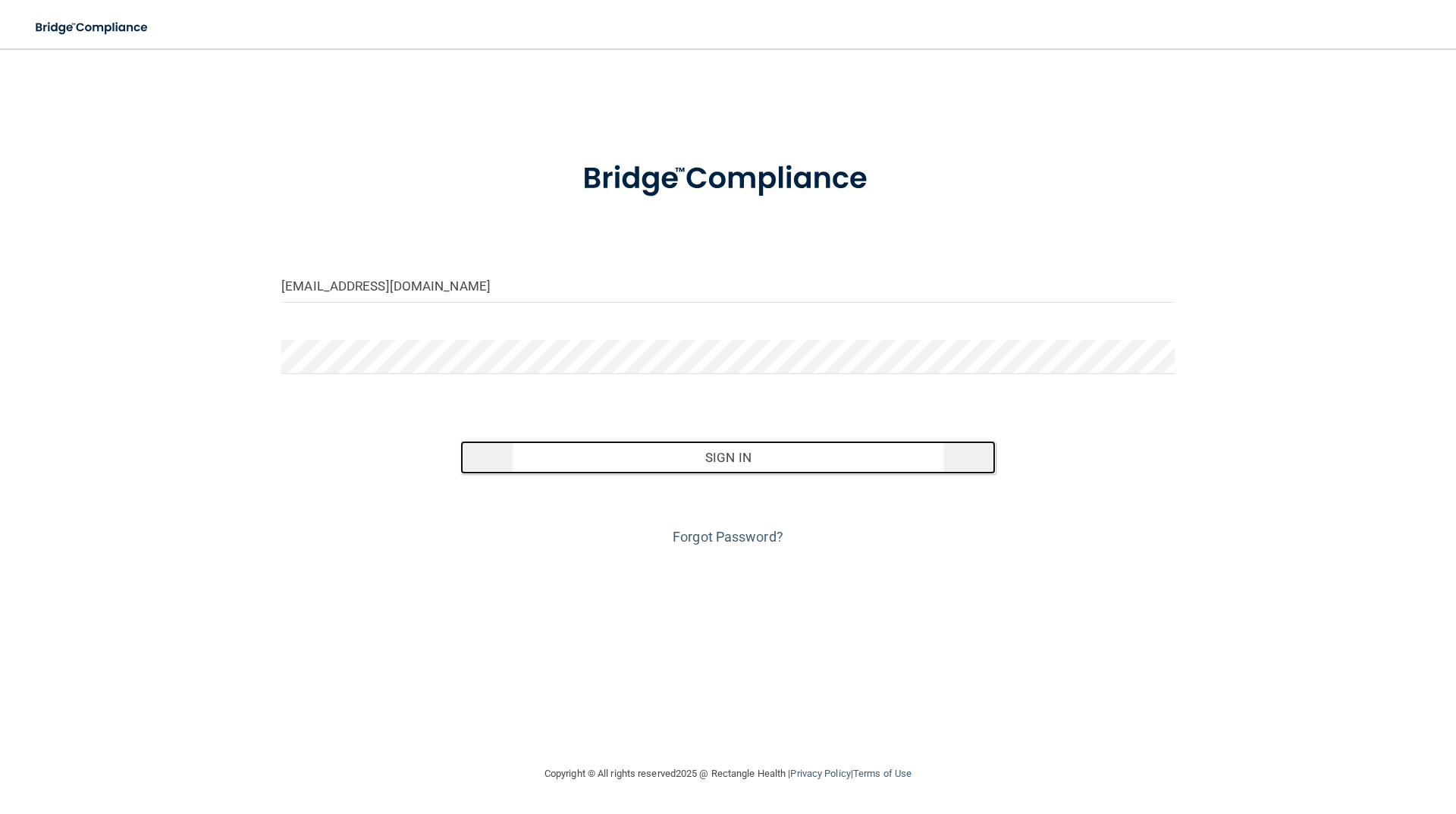
click at [746, 465] on button "Sign In" at bounding box center [728, 457] width 536 height 33
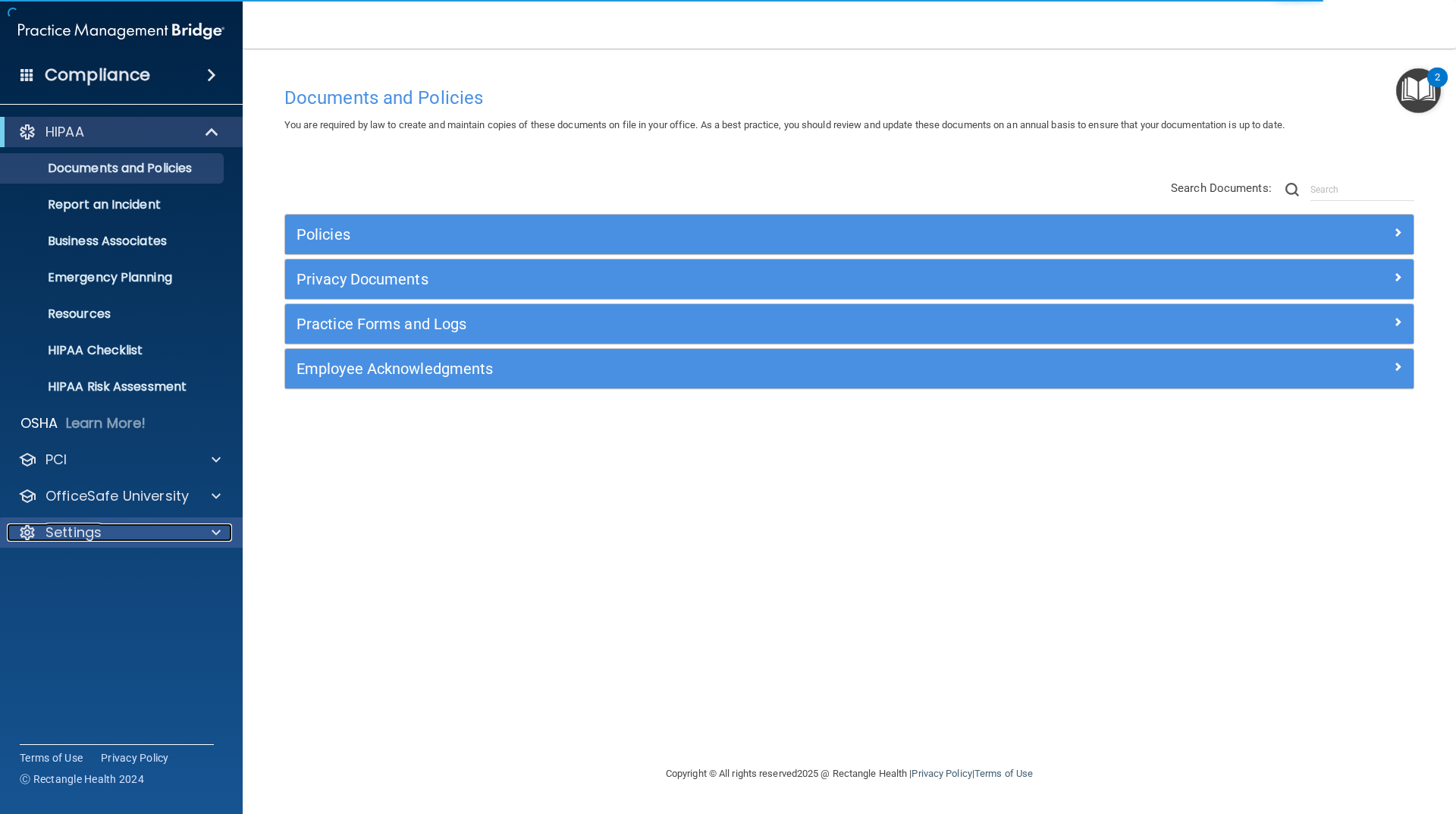
click at [121, 526] on div "Settings" at bounding box center [101, 532] width 188 height 18
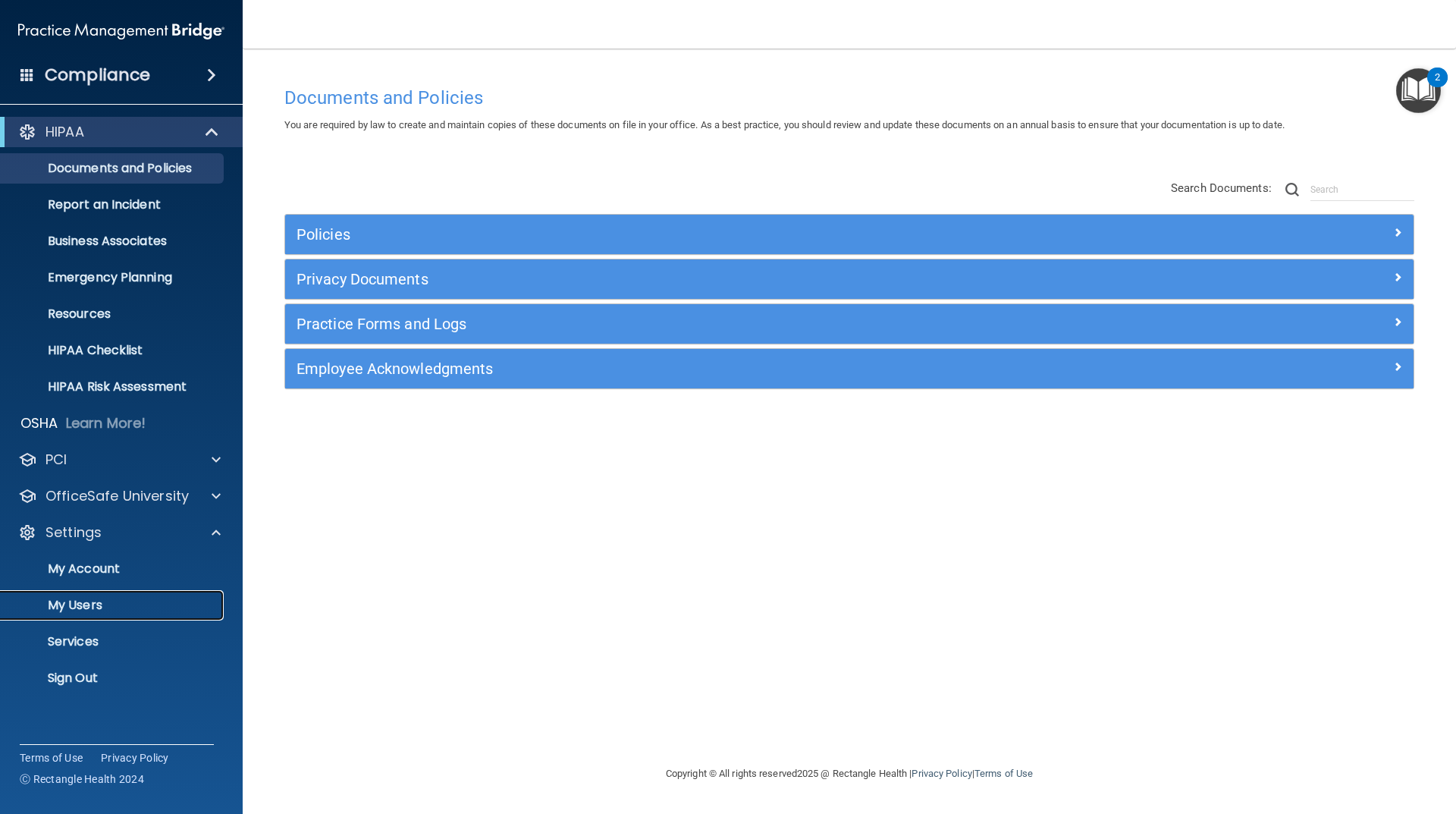
click at [105, 597] on link "My Users" at bounding box center [104, 605] width 239 height 30
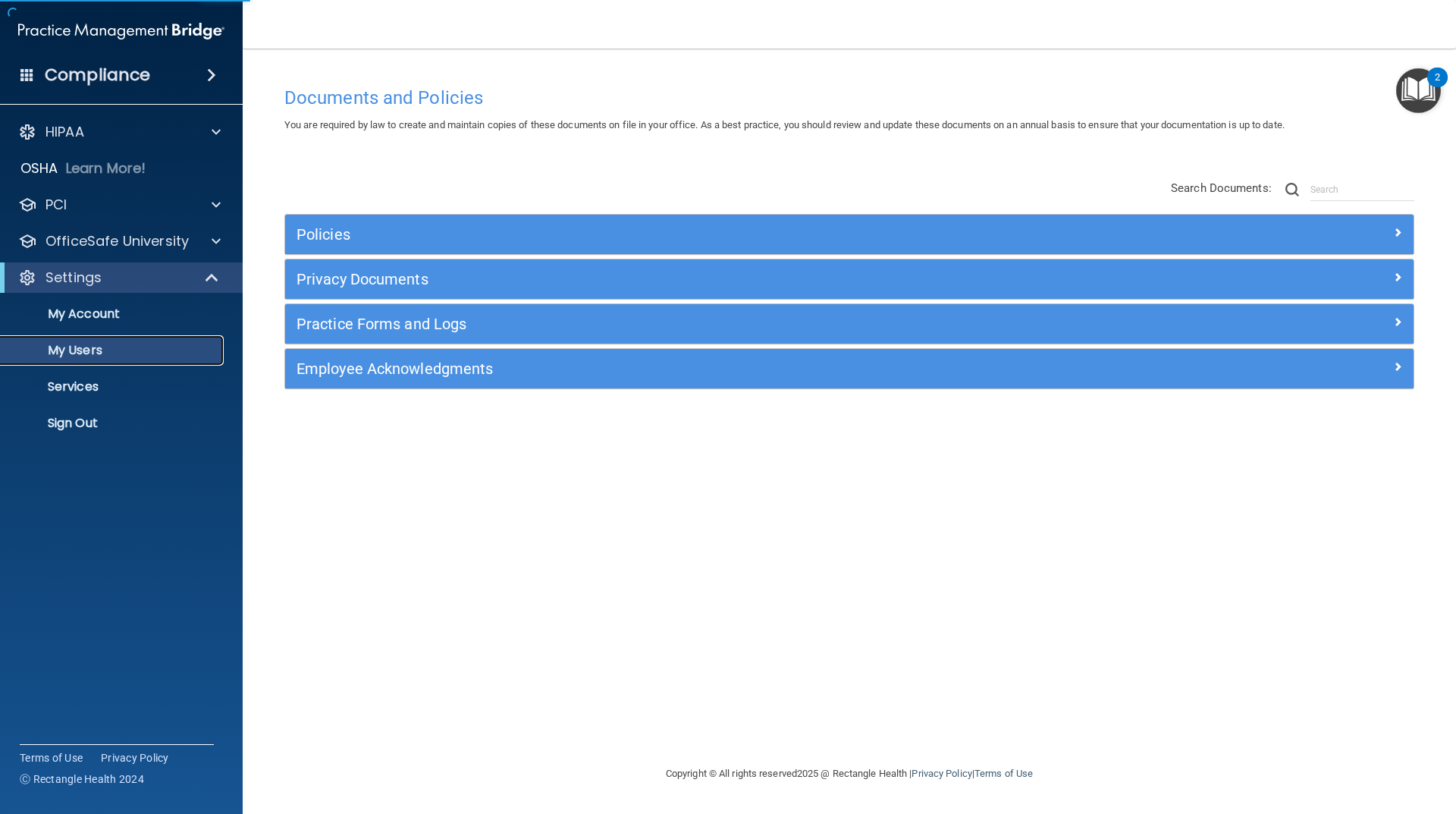
select select "20"
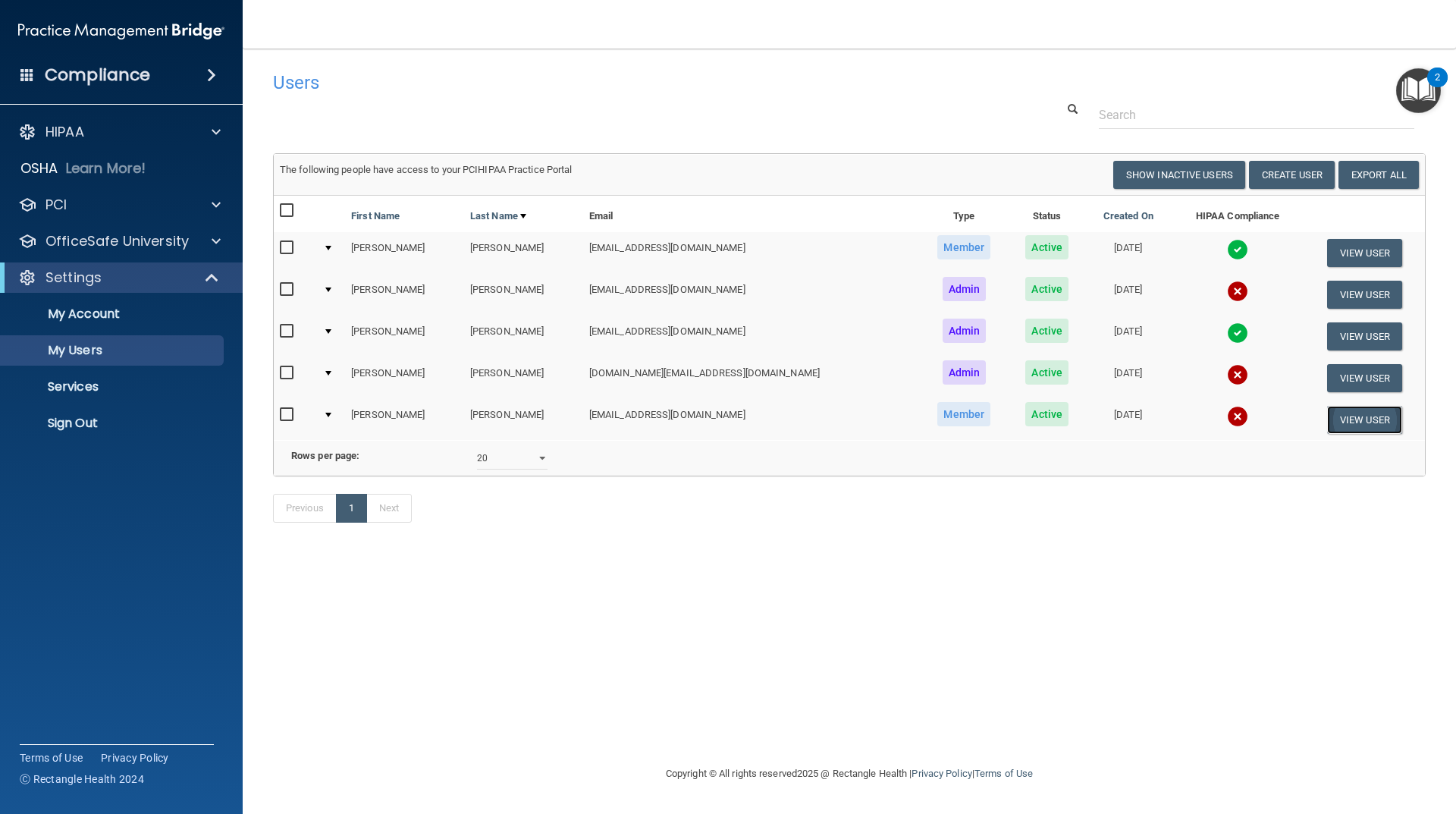
click at [1347, 427] on button "View User" at bounding box center [1365, 420] width 75 height 28
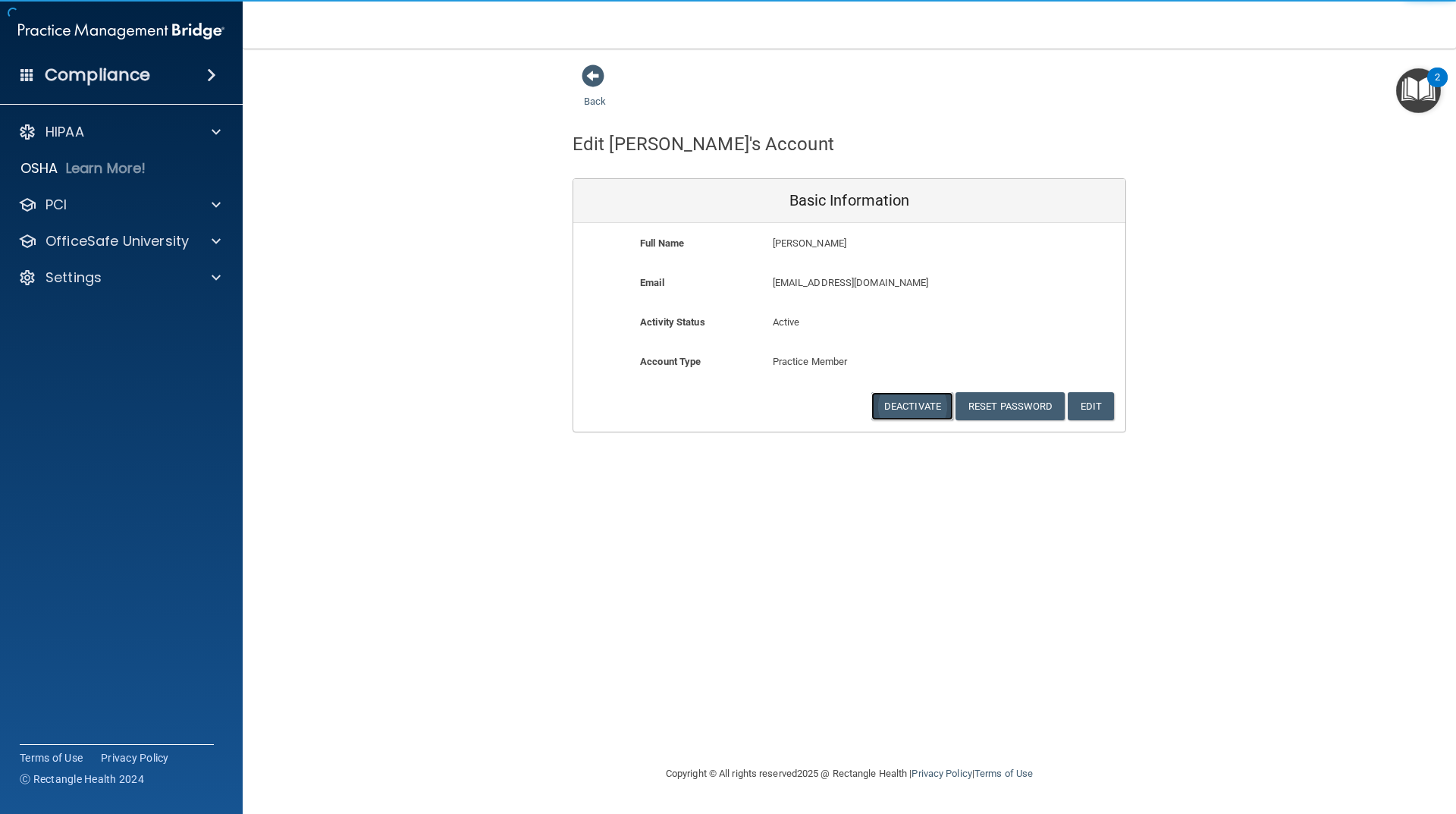
click at [930, 405] on button "Deactivate" at bounding box center [912, 406] width 82 height 28
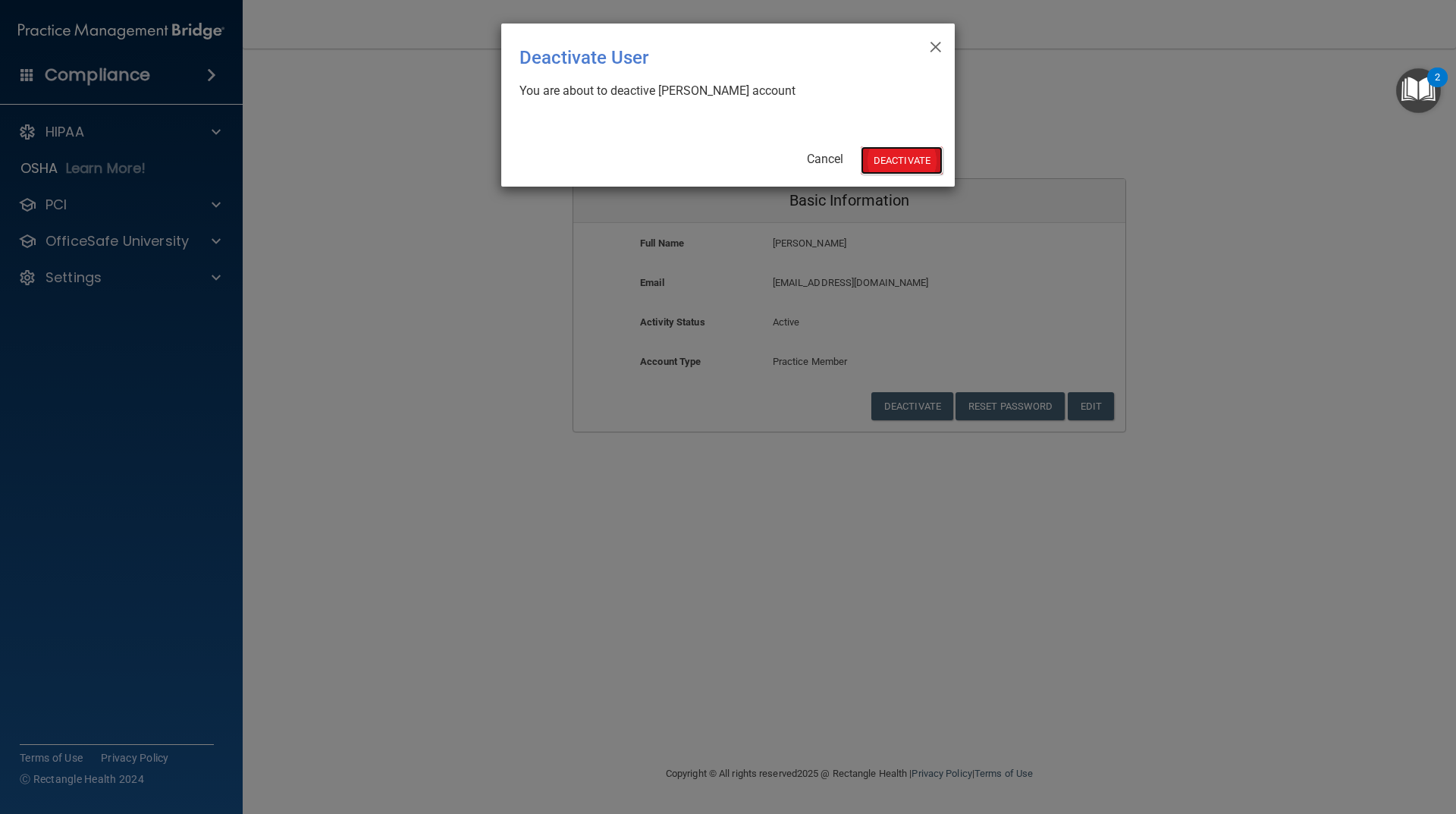
click at [883, 157] on button "Deactivate" at bounding box center [901, 160] width 82 height 28
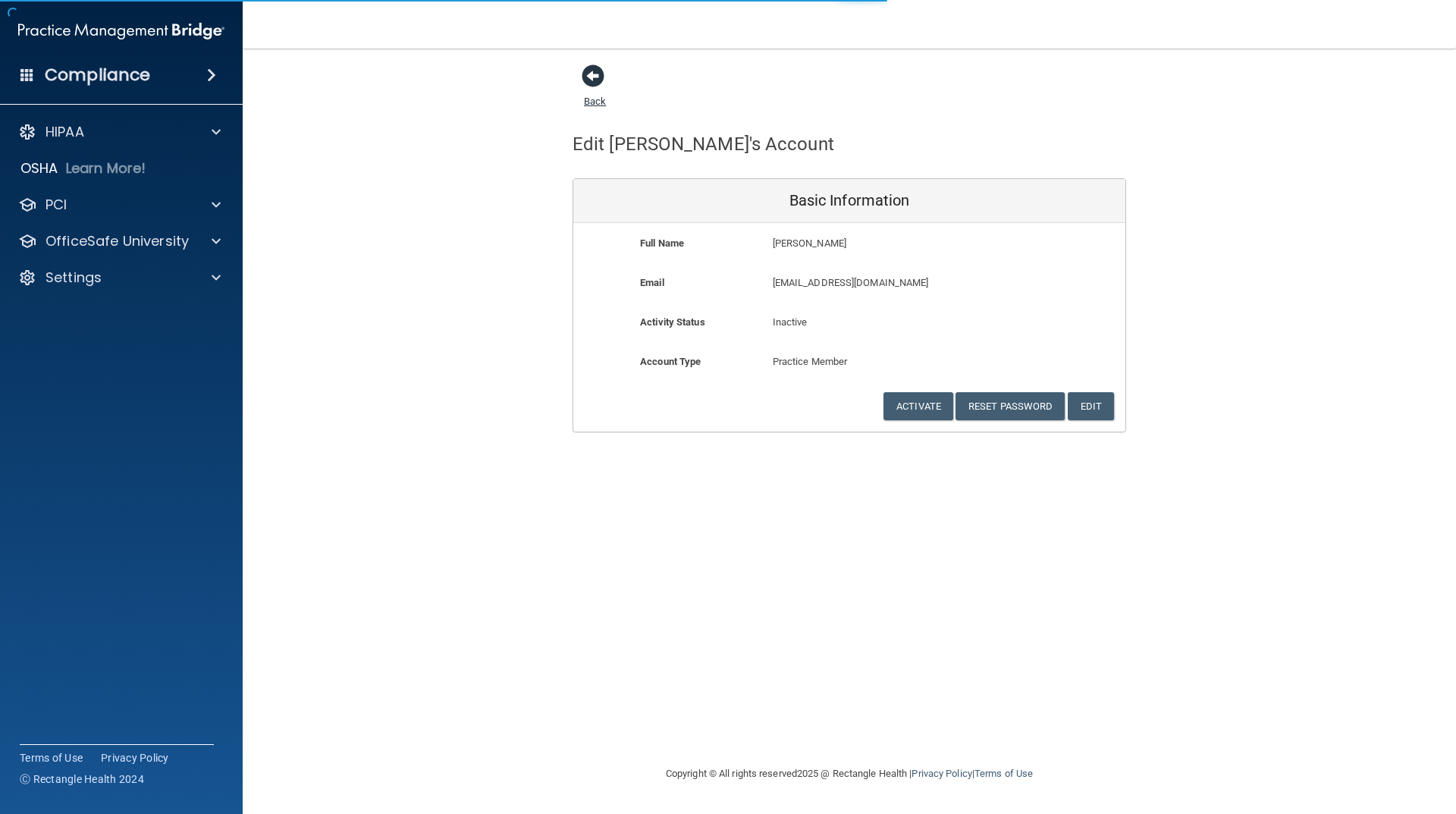
click at [590, 83] on span at bounding box center [593, 76] width 23 height 23
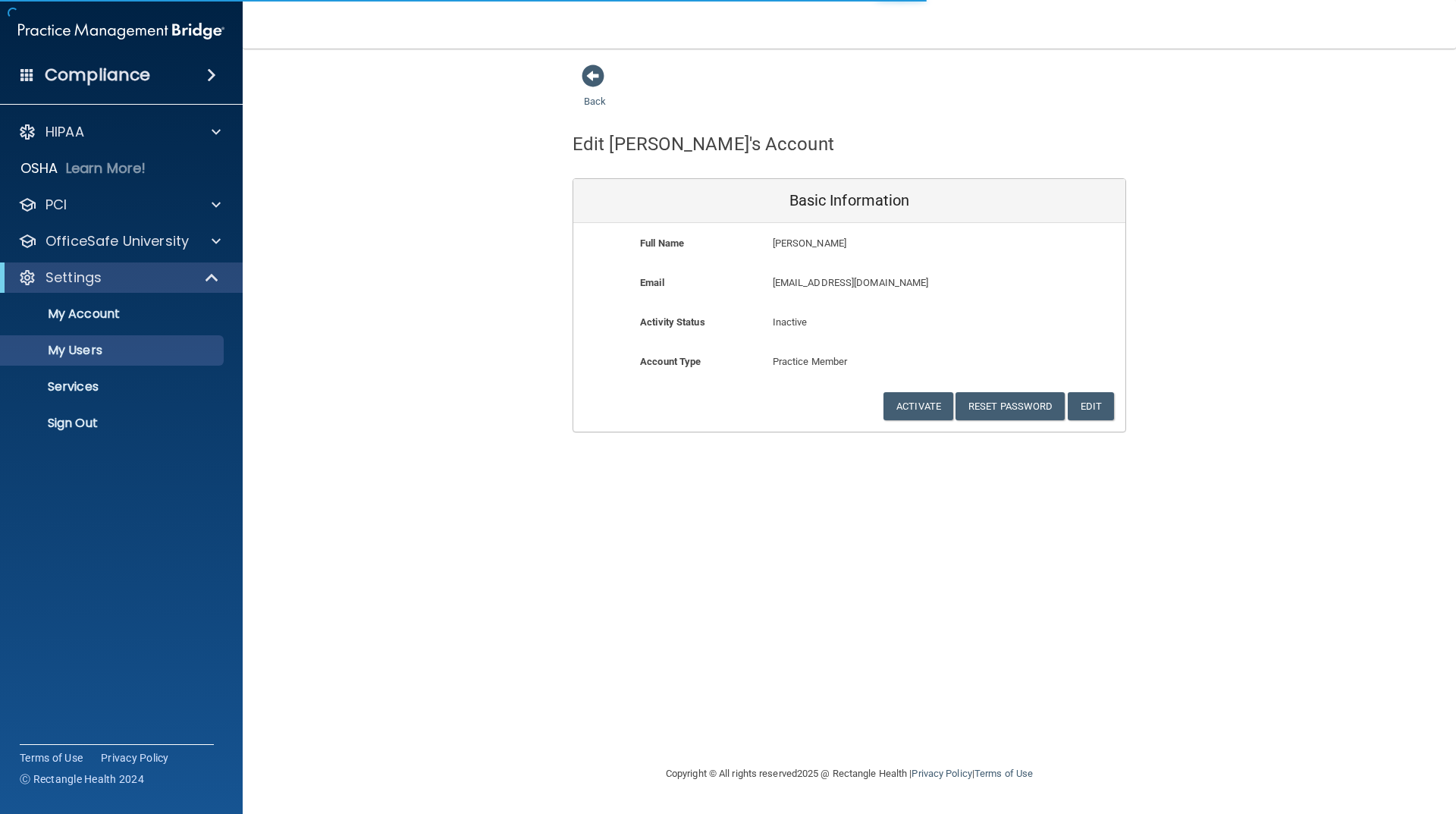
select select "20"
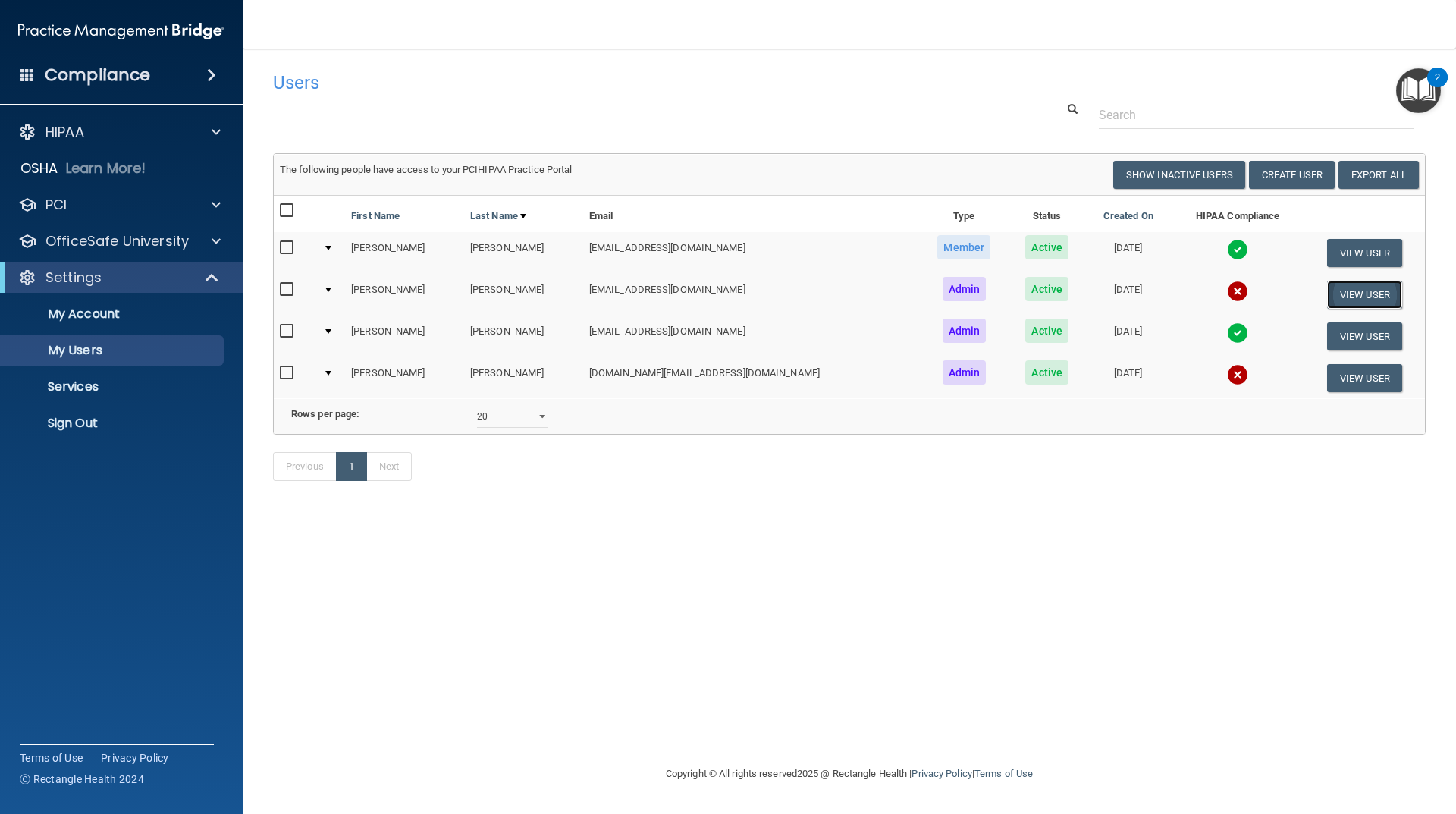
click at [1350, 294] on button "View User" at bounding box center [1365, 295] width 75 height 28
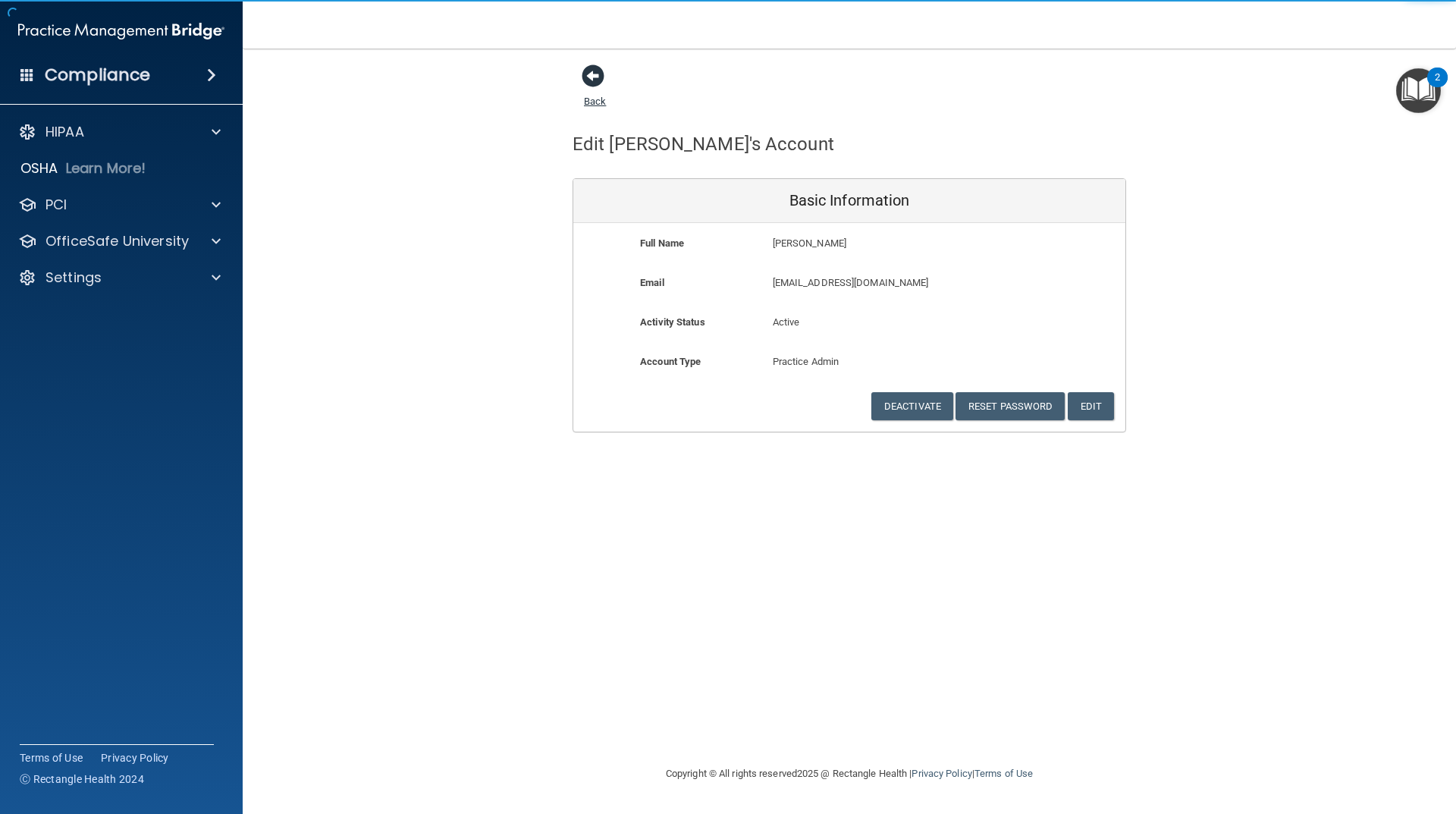
click at [585, 80] on span at bounding box center [593, 76] width 23 height 23
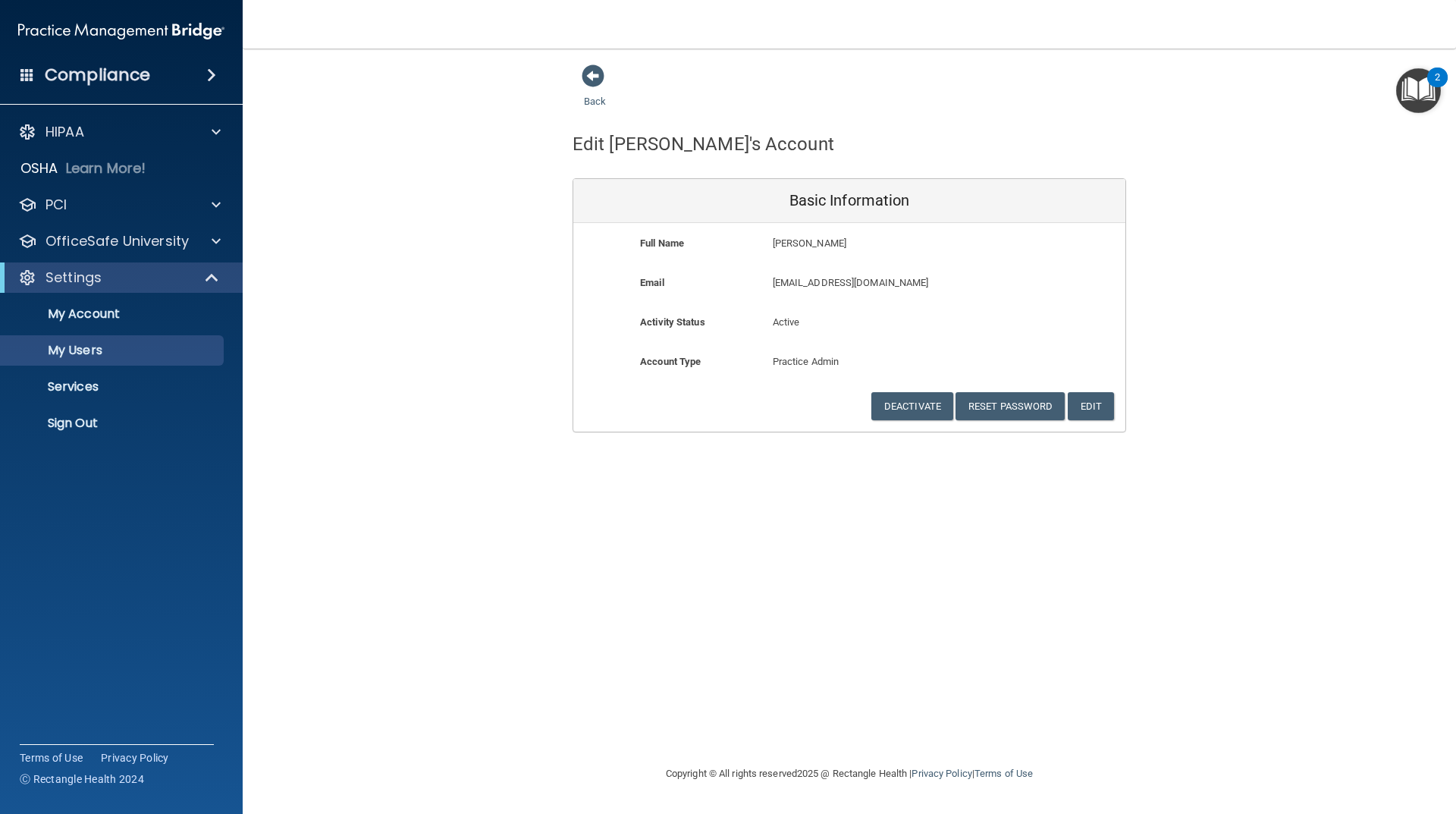
select select "20"
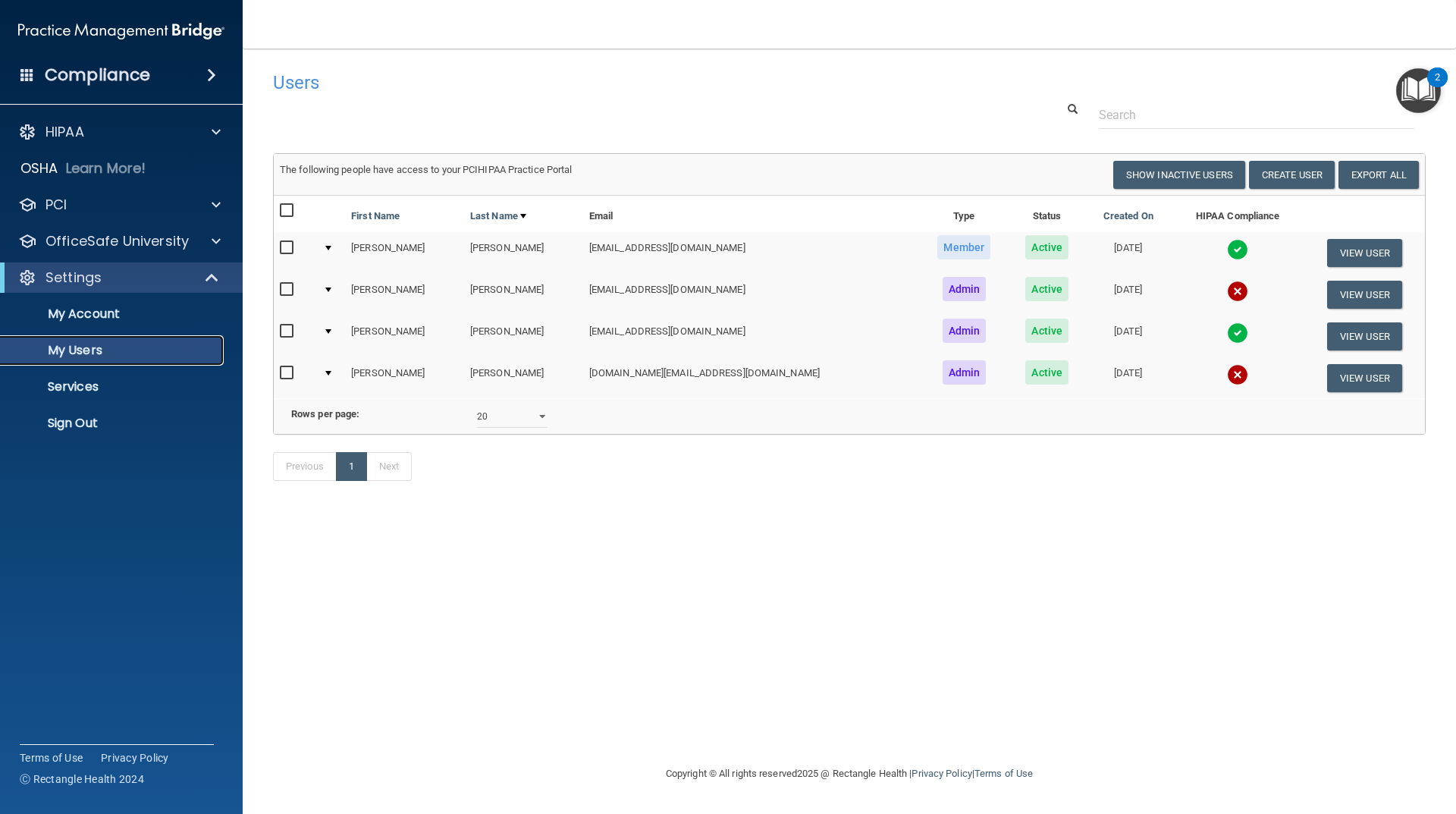
click at [115, 350] on p "My Users" at bounding box center [113, 350] width 207 height 15
click at [116, 317] on p "My Account" at bounding box center [113, 313] width 207 height 15
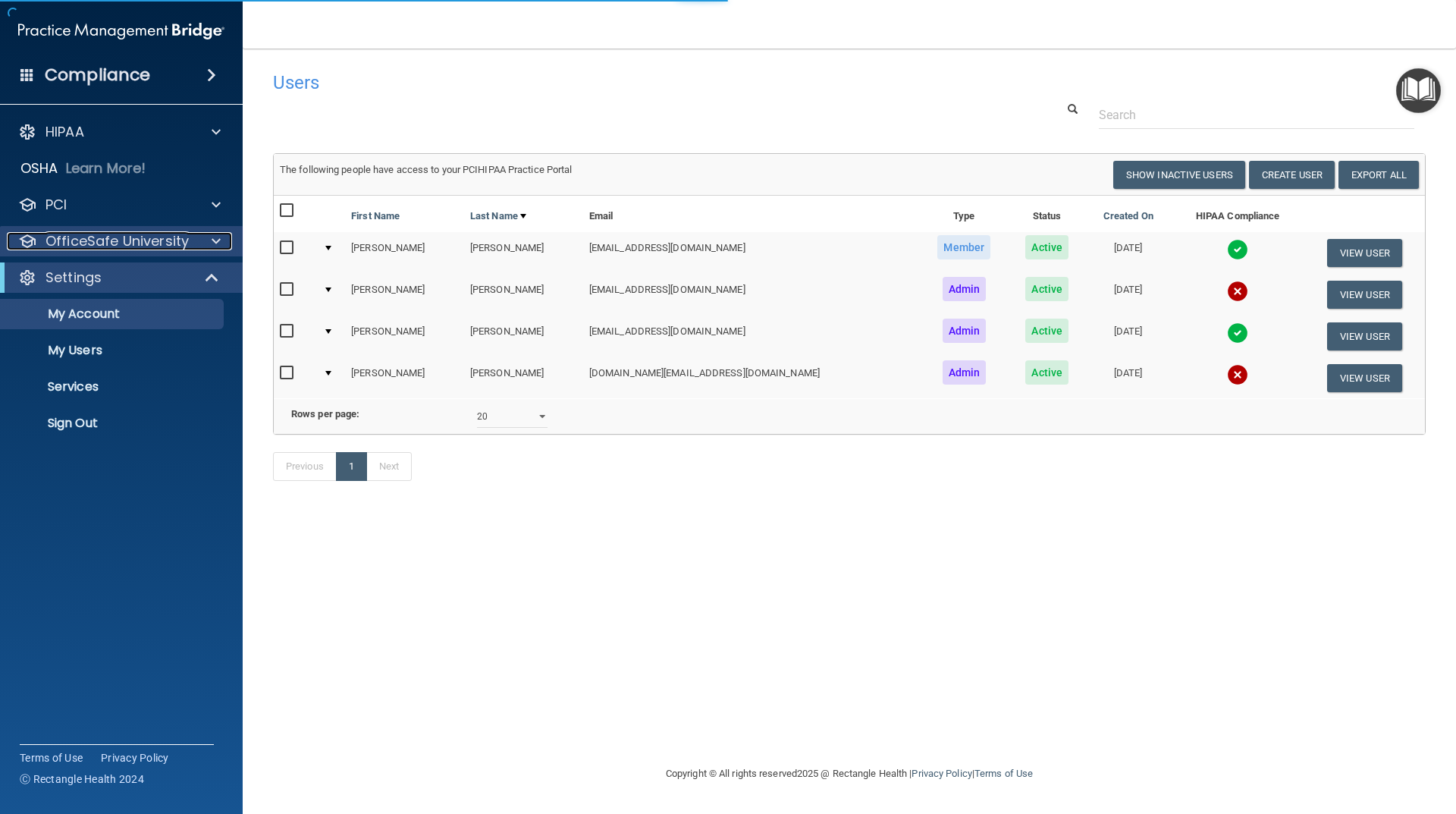
click at [146, 244] on p "OfficeSafe University" at bounding box center [116, 241] width 143 height 18
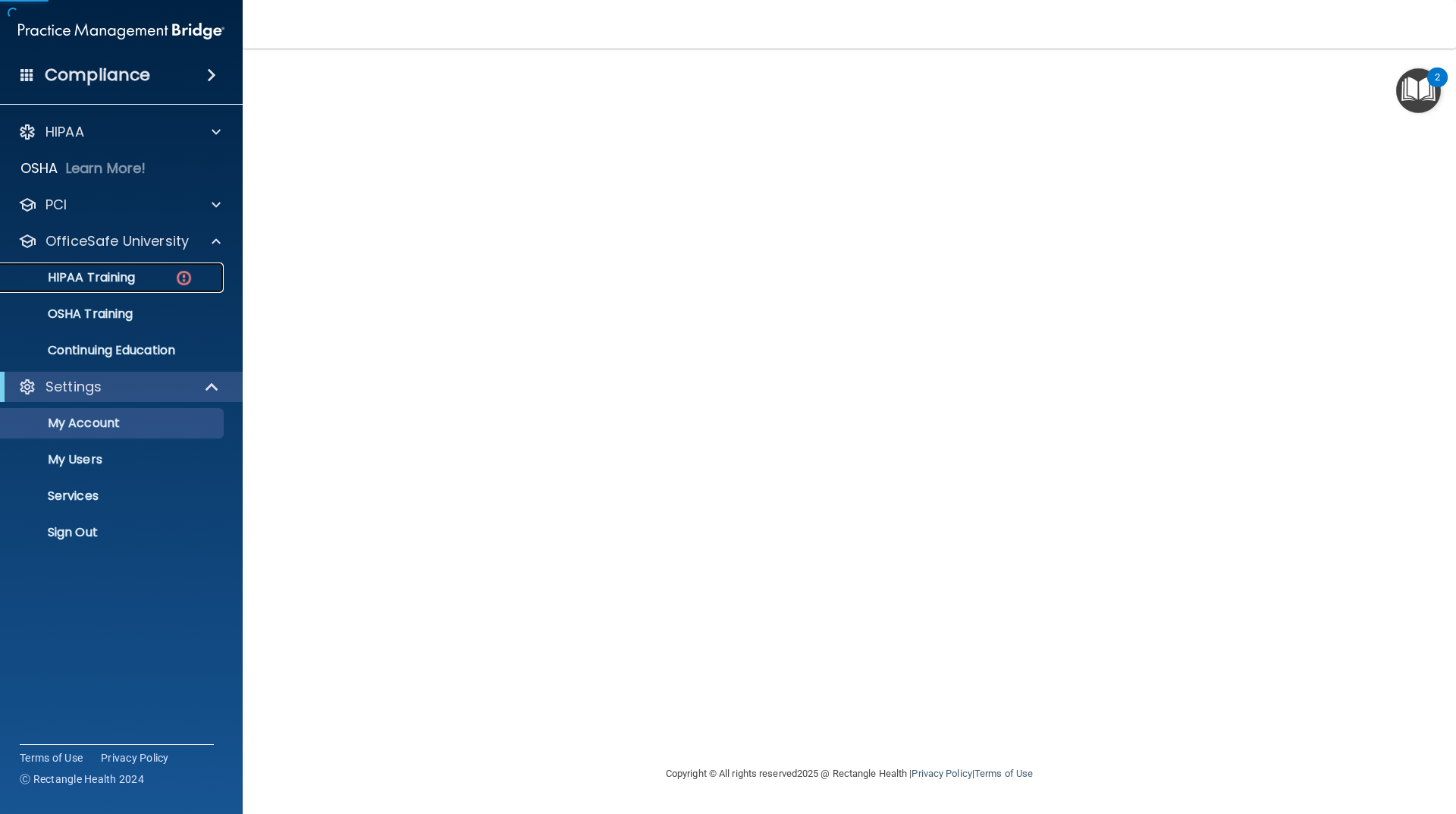
click at [69, 283] on p "HIPAA Training" at bounding box center [72, 277] width 125 height 15
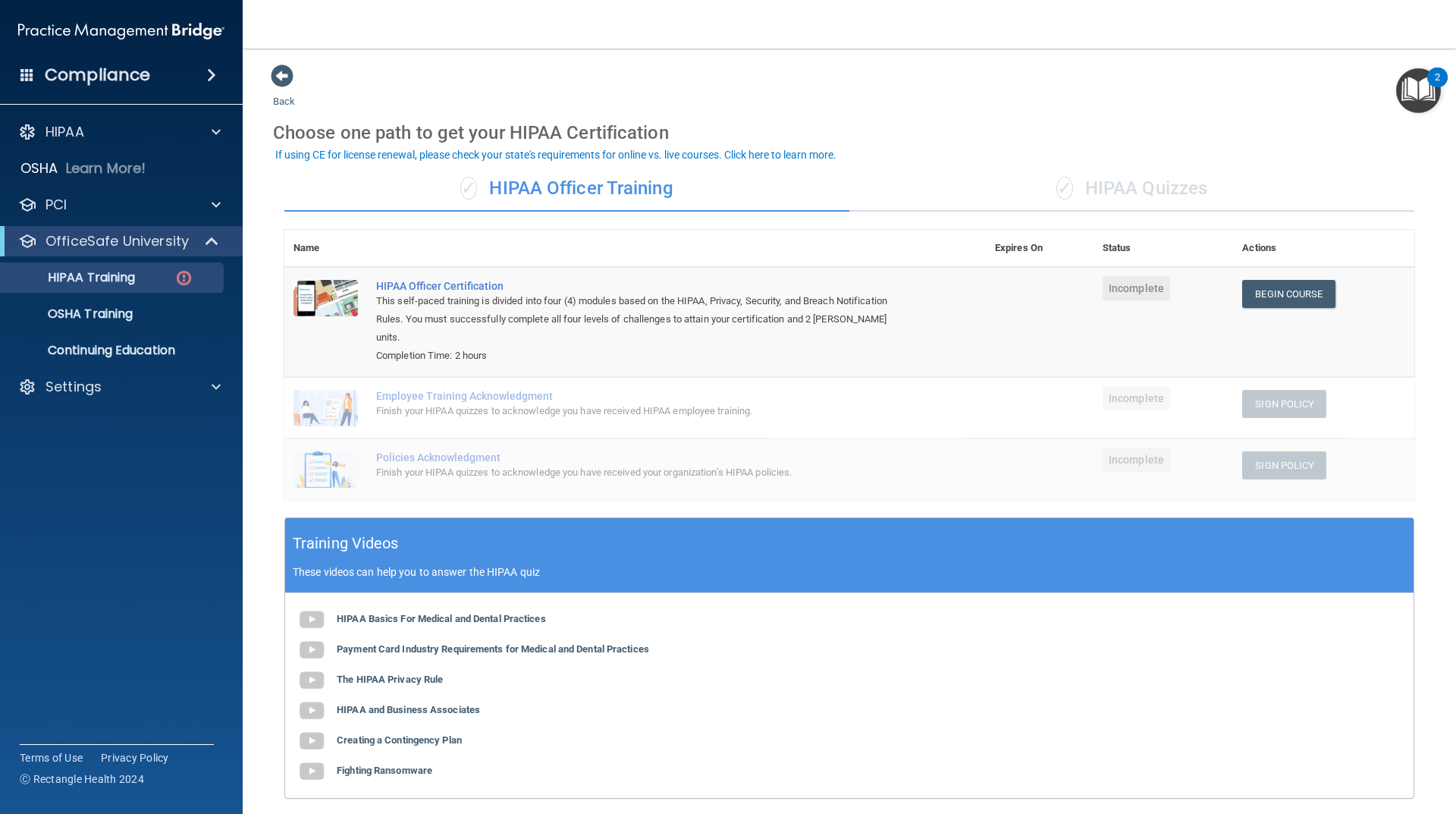
click at [1145, 183] on div "✓ HIPAA Quizzes" at bounding box center [1132, 189] width 565 height 45
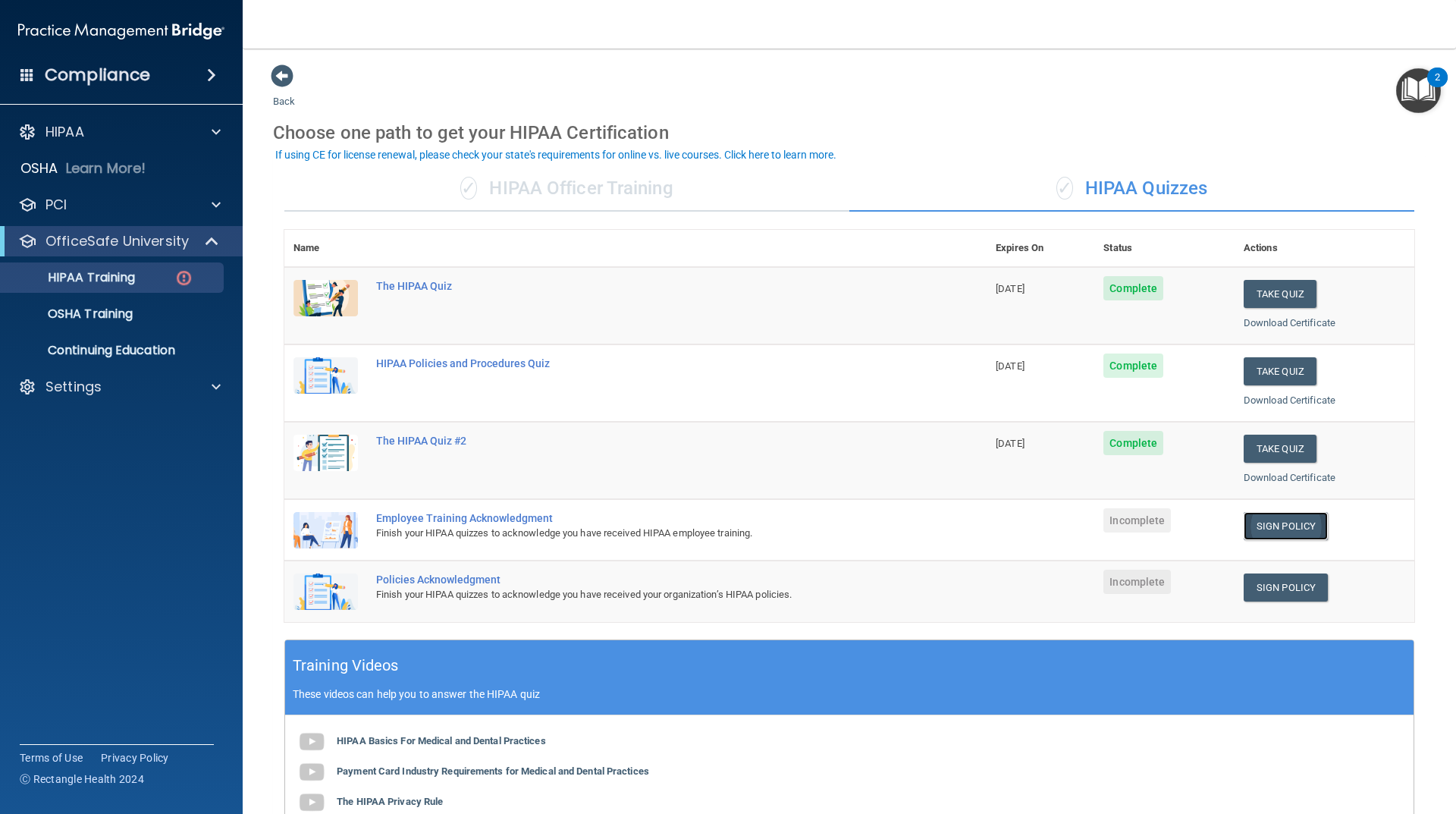
click at [1290, 530] on link "Sign Policy" at bounding box center [1286, 526] width 84 height 28
click at [1275, 588] on link "Sign Policy" at bounding box center [1286, 587] width 84 height 28
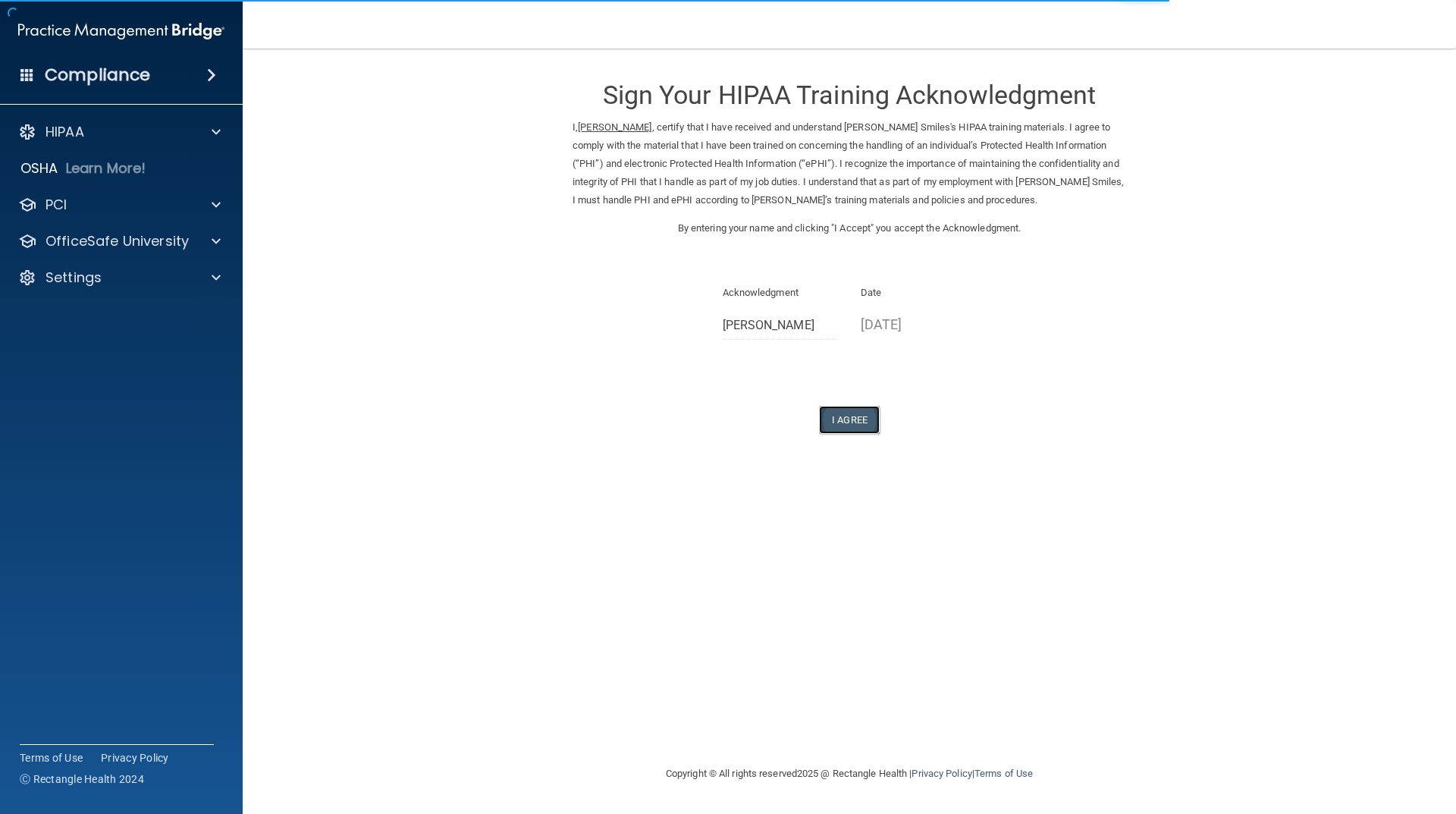
click at [832, 416] on button "I Agree" at bounding box center [849, 420] width 61 height 28
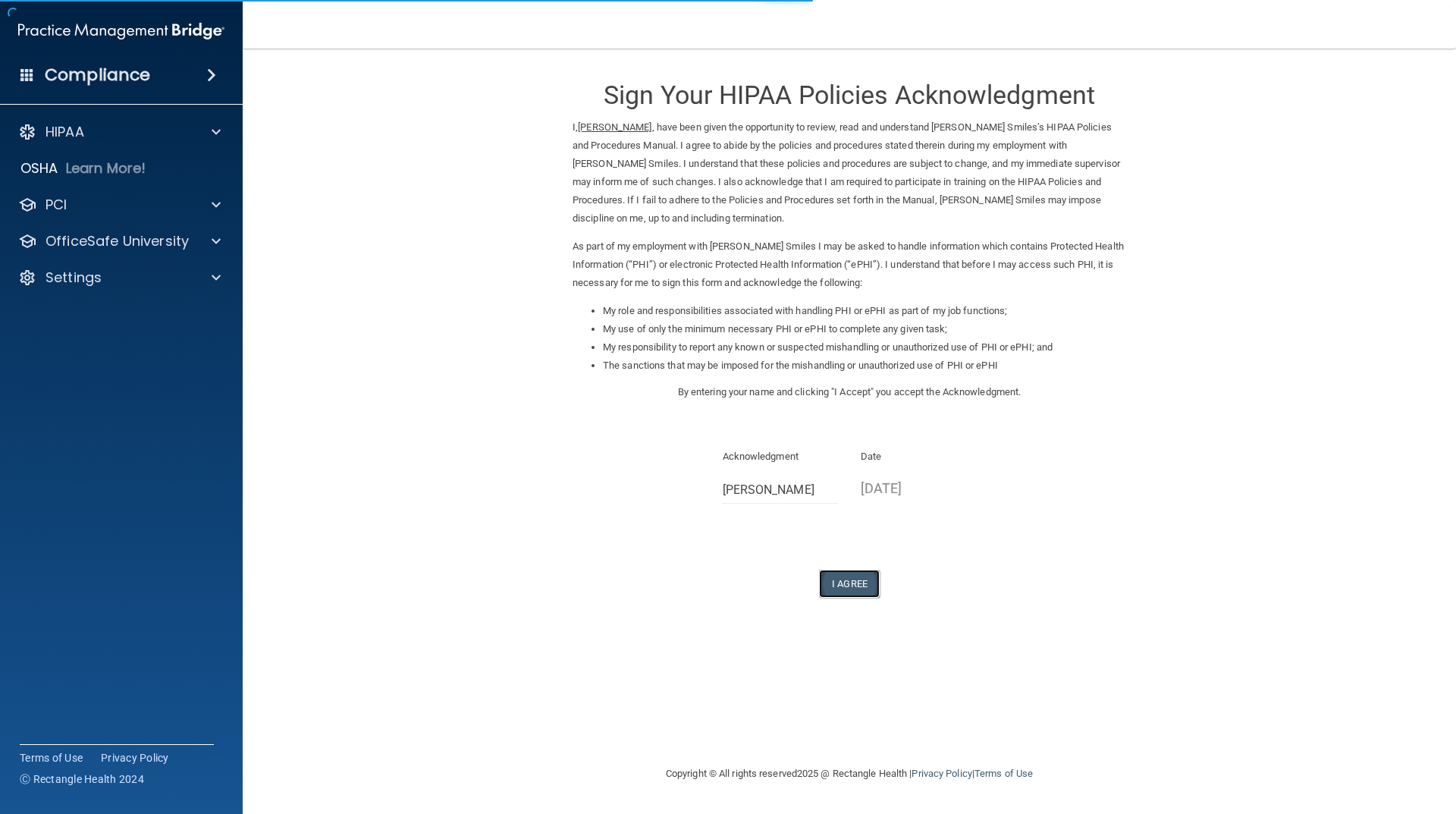
click at [836, 574] on button "I Agree" at bounding box center [849, 584] width 61 height 28
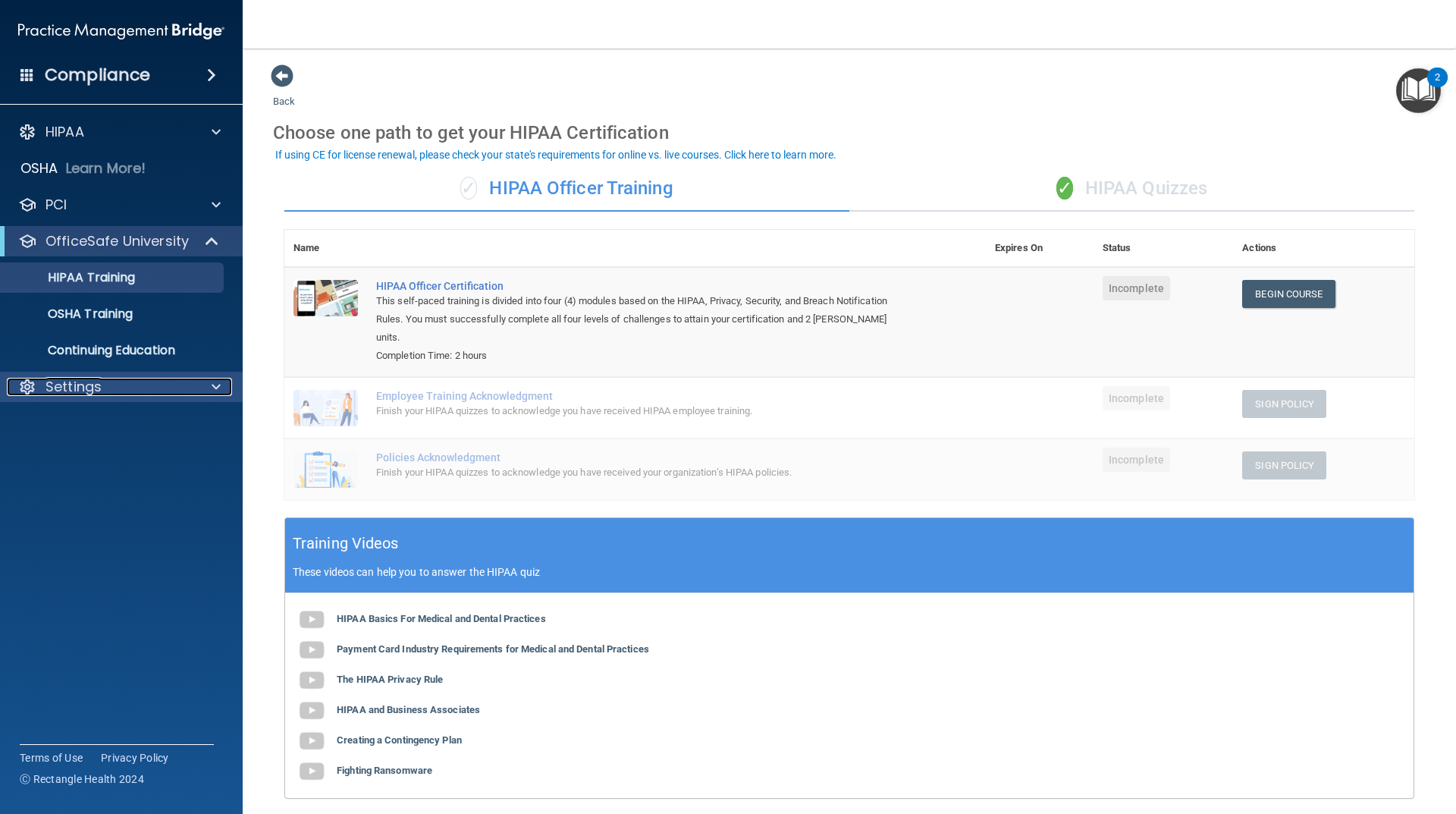
click at [119, 381] on div "Settings" at bounding box center [101, 386] width 188 height 18
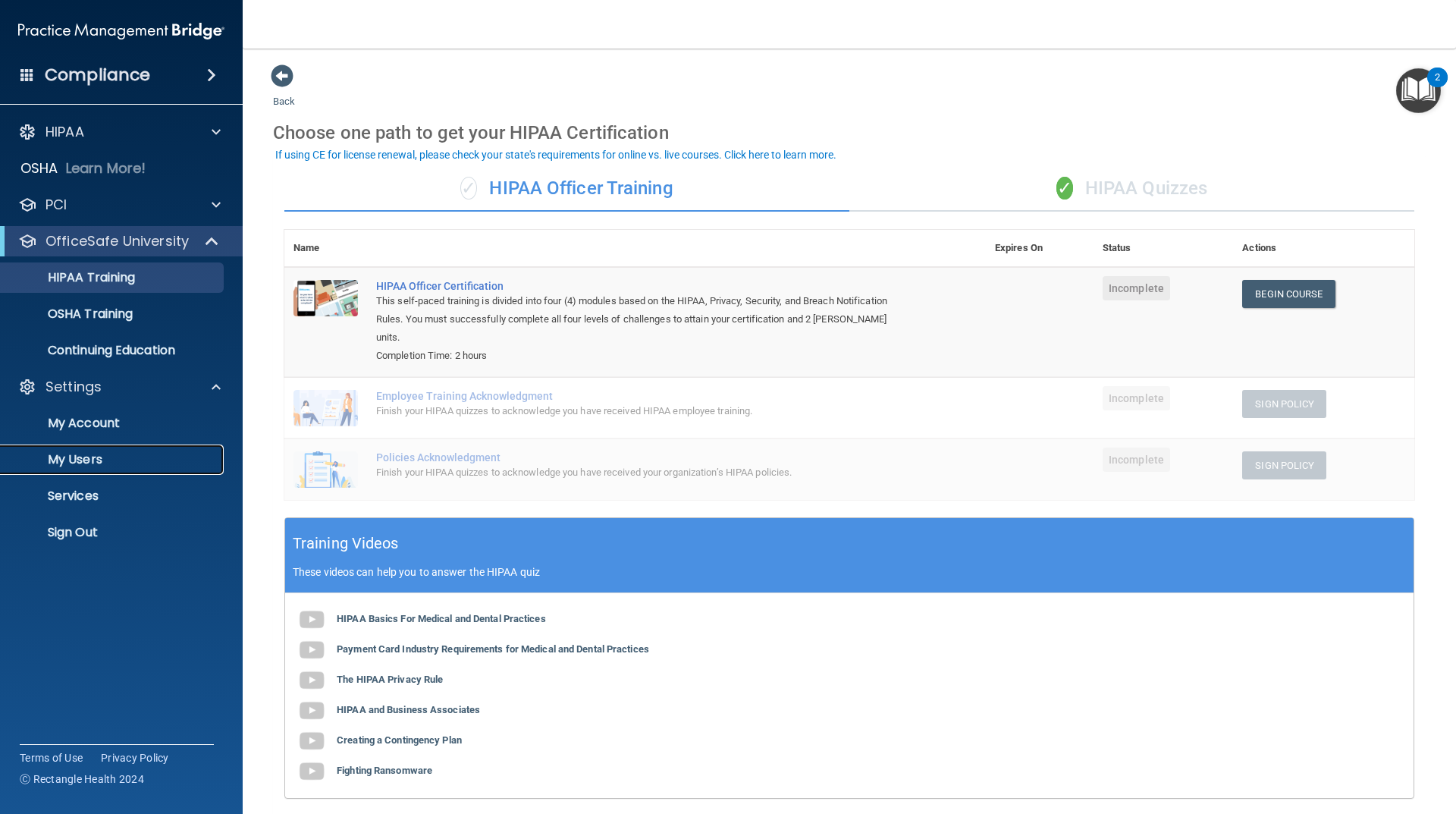
click at [116, 456] on p "My Users" at bounding box center [113, 459] width 207 height 15
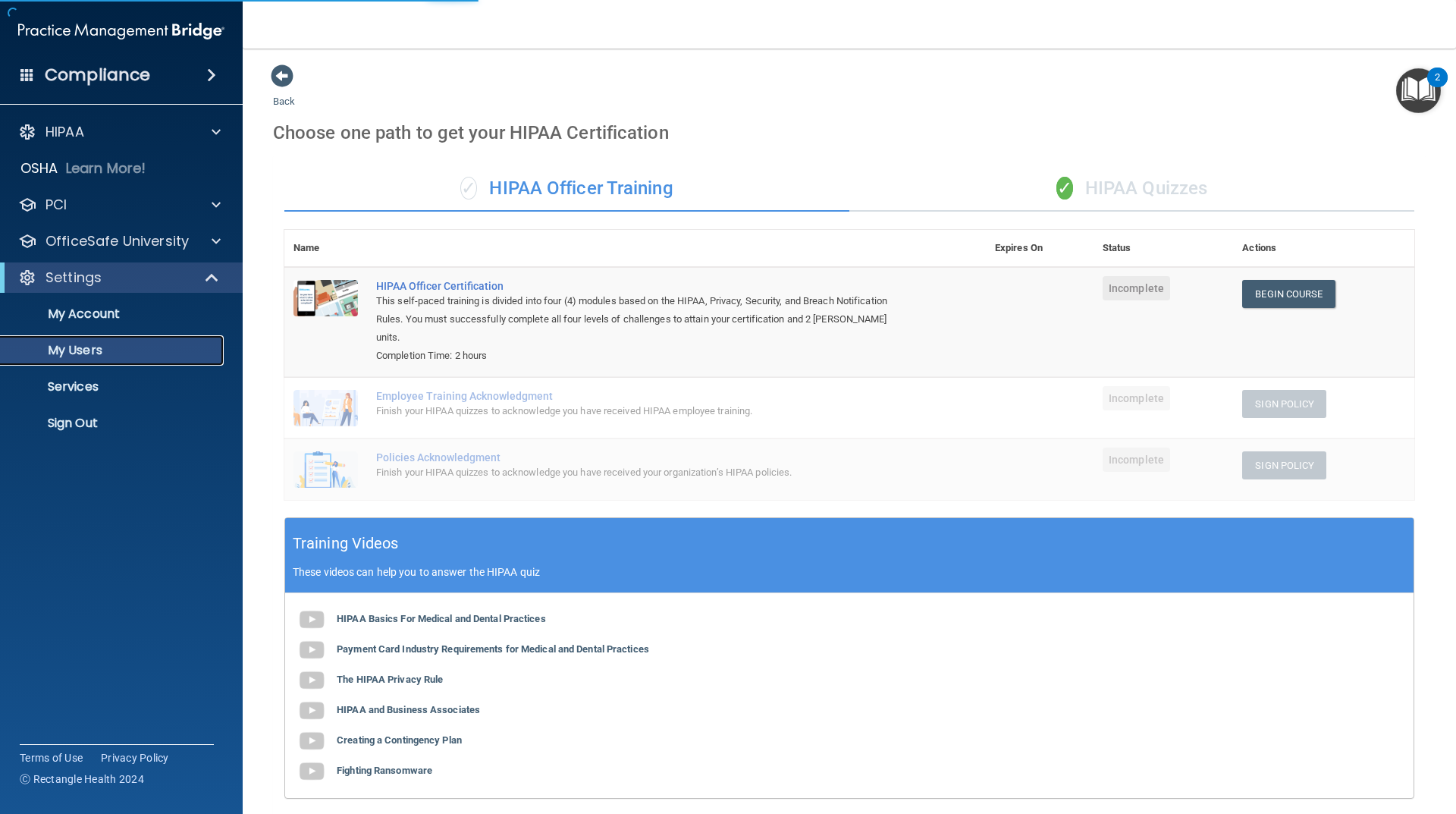
select select "20"
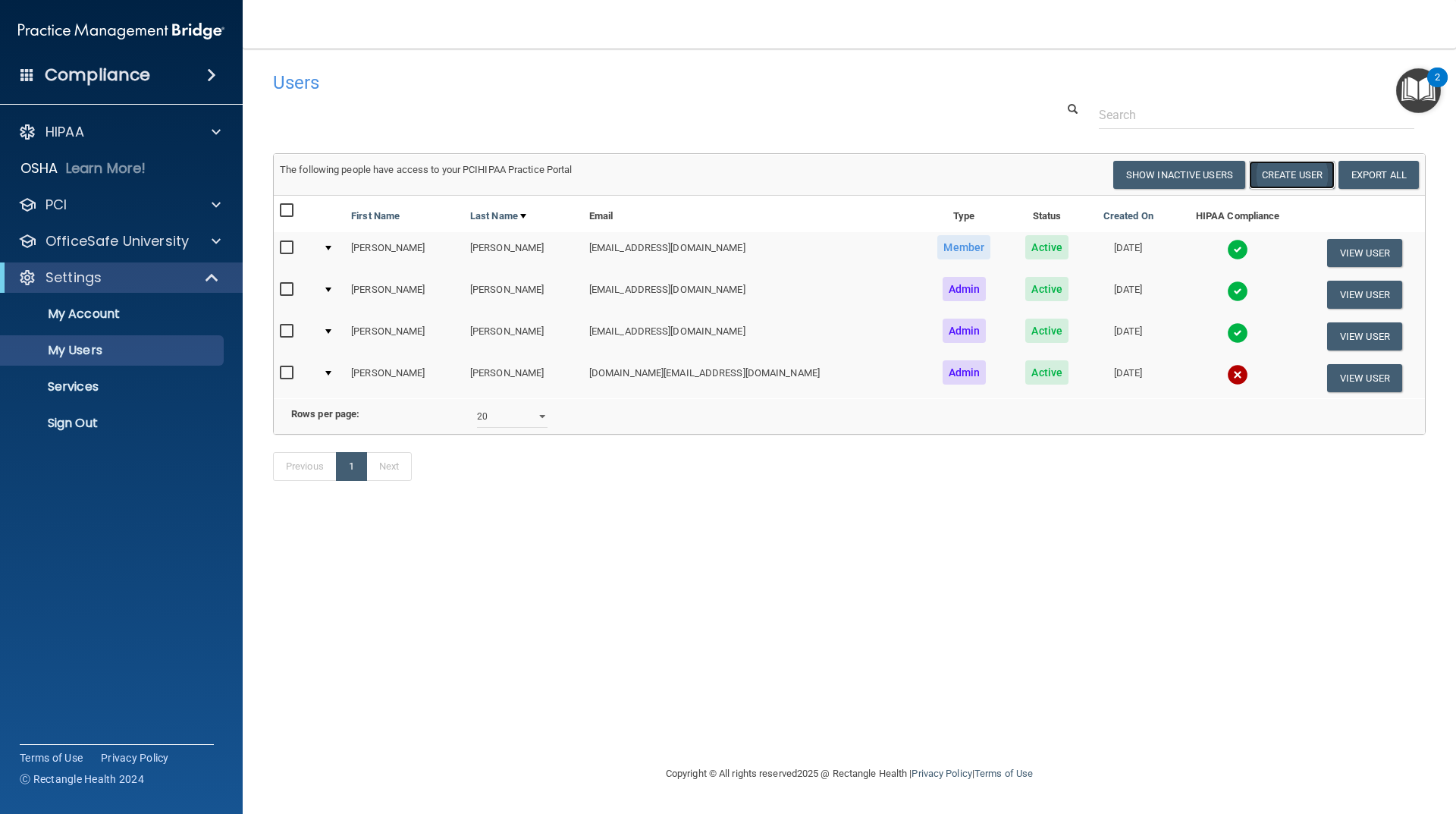
click at [1280, 173] on button "Create User" at bounding box center [1292, 175] width 86 height 28
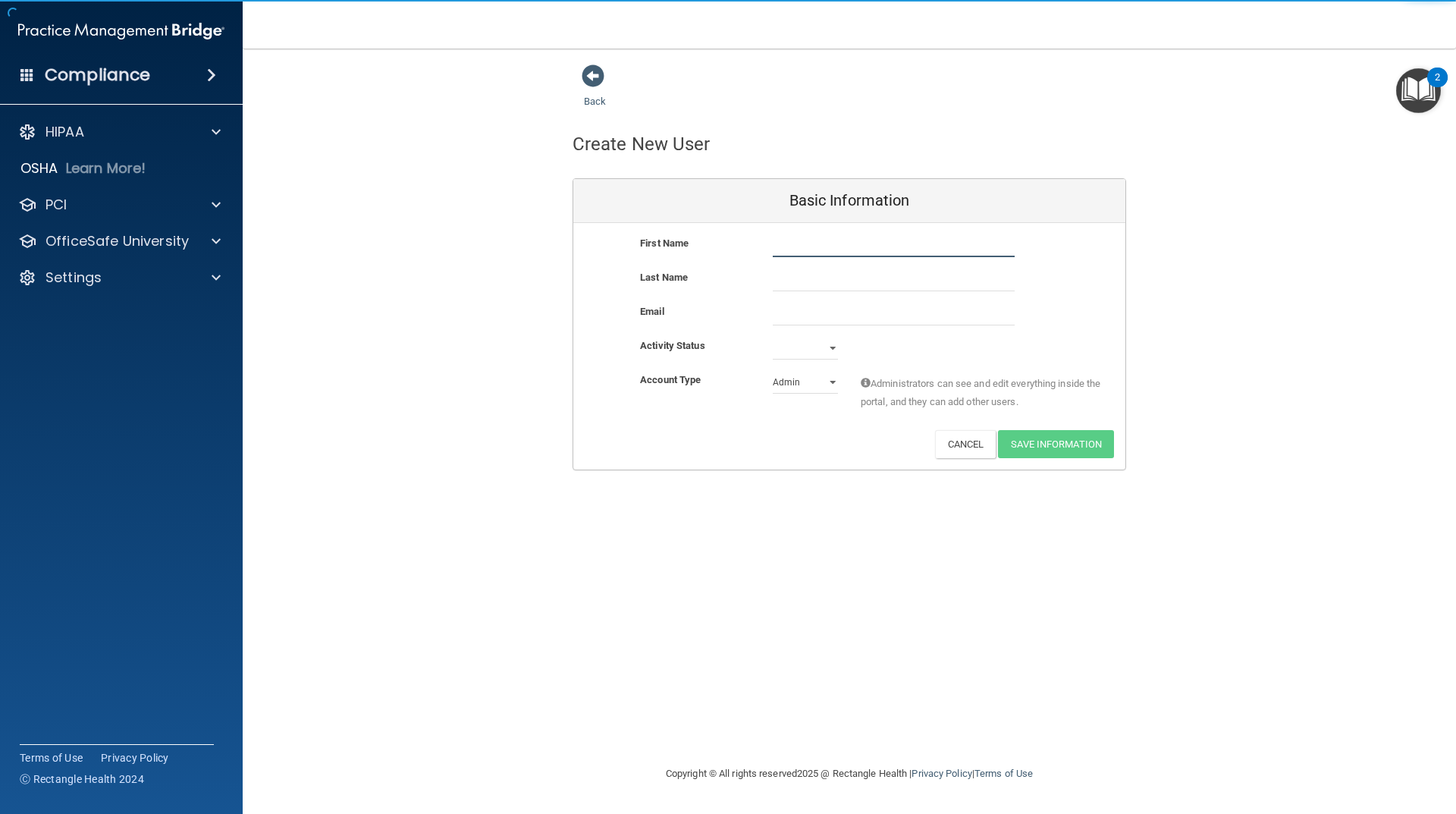
click at [872, 252] on input "text" at bounding box center [894, 246] width 242 height 23
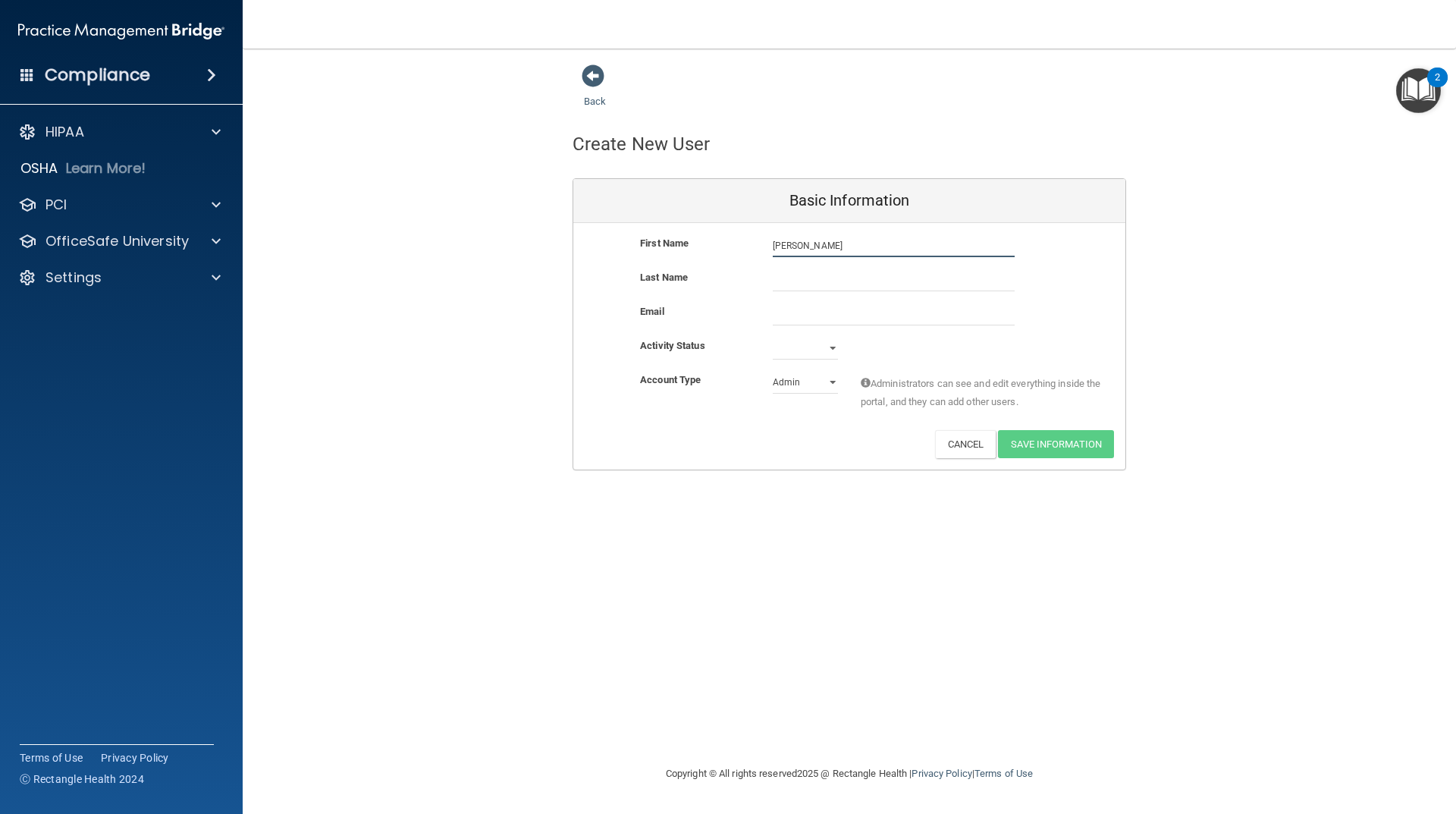
type input "[PERSON_NAME]"
click at [807, 317] on input "email" at bounding box center [894, 314] width 242 height 23
type input "[EMAIL_ADDRESS][DOMAIN_NAME]"
click at [805, 344] on select "Active Inactive" at bounding box center [805, 351] width 65 height 23
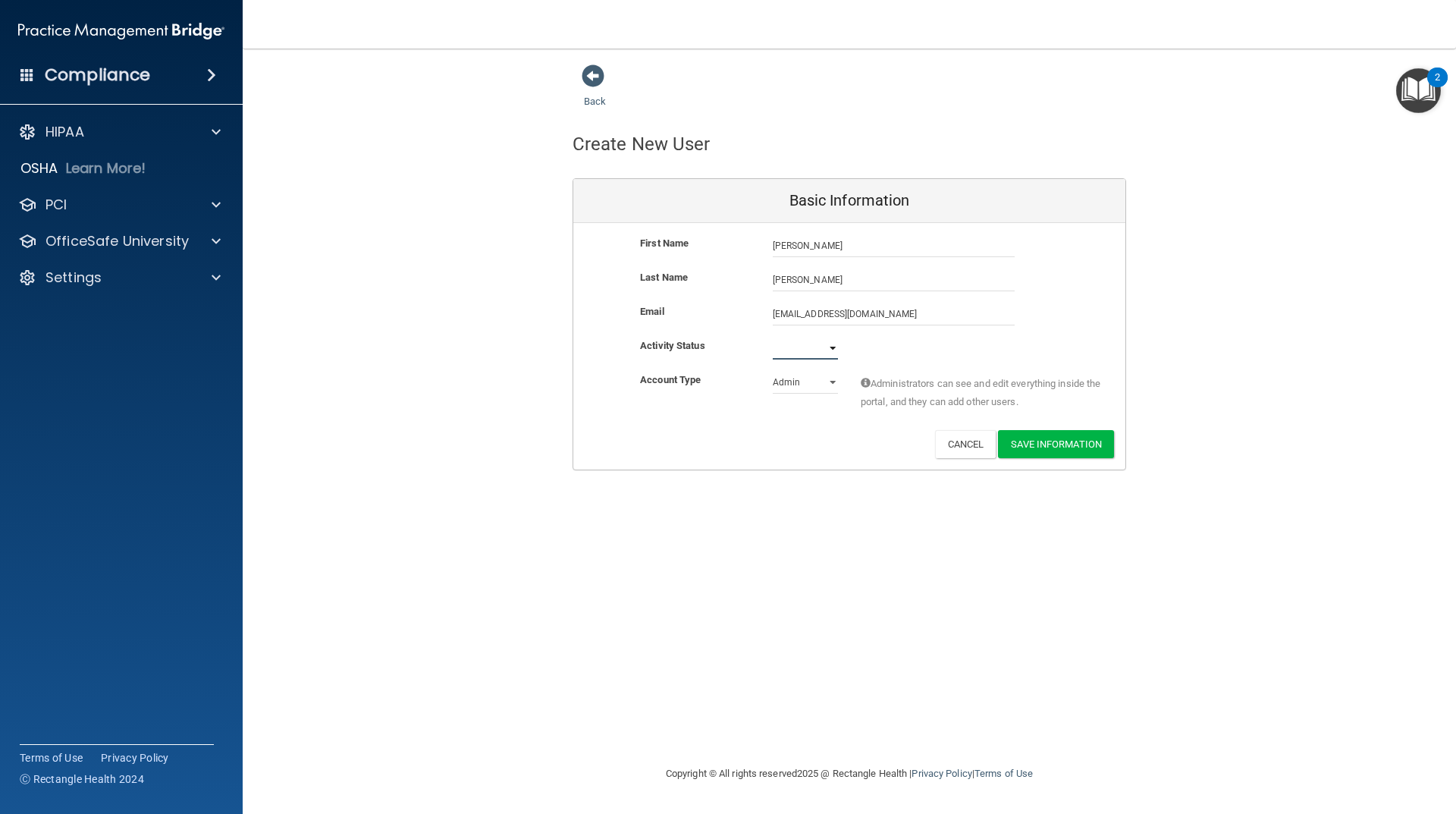
select select "active"
click at [773, 337] on select "Active Inactive" at bounding box center [805, 348] width 65 height 23
click at [811, 379] on select "Admin Member" at bounding box center [805, 383] width 65 height 23
select select "practice_member"
click at [773, 371] on select "Admin Member" at bounding box center [805, 383] width 65 height 23
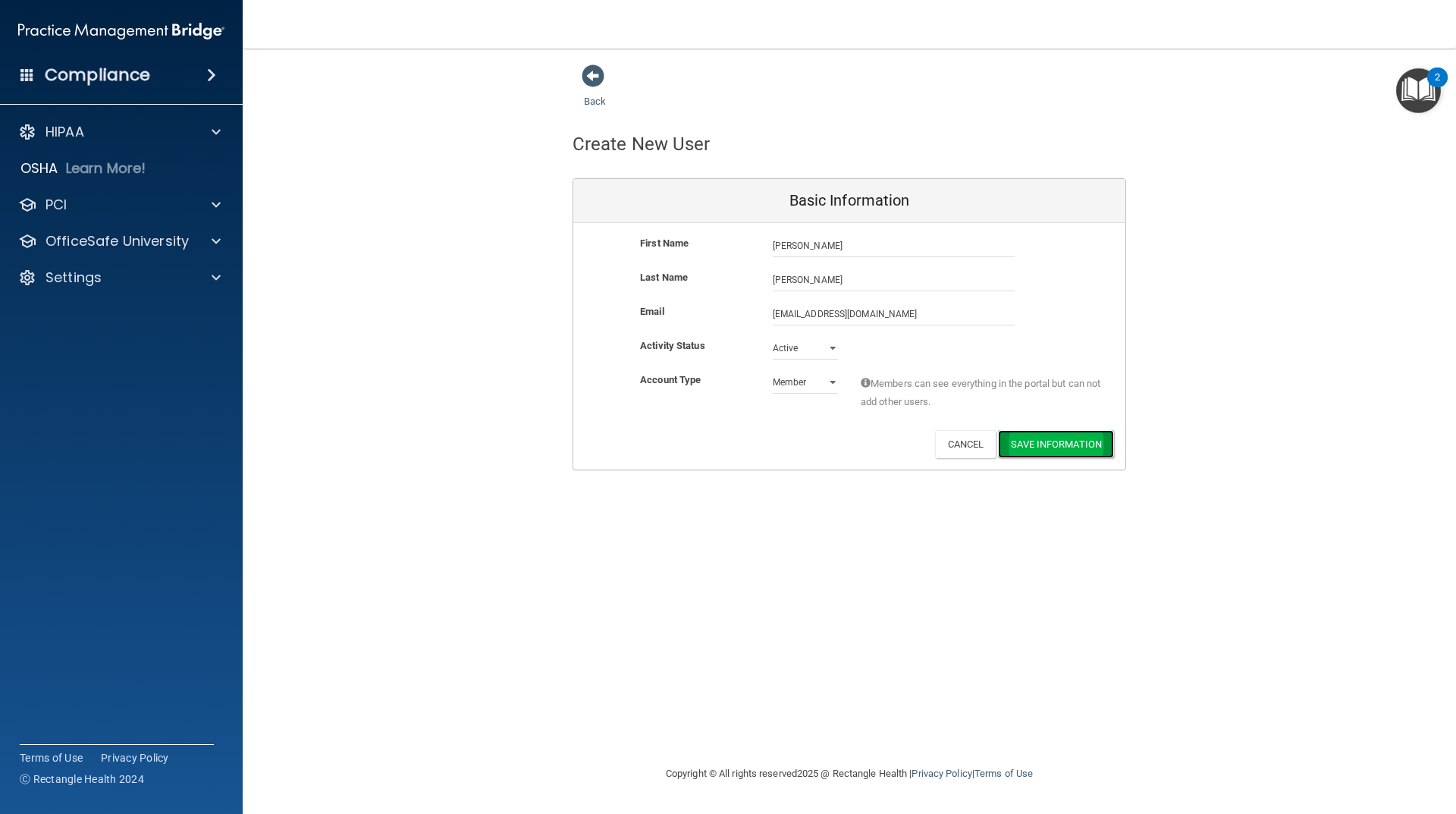
click at [1060, 440] on button "Save Information" at bounding box center [1055, 444] width 116 height 28
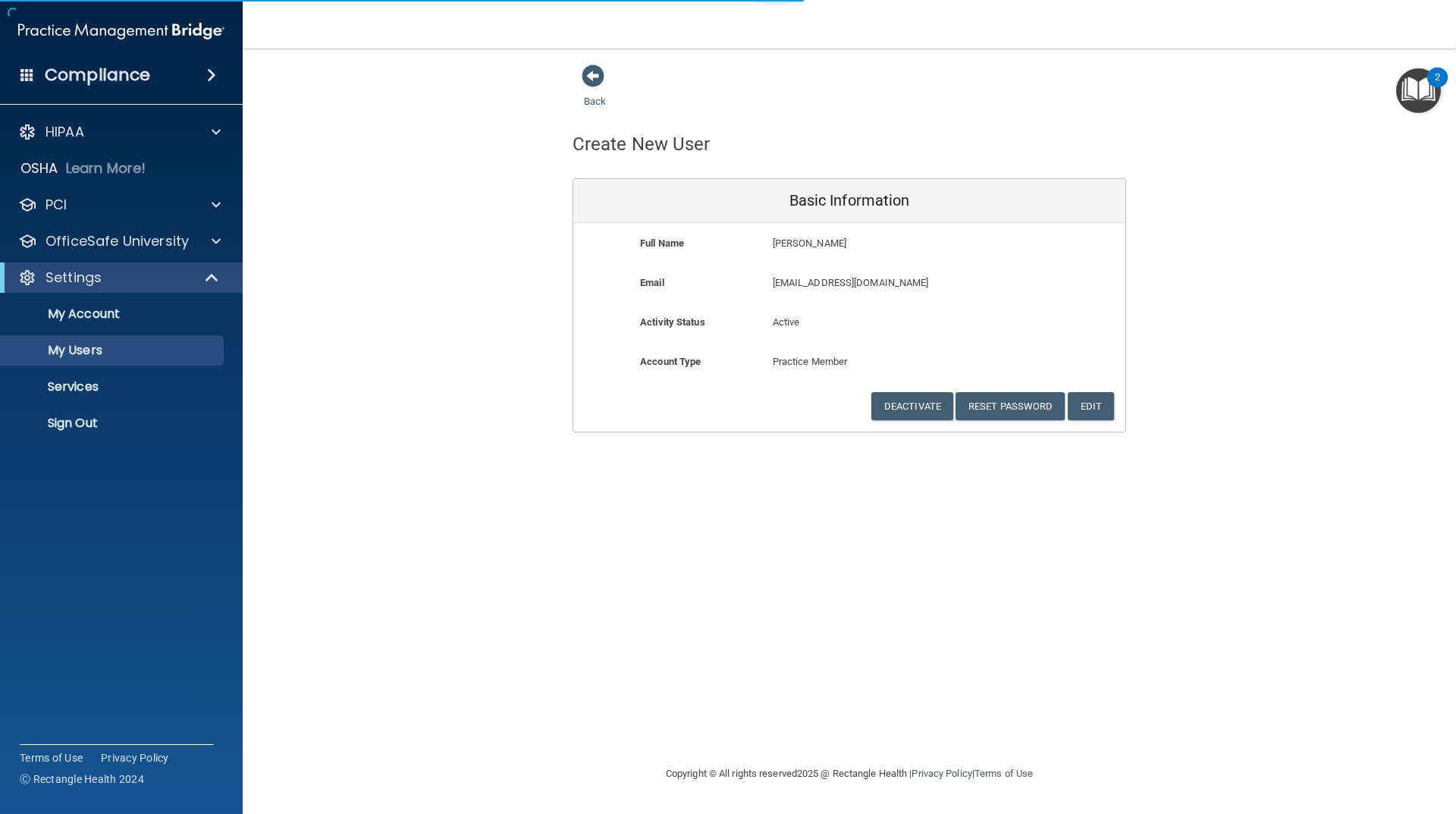
select select "20"
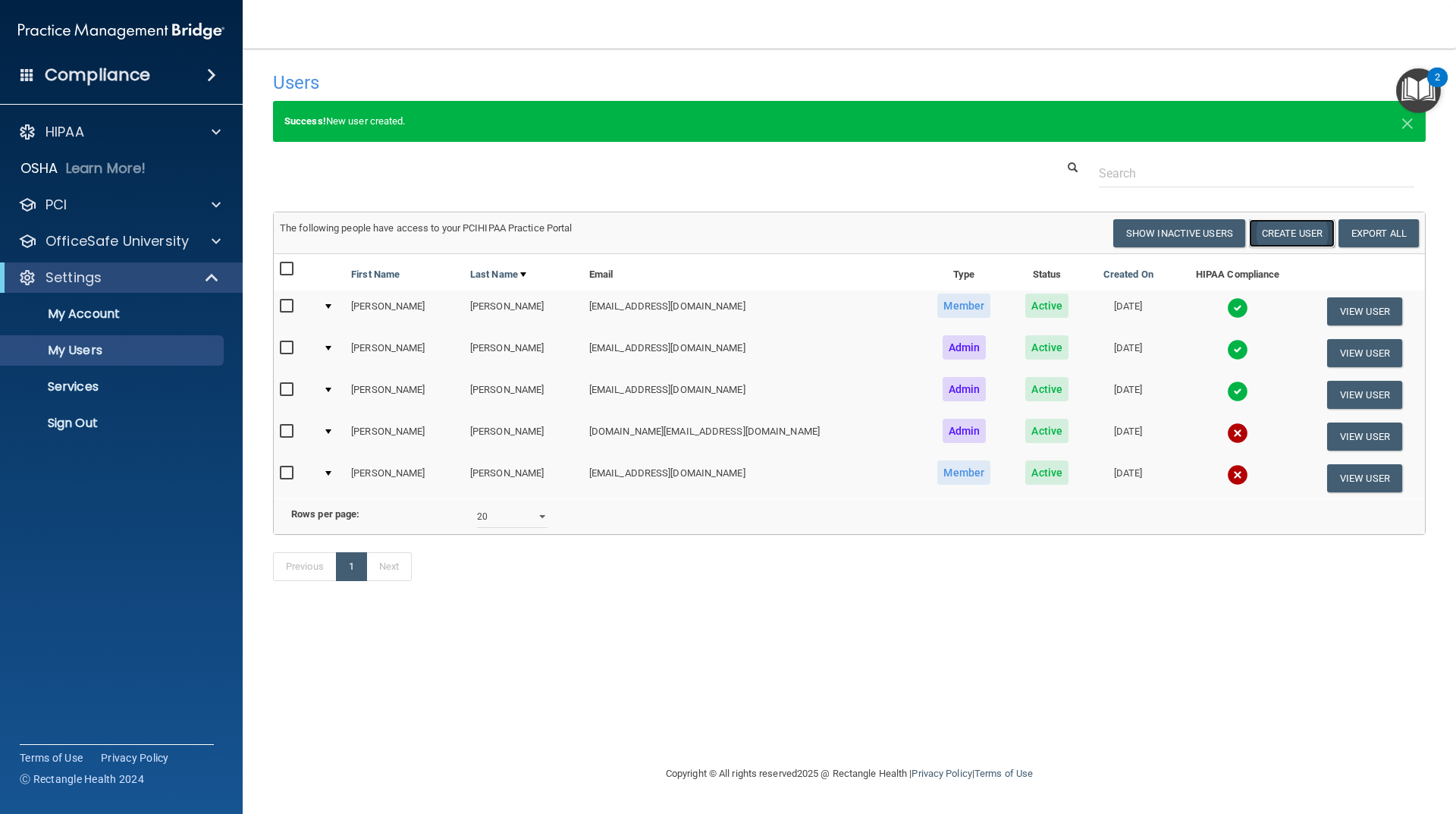
click at [1286, 237] on button "Create User" at bounding box center [1292, 233] width 86 height 28
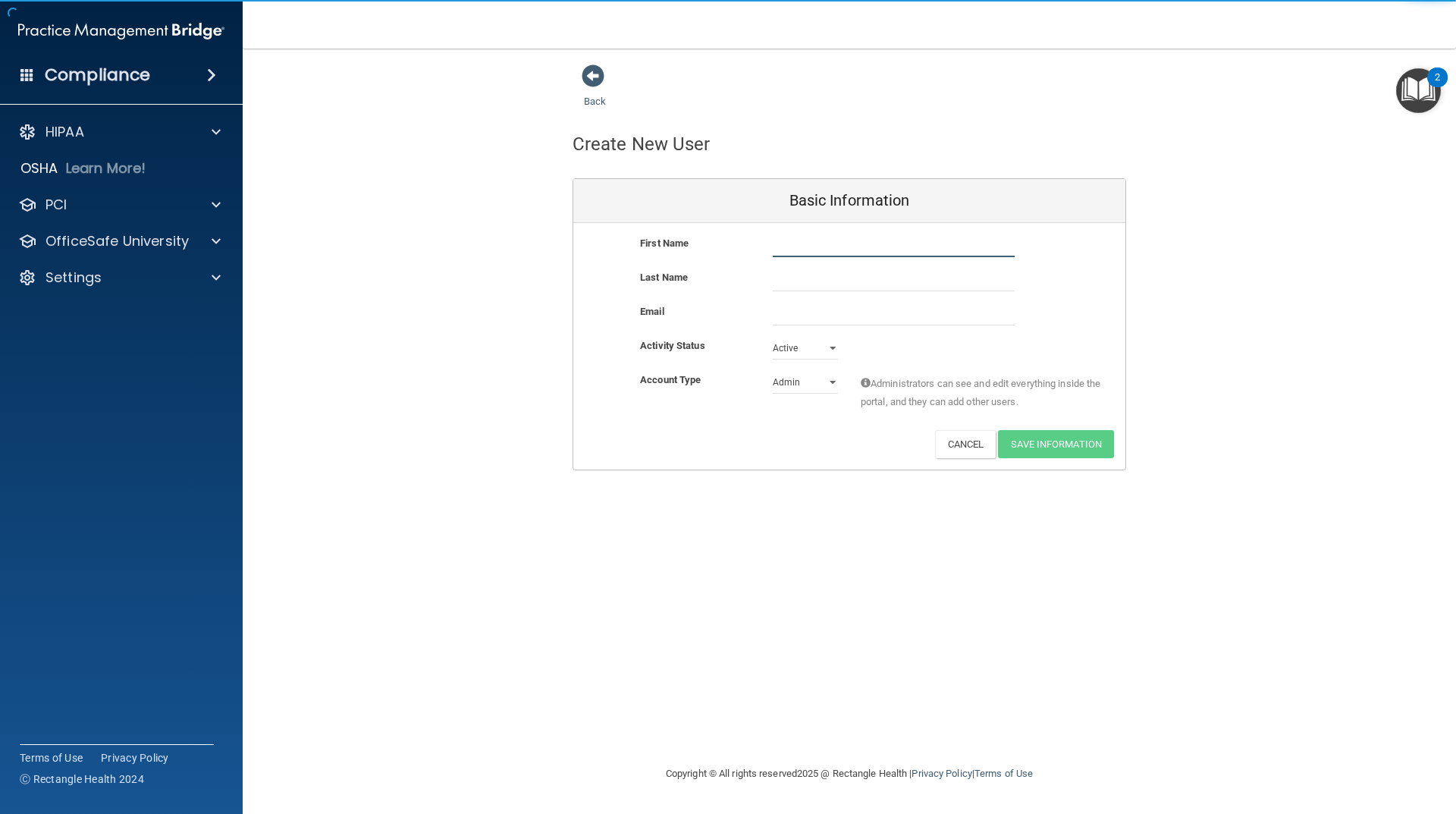
click at [861, 247] on input "text" at bounding box center [894, 246] width 242 height 23
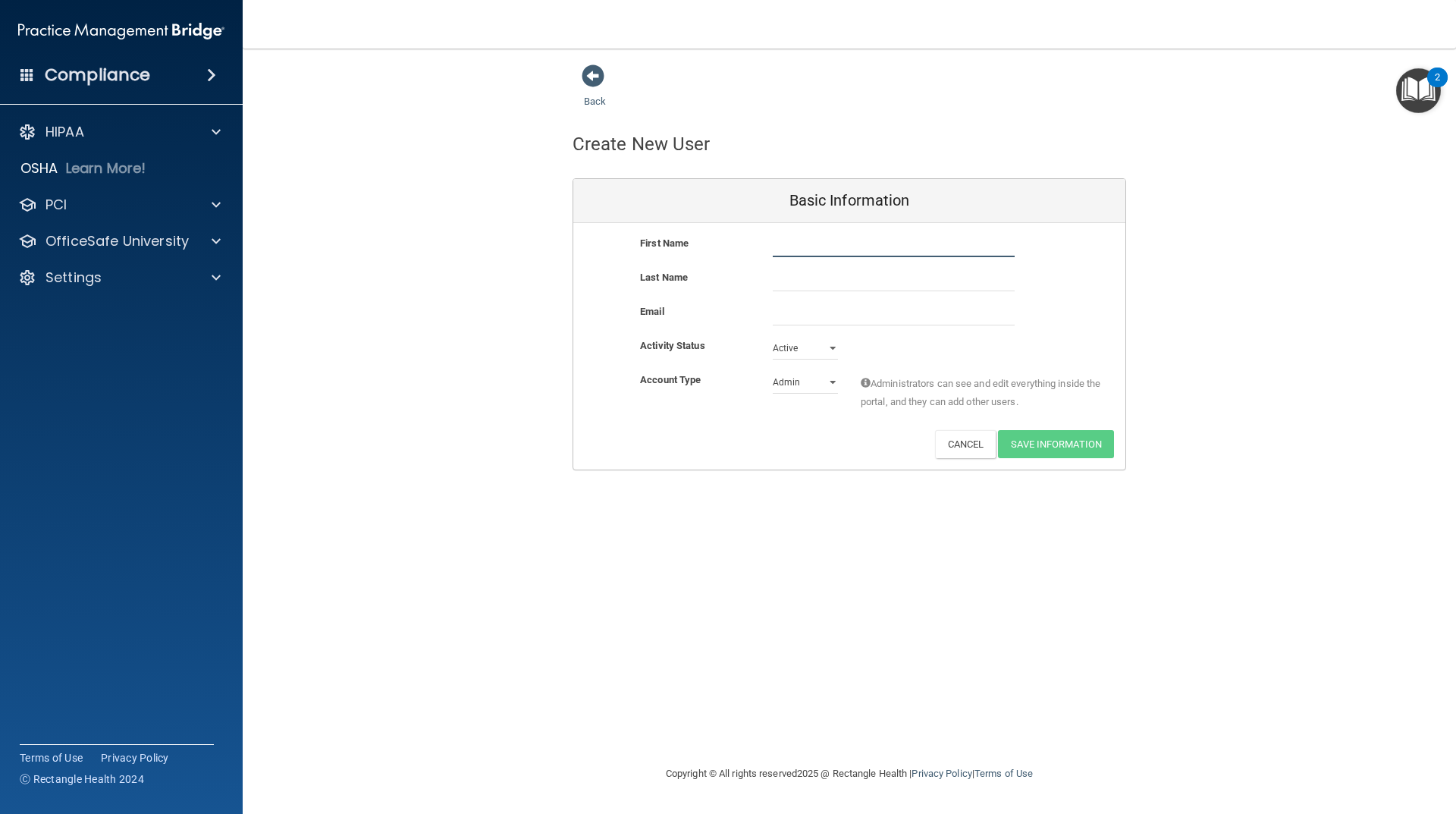
type input "gyuha"
click at [814, 288] on input "text" at bounding box center [894, 280] width 242 height 23
type input "jang"
click at [811, 323] on input "email" at bounding box center [894, 314] width 242 height 23
type input "[EMAIL_ADDRESS][DOMAIN_NAME]"
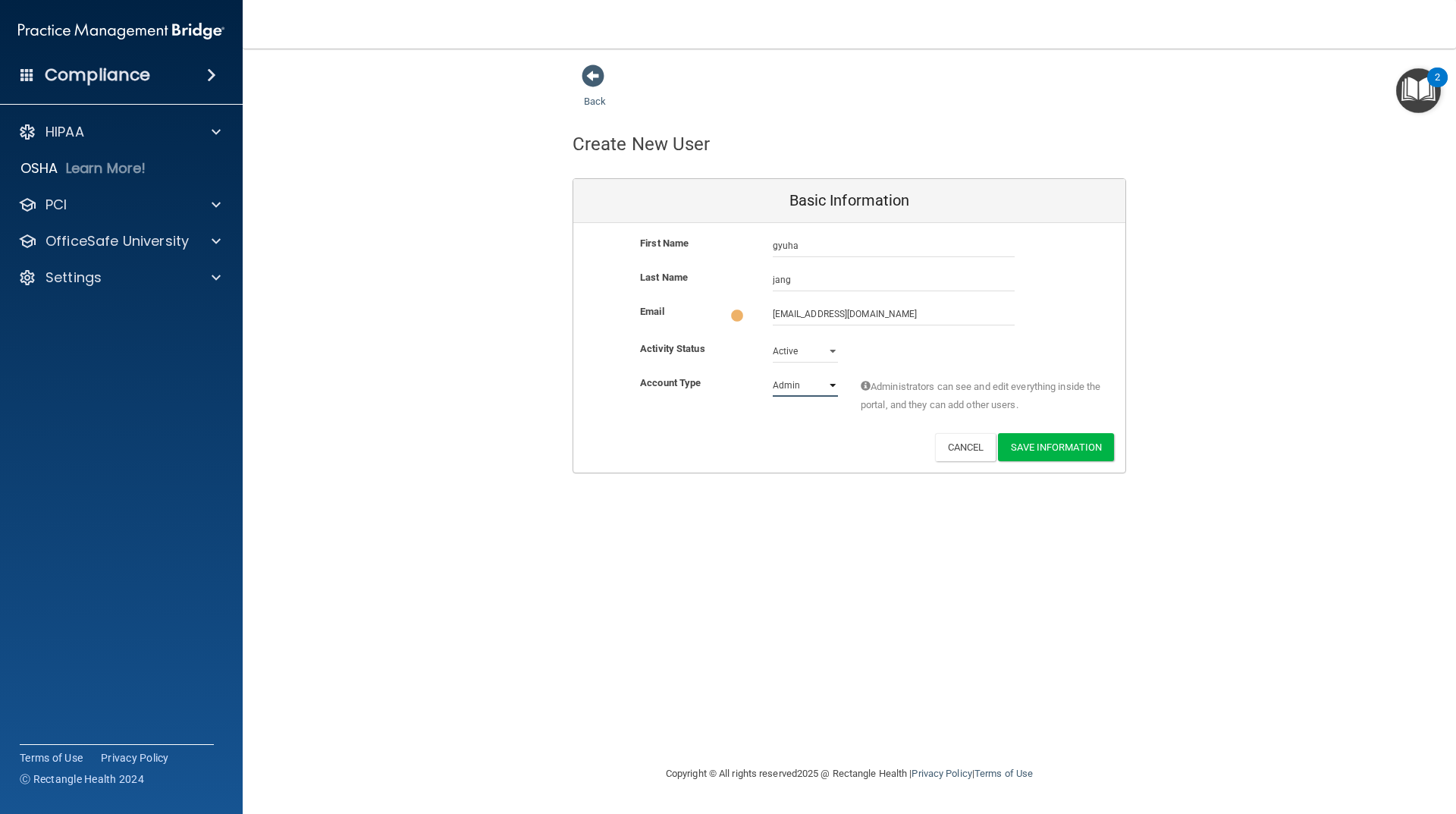
drag, startPoint x: 823, startPoint y: 383, endPoint x: 806, endPoint y: 384, distance: 17.0
click at [823, 383] on select "Admin Member" at bounding box center [805, 385] width 65 height 23
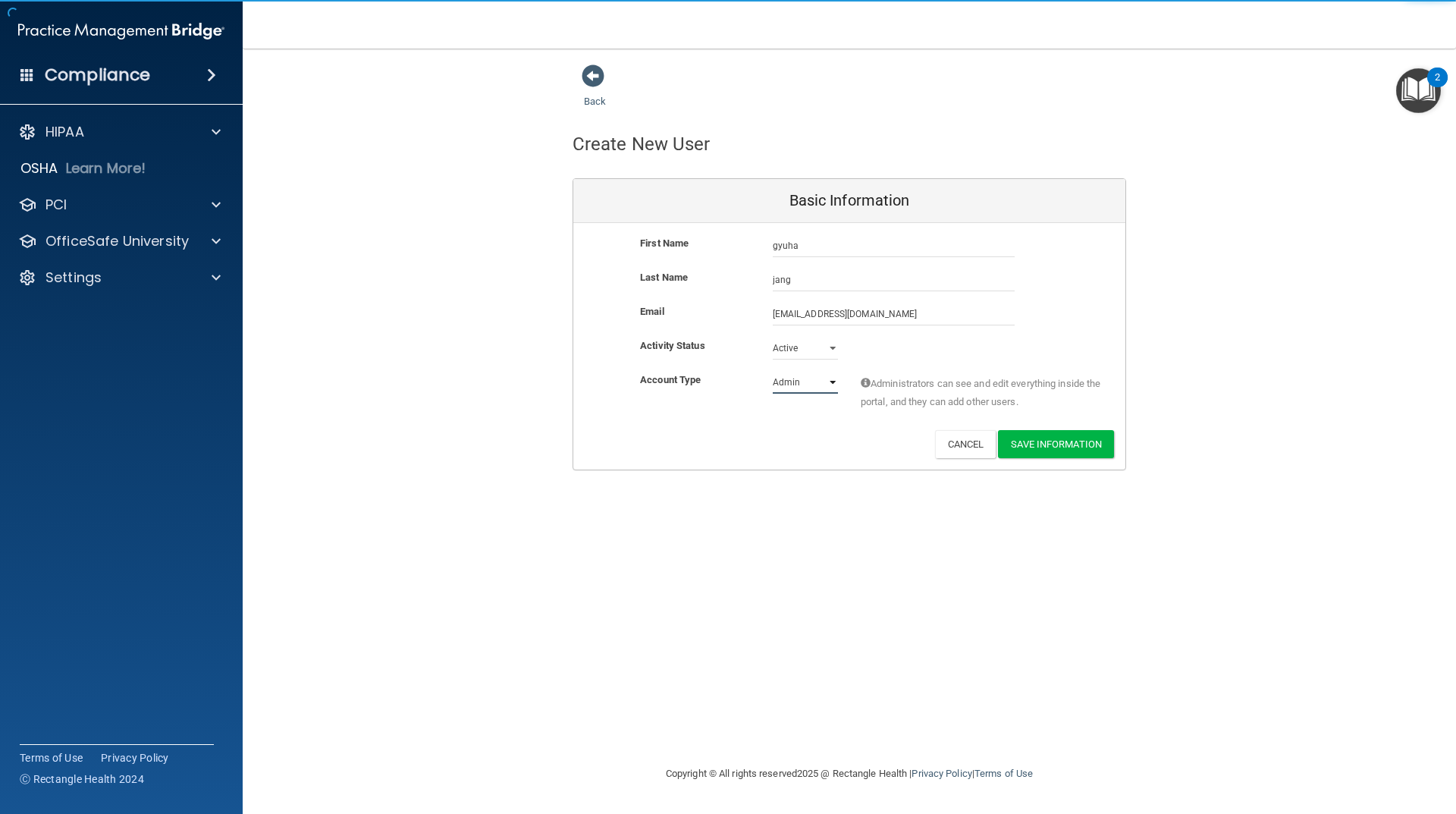
select select "practice_member"
click at [773, 371] on select "Admin Member" at bounding box center [805, 383] width 65 height 23
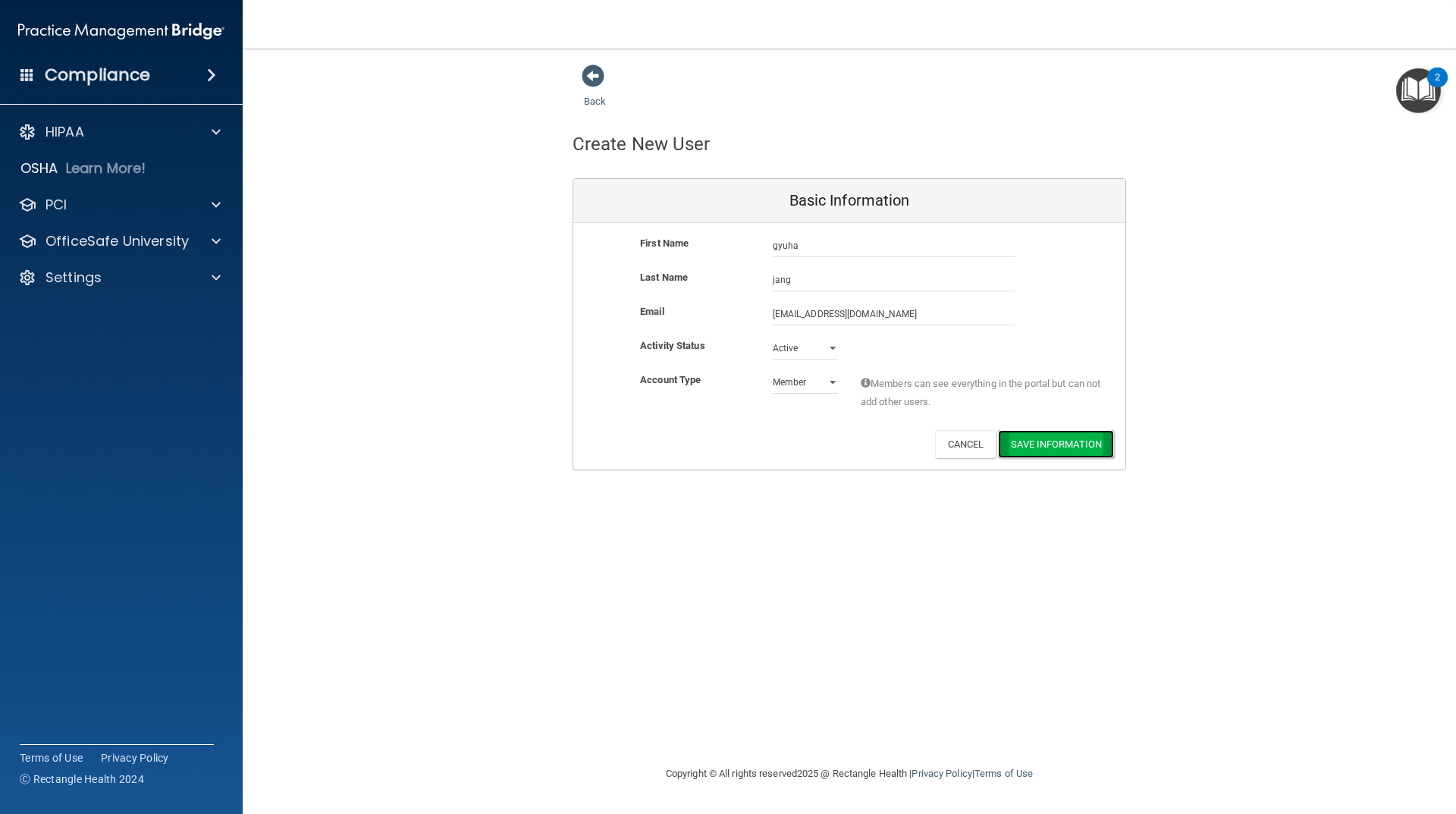
click at [1054, 446] on button "Save Information" at bounding box center [1055, 444] width 116 height 28
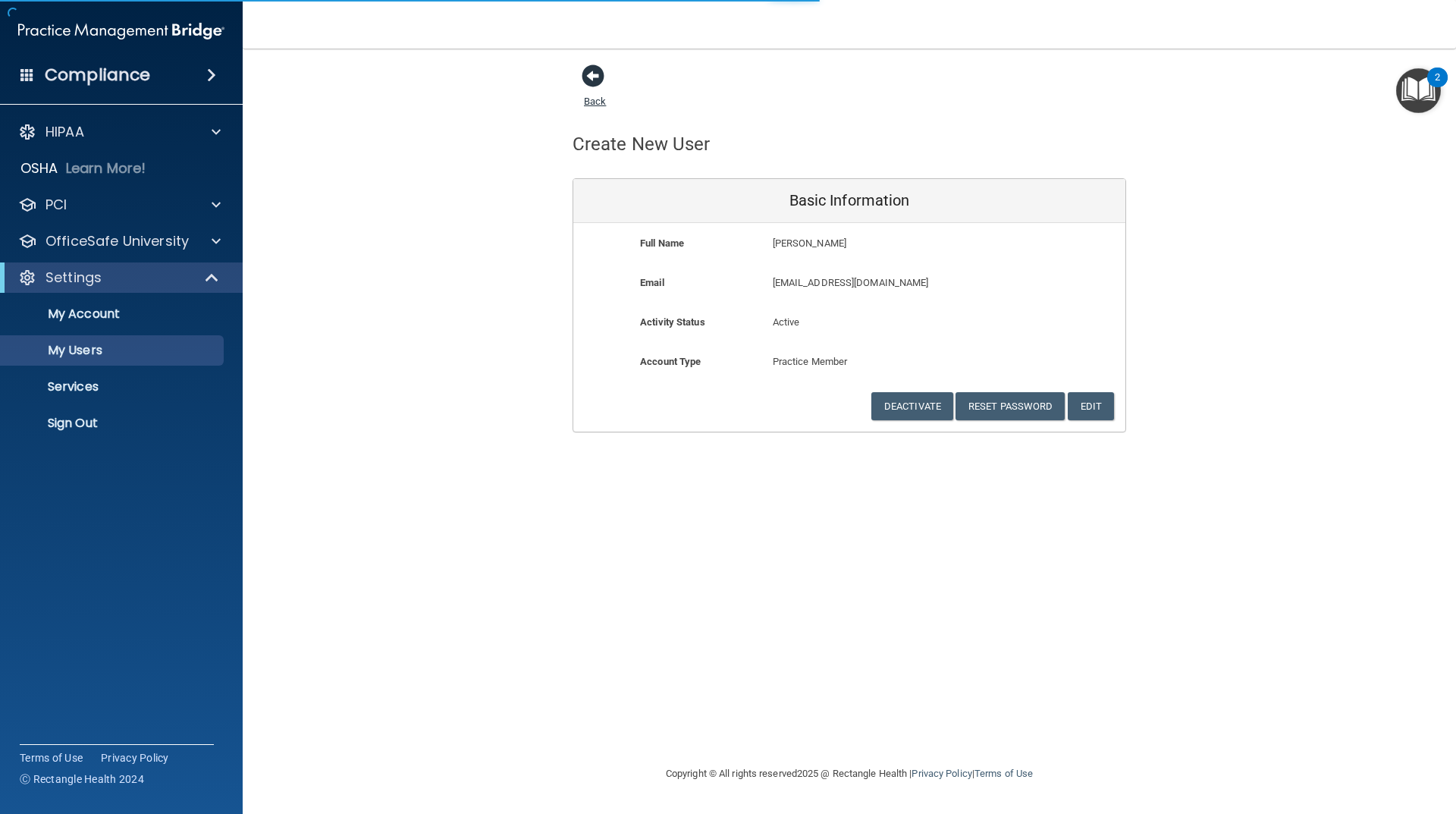
select select "20"
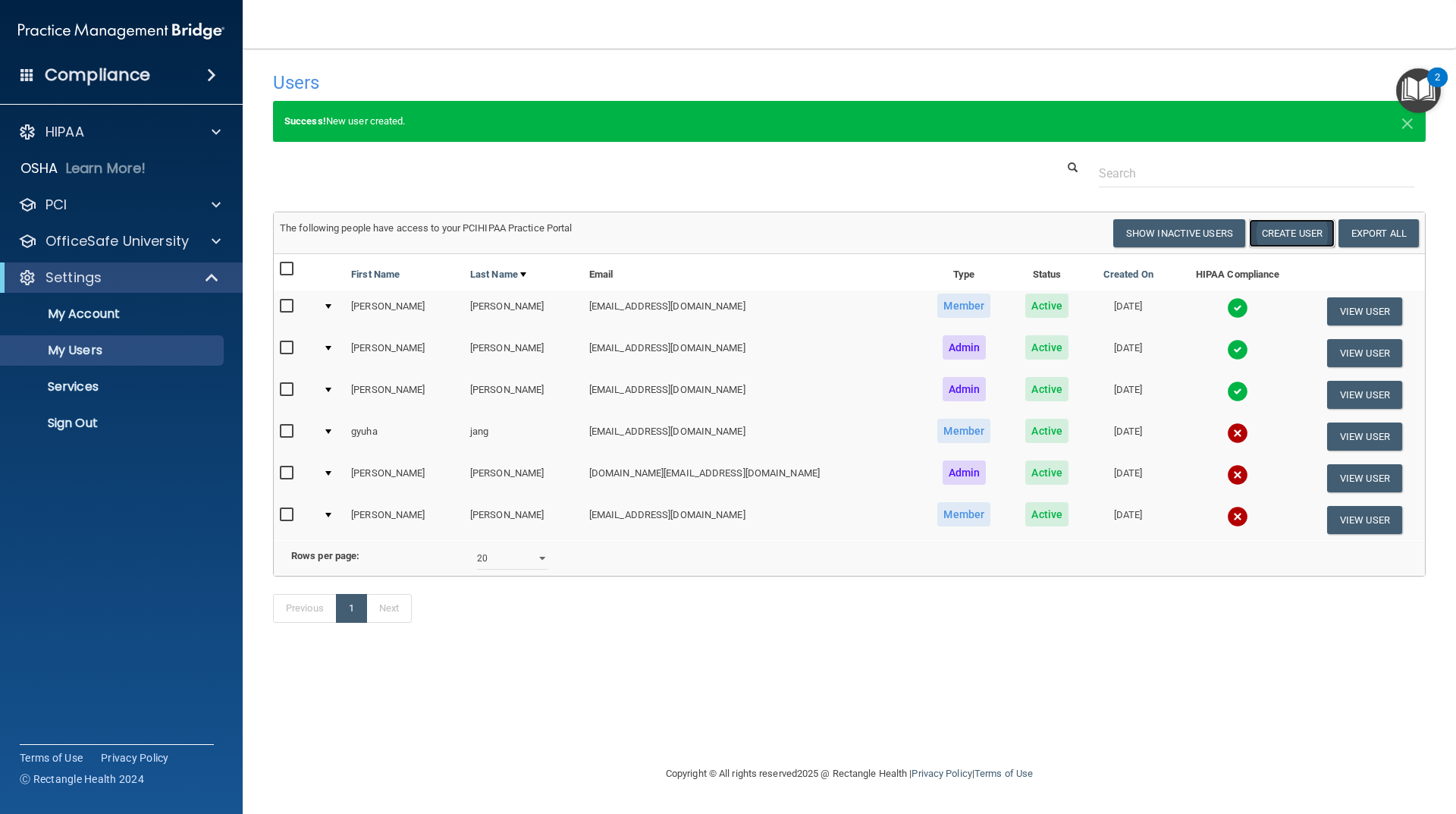
click at [1304, 234] on button "Create User" at bounding box center [1292, 233] width 86 height 28
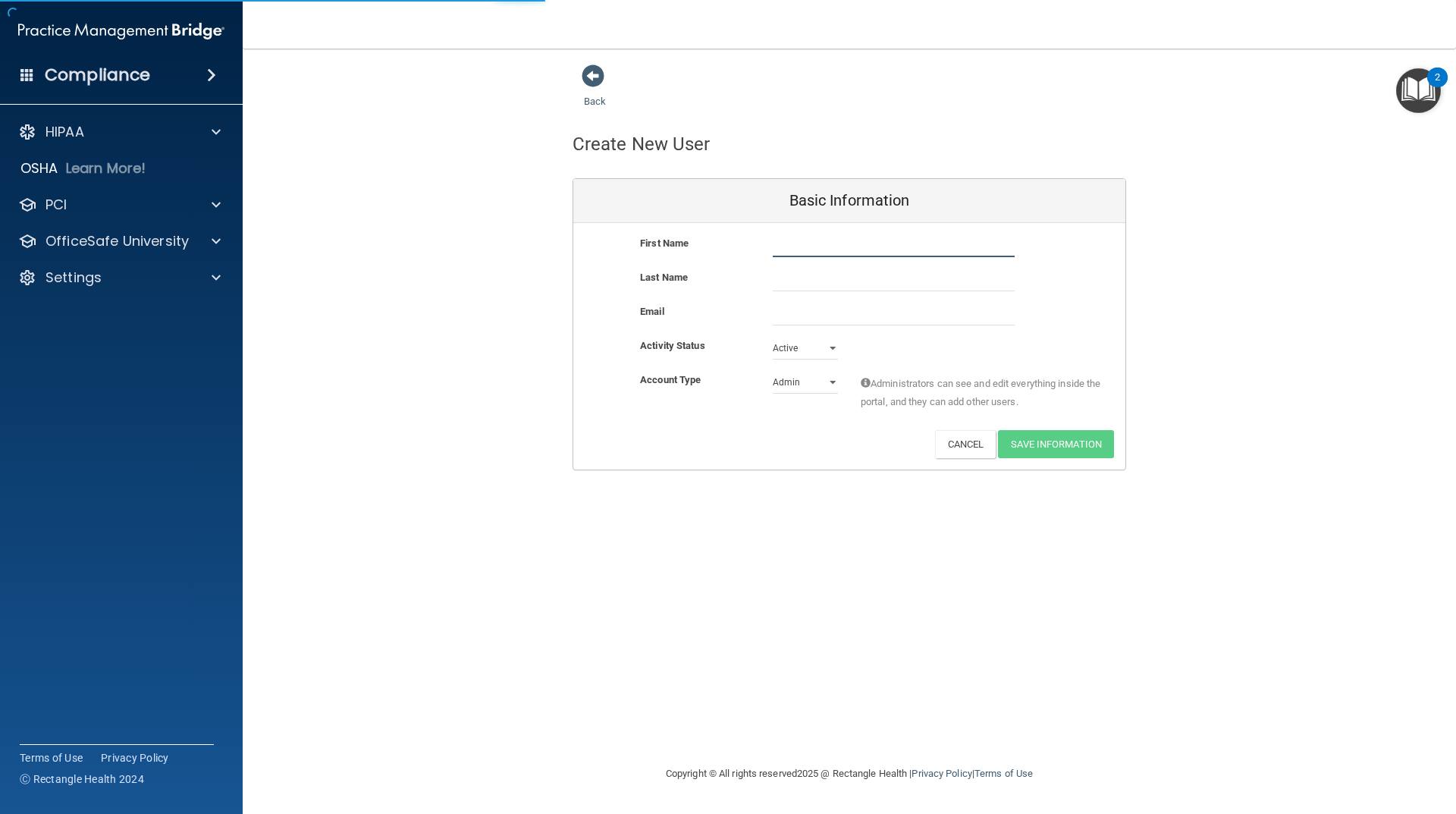
click at [844, 244] on input "text" at bounding box center [894, 246] width 242 height 23
type input "Taicha"
click at [853, 272] on input "text" at bounding box center [894, 280] width 242 height 23
type input "[PERSON_NAME]"
click at [810, 318] on input "email" at bounding box center [894, 314] width 242 height 23
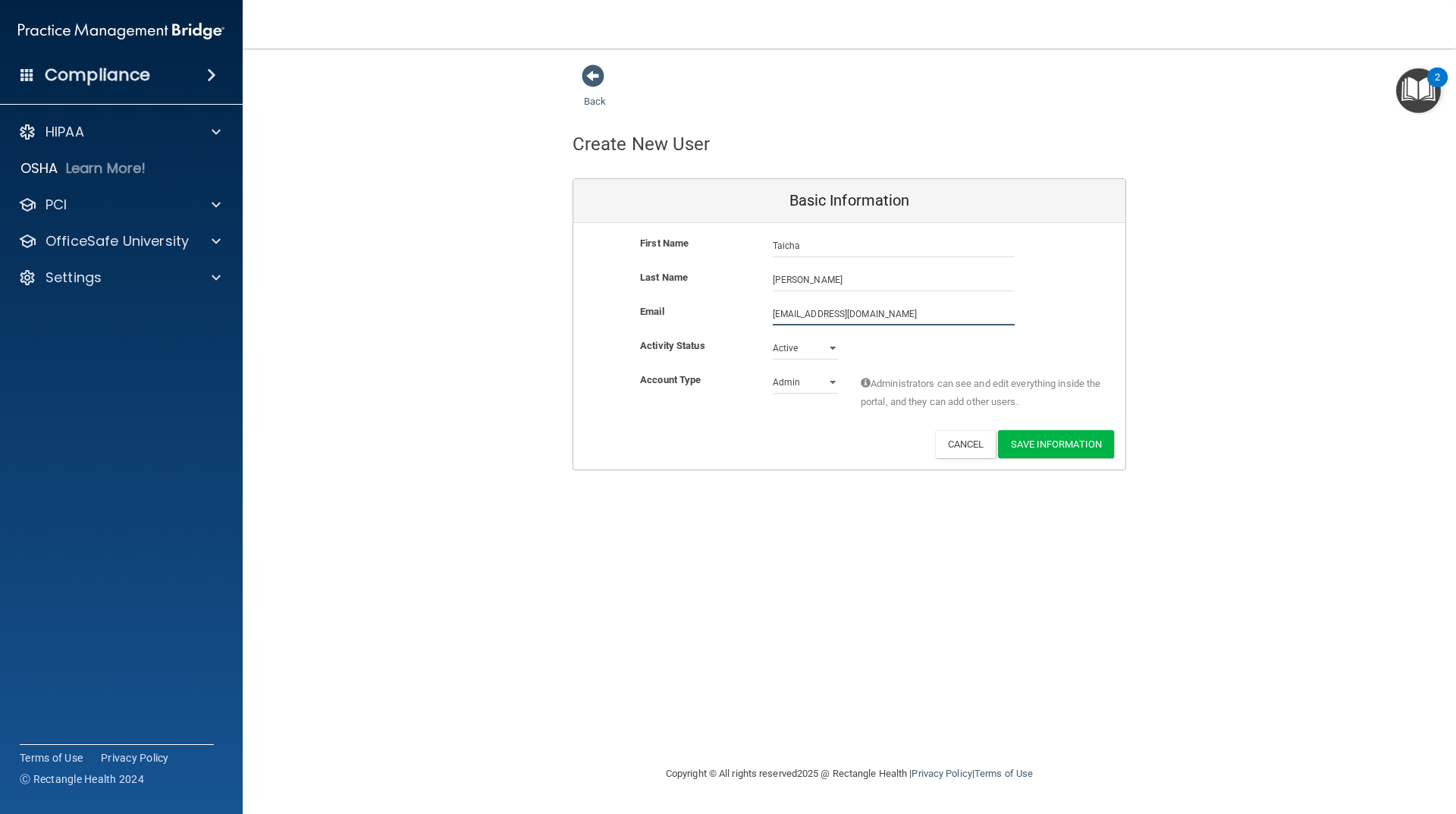
type input "[EMAIL_ADDRESS][DOMAIN_NAME]"
click at [793, 388] on select "Admin Member" at bounding box center [805, 383] width 65 height 23
select select "practice_member"
click at [773, 374] on select "Admin Member" at bounding box center [805, 385] width 65 height 23
click at [1073, 445] on button "Save Information" at bounding box center [1055, 447] width 116 height 28
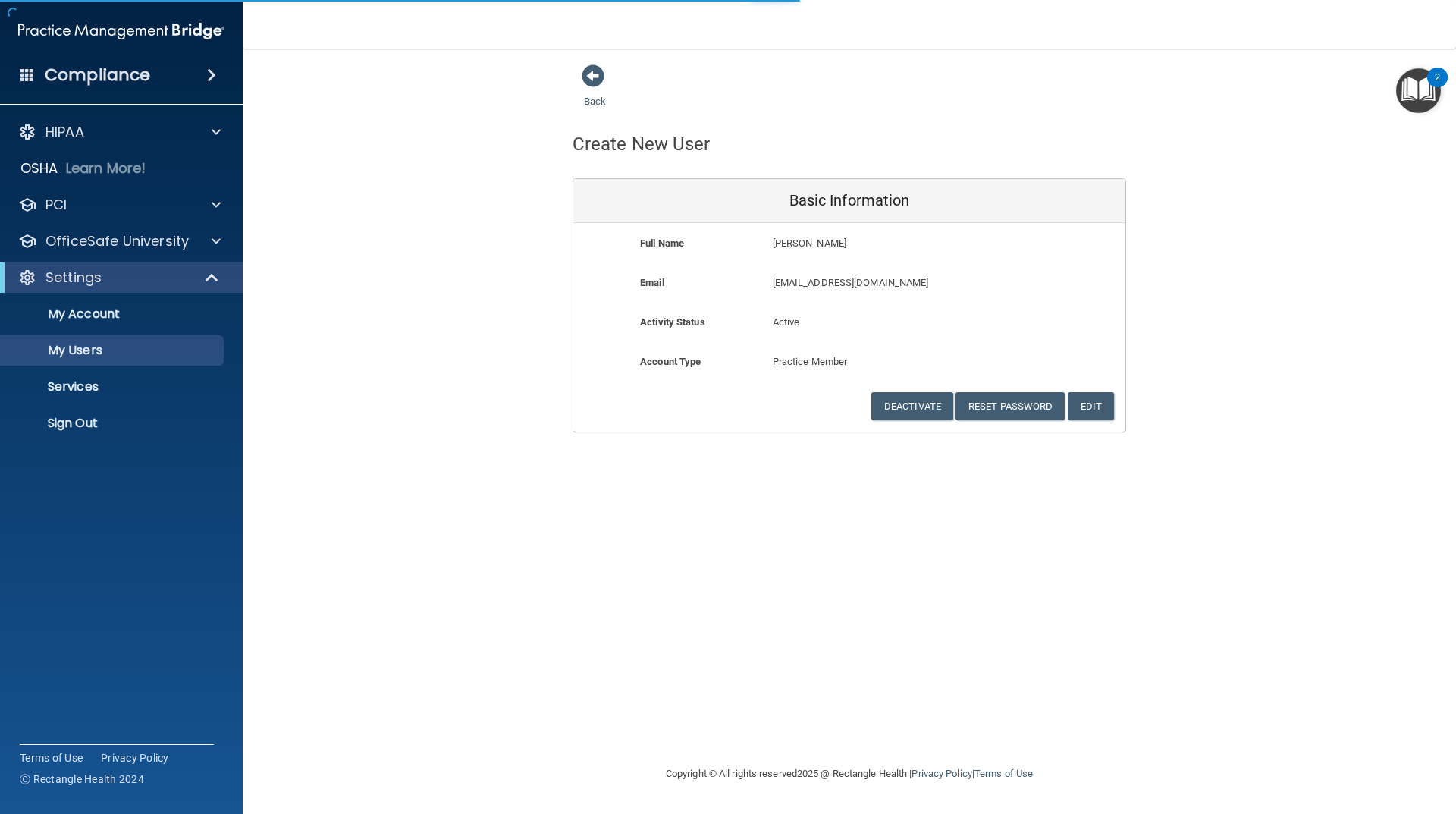
select select "20"
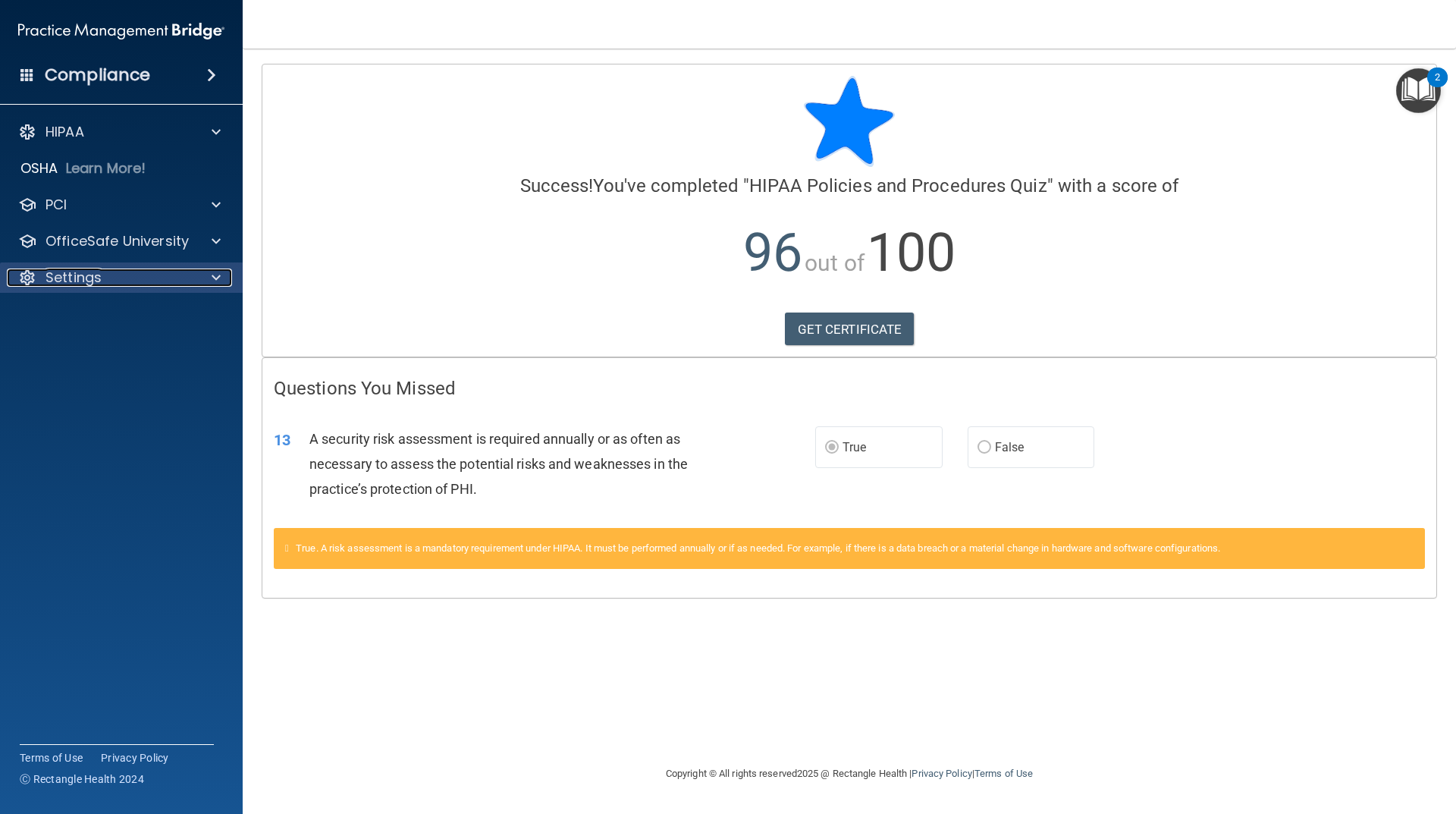
click at [80, 283] on p "Settings" at bounding box center [73, 277] width 57 height 18
click at [122, 317] on p "My Account" at bounding box center [113, 313] width 207 height 15
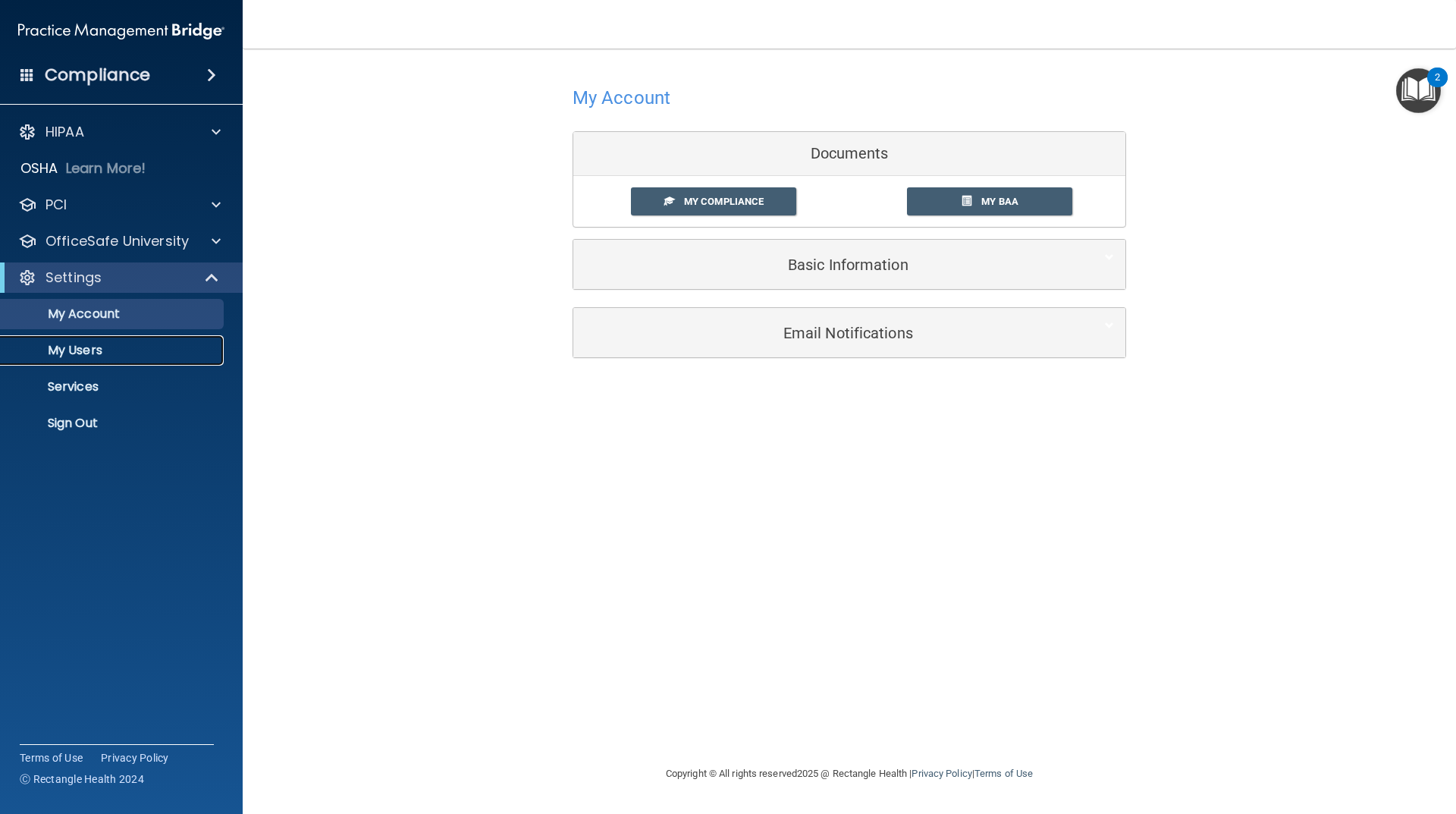
click at [80, 356] on p "My Users" at bounding box center [113, 350] width 207 height 15
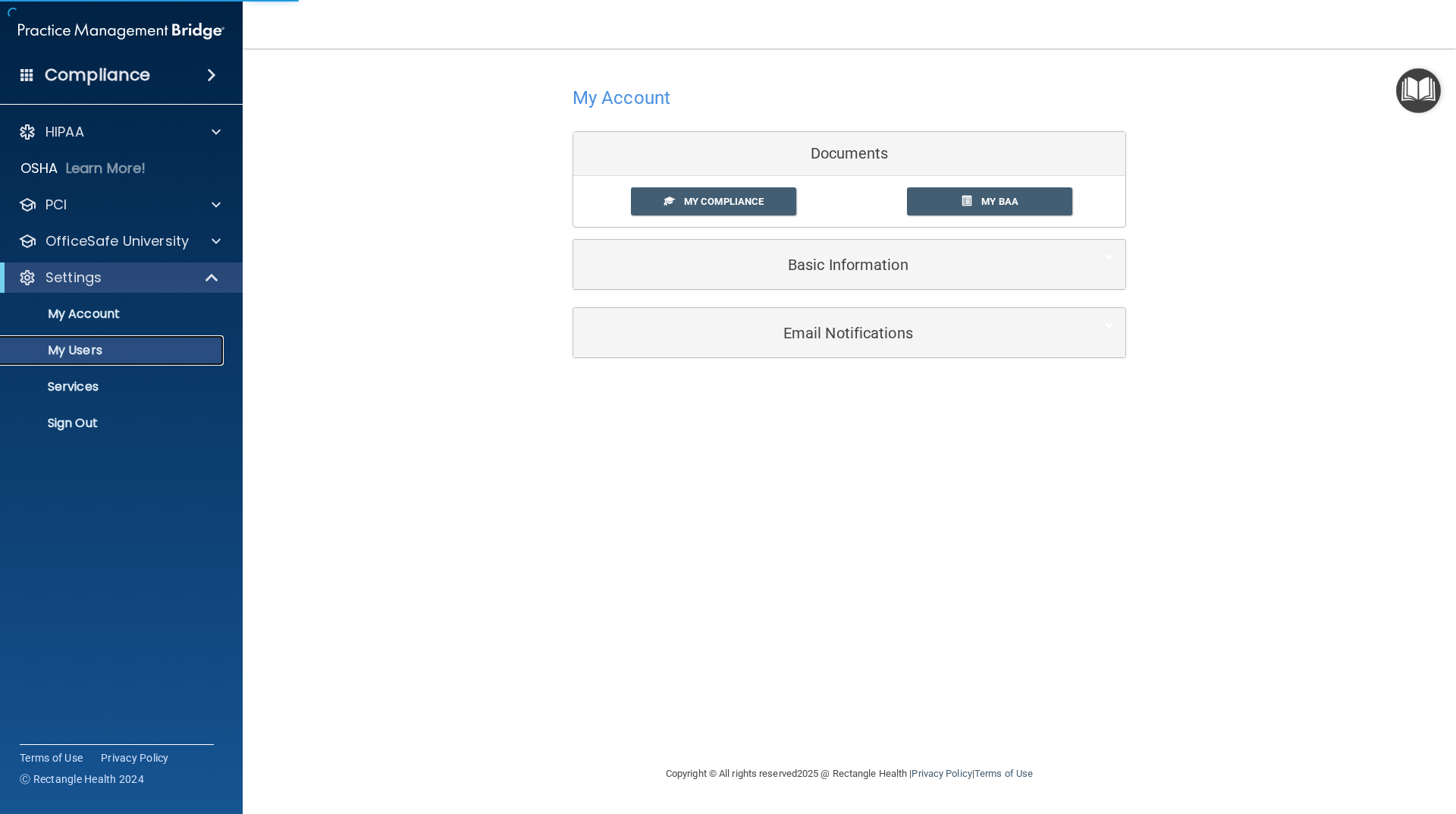
select select "20"
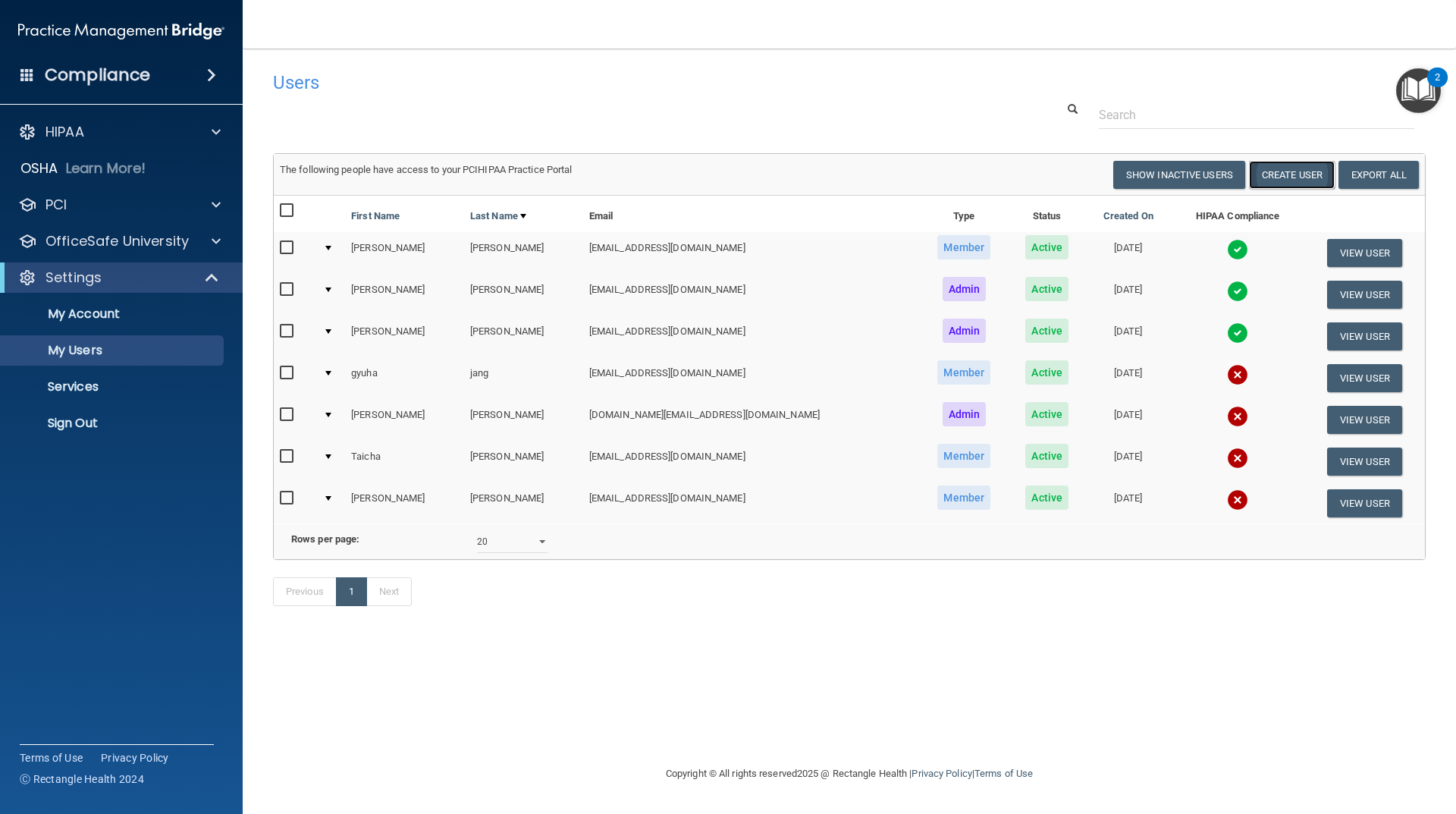
click at [1291, 174] on button "Create User" at bounding box center [1292, 175] width 86 height 28
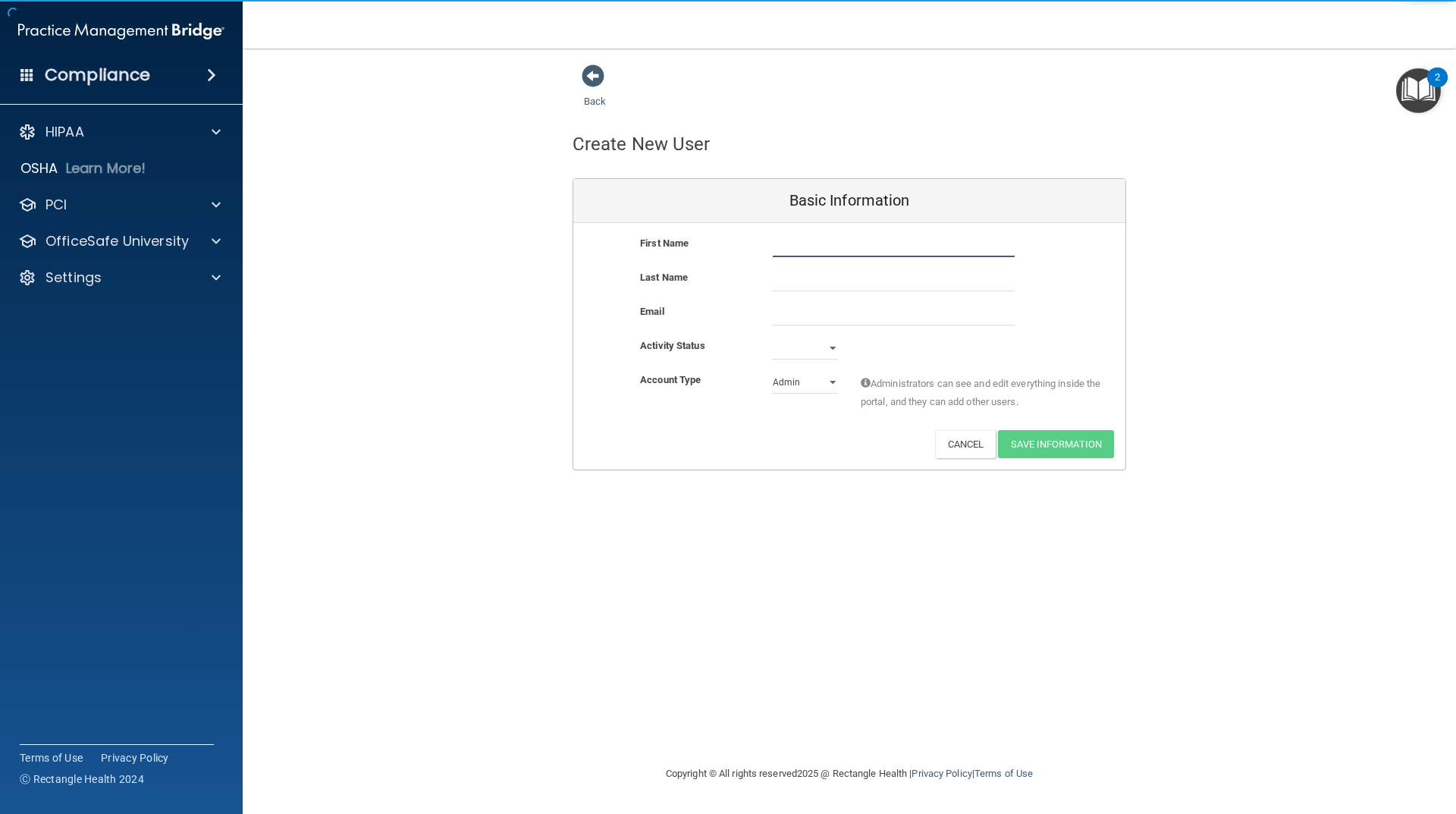
click at [906, 250] on input "text" at bounding box center [894, 246] width 242 height 23
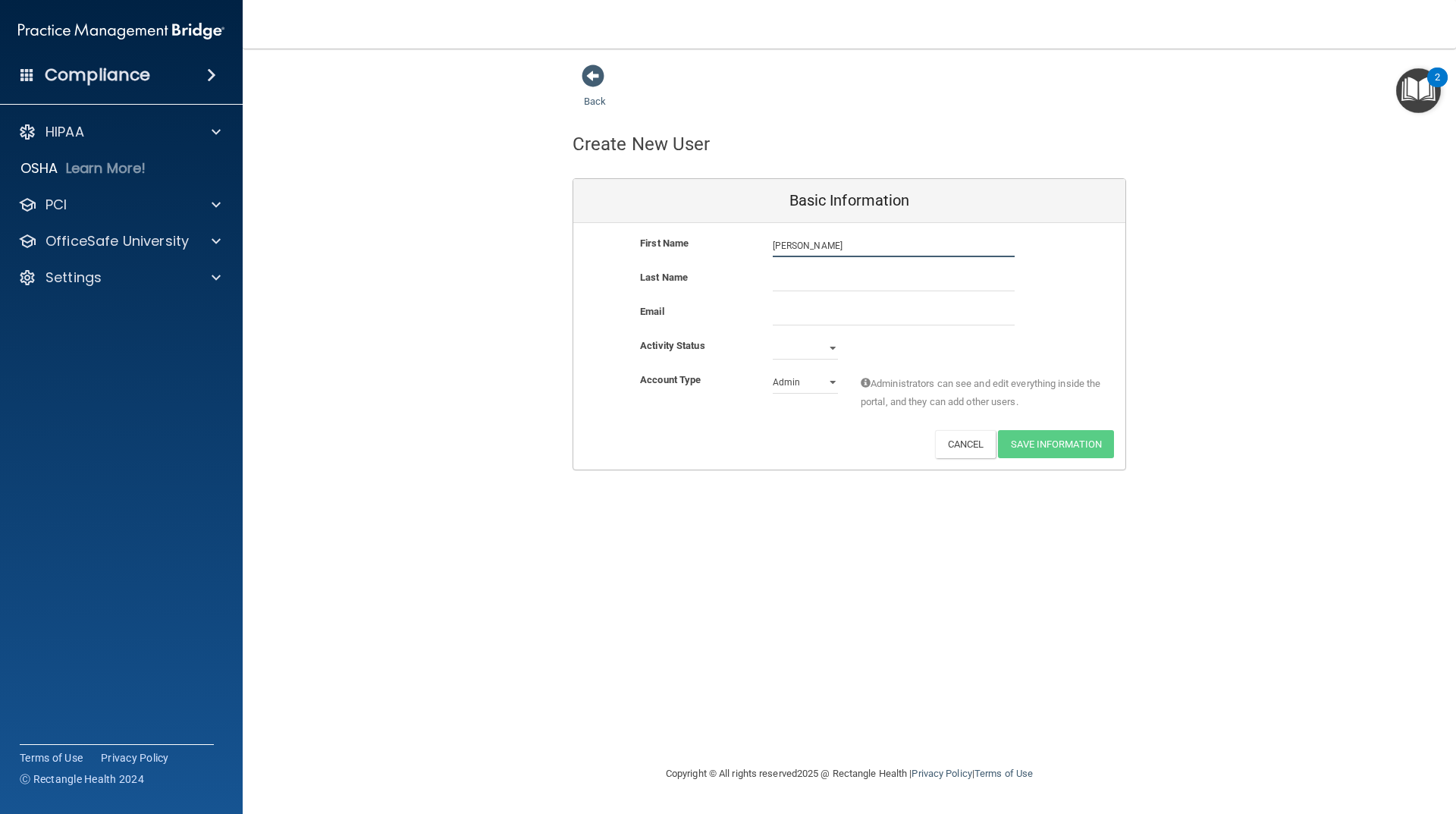
type input "[PERSON_NAME]"
click at [820, 280] on input "text" at bounding box center [894, 280] width 242 height 23
type input "[PERSON_NAME]"
click at [841, 315] on input "email" at bounding box center [894, 314] width 242 height 23
type input "[EMAIL_ADDRESS][DOMAIN_NAME]"
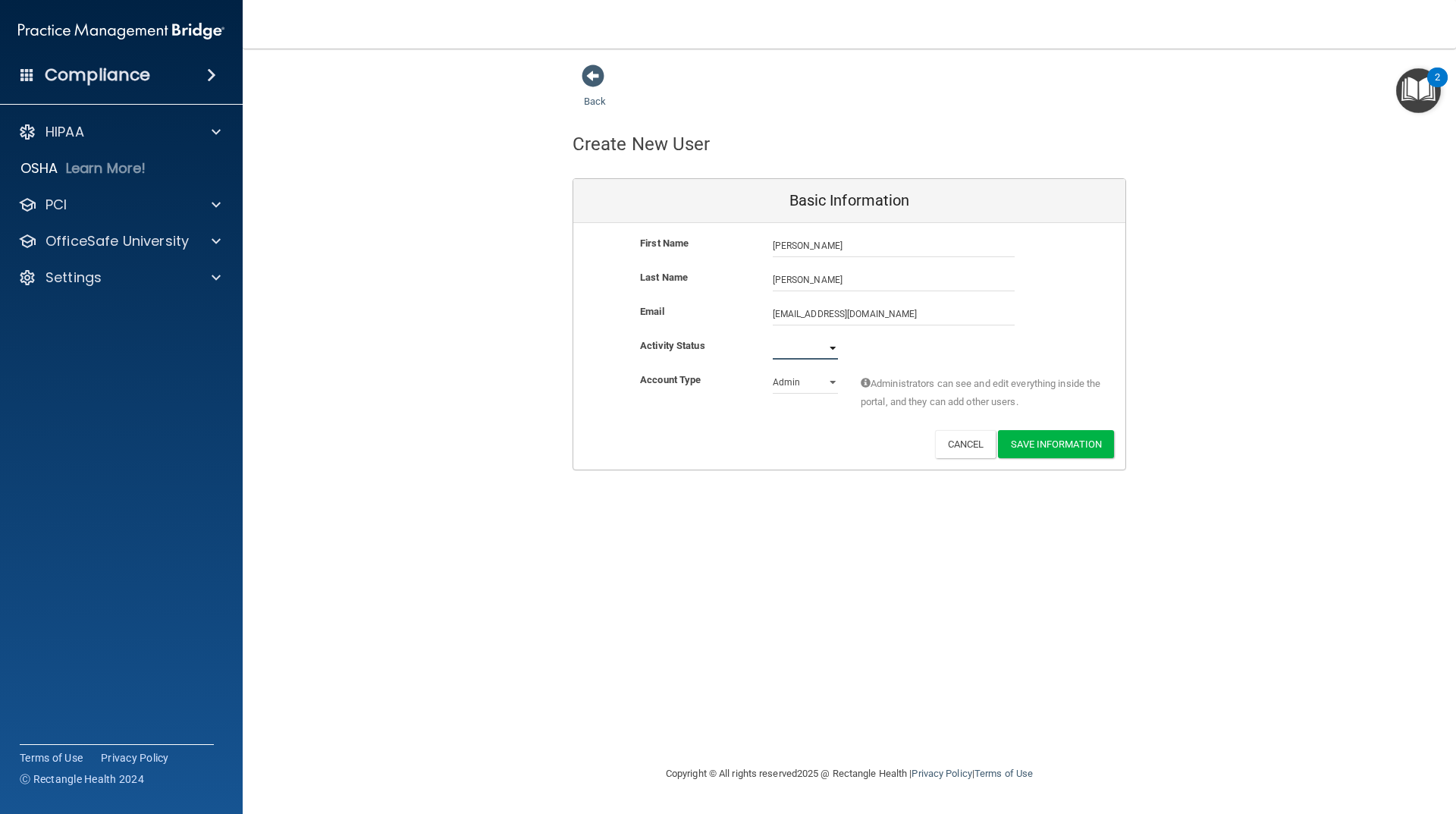
click at [801, 344] on select "Active Inactive" at bounding box center [805, 348] width 65 height 23
select select "active"
click at [773, 337] on select "Active Inactive" at bounding box center [805, 348] width 65 height 23
click at [809, 384] on select "Admin Member" at bounding box center [805, 383] width 65 height 23
select select "practice_member"
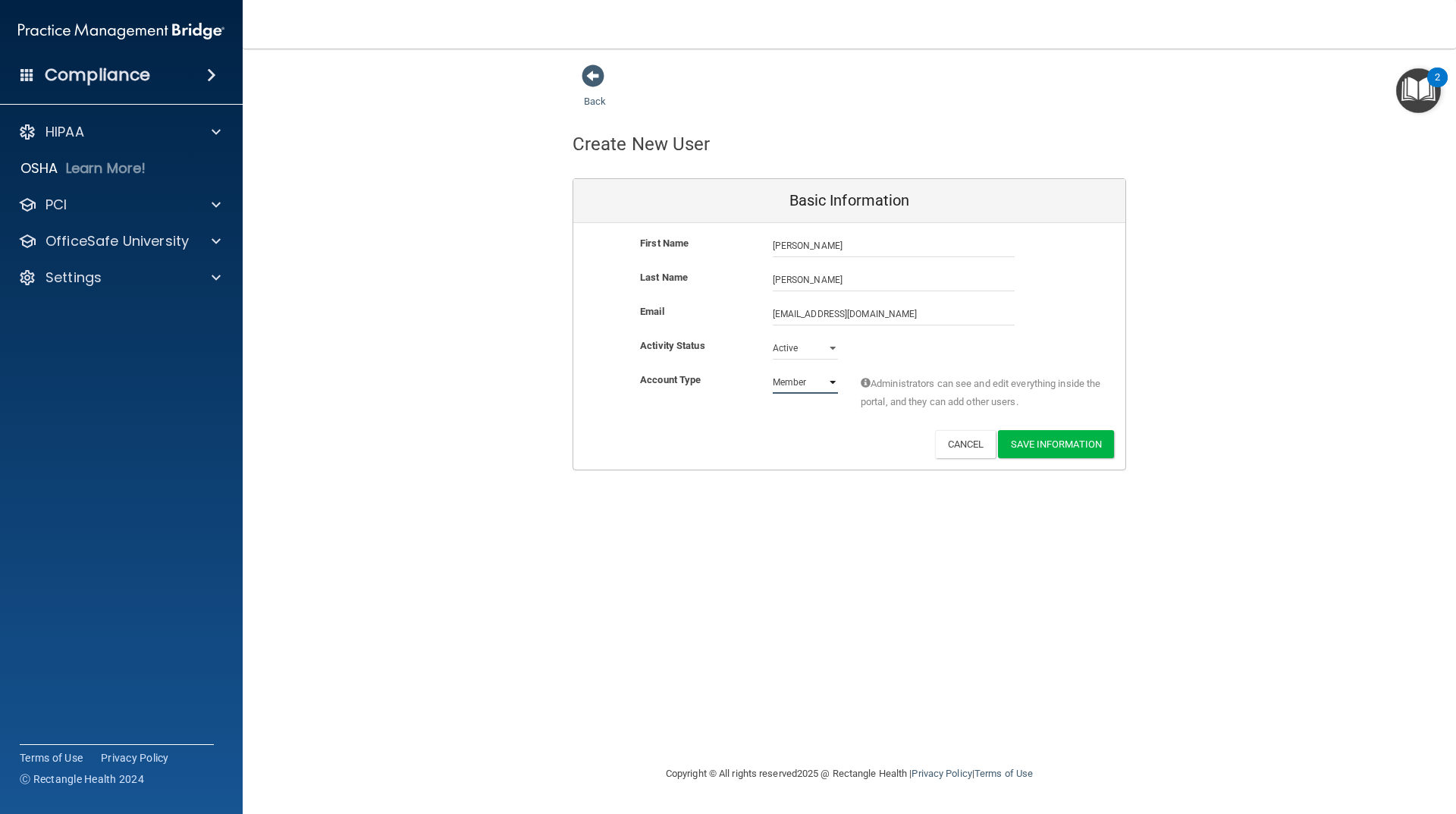
click at [773, 371] on select "Admin Member" at bounding box center [805, 383] width 65 height 23
click at [1036, 440] on button "Save Information" at bounding box center [1055, 444] width 116 height 28
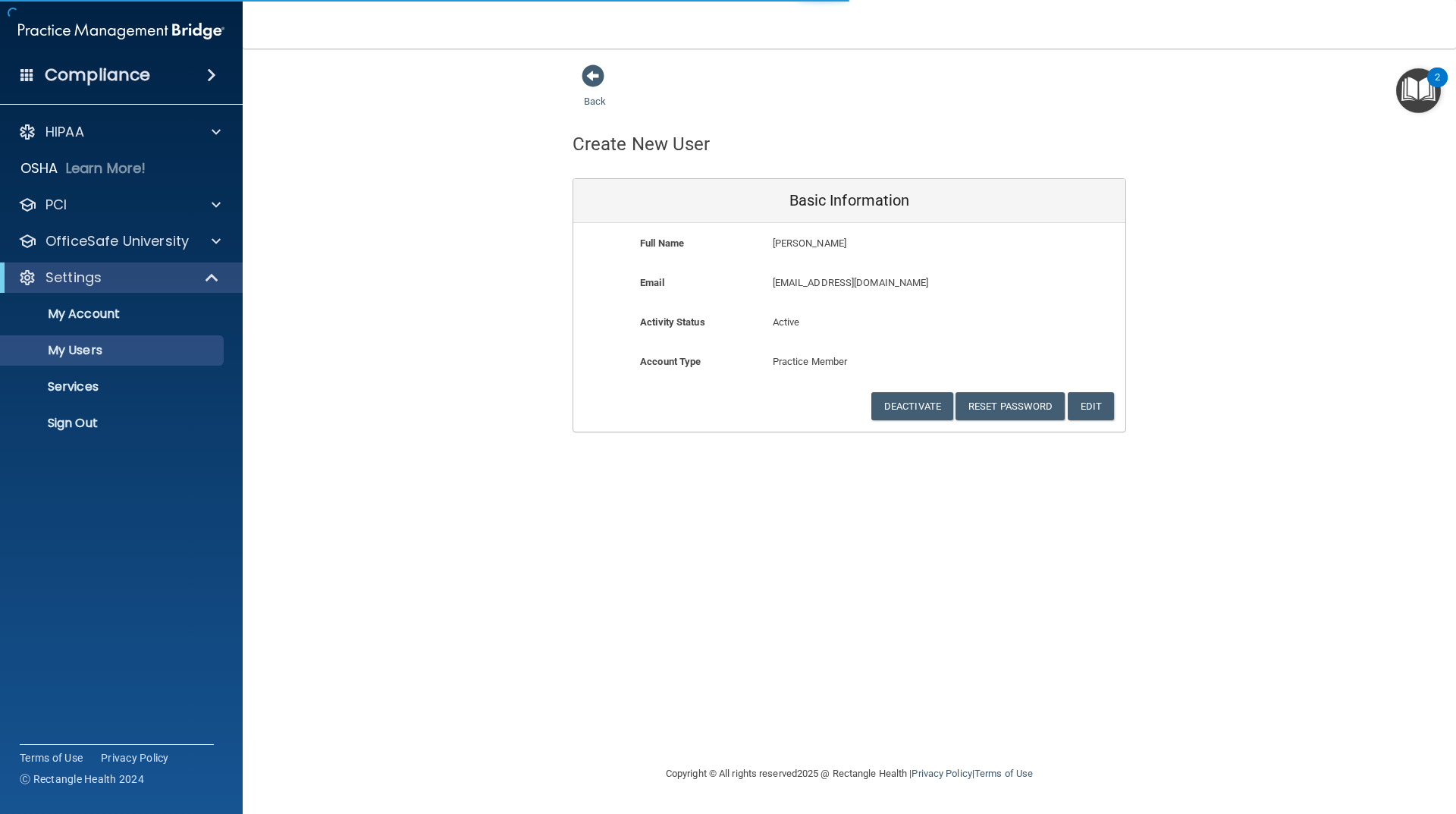
select select "20"
